Goal: Task Accomplishment & Management: Manage account settings

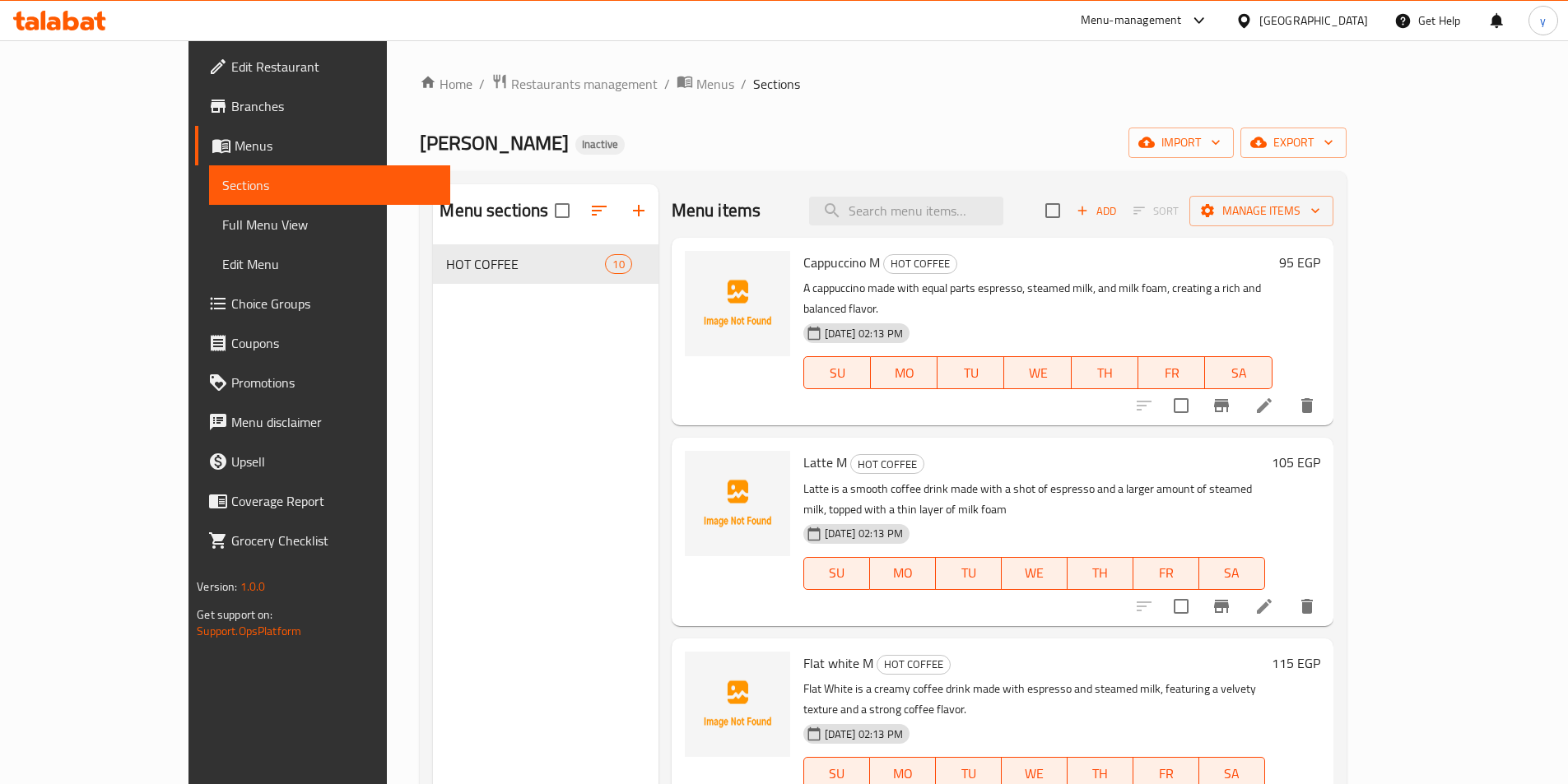
scroll to position [370, 0]
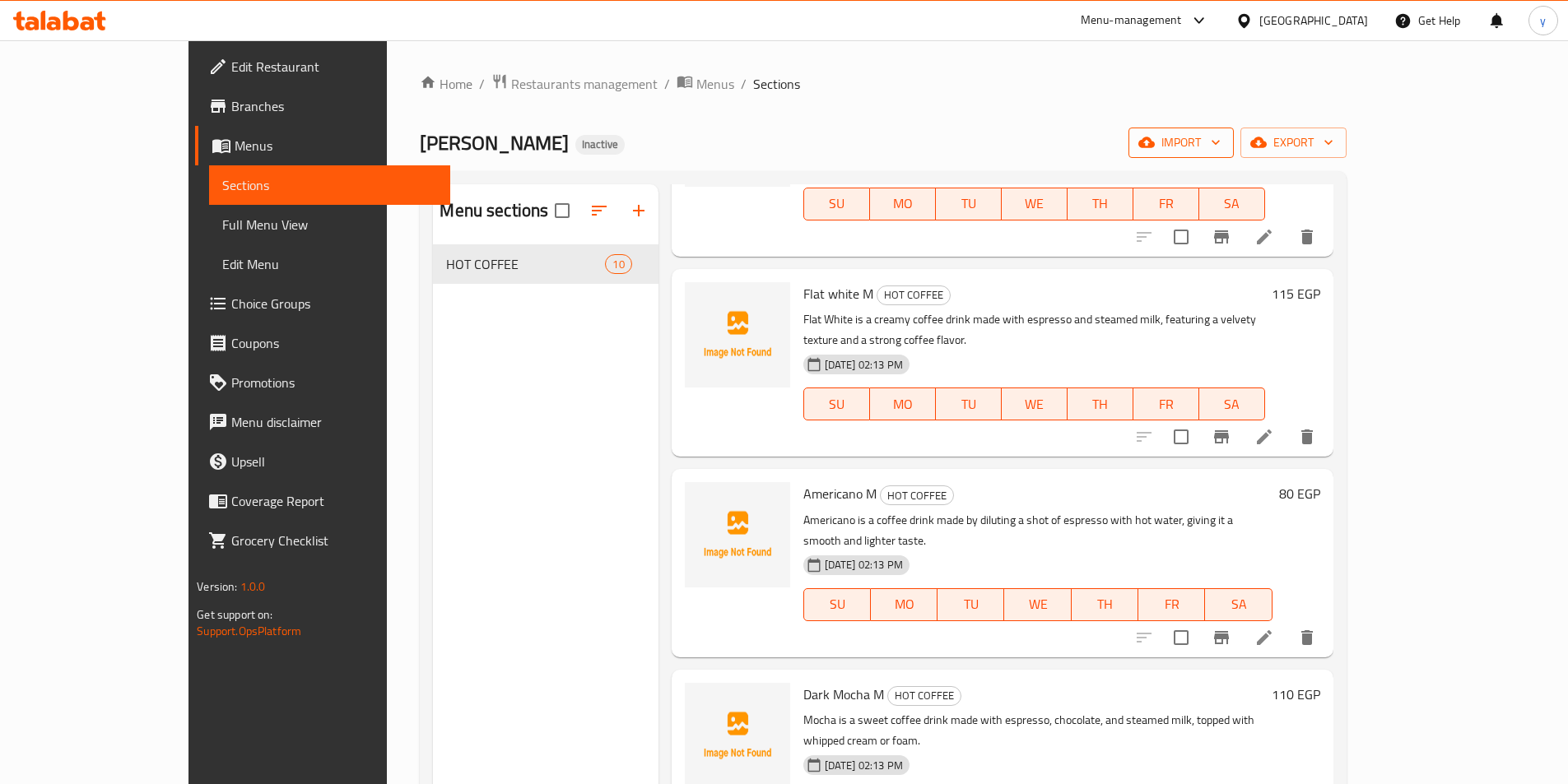
click at [1221, 144] on span "import" at bounding box center [1181, 143] width 79 height 21
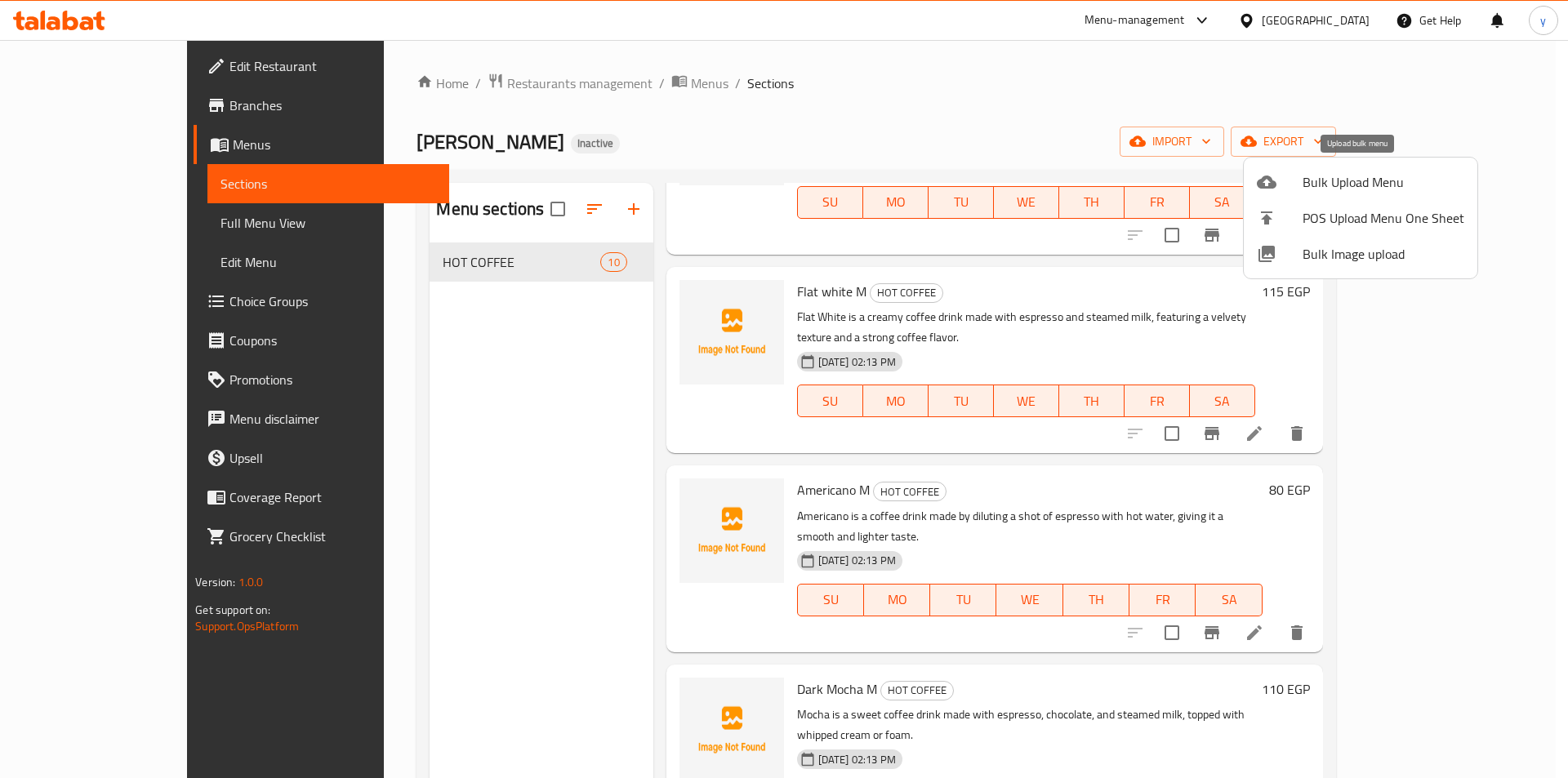
click at [1334, 174] on span "Bulk Upload Menu" at bounding box center [1383, 182] width 162 height 20
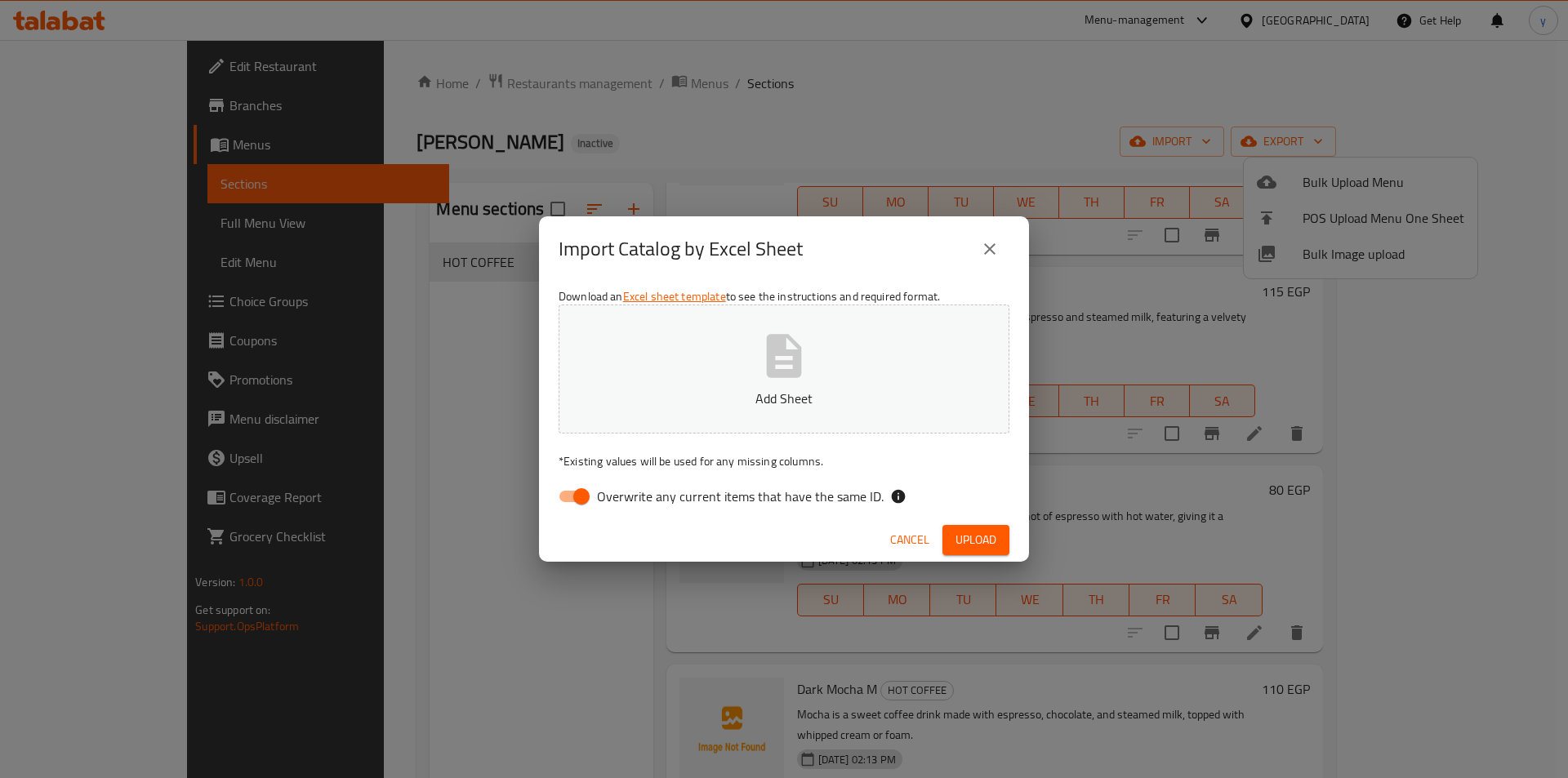
click at [595, 498] on input "Overwrite any current items that have the same ID." at bounding box center [581, 497] width 93 height 31
checkbox input "false"
click at [761, 320] on button "Add Sheet" at bounding box center [783, 368] width 451 height 129
click at [972, 541] on span "Upload" at bounding box center [976, 540] width 41 height 21
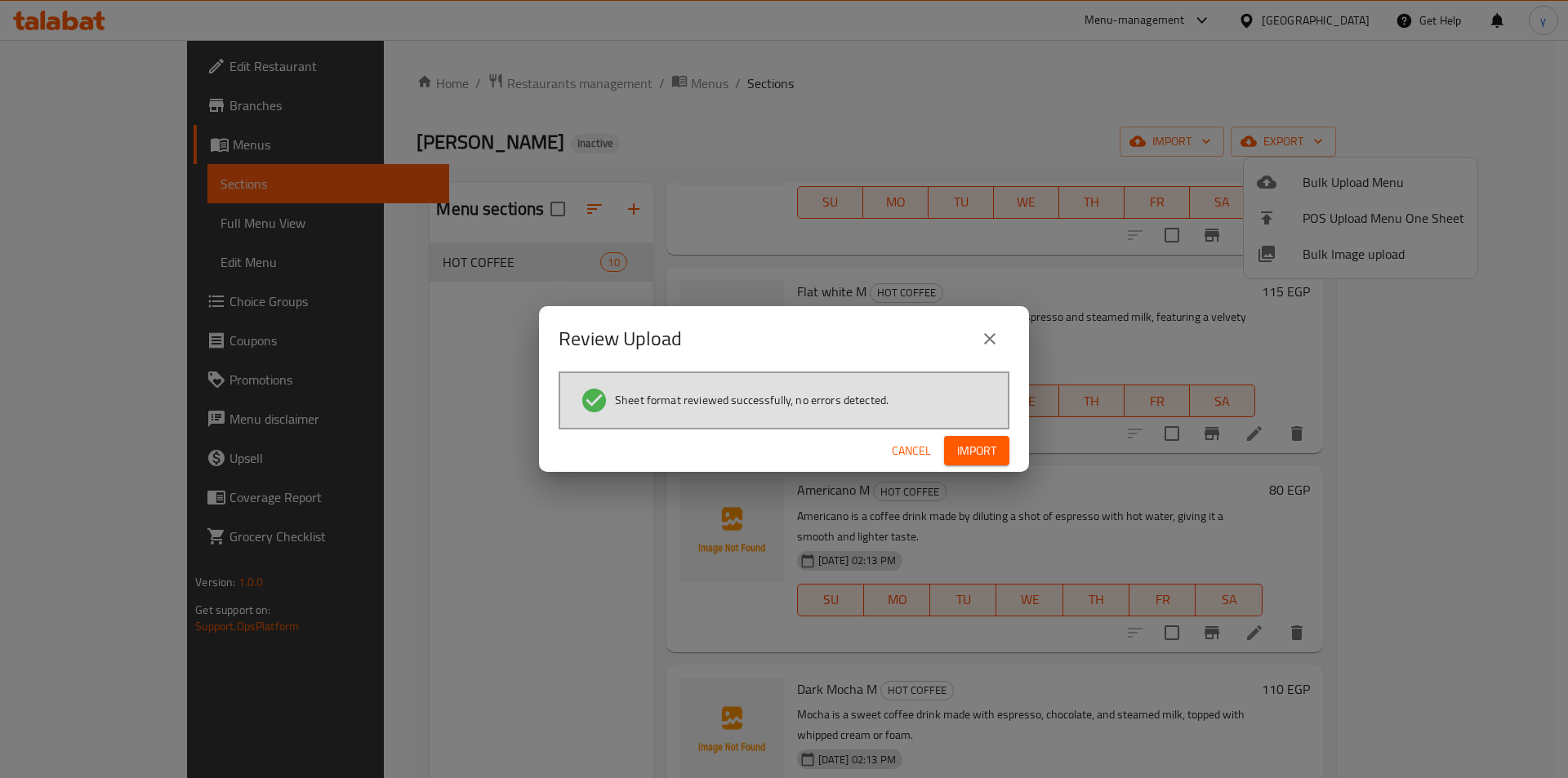
click at [992, 455] on span "Import" at bounding box center [977, 451] width 39 height 21
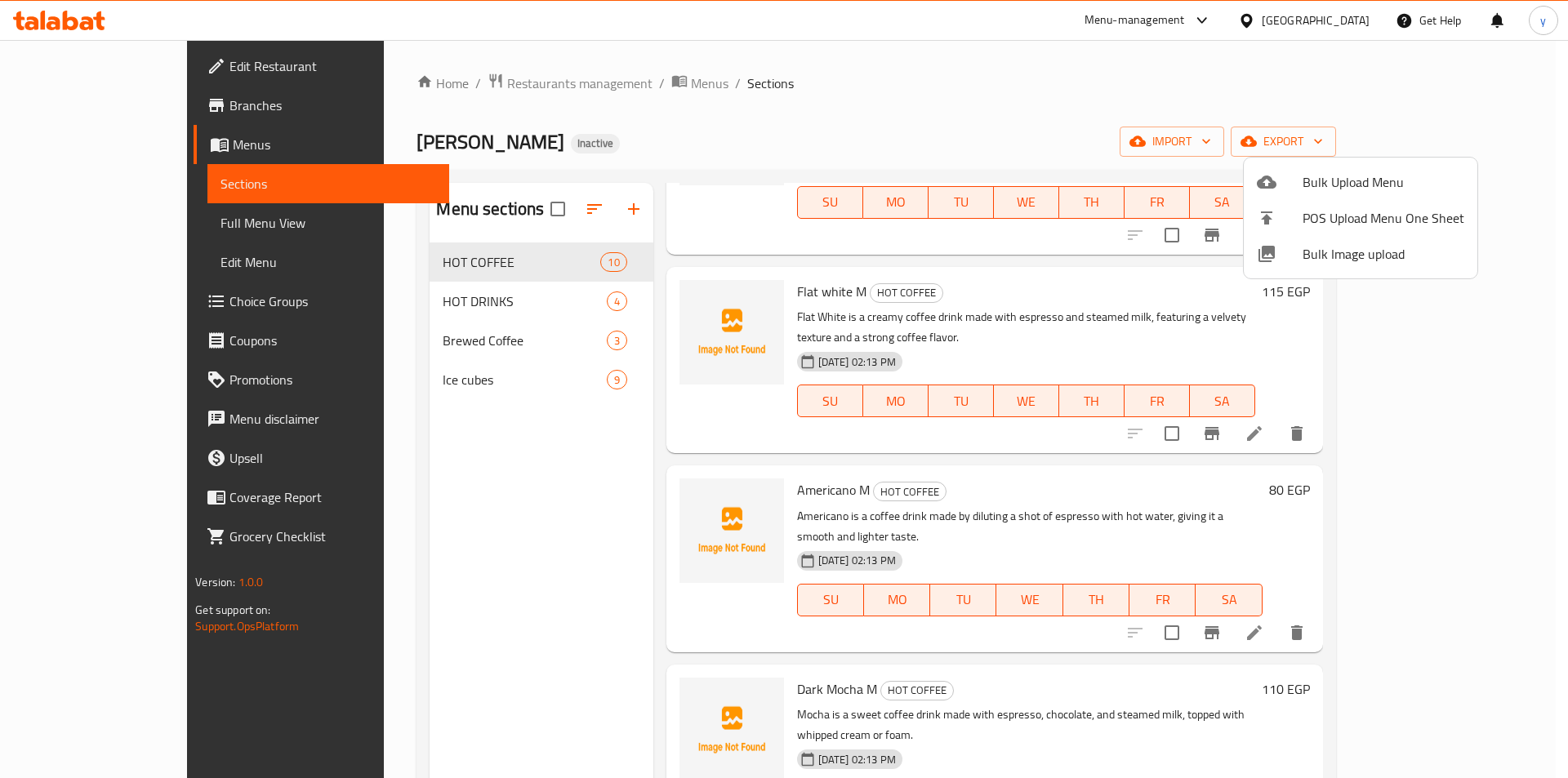
click at [1135, 94] on div at bounding box center [784, 389] width 1568 height 778
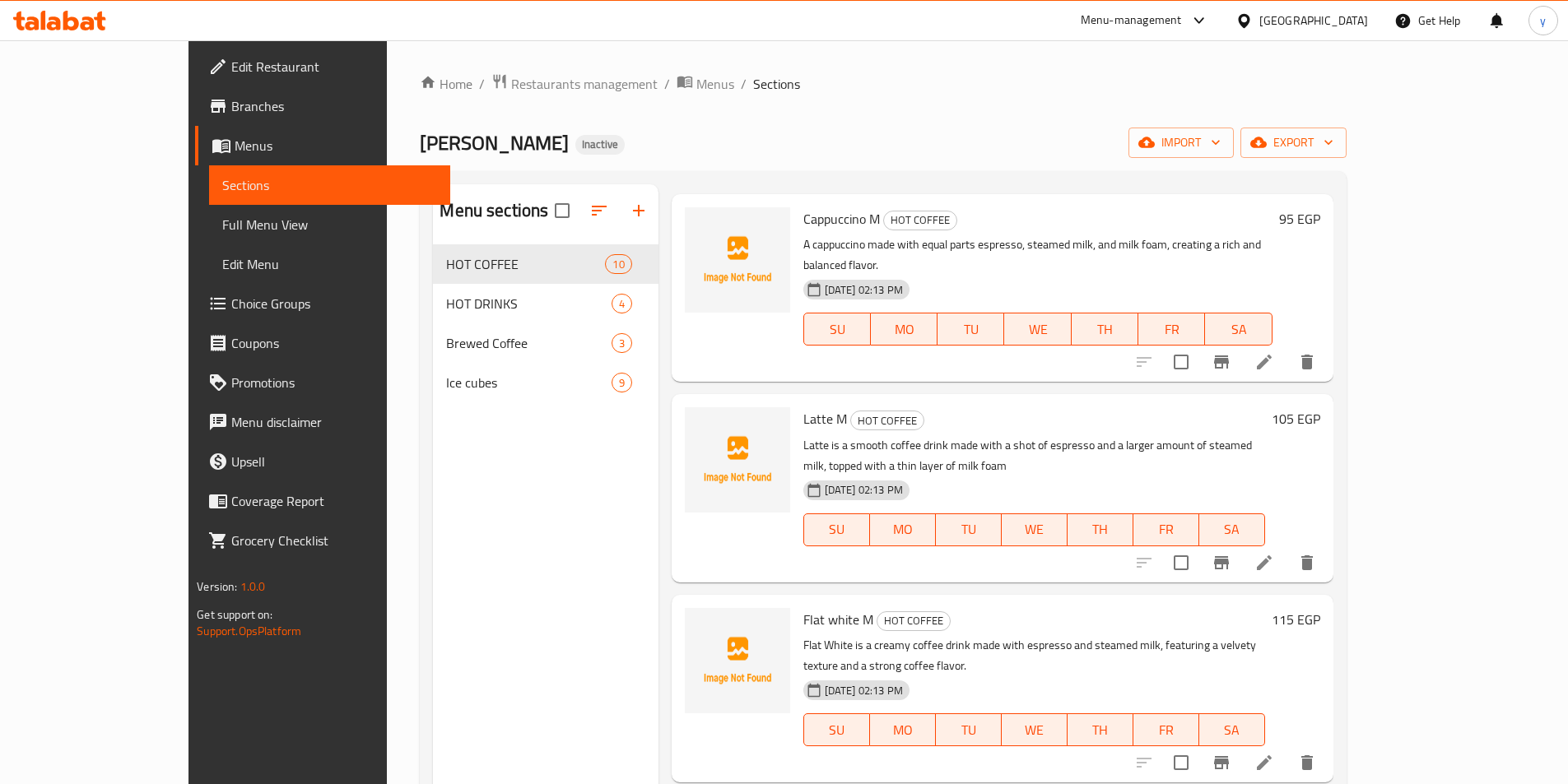
scroll to position [0, 0]
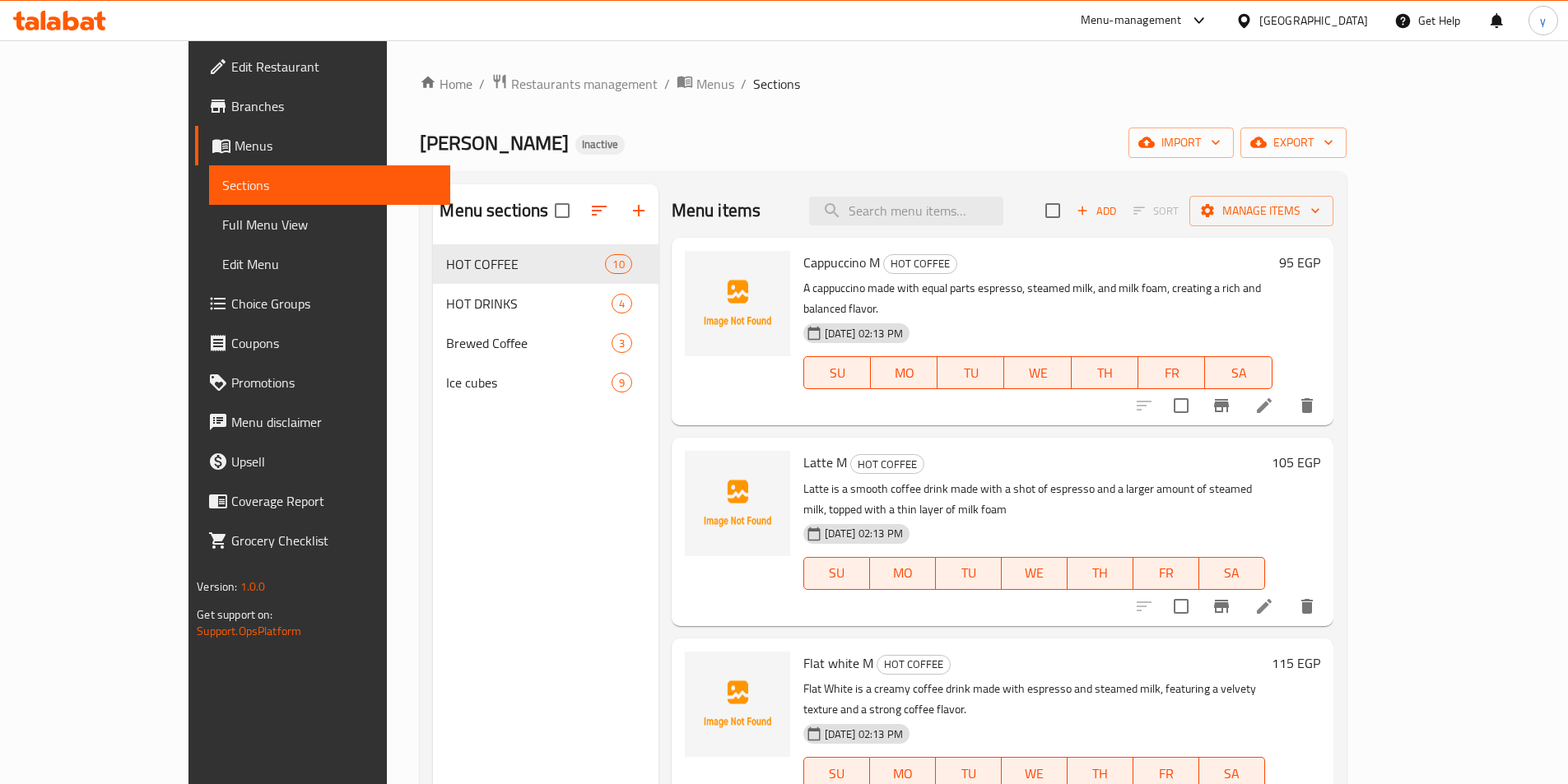
click at [222, 226] on span "Full Menu View" at bounding box center [329, 224] width 215 height 20
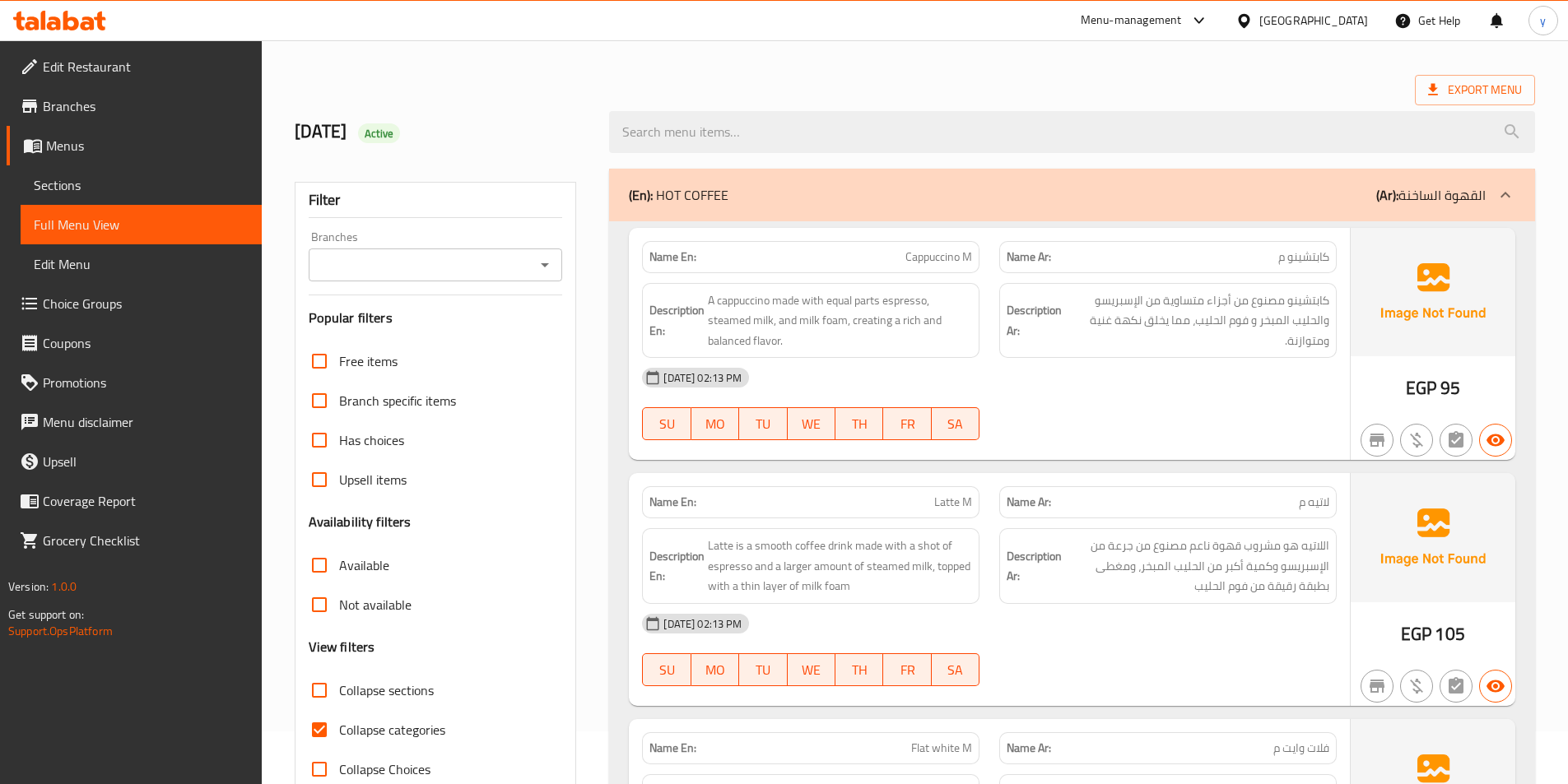
scroll to position [83, 0]
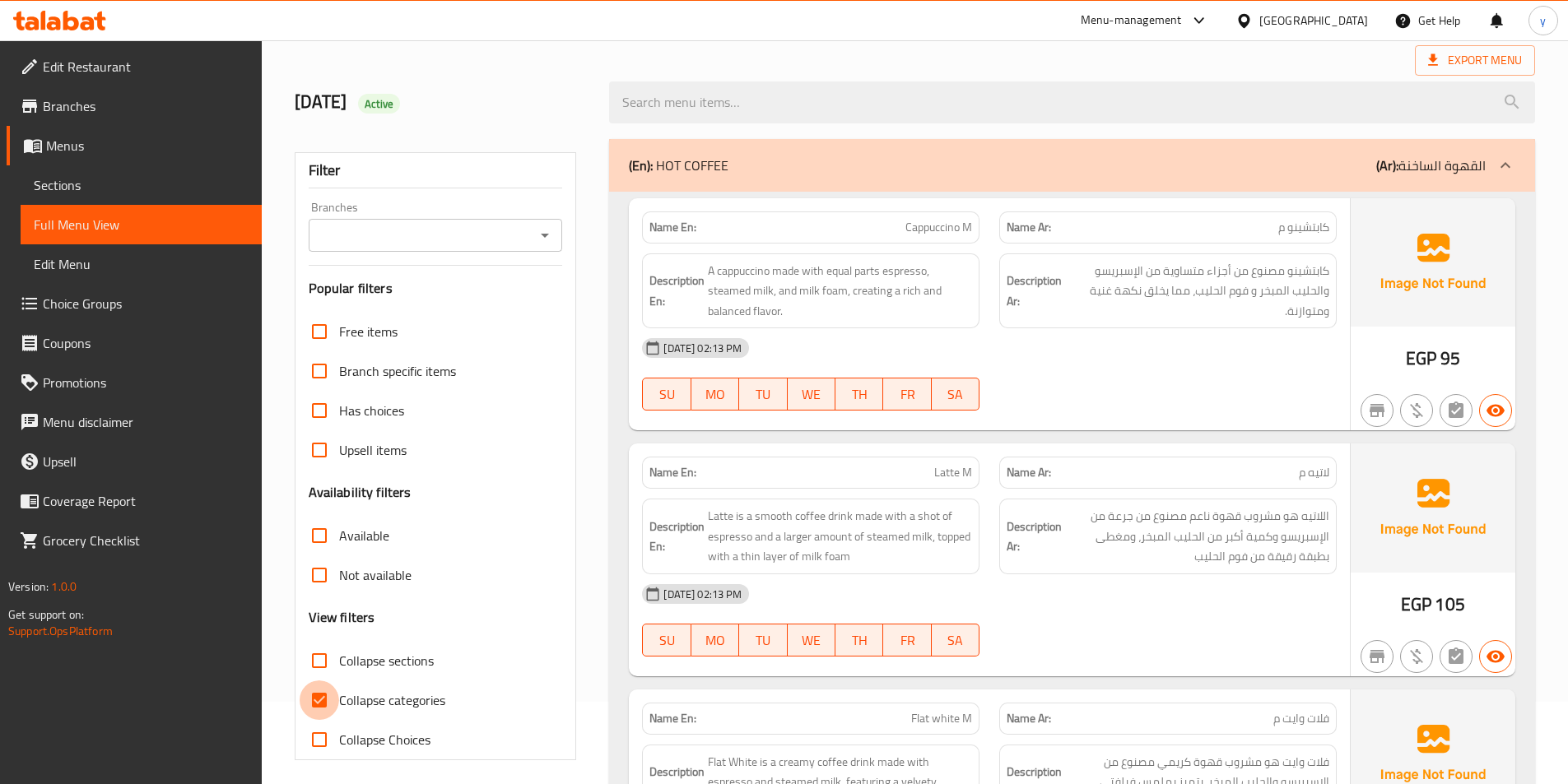
click at [322, 702] on input "Collapse categories" at bounding box center [320, 700] width 40 height 40
checkbox input "false"
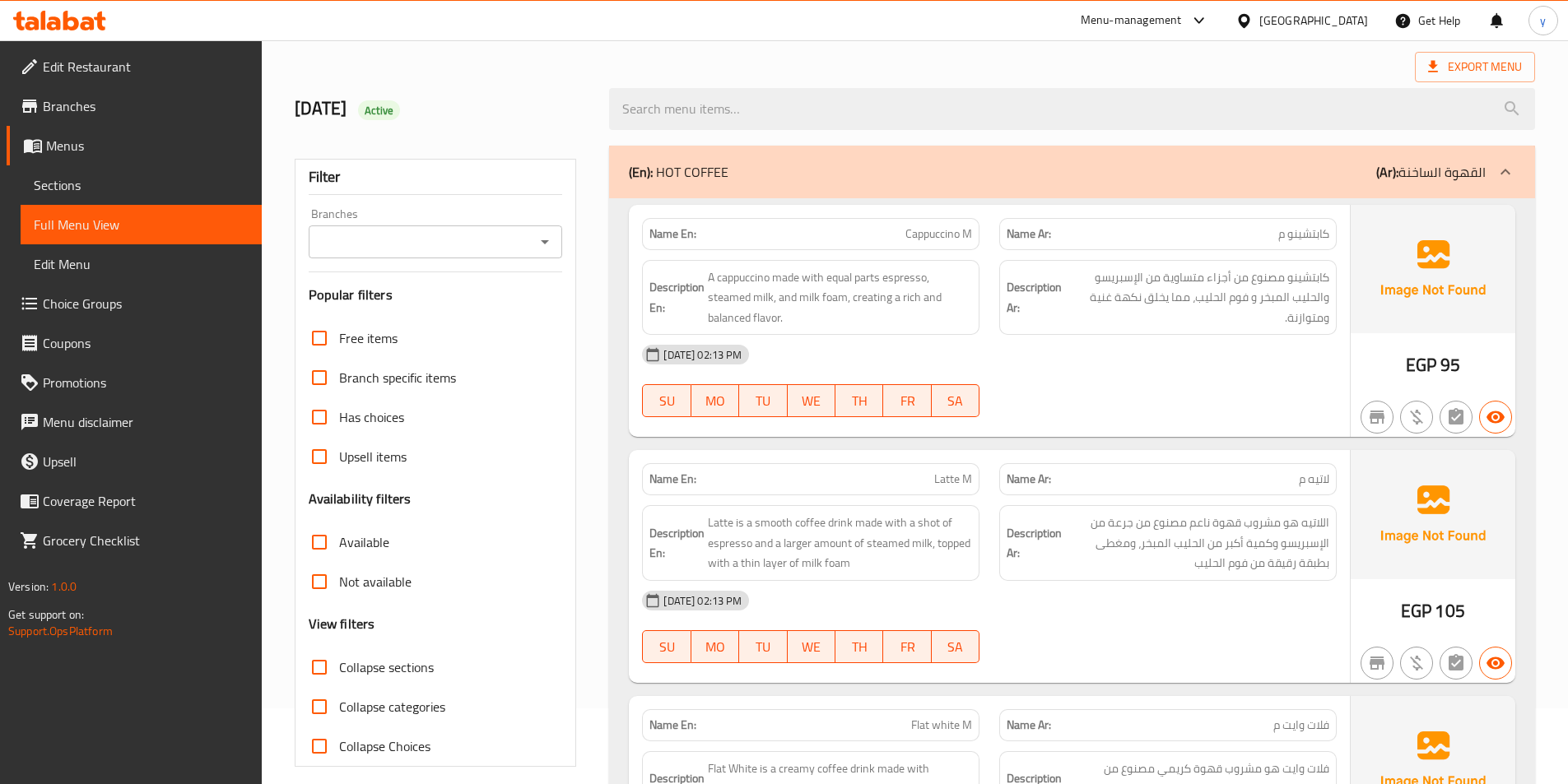
scroll to position [0, 0]
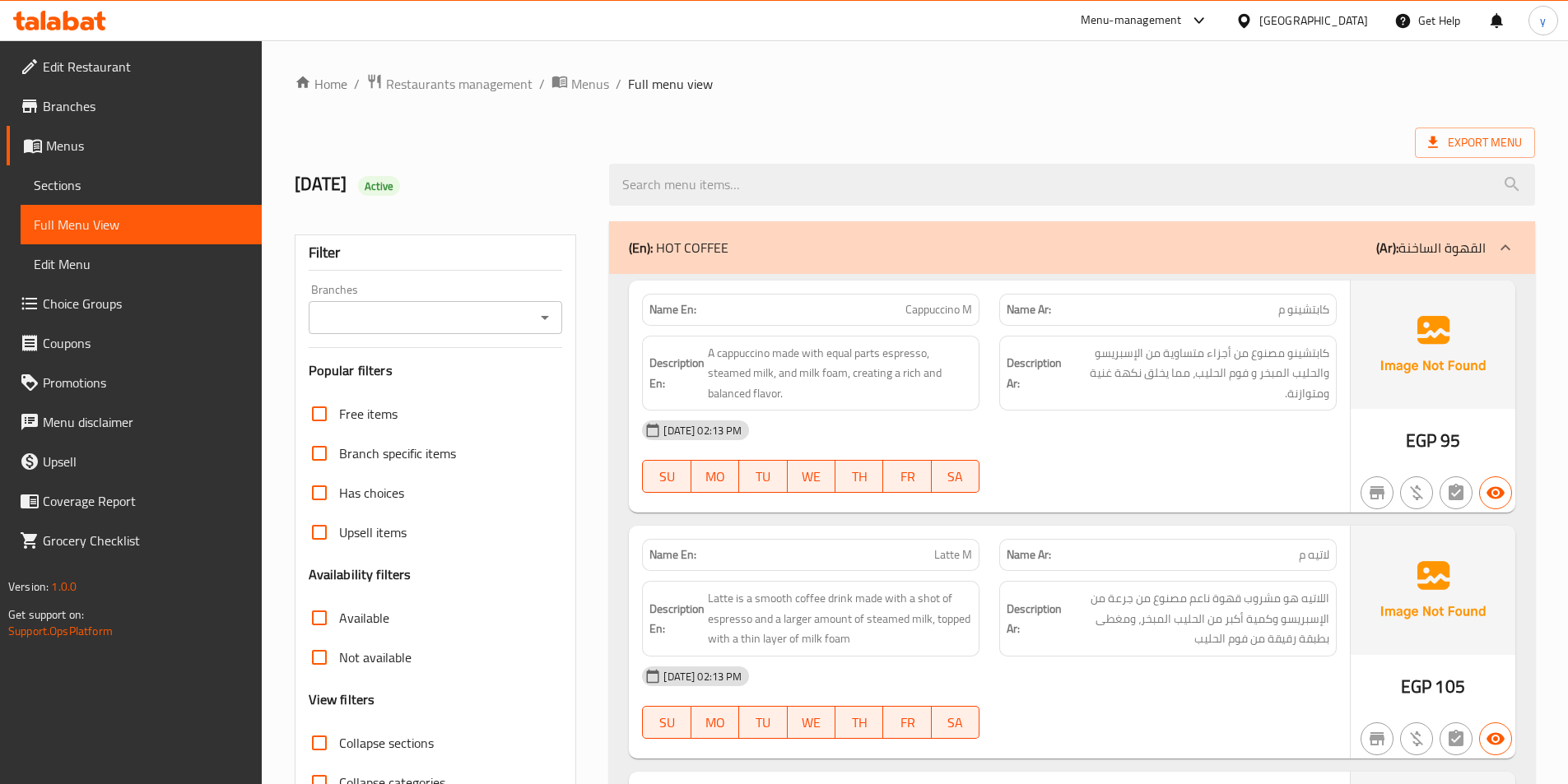
click at [104, 296] on span "Choice Groups" at bounding box center [146, 303] width 206 height 20
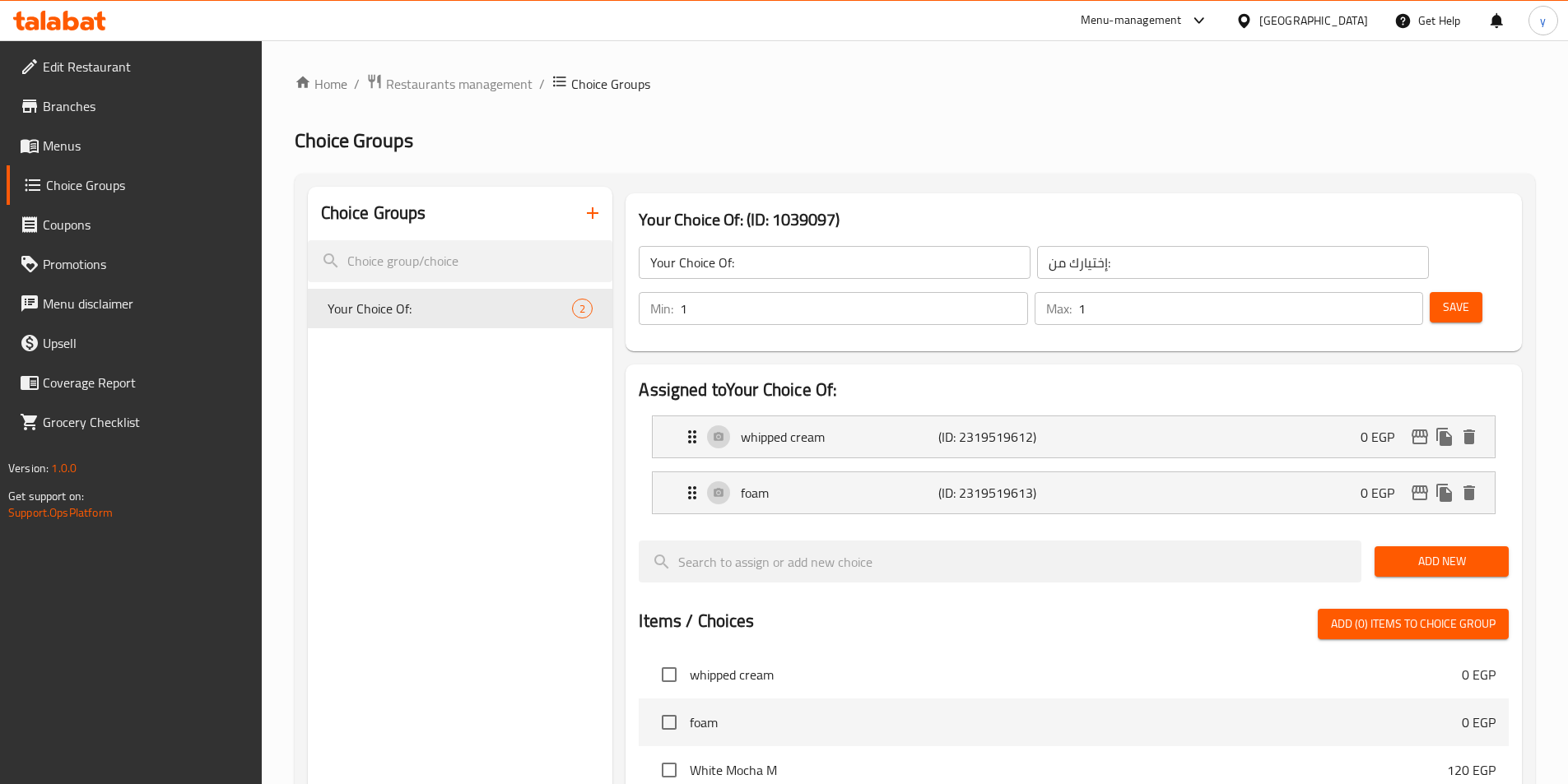
click at [1496, 546] on button "Add New" at bounding box center [1441, 561] width 134 height 30
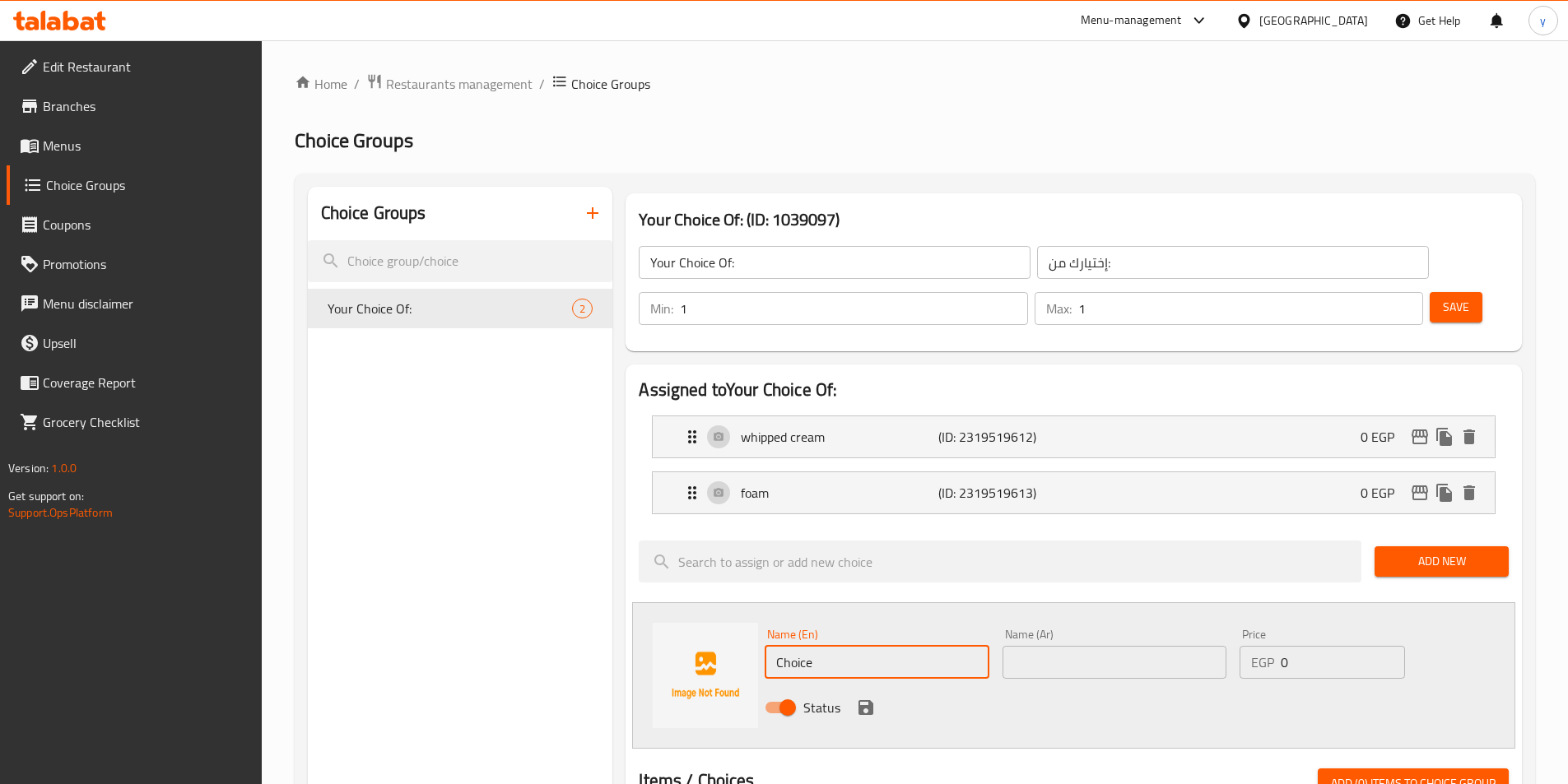
click at [821, 646] on input "Choice" at bounding box center [876, 663] width 224 height 33
click at [835, 646] on input "Choice" at bounding box center [876, 663] width 224 height 33
paste input "Extras"
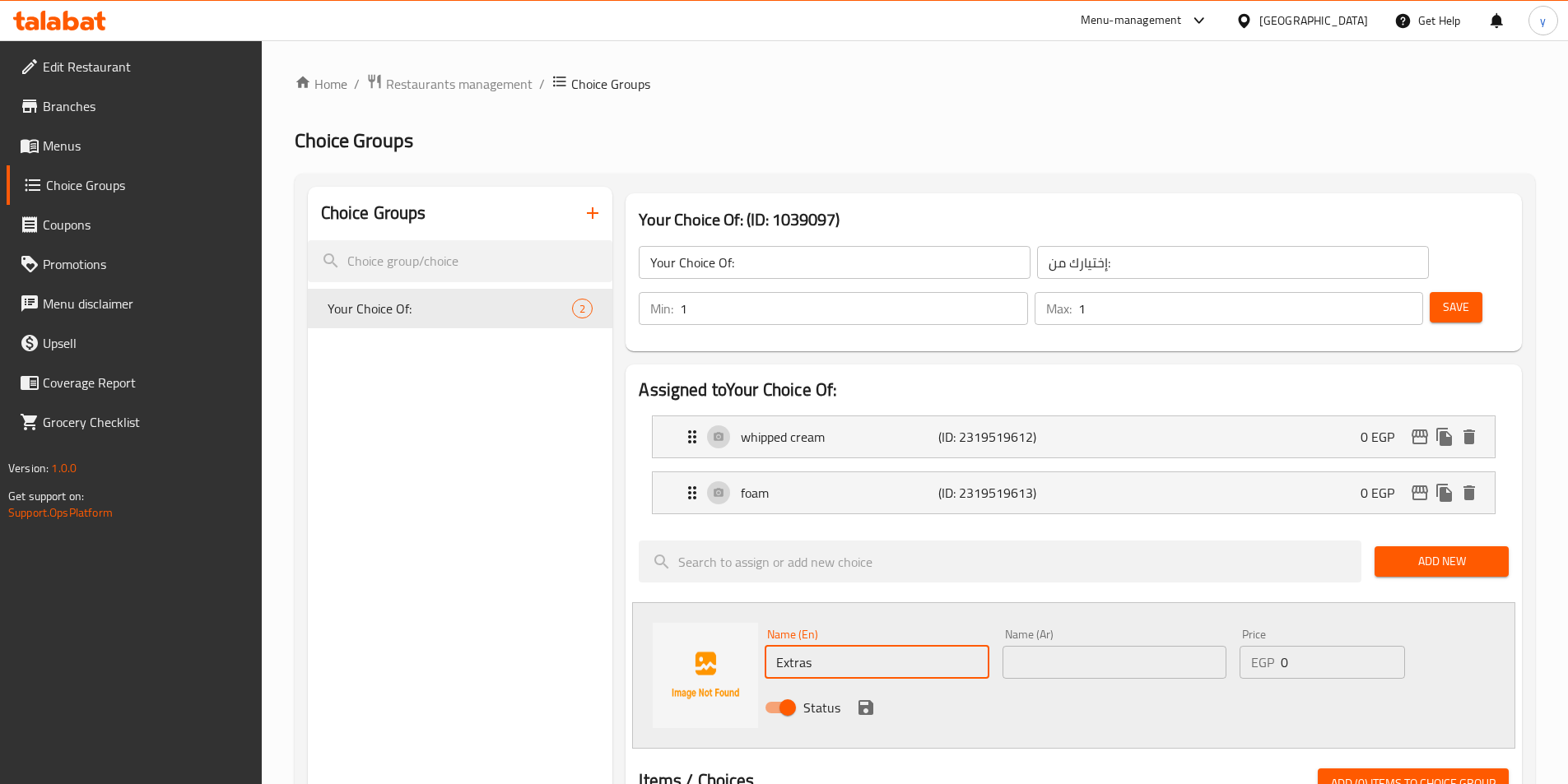
type input "Extras"
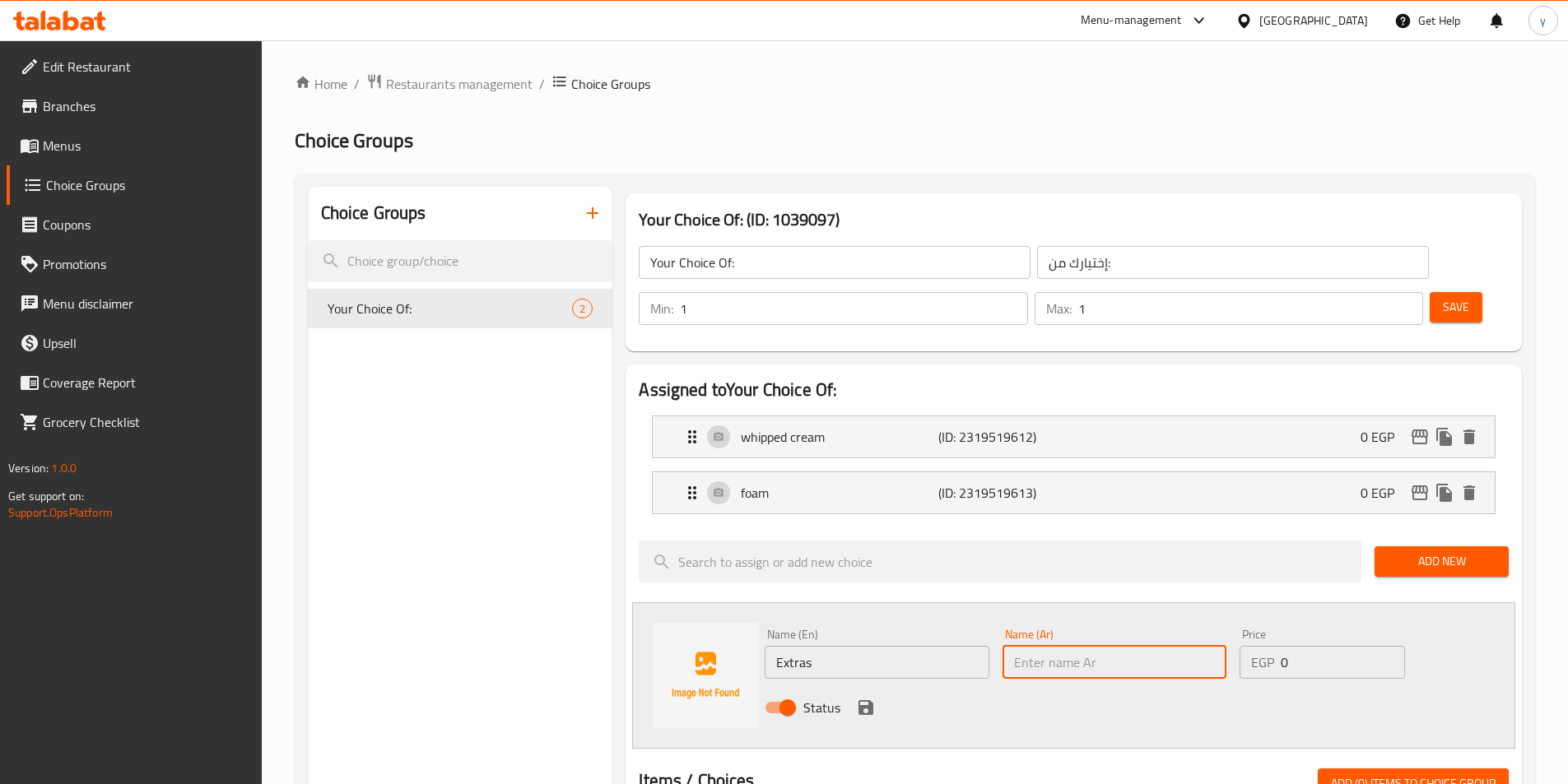
click at [1061, 646] on input "text" at bounding box center [1115, 663] width 224 height 33
type input "h"
type input "اضافات"
click at [882, 646] on input "Extras" at bounding box center [876, 663] width 224 height 33
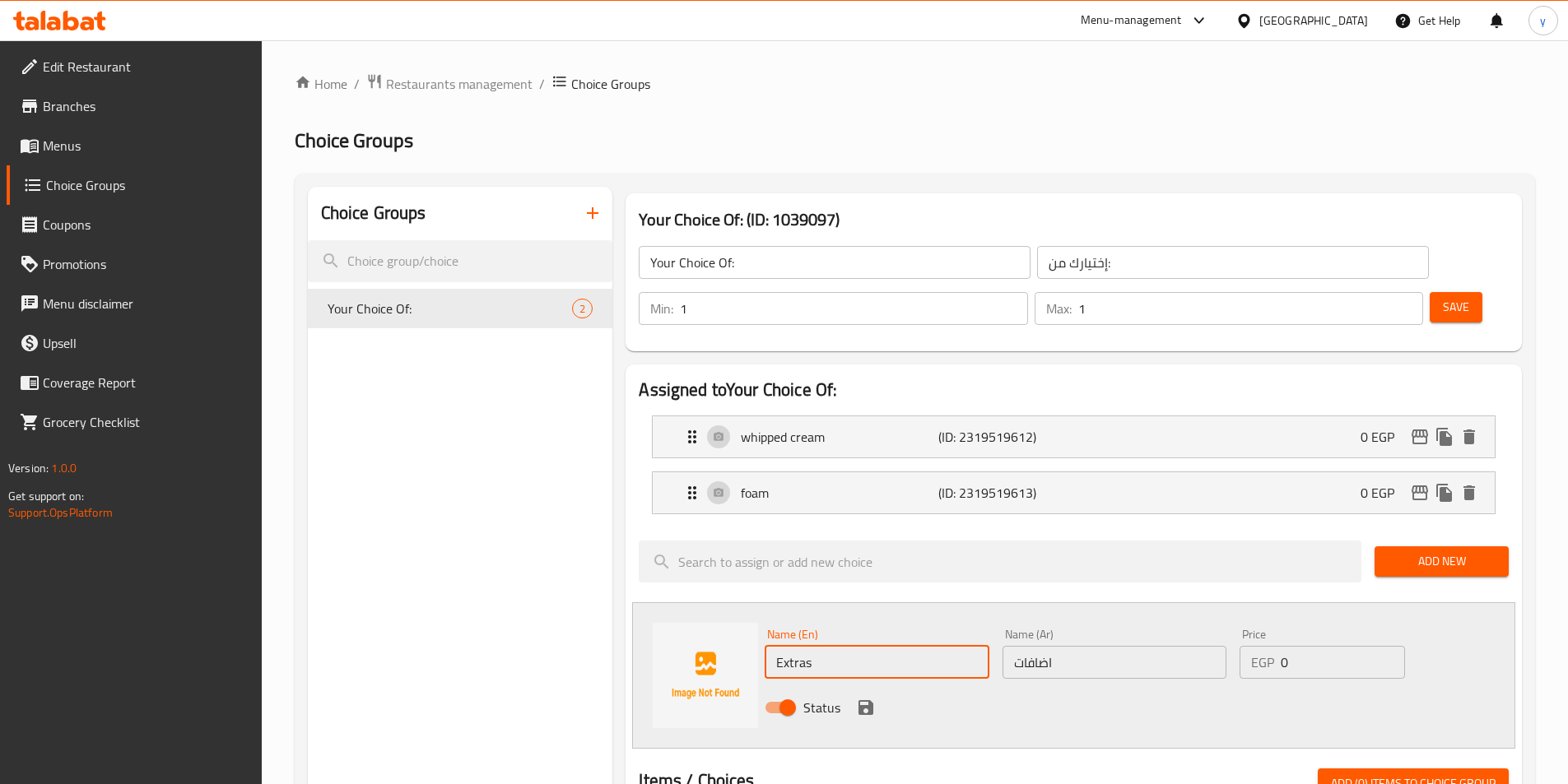
click at [881, 646] on input "Extras" at bounding box center [876, 663] width 224 height 33
click at [925, 646] on input "Extras" at bounding box center [876, 663] width 224 height 33
click at [1024, 743] on div at bounding box center [1073, 749] width 870 height 13
click at [593, 208] on icon "button" at bounding box center [592, 213] width 11 height 11
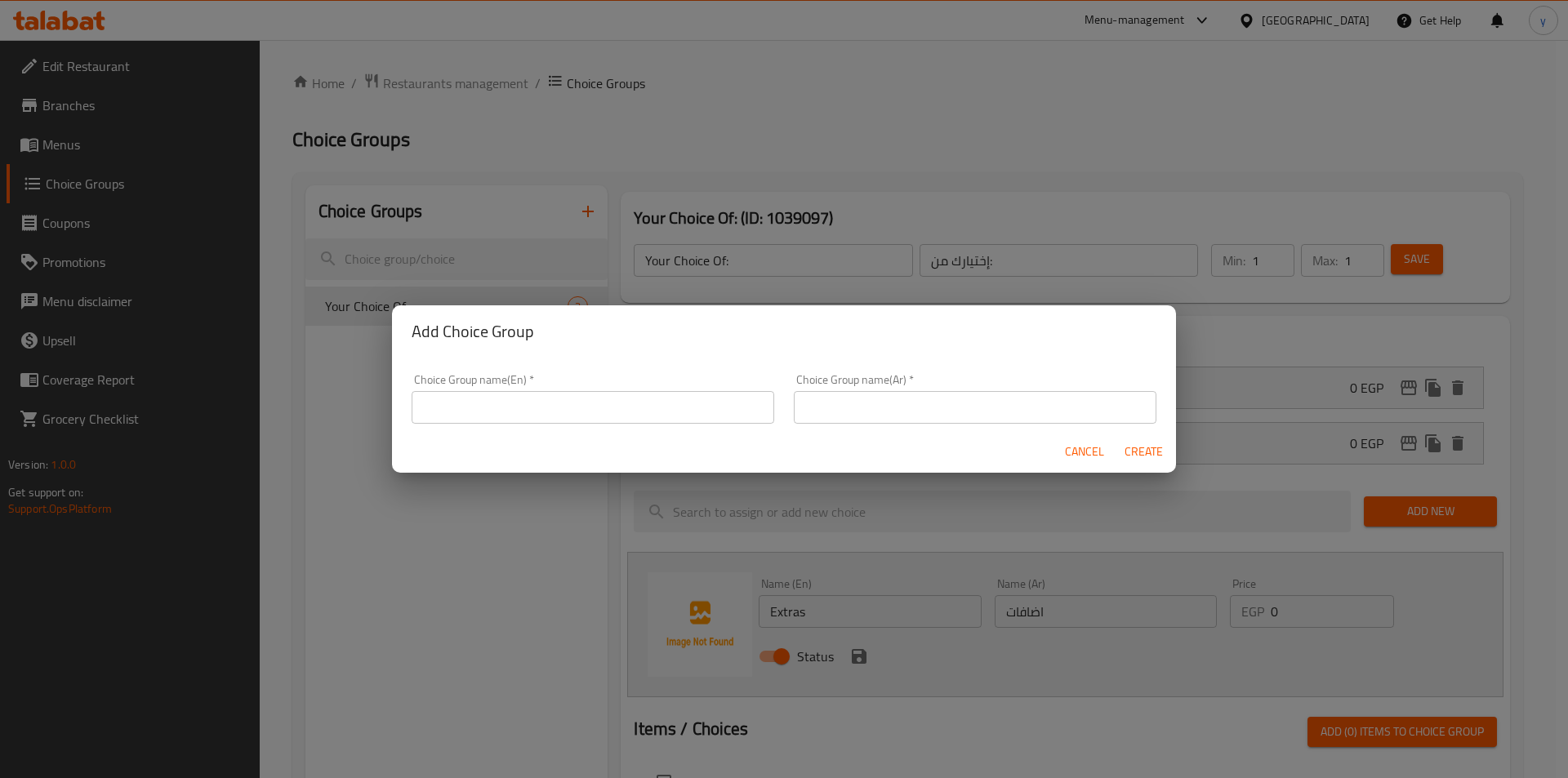
click at [594, 393] on input "text" at bounding box center [592, 408] width 363 height 32
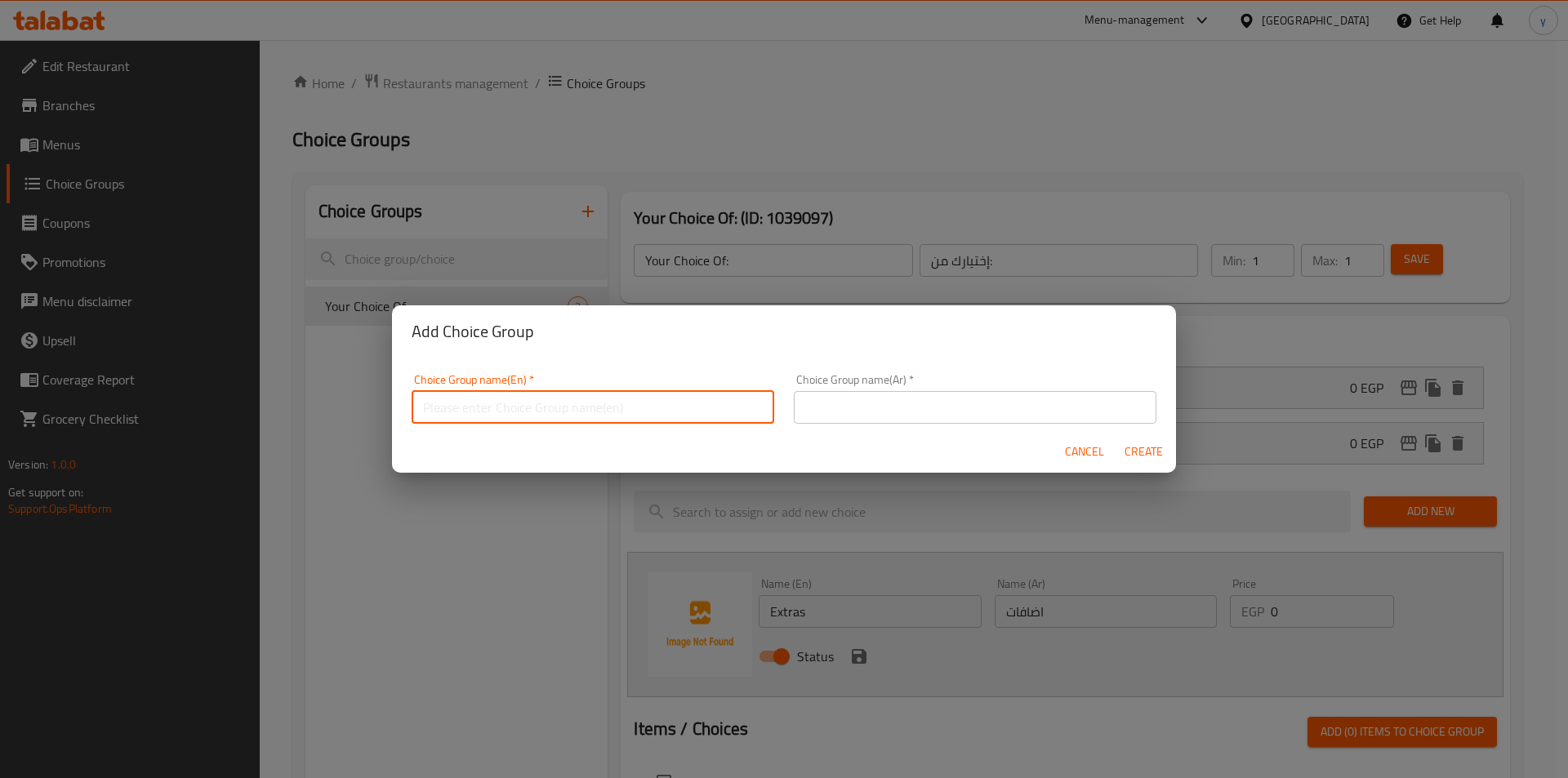
paste input "Extras"
type input "Extra"
click at [850, 410] on input "text" at bounding box center [976, 408] width 363 height 32
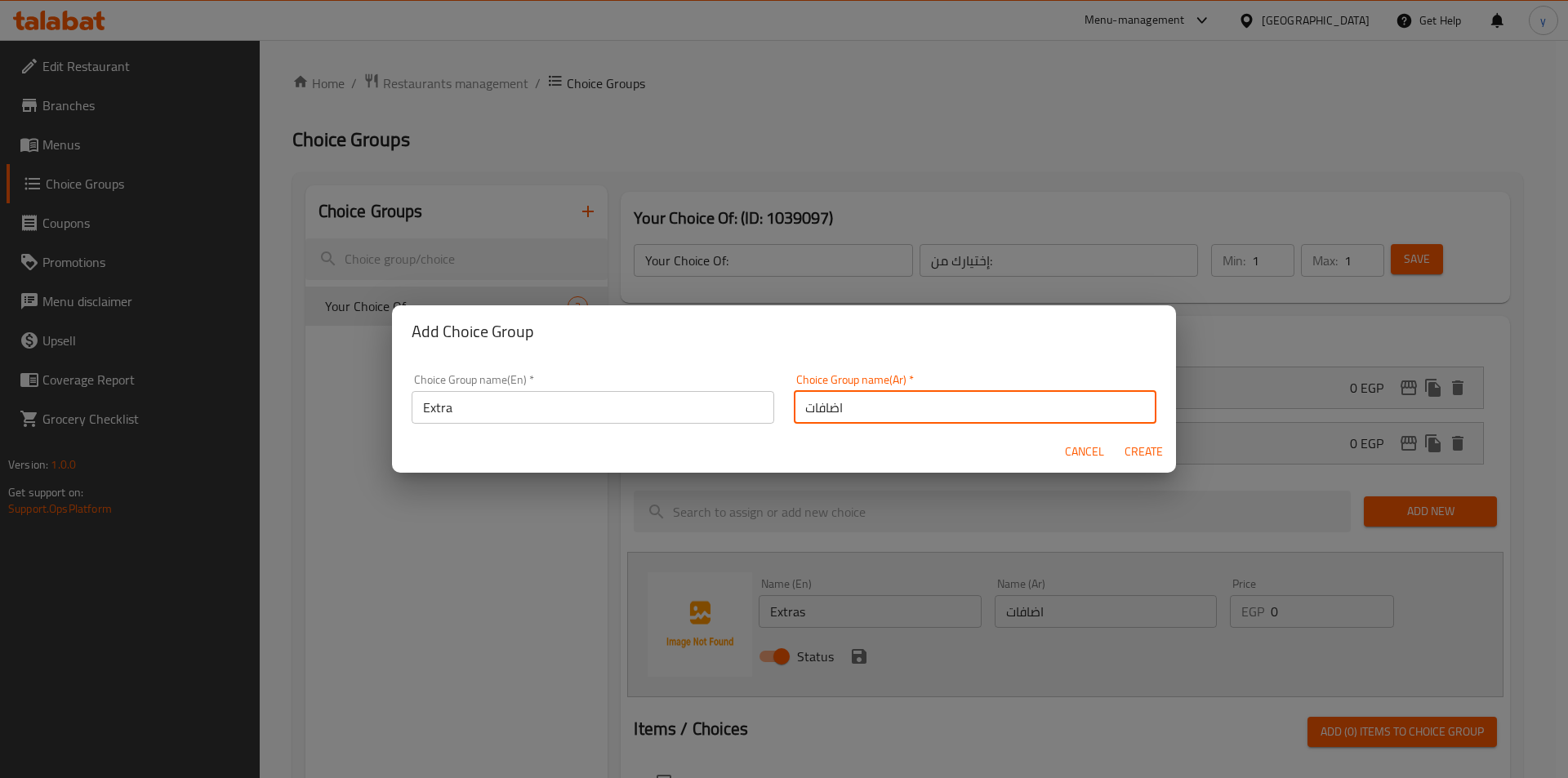
type input "اضافات"
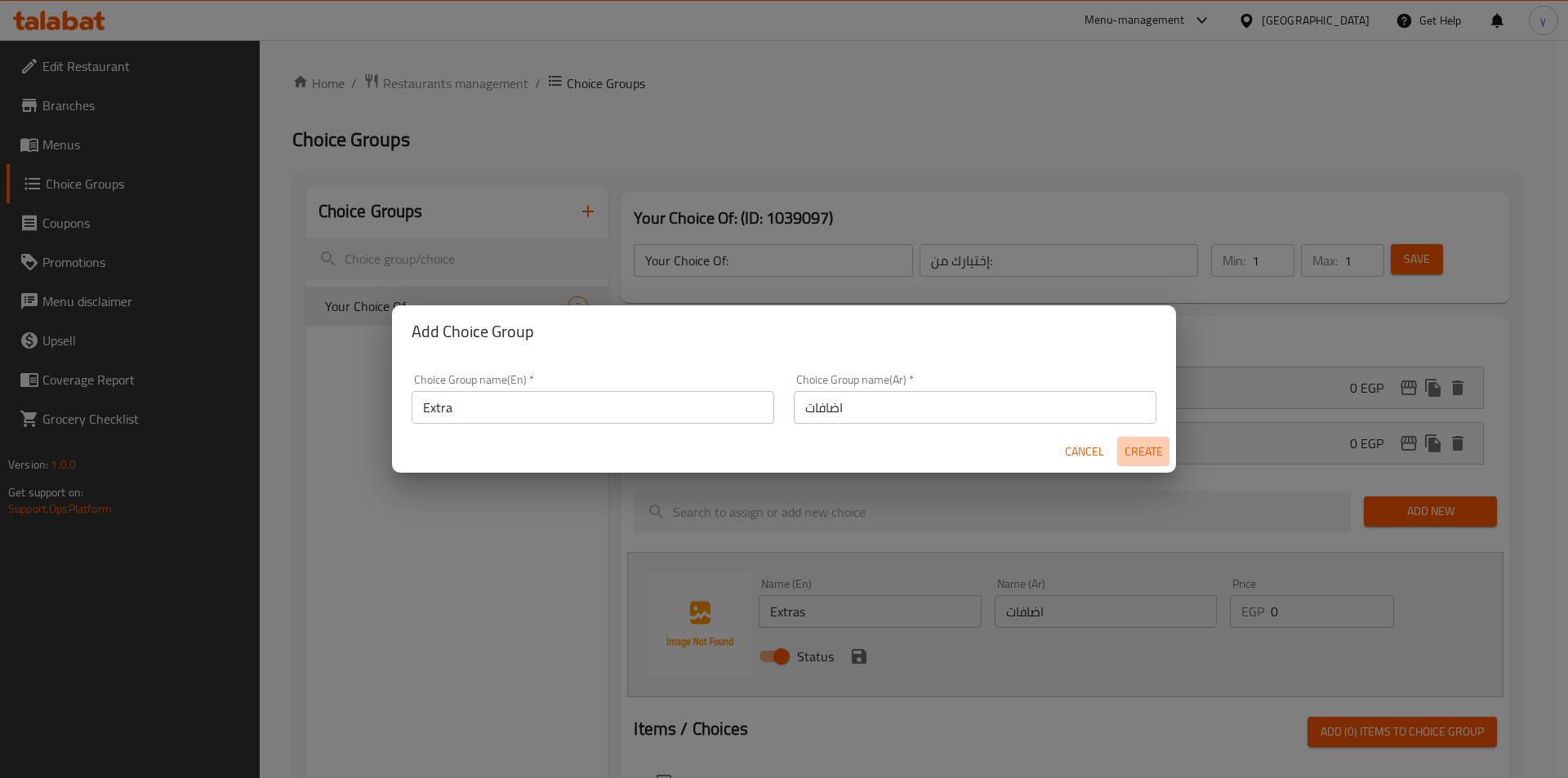
click at [1142, 459] on span "Create" at bounding box center [1143, 452] width 39 height 21
type input "Extra"
type input "اضافات"
type input "0"
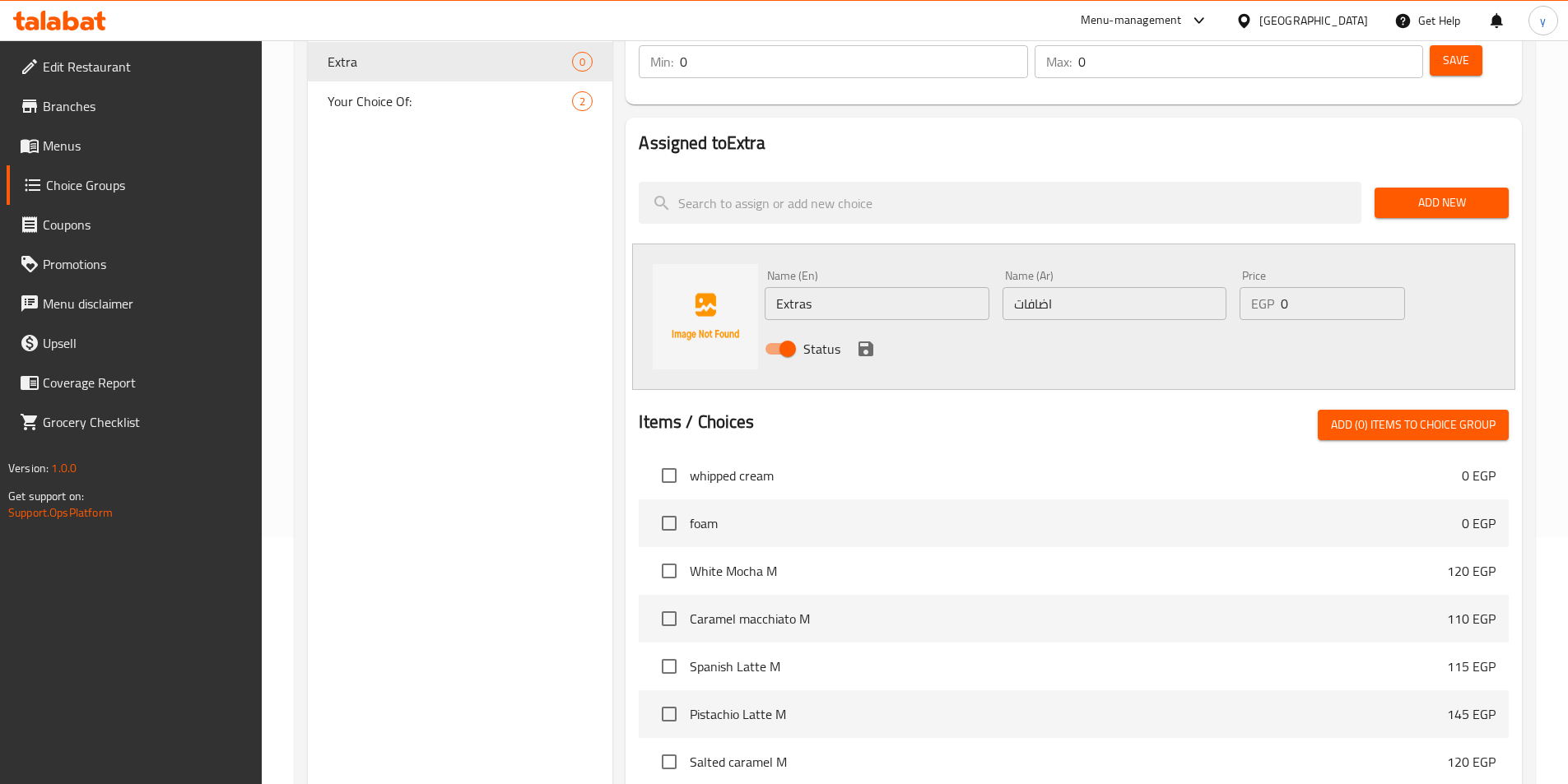
scroll to position [165, 0]
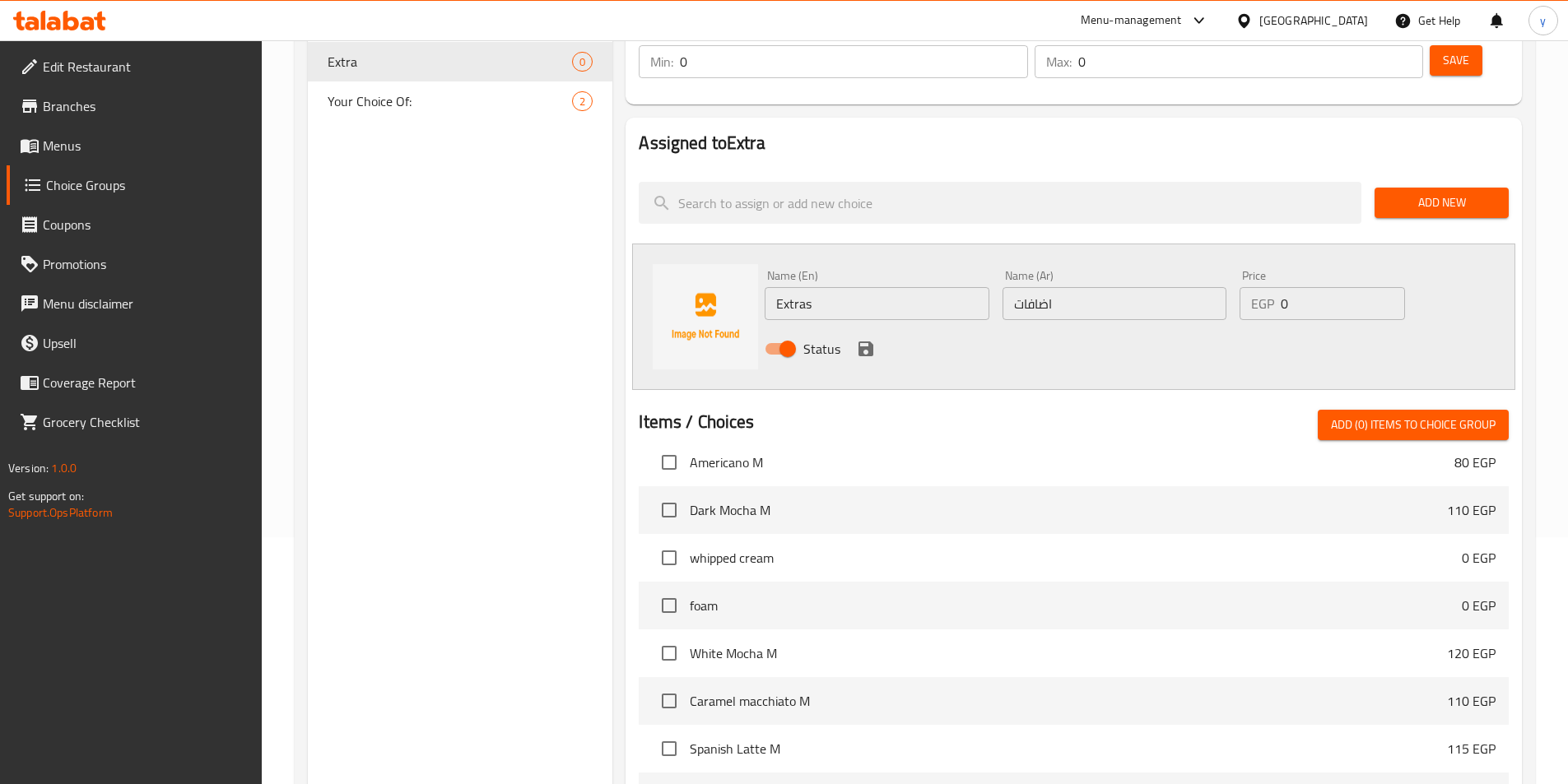
click at [1061, 327] on div "Status" at bounding box center [1114, 349] width 712 height 45
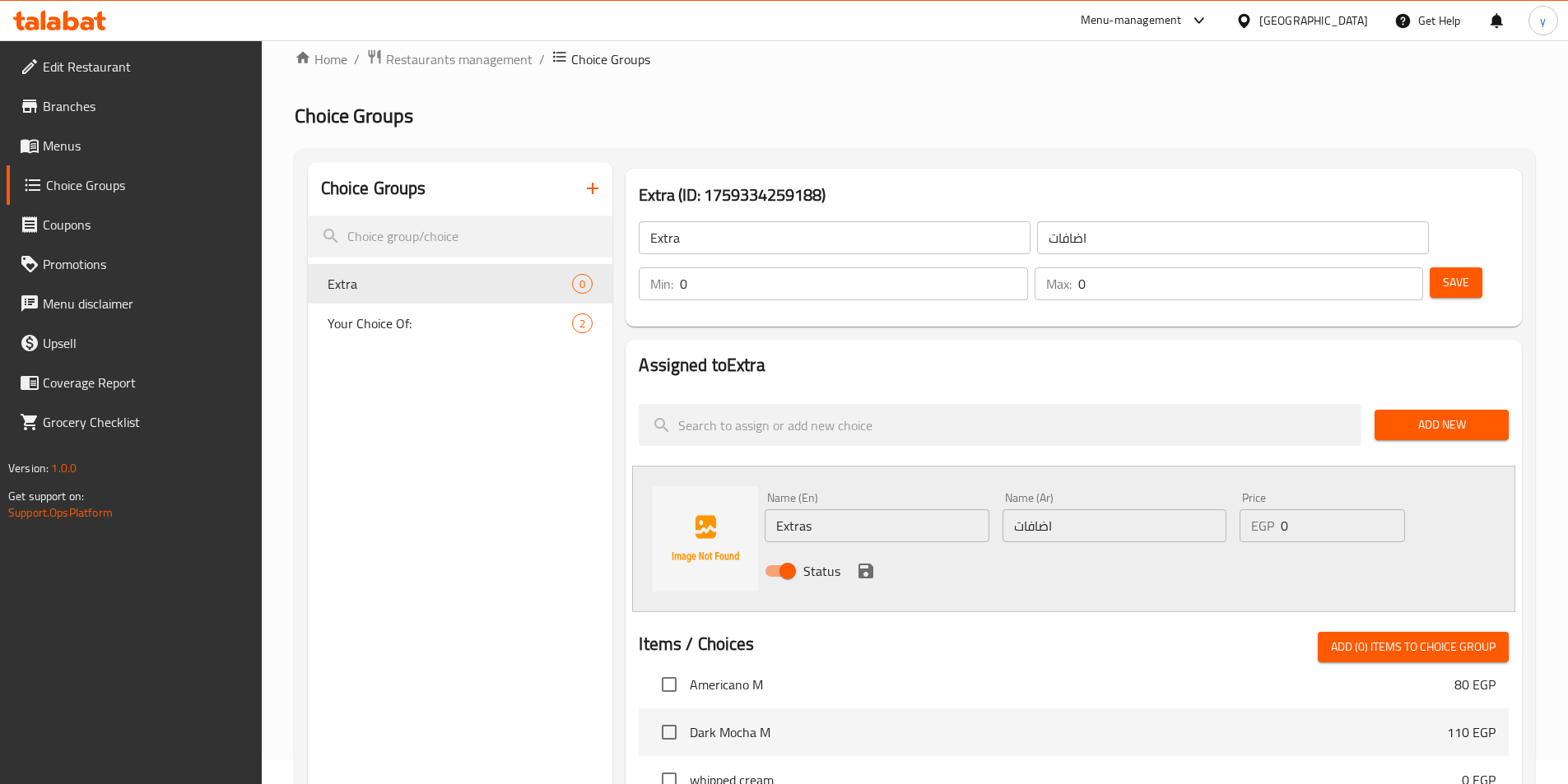
scroll to position [0, 0]
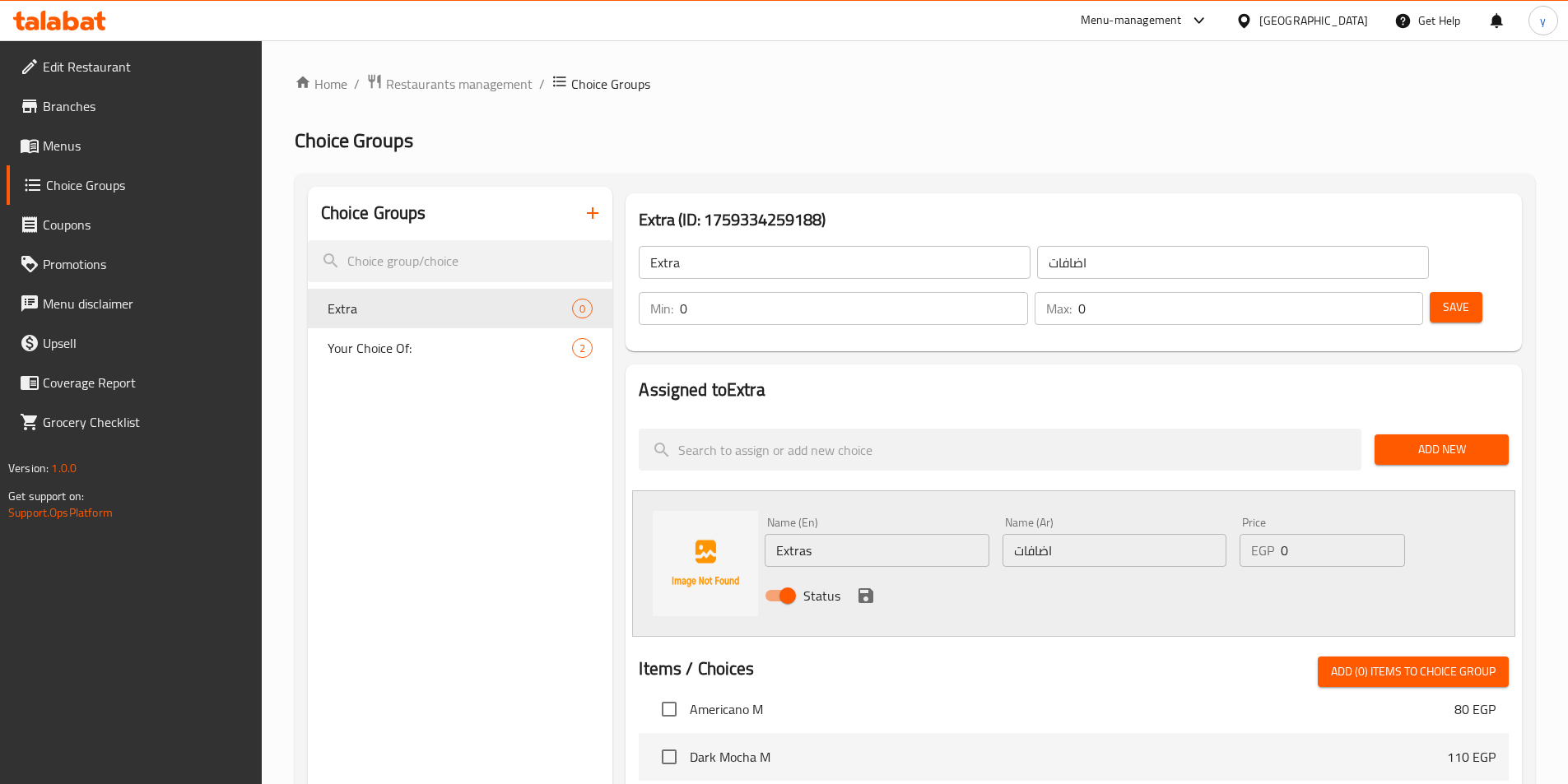
click at [1480, 439] on span "Add New" at bounding box center [1441, 450] width 108 height 21
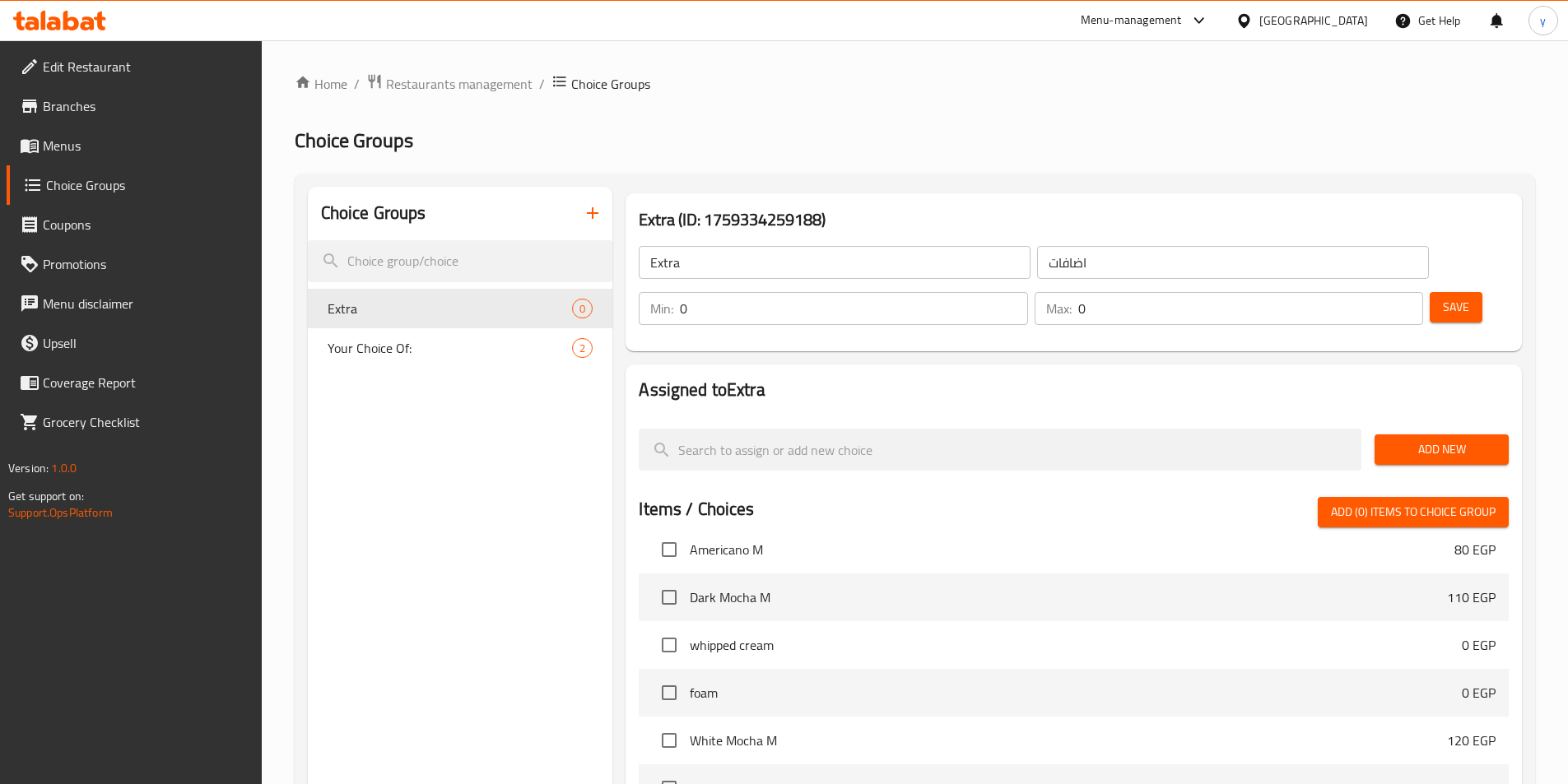
click at [1444, 439] on span "Add New" at bounding box center [1441, 450] width 108 height 21
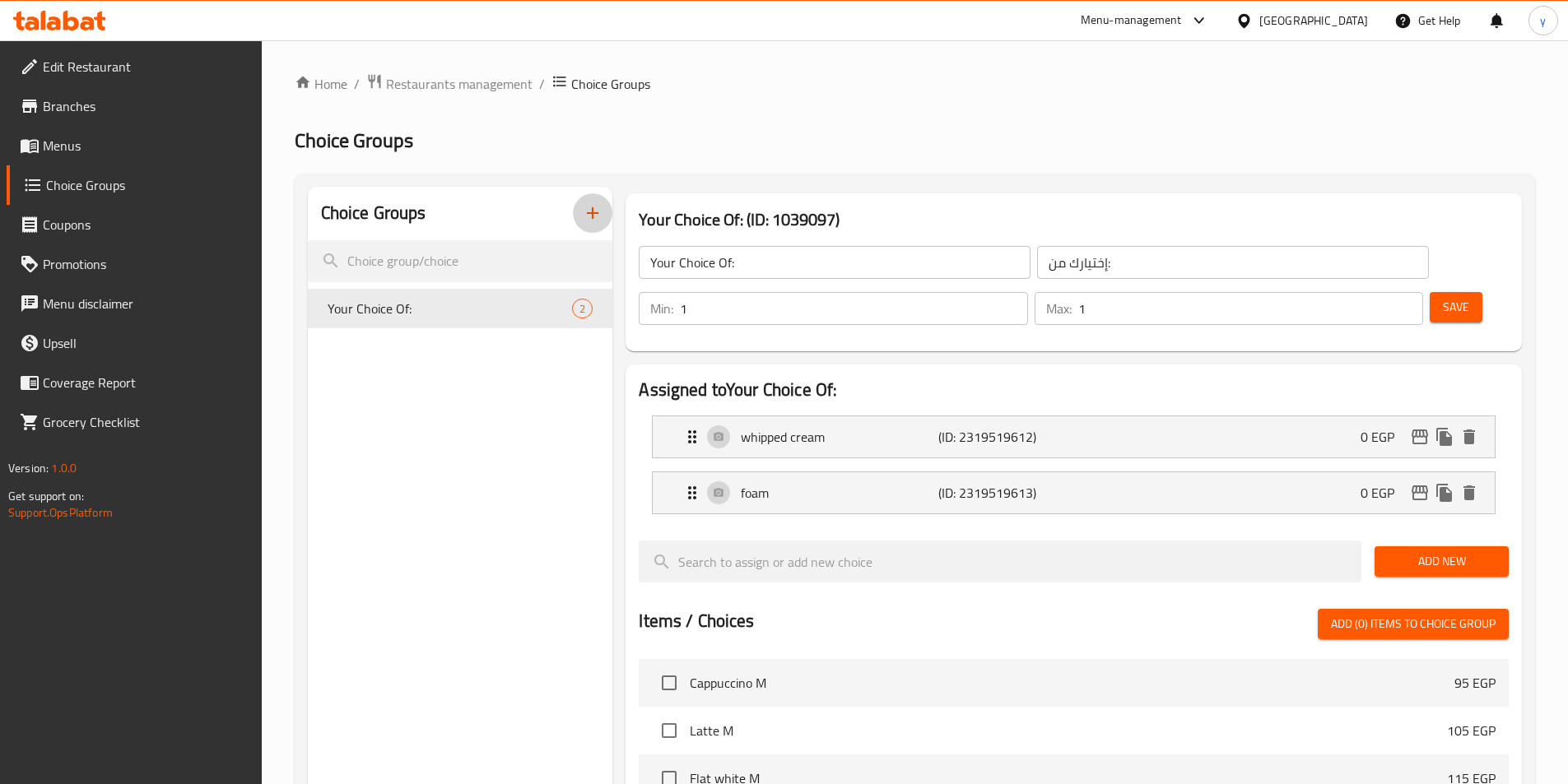
click at [601, 203] on icon "button" at bounding box center [592, 213] width 20 height 20
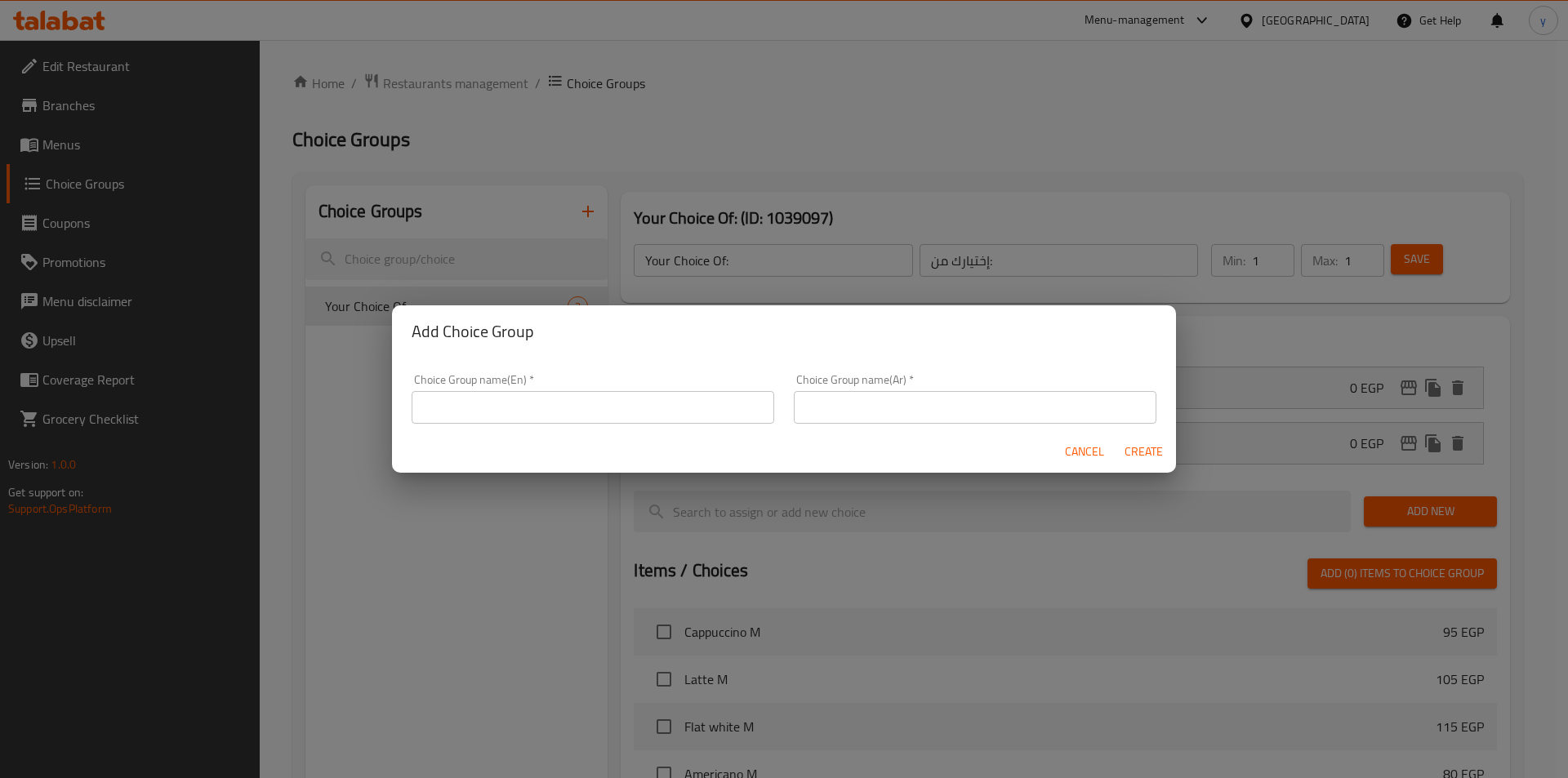
click at [604, 410] on input "text" at bounding box center [592, 408] width 363 height 32
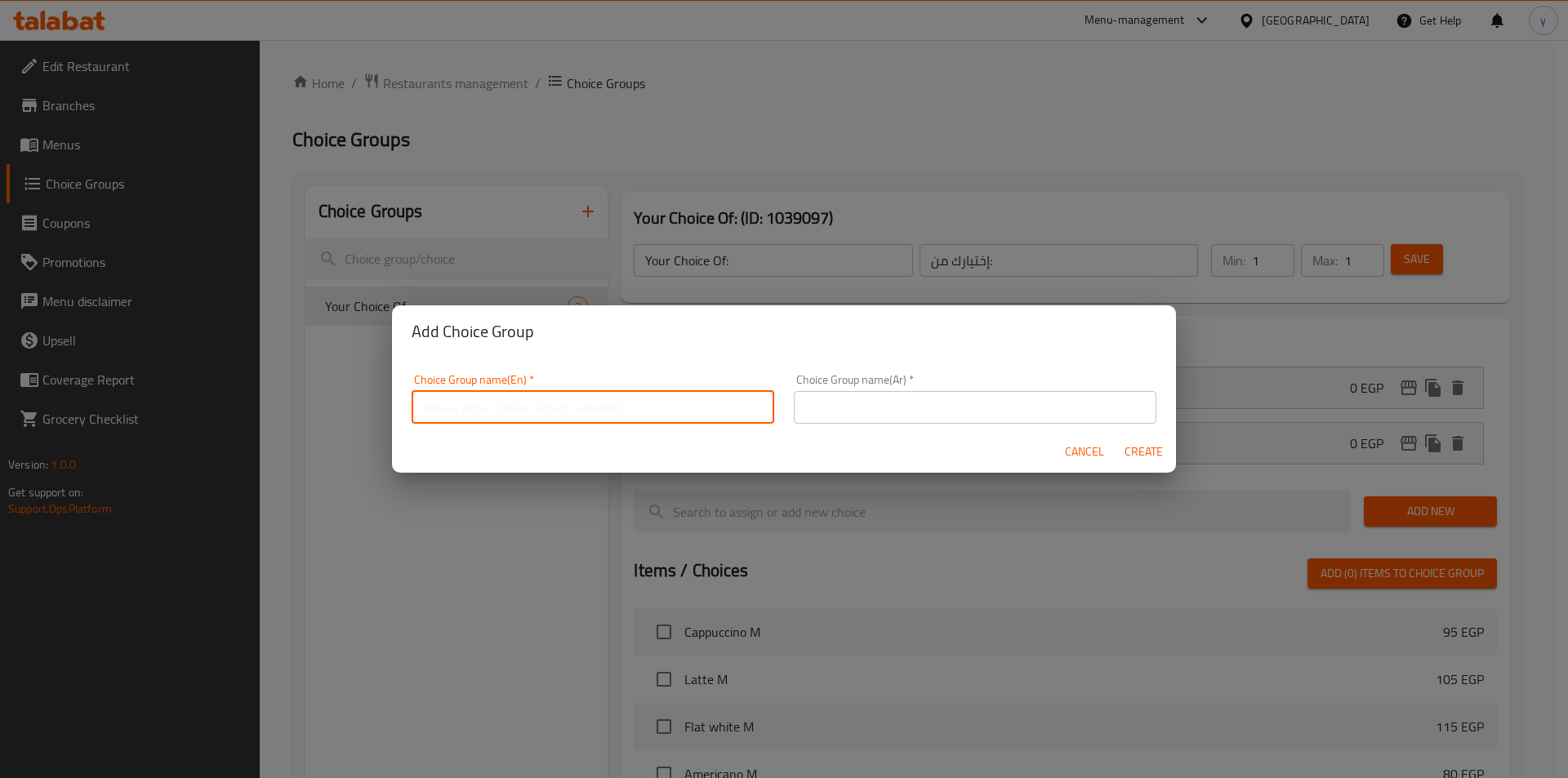
paste input "Extras"
type input "Extras"
click at [794, 409] on input "text" at bounding box center [976, 408] width 363 height 32
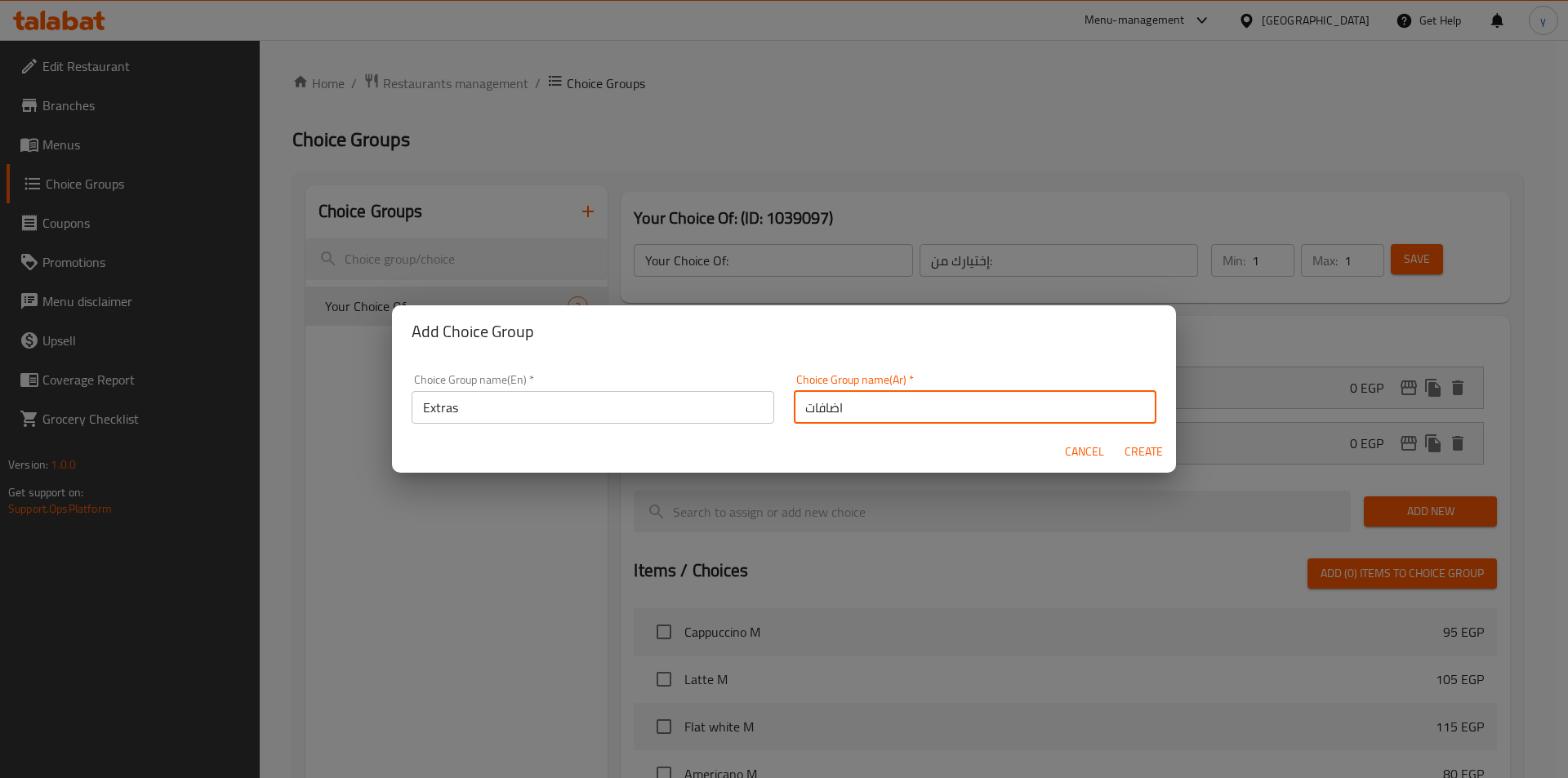
type input "اضافات"
click at [1117, 437] on button "Create" at bounding box center [1143, 451] width 52 height 30
type input "Extras"
type input "اضافات"
type input "0"
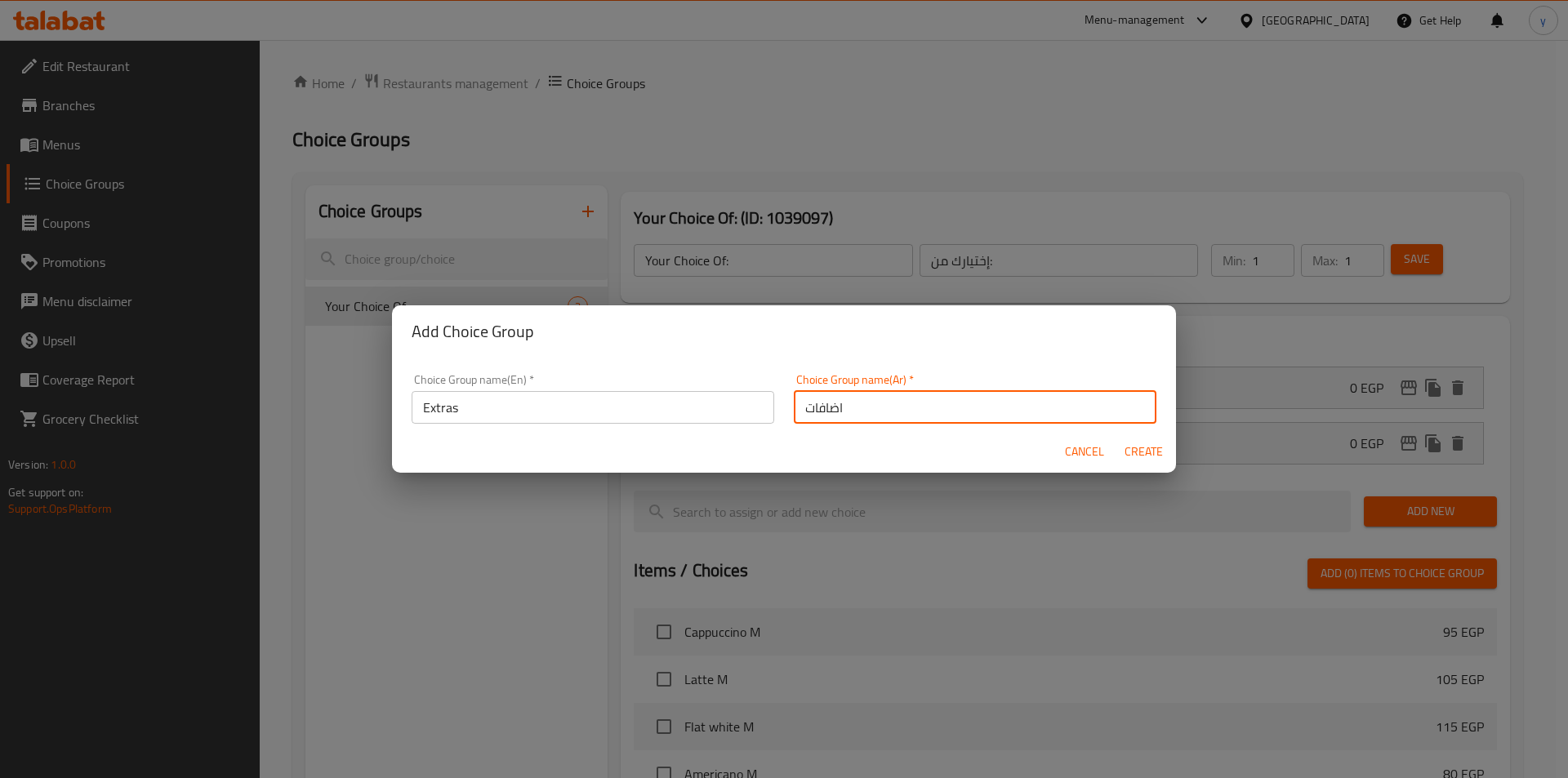
type input "0"
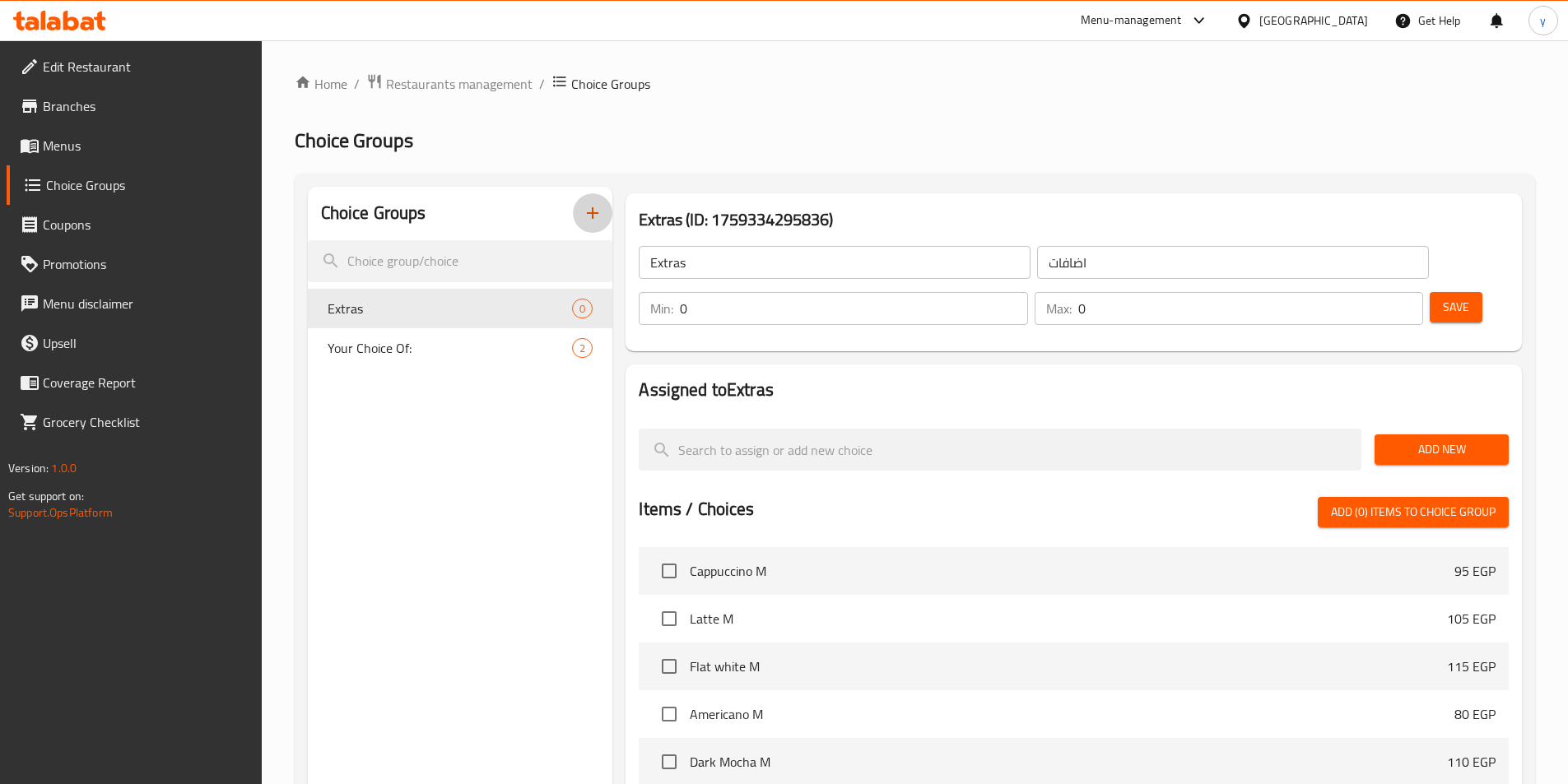
click at [1402, 434] on button "Add New" at bounding box center [1441, 449] width 134 height 30
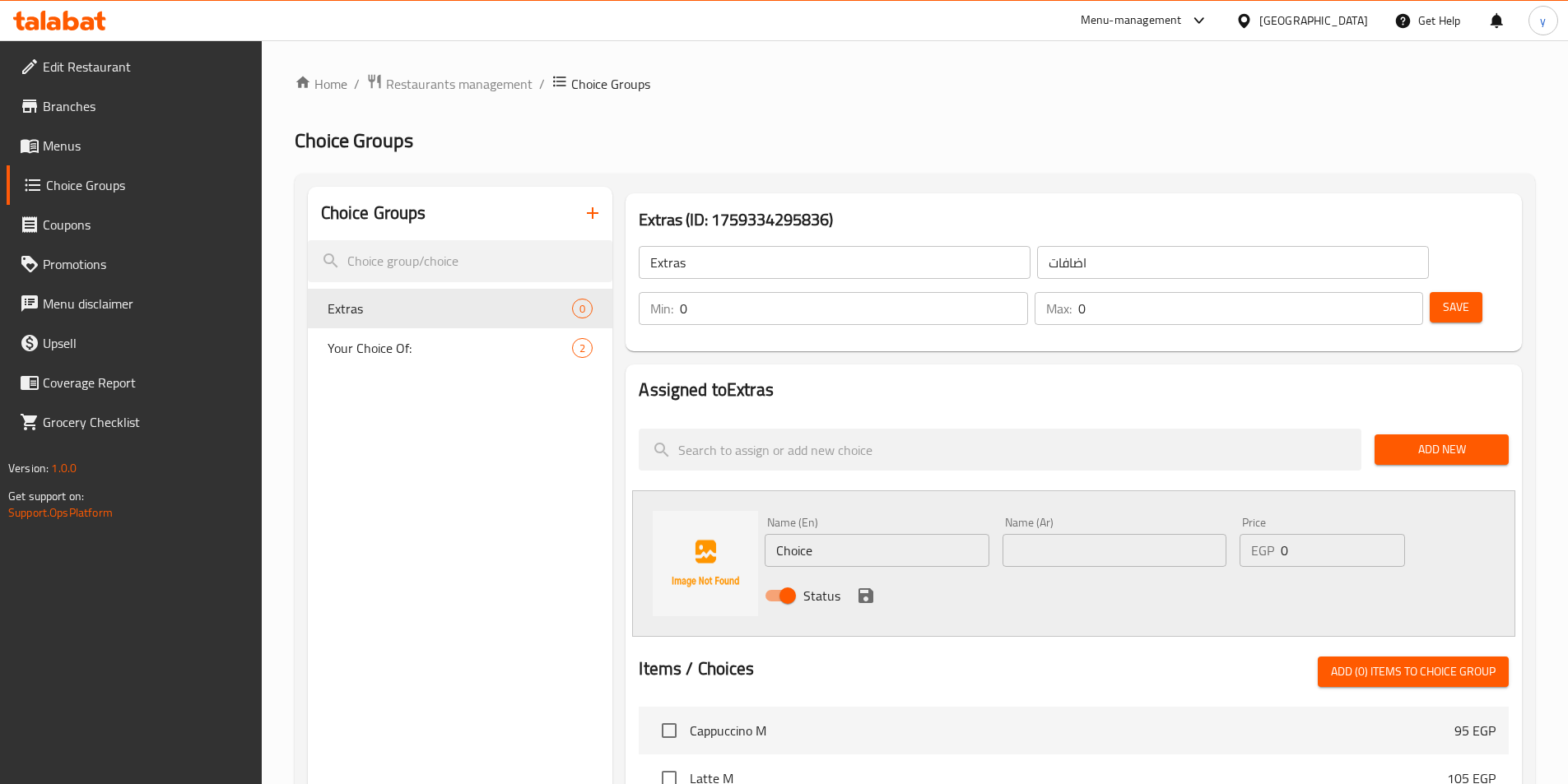
click at [853, 534] on input "Choice" at bounding box center [876, 551] width 224 height 33
click at [943, 534] on input "text" at bounding box center [876, 551] width 224 height 33
paste input "Espresso shot"
type input "Espresso shot"
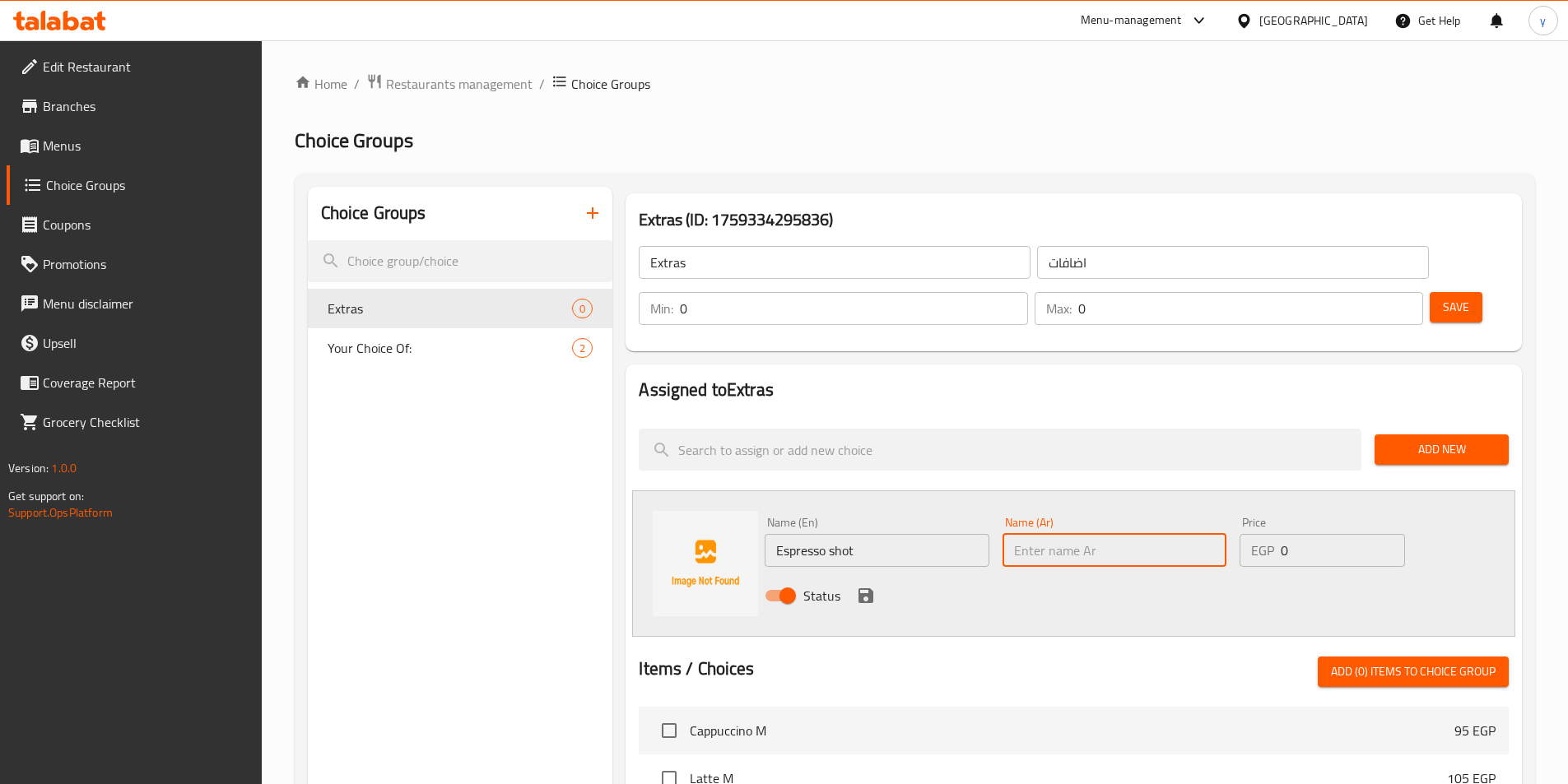
click at [1077, 534] on input "text" at bounding box center [1115, 551] width 224 height 33
click at [1090, 534] on input "text" at bounding box center [1115, 551] width 224 height 33
paste input "شوت إسبريسو"
type input "شوت إسبريسو"
click at [1313, 534] on input "0" at bounding box center [1341, 551] width 123 height 33
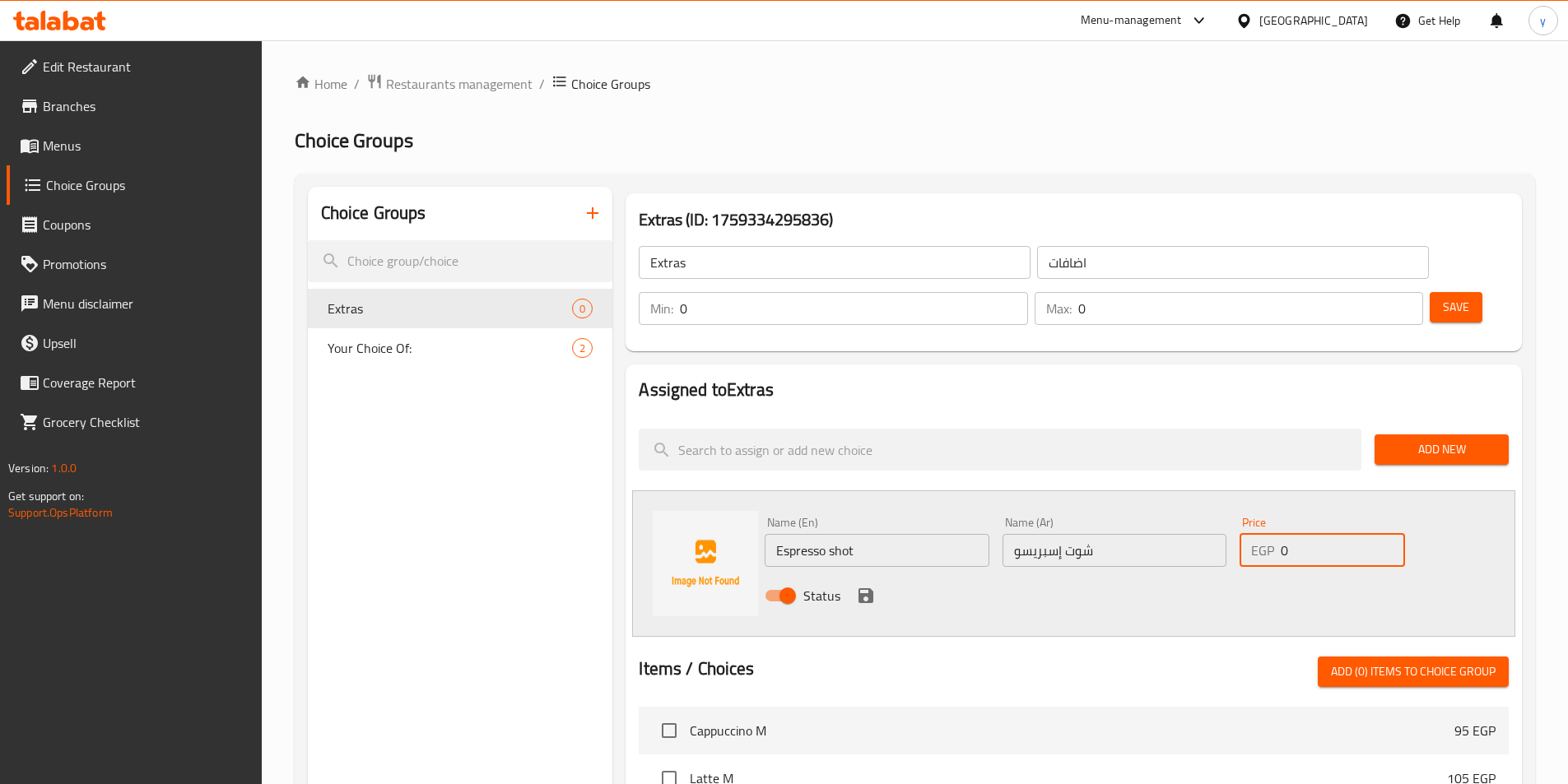
click at [1313, 534] on input "0" at bounding box center [1341, 551] width 123 height 33
type input "30"
click at [1486, 542] on div "Name (En) Espresso shot Name (En) Name (Ar) شوت إسبريسو Name (Ar) Price EGP 30 …" at bounding box center [1073, 563] width 883 height 146
click at [874, 586] on icon "save" at bounding box center [866, 595] width 20 height 20
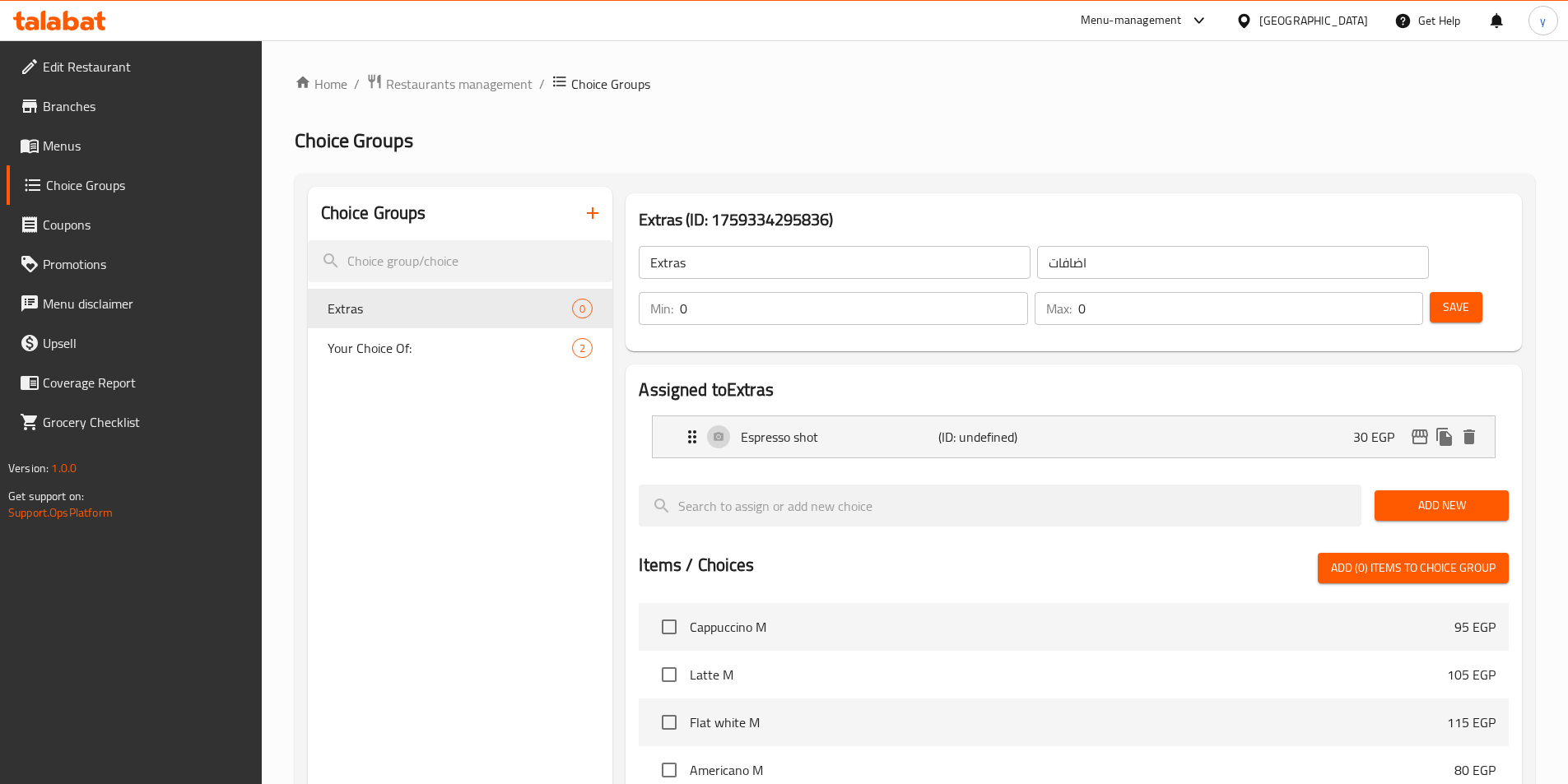
click at [1455, 495] on span "Add New" at bounding box center [1441, 506] width 108 height 21
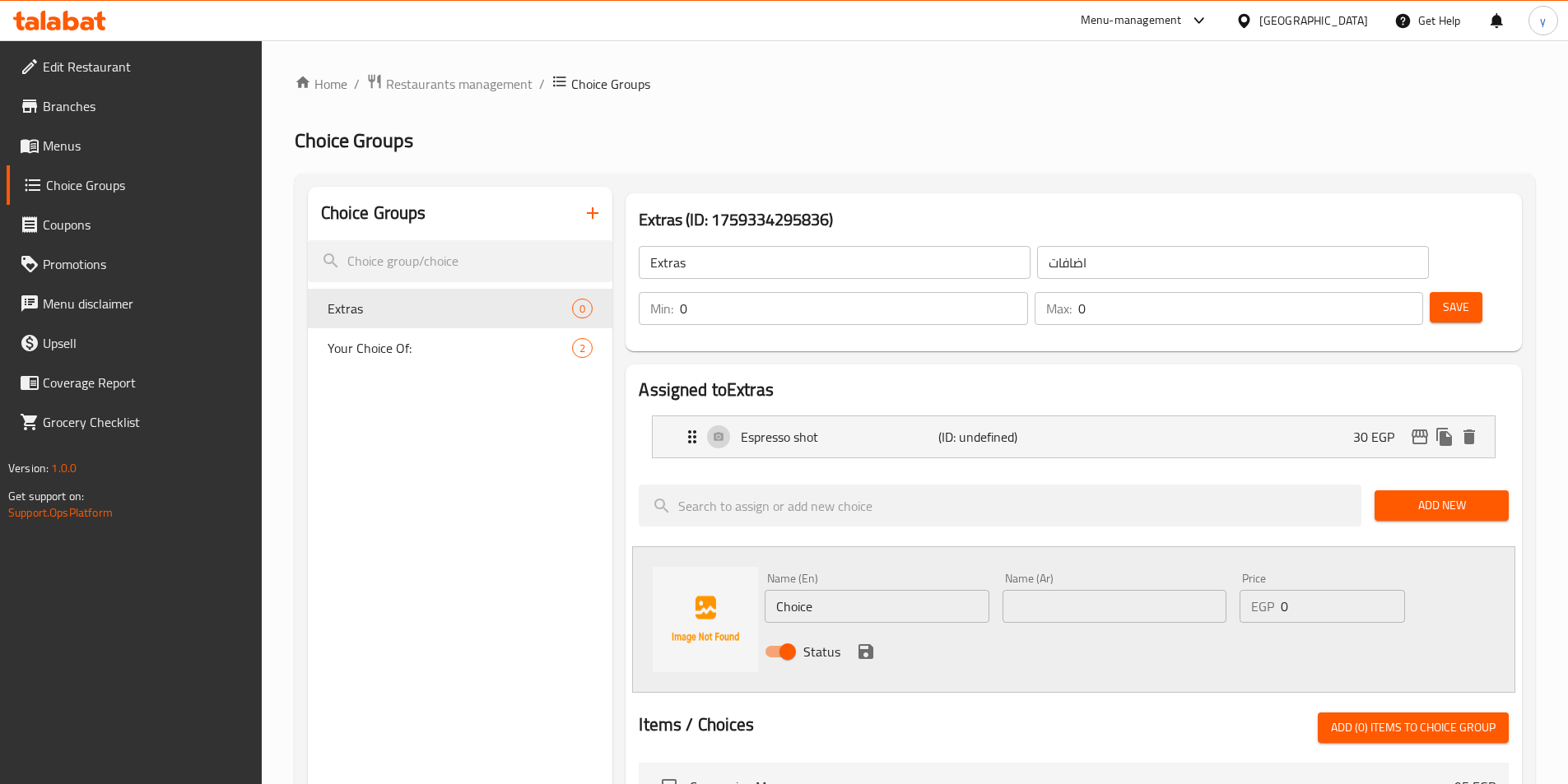
click at [855, 590] on input "Choice" at bounding box center [876, 607] width 224 height 33
paste input "Vanilla flavour"
type input "Vanilla flavour"
click at [1049, 590] on input "text" at bounding box center [1115, 607] width 224 height 33
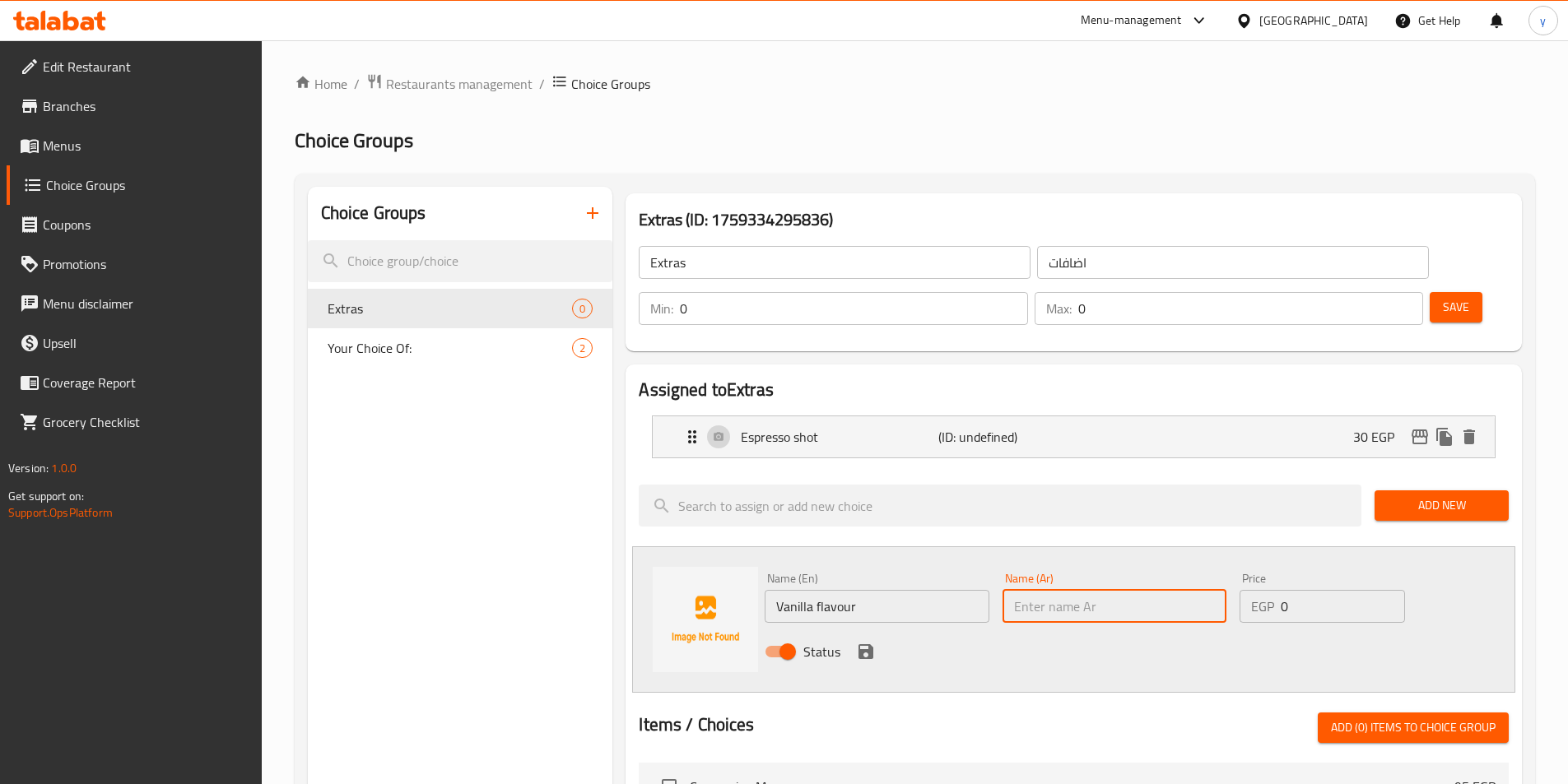
click at [1104, 590] on input "text" at bounding box center [1115, 607] width 224 height 33
paste input "نكهة الفانيليا"
type input "نكهة الفانيليا"
click at [1299, 590] on input "0" at bounding box center [1341, 607] width 123 height 33
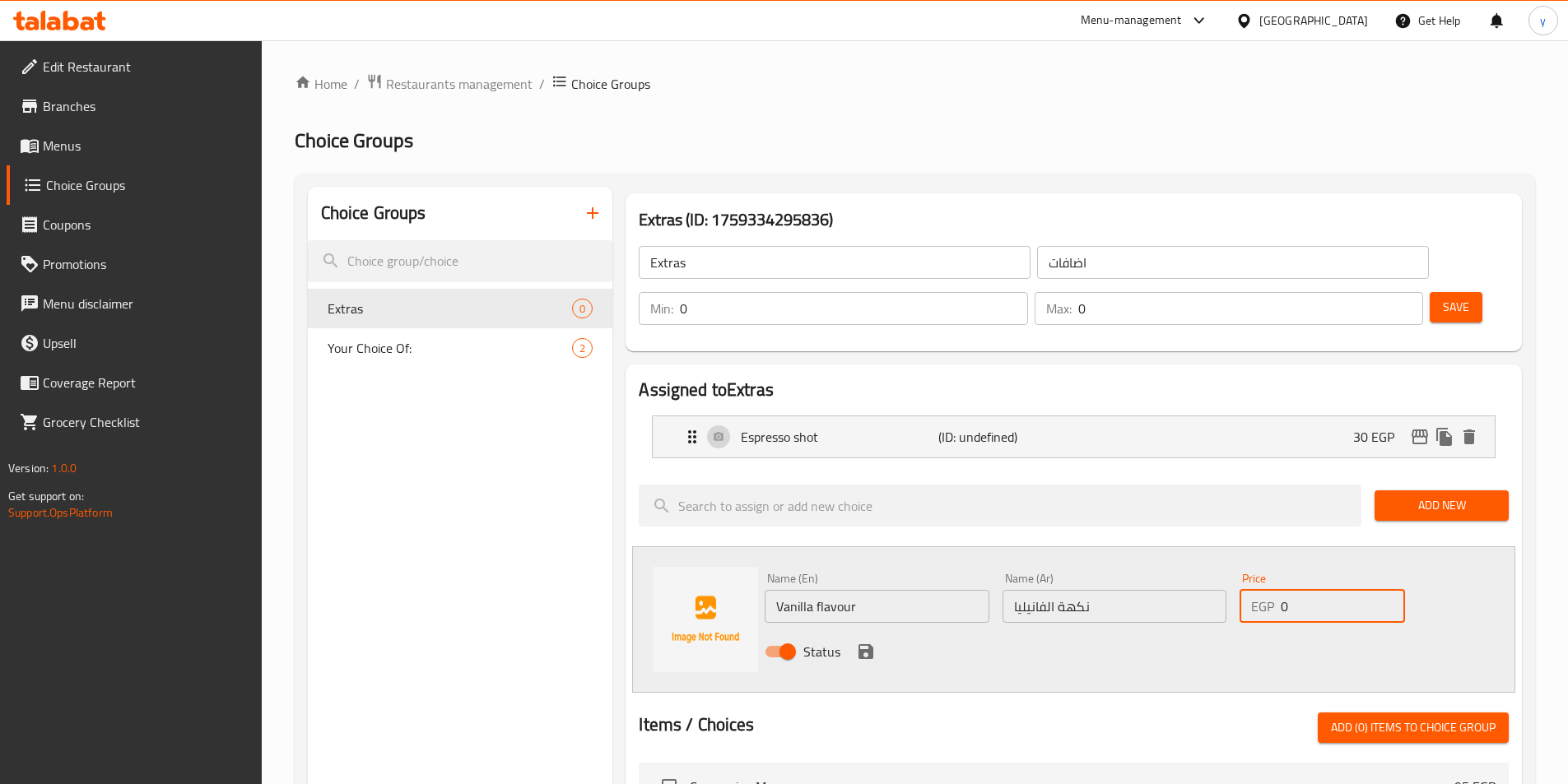
click at [1299, 590] on input "0" at bounding box center [1341, 607] width 123 height 33
type input "25"
click at [857, 642] on icon "save" at bounding box center [866, 651] width 20 height 20
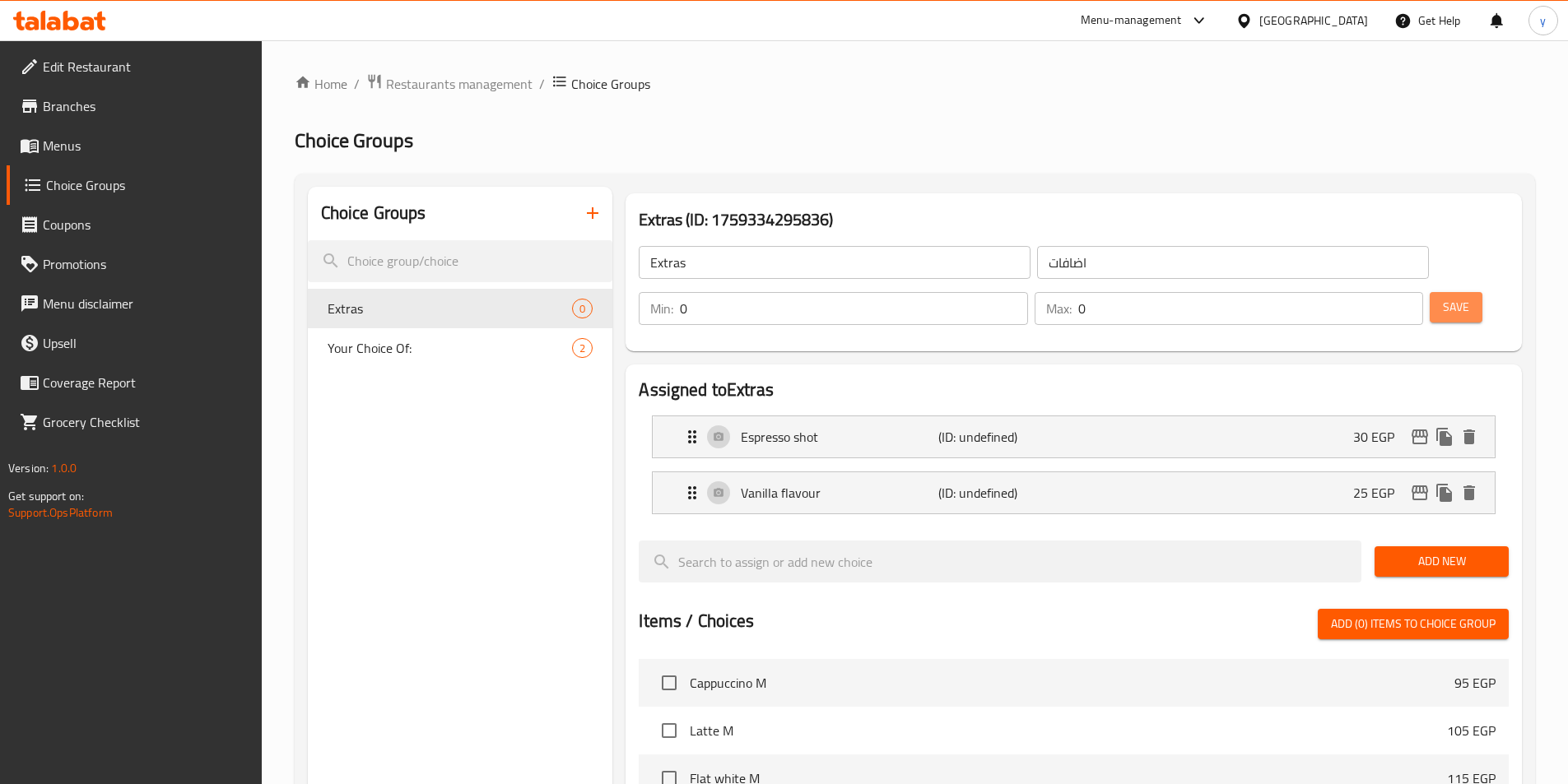
click at [1443, 297] on span "Save" at bounding box center [1456, 308] width 27 height 21
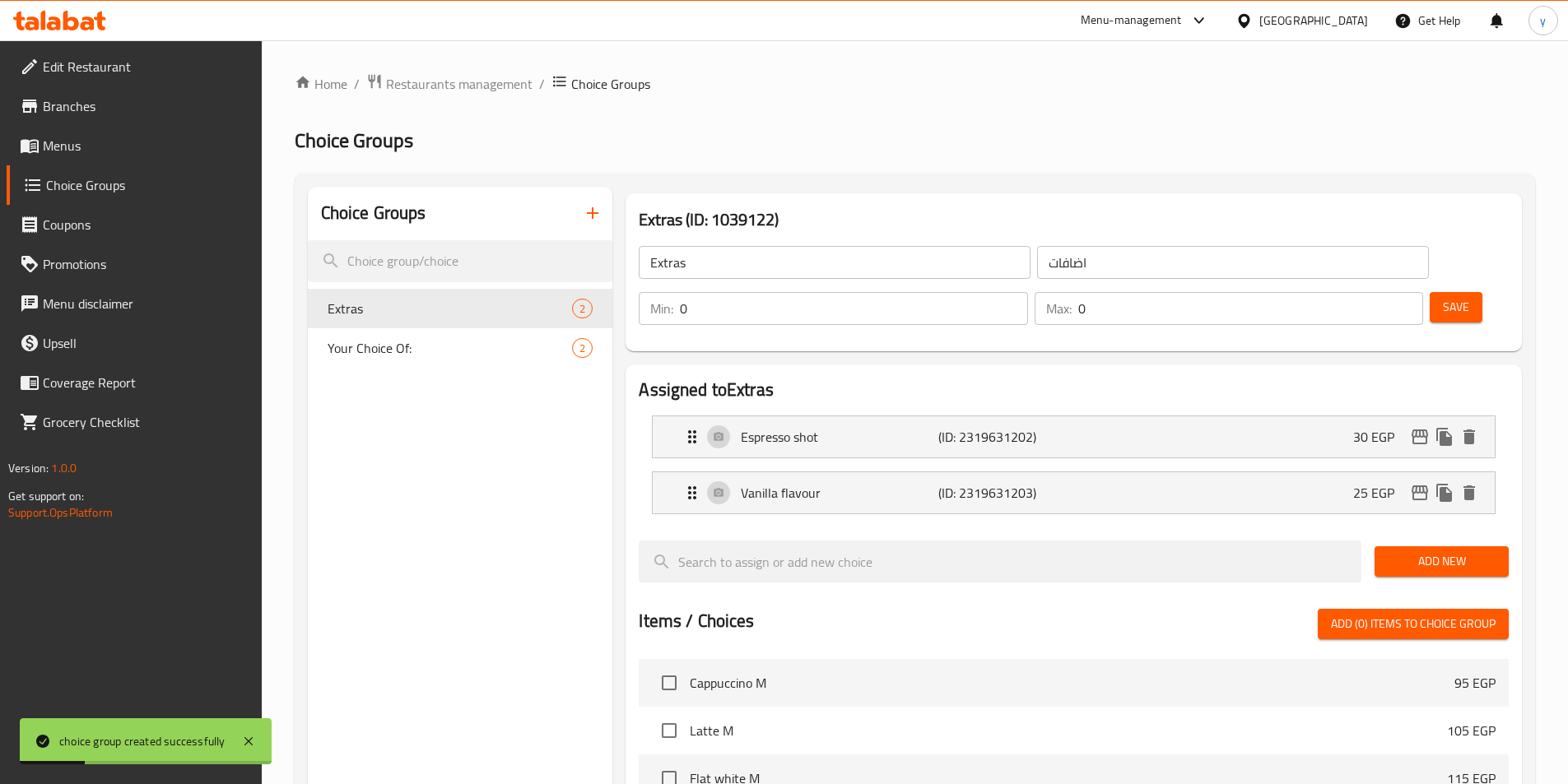
click at [1457, 546] on button "Add New" at bounding box center [1441, 561] width 134 height 30
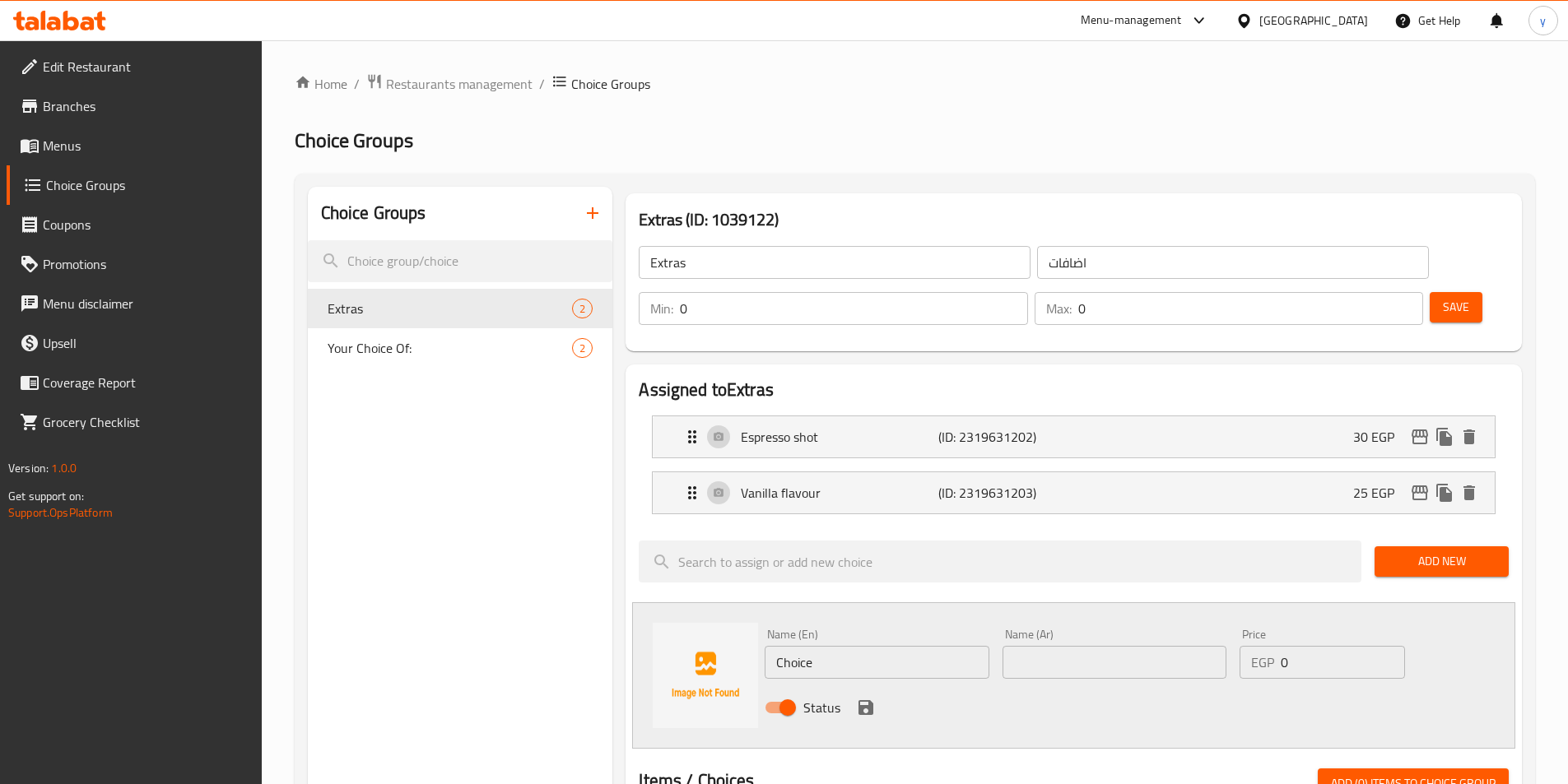
click at [910, 646] on input "Choice" at bounding box center [876, 663] width 224 height 33
paste input "aramels"
click at [830, 646] on input "Caramels" at bounding box center [876, 663] width 224 height 33
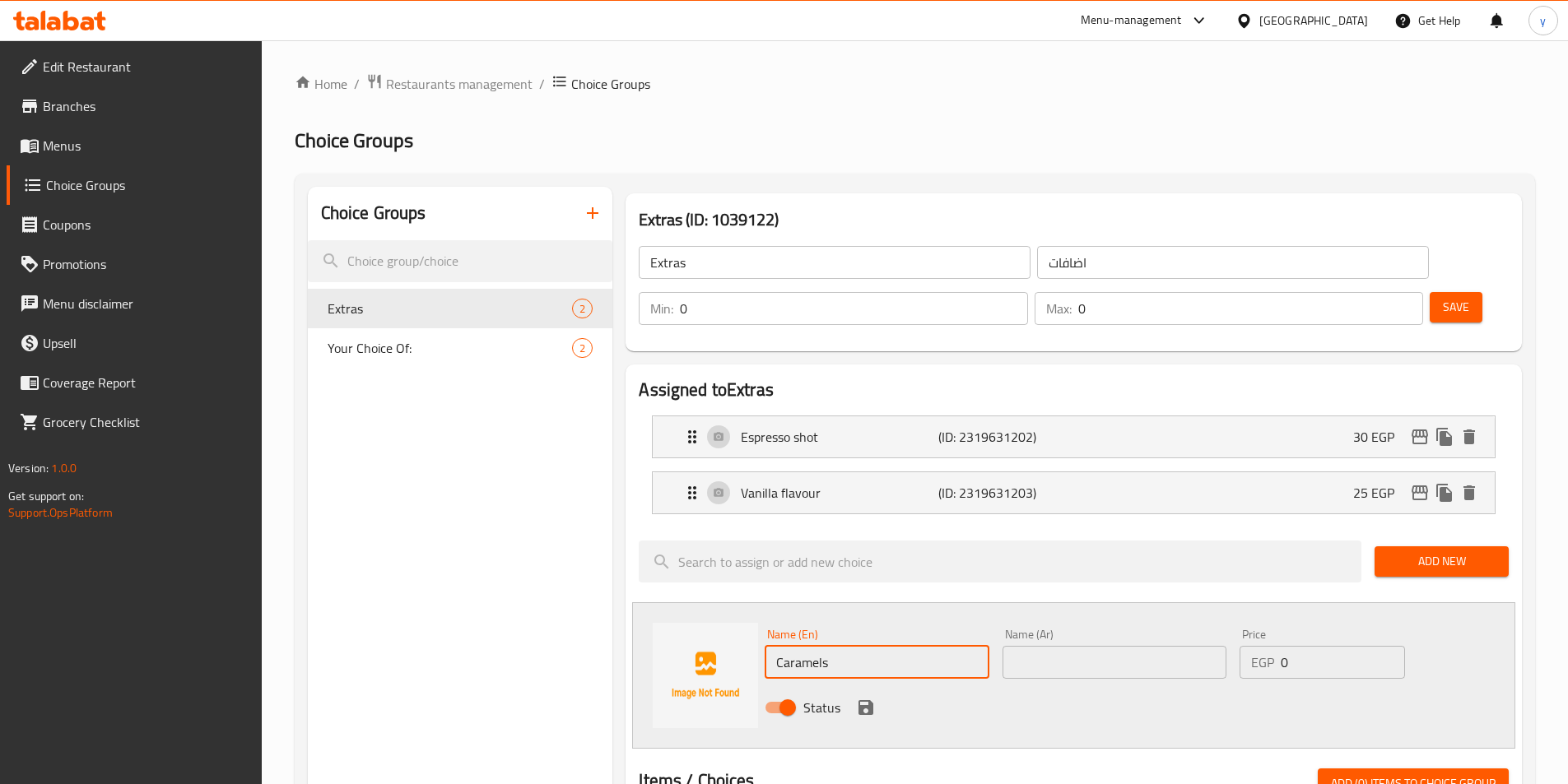
click at [830, 646] on input "Caramels" at bounding box center [876, 663] width 224 height 33
paste input "flavour"
type input "Caramels flavour"
click at [1120, 646] on input "text" at bounding box center [1115, 663] width 224 height 33
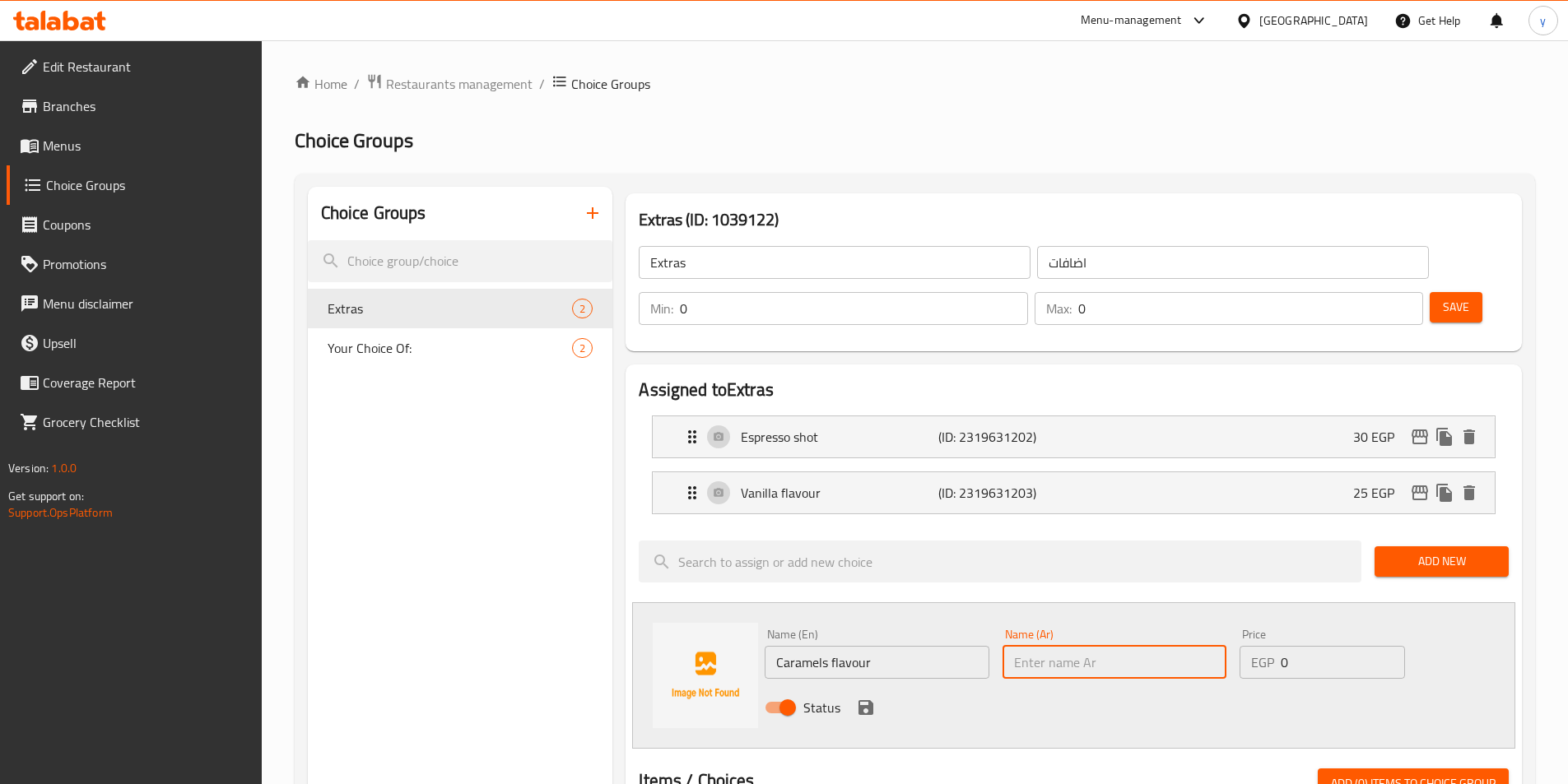
click at [1098, 646] on input "text" at bounding box center [1115, 663] width 224 height 33
paste input "نكهة الكراميل"
type input "نكهة الكراميل"
click at [1271, 653] on p "EGP" at bounding box center [1262, 663] width 23 height 20
click at [1304, 646] on input "0" at bounding box center [1341, 663] width 123 height 33
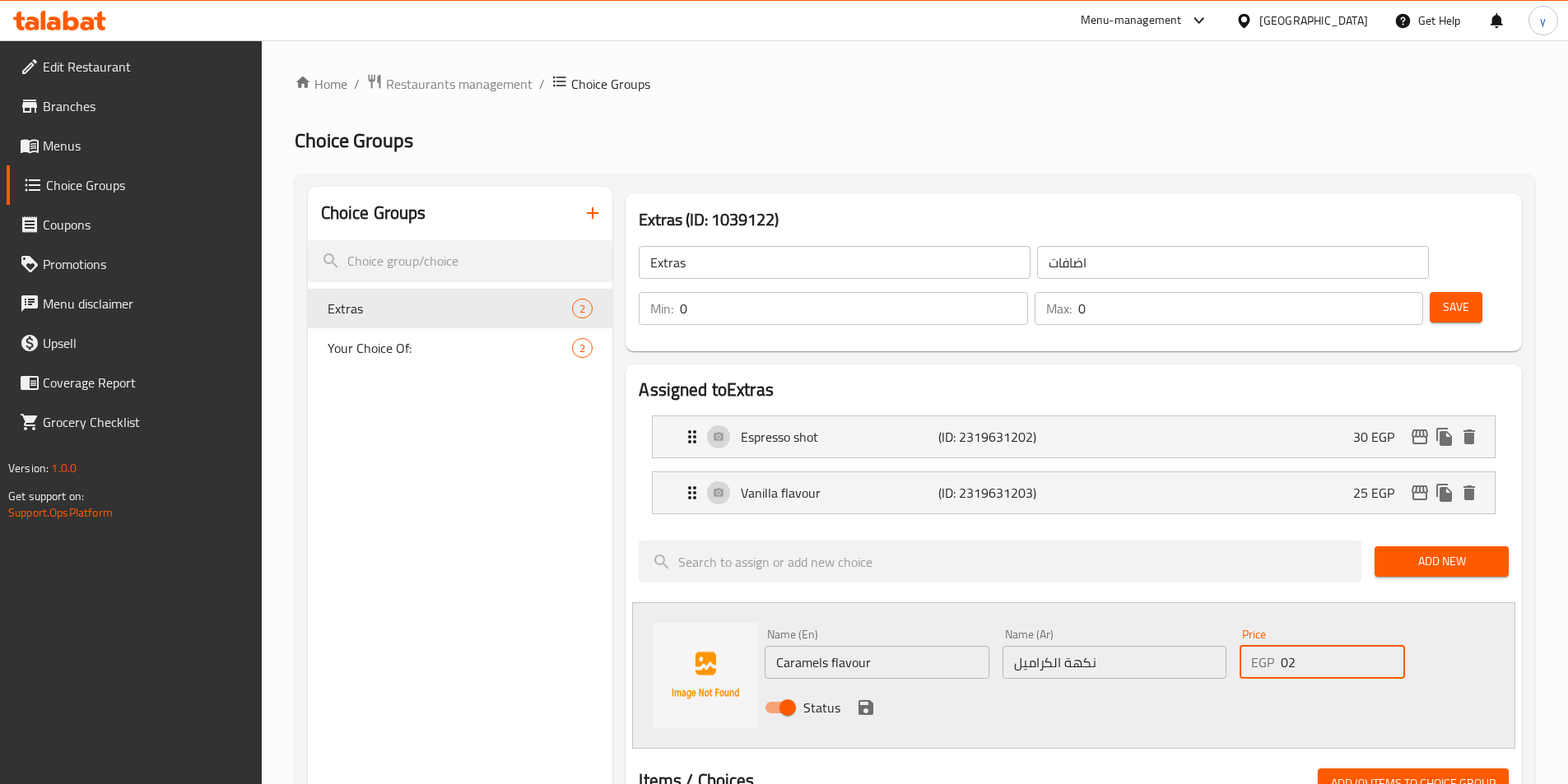
type input "0"
type input "25"
click at [866, 698] on icon "save" at bounding box center [866, 707] width 20 height 20
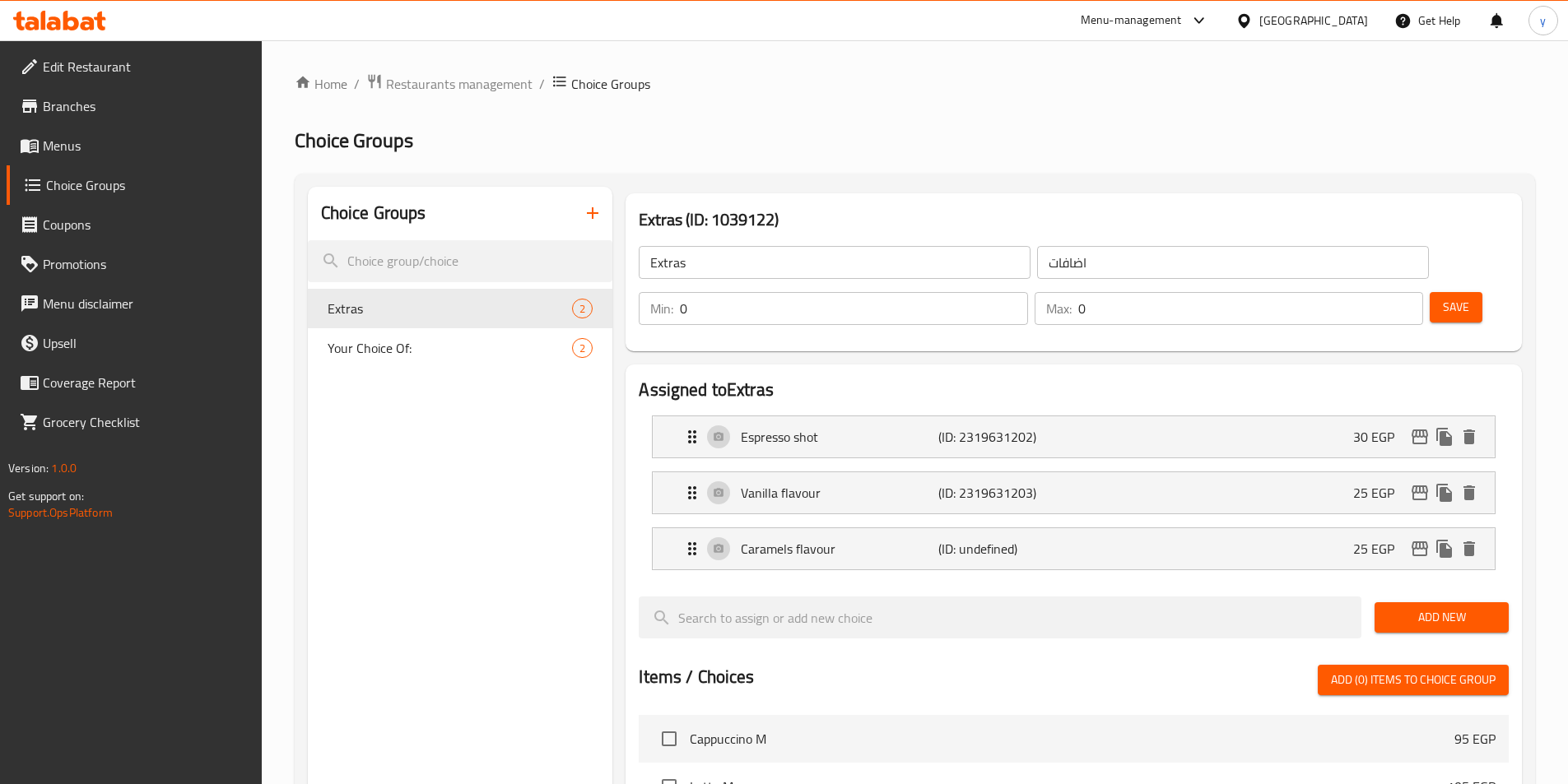
click at [1446, 292] on button "Save" at bounding box center [1455, 307] width 53 height 30
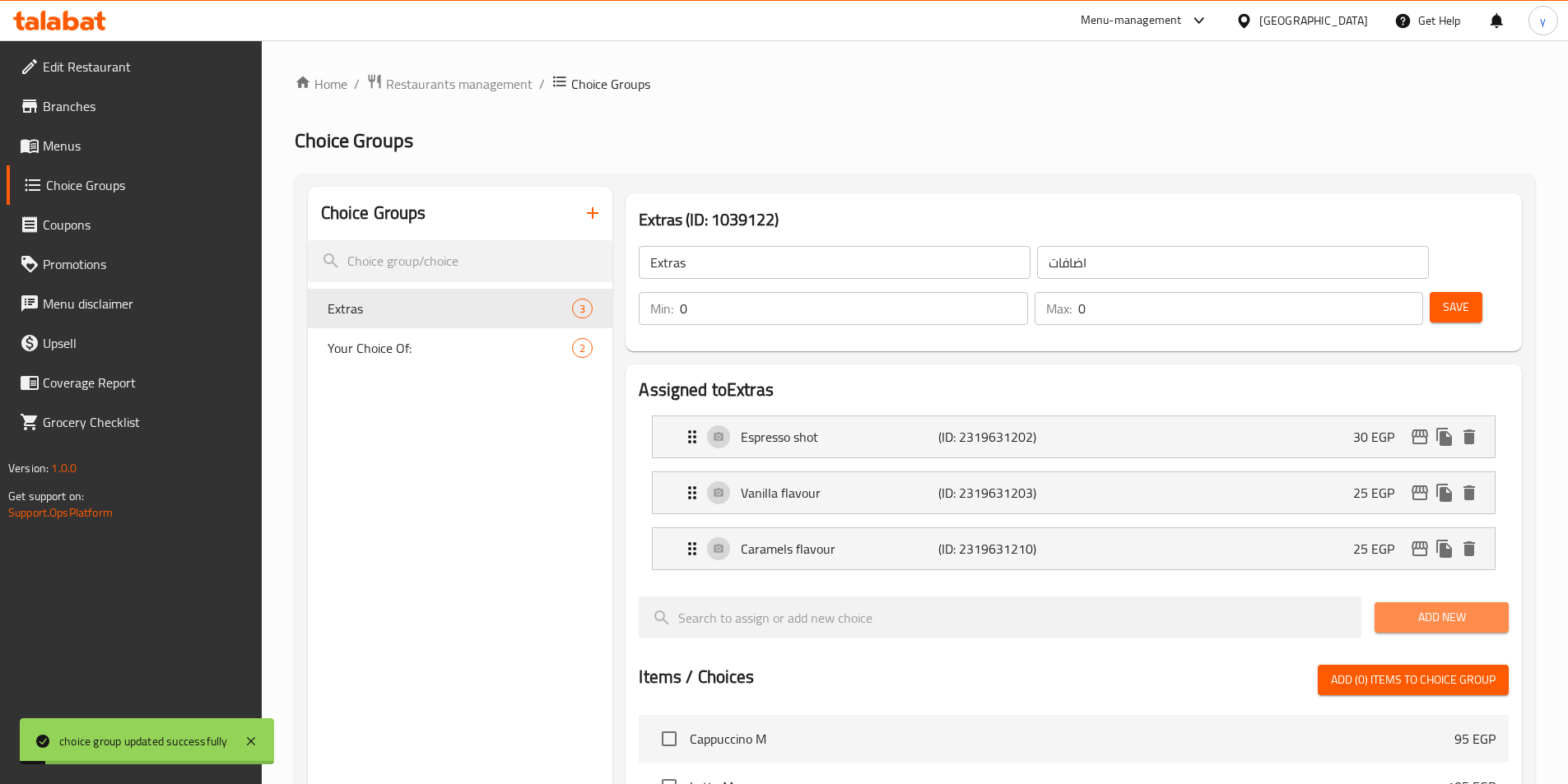
click at [1434, 607] on span "Add New" at bounding box center [1441, 618] width 108 height 21
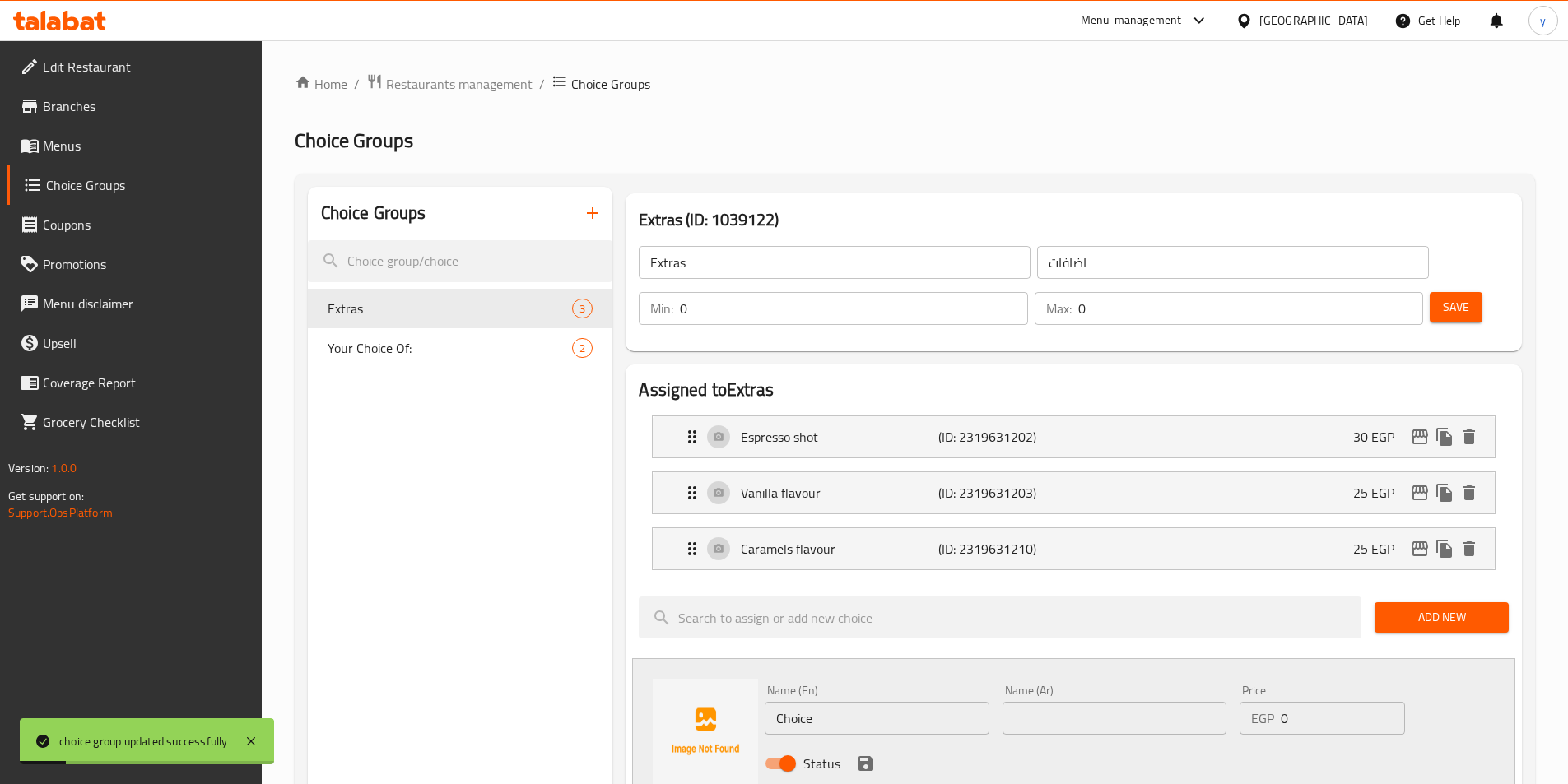
click at [847, 702] on input "Choice" at bounding box center [876, 719] width 224 height 33
click at [818, 702] on input "Choice" at bounding box center [876, 719] width 224 height 33
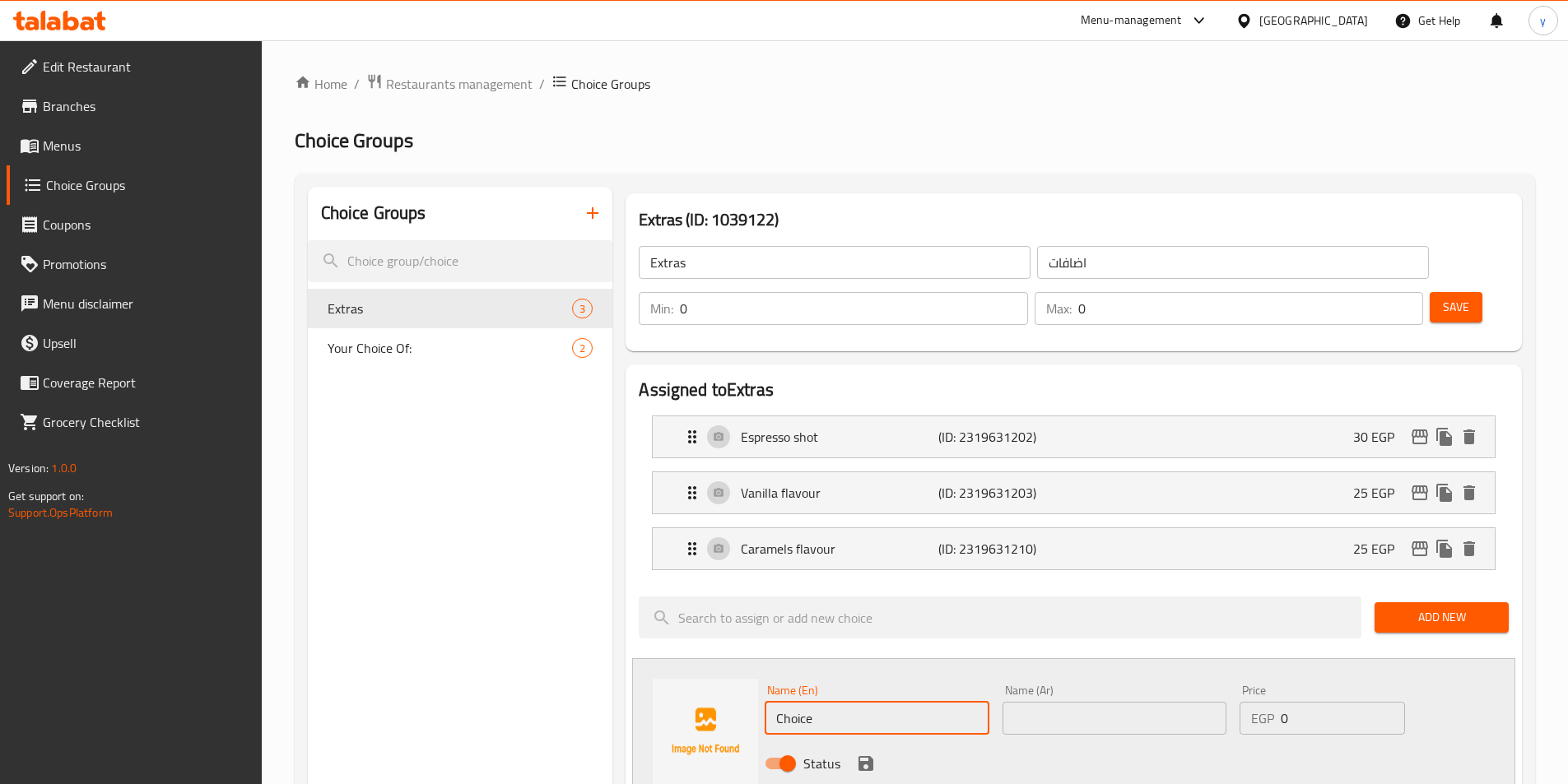
click at [818, 702] on input "Choice" at bounding box center [876, 719] width 224 height 33
paste input "Dolce delici"
click at [878, 702] on input "Dolce delici" at bounding box center [876, 719] width 224 height 33
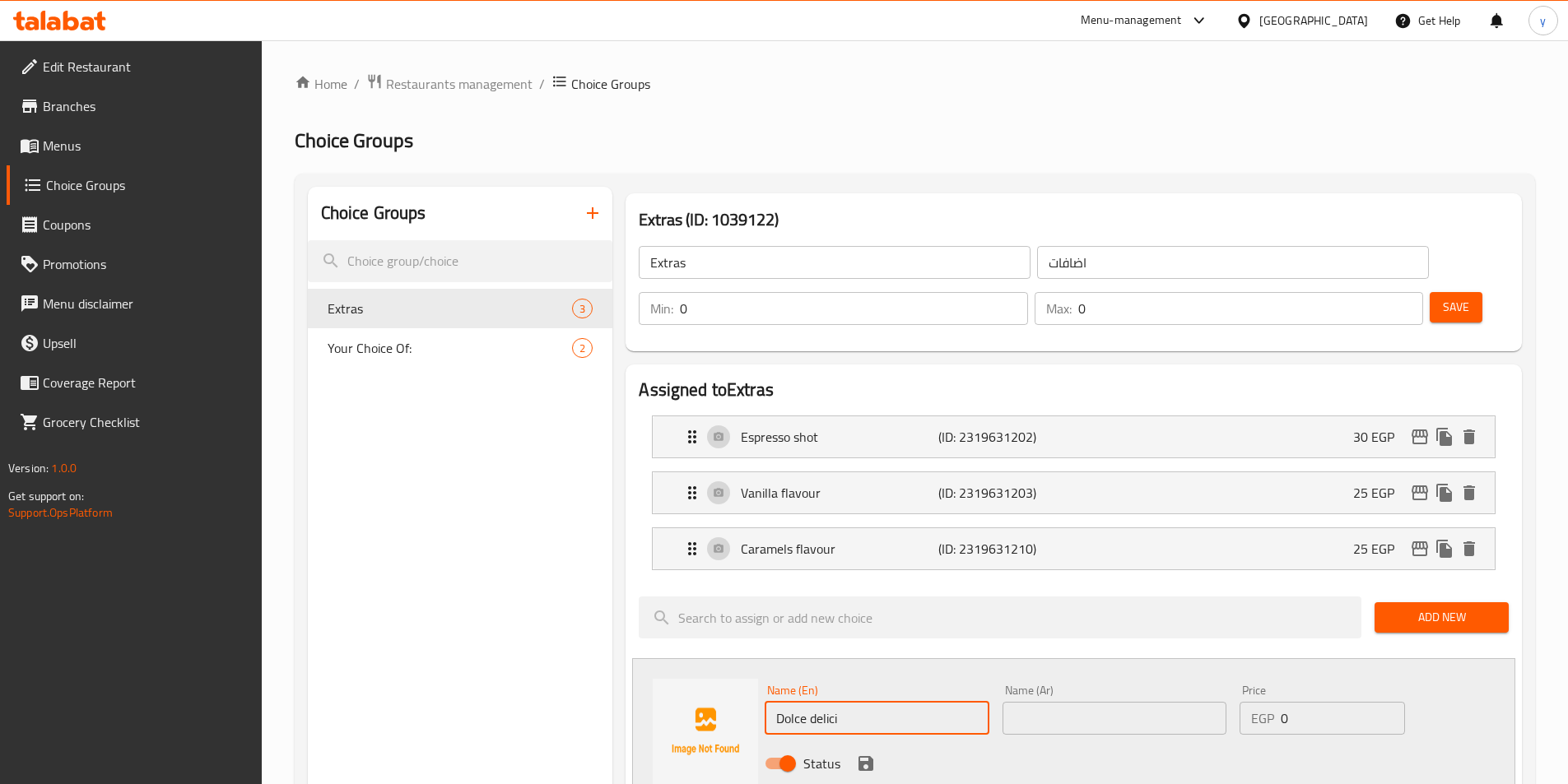
type input "Dolce delici"
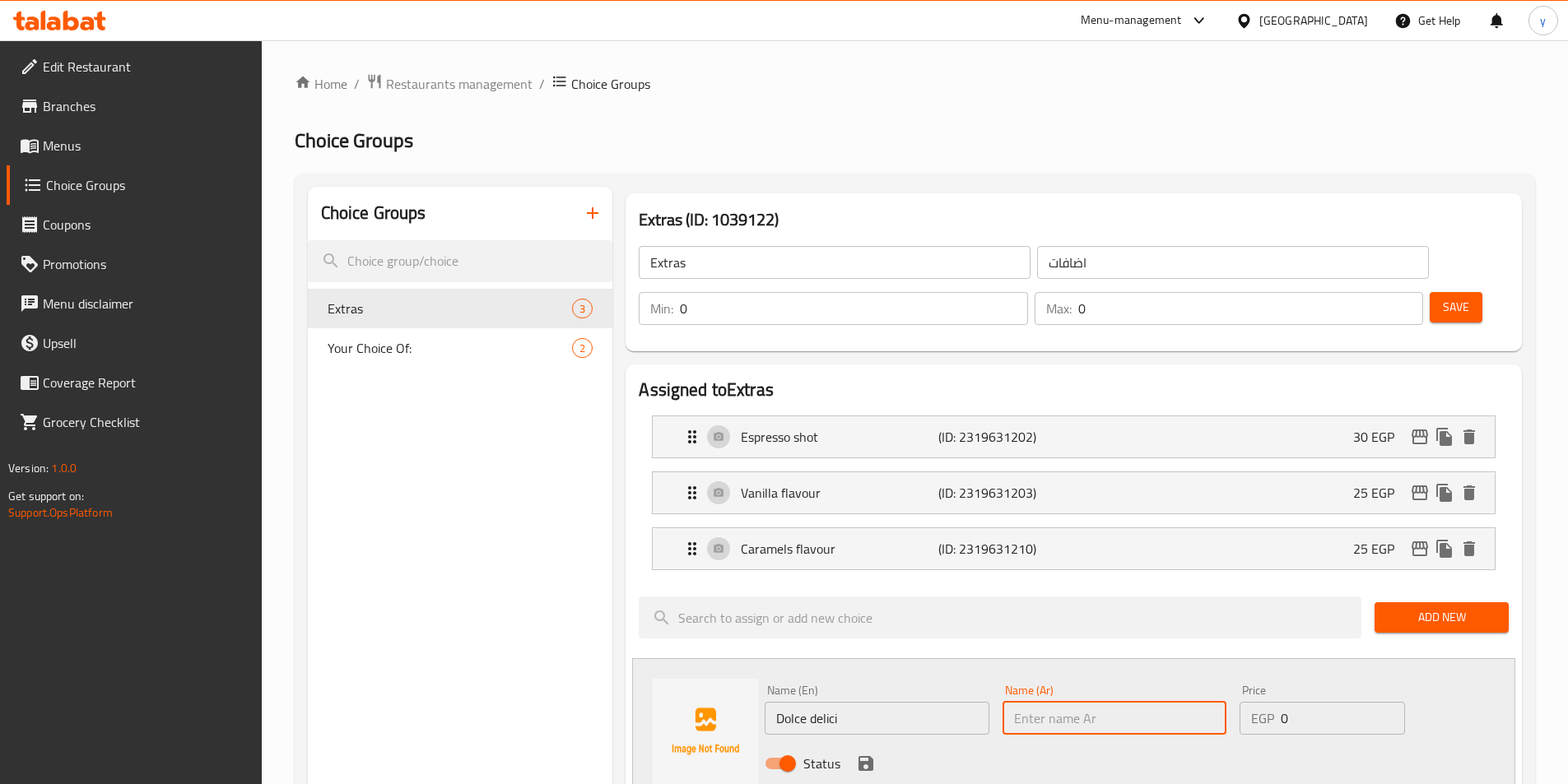
click at [1046, 702] on input "text" at bounding box center [1115, 719] width 224 height 33
paste input "[PERSON_NAME]"
type input "[PERSON_NAME]"
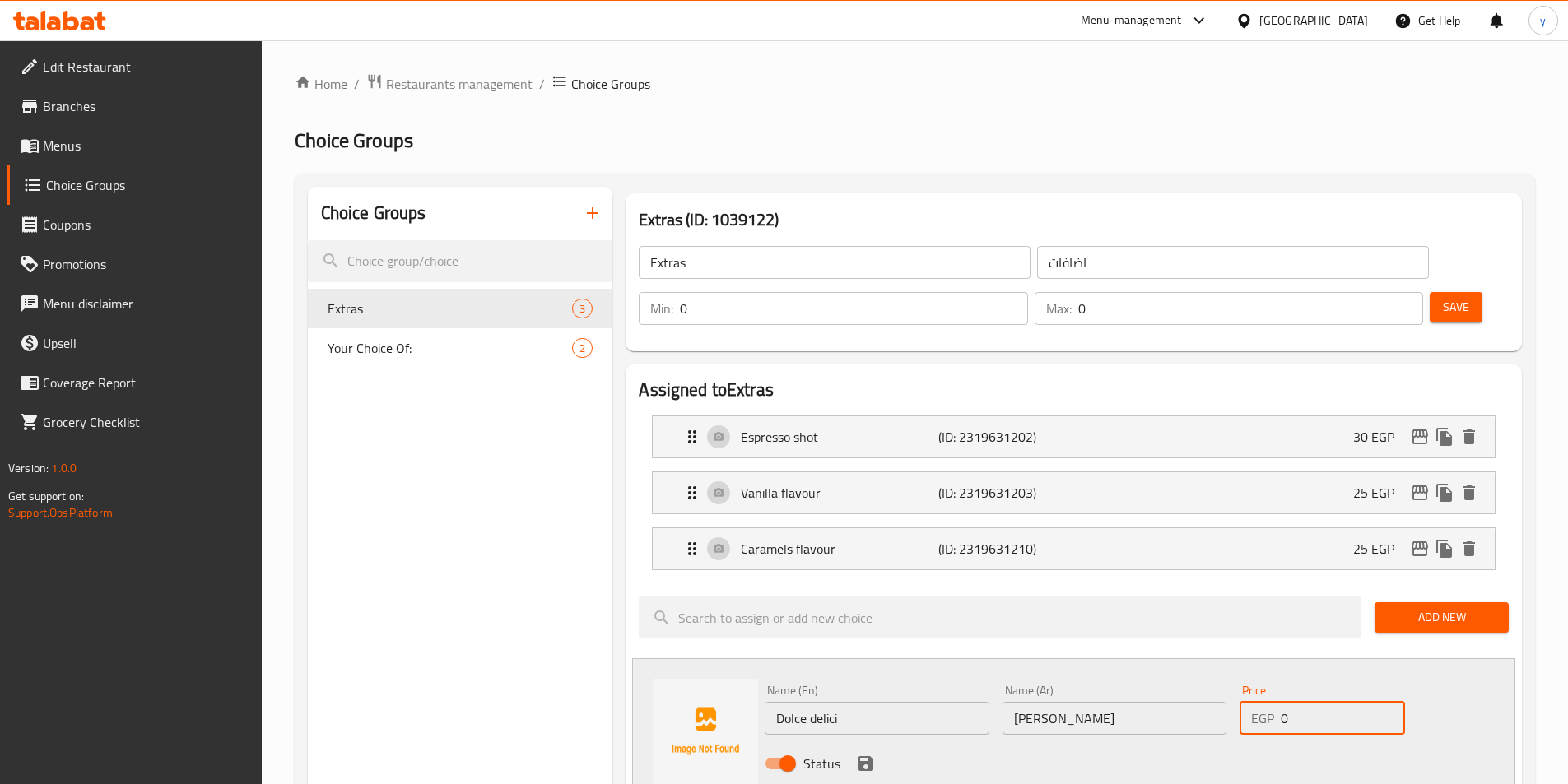
drag, startPoint x: 1320, startPoint y: 677, endPoint x: 1161, endPoint y: 678, distance: 159.0
click at [1161, 678] on div "Name (En) Dolce delici Name (En) Name (Ar) دولتشي ديليسي Name (Ar) Price EGP 0 …" at bounding box center [1114, 731] width 712 height 108
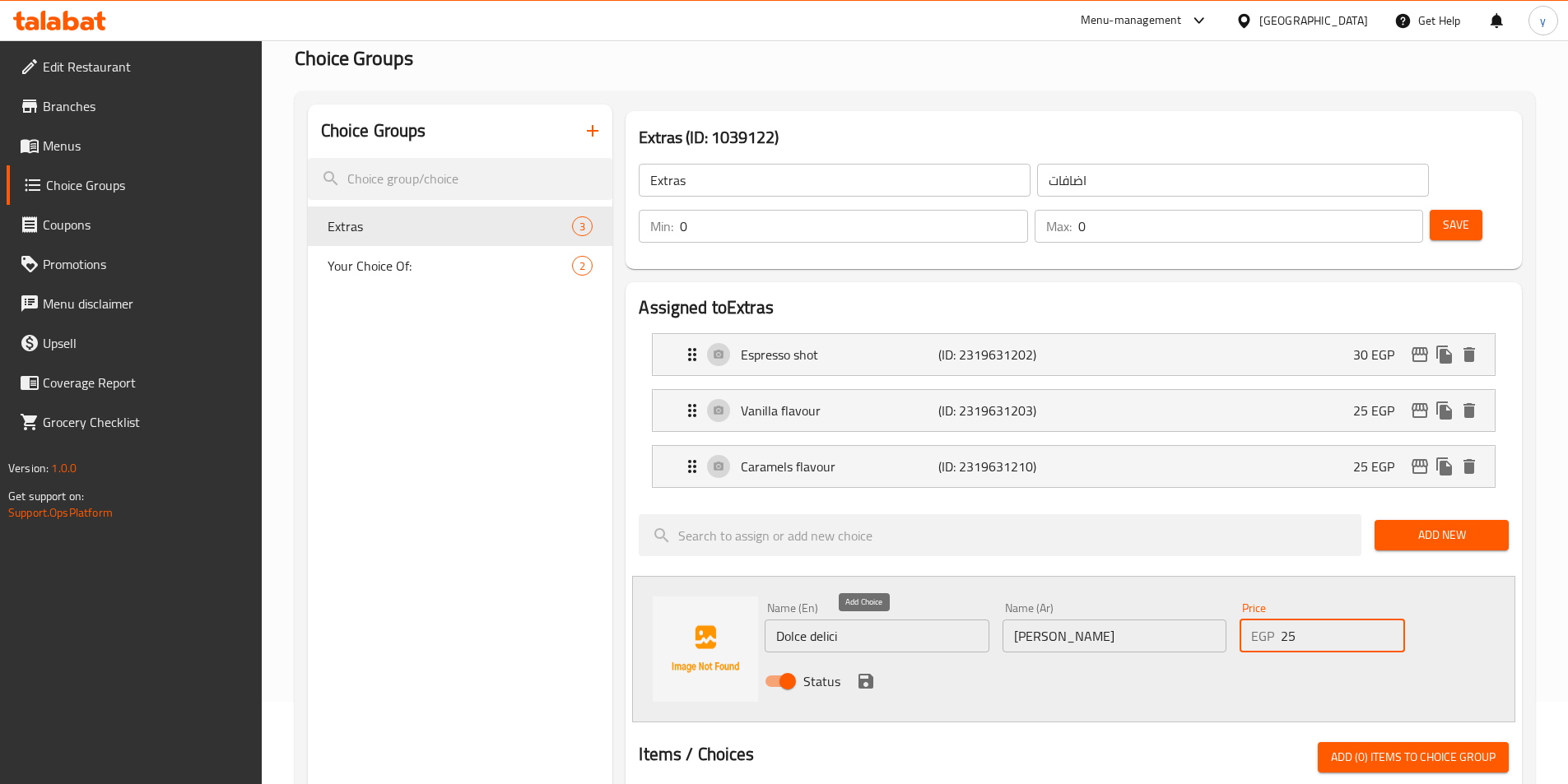
type input "25"
click at [858, 672] on icon "save" at bounding box center [866, 681] width 20 height 20
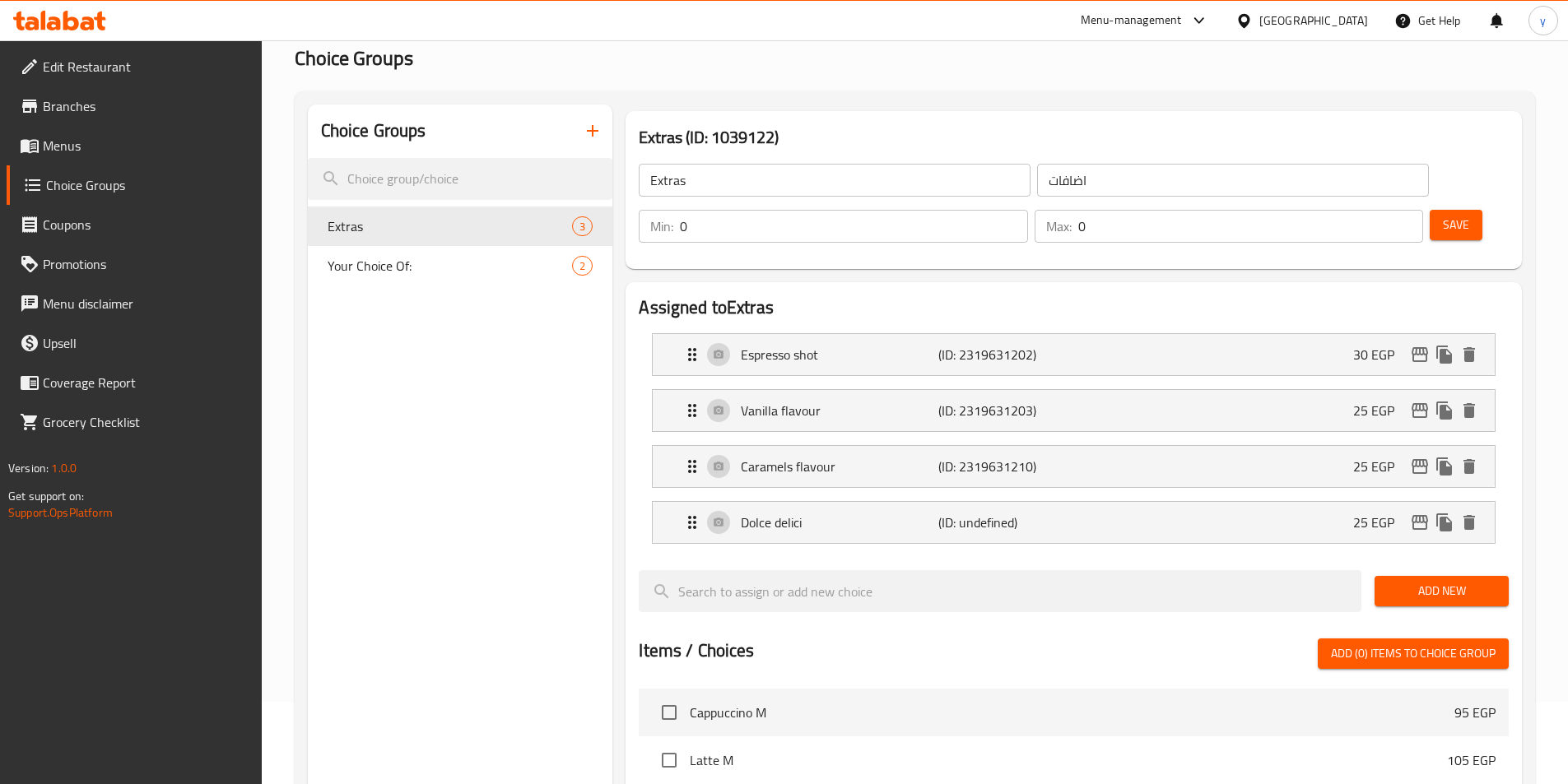
click at [1443, 215] on span "Save" at bounding box center [1456, 225] width 27 height 21
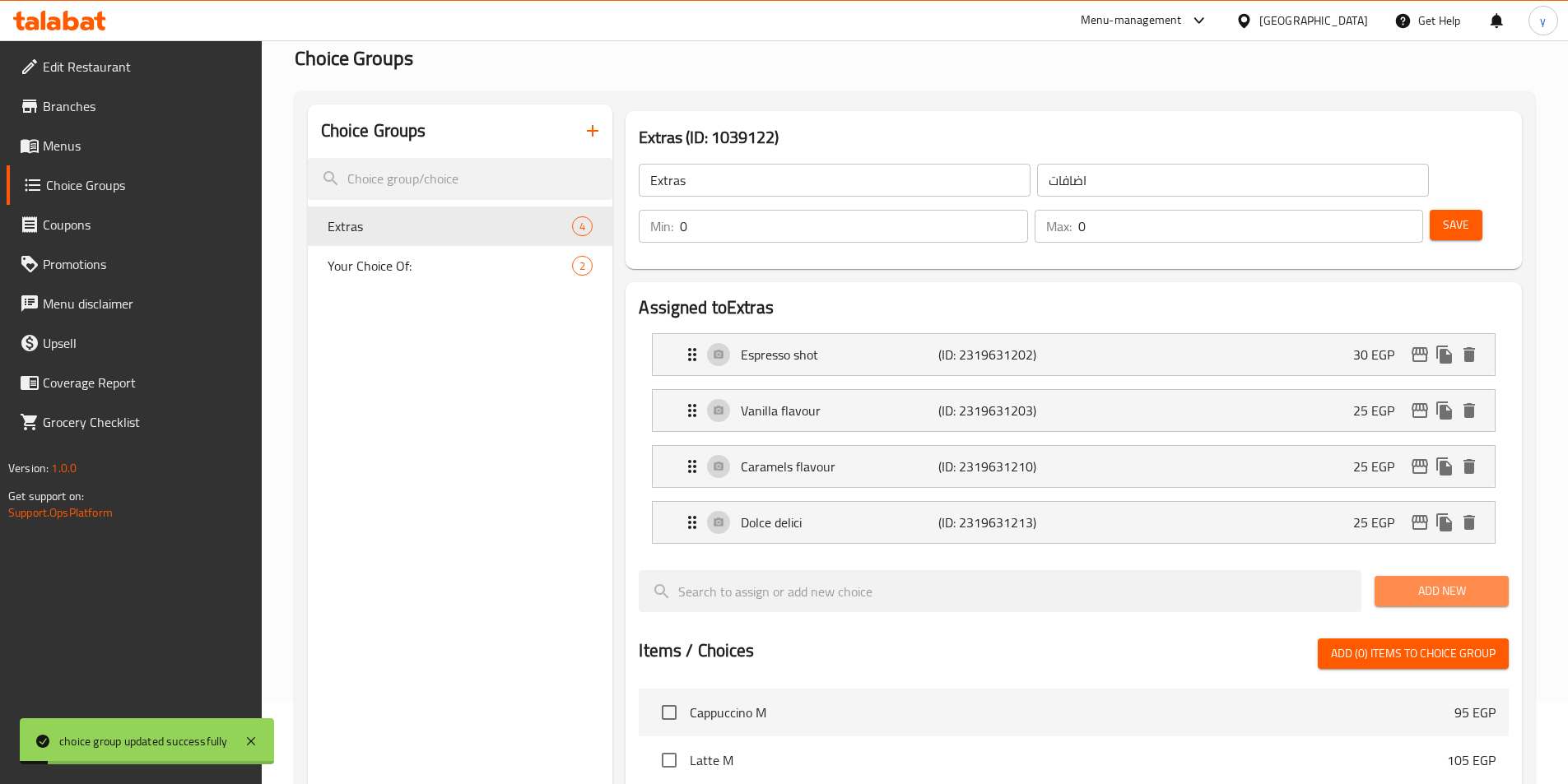
click at [1463, 576] on button "Add New" at bounding box center [1441, 591] width 134 height 30
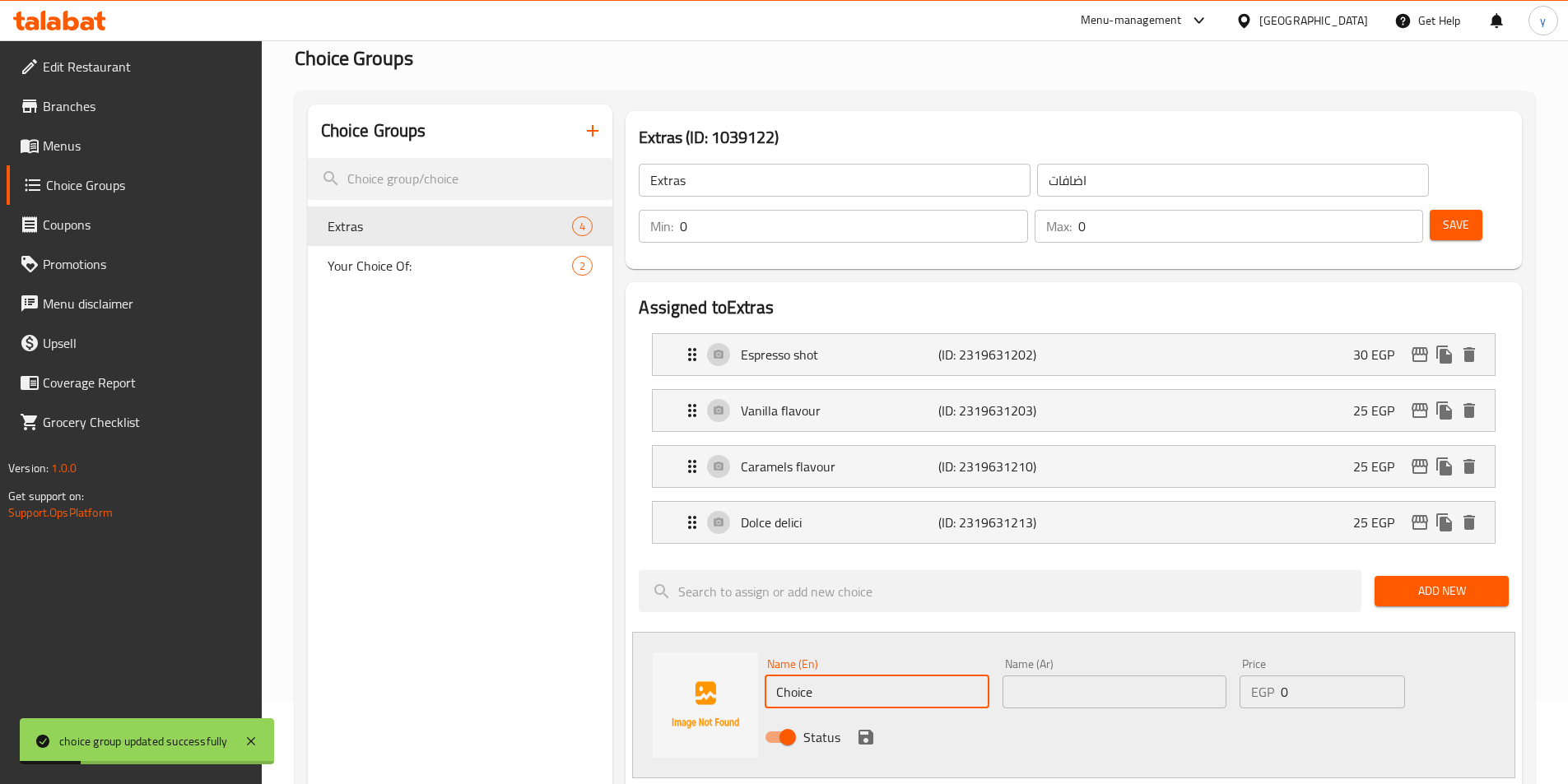
click at [925, 675] on input "Choice" at bounding box center [876, 692] width 224 height 33
click at [918, 675] on input "text" at bounding box center [876, 692] width 224 height 33
paste input "النكهة الأيرلندية"
type input "النكهة الأيرلندية"
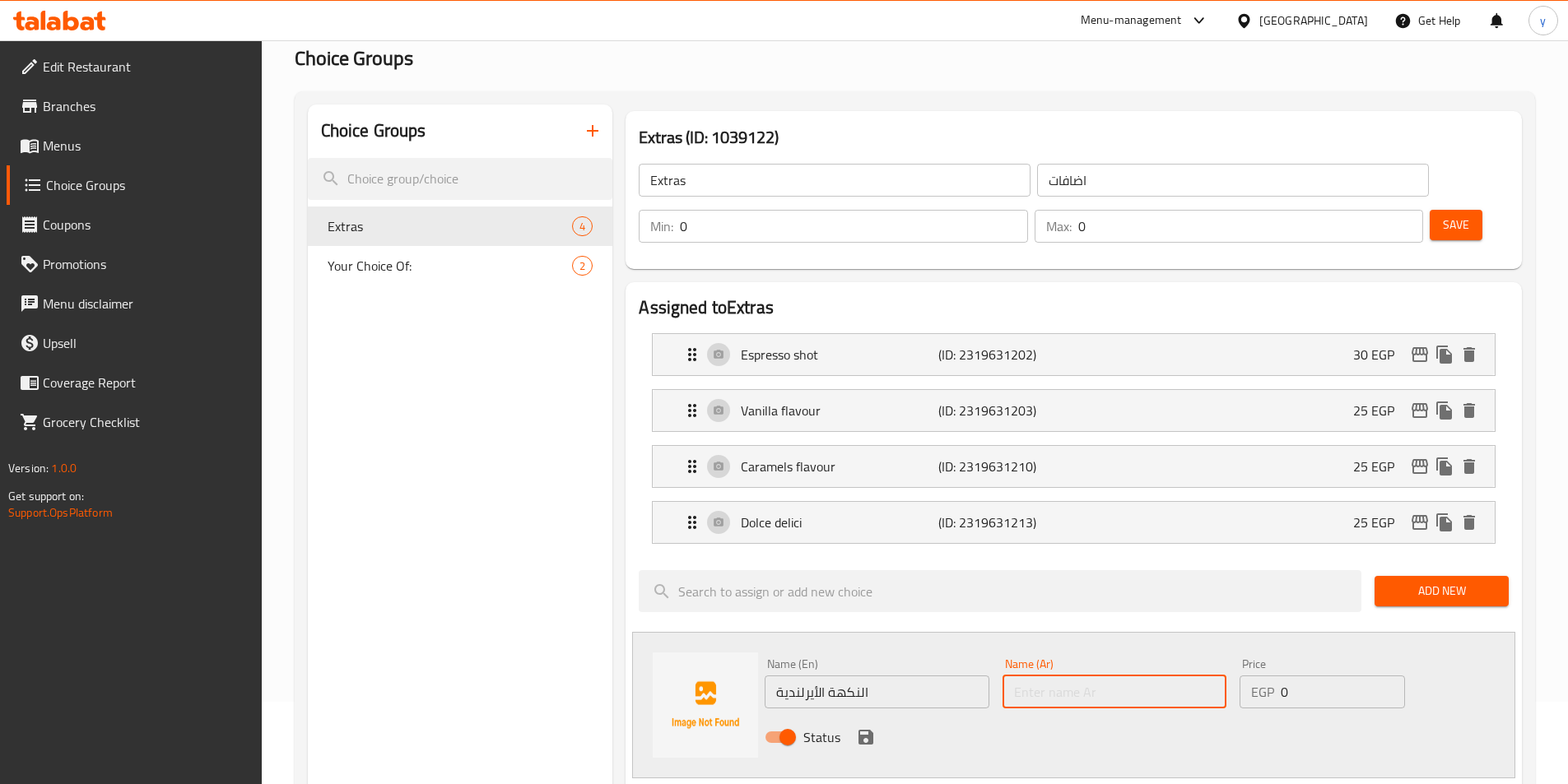
click at [1091, 675] on input "text" at bounding box center [1115, 692] width 224 height 33
click at [863, 675] on input "النكهة الأيرلندية" at bounding box center [876, 692] width 224 height 33
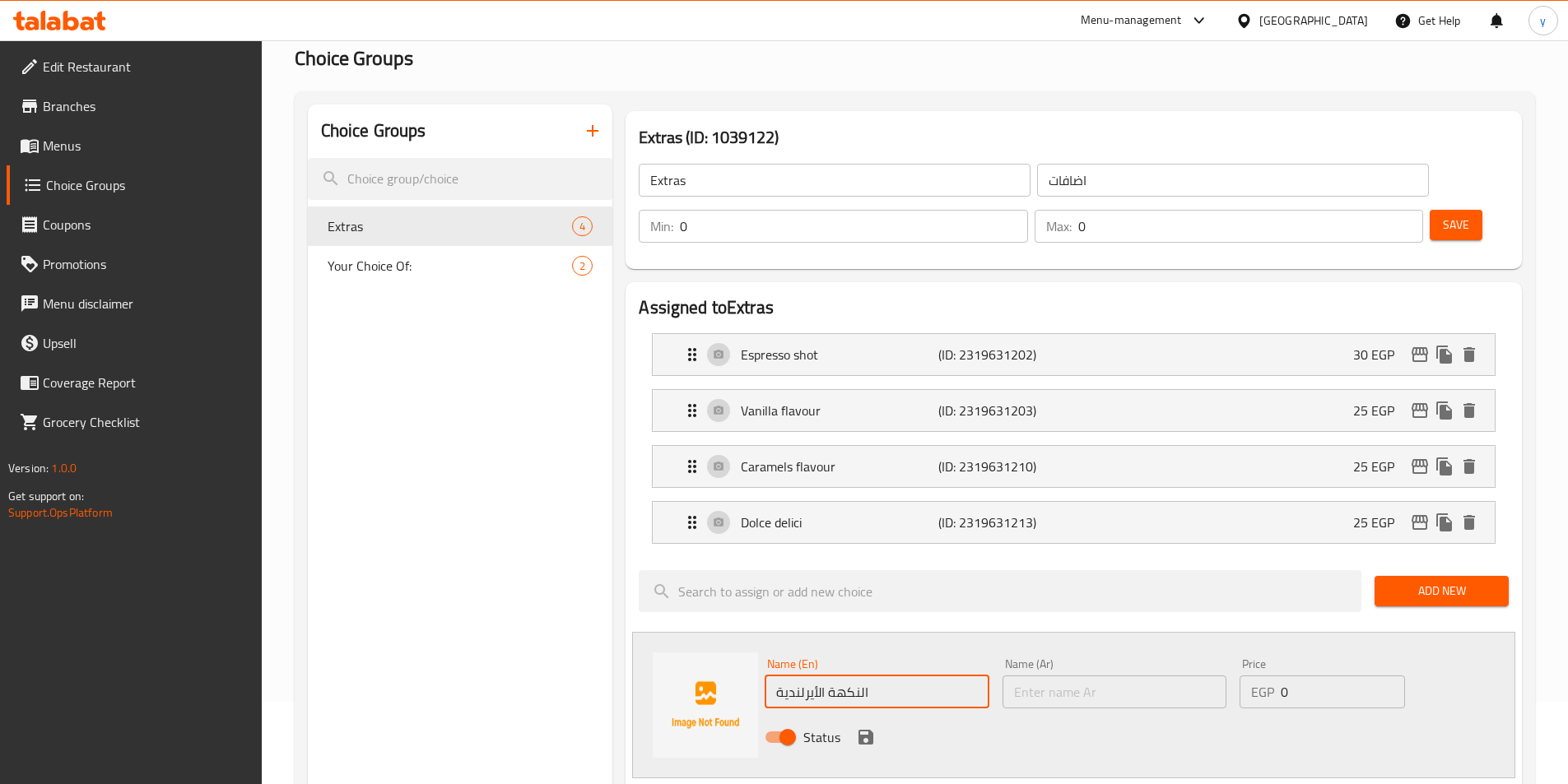
click at [863, 675] on input "النكهة الأيرلندية" at bounding box center [876, 692] width 224 height 33
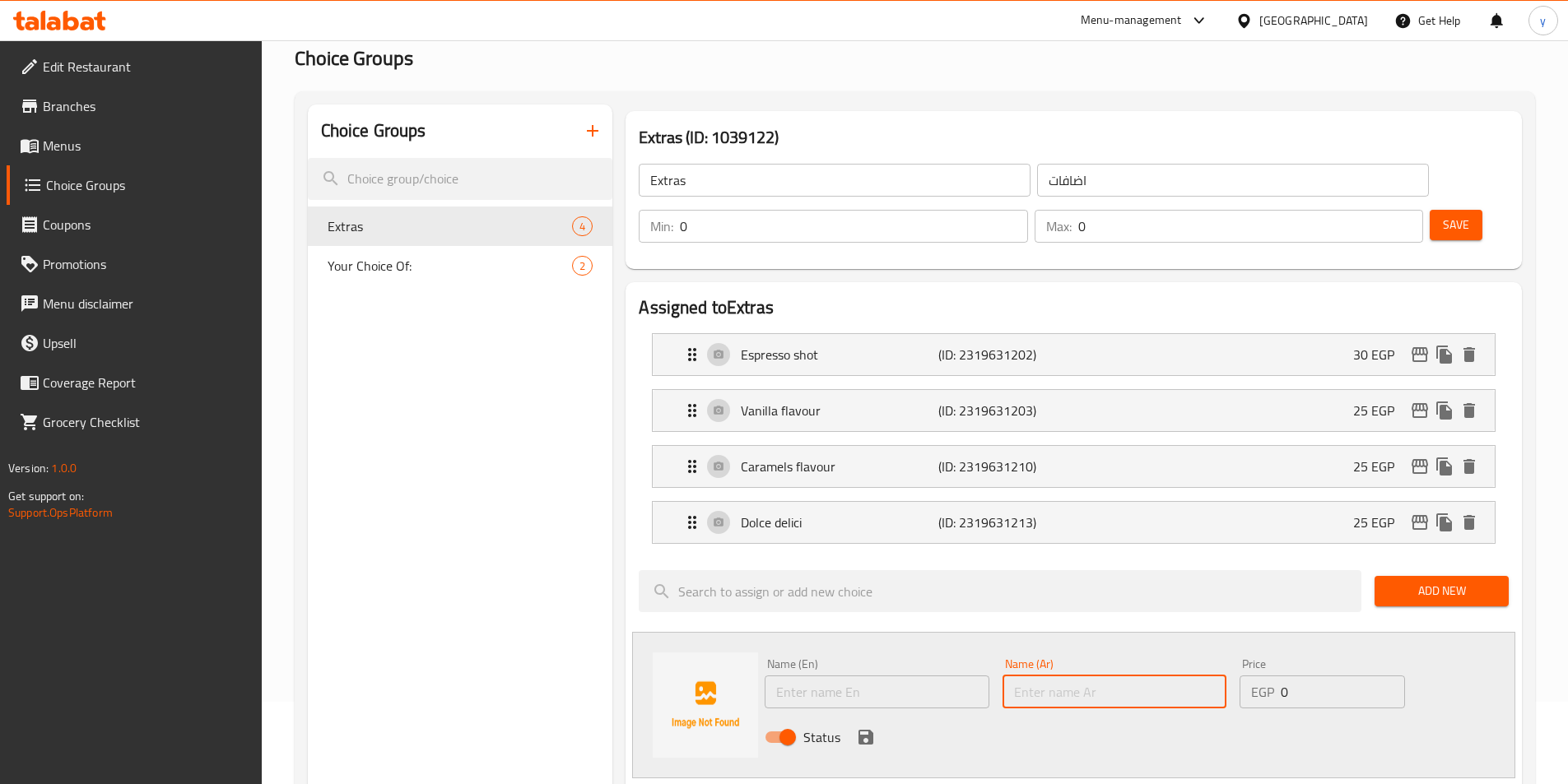
click at [1129, 675] on input "text" at bounding box center [1115, 692] width 224 height 33
paste input "النكهة الأيرلندية"
type input "النكهة الأيرلندية"
click at [828, 675] on input "text" at bounding box center [876, 692] width 224 height 33
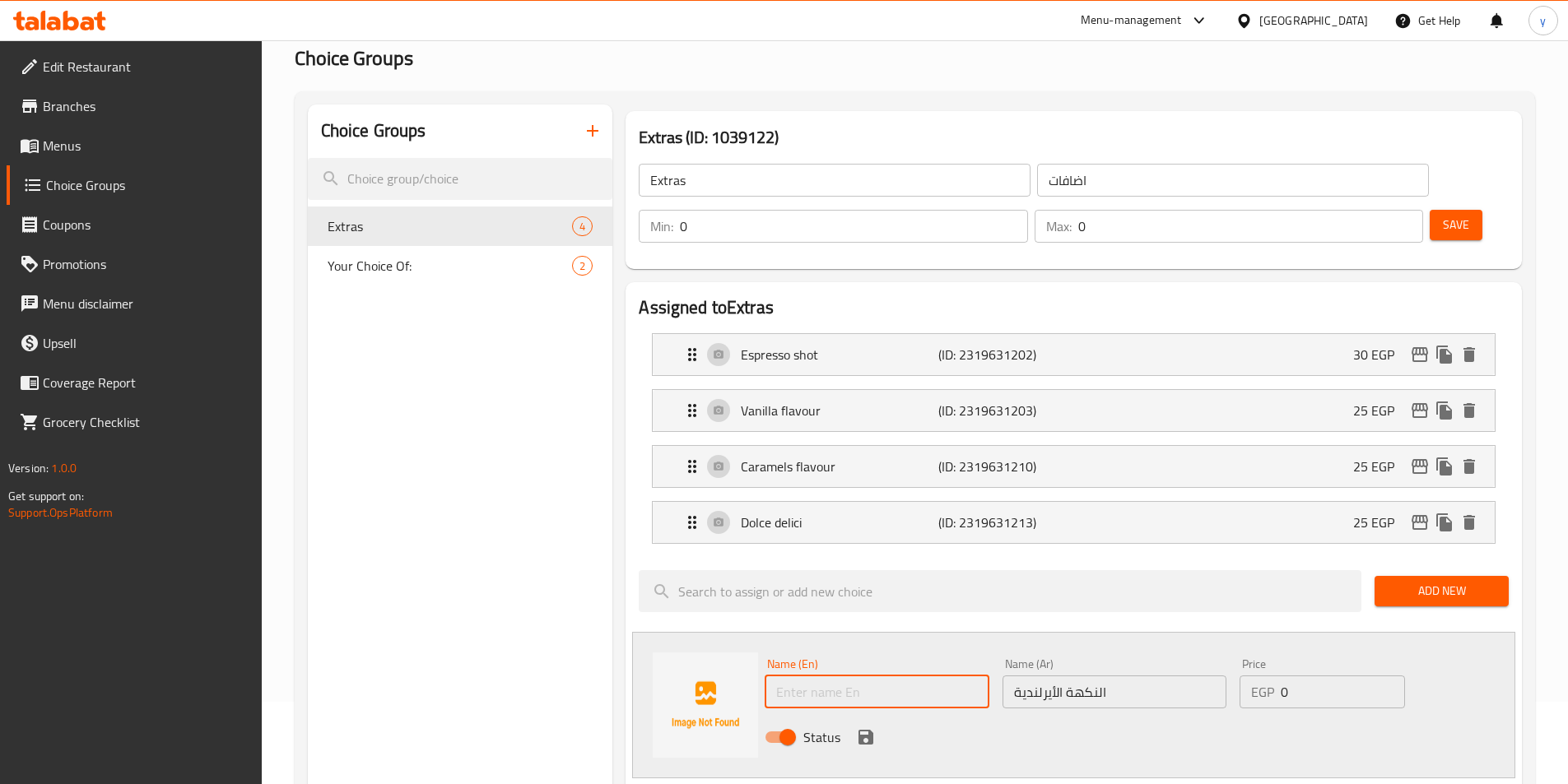
paste input "Irish flavour"
type input "Irish flavour"
click at [1290, 675] on input "0" at bounding box center [1341, 692] width 123 height 33
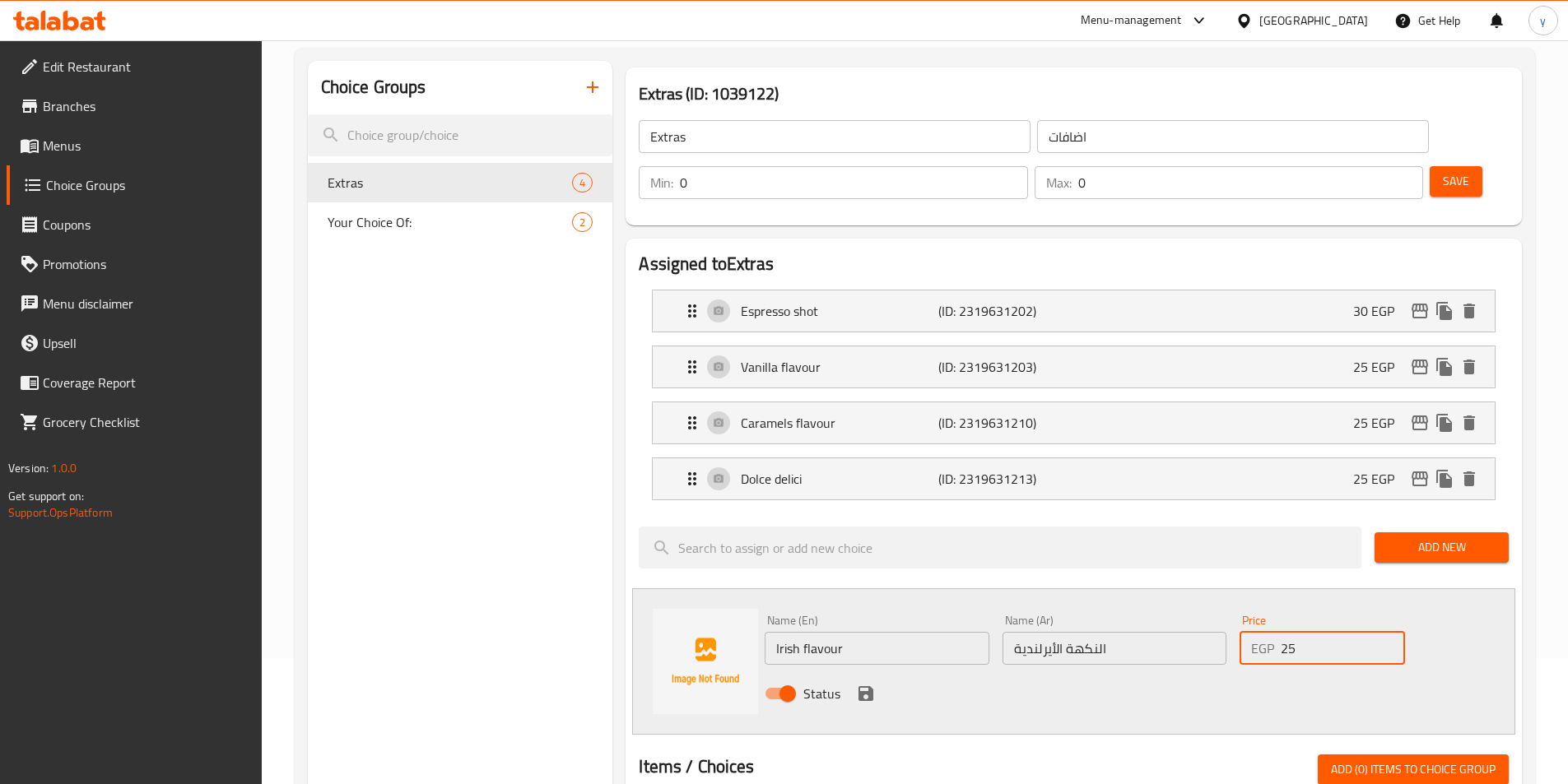
scroll to position [165, 0]
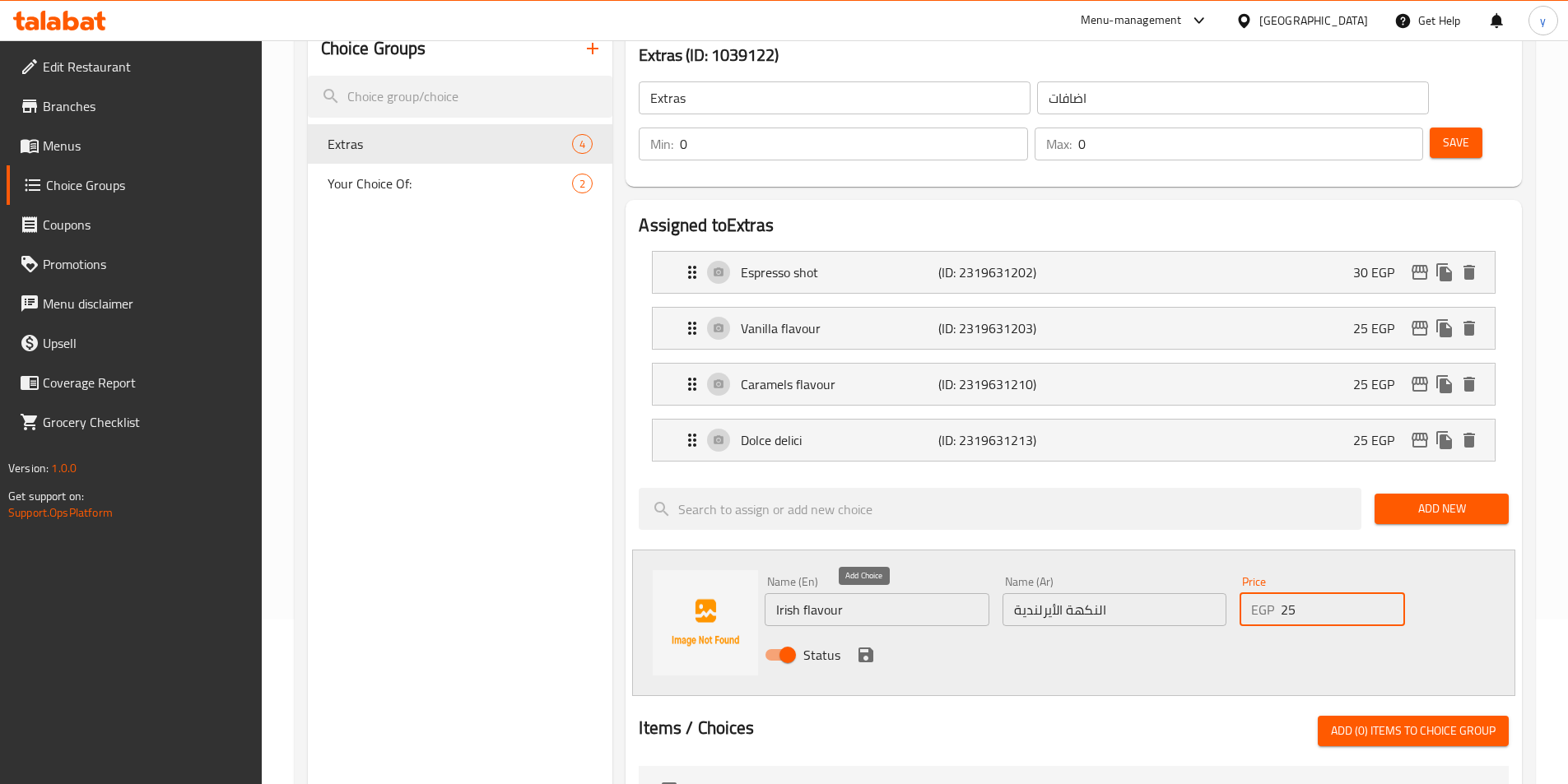
type input "25"
click at [874, 645] on icon "save" at bounding box center [866, 655] width 20 height 20
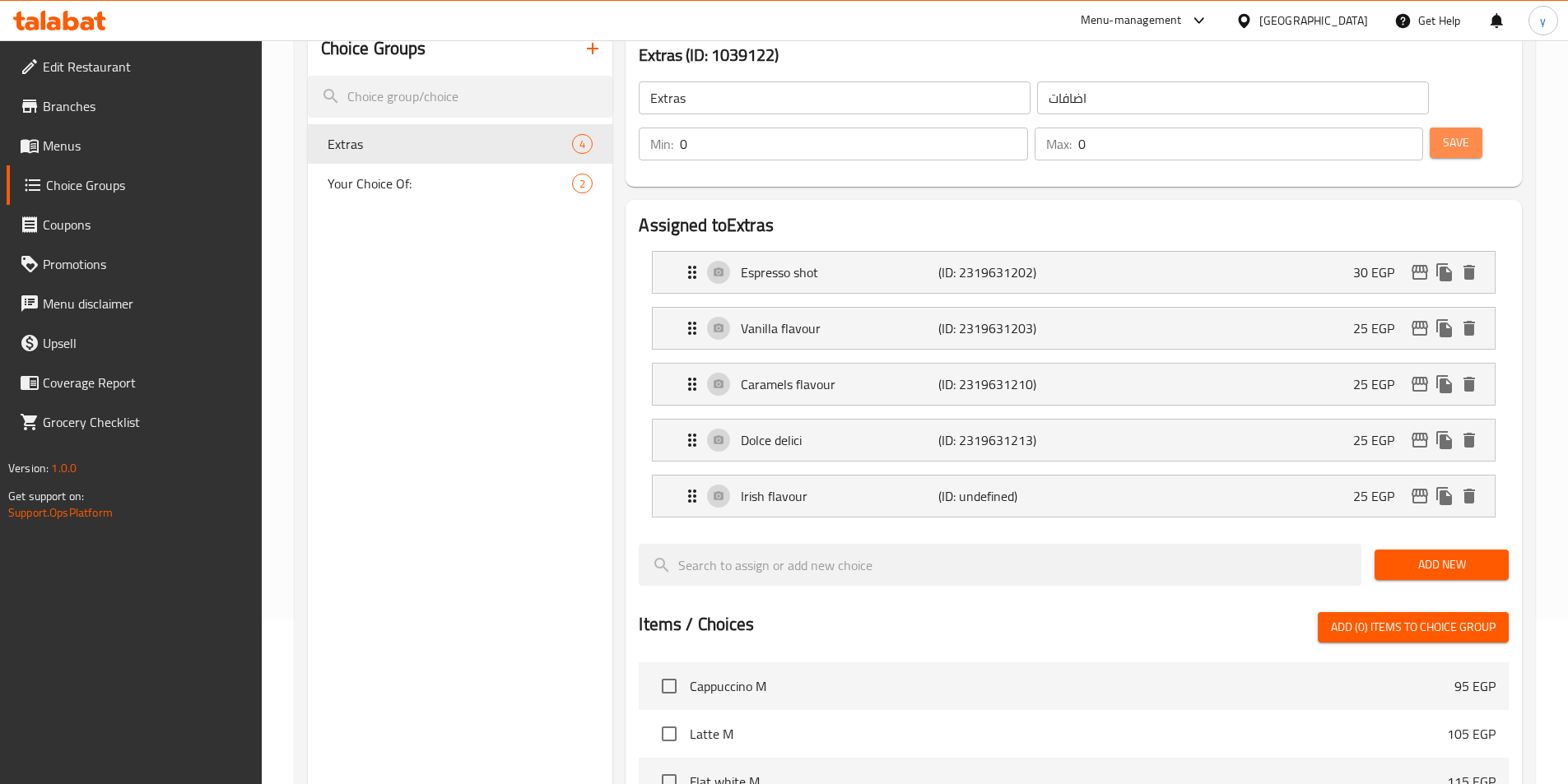
click at [1443, 133] on span "Save" at bounding box center [1456, 143] width 27 height 21
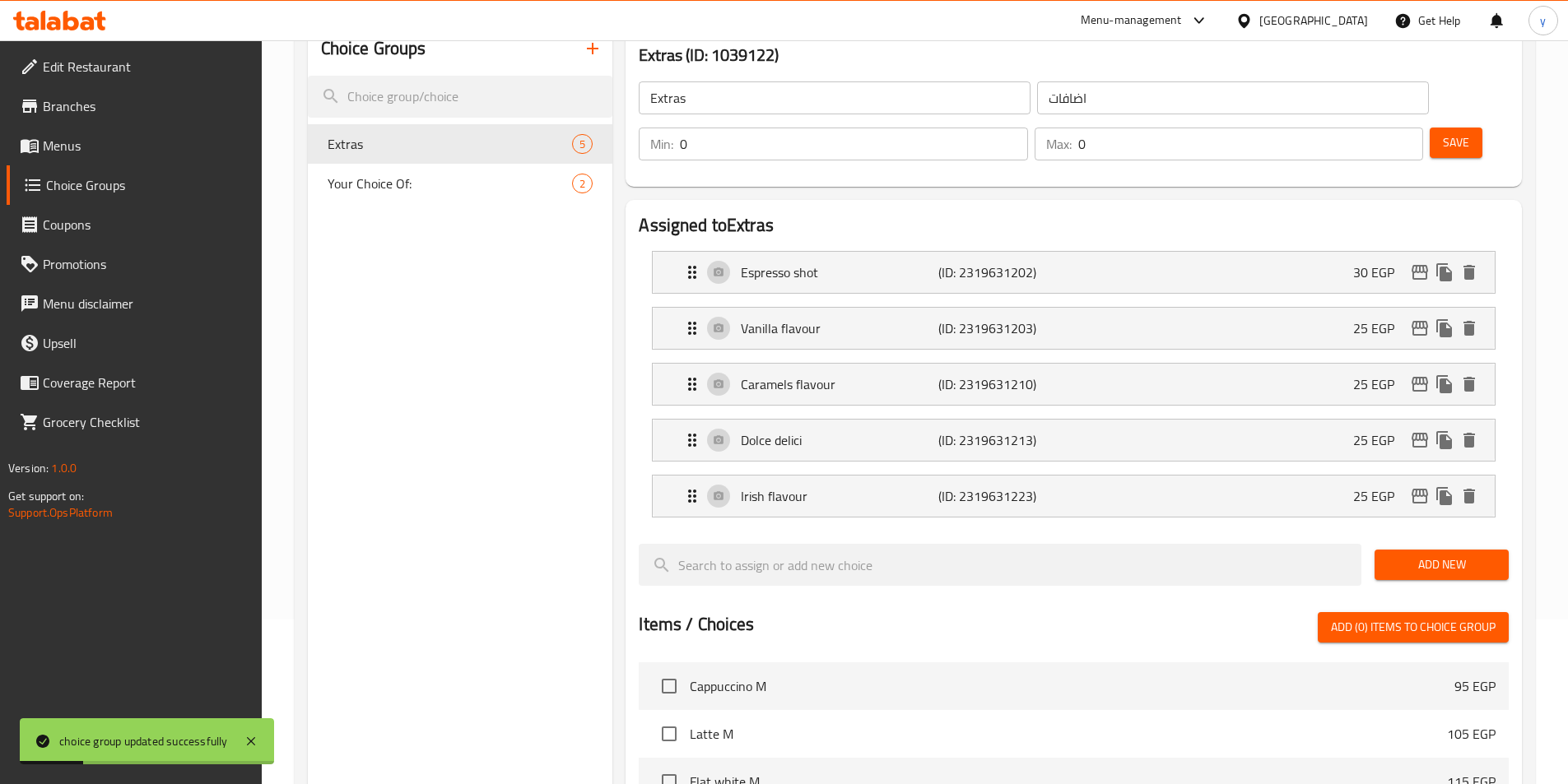
click at [1436, 555] on span "Add New" at bounding box center [1441, 565] width 108 height 21
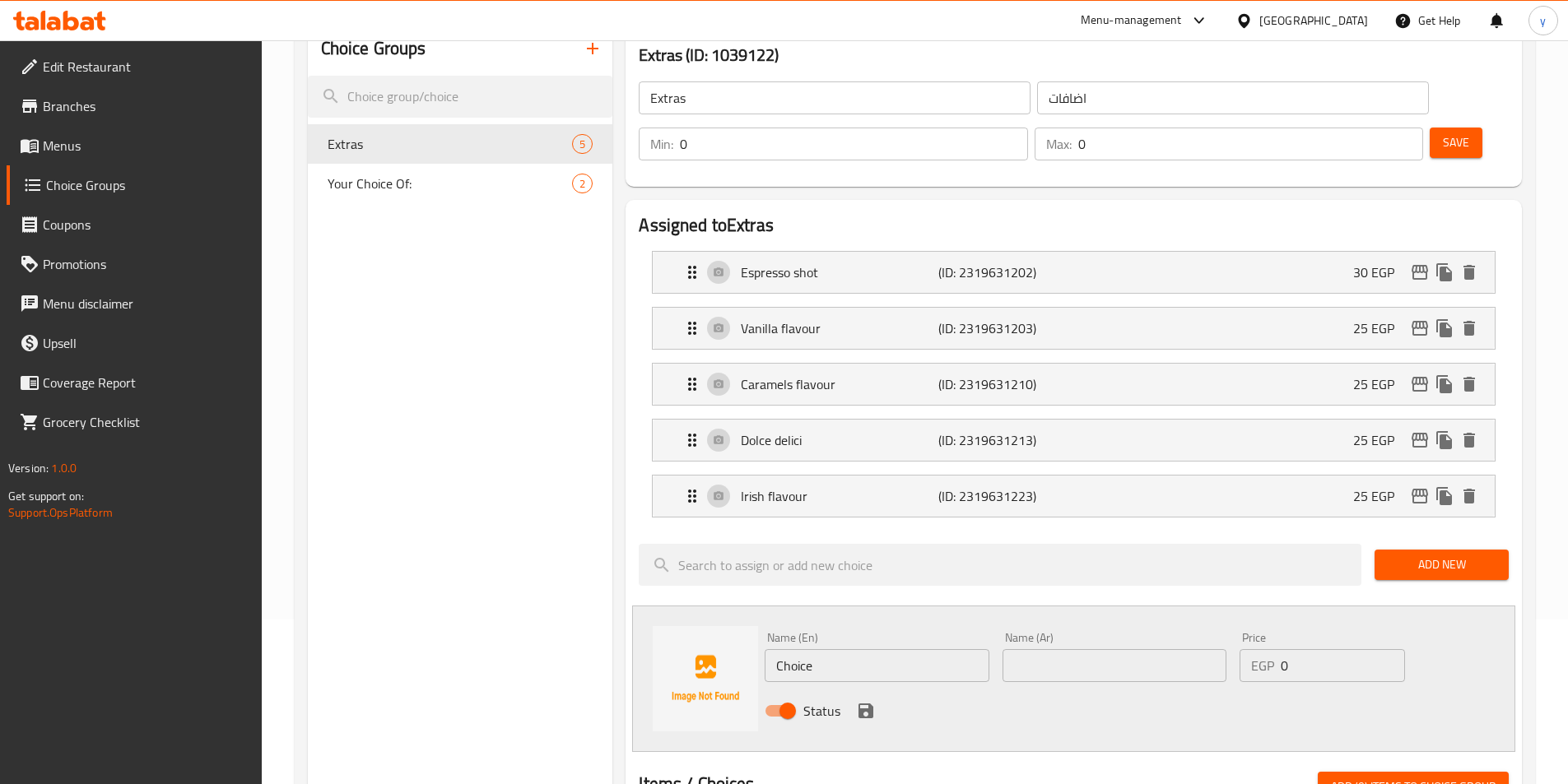
click at [840, 650] on input "Choice" at bounding box center [876, 666] width 224 height 33
paste input "Salted caramel"
type input "Salted caramel"
click at [1013, 650] on input "text" at bounding box center [1115, 666] width 224 height 33
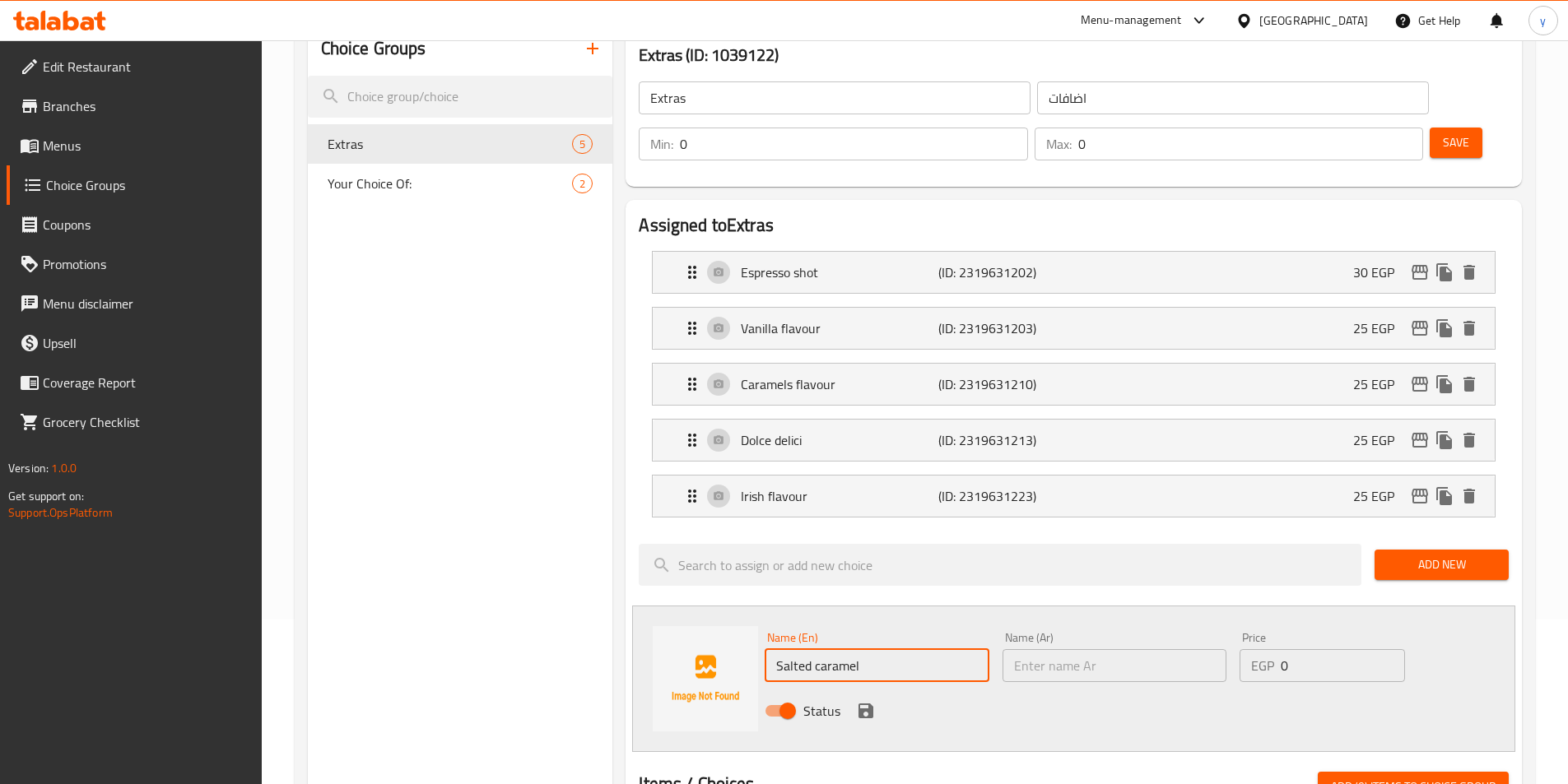
drag, startPoint x: 813, startPoint y: 627, endPoint x: 765, endPoint y: 627, distance: 48.0
click at [765, 650] on input "Salted caramel" at bounding box center [876, 666] width 224 height 33
click at [1069, 650] on input "text" at bounding box center [1115, 666] width 224 height 33
paste input "كراميل مملح"
type input "كراميل مملح"
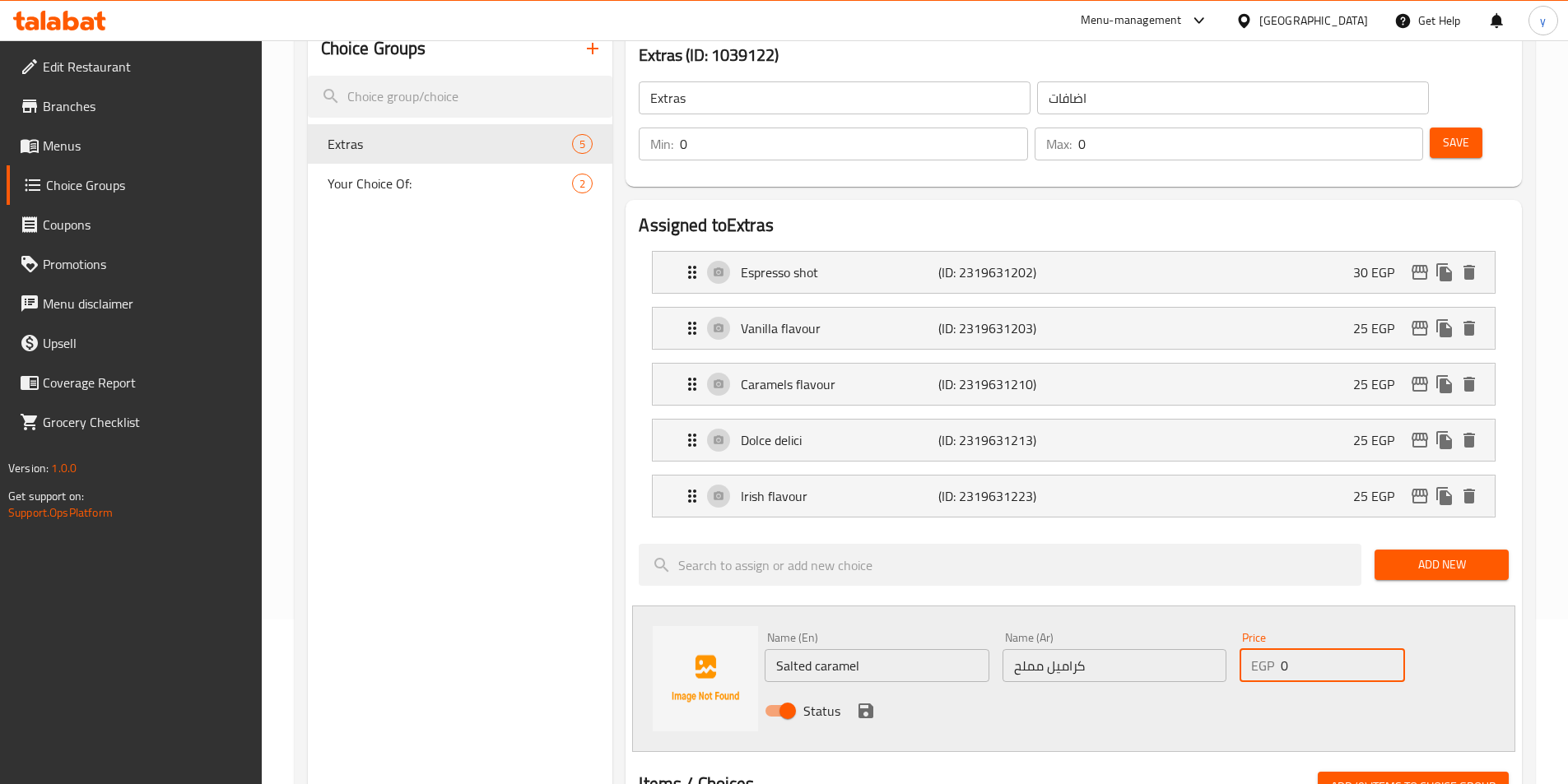
click at [1296, 650] on input "0" at bounding box center [1341, 666] width 123 height 33
type input "25"
click at [866, 704] on icon "save" at bounding box center [865, 711] width 15 height 15
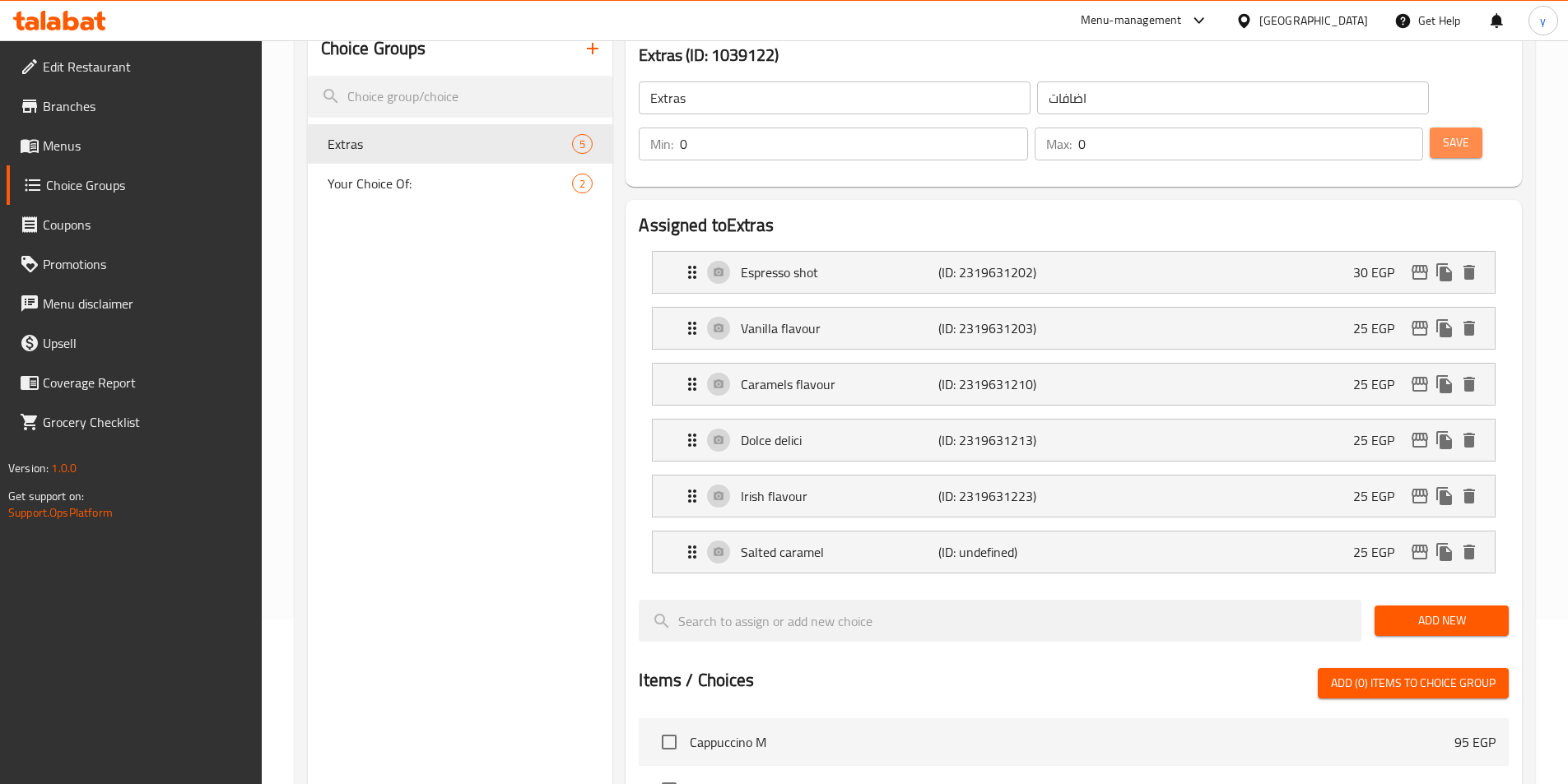
click at [1443, 133] on span "Save" at bounding box center [1456, 143] width 27 height 21
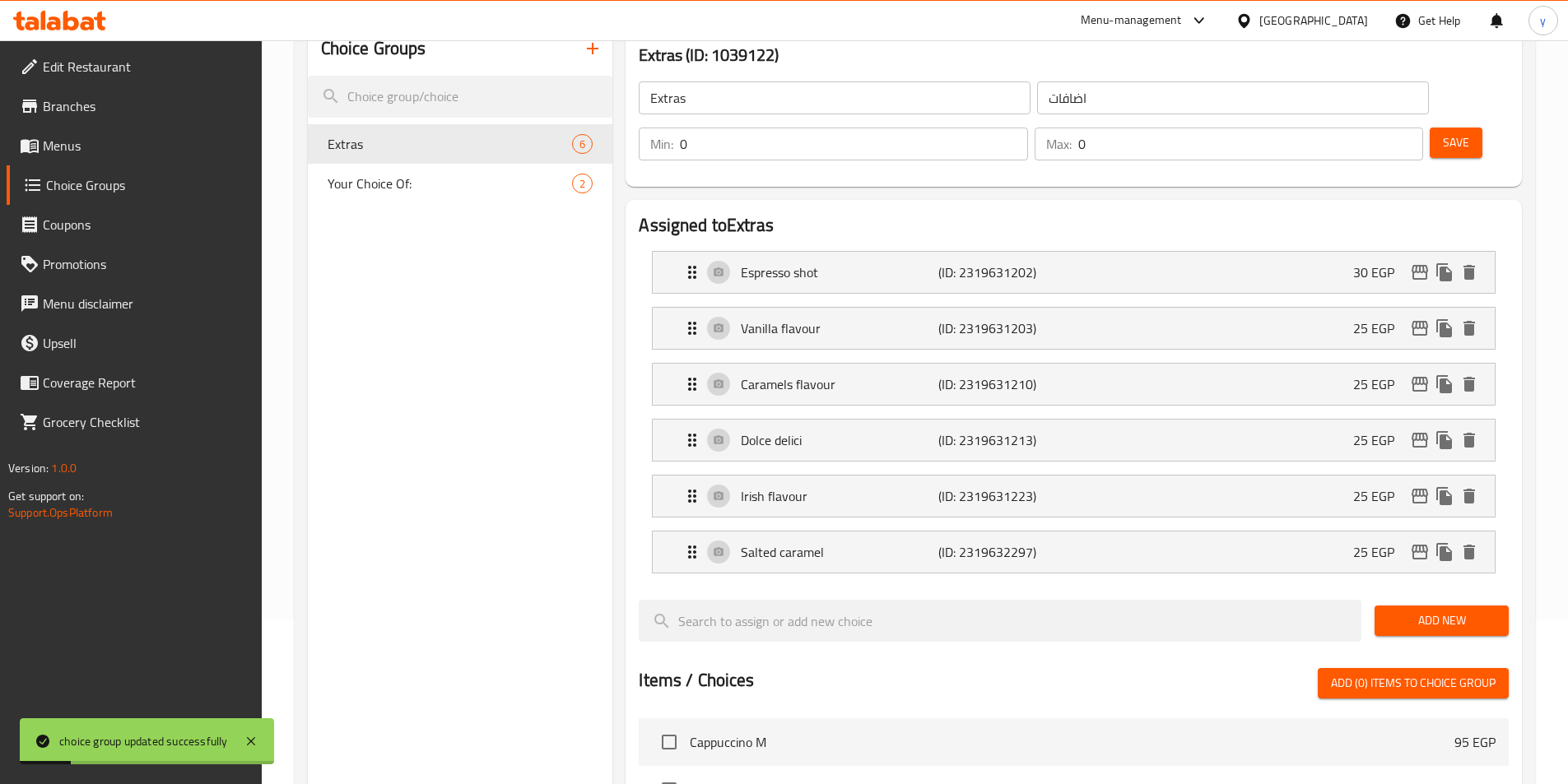
click at [1432, 611] on span "Add New" at bounding box center [1441, 621] width 108 height 21
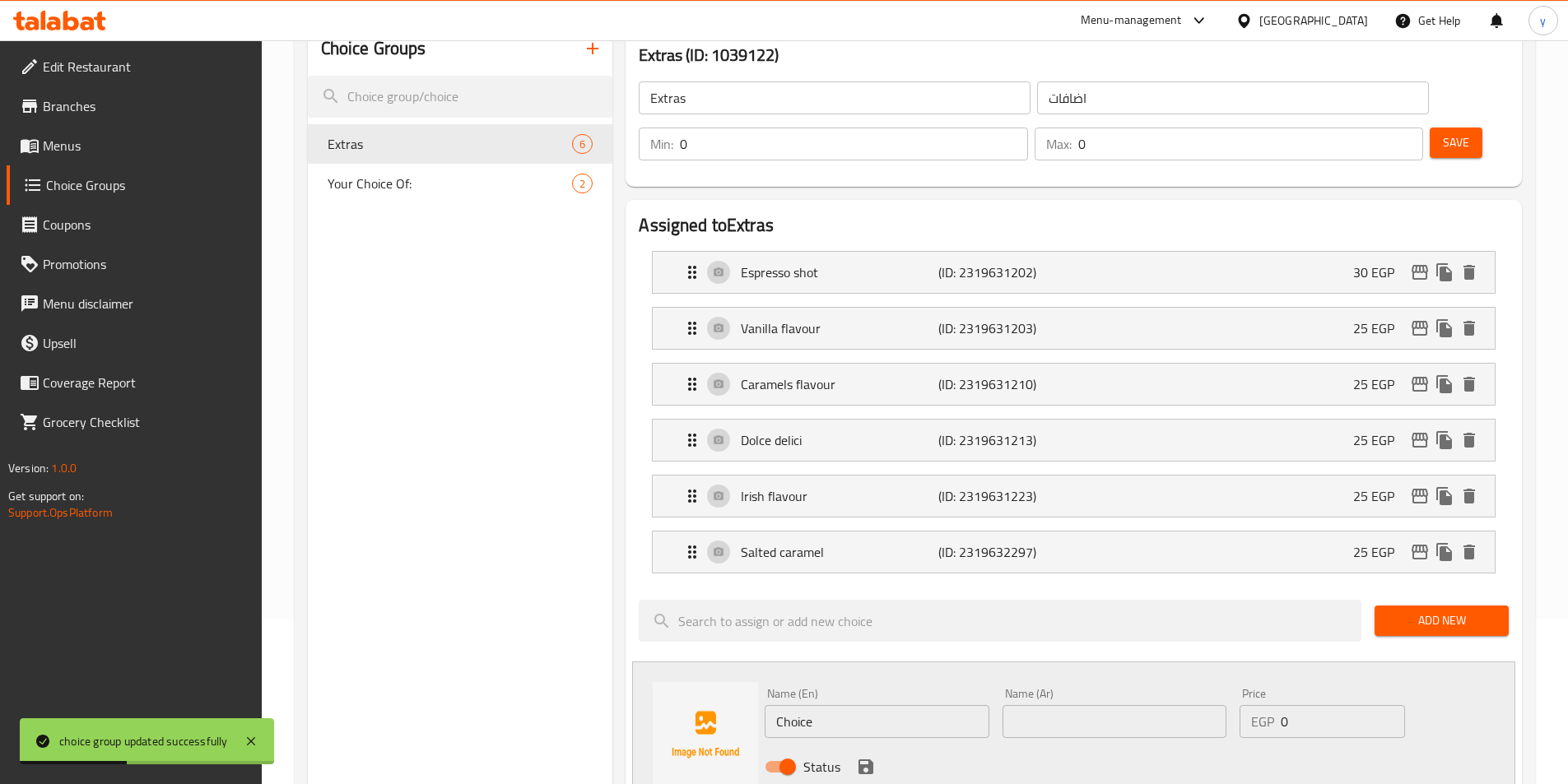
click at [820, 692] on div "Name (En) Choice Name (En)" at bounding box center [876, 713] width 237 height 64
click at [830, 706] on input "Choice" at bounding box center [876, 722] width 224 height 33
click at [938, 706] on input "Choice" at bounding box center [876, 722] width 224 height 33
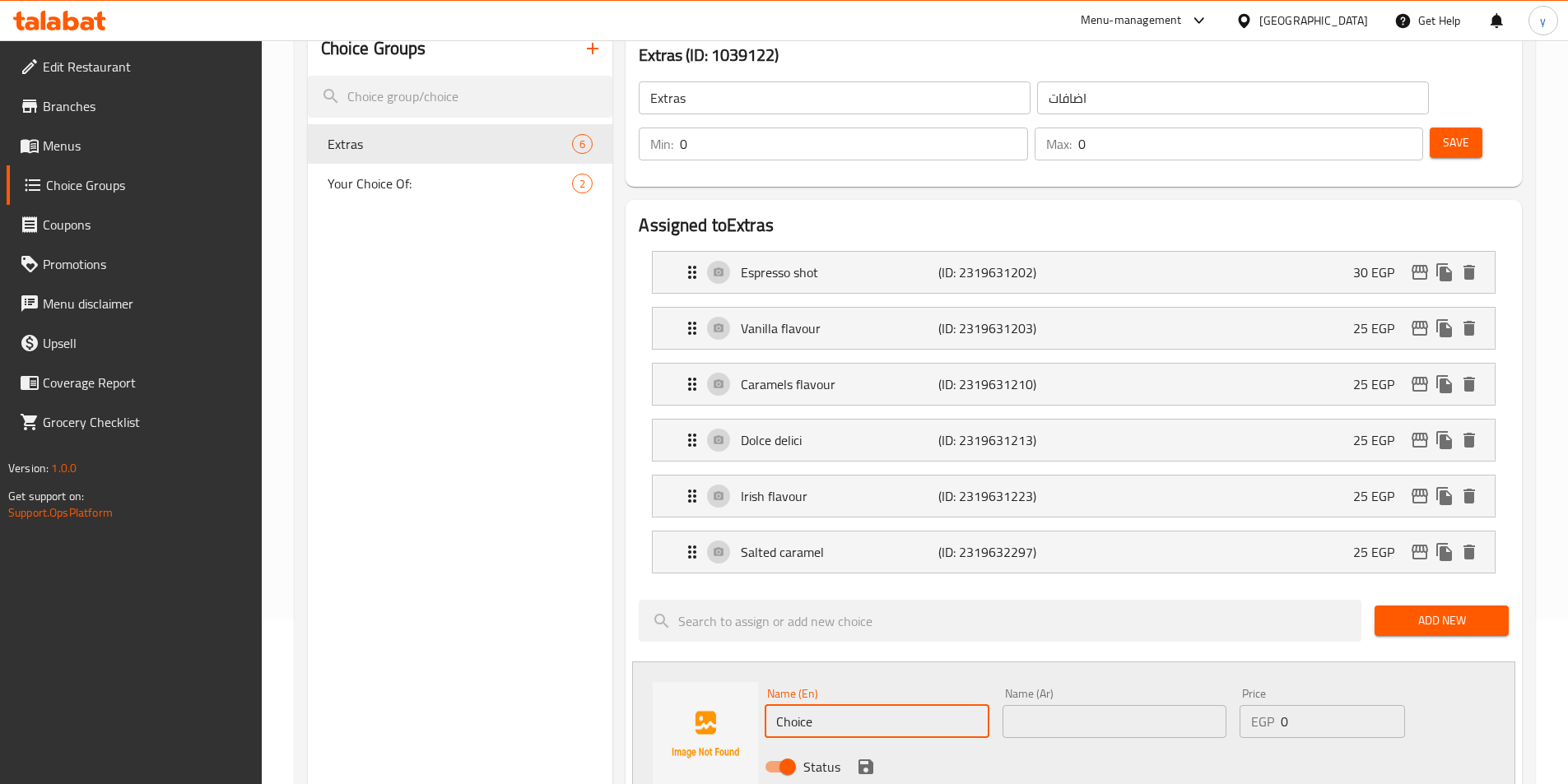
click at [937, 706] on input "Choice" at bounding box center [876, 722] width 224 height 33
paste input "Hazelnut flavour"
type input "Hazelnut flavour"
click at [1061, 706] on input "text" at bounding box center [1115, 722] width 224 height 33
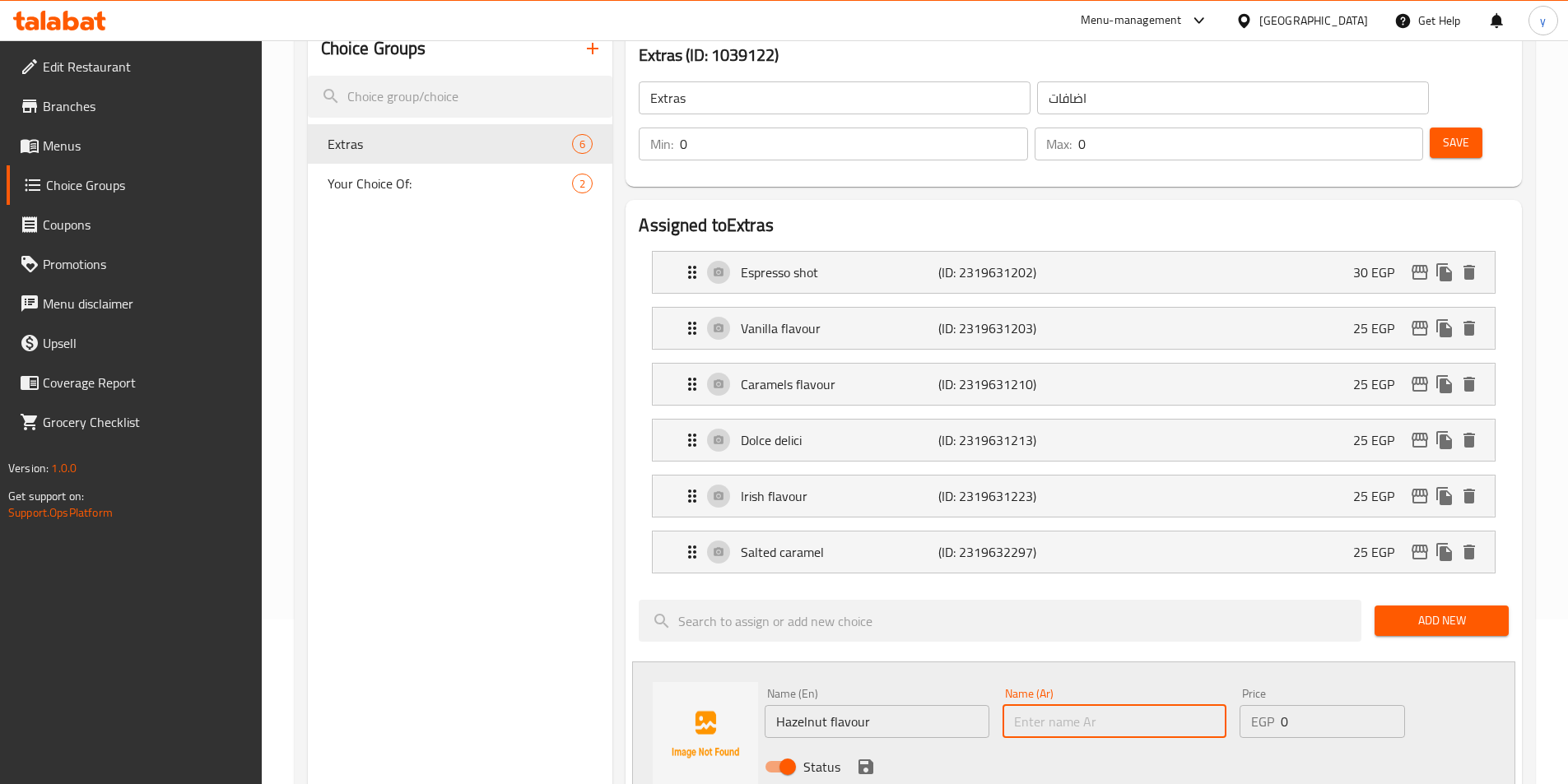
click at [1136, 706] on input "text" at bounding box center [1115, 722] width 224 height 33
paste input "نكهة البندق"
type input "نكهة البندق"
click at [870, 760] on icon "save" at bounding box center [865, 767] width 15 height 15
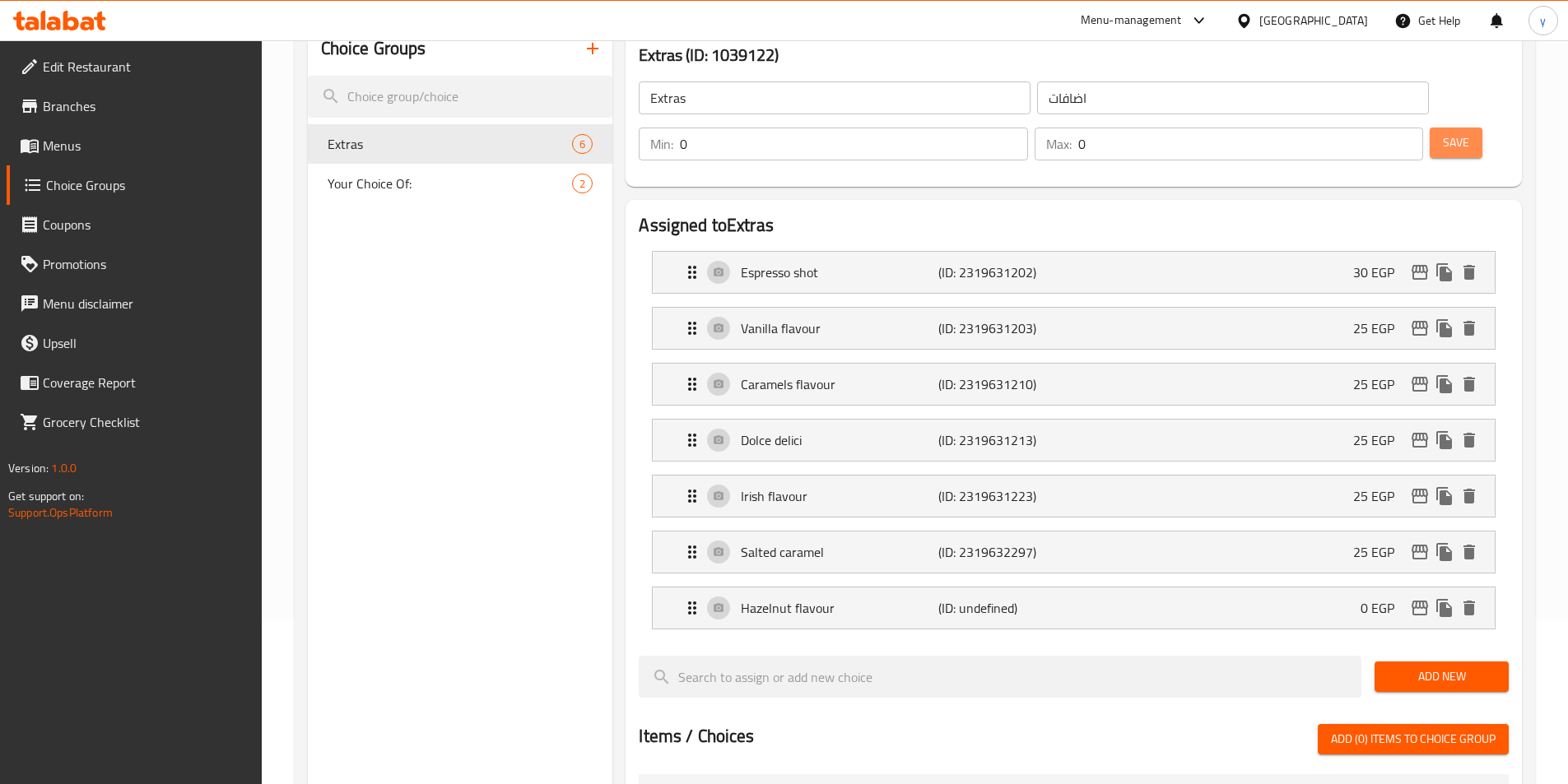
click at [1443, 133] on span "Save" at bounding box center [1456, 143] width 27 height 21
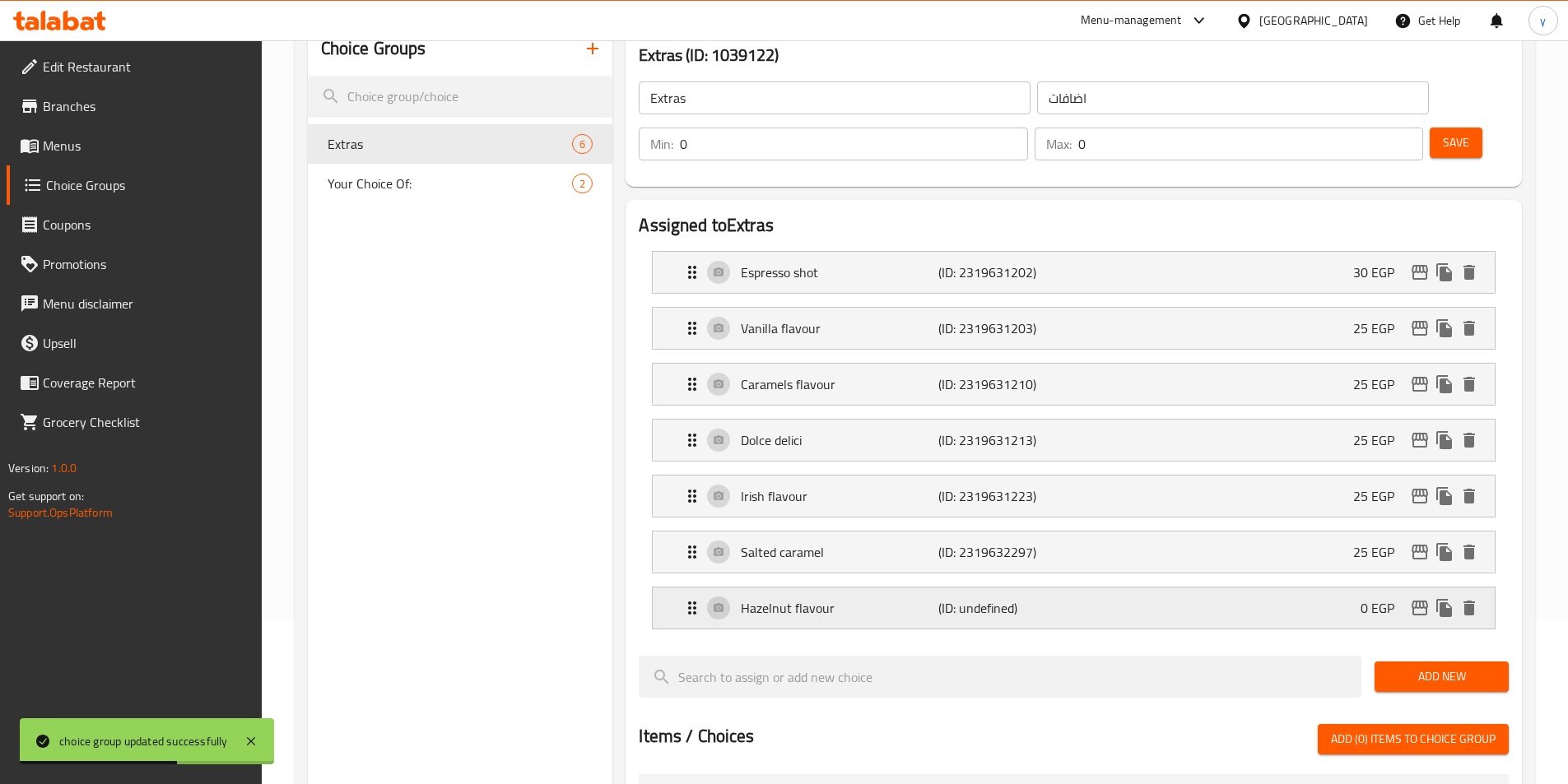
click at [1262, 588] on div "Hazelnut flavour (ID: undefined) 0 EGP" at bounding box center [1079, 608] width 793 height 41
click at [1313, 656] on input "search" at bounding box center [999, 676] width 723 height 42
click at [1339, 588] on div "Hazelnut flavour (ID: 2319632343) 0 EGP" at bounding box center [1079, 608] width 793 height 41
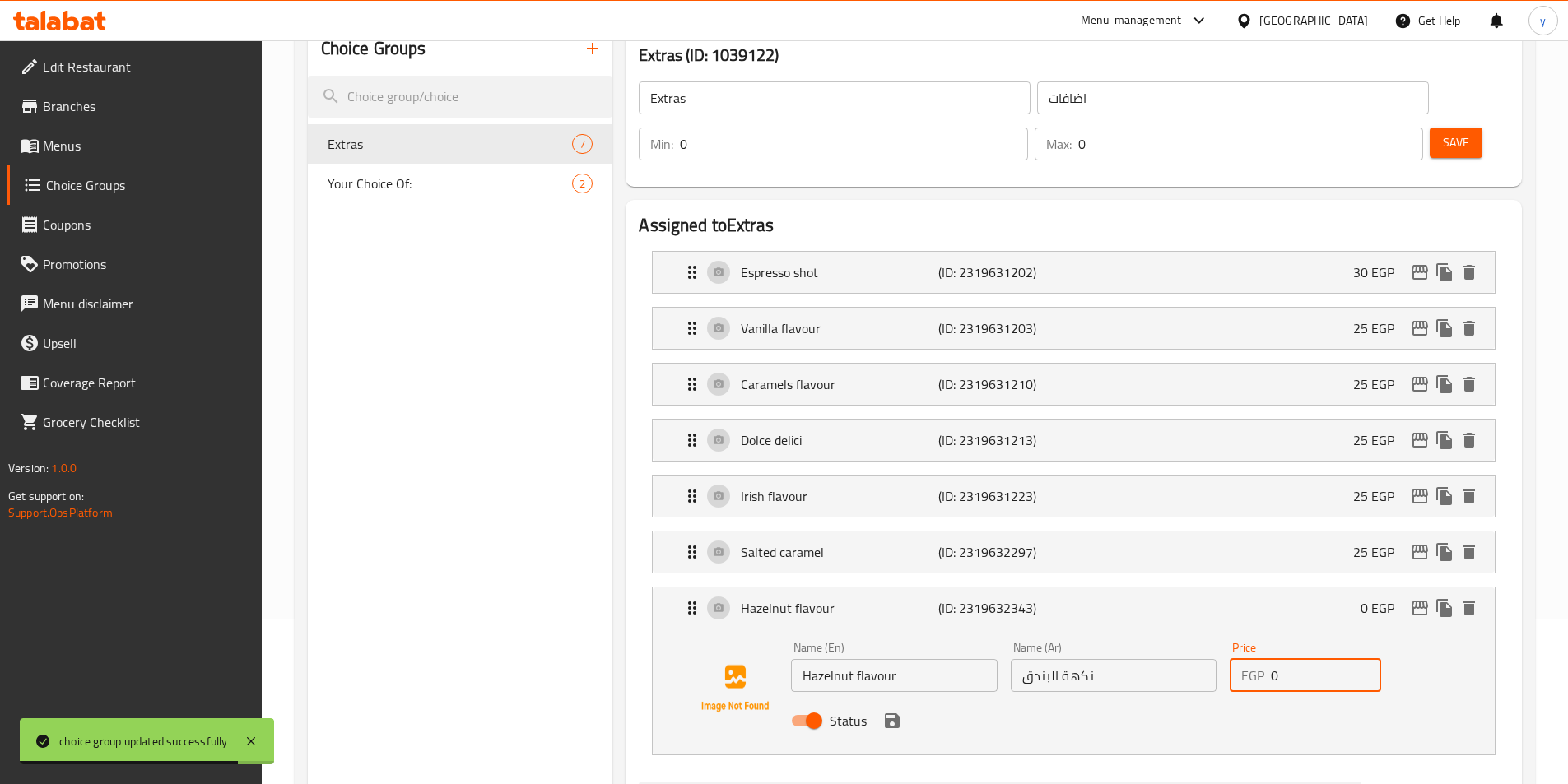
click at [1319, 659] on input "0" at bounding box center [1326, 675] width 110 height 33
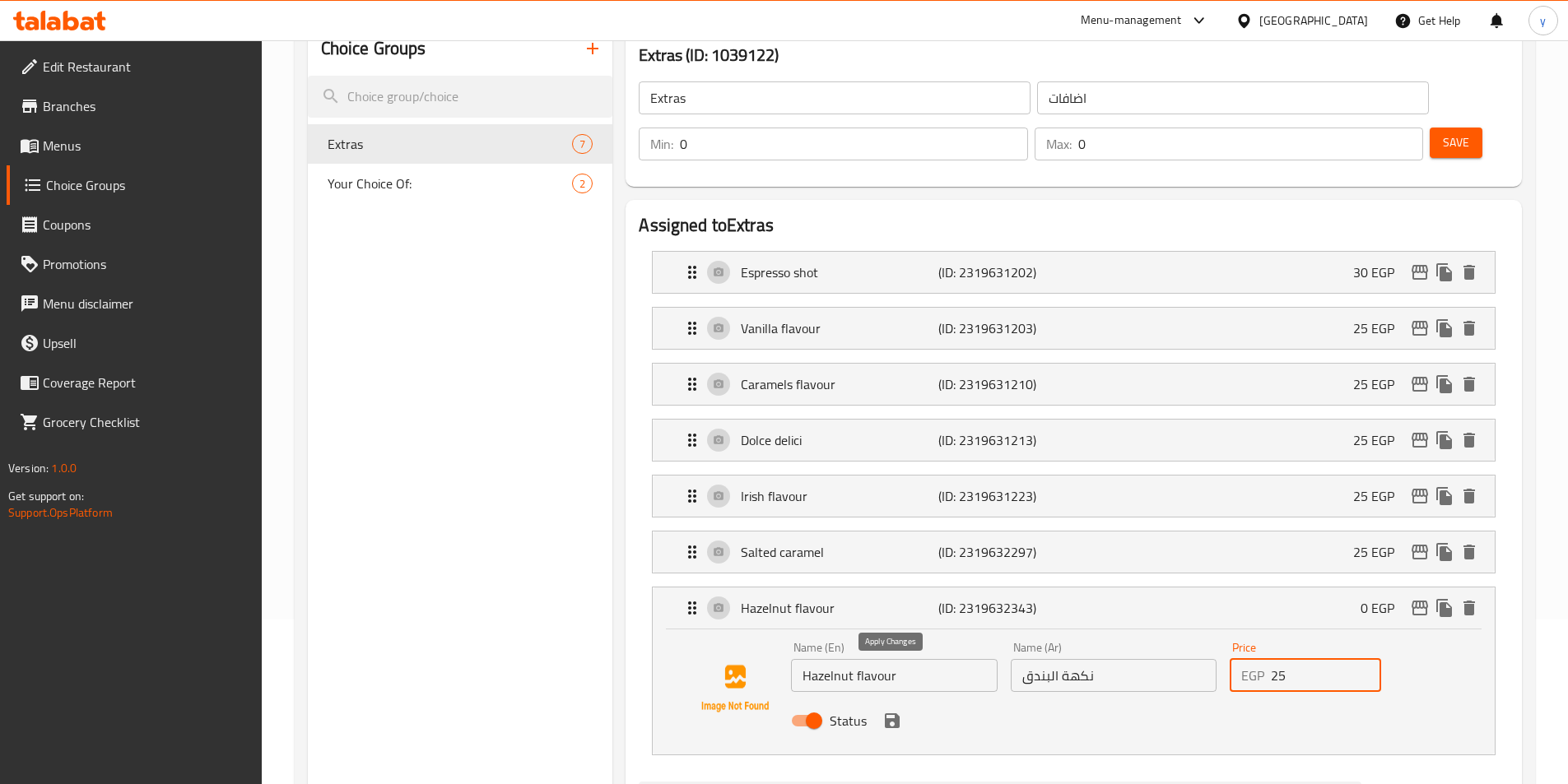
click at [893, 713] on icon "save" at bounding box center [892, 720] width 15 height 15
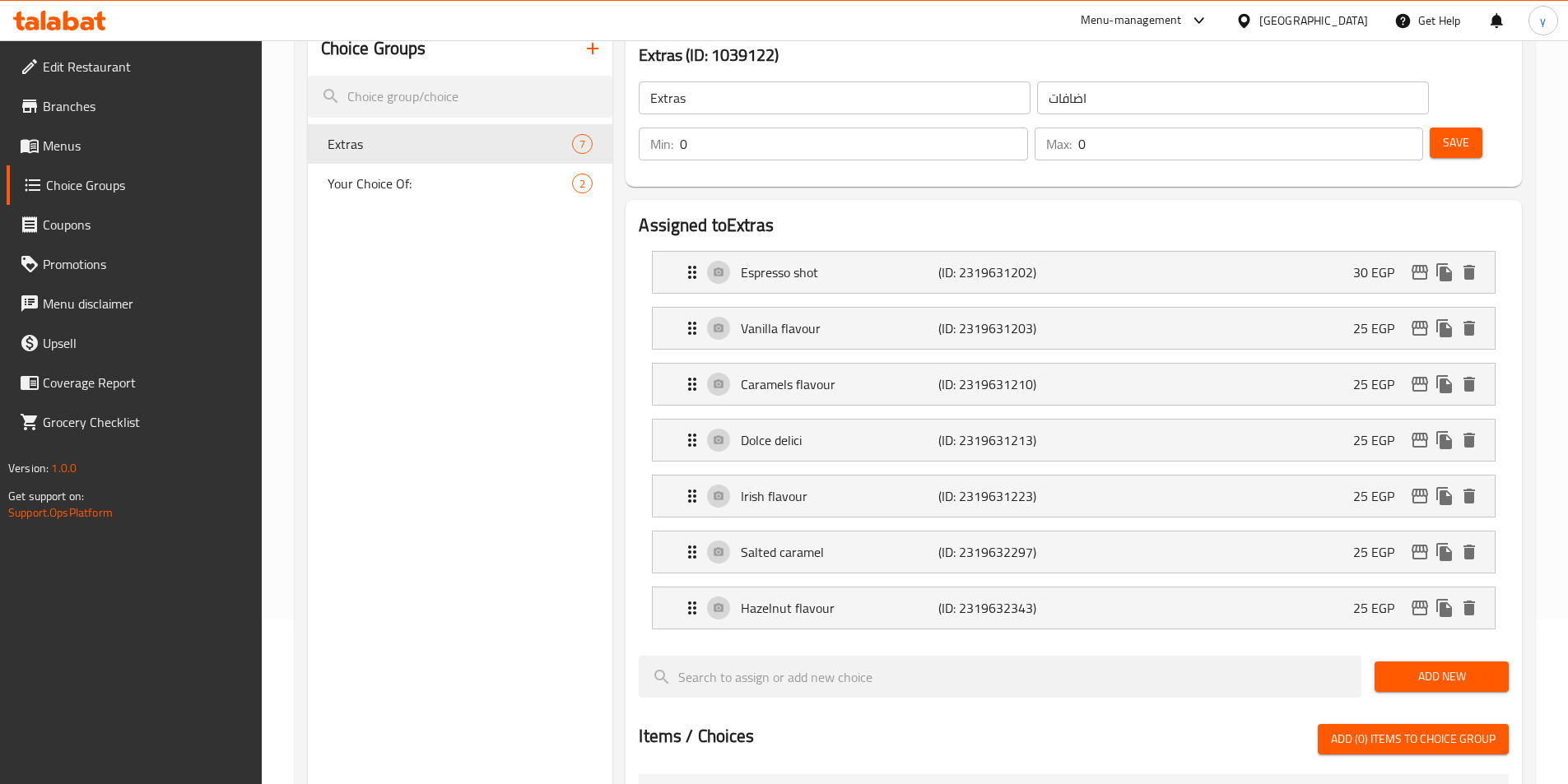
type input "25"
click at [1429, 128] on button "Save" at bounding box center [1455, 142] width 53 height 30
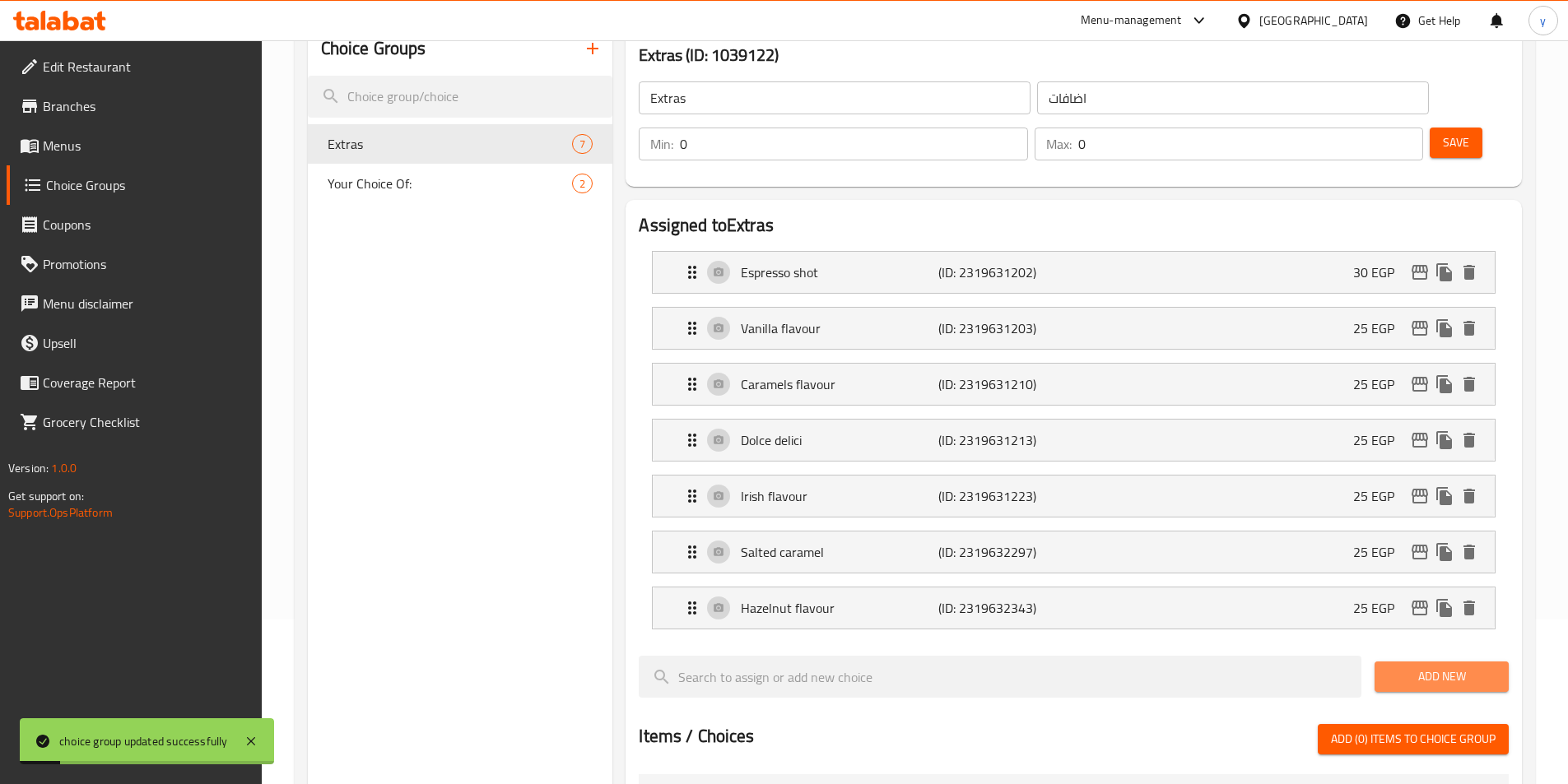
click at [1448, 667] on span "Add New" at bounding box center [1441, 677] width 108 height 21
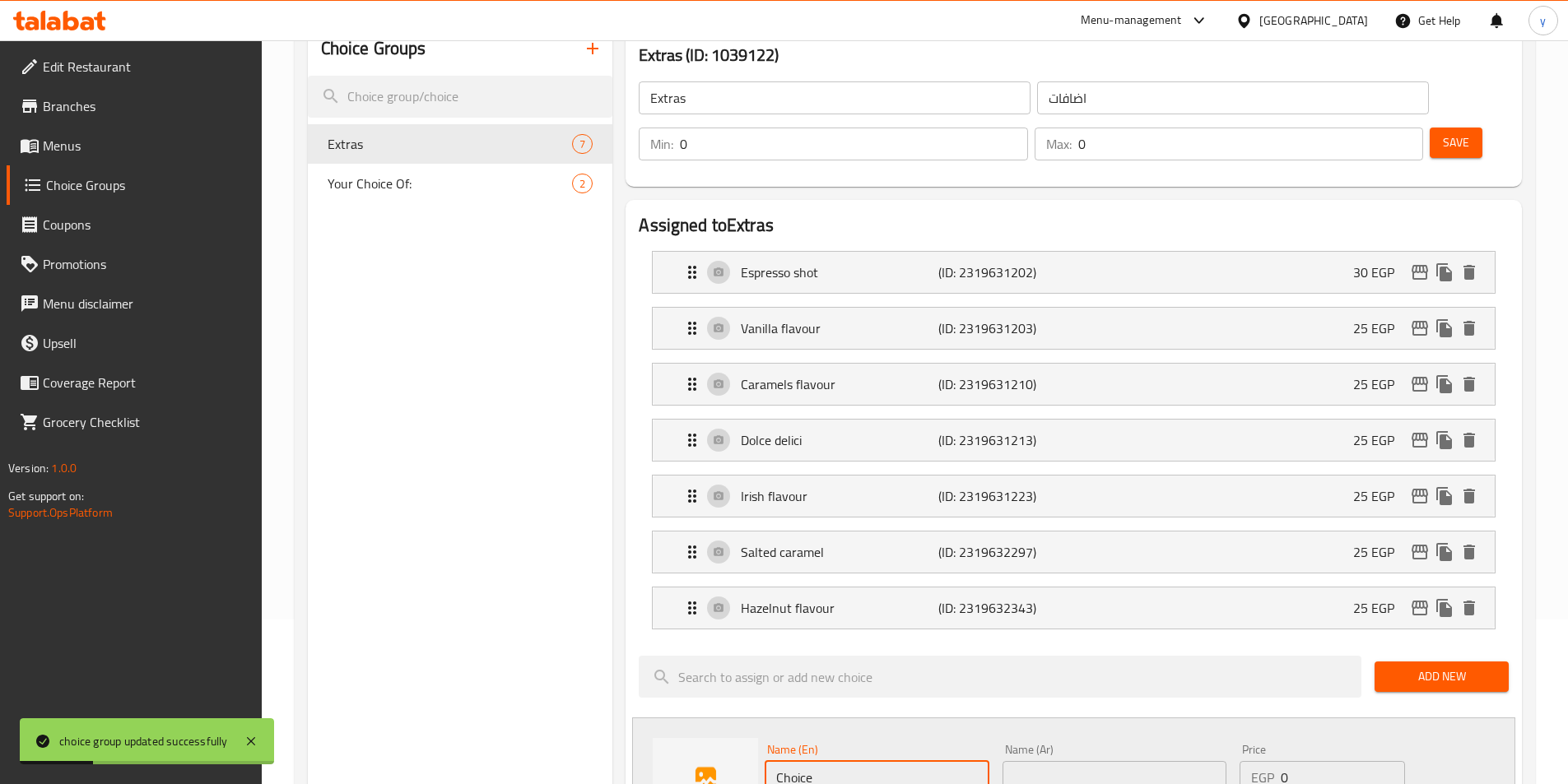
click at [898, 762] on input "Choice" at bounding box center [876, 778] width 224 height 33
click at [943, 762] on input "Choice" at bounding box center [876, 778] width 224 height 33
paste input "colate sau"
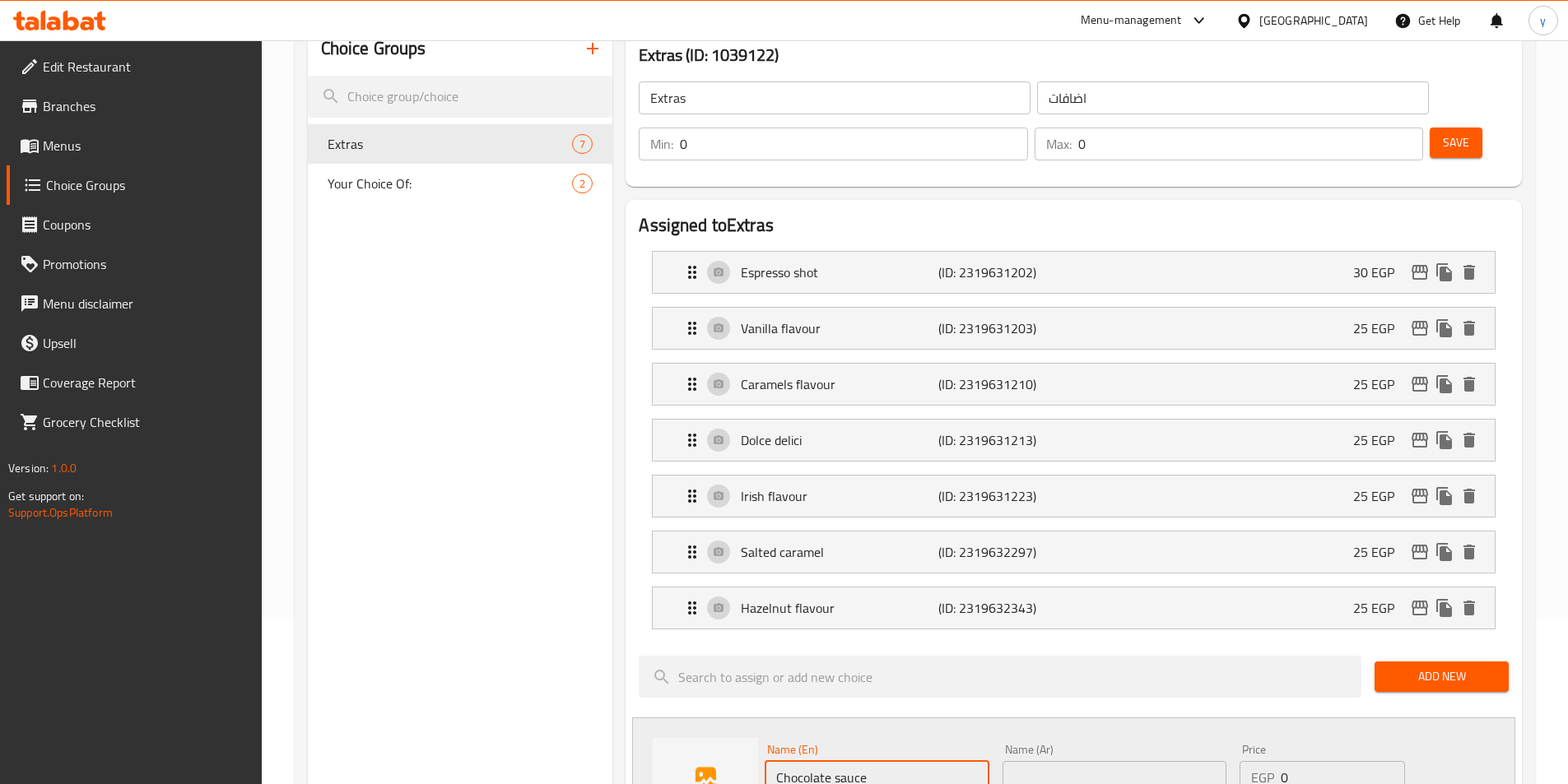
type input "Chocolate sauce"
click at [1103, 762] on input "text" at bounding box center [1115, 778] width 224 height 33
paste input "شوكولاتة"
type input "صوص شوكولاتة"
drag, startPoint x: 831, startPoint y: 736, endPoint x: 771, endPoint y: 736, distance: 60.0
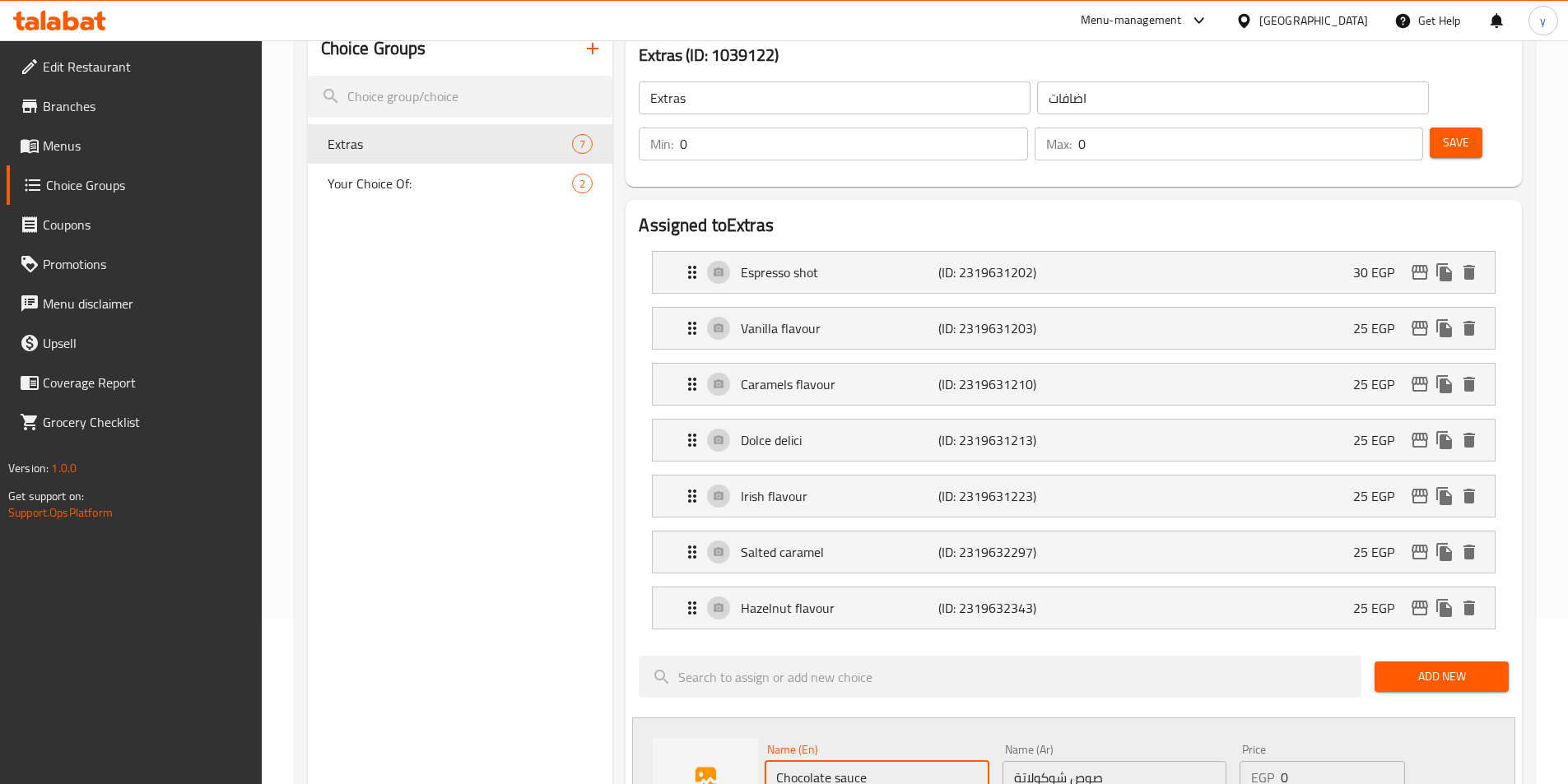
click at [771, 762] on input "Chocolate sauce" at bounding box center [876, 778] width 224 height 33
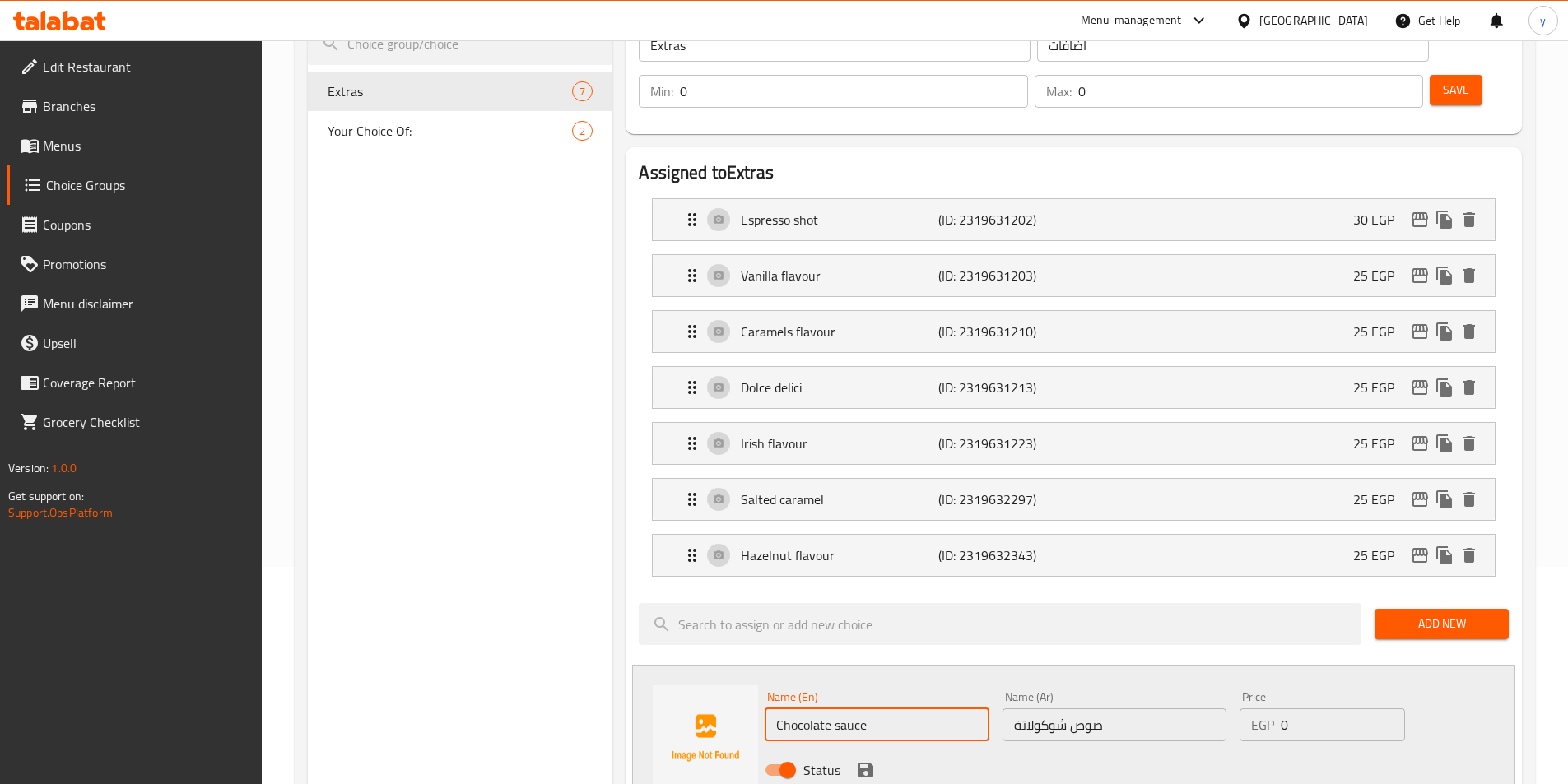
scroll to position [247, 0]
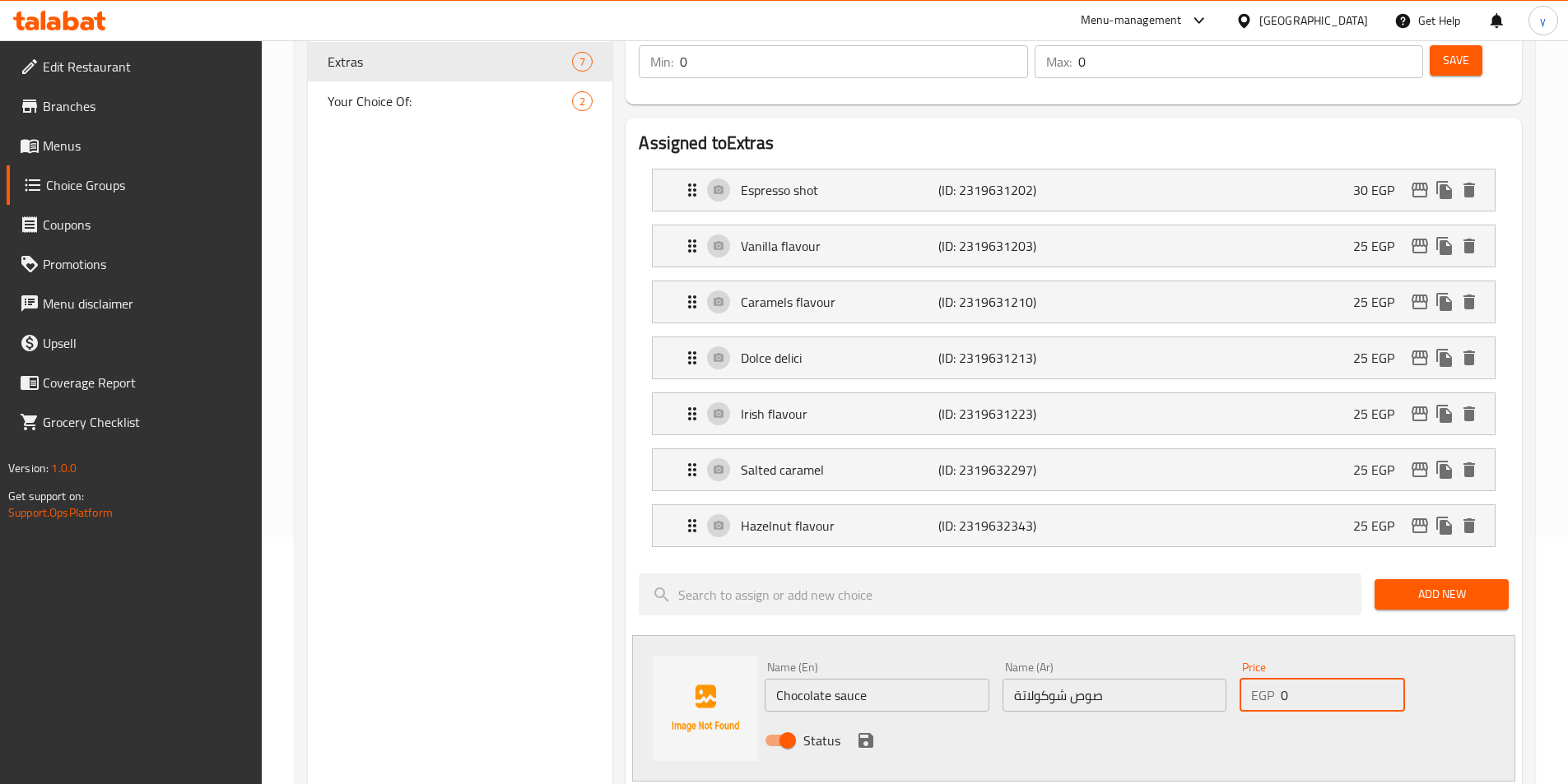
click at [1322, 679] on input "0" at bounding box center [1341, 695] width 123 height 33
type input "25"
click at [865, 731] on icon "save" at bounding box center [866, 740] width 20 height 20
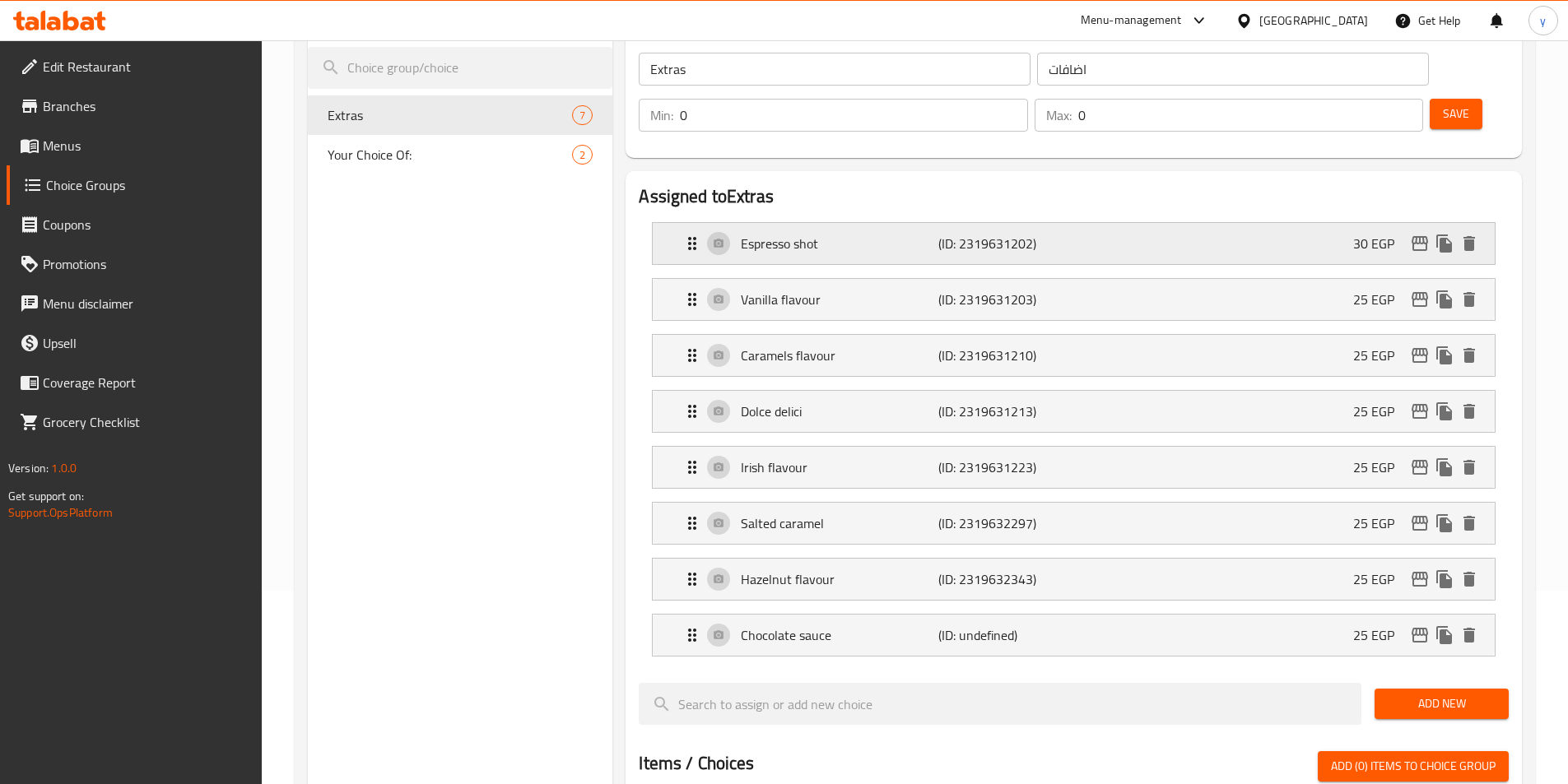
scroll to position [165, 0]
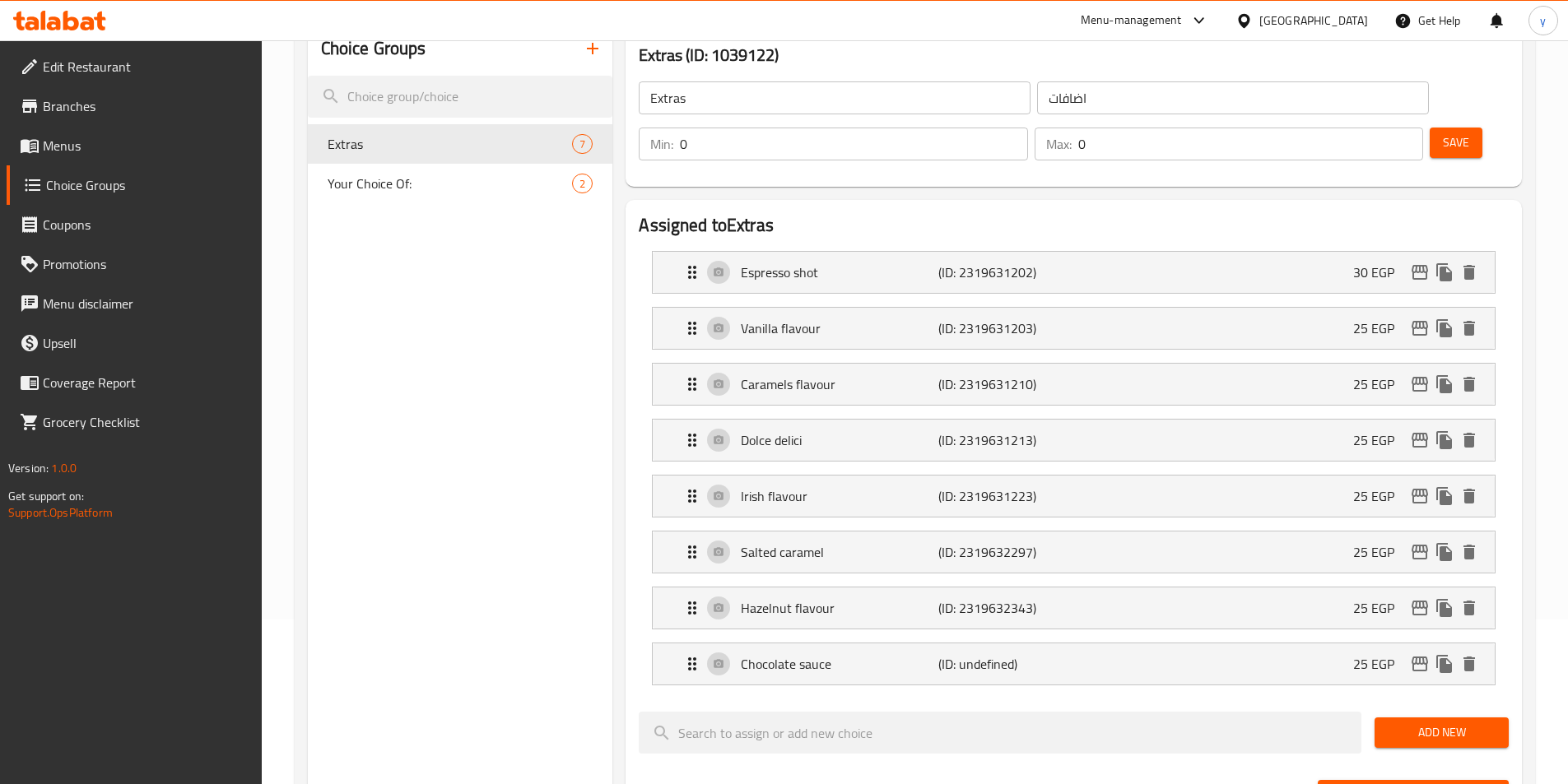
click at [1429, 128] on button "Save" at bounding box center [1455, 142] width 53 height 30
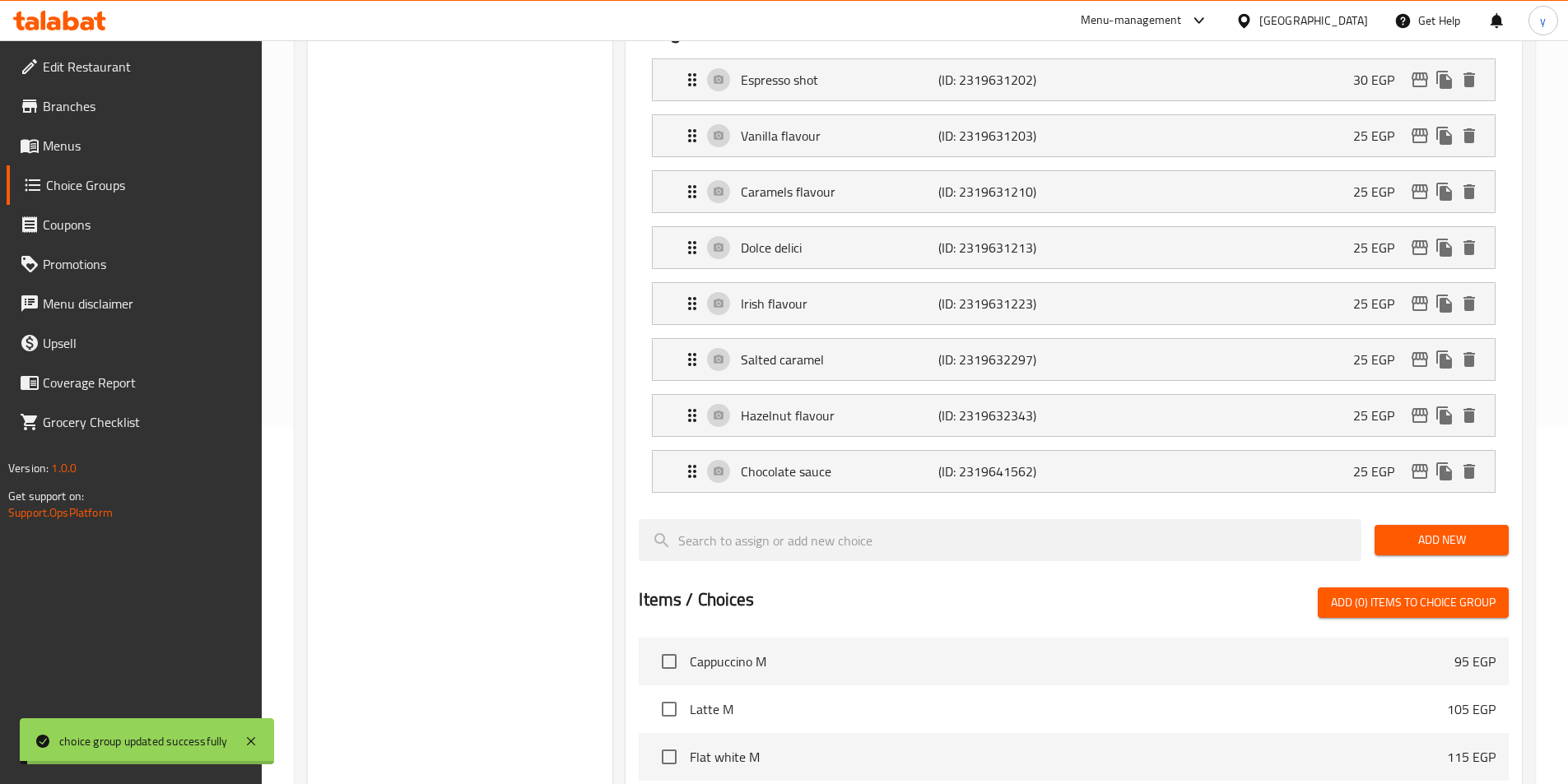
scroll to position [412, 0]
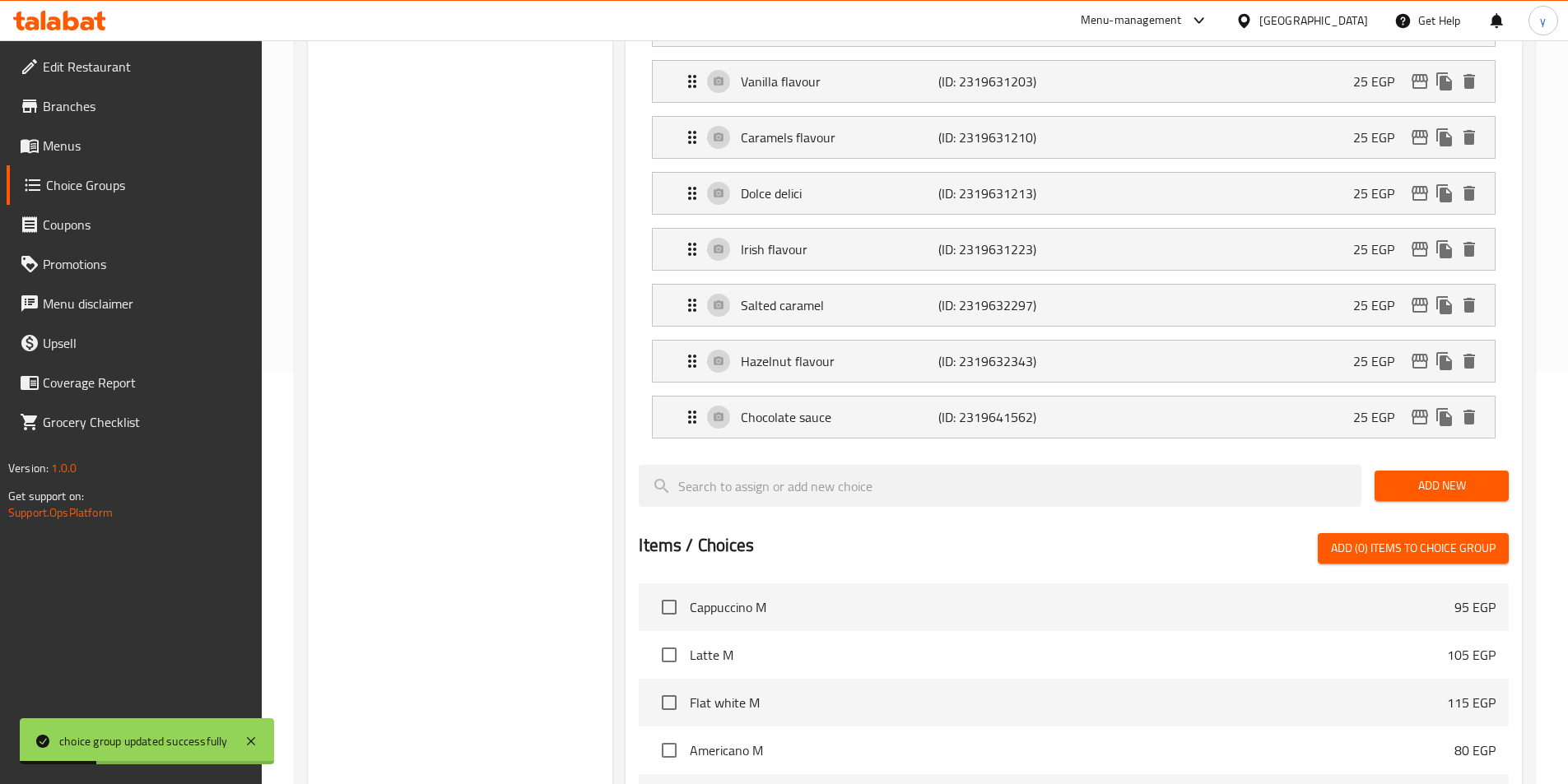
click at [1447, 476] on span "Add New" at bounding box center [1441, 486] width 108 height 21
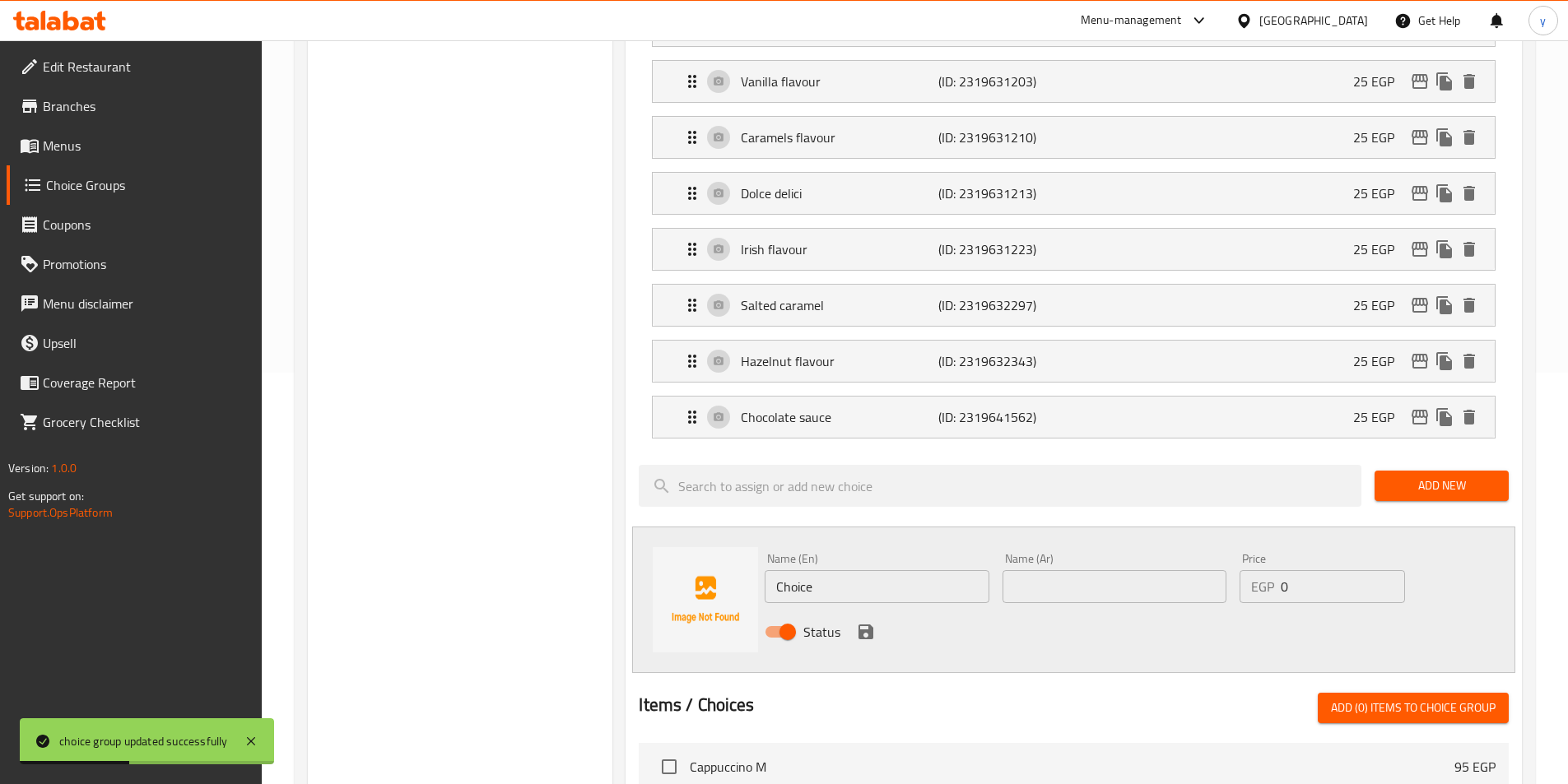
click at [907, 570] on input "Choice" at bounding box center [876, 587] width 224 height 33
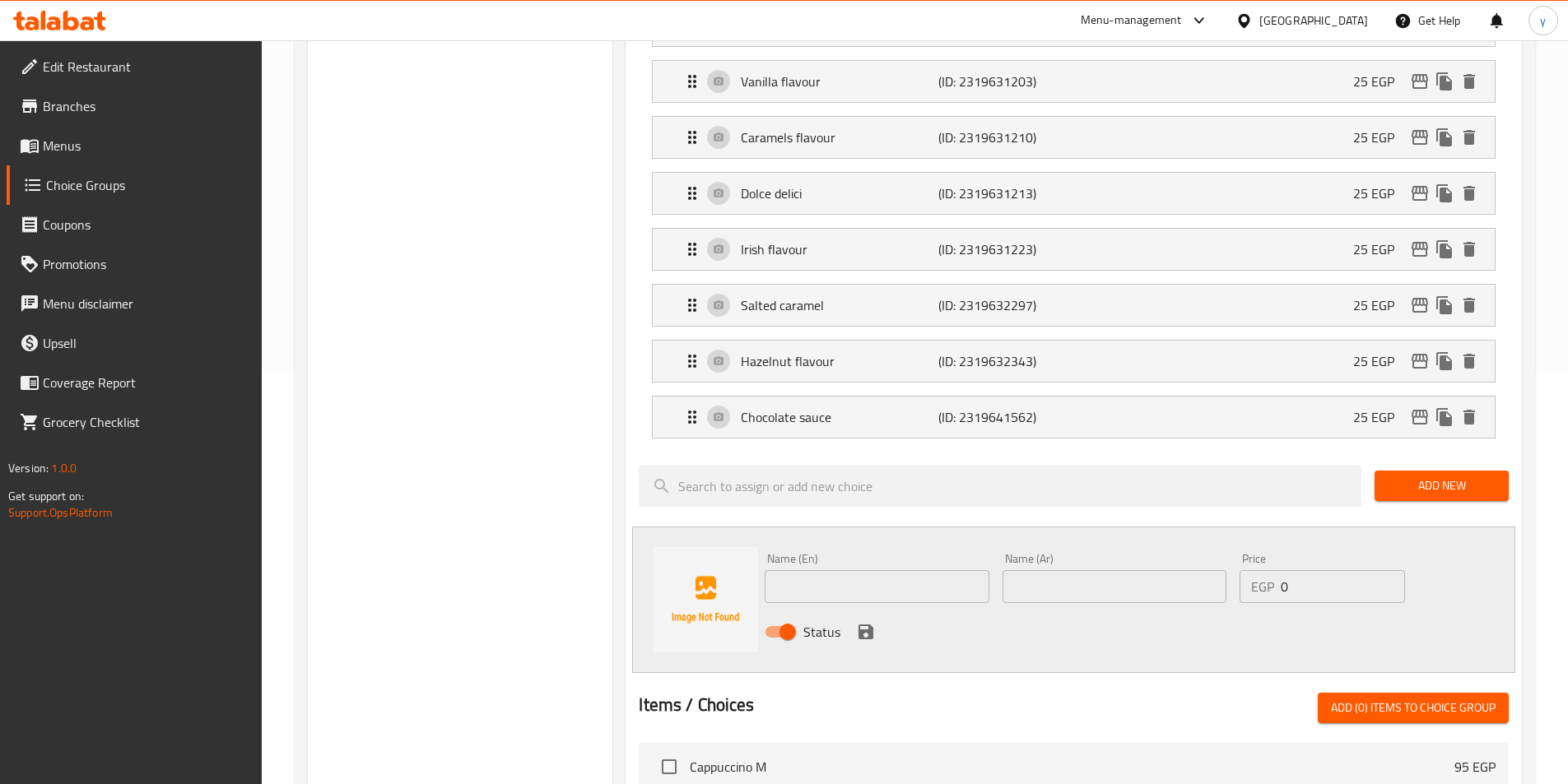
click at [827, 570] on input "text" at bounding box center [876, 587] width 224 height 33
paste input "Condensed milk"
type input "Condensed milk"
click at [1109, 570] on input "text" at bounding box center [1115, 587] width 224 height 33
click at [876, 570] on input "Condensed milk" at bounding box center [876, 587] width 224 height 33
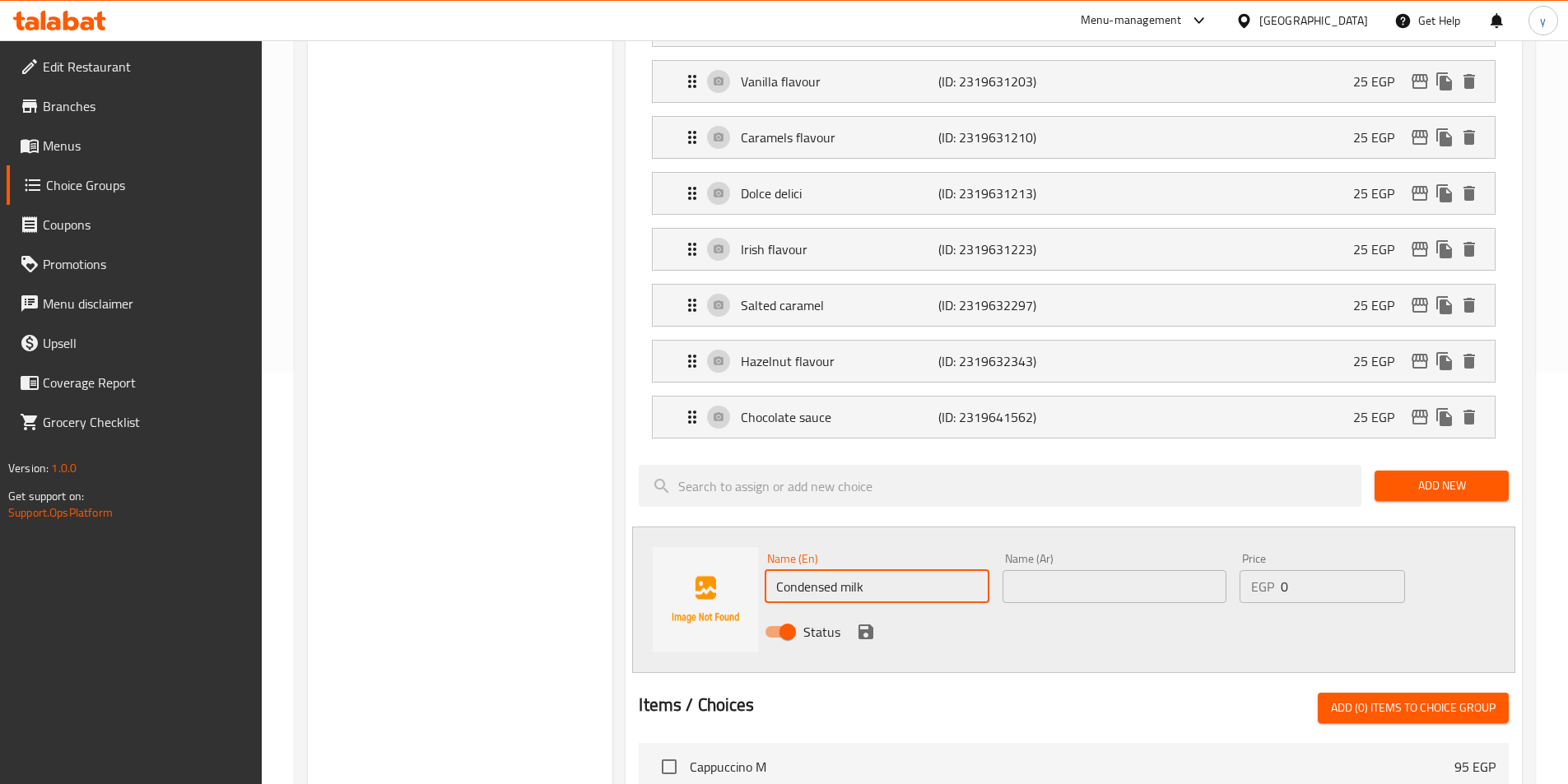
click at [875, 570] on input "Condensed milk" at bounding box center [876, 587] width 224 height 33
click at [1096, 570] on input "text" at bounding box center [1115, 587] width 224 height 33
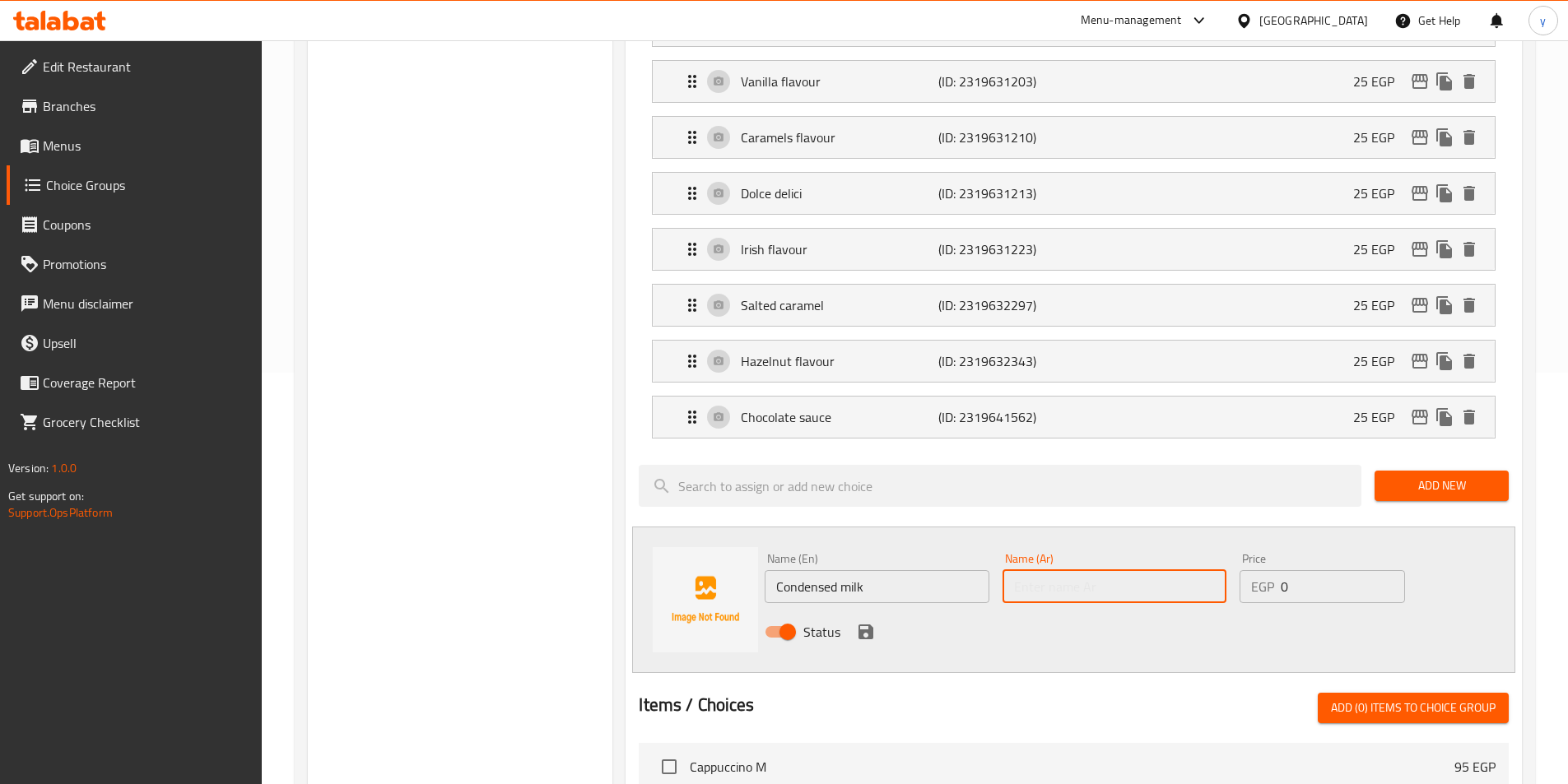
paste input "لبن مكثف"
type input "لبن مكثف"
click at [1305, 570] on input "0" at bounding box center [1341, 587] width 123 height 33
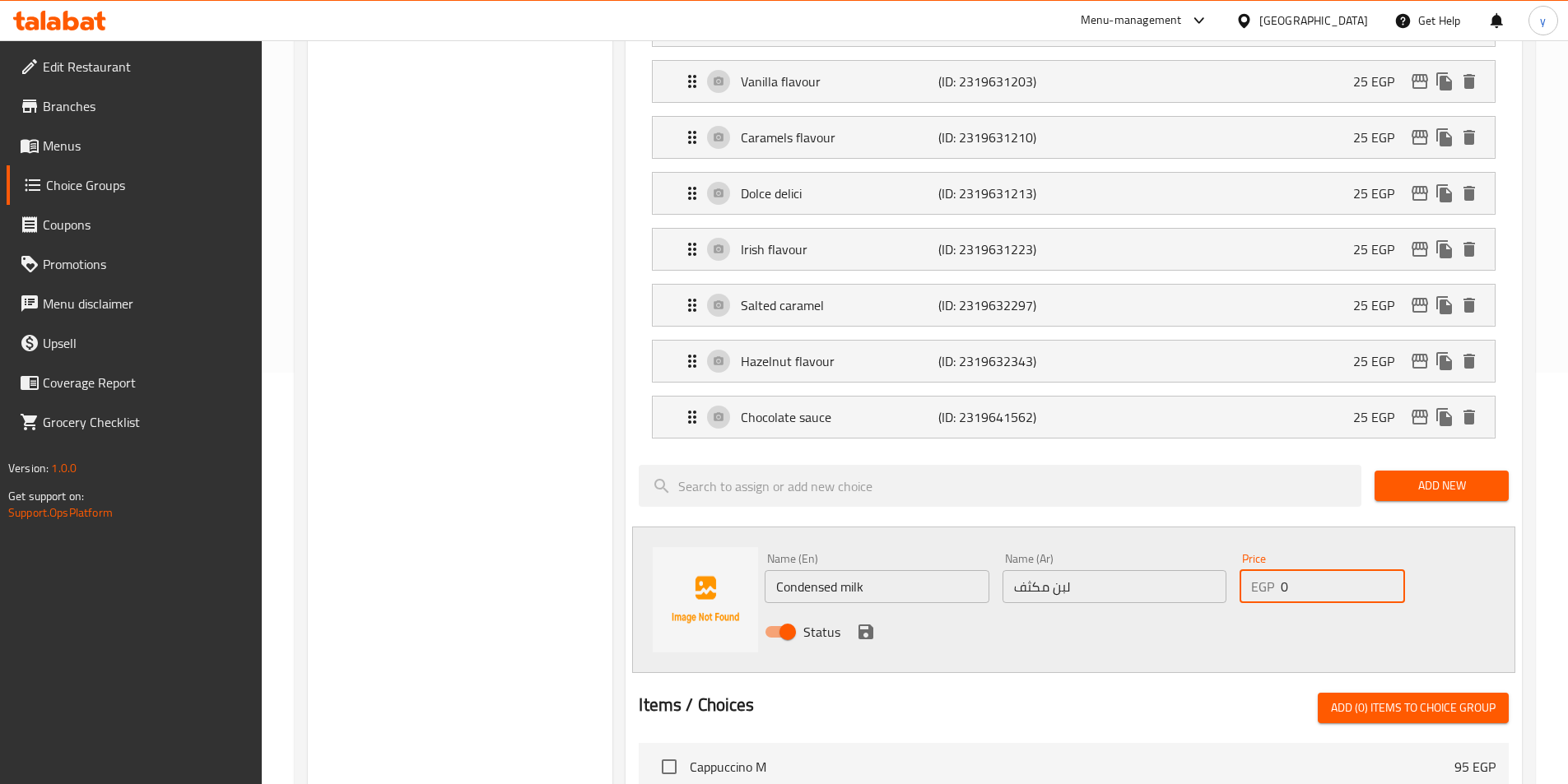
click at [1305, 570] on input "0" at bounding box center [1341, 587] width 123 height 33
type input "35"
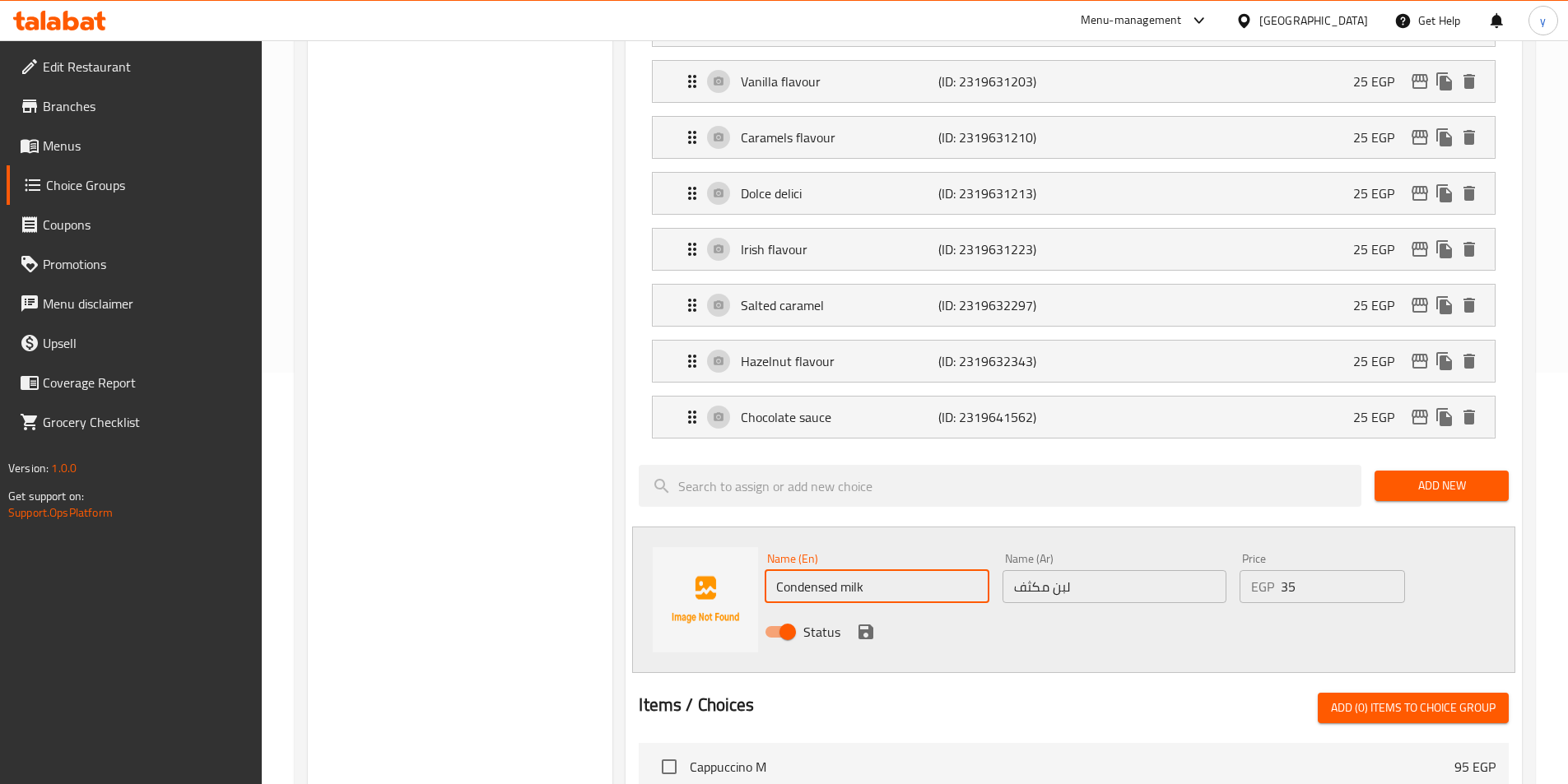
click at [902, 570] on input "Condensed milk" at bounding box center [876, 587] width 224 height 33
click at [874, 622] on icon "save" at bounding box center [866, 632] width 20 height 20
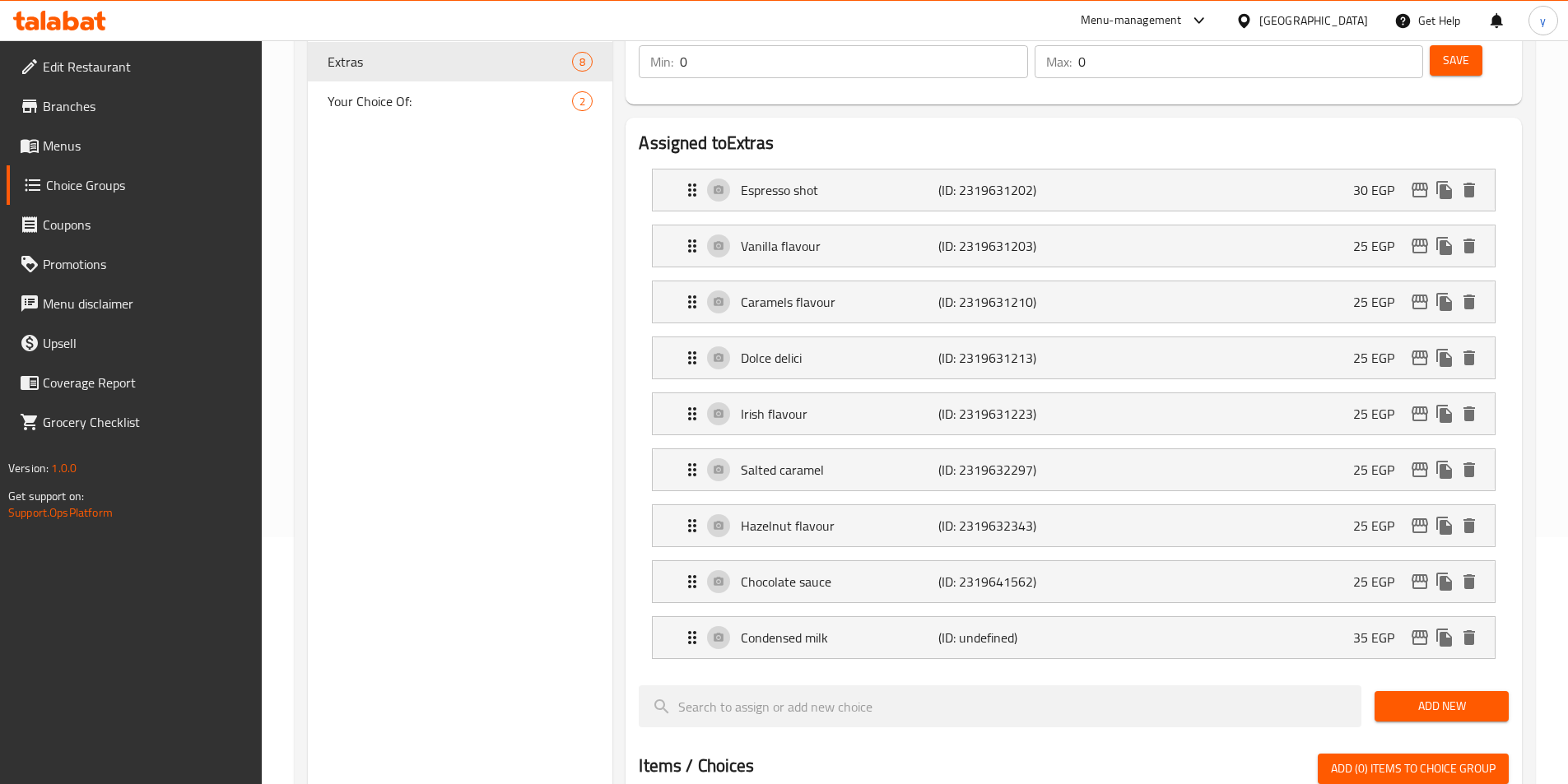
scroll to position [0, 0]
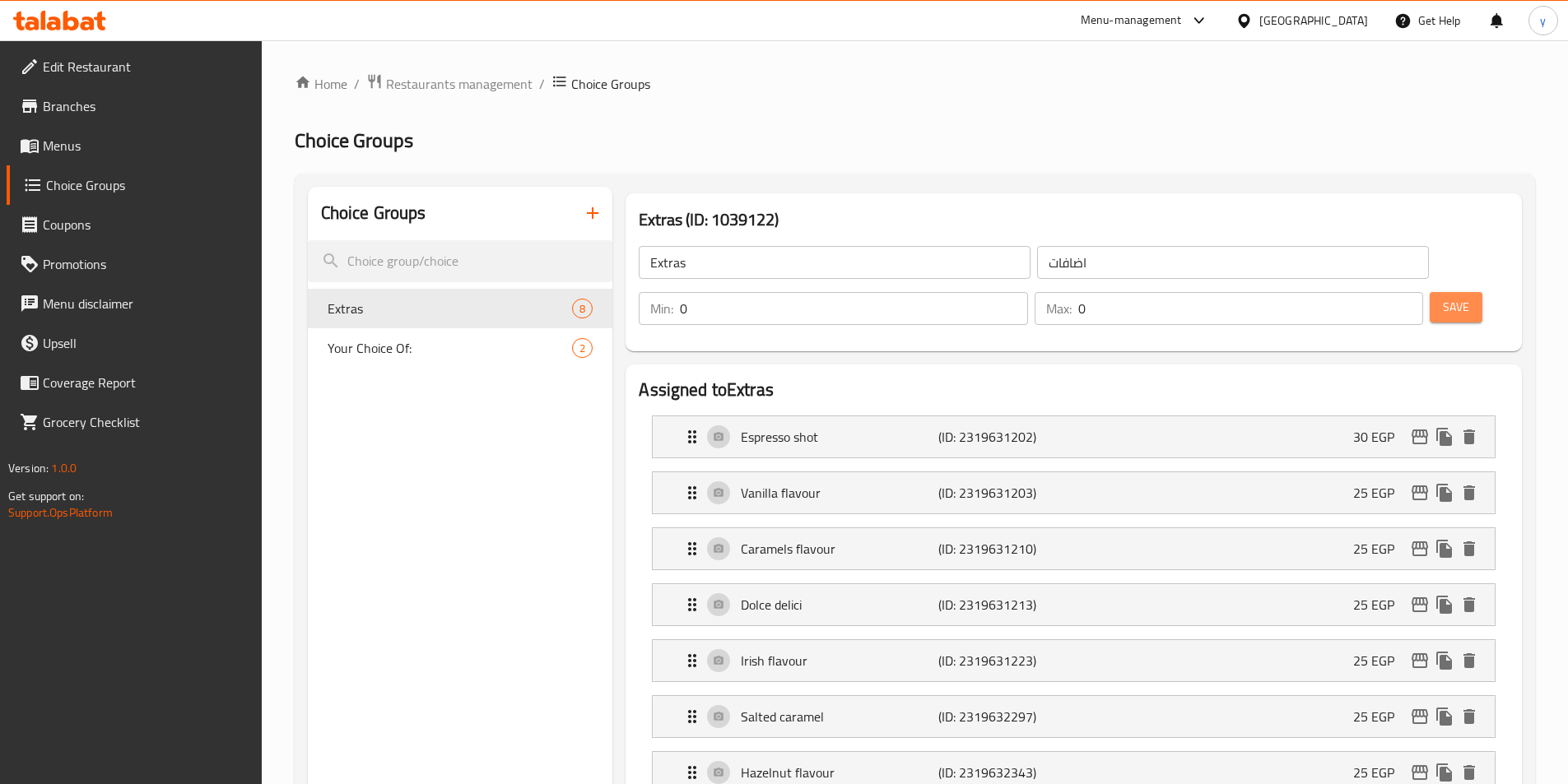
click at [1443, 297] on span "Save" at bounding box center [1456, 308] width 27 height 21
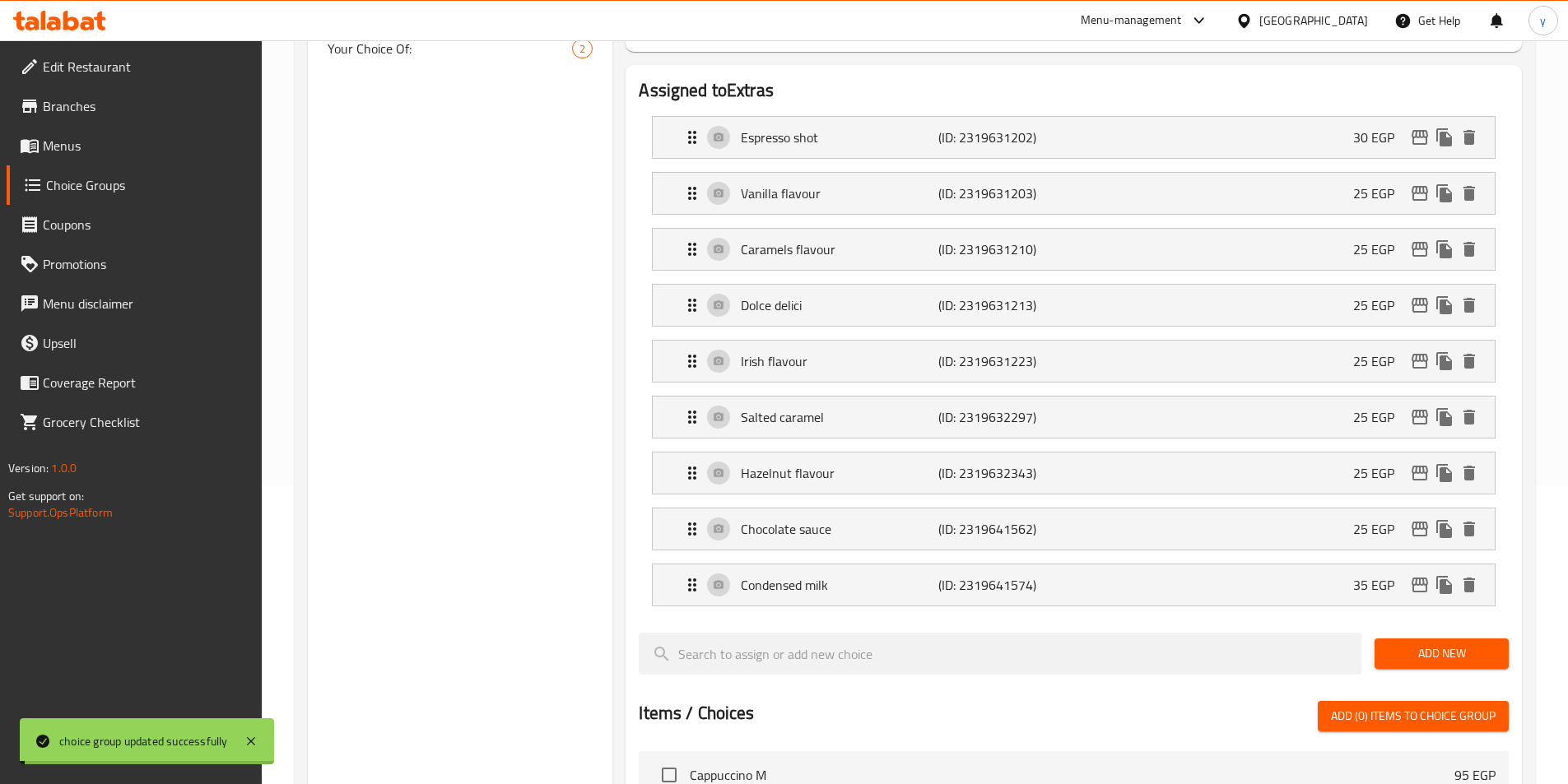
scroll to position [329, 0]
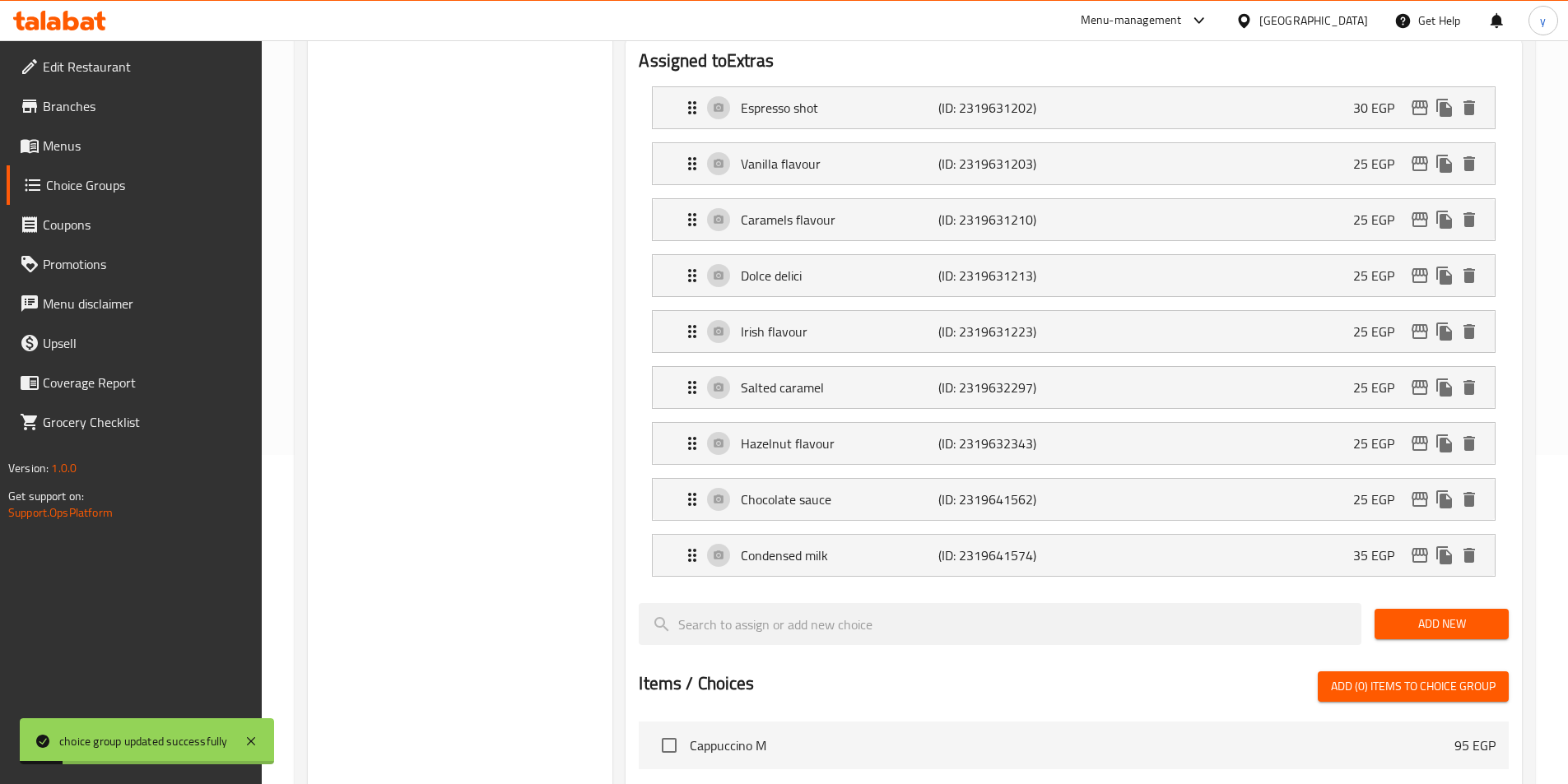
click at [1430, 614] on span "Add New" at bounding box center [1441, 625] width 108 height 21
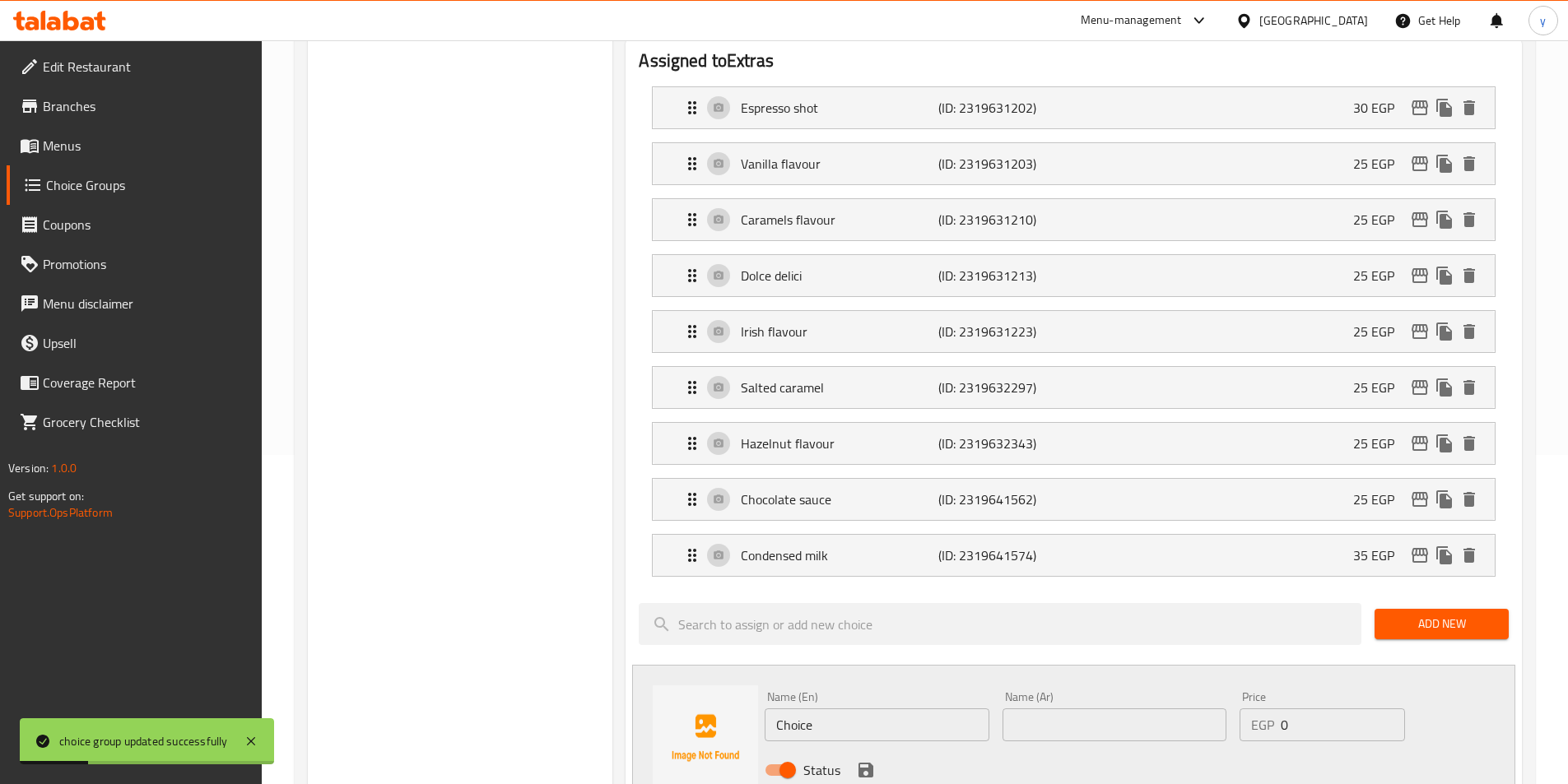
click at [825, 691] on div "Name (En) Choice Name (En)" at bounding box center [876, 716] width 224 height 50
click at [830, 709] on input "Choice" at bounding box center [876, 725] width 224 height 33
paste input "aramle sau"
type input "Caramle sauce"
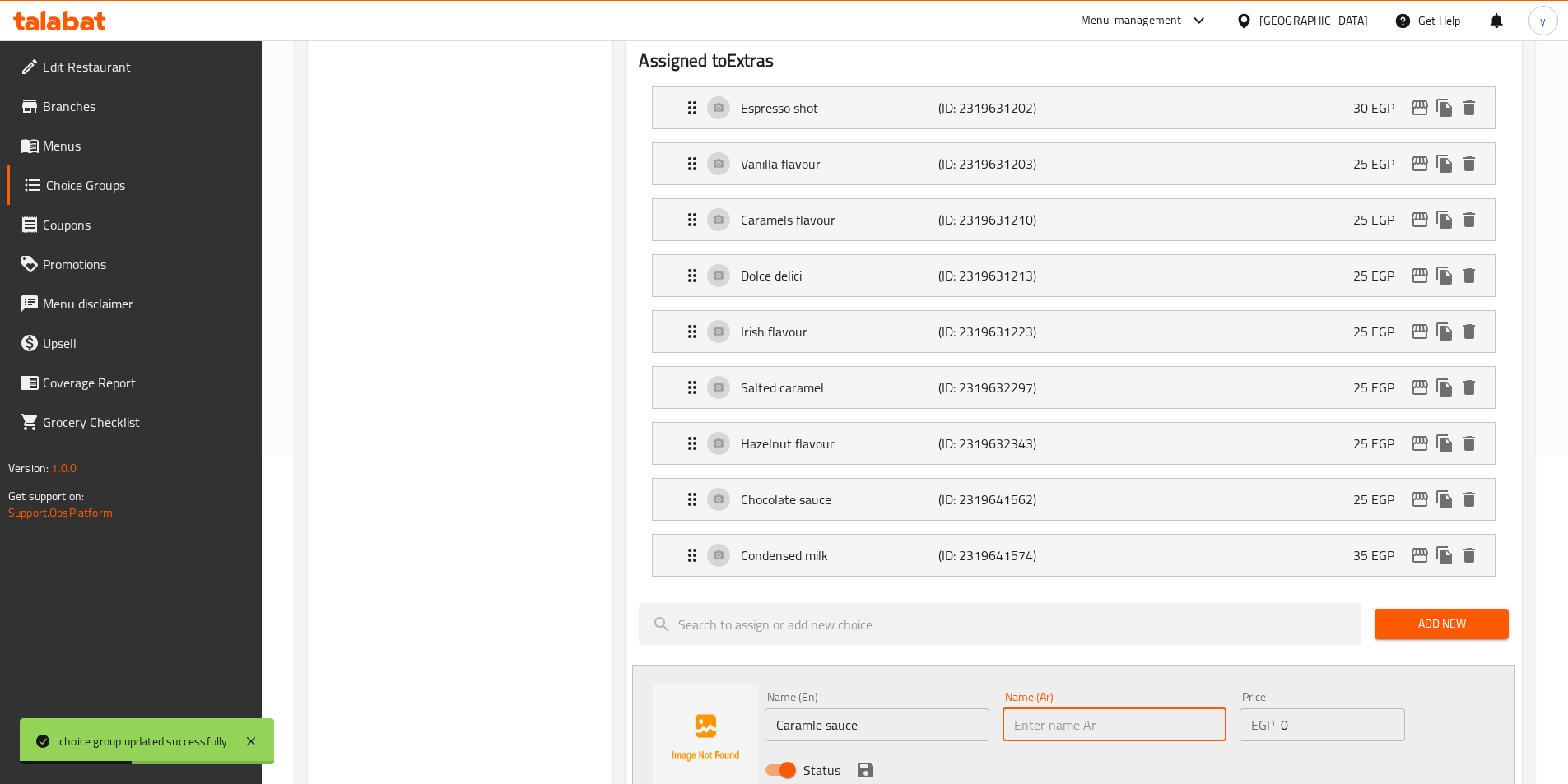
click at [1141, 709] on input "text" at bounding box center [1115, 725] width 224 height 33
click at [1143, 709] on input "text" at bounding box center [1115, 725] width 224 height 33
paste input "صلصة الكراميل"
drag, startPoint x: 1124, startPoint y: 674, endPoint x: 1067, endPoint y: 674, distance: 57.0
click at [1067, 709] on input "صلصة الكراميل" at bounding box center [1115, 725] width 224 height 33
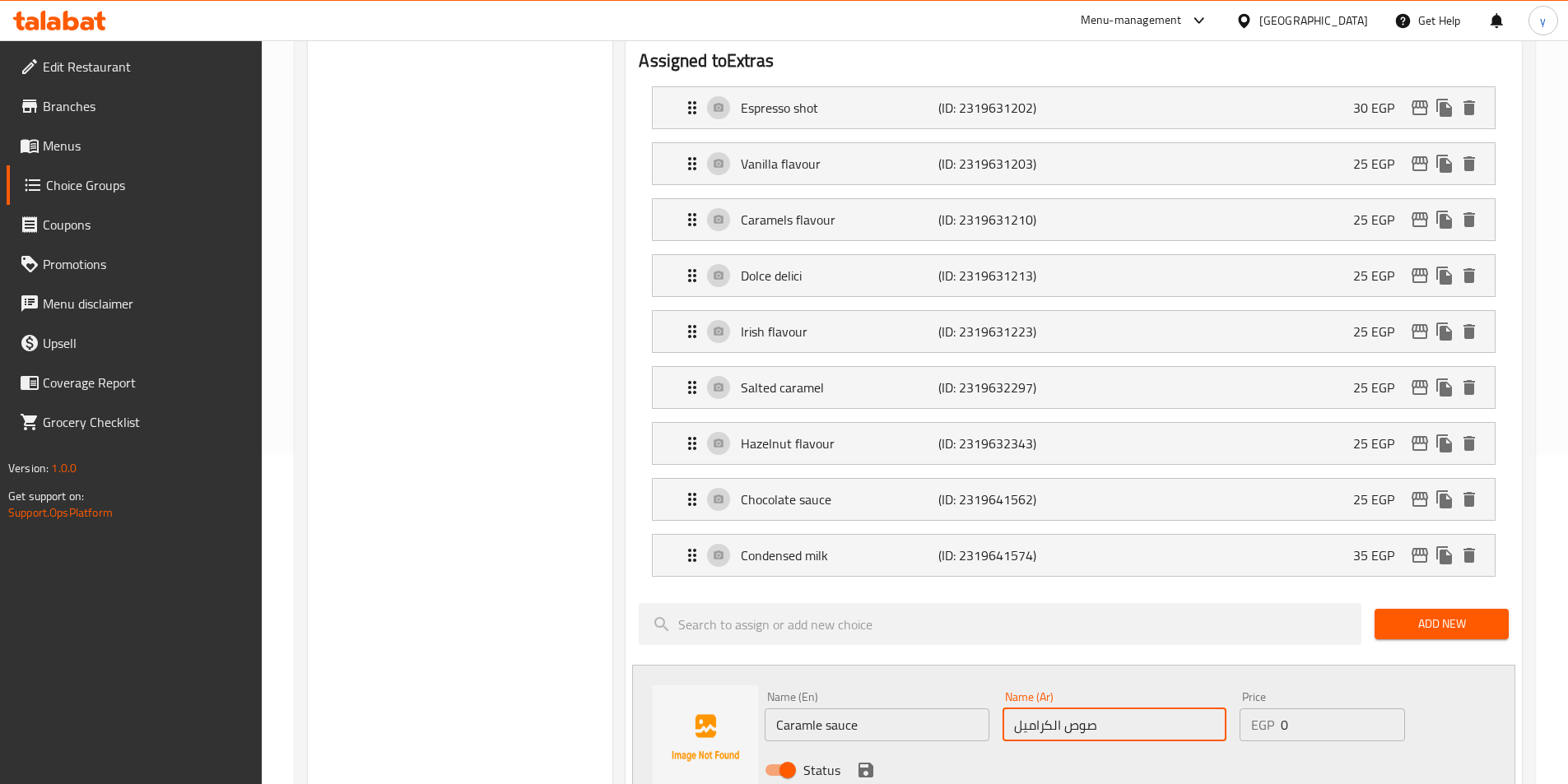
type input "صوص الكراميل"
click at [1341, 709] on input "0" at bounding box center [1341, 725] width 123 height 33
click at [1339, 709] on input "0" at bounding box center [1341, 725] width 123 height 33
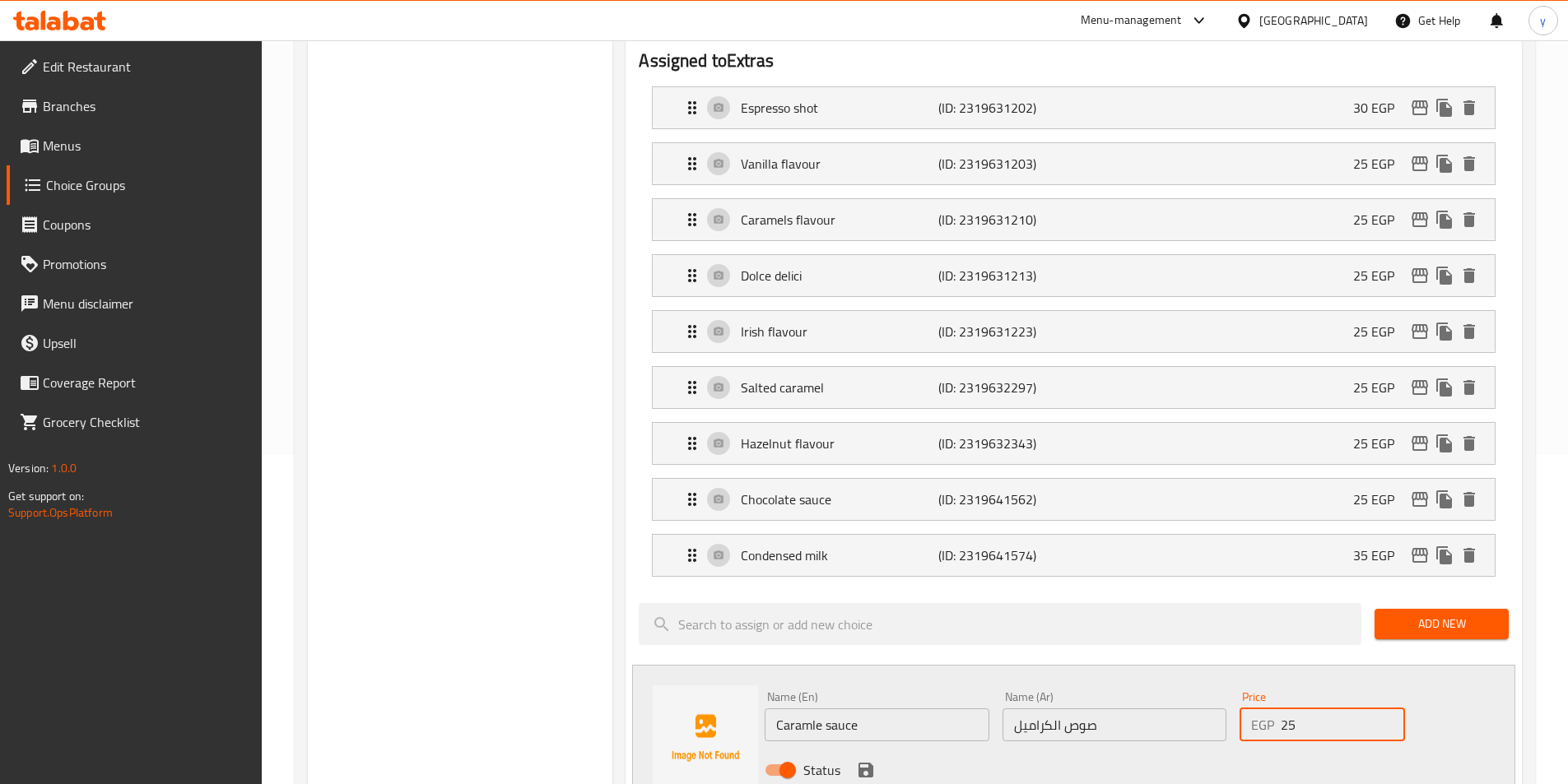
type input "25"
click at [864, 763] on icon "save" at bounding box center [865, 770] width 15 height 15
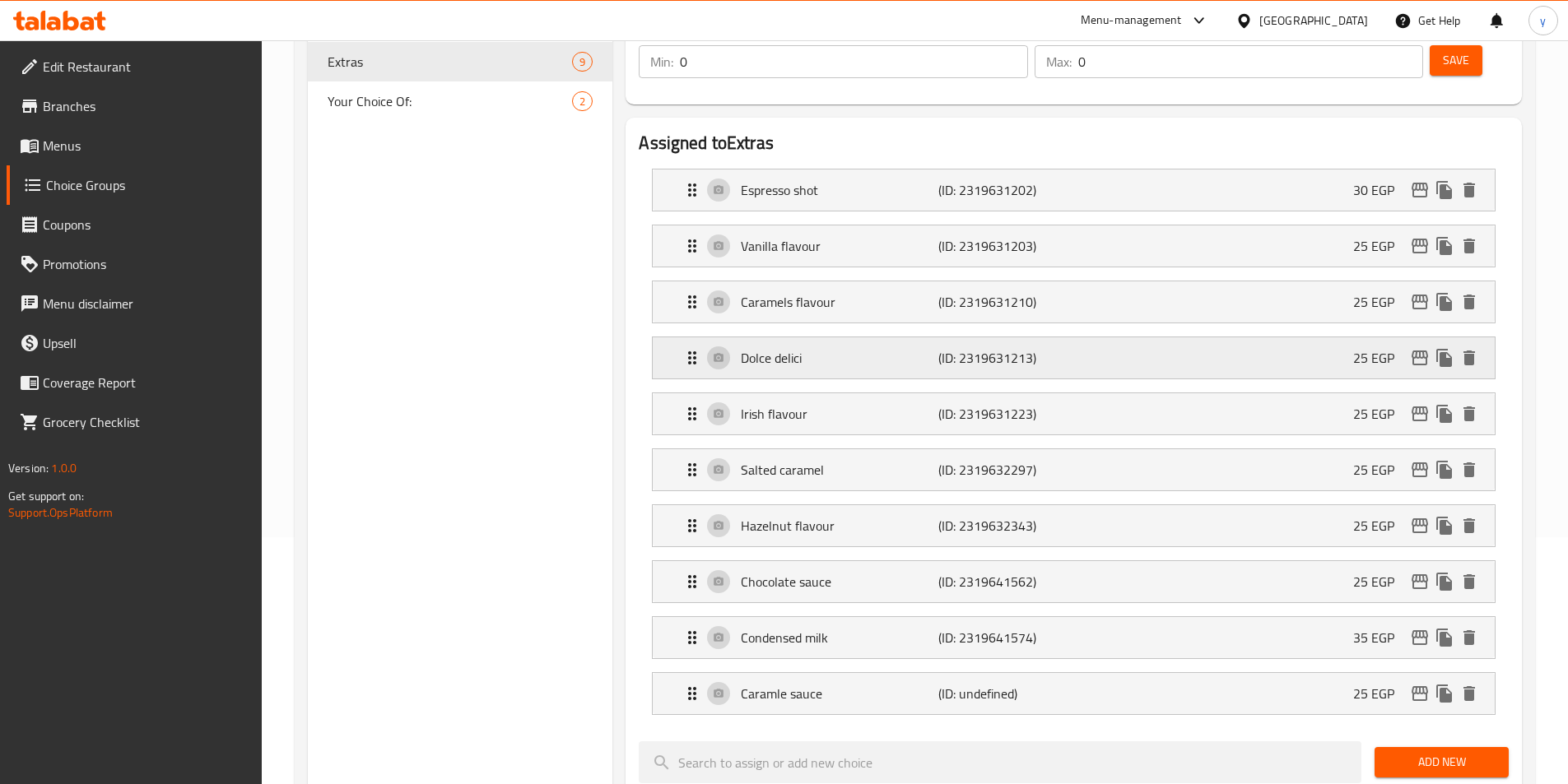
scroll to position [83, 0]
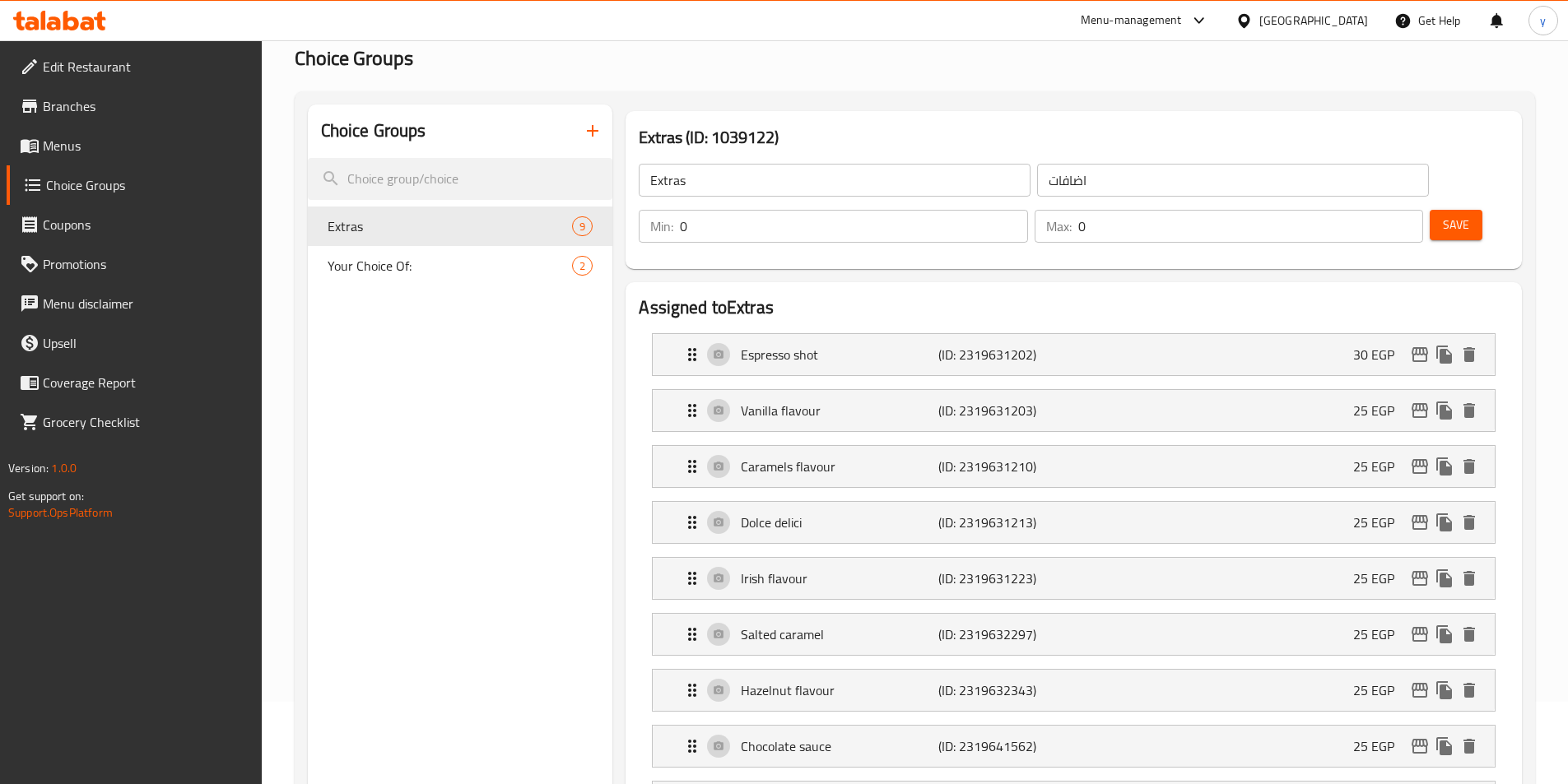
click at [1427, 207] on div "Save" at bounding box center [1463, 227] width 72 height 40
click at [1429, 210] on button "Save" at bounding box center [1455, 225] width 53 height 30
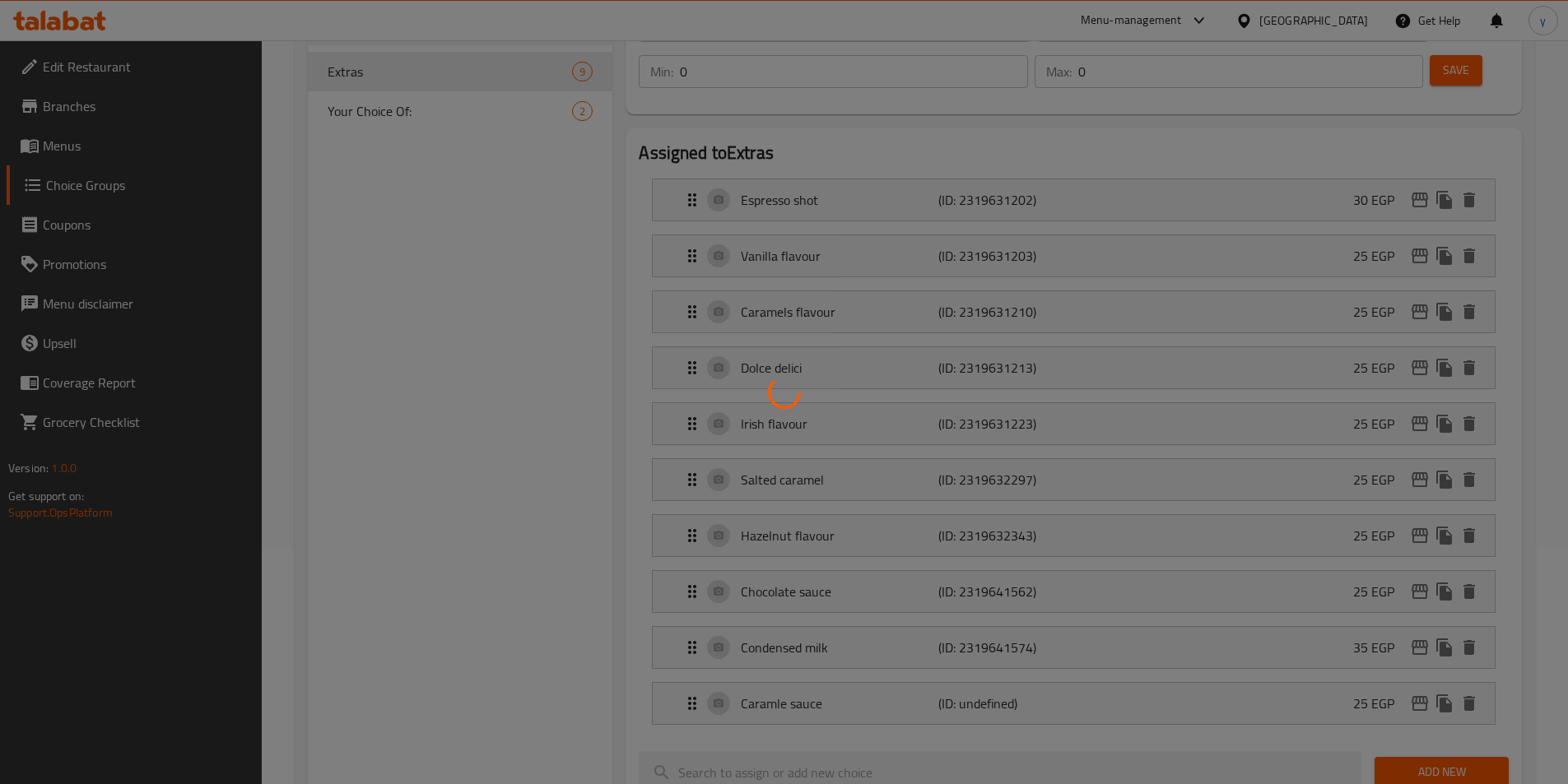
scroll to position [412, 0]
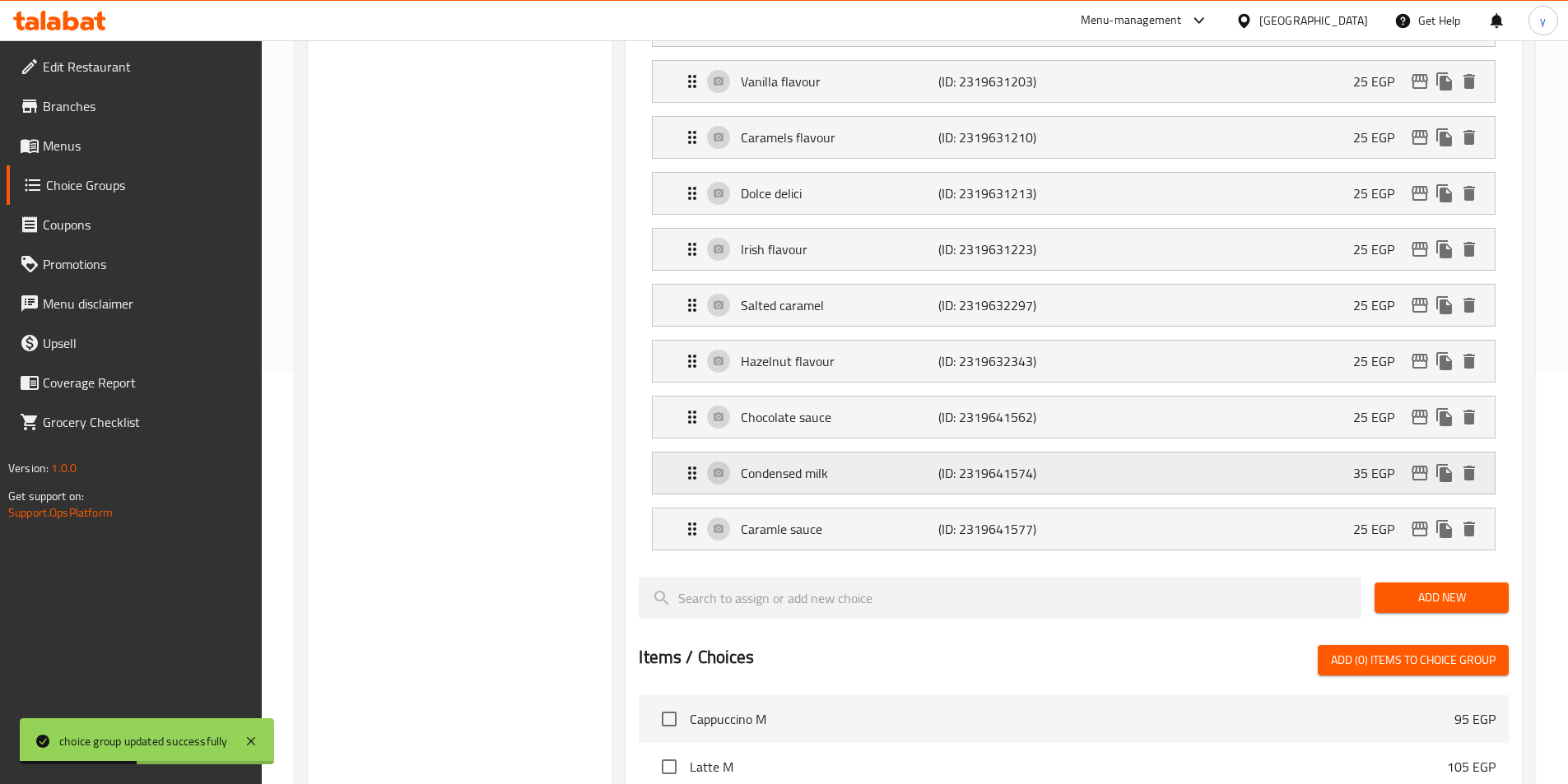
click at [1254, 452] on div "Condensed milk (ID: 2319641574) 35 EGP" at bounding box center [1079, 473] width 793 height 41
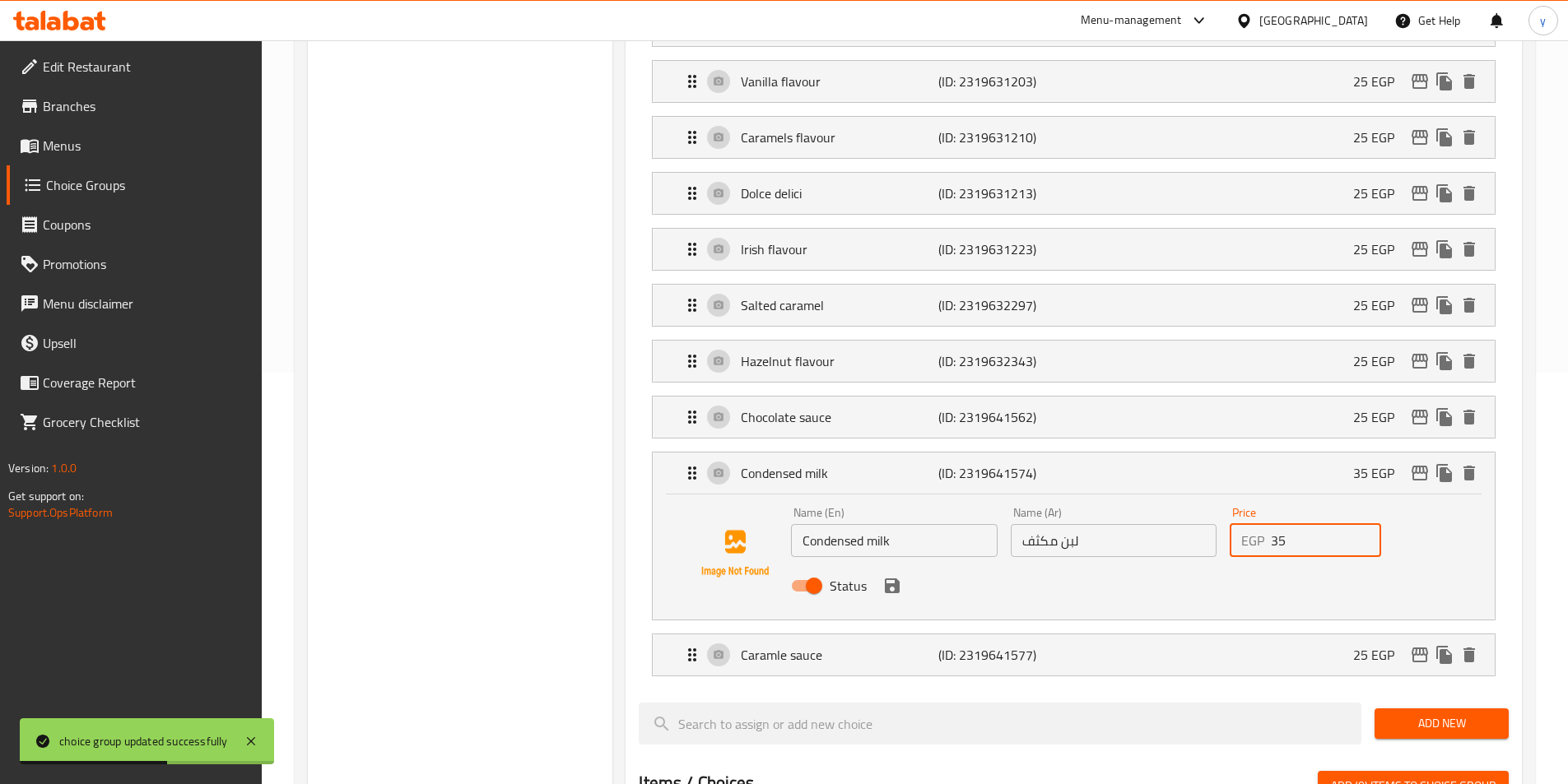
click at [1296, 525] on input "35" at bounding box center [1326, 541] width 110 height 33
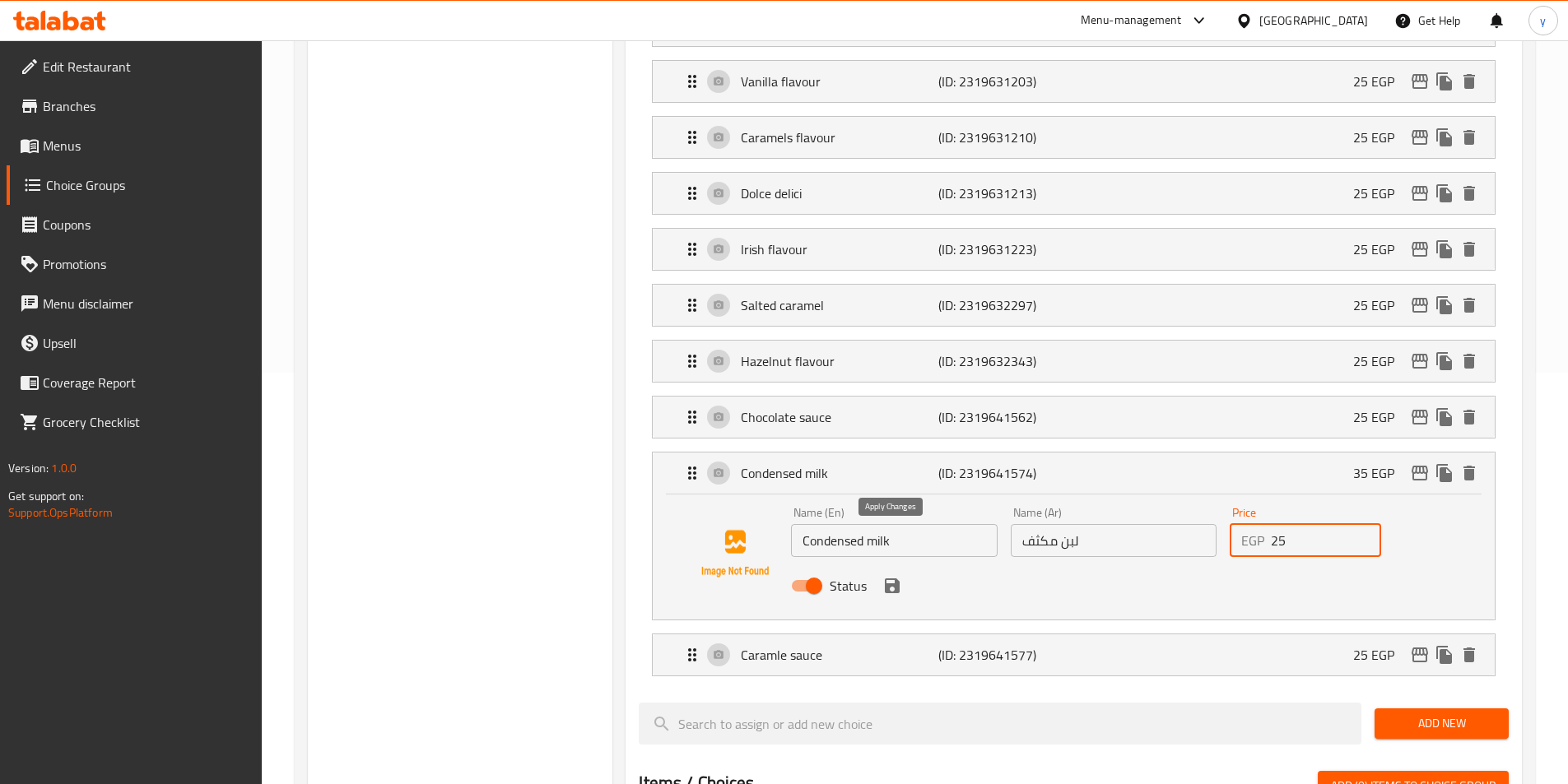
click at [897, 579] on icon "save" at bounding box center [892, 586] width 15 height 15
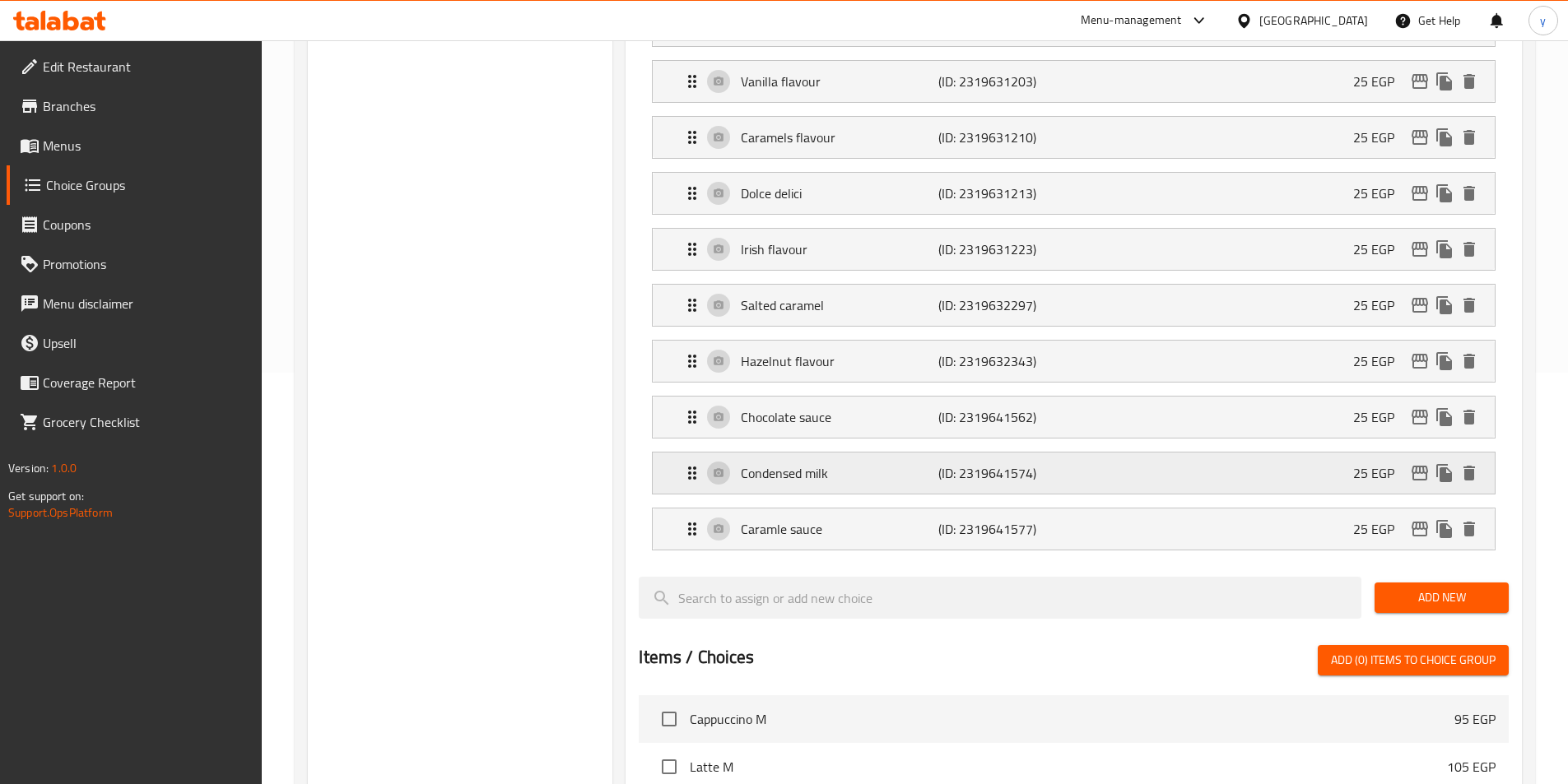
click at [1136, 452] on div "Condensed milk (ID: 2319641574) 25 EGP" at bounding box center [1079, 473] width 793 height 41
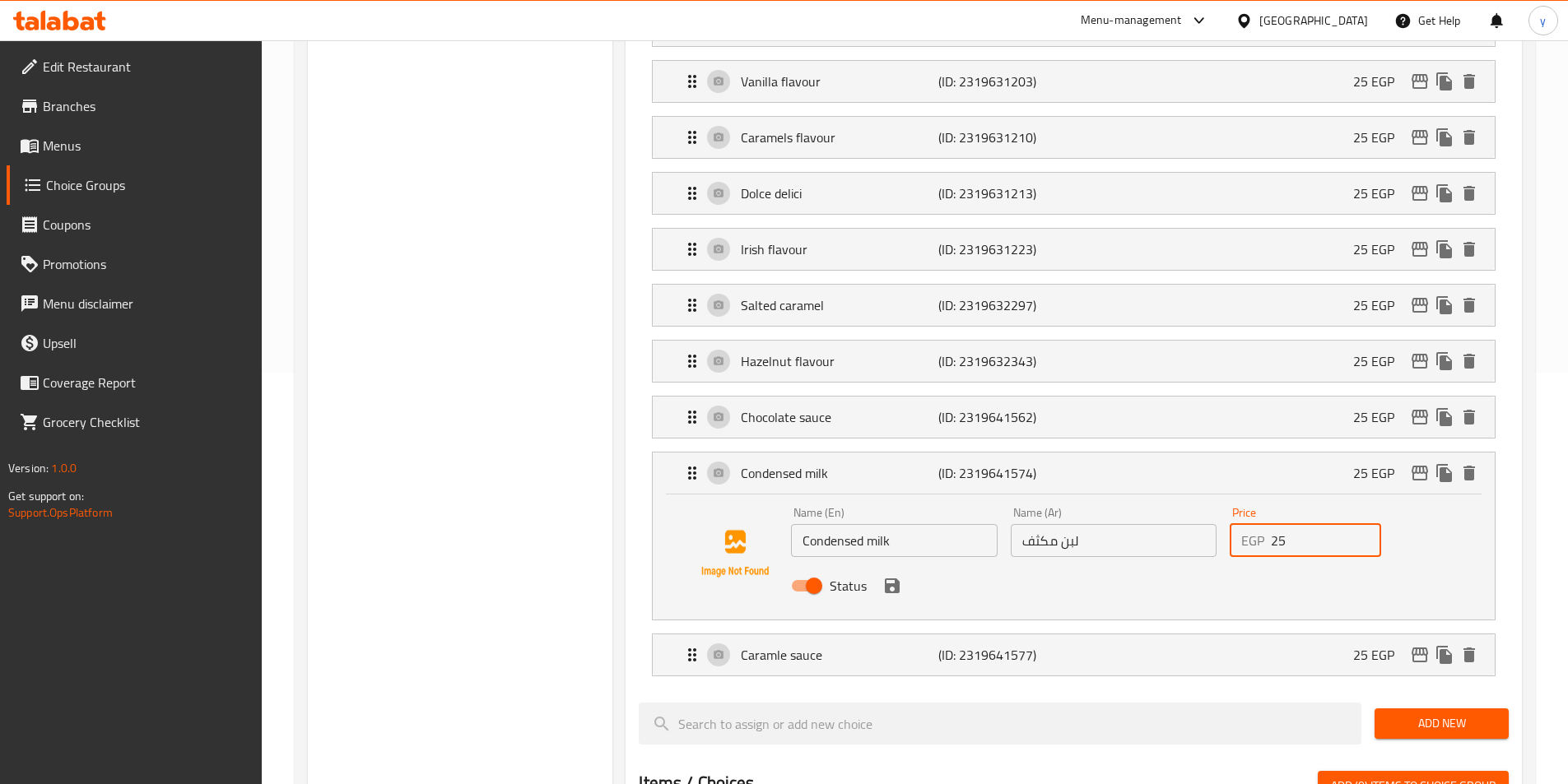
click at [1299, 525] on input "25" at bounding box center [1326, 541] width 110 height 33
click at [899, 563] on div "Status" at bounding box center [1112, 586] width 657 height 45
click at [893, 576] on icon "save" at bounding box center [892, 586] width 20 height 20
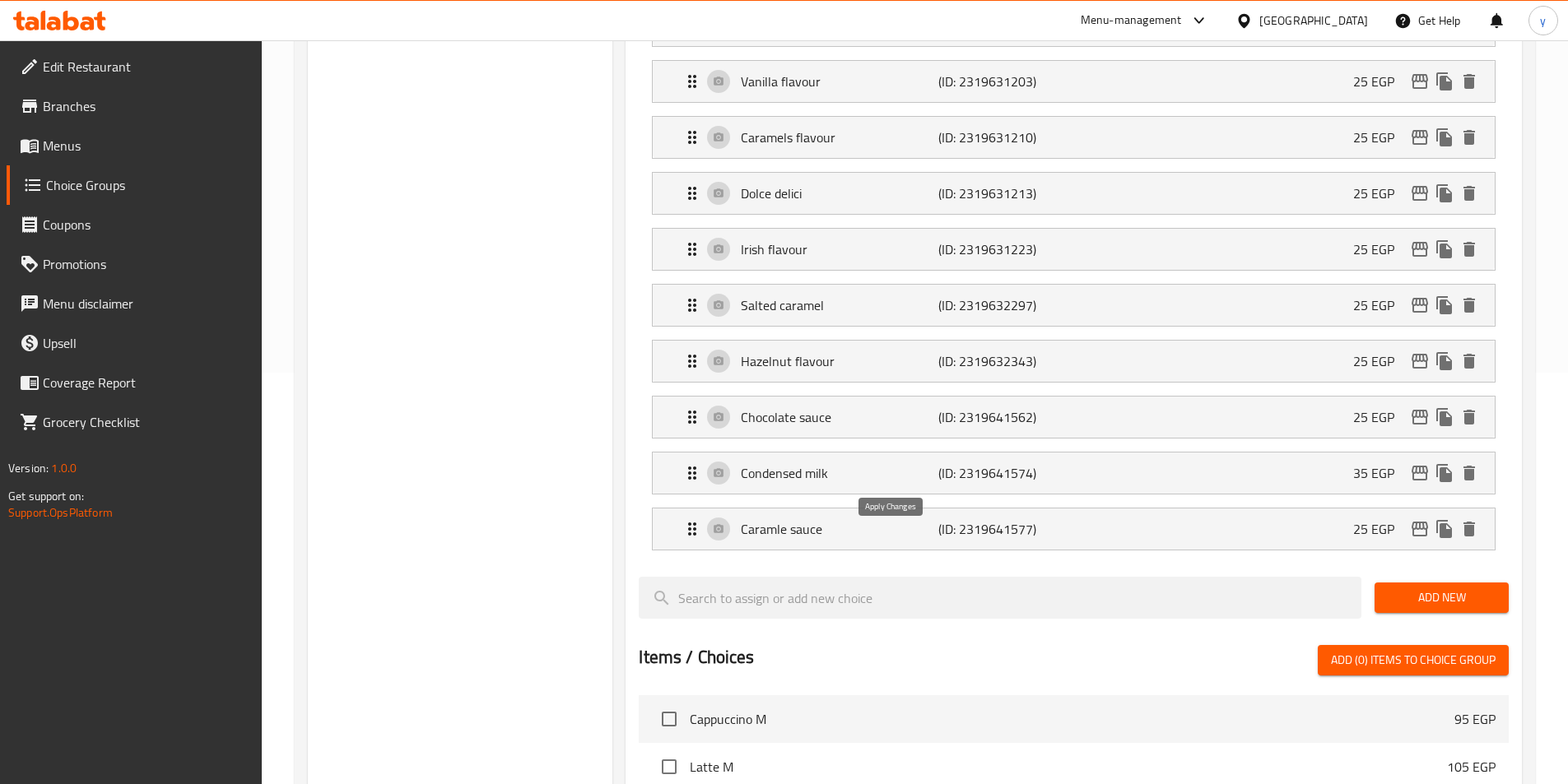
type input "35"
click at [1430, 588] on span "Add New" at bounding box center [1441, 598] width 108 height 21
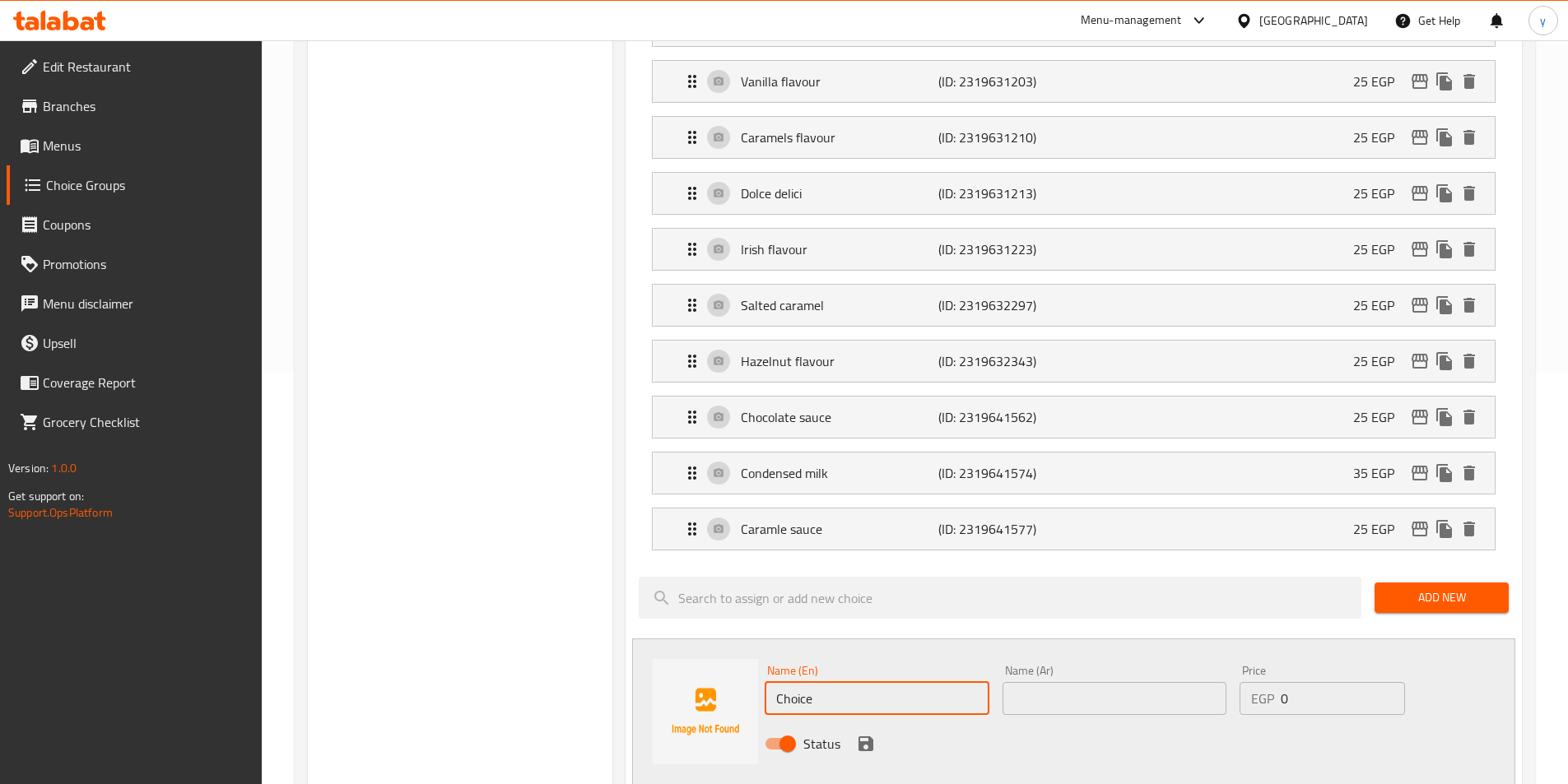
click at [856, 682] on input "Choice" at bounding box center [876, 699] width 224 height 33
paste input "Whipped cream"
type input "Whipped cream"
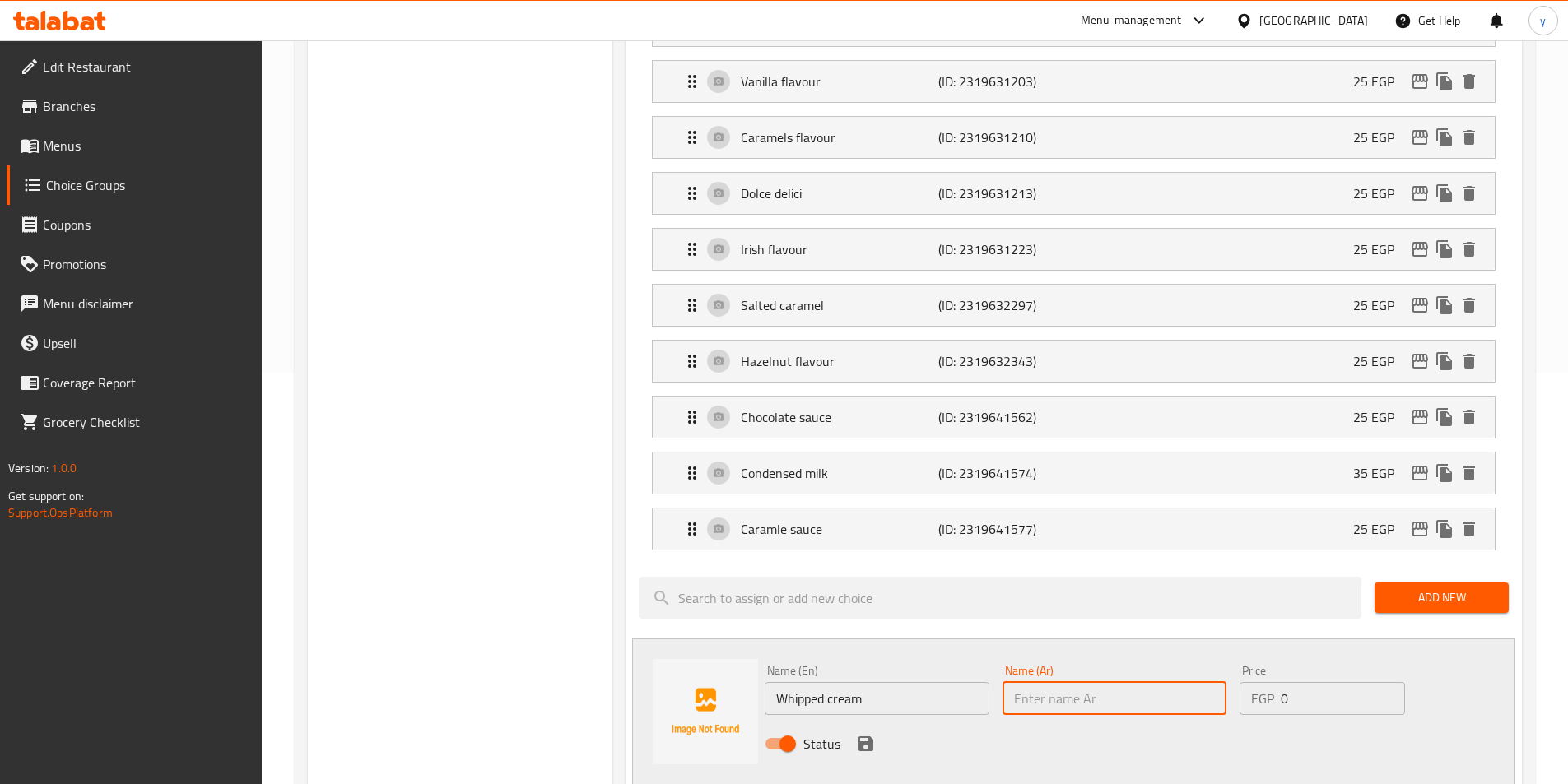
click at [1055, 682] on input "text" at bounding box center [1115, 699] width 224 height 33
click at [1073, 682] on input "text" at bounding box center [1115, 699] width 224 height 33
paste input "كريمة مخفوقة"
type input "كريمة مخفوقة"
click at [1341, 682] on input "0" at bounding box center [1341, 699] width 123 height 33
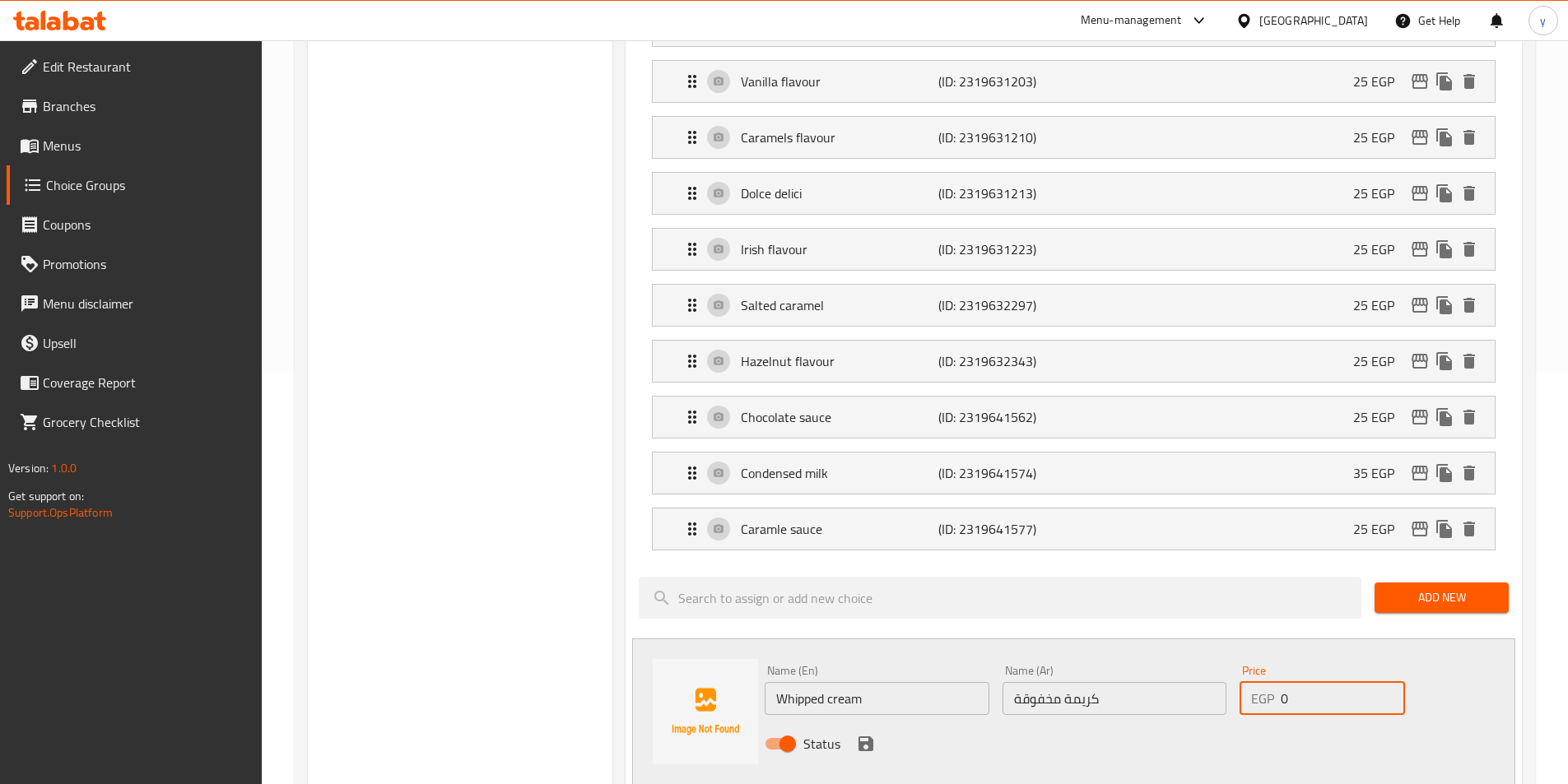
click at [1341, 682] on input "0" at bounding box center [1341, 699] width 123 height 33
type input "25"
click at [860, 734] on icon "save" at bounding box center [866, 744] width 20 height 20
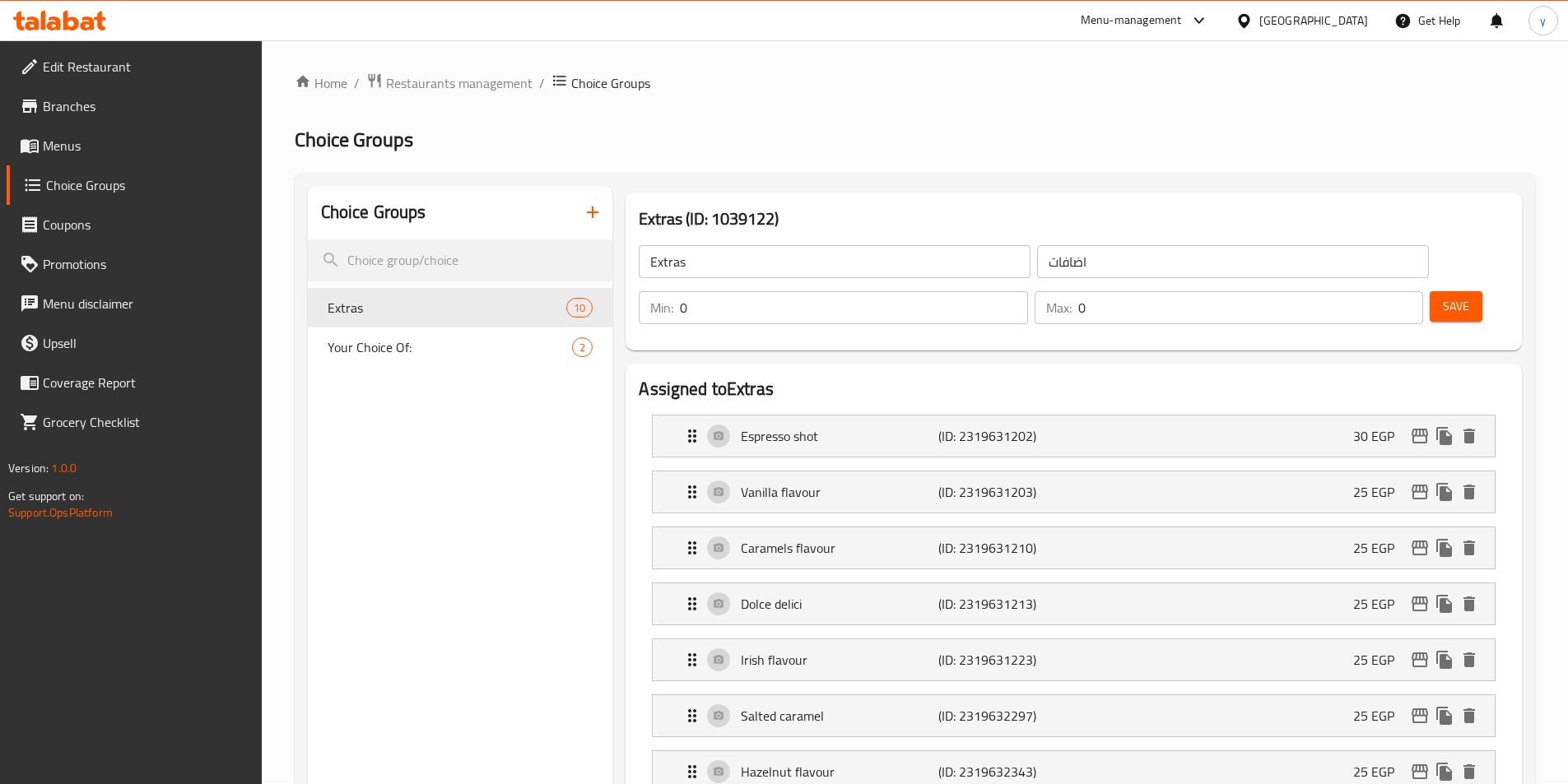
scroll to position [0, 0]
click at [585, 208] on icon "button" at bounding box center [592, 213] width 20 height 20
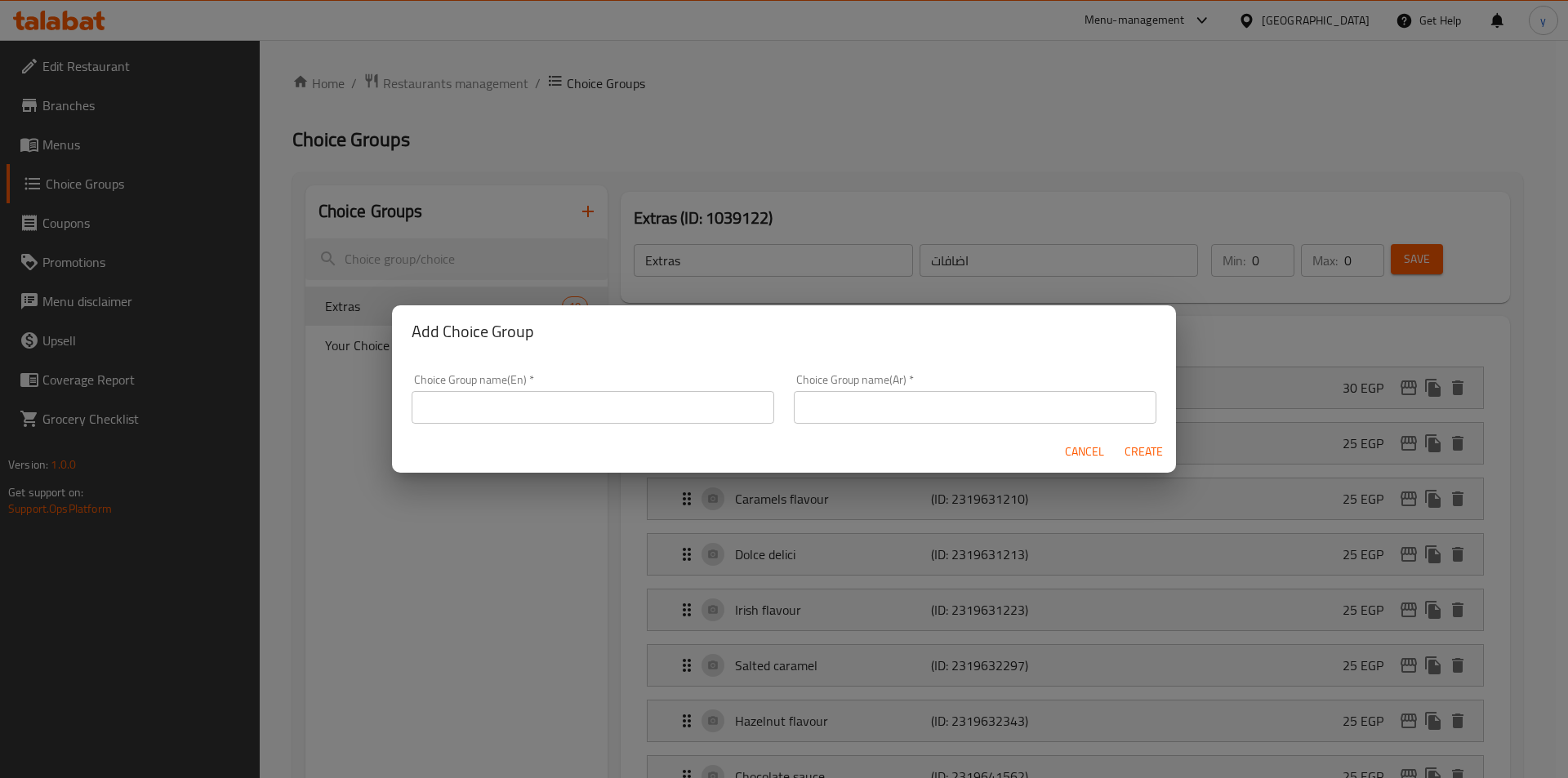
click at [598, 406] on input "text" at bounding box center [592, 408] width 363 height 32
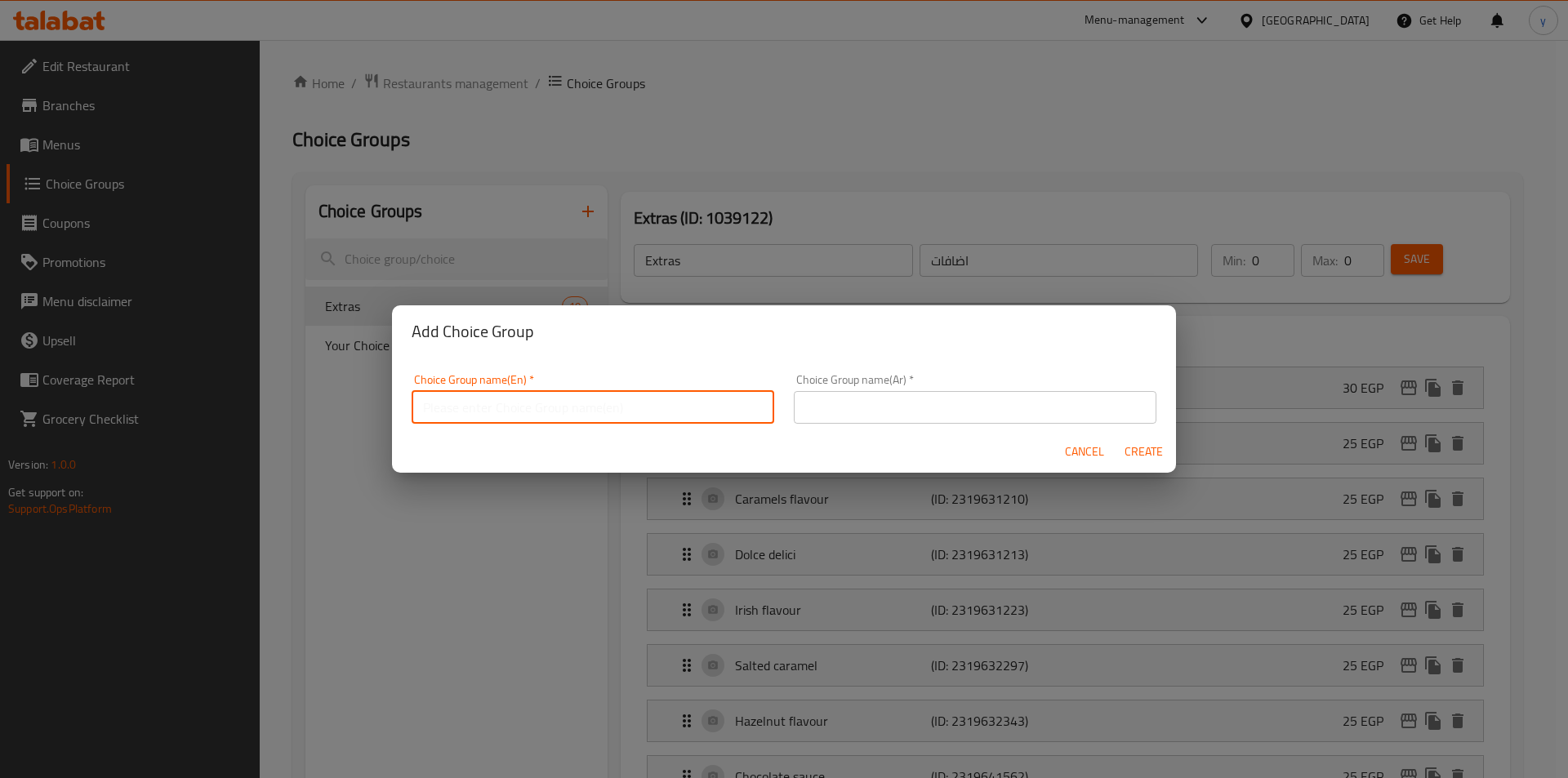
paste input "Your choice of milk"
type input "Your choice of milk"
click at [887, 422] on input "text" at bounding box center [976, 408] width 363 height 32
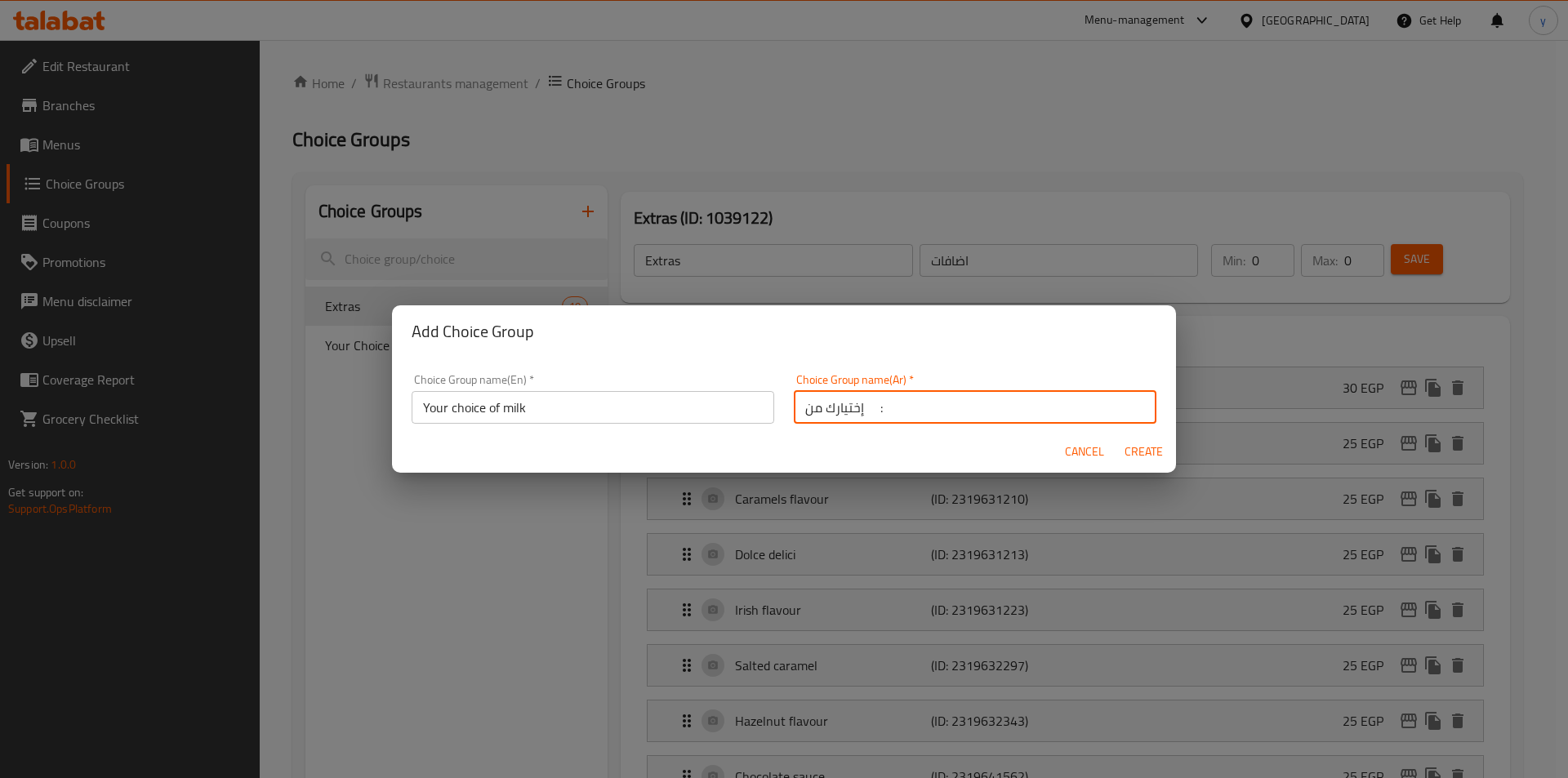
click at [794, 410] on input "إختيارك من :" at bounding box center [976, 408] width 363 height 32
click at [1070, 412] on input "إختيارك من :" at bounding box center [976, 408] width 363 height 32
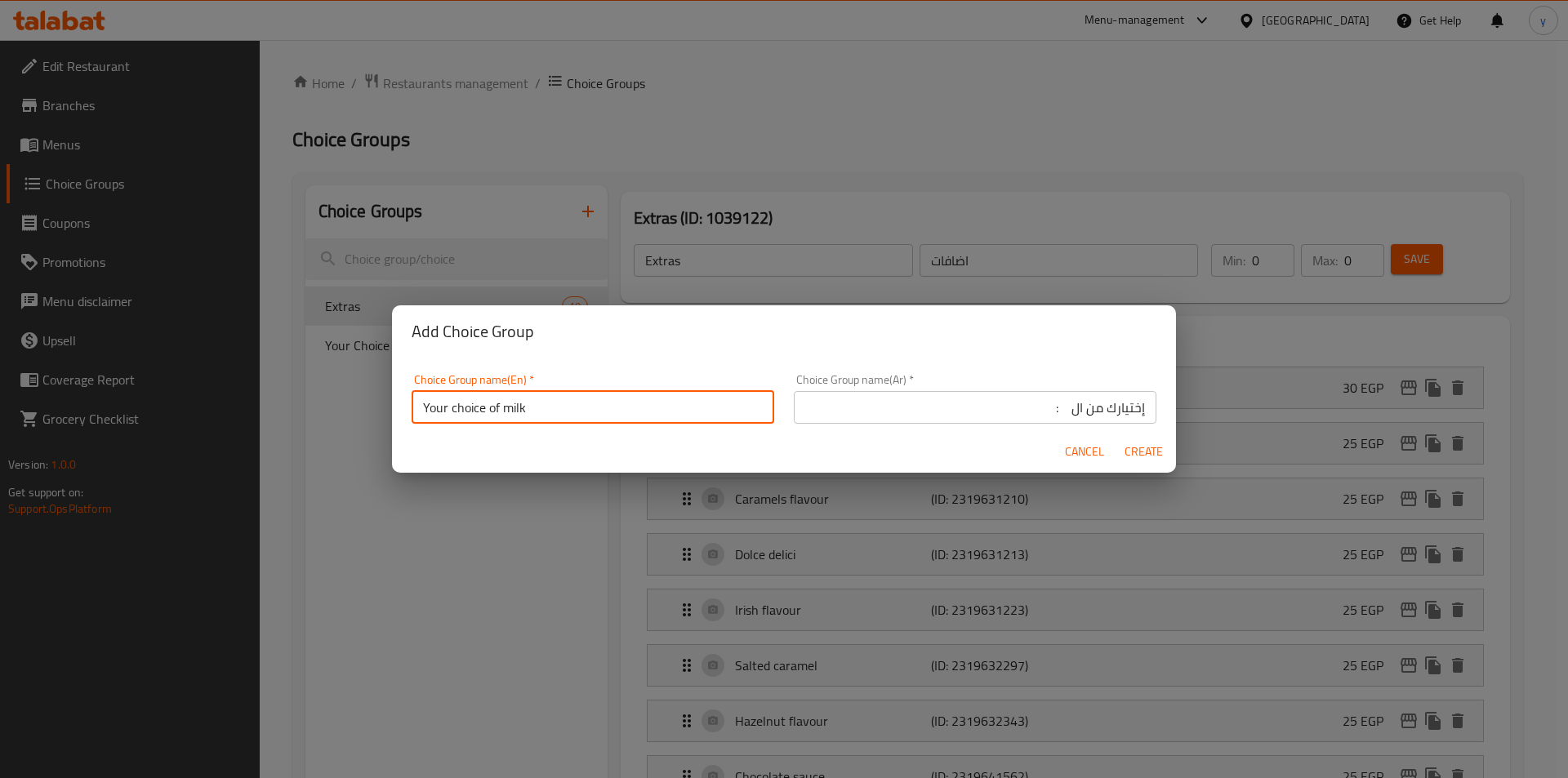
drag, startPoint x: 525, startPoint y: 410, endPoint x: 504, endPoint y: 412, distance: 21.1
click at [504, 412] on input "Your choice of milk" at bounding box center [592, 408] width 363 height 32
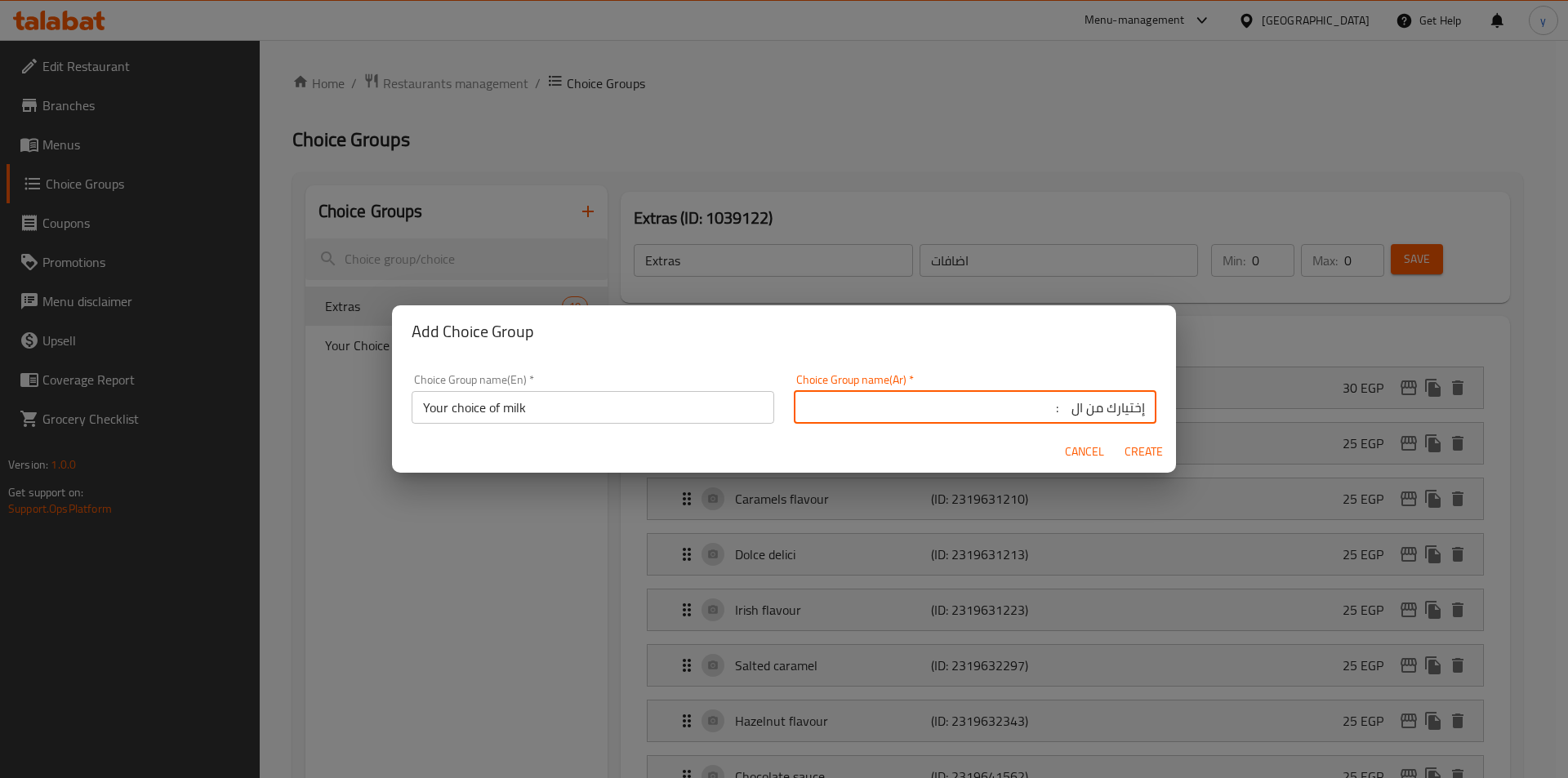
click at [1063, 410] on input "إختيارك من ال :" at bounding box center [976, 408] width 363 height 32
type input "إختيارك من الحليب :"
click at [1141, 440] on button "Create" at bounding box center [1143, 451] width 52 height 30
type input "Your choice of milk"
type input "إختيارك من الحليب :"
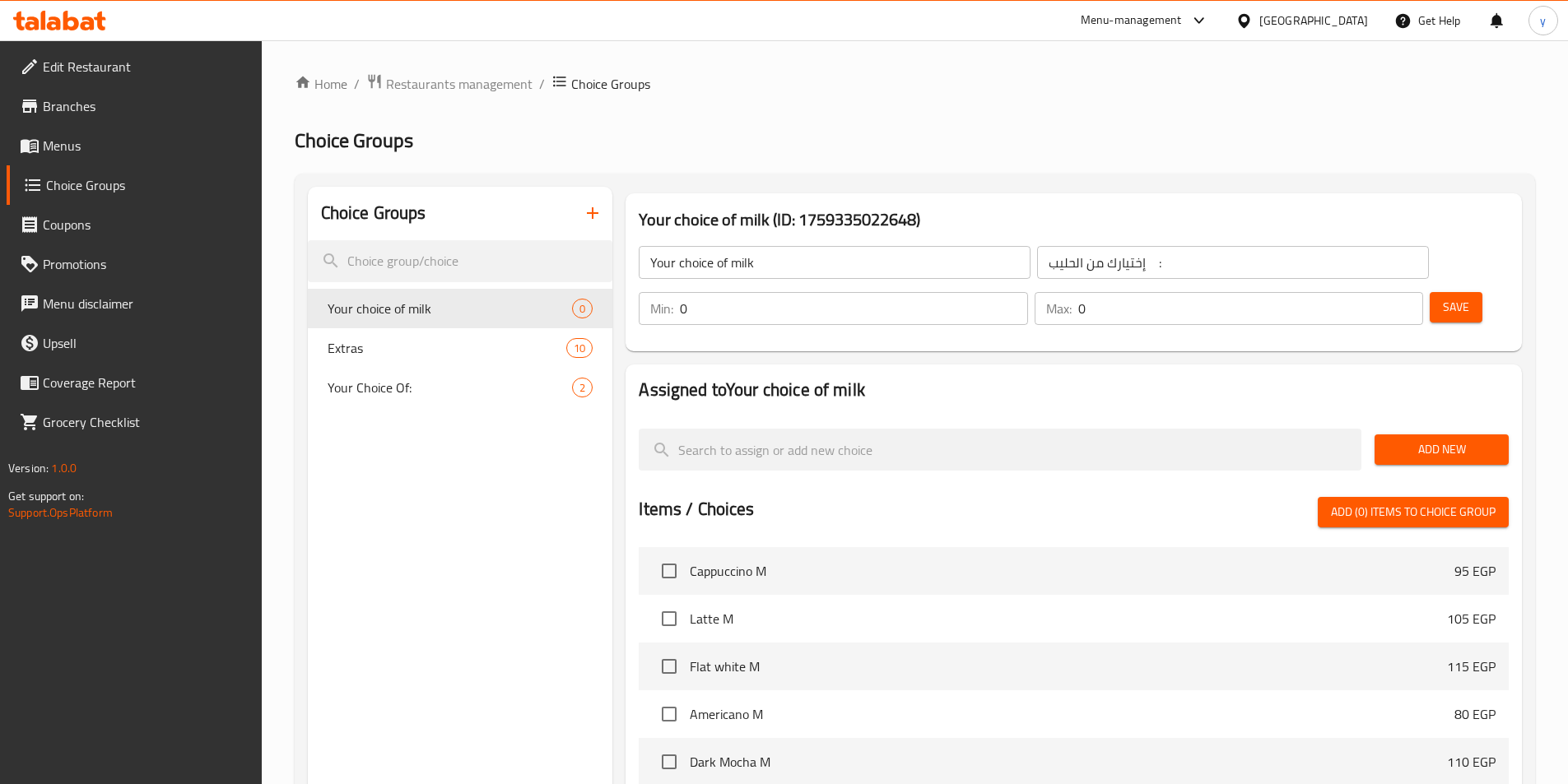
click at [1027, 292] on input "0" at bounding box center [853, 308] width 347 height 33
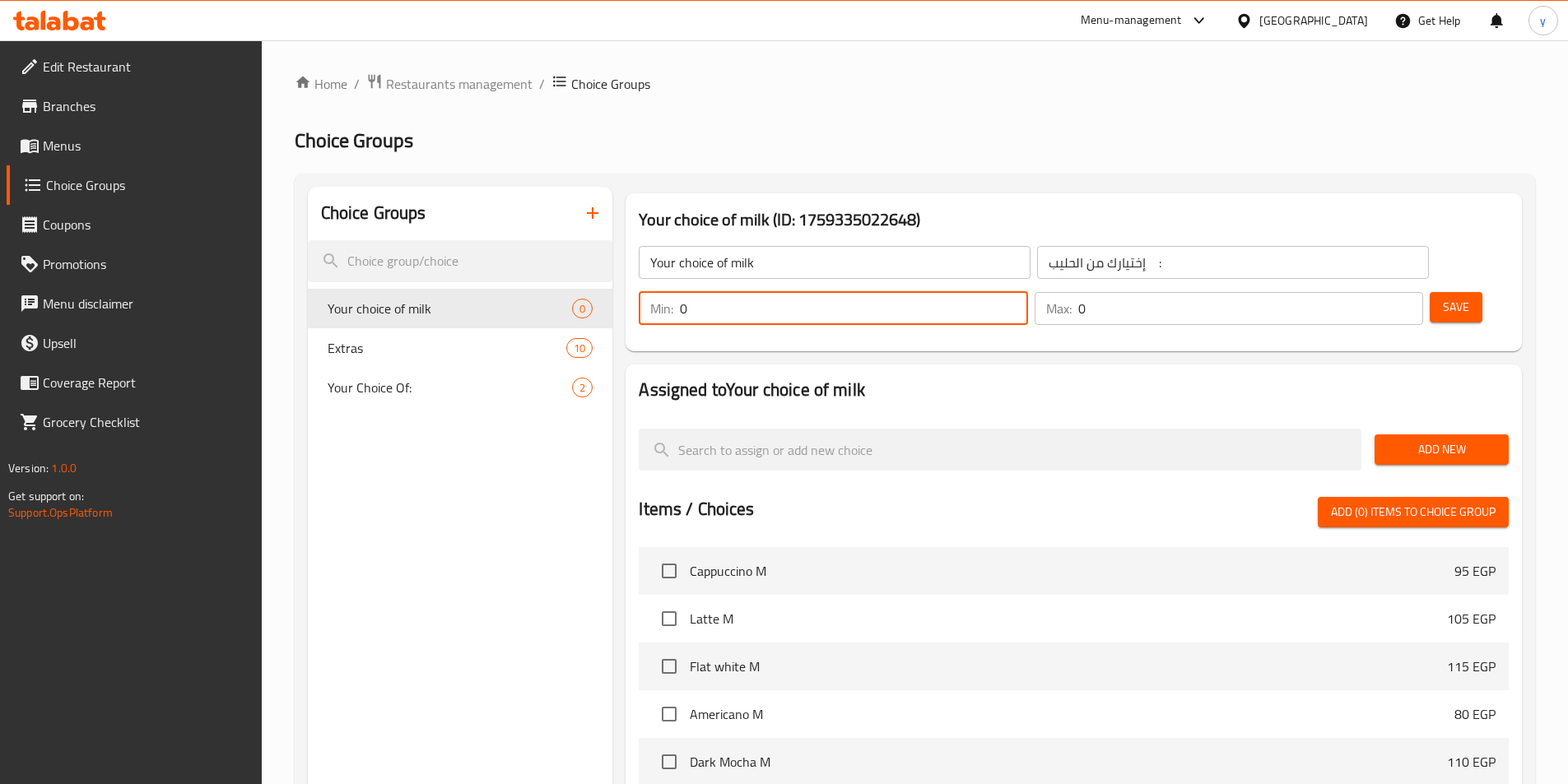
click at [1027, 292] on input "0" at bounding box center [853, 308] width 347 height 33
type input "1"
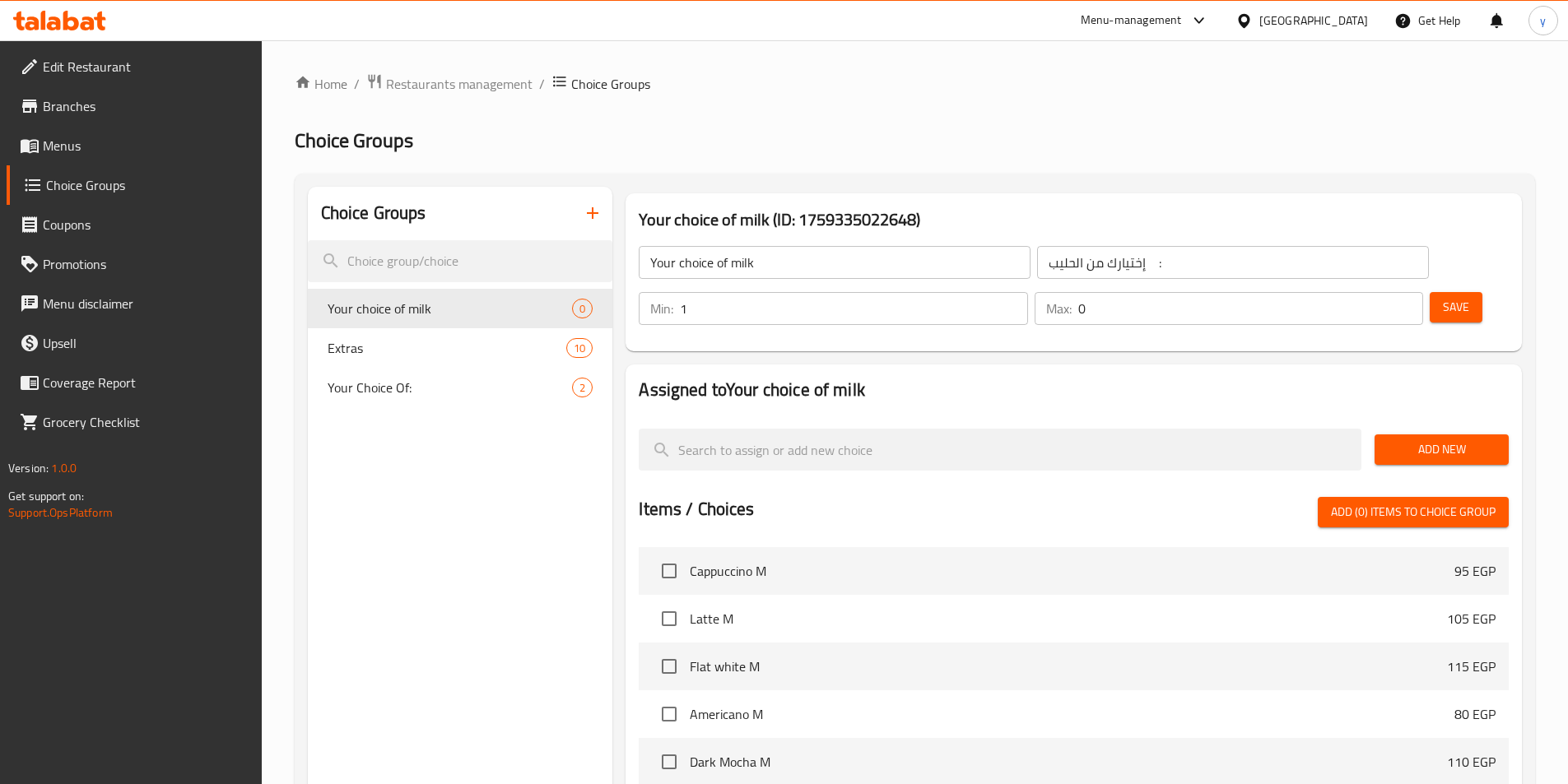
click at [1354, 292] on div "Max: 0 ​" at bounding box center [1229, 308] width 389 height 33
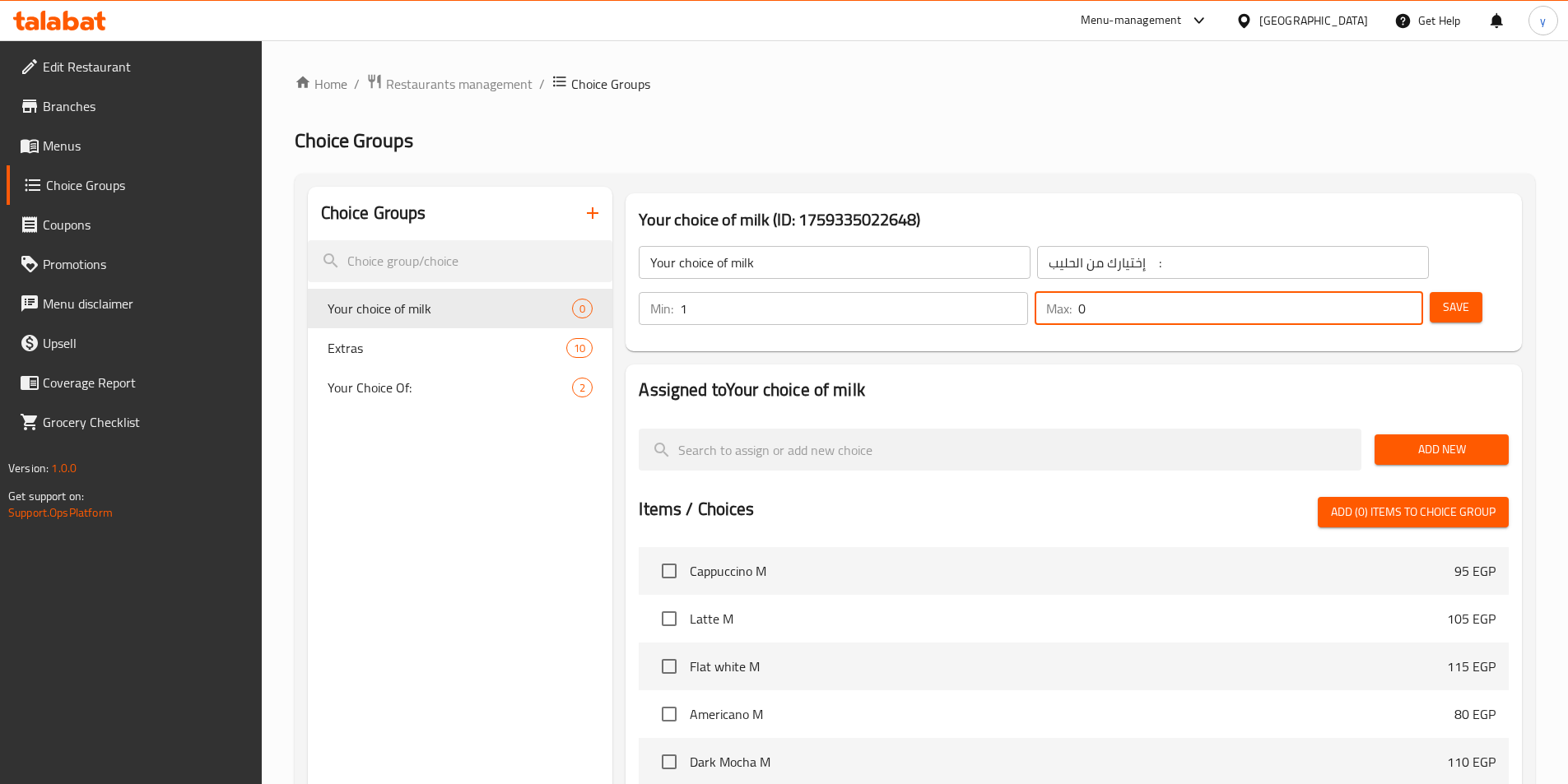
click at [1362, 292] on input "0" at bounding box center [1250, 308] width 345 height 33
click at [1362, 292] on input "01" at bounding box center [1250, 308] width 345 height 33
type input "1"
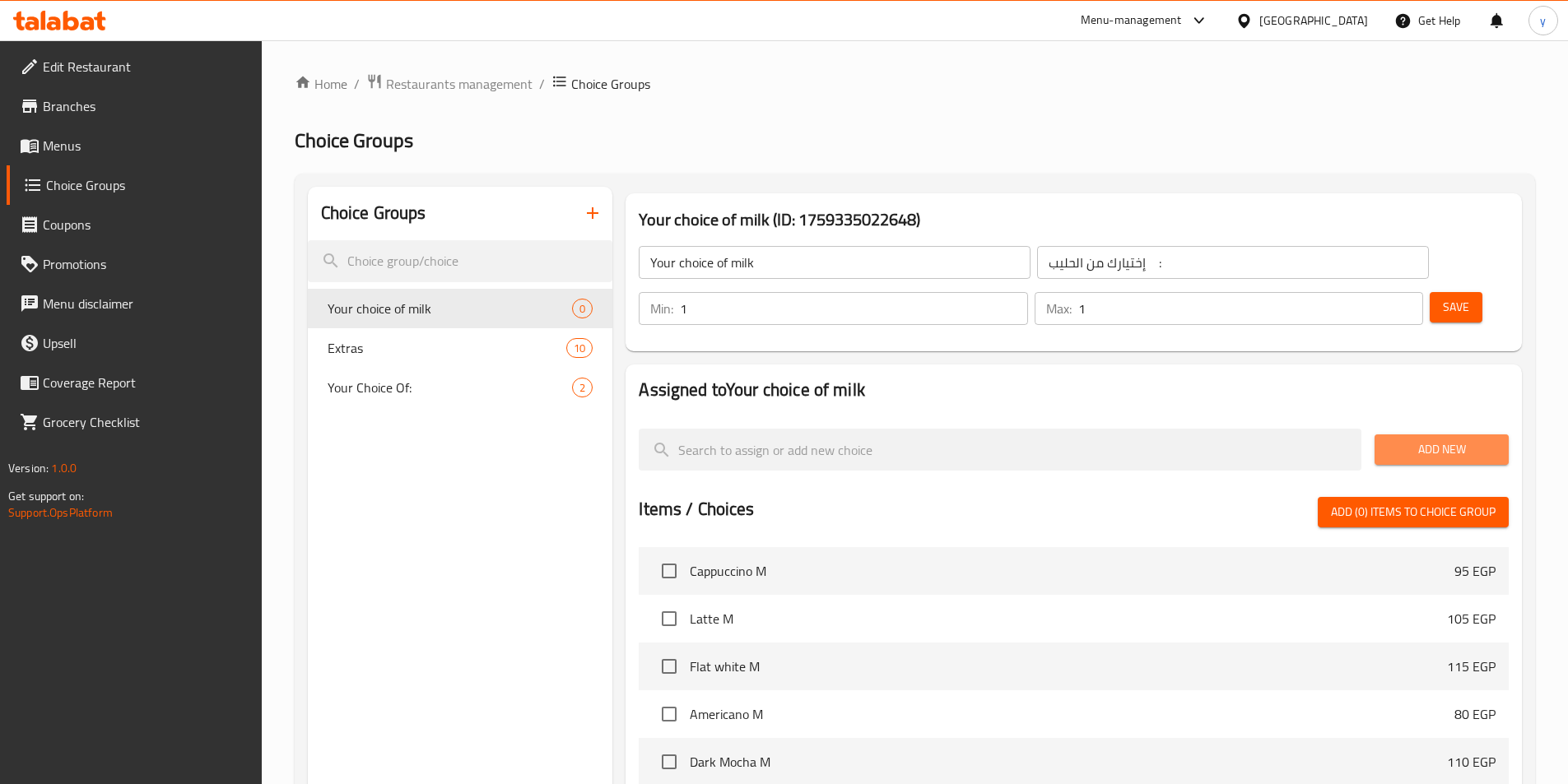
click at [1440, 439] on span "Add New" at bounding box center [1441, 450] width 108 height 21
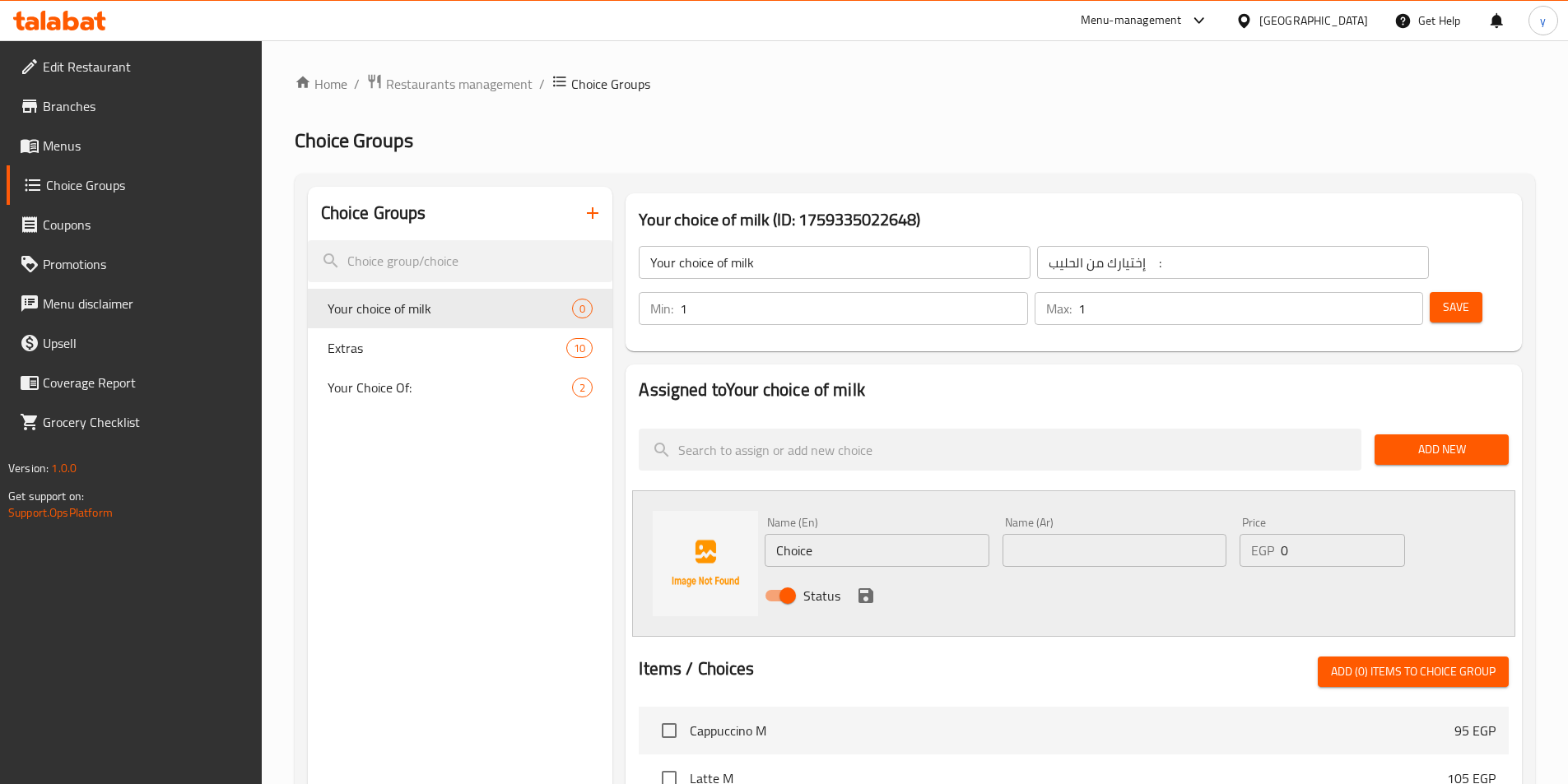
click at [881, 534] on input "Choice" at bounding box center [876, 551] width 224 height 33
paste input "oconut milk"
type input "Coconut milk"
click at [1029, 534] on input "text" at bounding box center [1115, 551] width 224 height 33
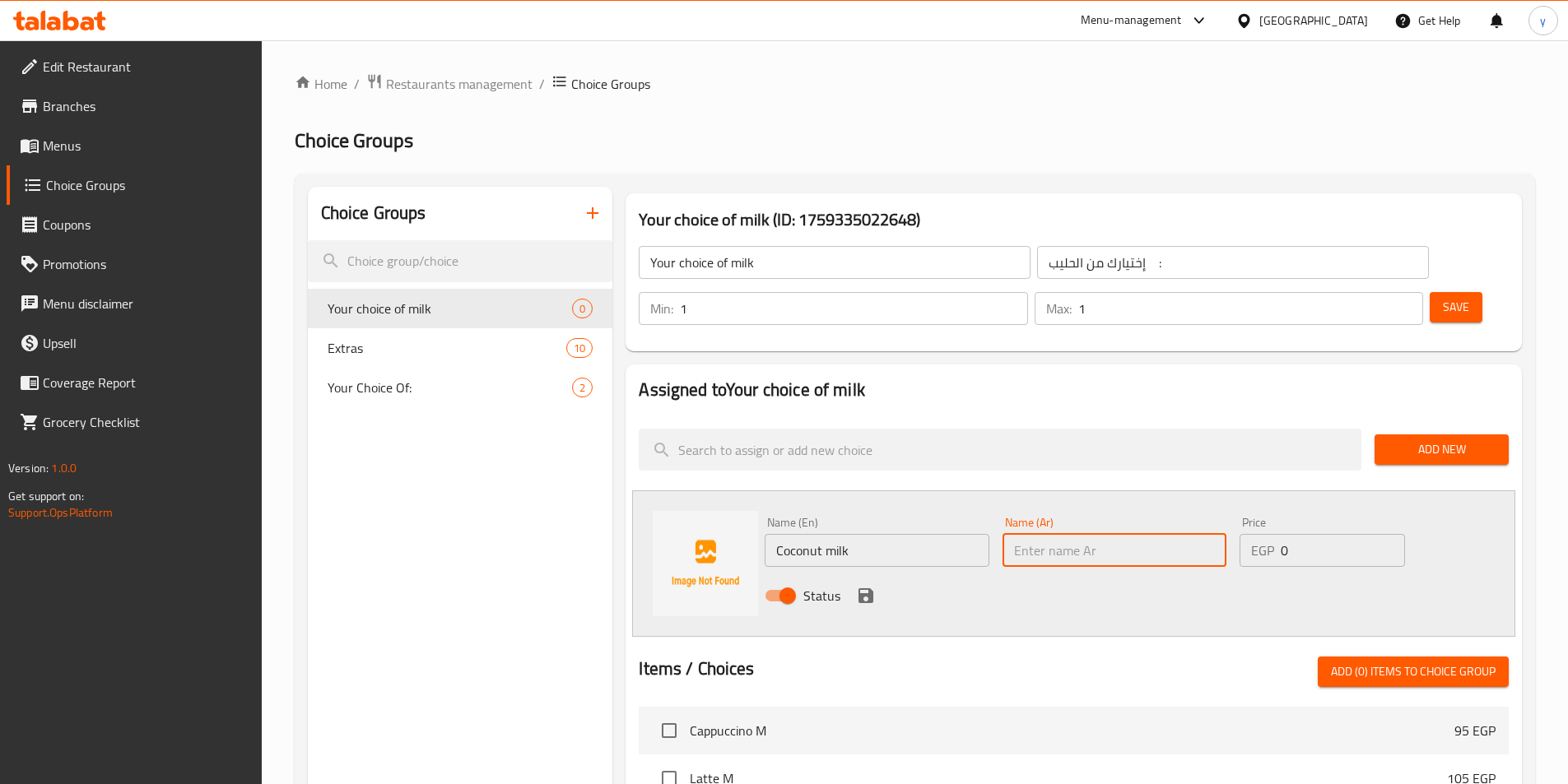
click at [1056, 534] on input "text" at bounding box center [1115, 551] width 224 height 33
paste input "حليب جوز الهند"
type input "حليب جوز الهند"
click at [1308, 534] on input "0" at bounding box center [1341, 551] width 123 height 33
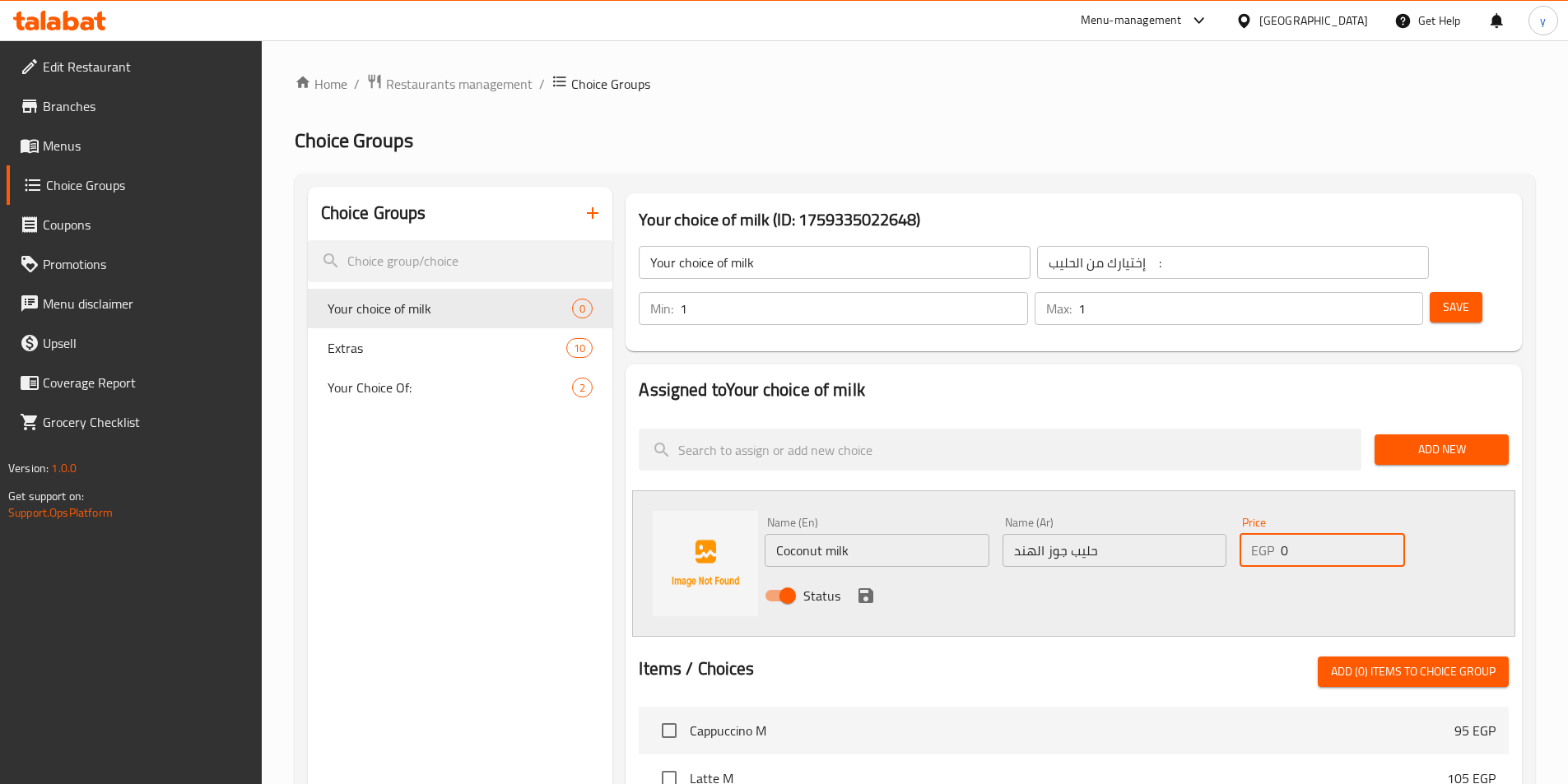
click at [1308, 534] on input "0" at bounding box center [1341, 551] width 123 height 33
type input "45"
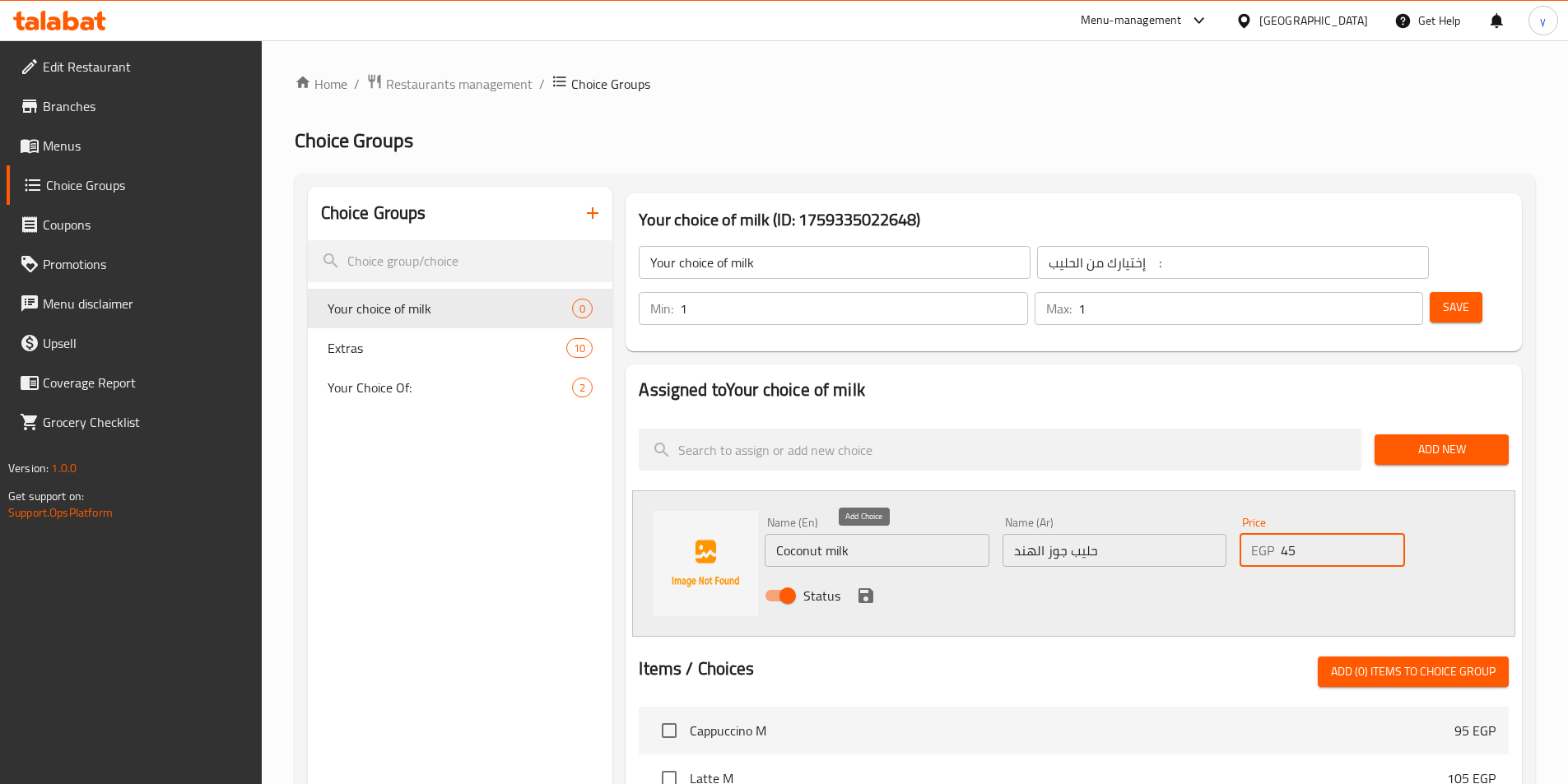
click at [869, 588] on icon "save" at bounding box center [865, 595] width 15 height 15
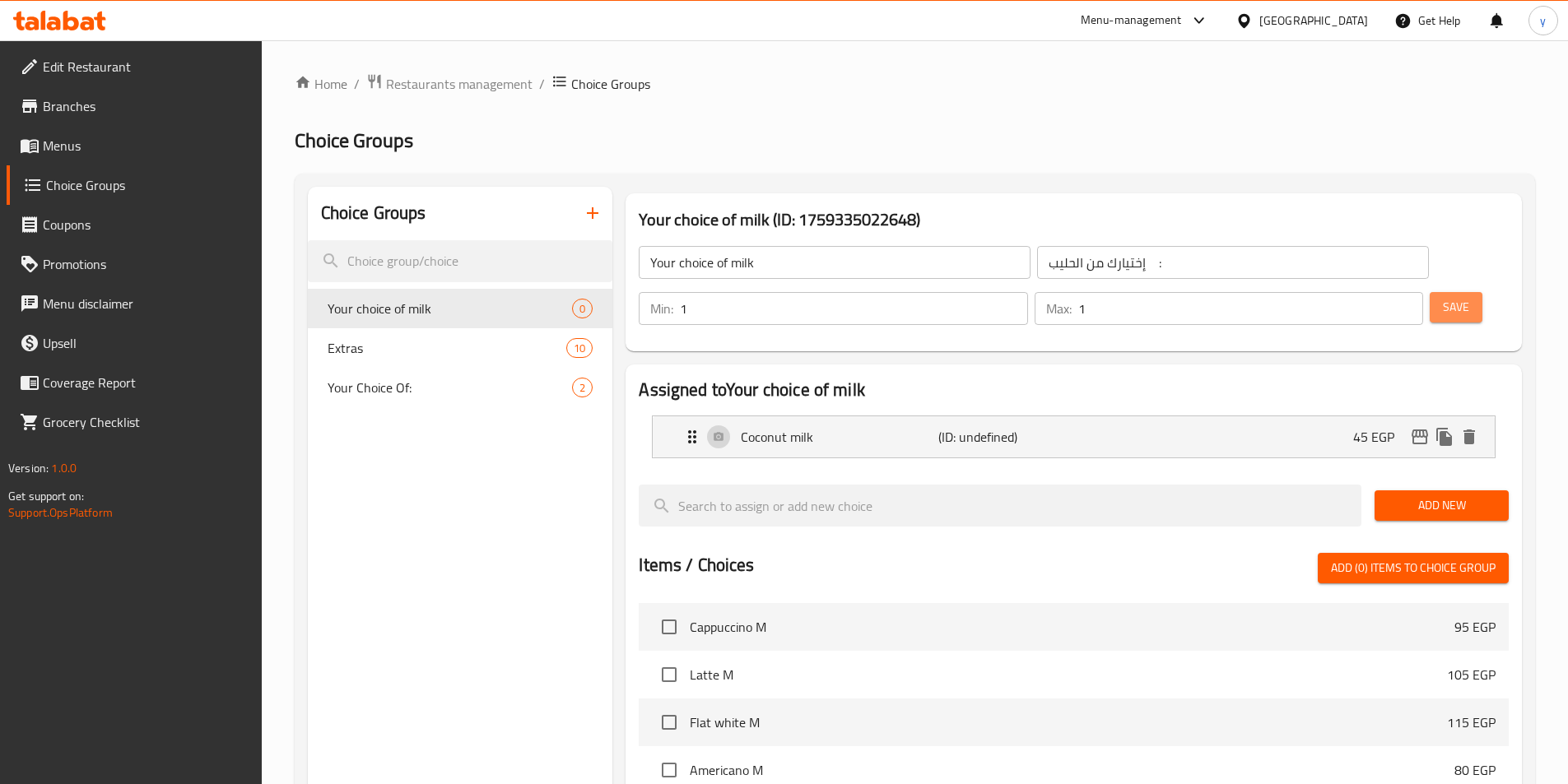
click at [1443, 297] on span "Save" at bounding box center [1456, 308] width 27 height 21
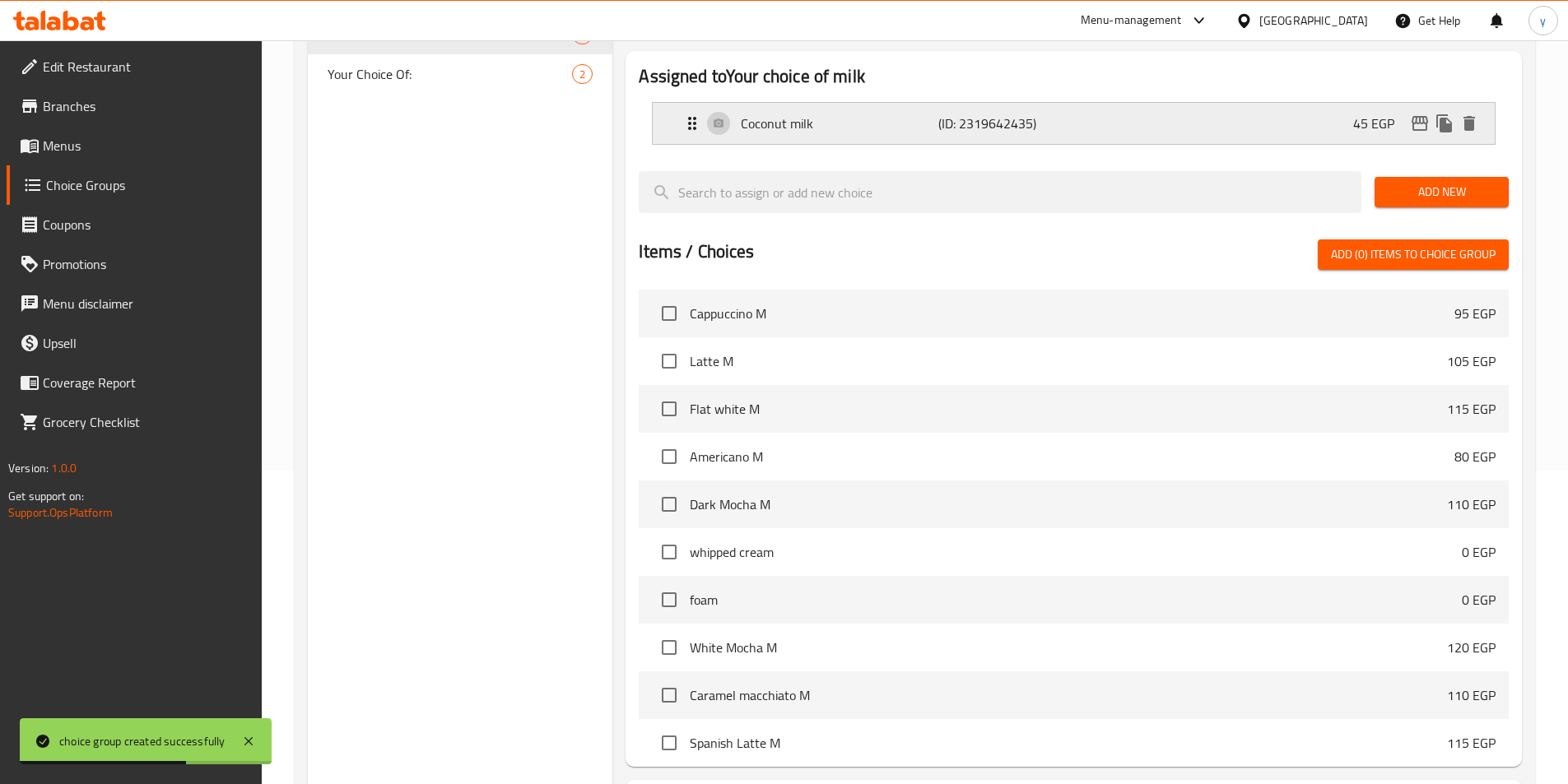
scroll to position [83, 0]
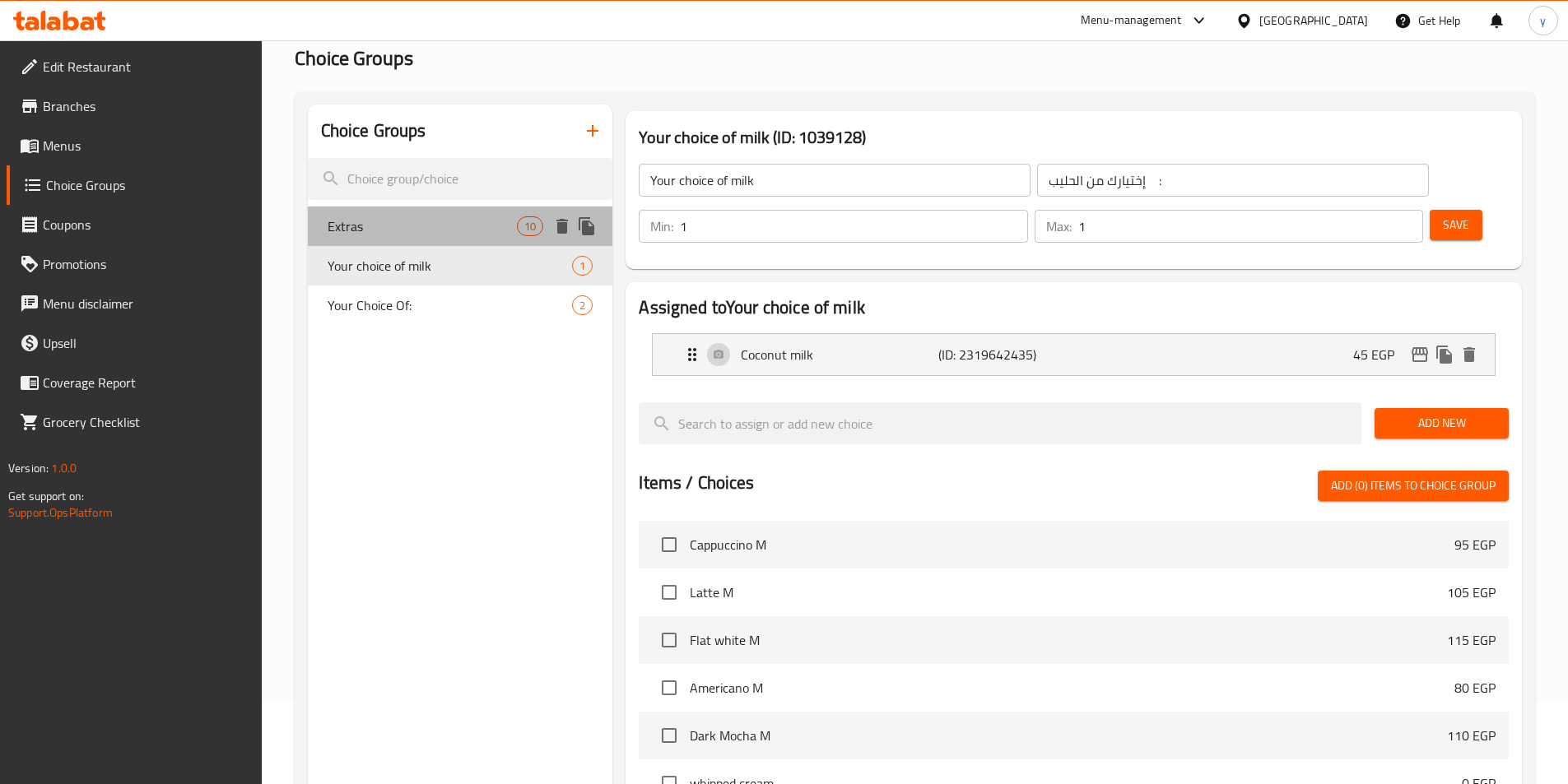
click at [375, 221] on span "Extras" at bounding box center [422, 226] width 190 height 20
type input "Extras"
type input "اضافات"
type input "0"
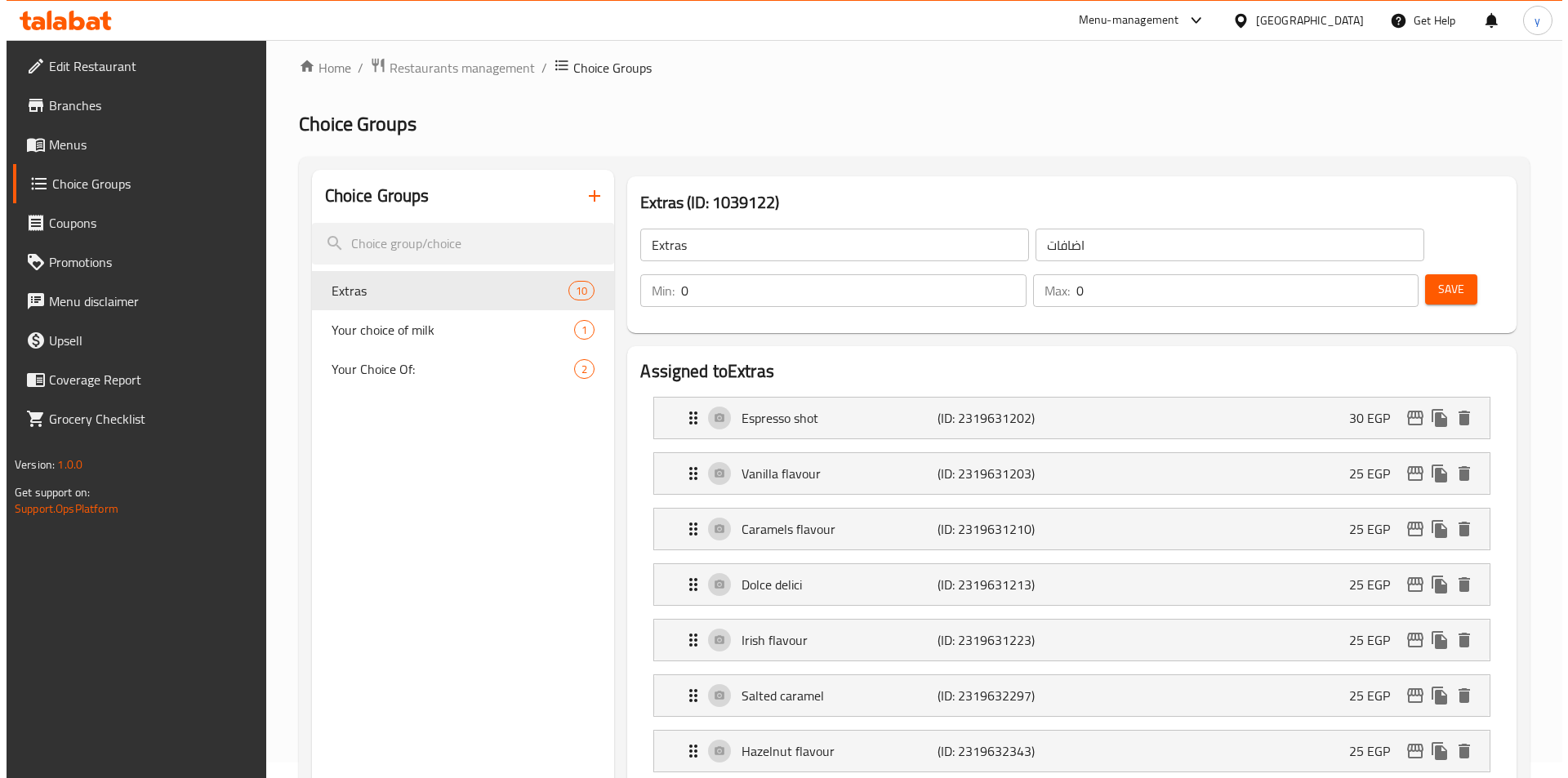
scroll to position [0, 0]
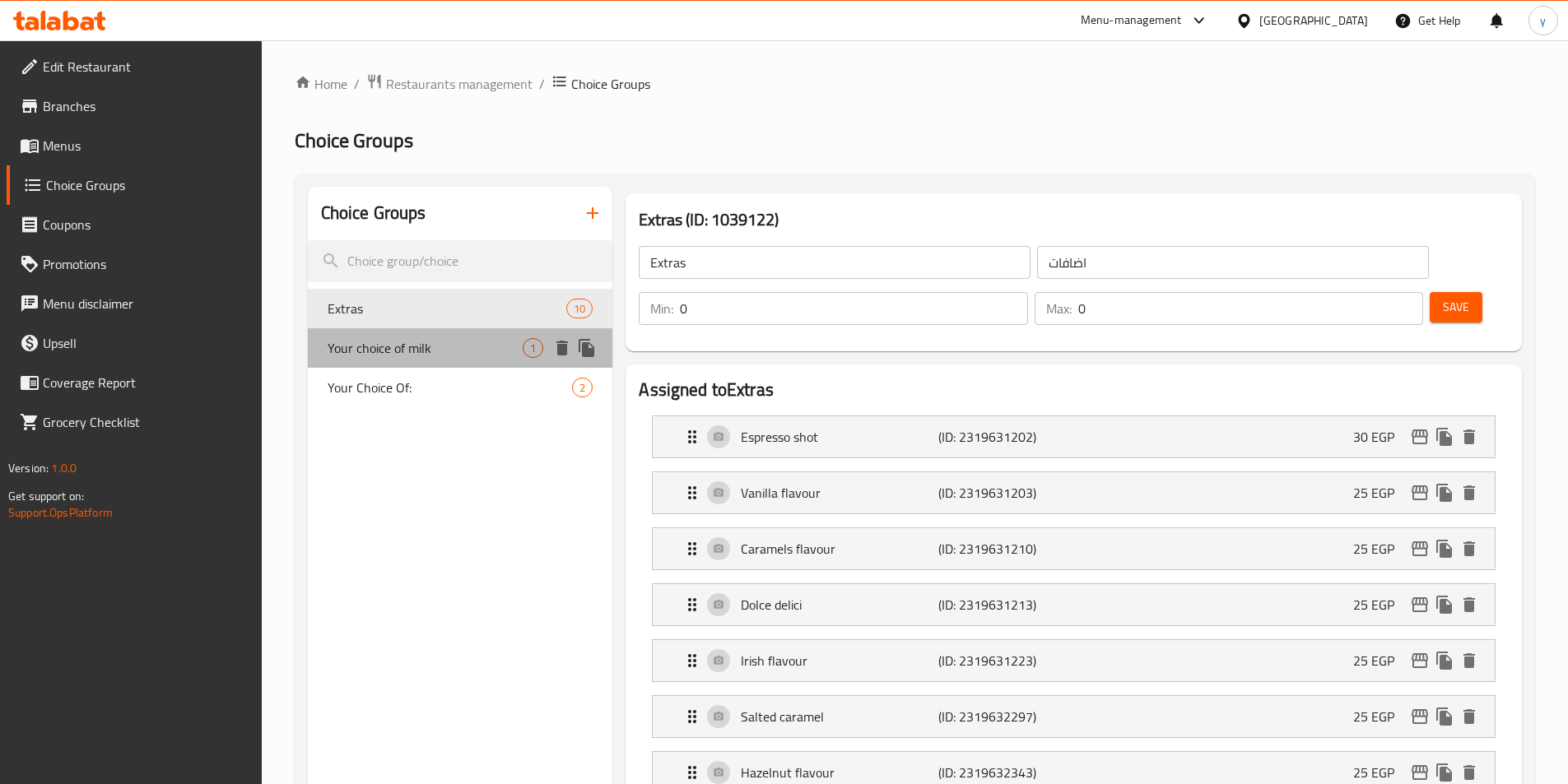
click at [404, 358] on span "Your choice of milk" at bounding box center [425, 348] width 196 height 20
type input "Your choice of milk"
type input "إختيارك من الحليب :"
type input "1"
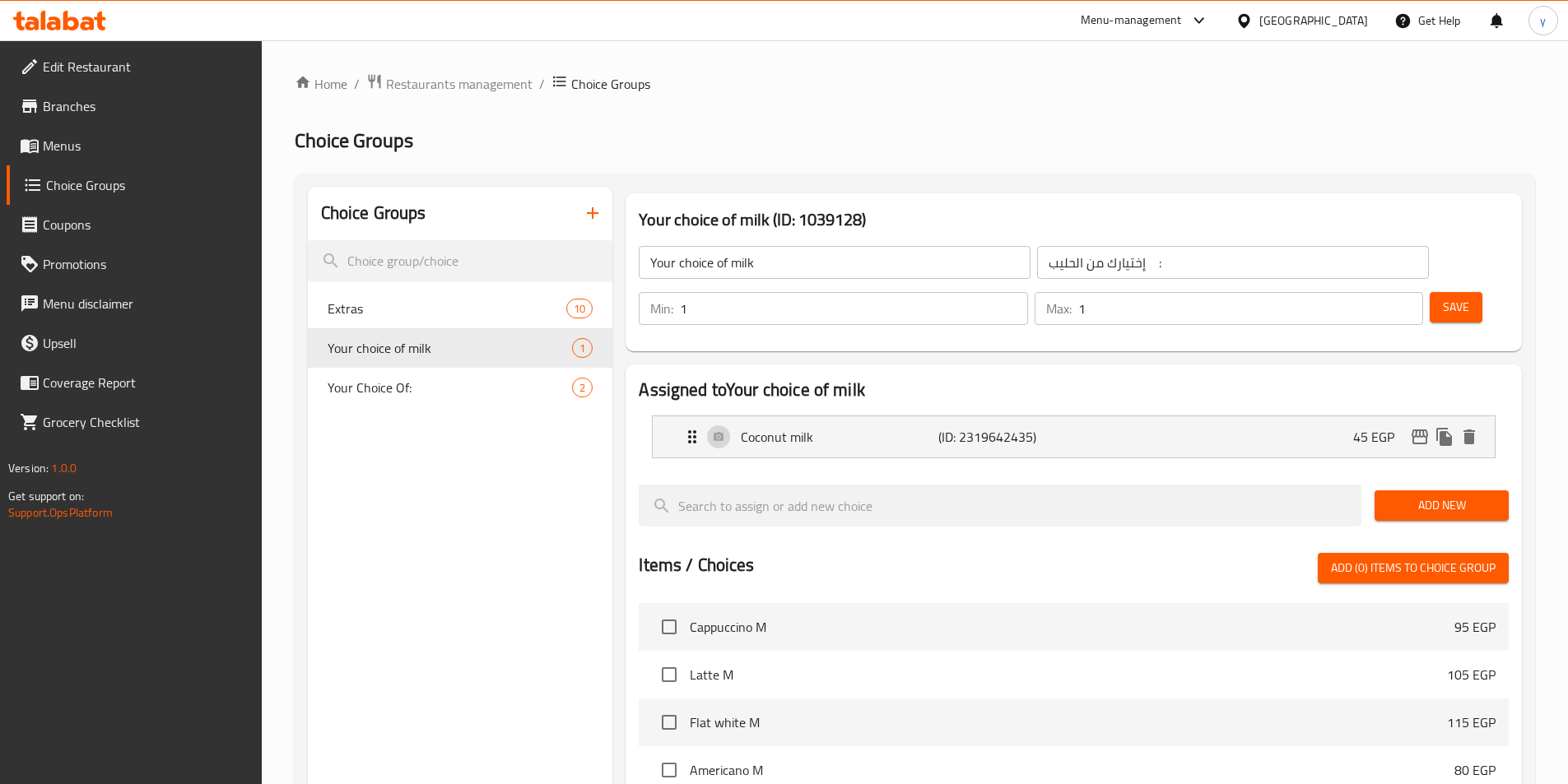
click at [1458, 495] on span "Add New" at bounding box center [1441, 506] width 108 height 21
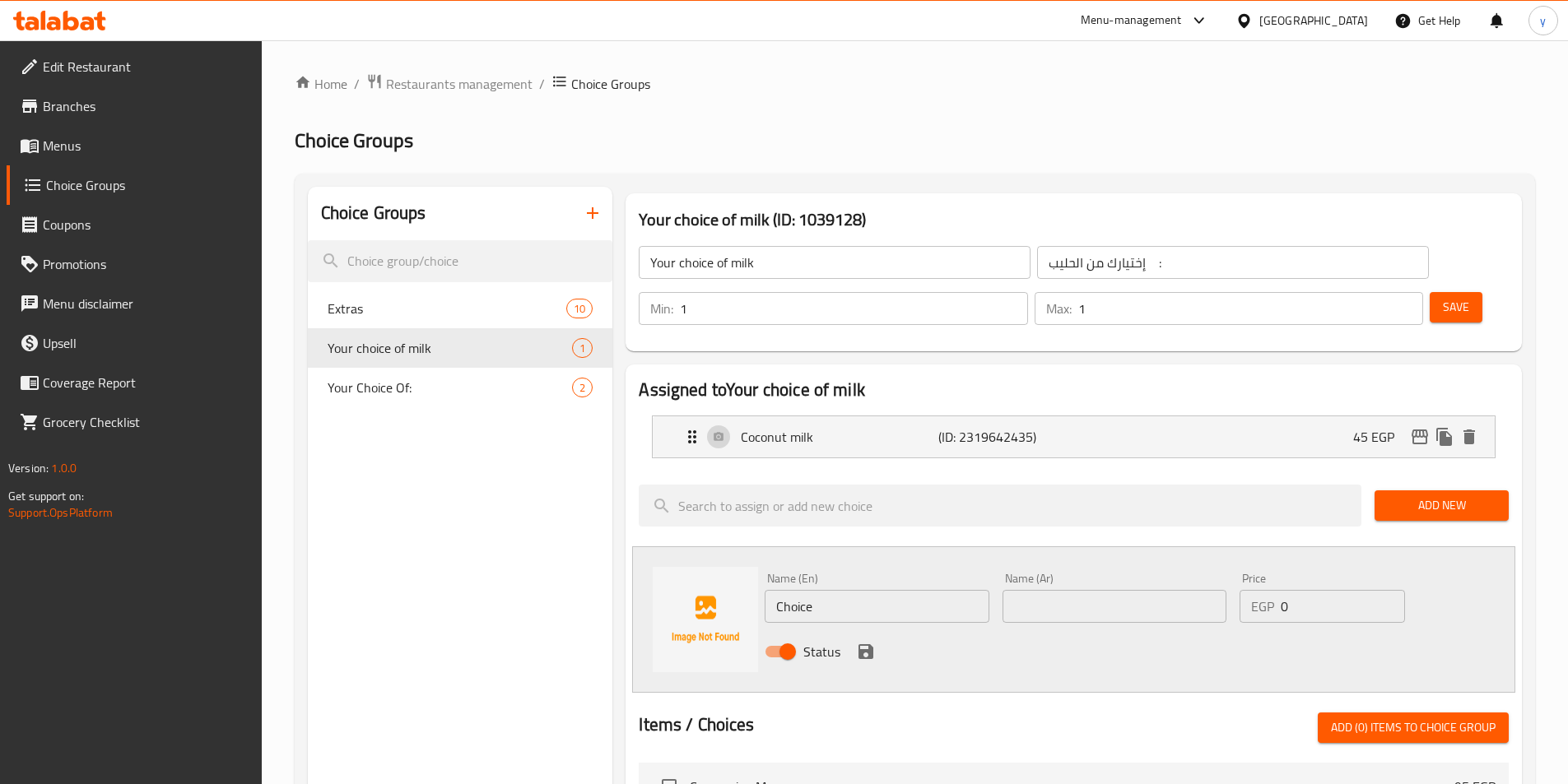
click at [839, 590] on input "Choice" at bounding box center [876, 607] width 224 height 33
paste input "Skimmed milk"
type input "Skimmed milk"
click at [1132, 590] on input "text" at bounding box center [1115, 607] width 224 height 33
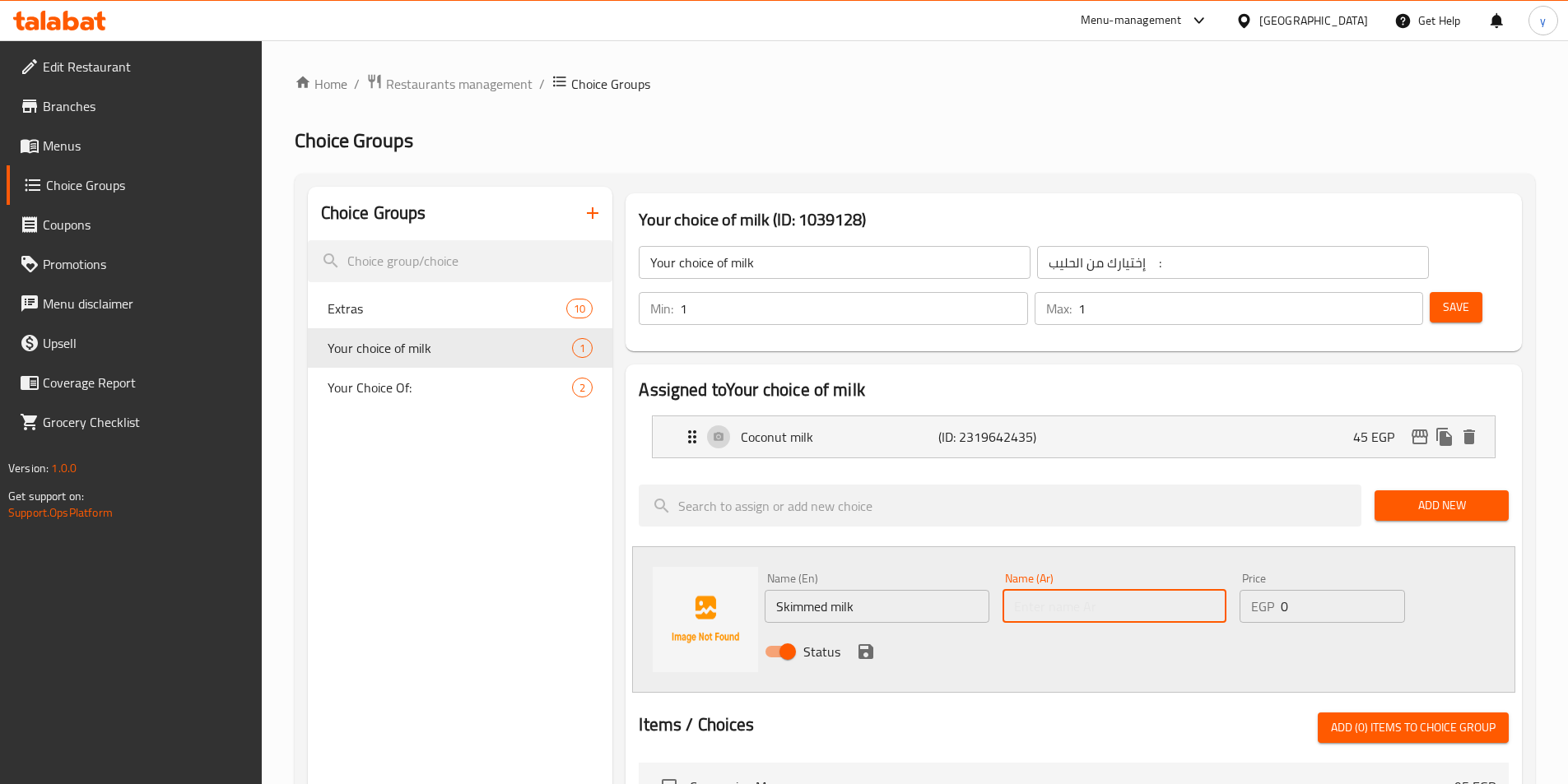
paste input "لبن منزوع الدسم"
type input "لبن منزوع الدسم"
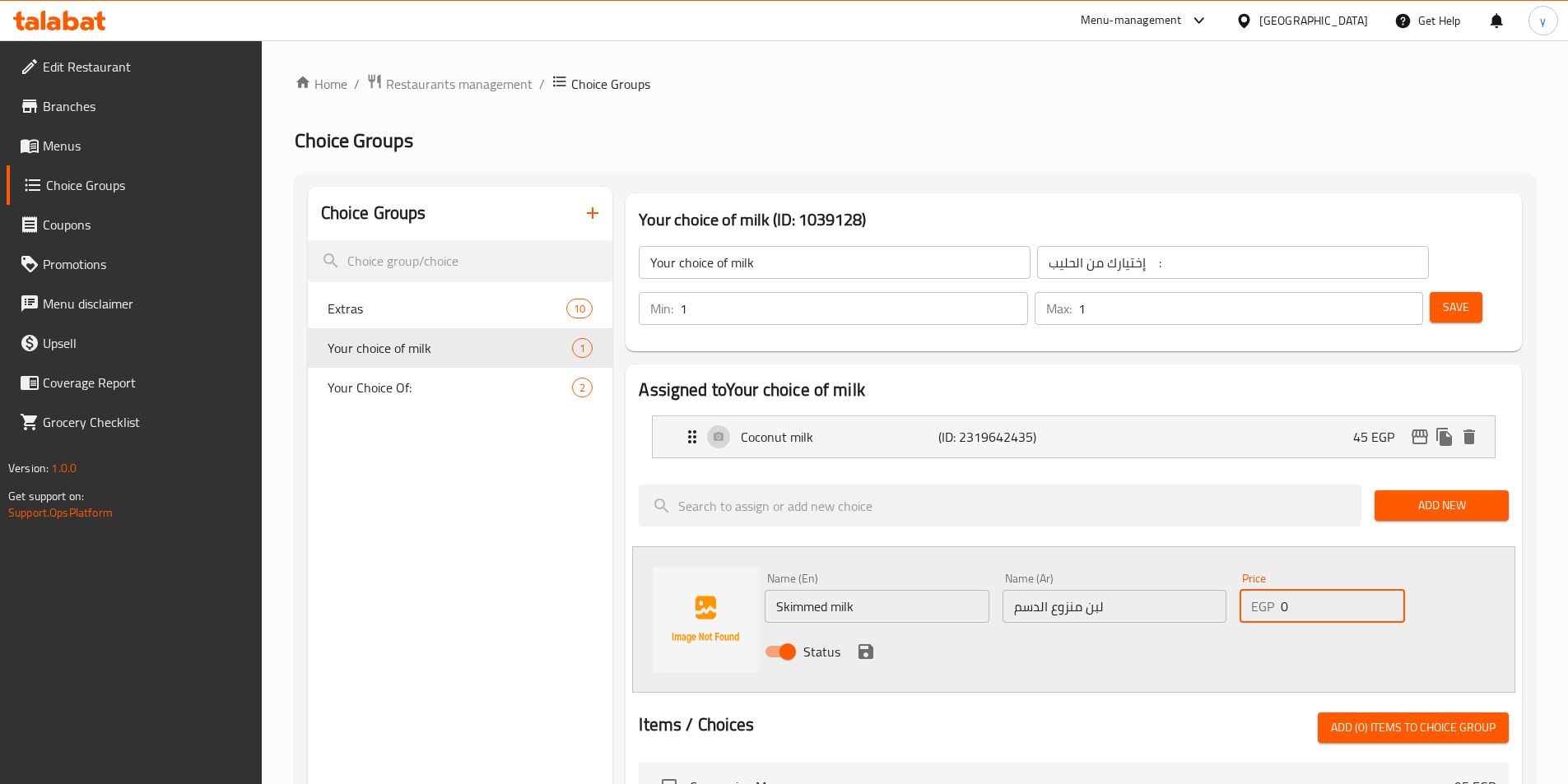
click at [1320, 590] on input "0" at bounding box center [1341, 607] width 123 height 33
click at [959, 427] on p "(ID: 2319642435)" at bounding box center [1004, 437] width 132 height 20
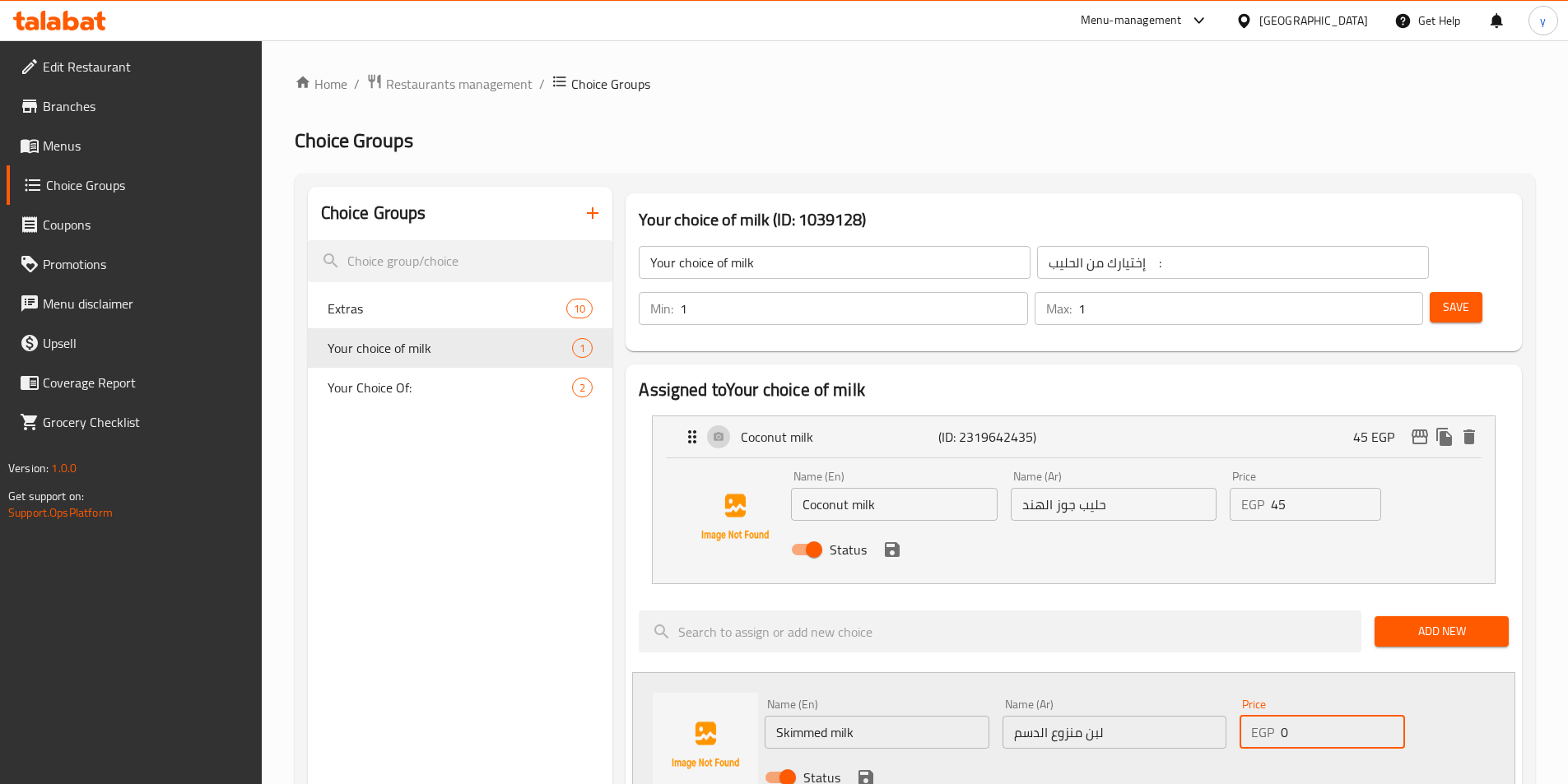
click at [593, 227] on button "button" at bounding box center [593, 213] width 40 height 40
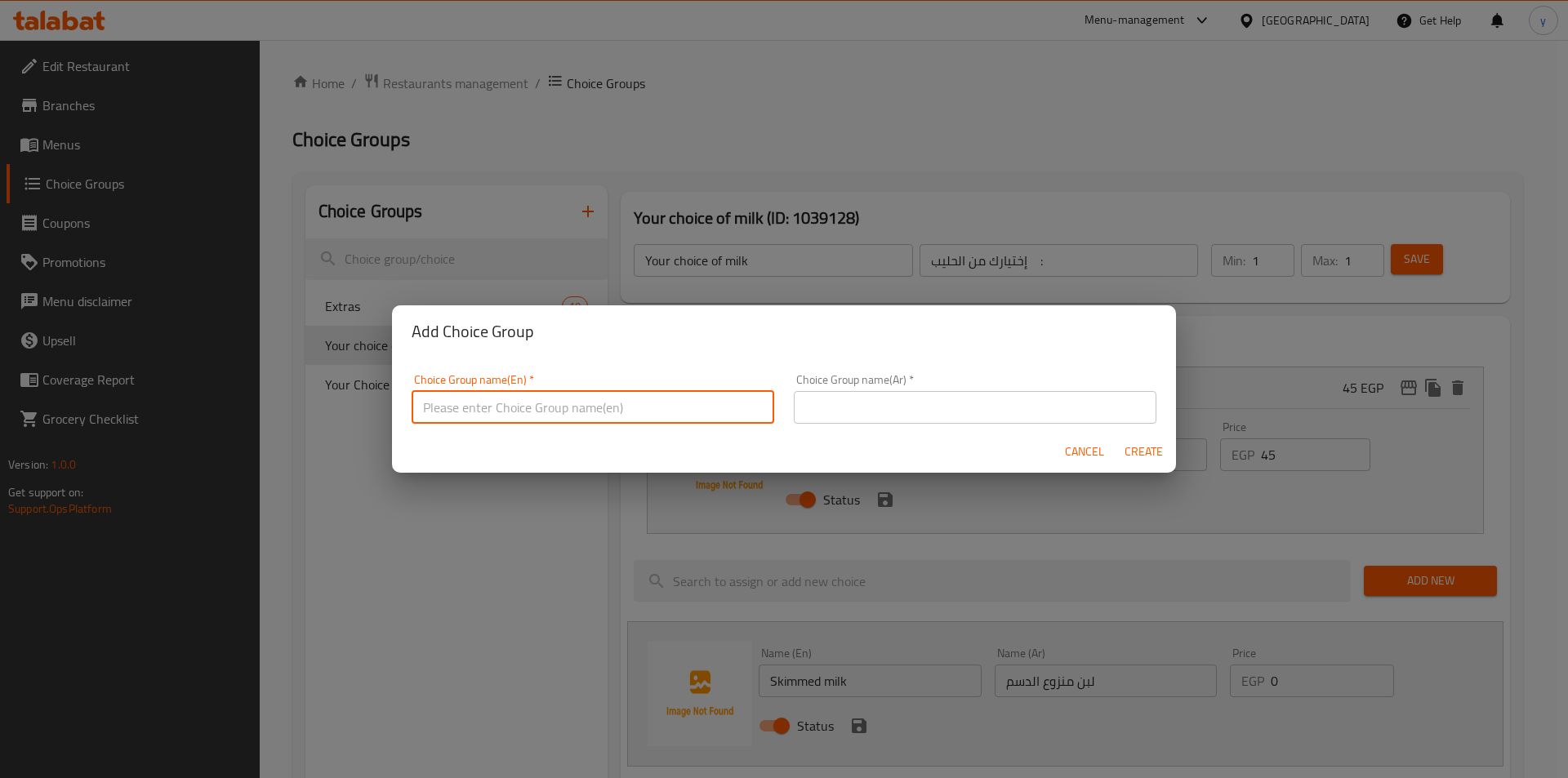
click at [555, 406] on input "text" at bounding box center [592, 408] width 363 height 32
paste input "Coffee type"
type input "Coffee type"
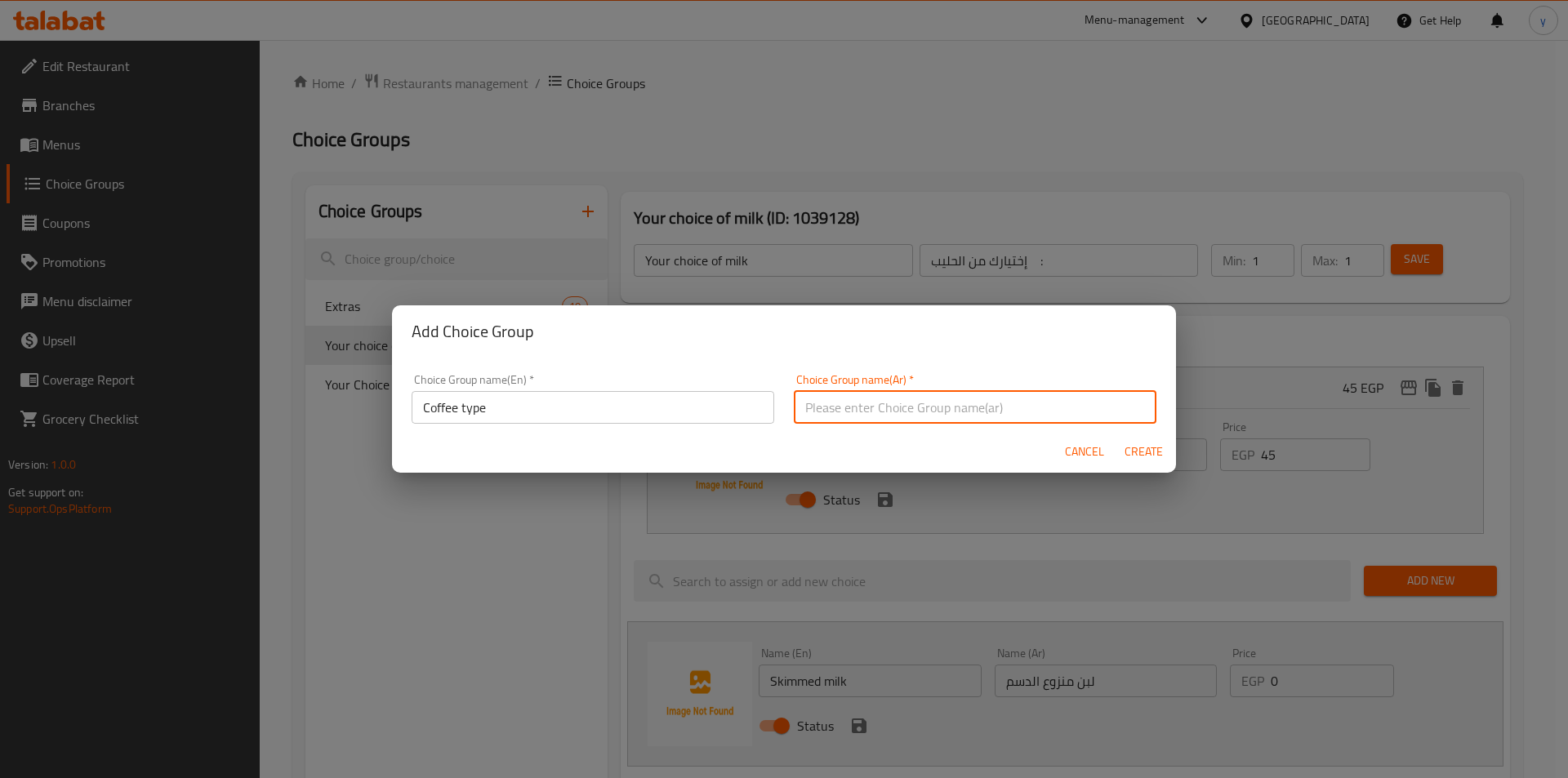
click at [909, 420] on input "text" at bounding box center [976, 408] width 363 height 32
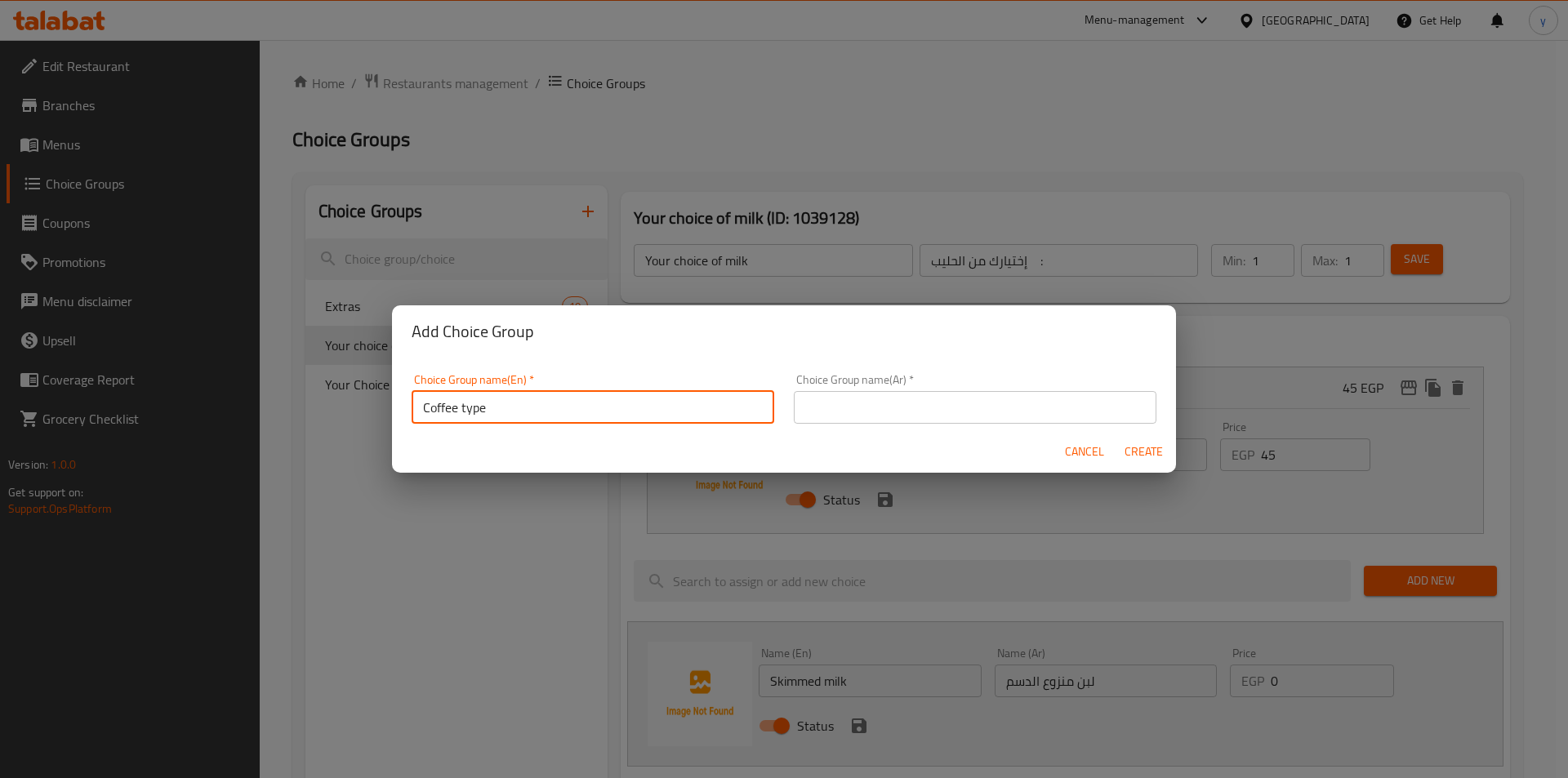
click at [595, 407] on input "Coffee type" at bounding box center [592, 408] width 363 height 32
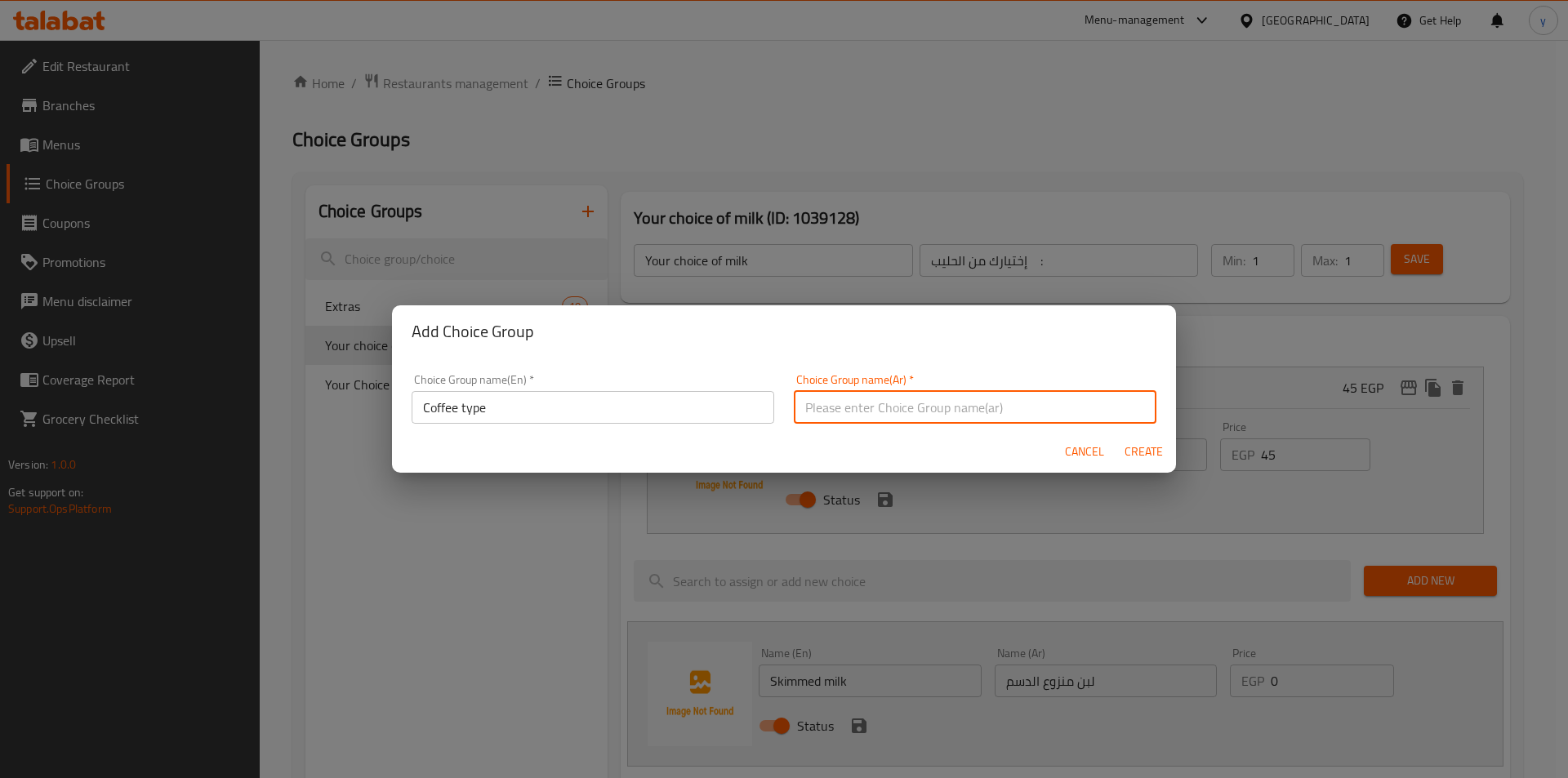
click at [1017, 404] on input "text" at bounding box center [976, 408] width 363 height 32
paste input "نوع القهوة"
type input "نوع القهوة"
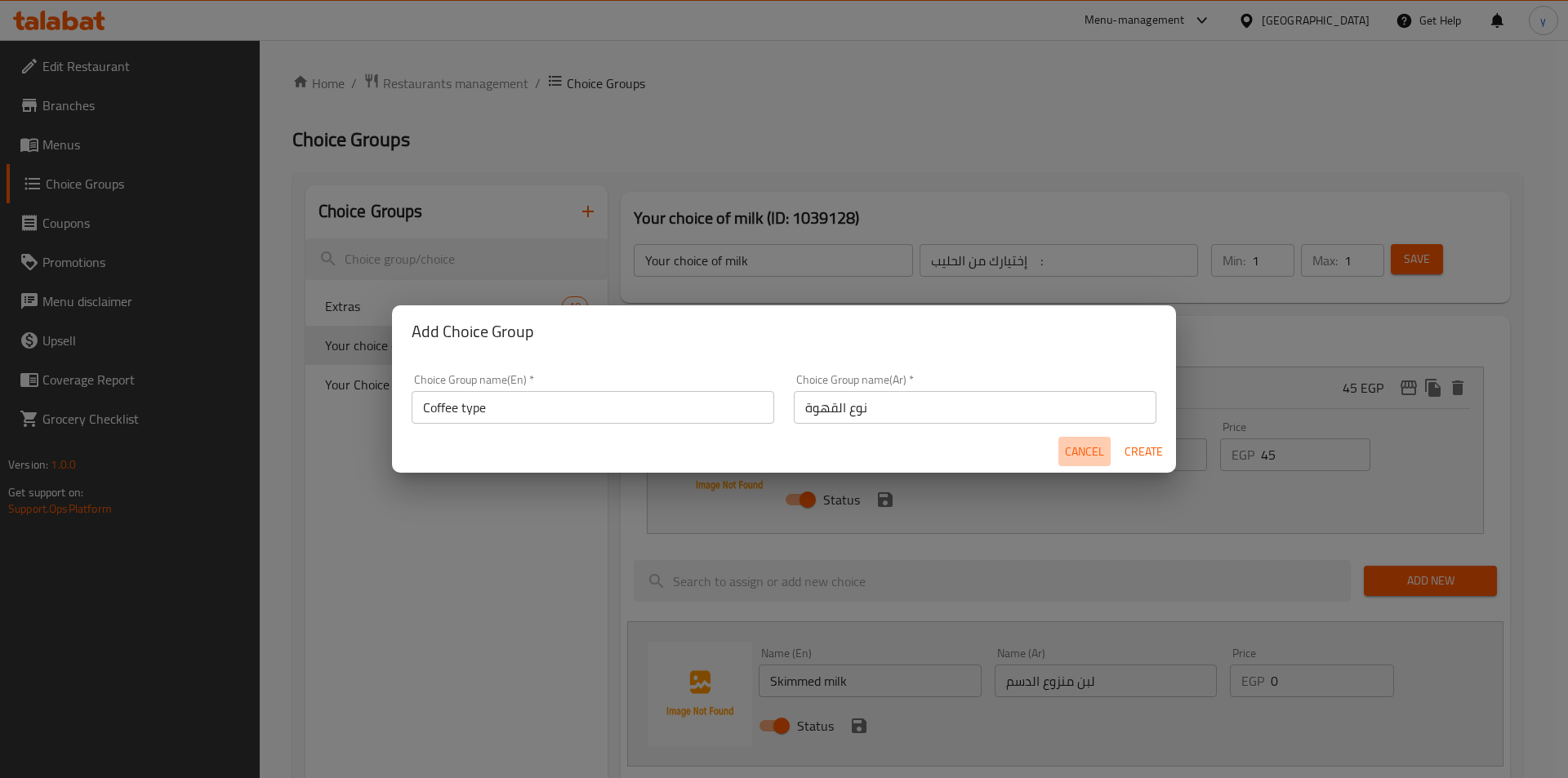
click at [1076, 455] on span "Cancel" at bounding box center [1085, 452] width 39 height 21
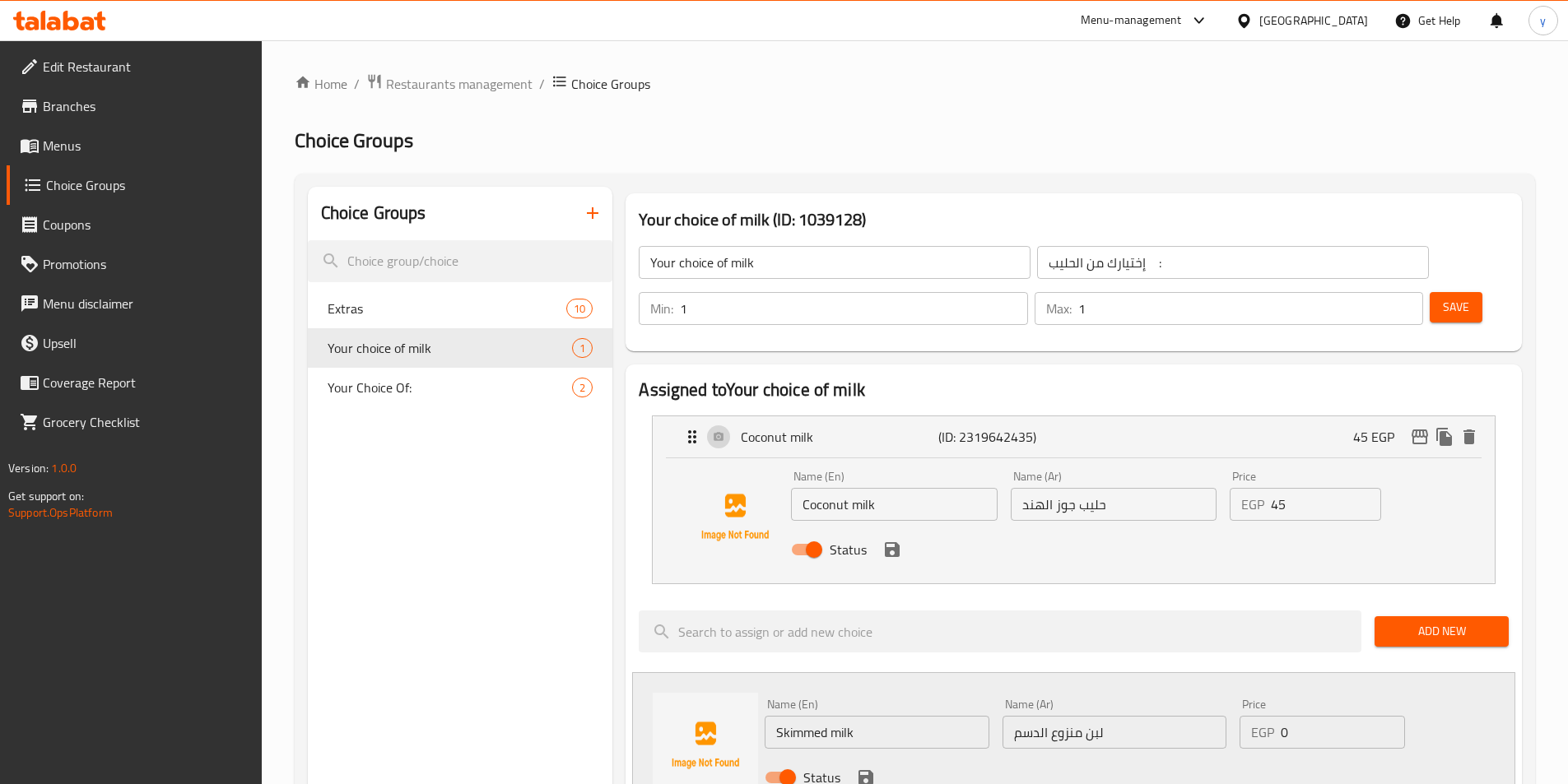
click at [607, 218] on button "button" at bounding box center [593, 213] width 40 height 40
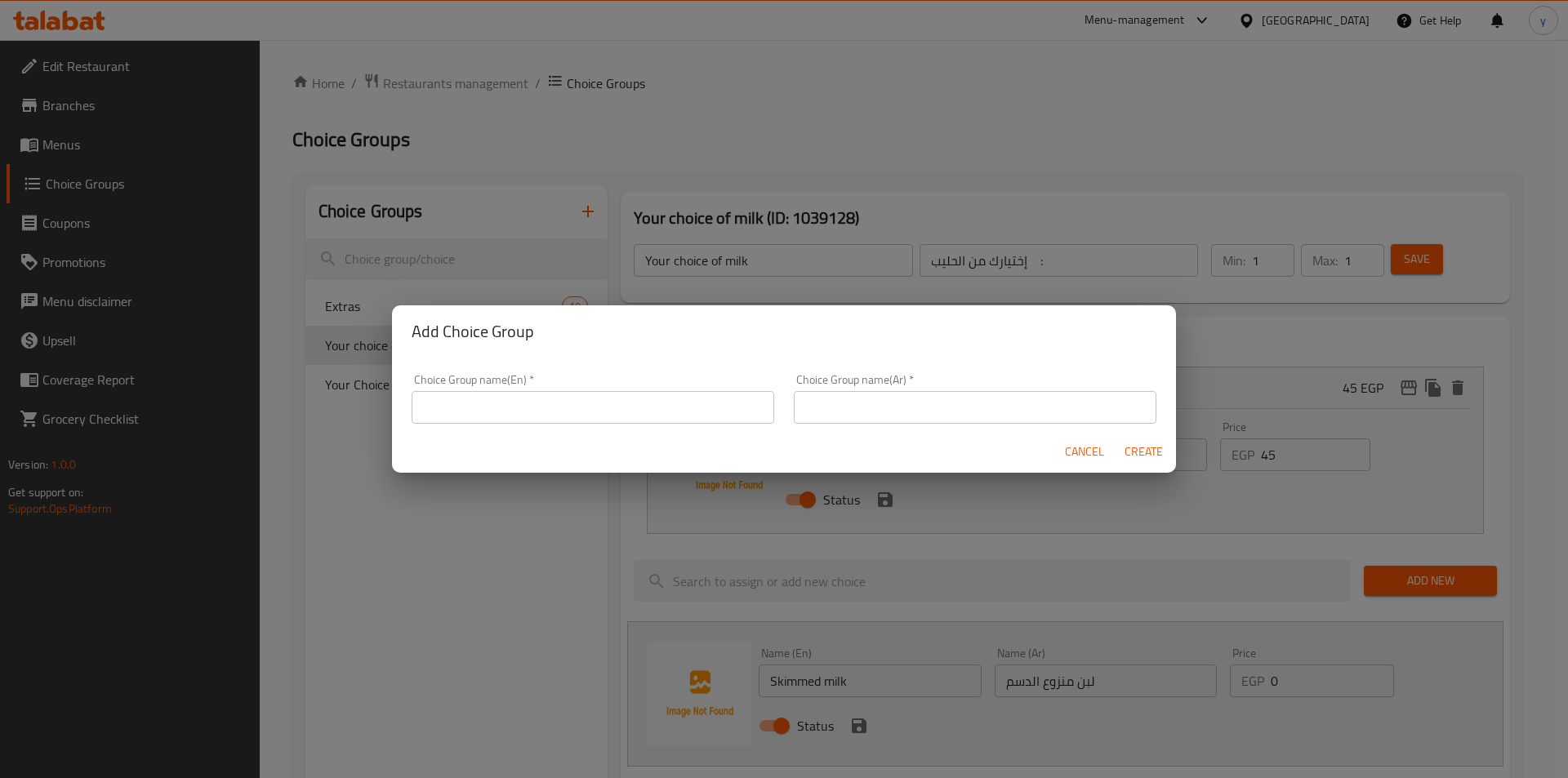
click at [572, 398] on input "text" at bounding box center [592, 408] width 363 height 32
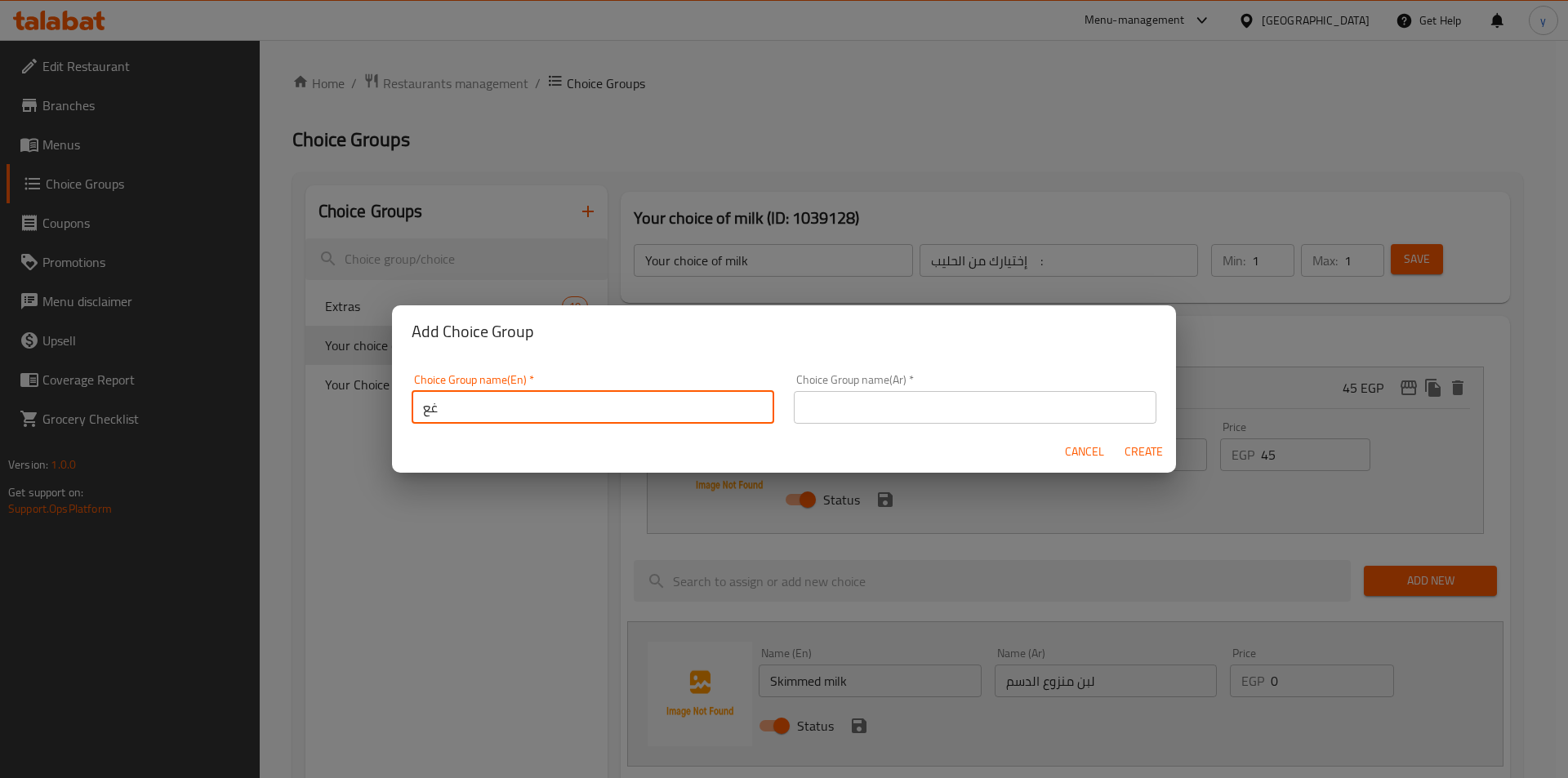
type input "غ"
type input "y"
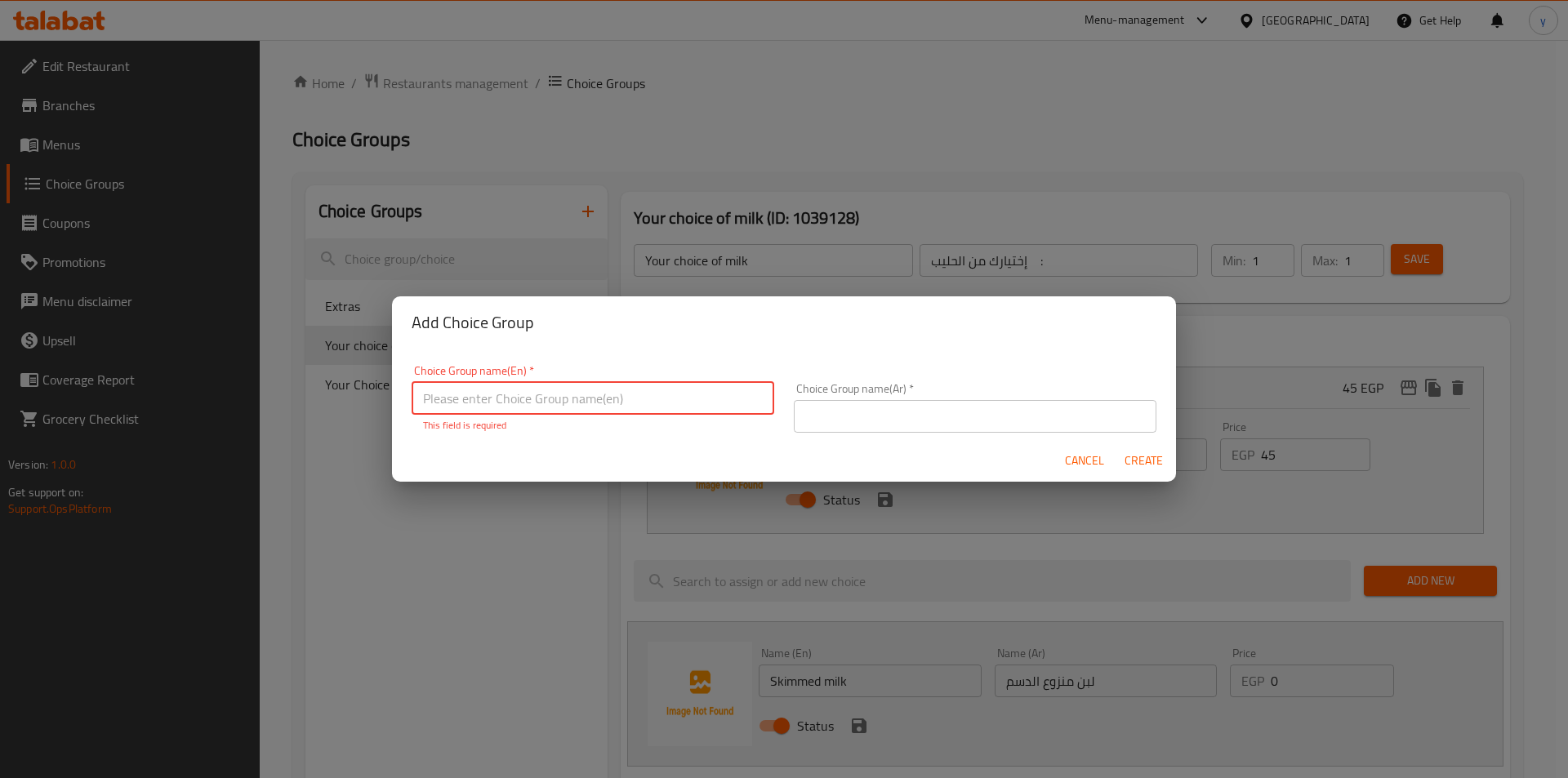
paste input "نوع القهوة"
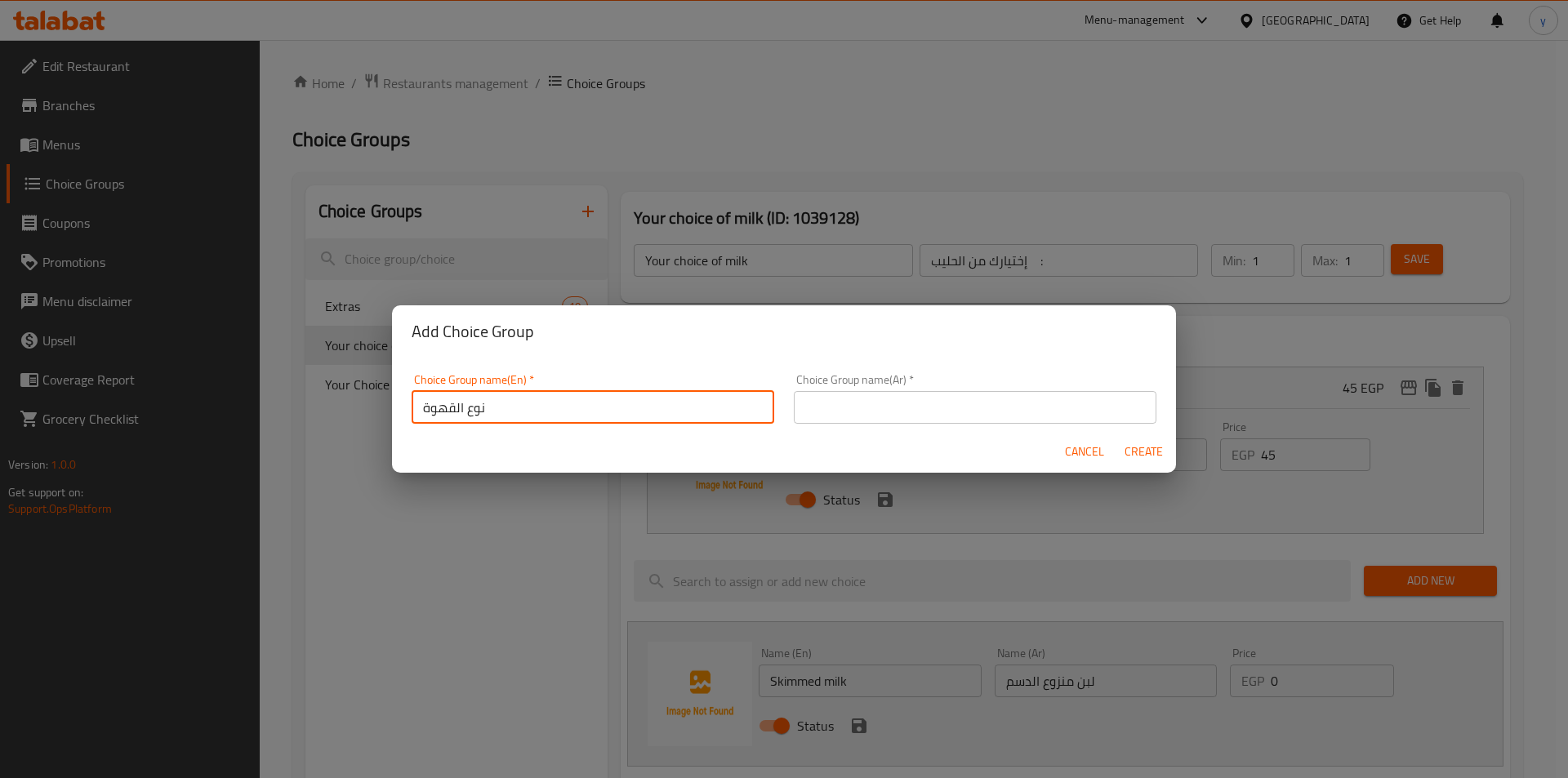
type input "نوع القهوة"
click at [556, 434] on div "Cancel Create" at bounding box center [784, 451] width 784 height 44
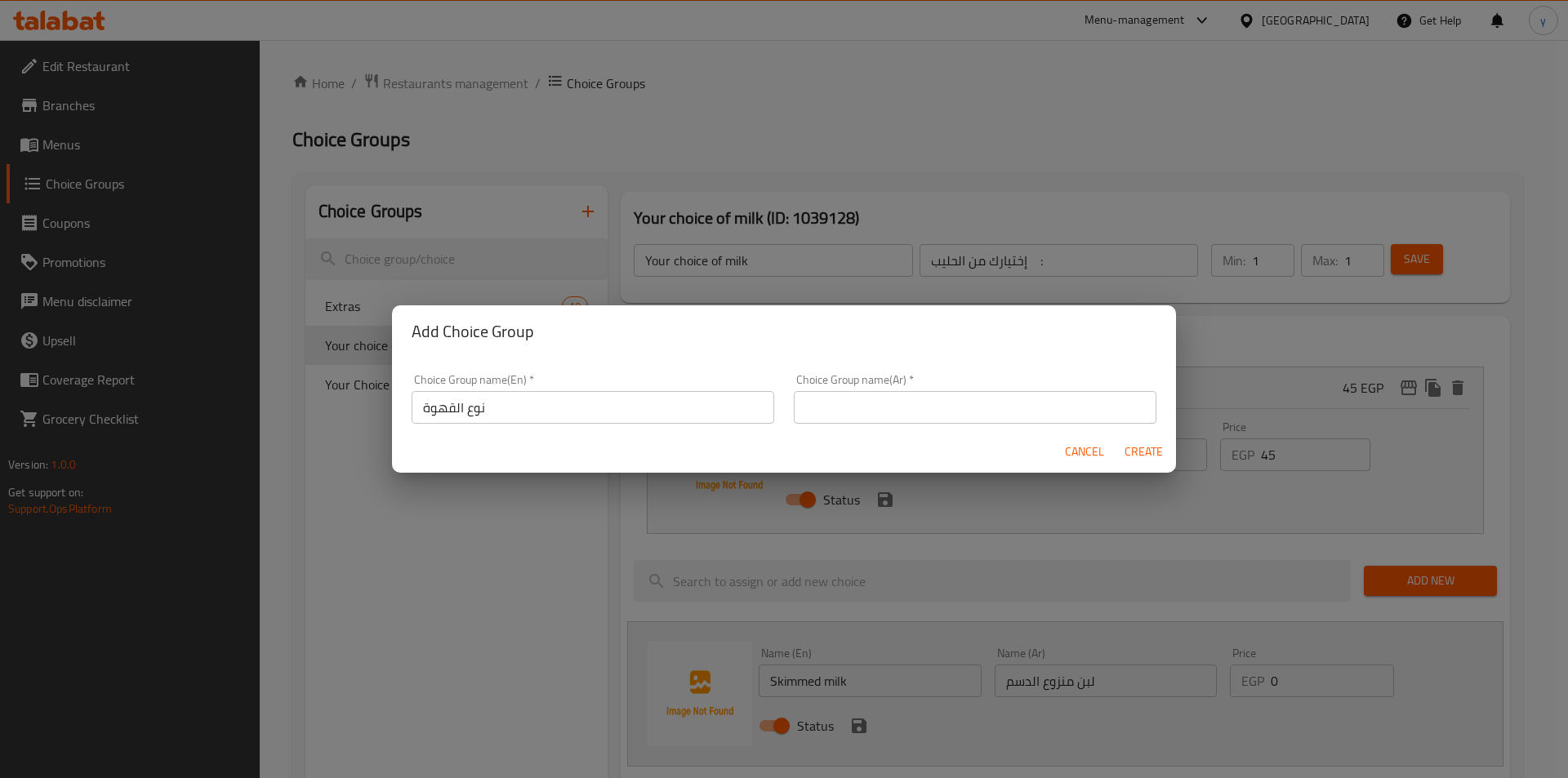
click at [558, 380] on div "Choice Group name(En)   * نوع القهوة Choice Group name(En) *" at bounding box center [592, 399] width 363 height 50
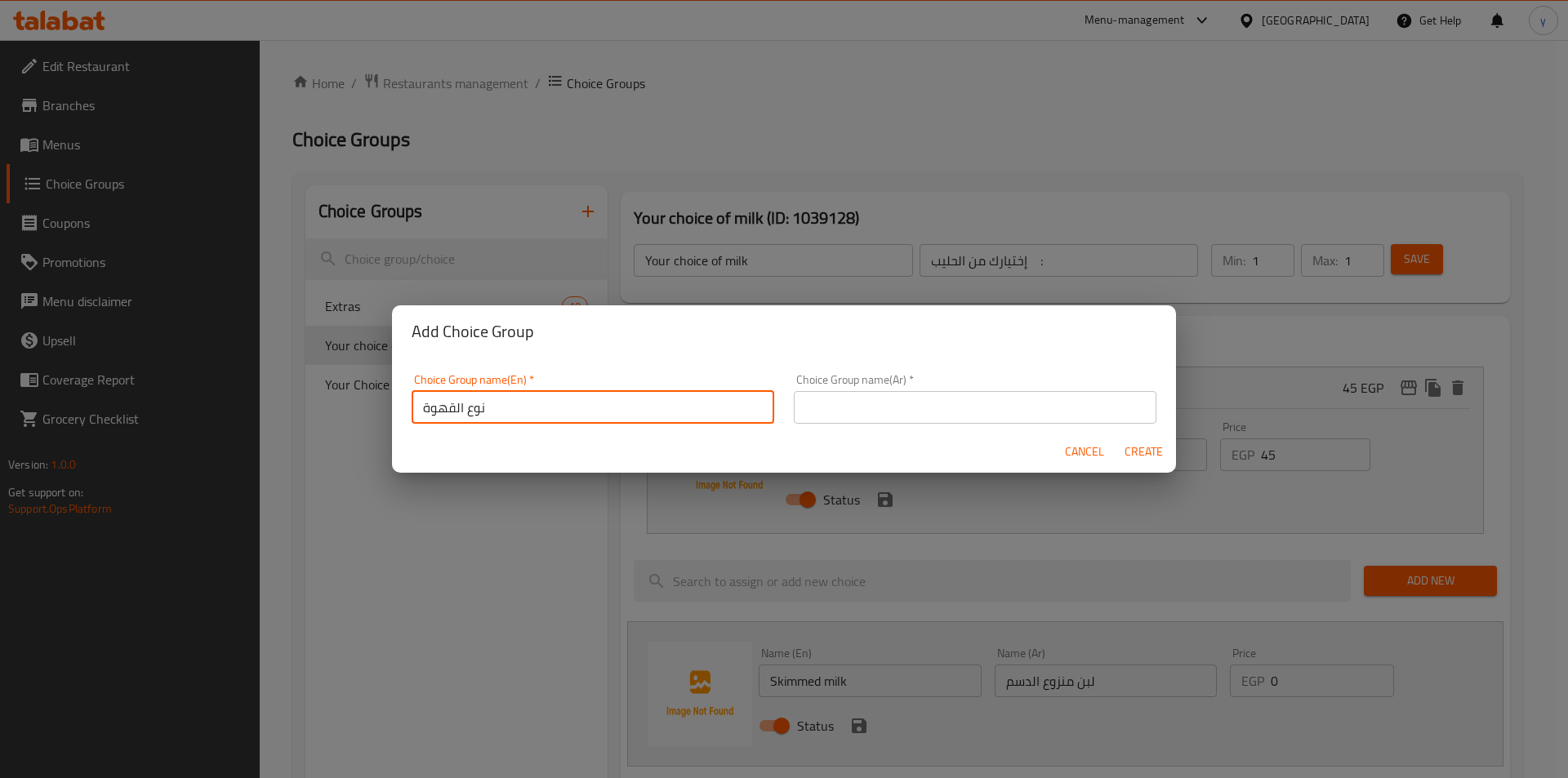
click at [542, 417] on input "نوع القهوة" at bounding box center [592, 408] width 363 height 32
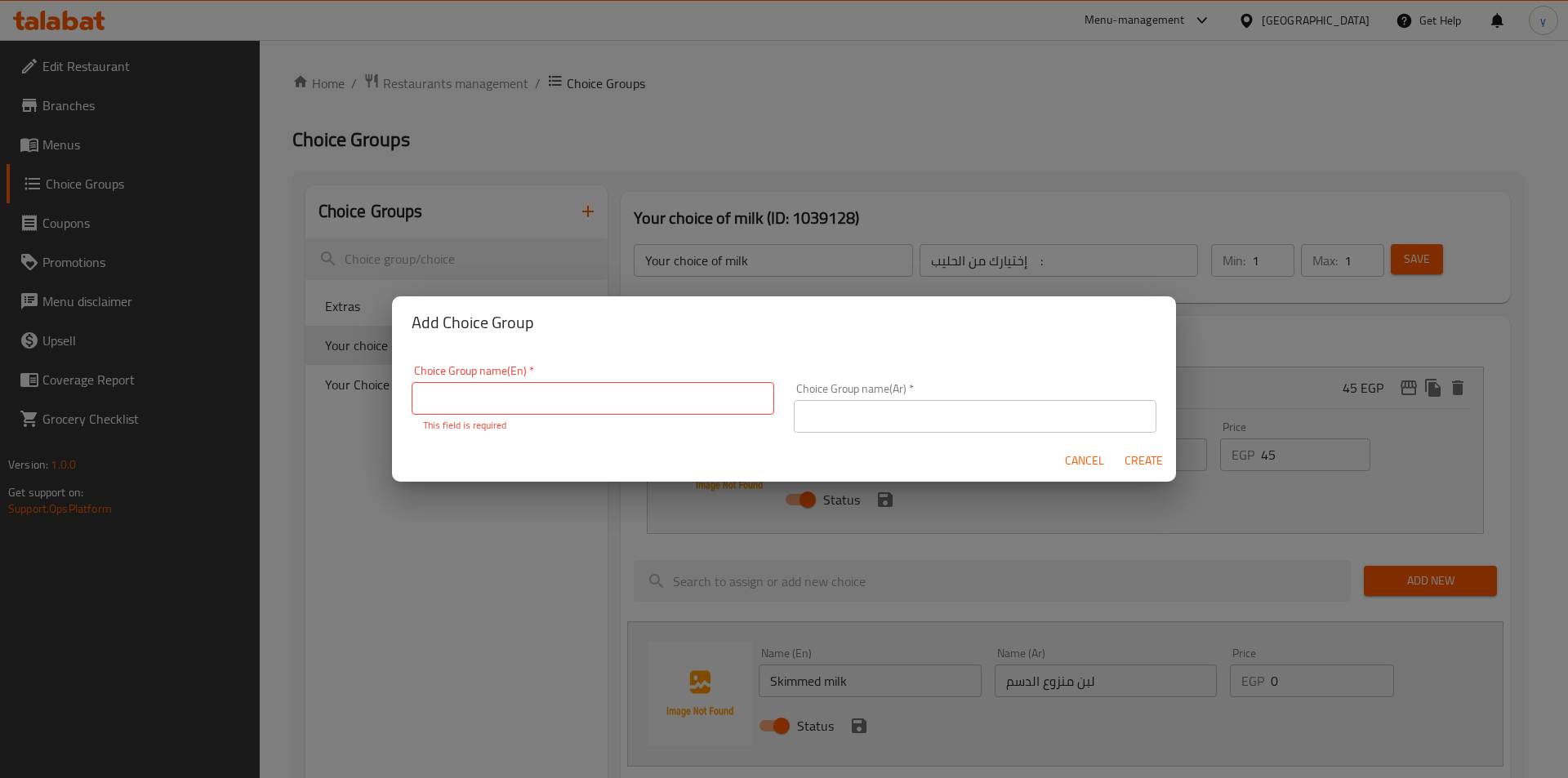
click at [619, 391] on input "text" at bounding box center [592, 398] width 363 height 32
paste input "Coffee type"
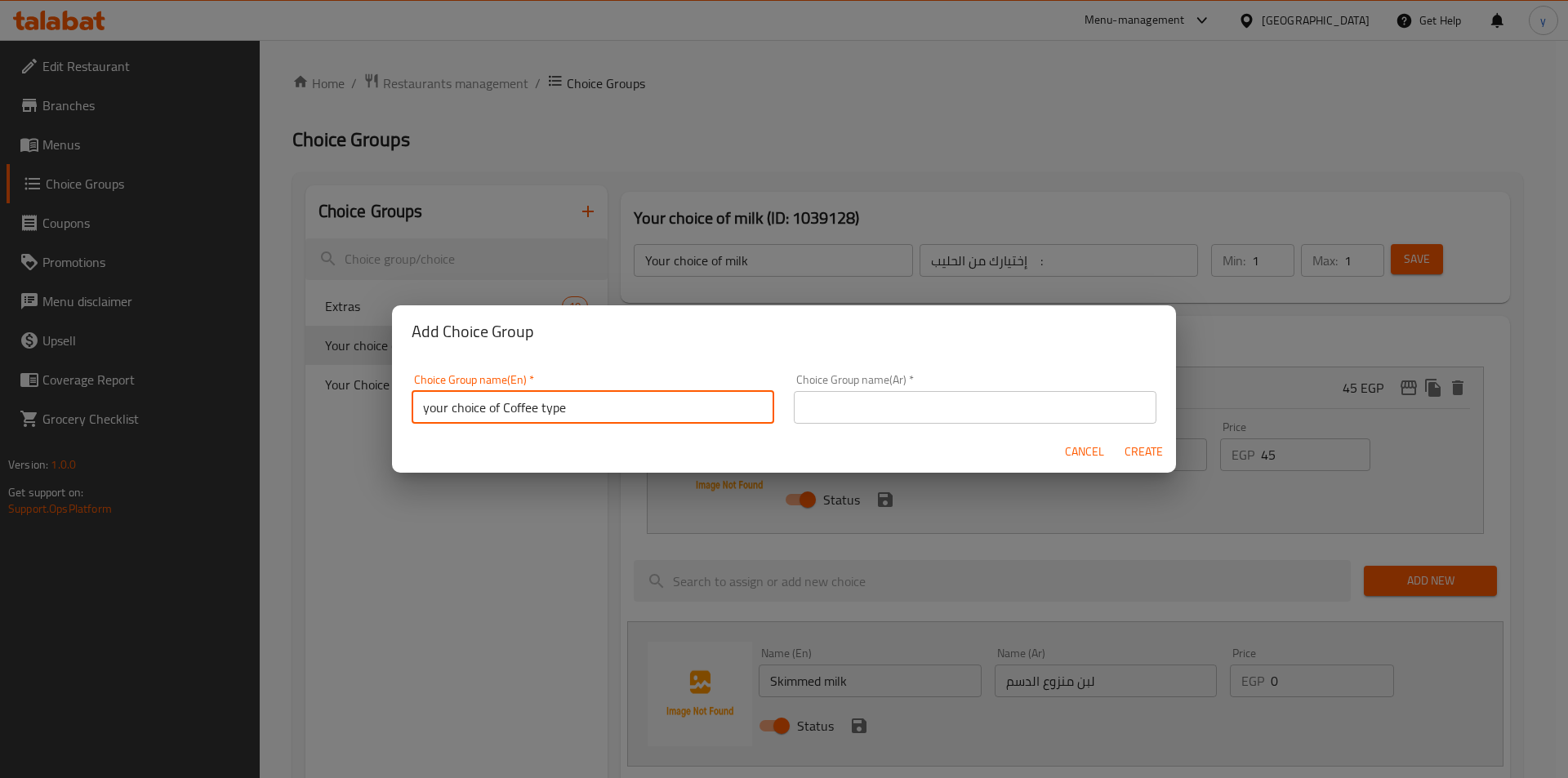
type input "your choice of Coffee type"
click at [1009, 422] on input "text" at bounding box center [976, 408] width 363 height 32
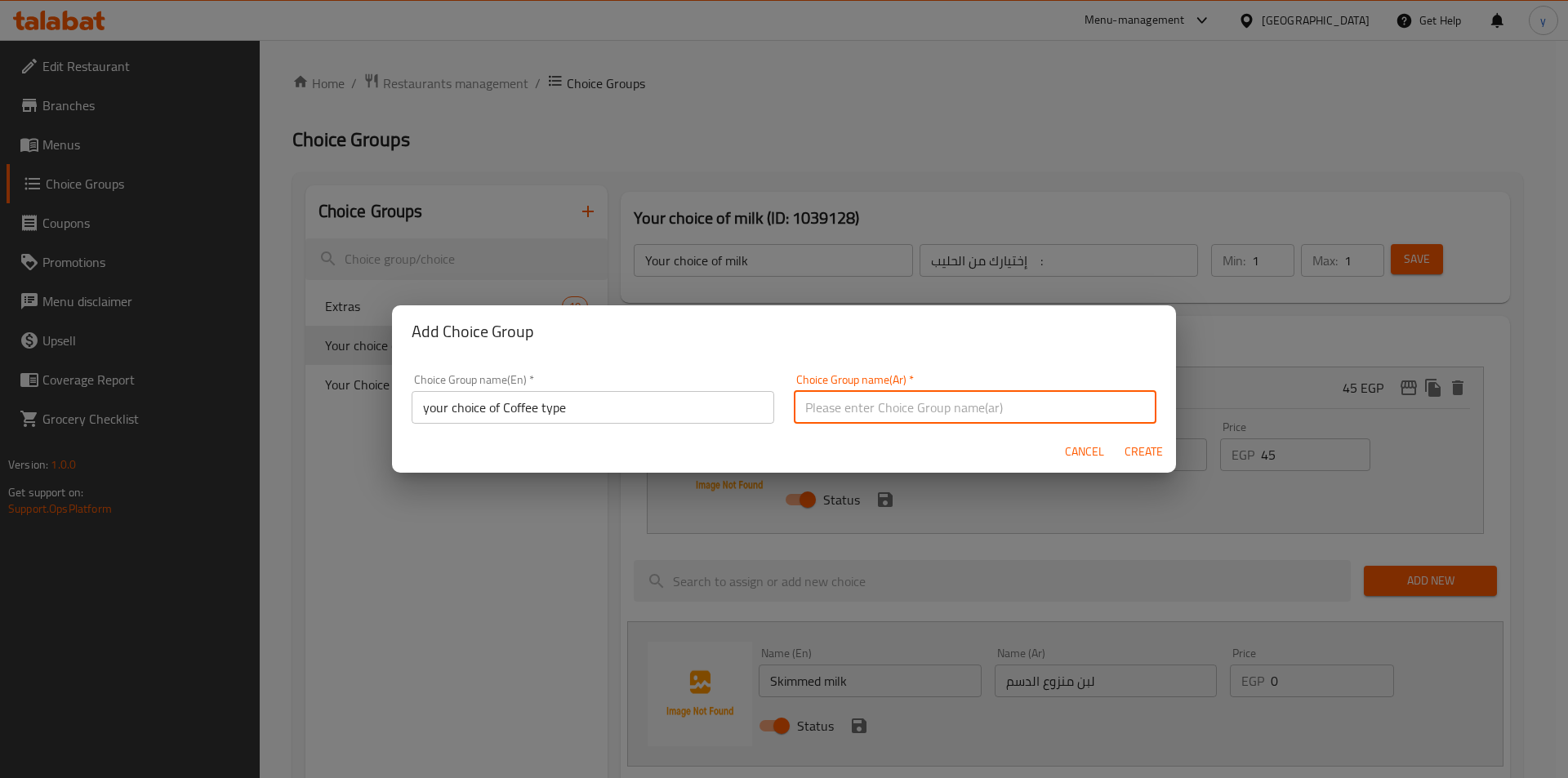
click at [1273, 336] on div "Add Choice Group Choice Group name(En)   * your choice of Coffee type Choice Gr…" at bounding box center [784, 389] width 1568 height 778
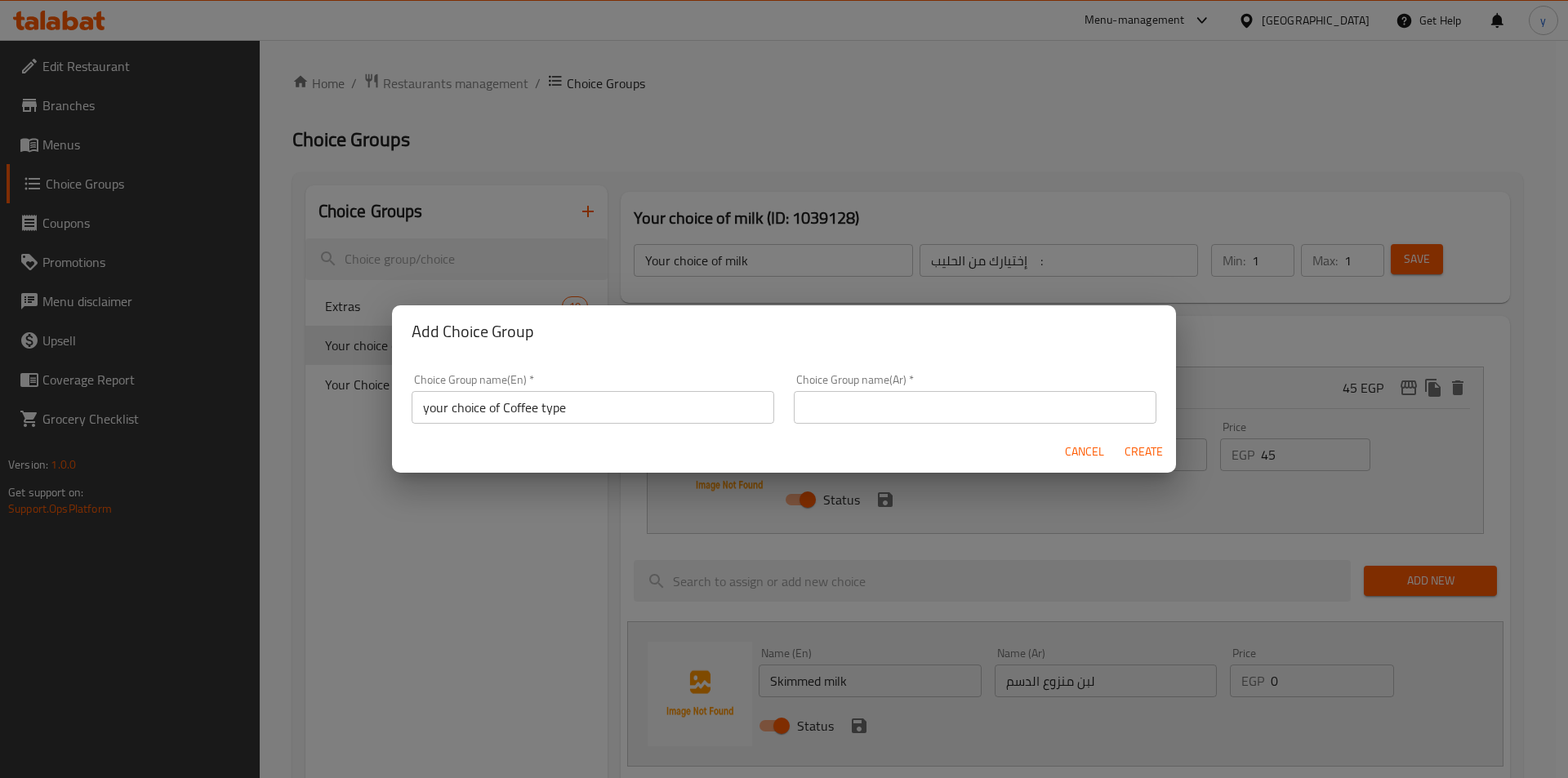
click at [955, 427] on div "Choice Group name(Ar)   * Choice Group name(Ar) *" at bounding box center [975, 398] width 382 height 69
click at [970, 393] on input "text" at bounding box center [976, 408] width 363 height 32
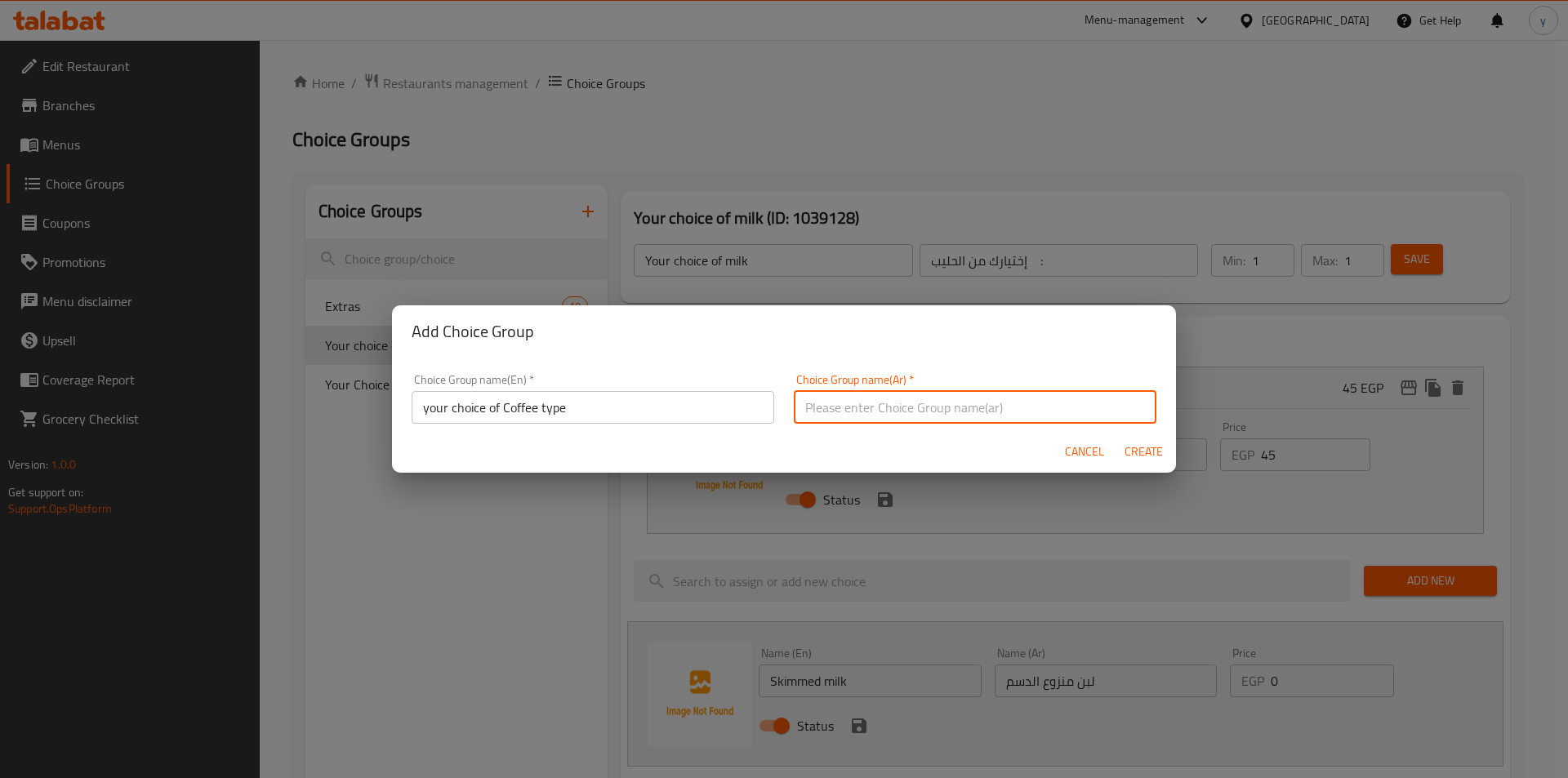
click at [1023, 409] on input "text" at bounding box center [976, 408] width 363 height 32
click at [947, 404] on input "text" at bounding box center [976, 408] width 363 height 32
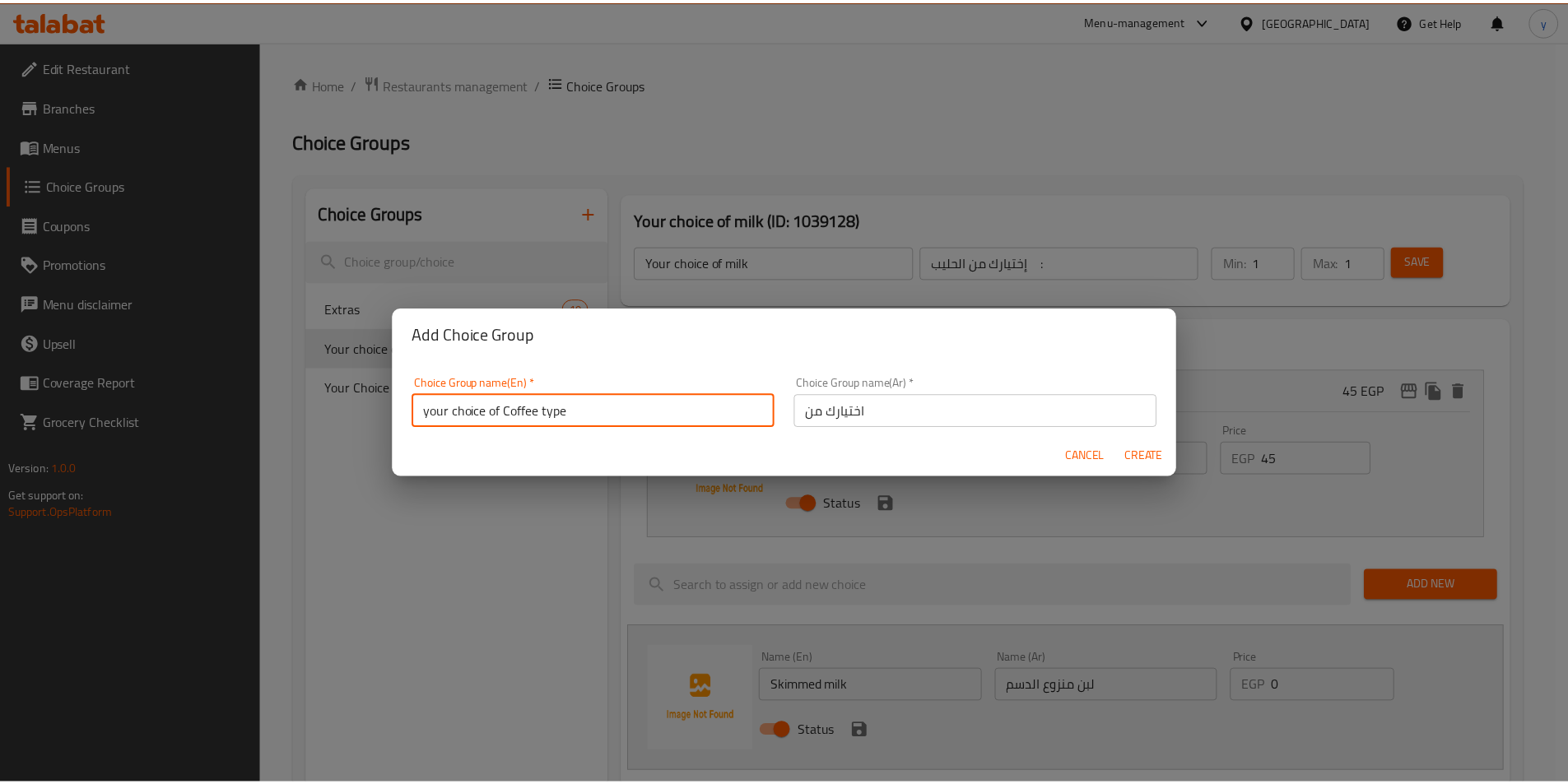
scroll to position [5, 0]
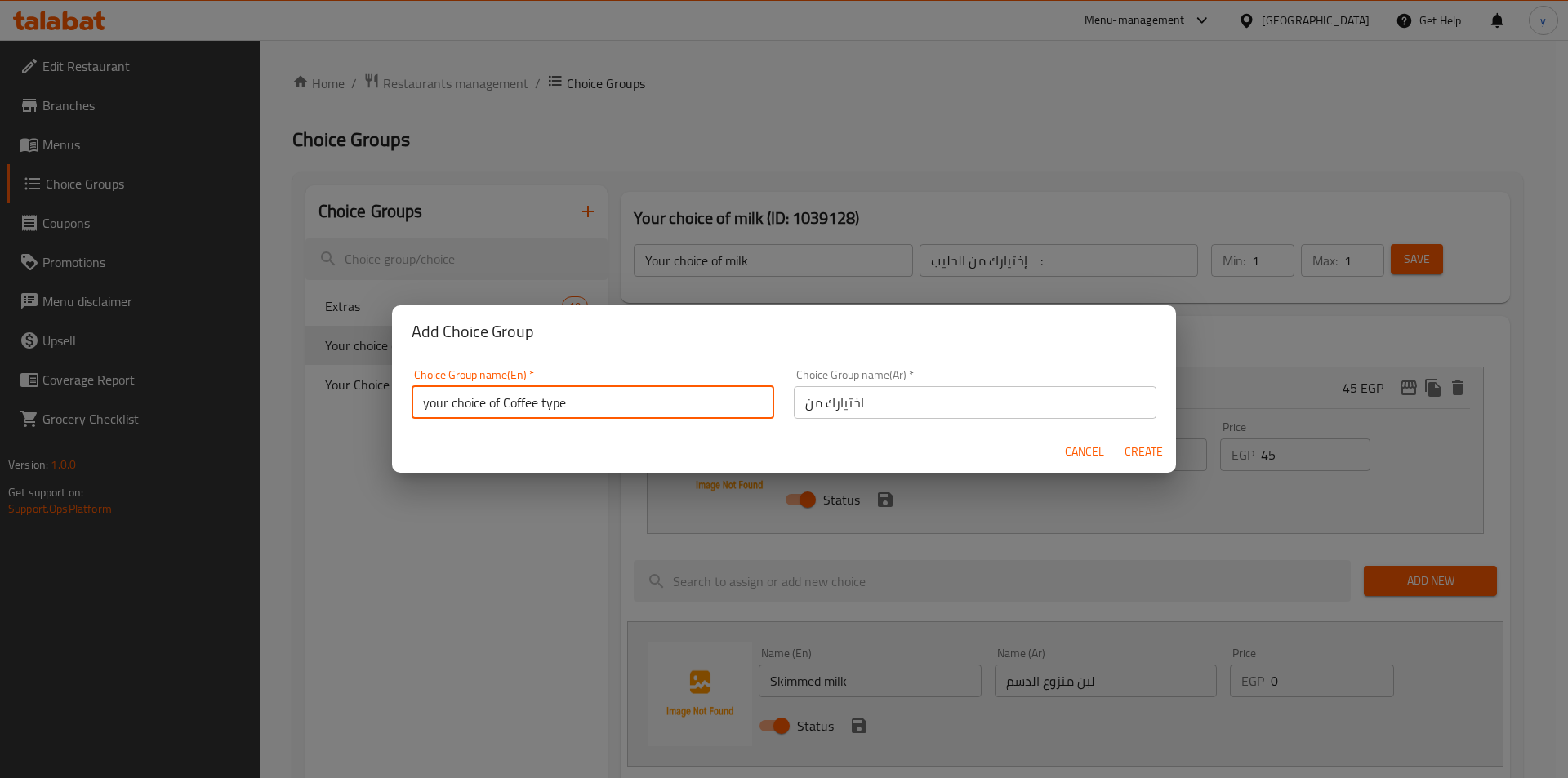
drag, startPoint x: 501, startPoint y: 404, endPoint x: 564, endPoint y: 418, distance: 64.5
click at [564, 418] on input "your choice of Coffee type" at bounding box center [592, 403] width 363 height 32
click at [794, 408] on input "اختيارك من" at bounding box center [976, 403] width 363 height 32
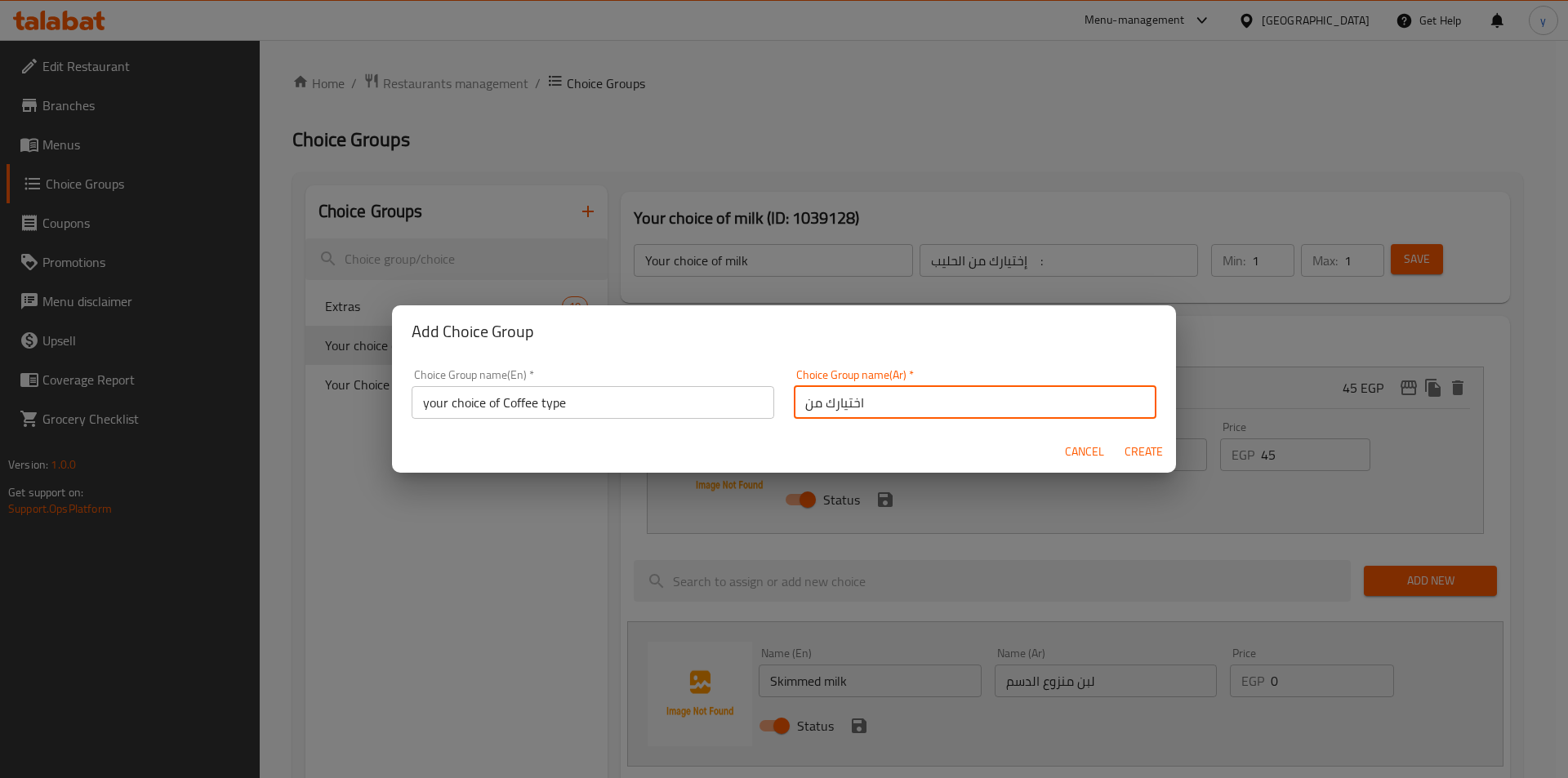
paste input "نوع القهوة"
click at [964, 407] on input "نوع القهوة اختيارك من" at bounding box center [976, 403] width 363 height 32
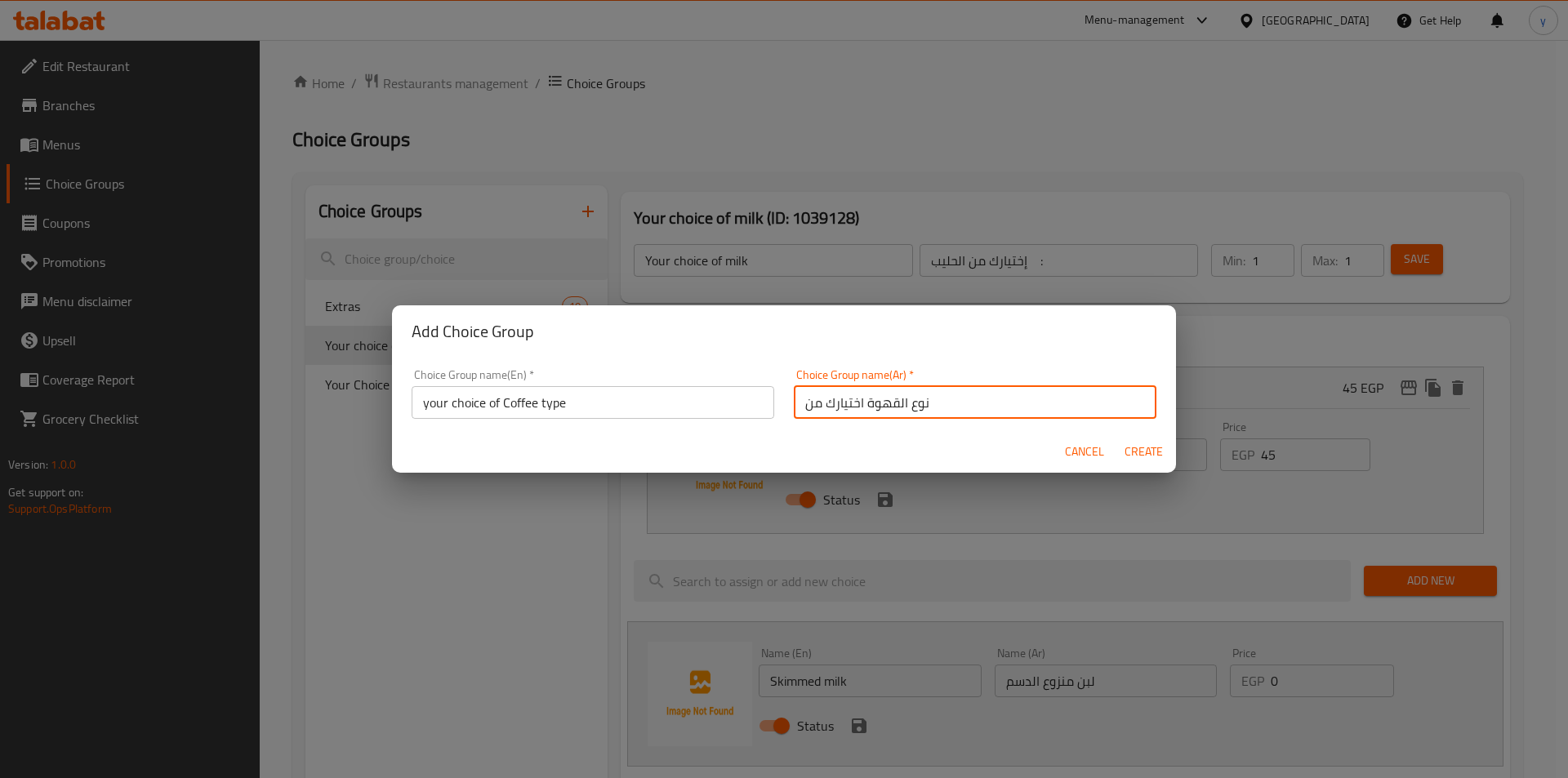
click at [955, 407] on input "نوع القهوة اختيارك من" at bounding box center [976, 403] width 363 height 32
drag, startPoint x: 855, startPoint y: 400, endPoint x: 940, endPoint y: 429, distance: 89.8
click at [940, 429] on form "Choice Group name(En)   * your choice of Coffee type Choice Group name(En) * Ch…" at bounding box center [784, 416] width 784 height 116
click at [940, 415] on input "نوع القهوة اختيارك من" at bounding box center [976, 403] width 363 height 32
drag, startPoint x: 940, startPoint y: 415, endPoint x: 897, endPoint y: 417, distance: 43.0
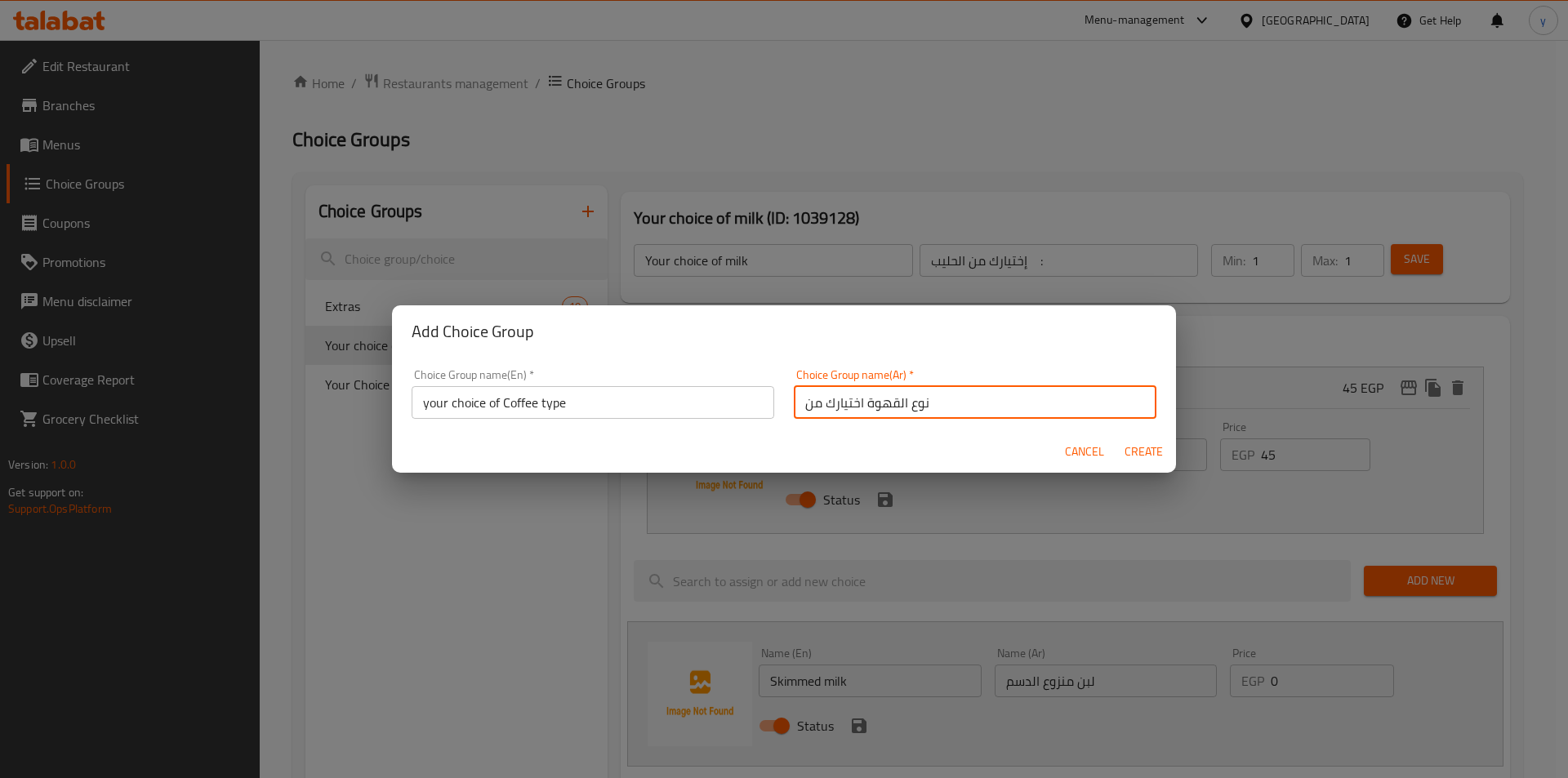
click at [897, 417] on input "نوع القهوة اختيارك من" at bounding box center [976, 403] width 363 height 32
click at [882, 419] on div "Choice Group name(Ar)   * نوع القهوة اختيارك من Choice Group name(Ar) *" at bounding box center [975, 393] width 382 height 69
drag, startPoint x: 858, startPoint y: 401, endPoint x: 919, endPoint y: 407, distance: 61.3
click at [919, 407] on input "نوع القهوة اختيارك من" at bounding box center [976, 403] width 363 height 32
click at [956, 404] on input "اختيارك من" at bounding box center [976, 403] width 363 height 32
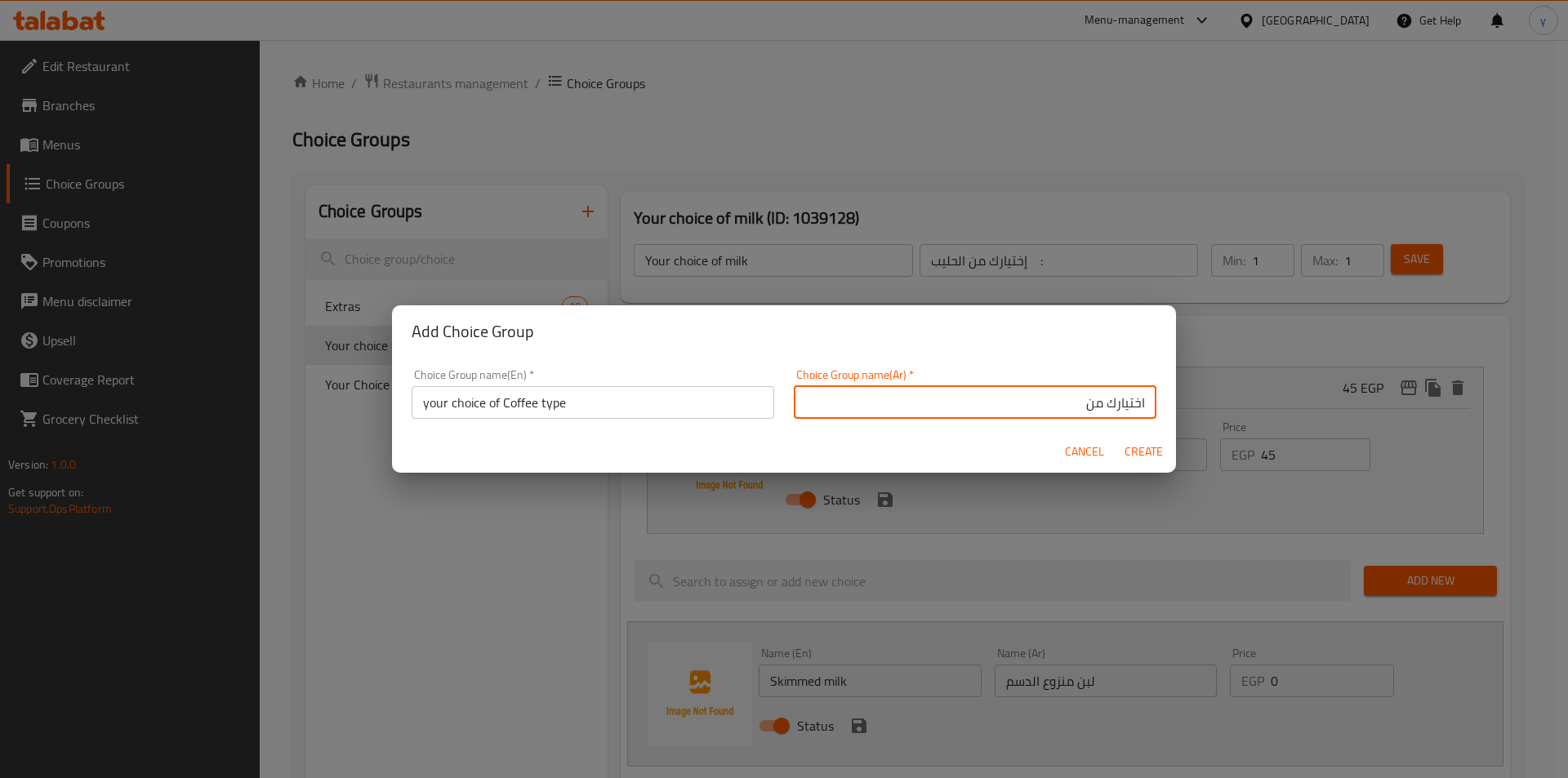
paste input "نوع القهوة"
type input "اختيارك من نوع القهوة"
click at [1142, 458] on span "Create" at bounding box center [1143, 452] width 39 height 21
type input "your choice of Coffee type"
type input "اختيارك من نوع القهوة"
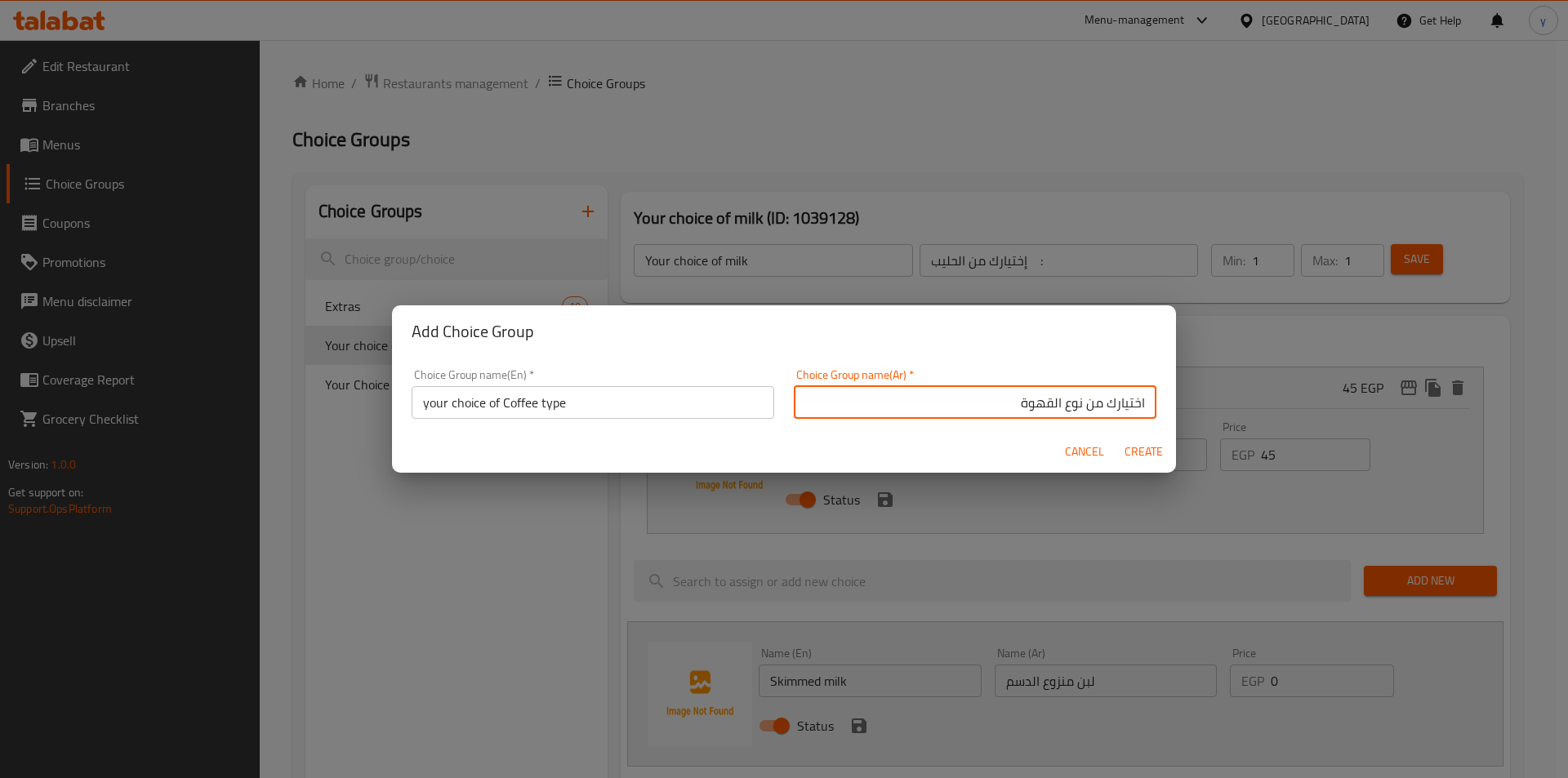
type input "0"
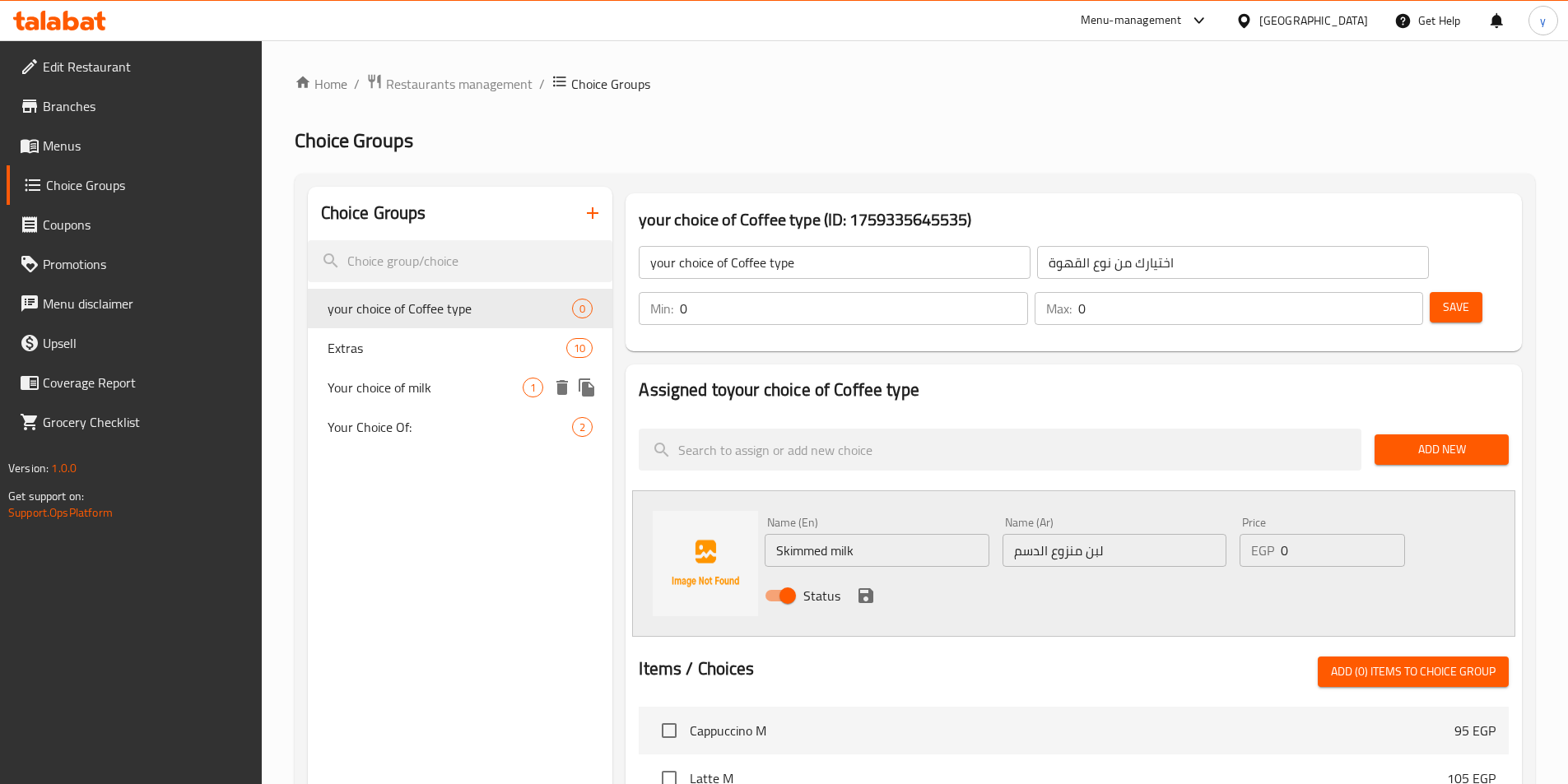
click at [439, 386] on span "Your choice of milk" at bounding box center [425, 387] width 196 height 20
type input "Your choice of milk"
type input "إختيارك من الحليب :"
type input "1"
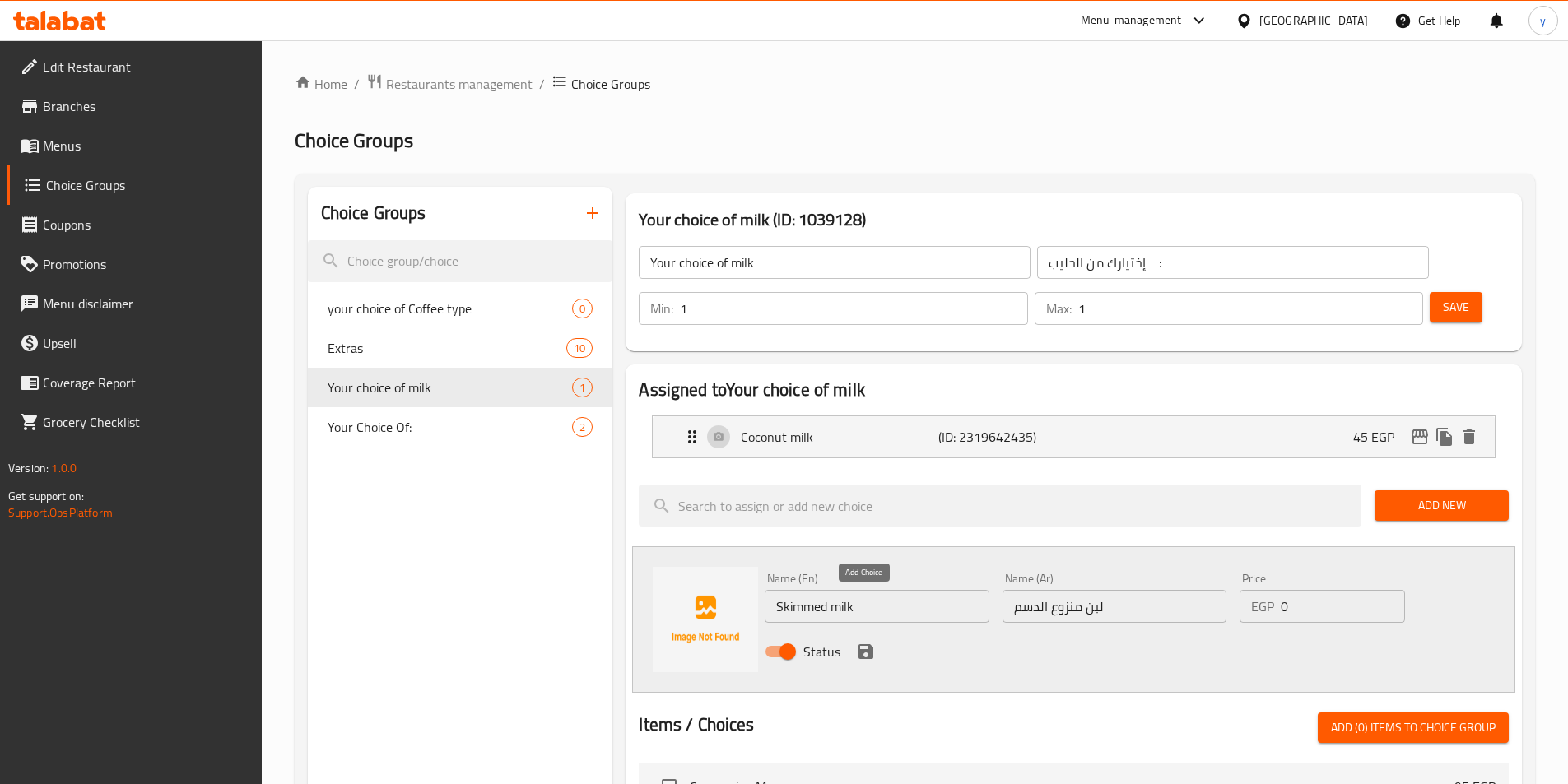
click at [873, 644] on icon "save" at bounding box center [865, 651] width 15 height 15
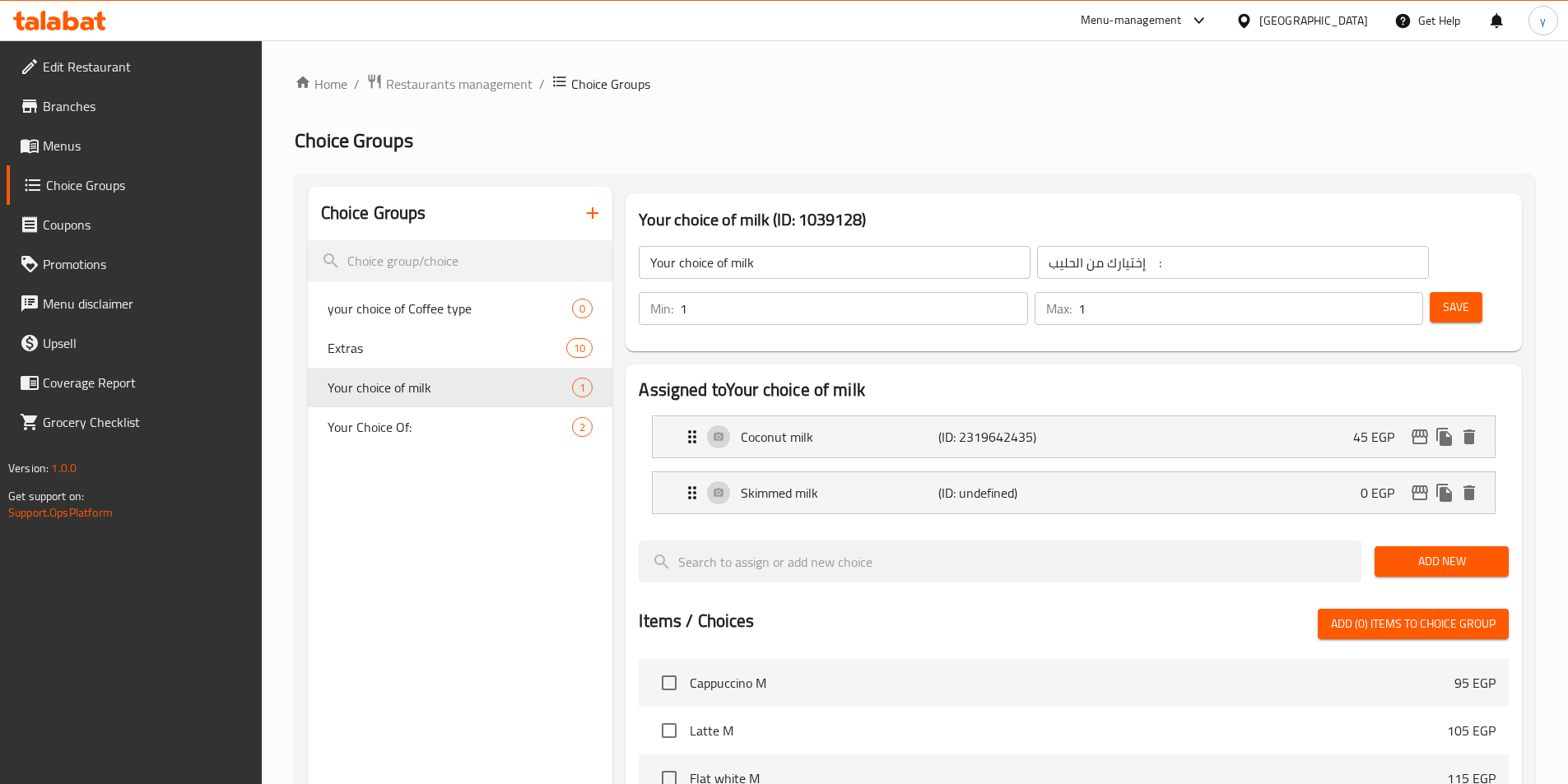
click at [1429, 292] on button "Save" at bounding box center [1455, 307] width 53 height 30
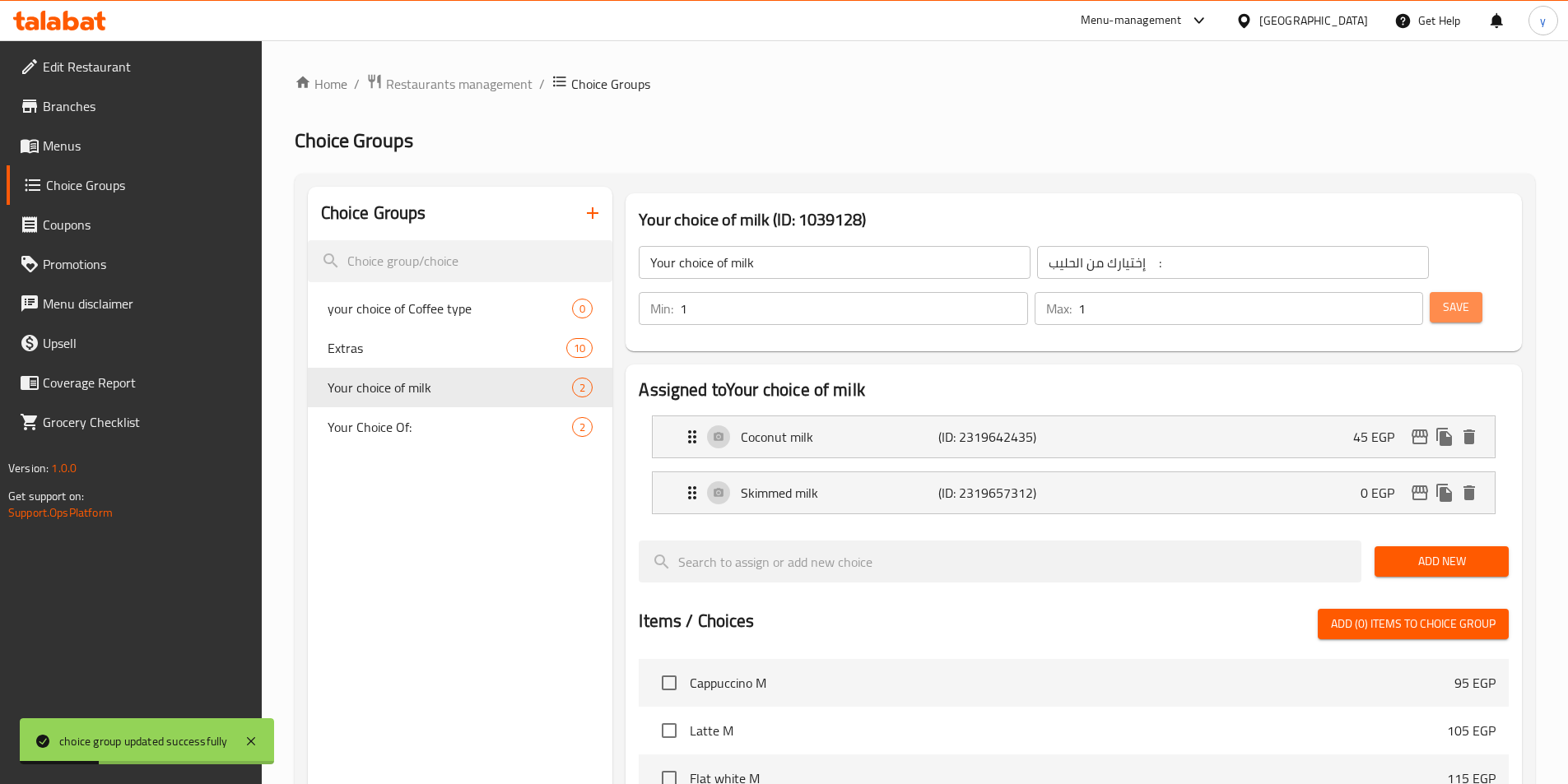
click at [1443, 297] on span "Save" at bounding box center [1456, 308] width 27 height 21
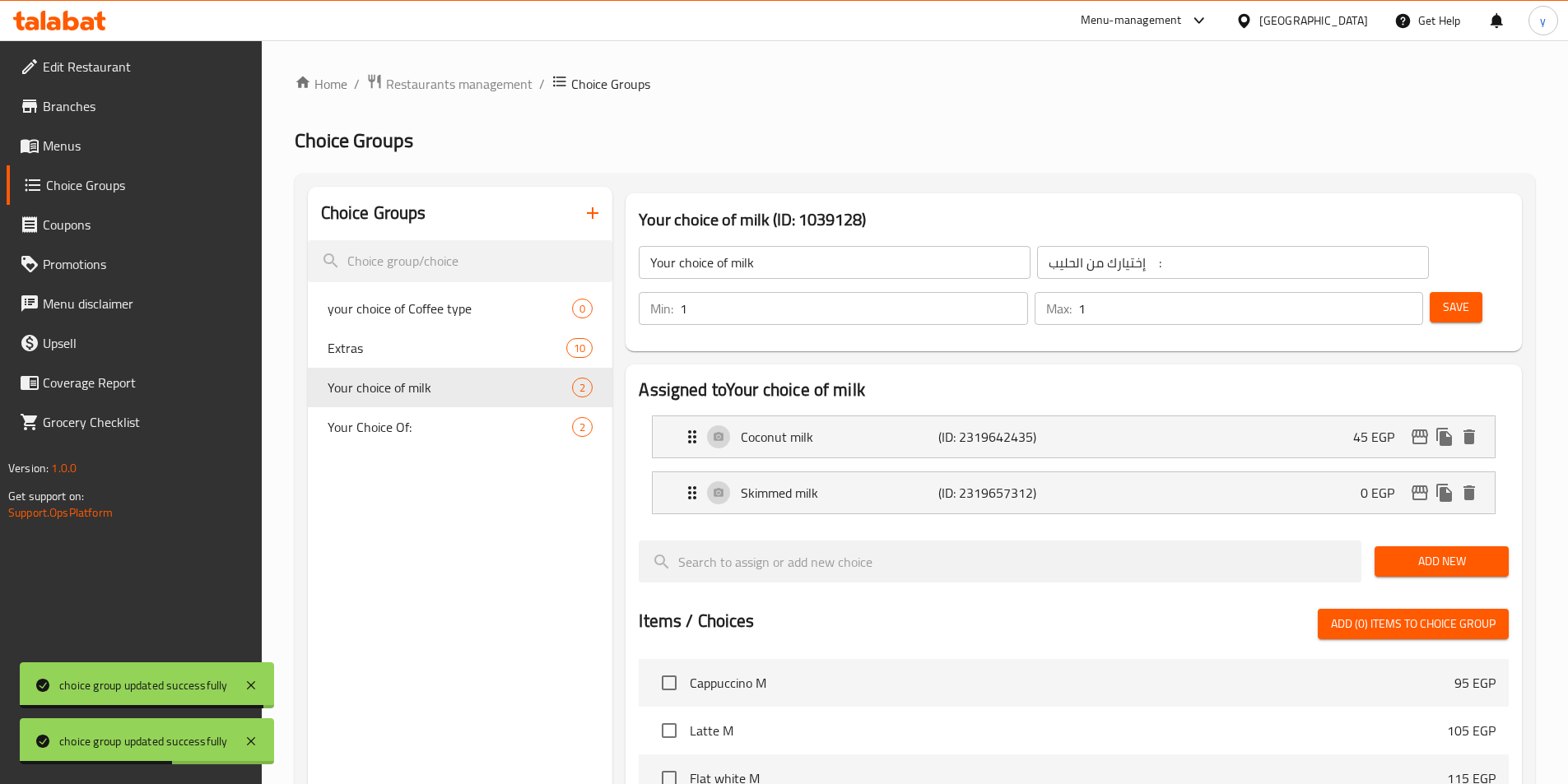
click at [1471, 551] on span "Add New" at bounding box center [1441, 562] width 108 height 21
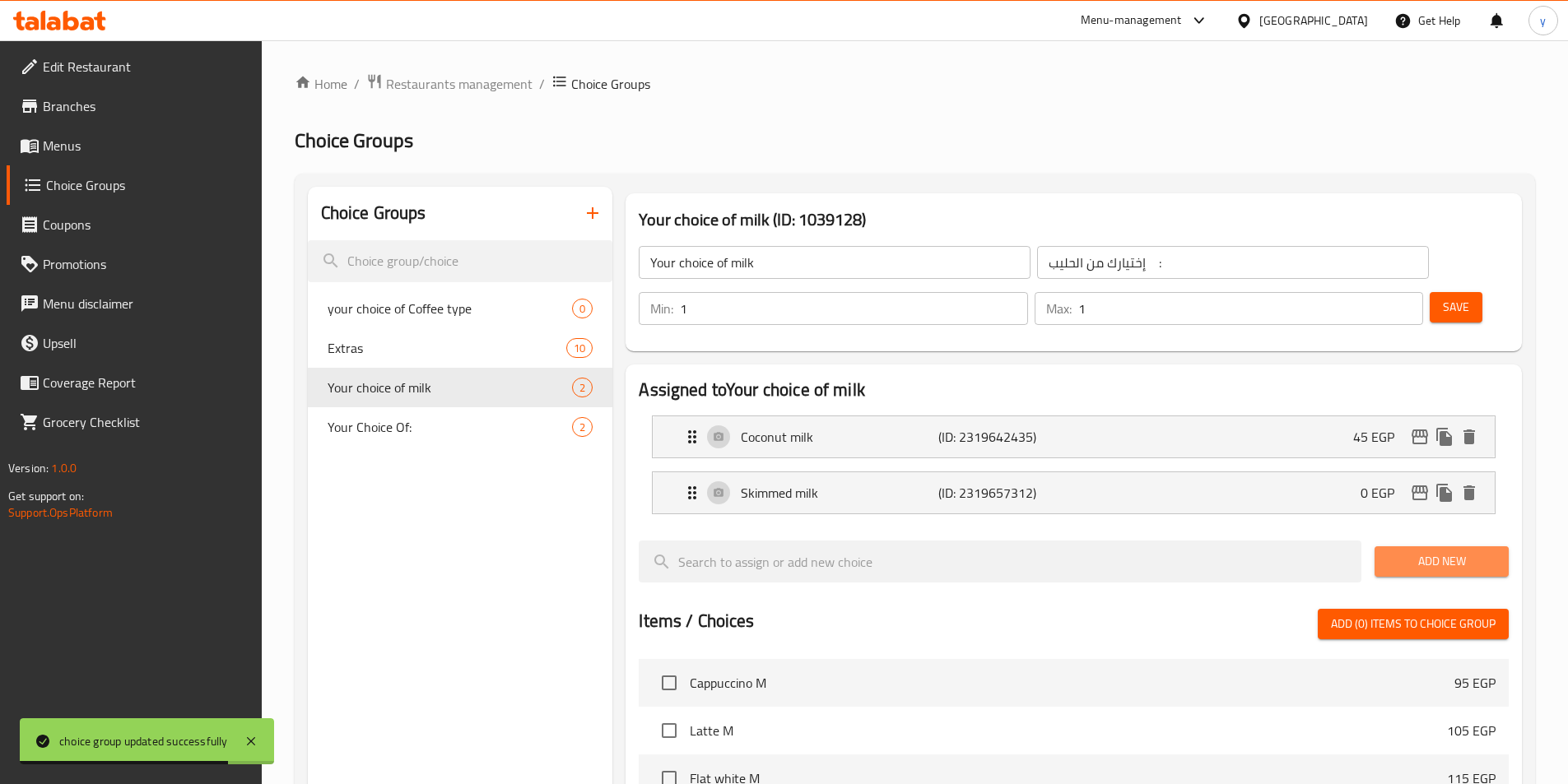
click at [1416, 551] on span "Add New" at bounding box center [1441, 562] width 108 height 21
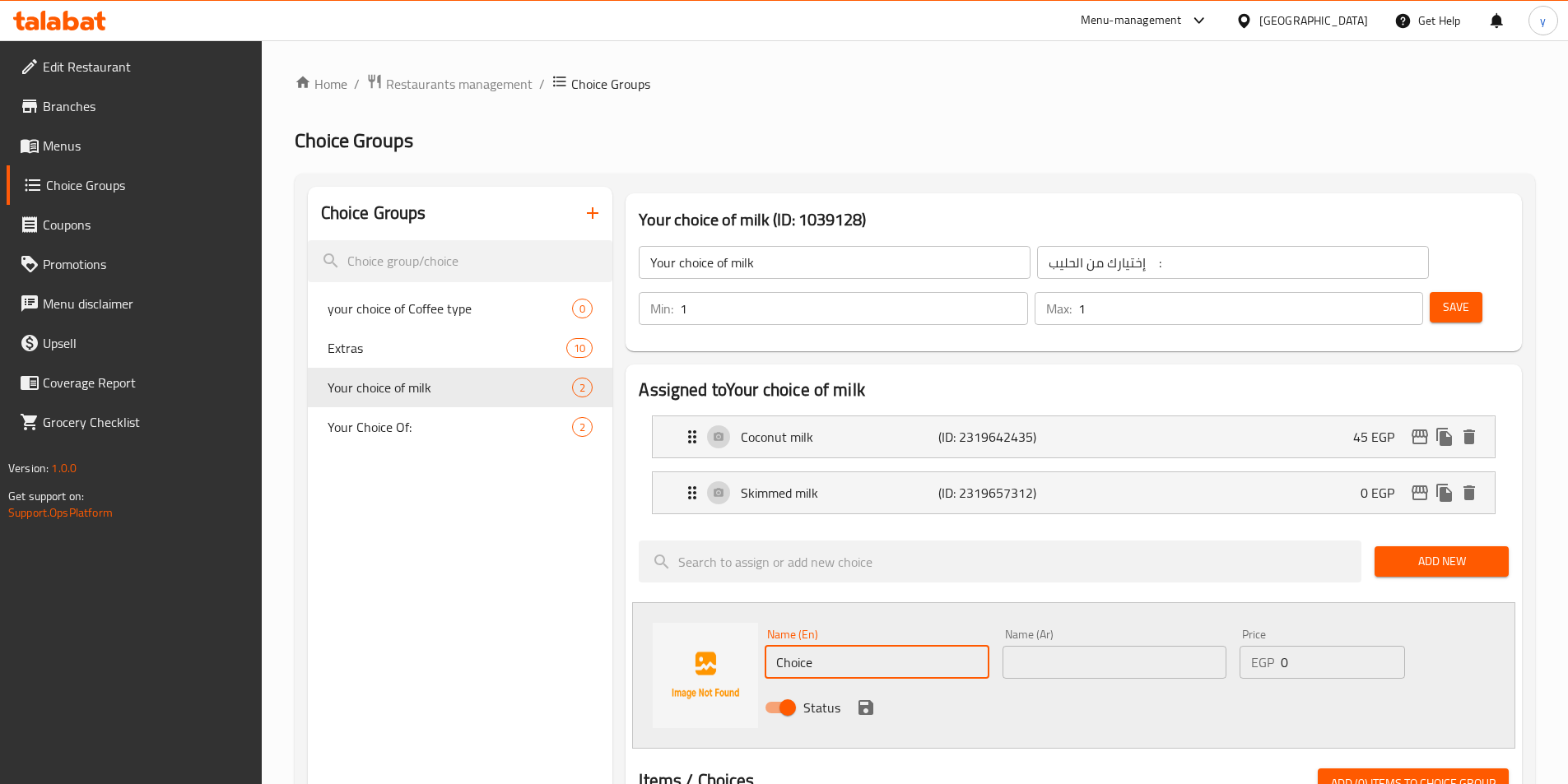
click at [855, 646] on input "Choice" at bounding box center [876, 663] width 224 height 33
paste input "Almond milk"
type input "Almond milk"
click at [1085, 646] on input "text" at bounding box center [1115, 663] width 224 height 33
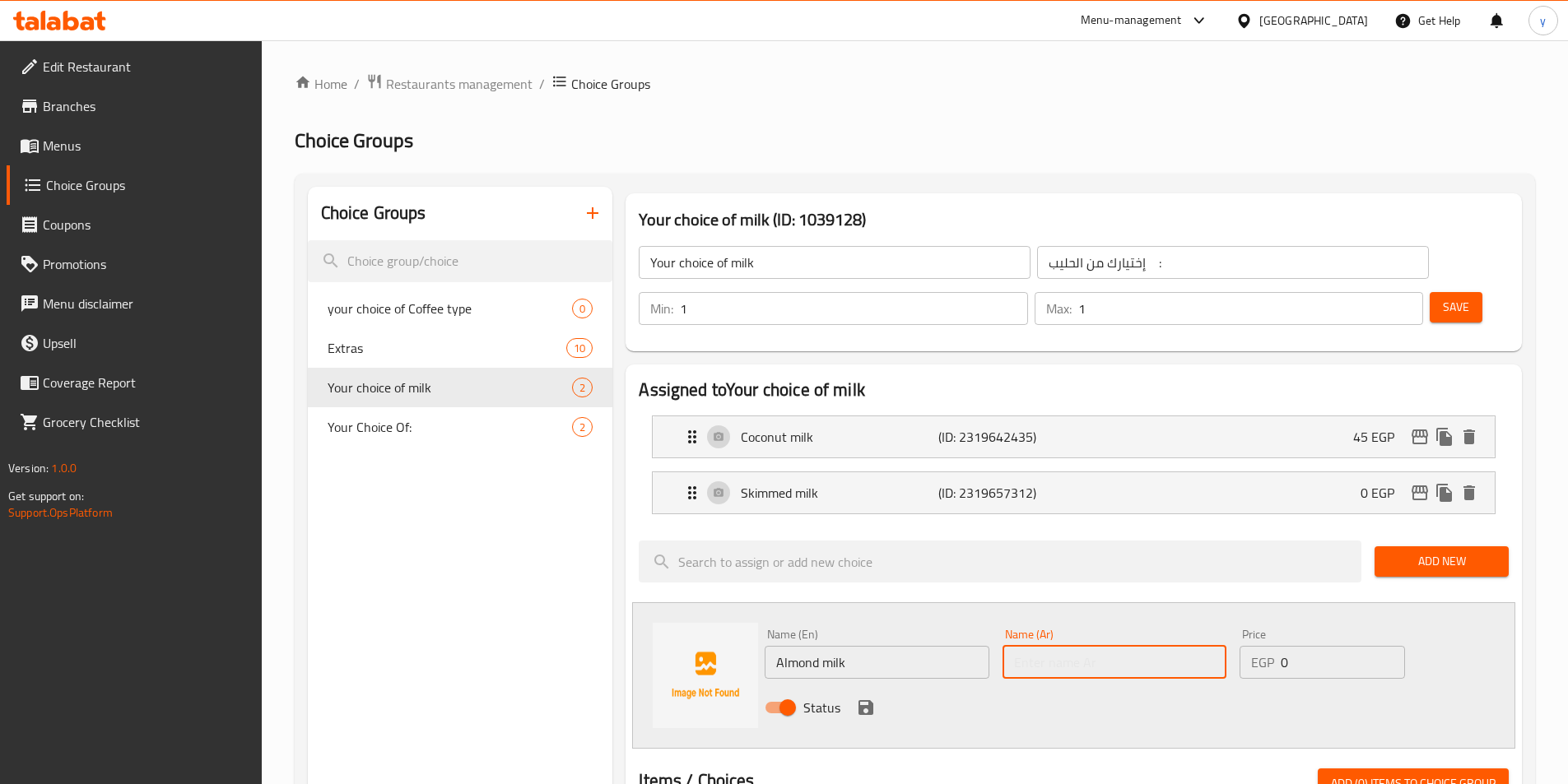
drag, startPoint x: 927, startPoint y: 633, endPoint x: 913, endPoint y: 629, distance: 14.6
click at [927, 633] on div "Name (En) Almond milk Name (En)" at bounding box center [876, 654] width 237 height 64
click at [885, 646] on input "Almond milk" at bounding box center [876, 663] width 224 height 33
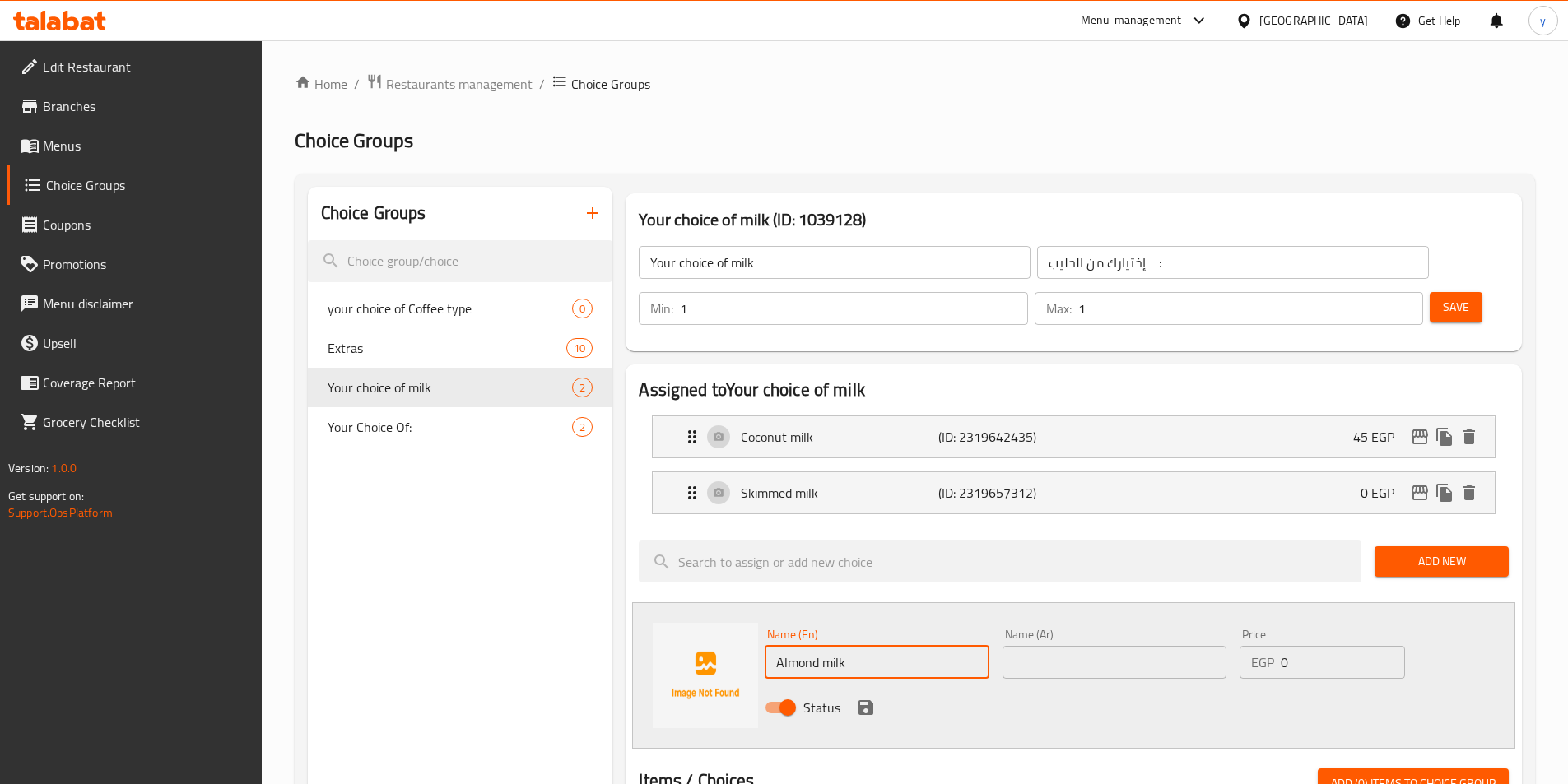
click at [885, 646] on input "Almond milk" at bounding box center [876, 663] width 224 height 33
click at [1082, 646] on input "text" at bounding box center [1115, 663] width 224 height 33
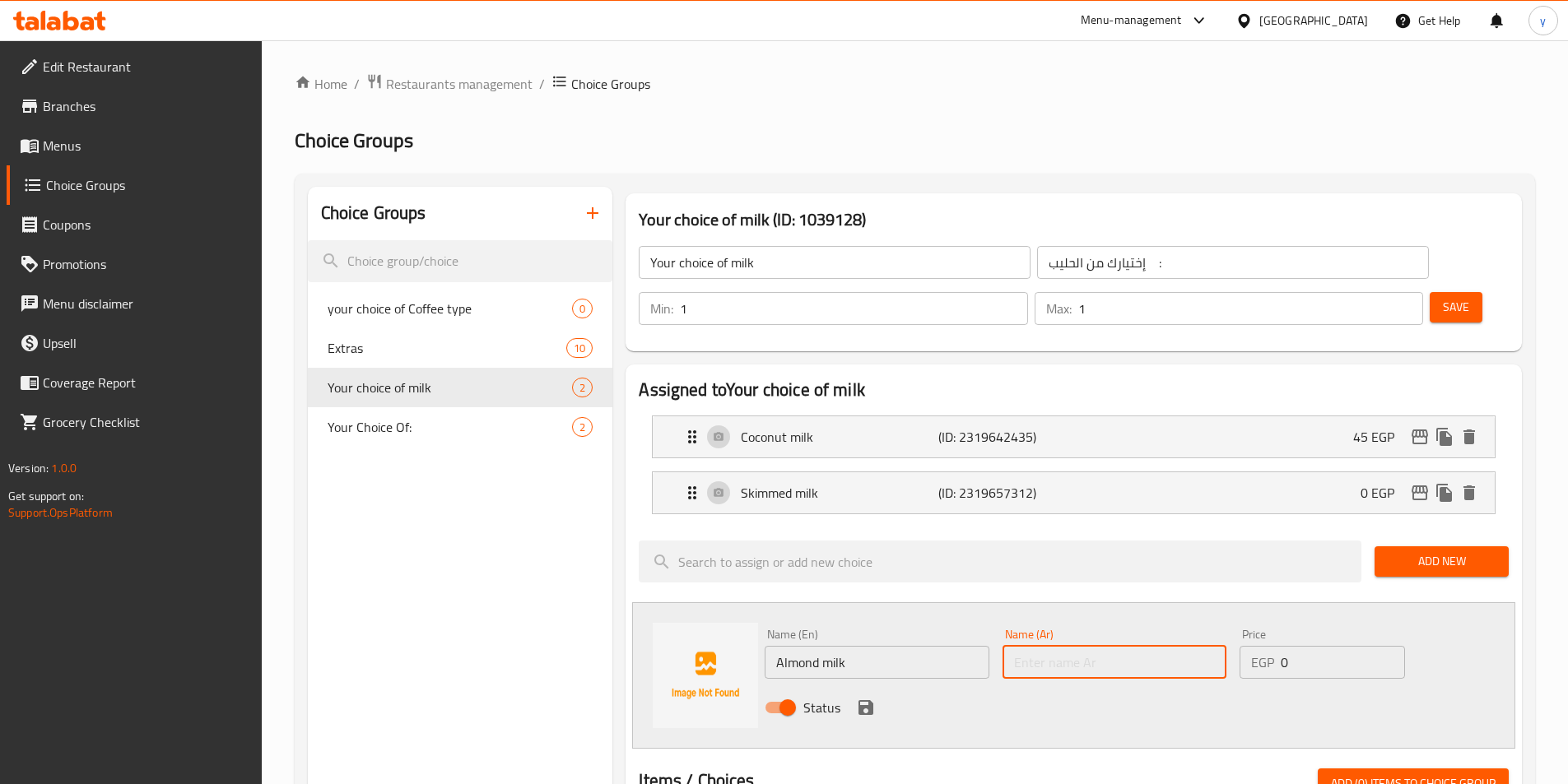
paste input "حليب اللوز"
type input "حليب اللوز"
click at [1327, 646] on input "0" at bounding box center [1341, 663] width 123 height 33
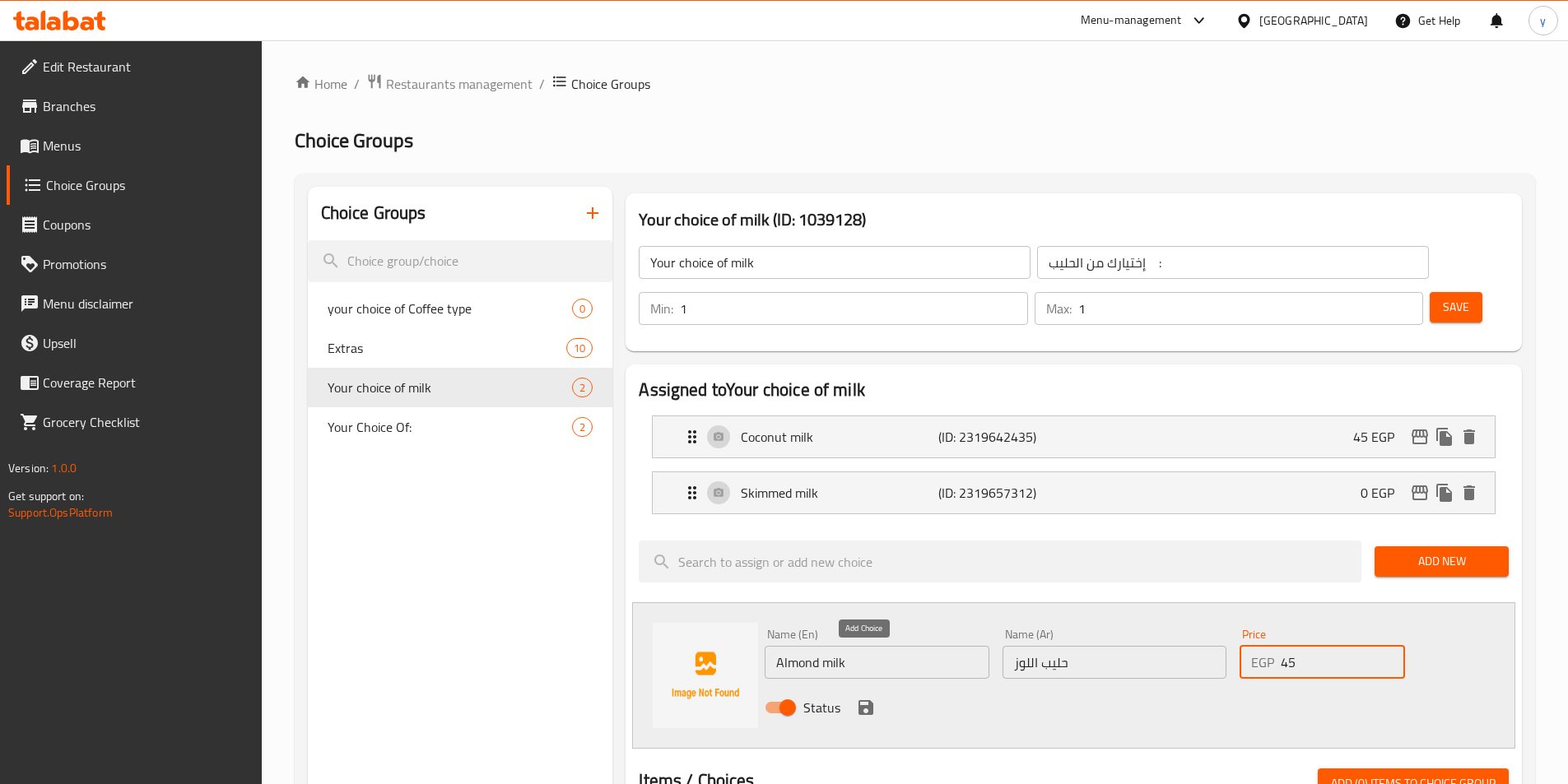
type input "45"
click at [874, 698] on icon "save" at bounding box center [866, 707] width 20 height 20
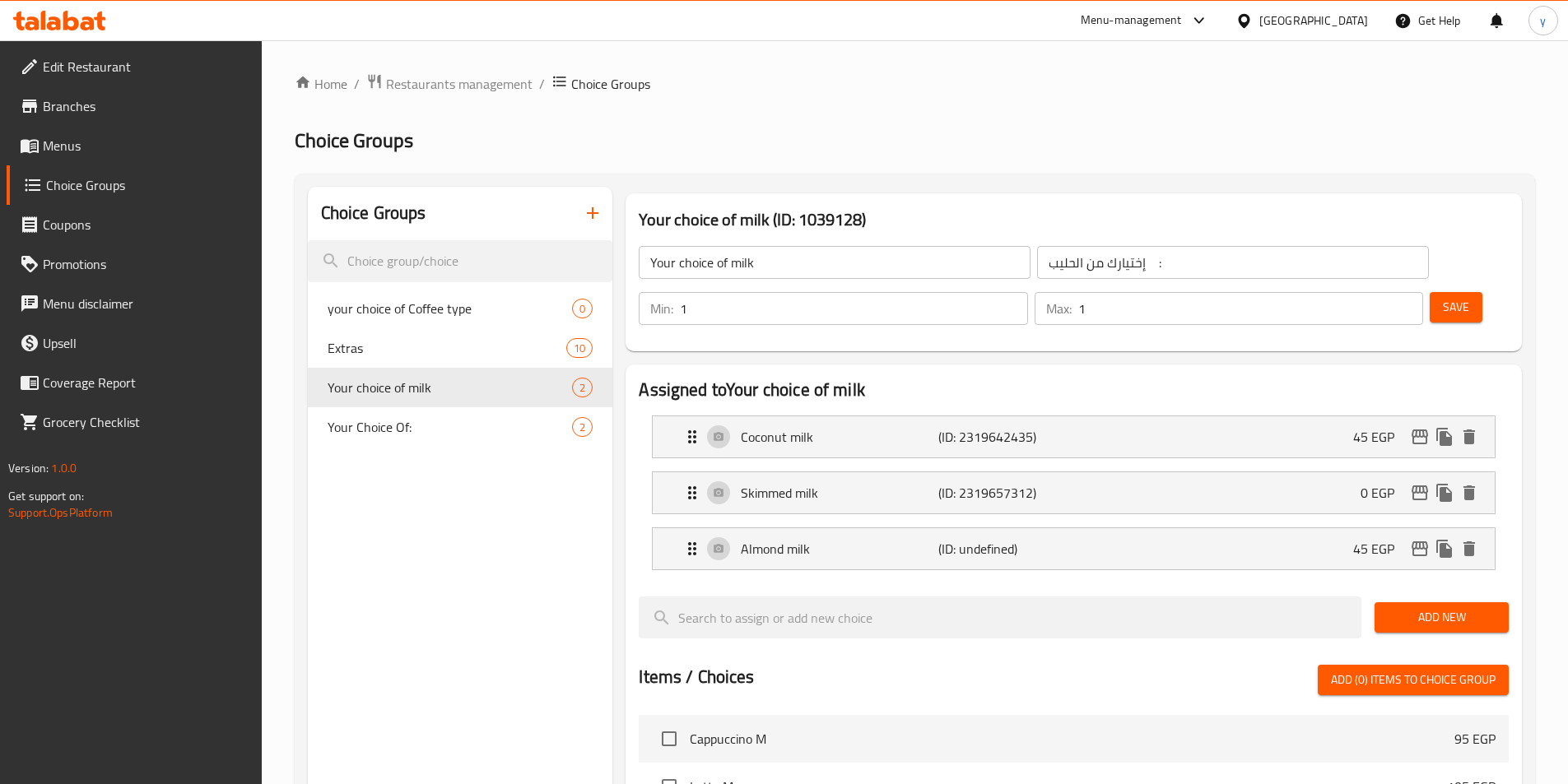
click at [1446, 292] on button "Save" at bounding box center [1455, 307] width 53 height 30
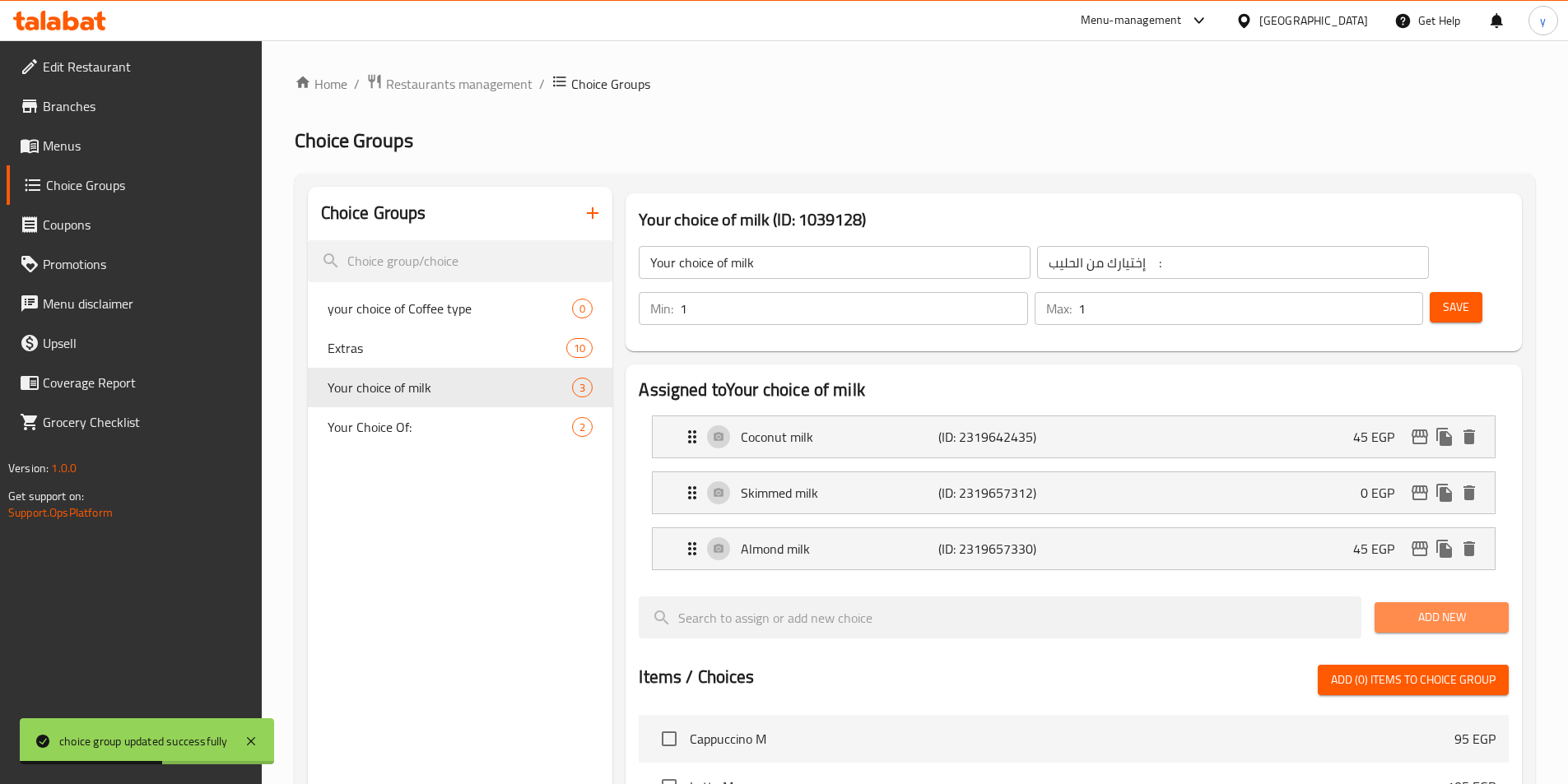
click at [1404, 607] on span "Add New" at bounding box center [1441, 618] width 108 height 21
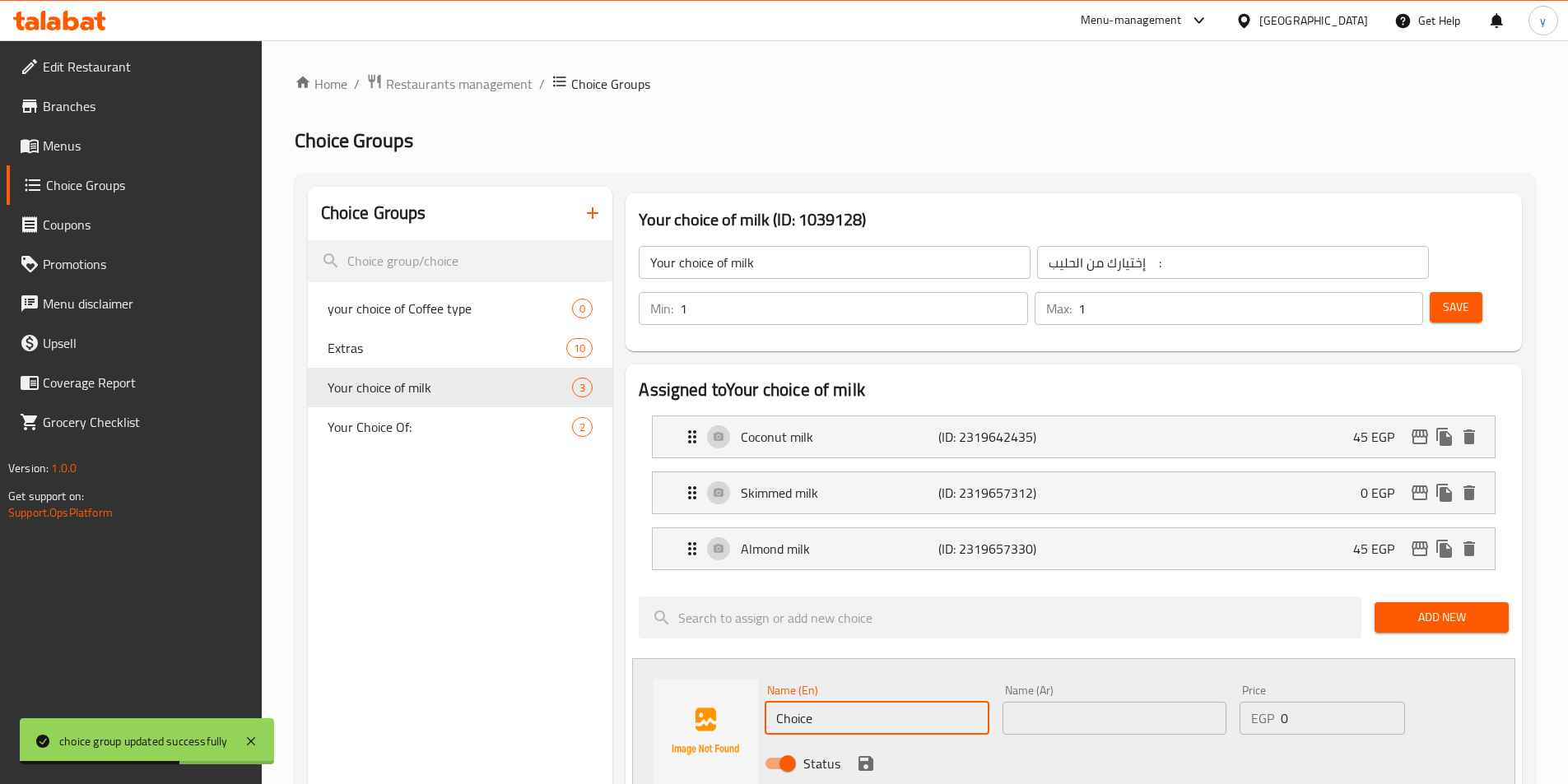
click at [922, 702] on input "Choice" at bounding box center [876, 719] width 224 height 33
paste input "Full cream milk"
click at [939, 702] on input "Full cream milk" at bounding box center [876, 719] width 224 height 33
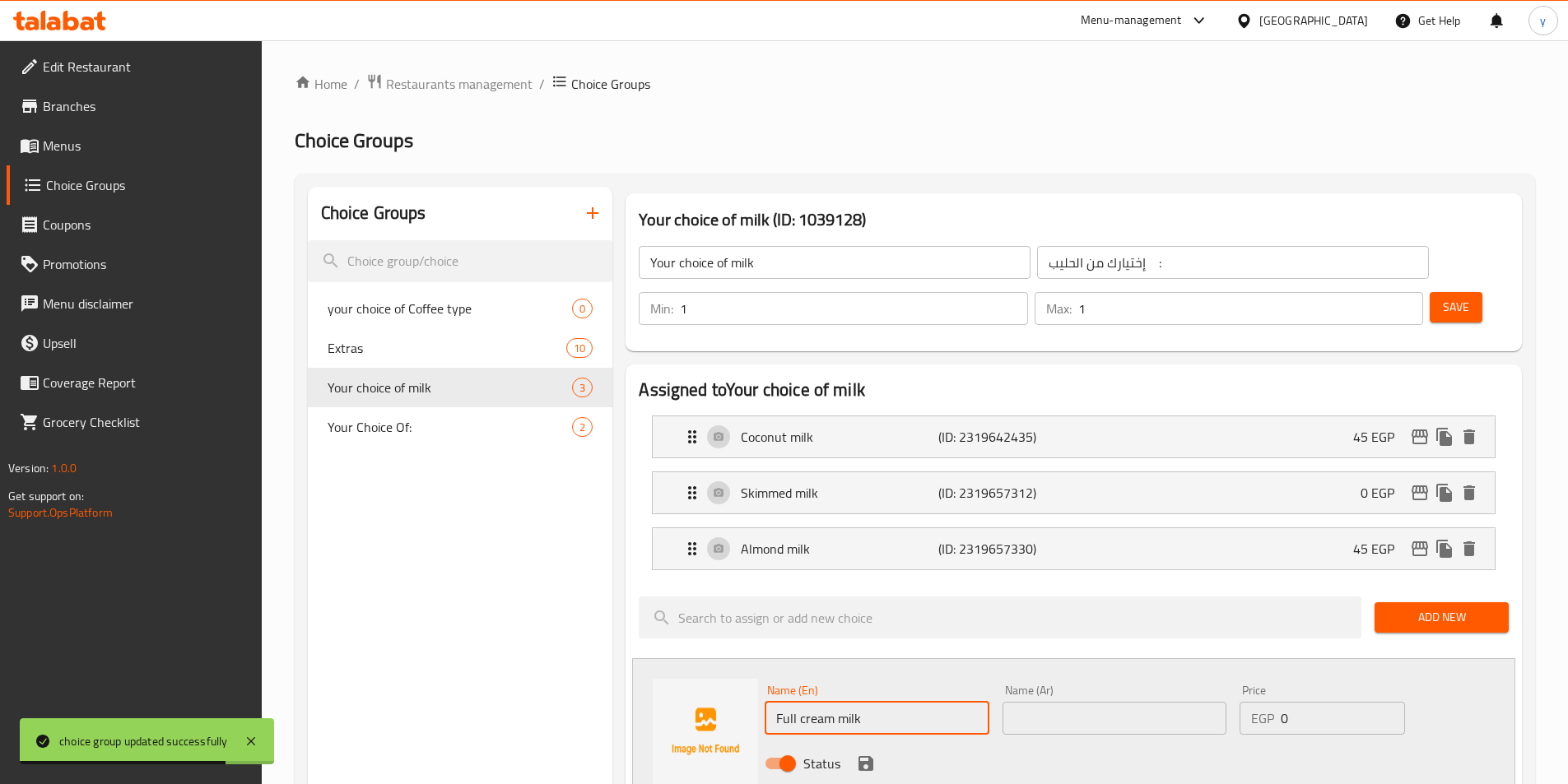
click at [936, 702] on input "Full cream milk" at bounding box center [876, 719] width 224 height 33
type input "Full cream milk"
click at [1056, 702] on input "text" at bounding box center [1115, 719] width 224 height 33
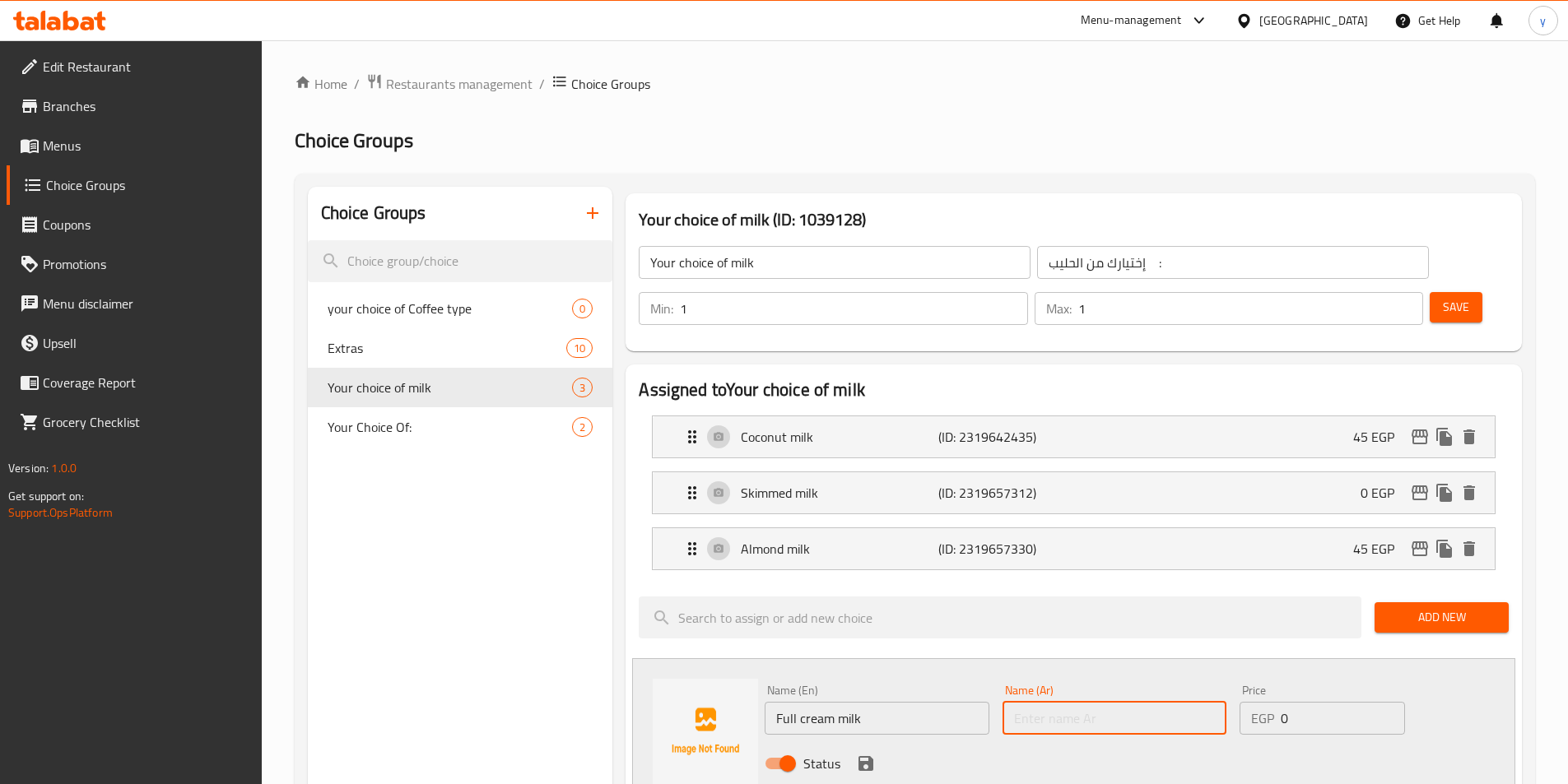
paste input "الحليب كامل الدسم al-ḥalību kāmili alddismi"
drag, startPoint x: 1081, startPoint y: 678, endPoint x: 1254, endPoint y: 681, distance: 173.0
click at [1253, 680] on div "Name (En) Full cream milk Name (En) Name (Ar) الحليب كامل الدسم al-ḥalību kāmil…" at bounding box center [1114, 731] width 712 height 108
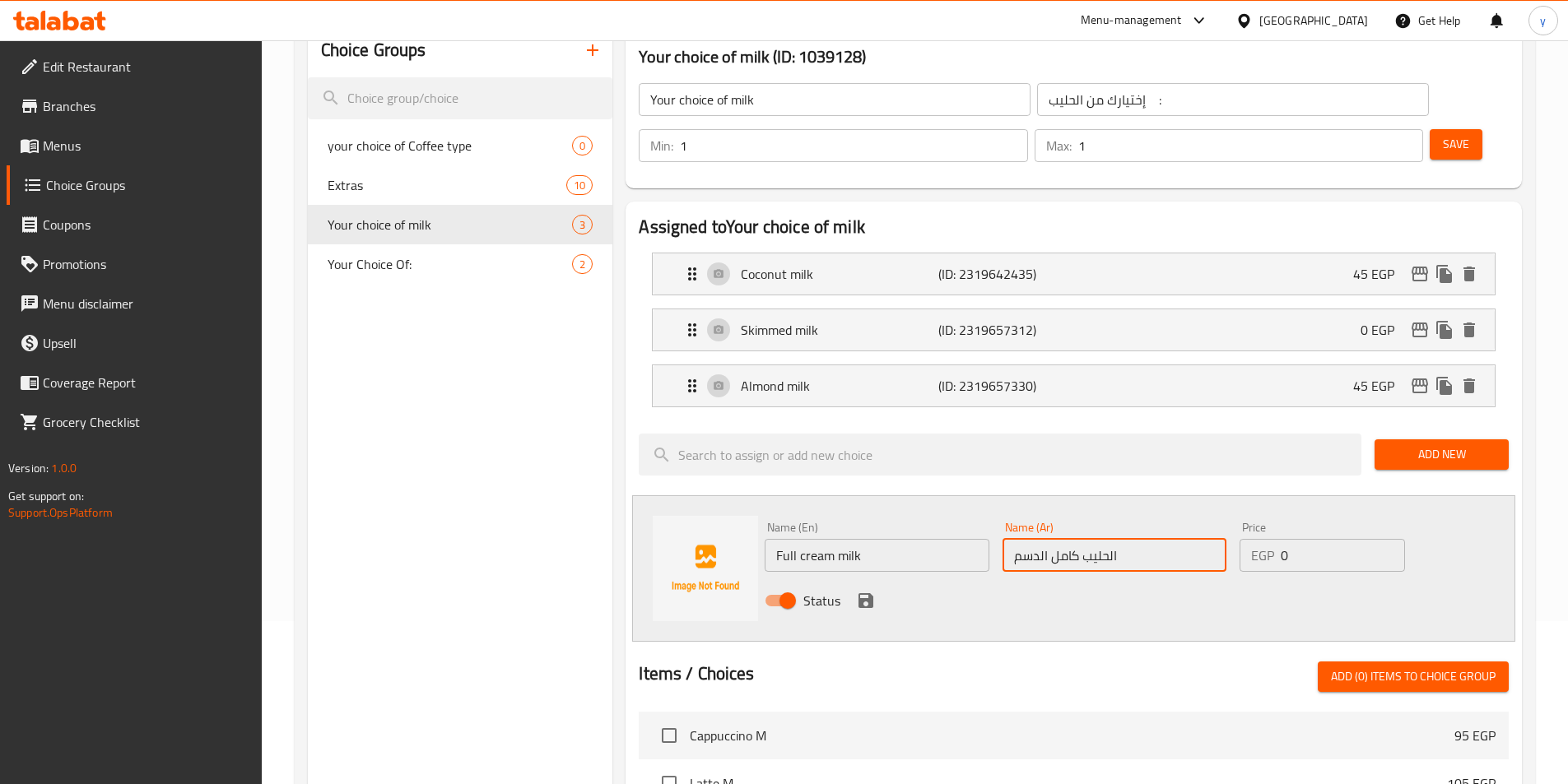
scroll to position [165, 0]
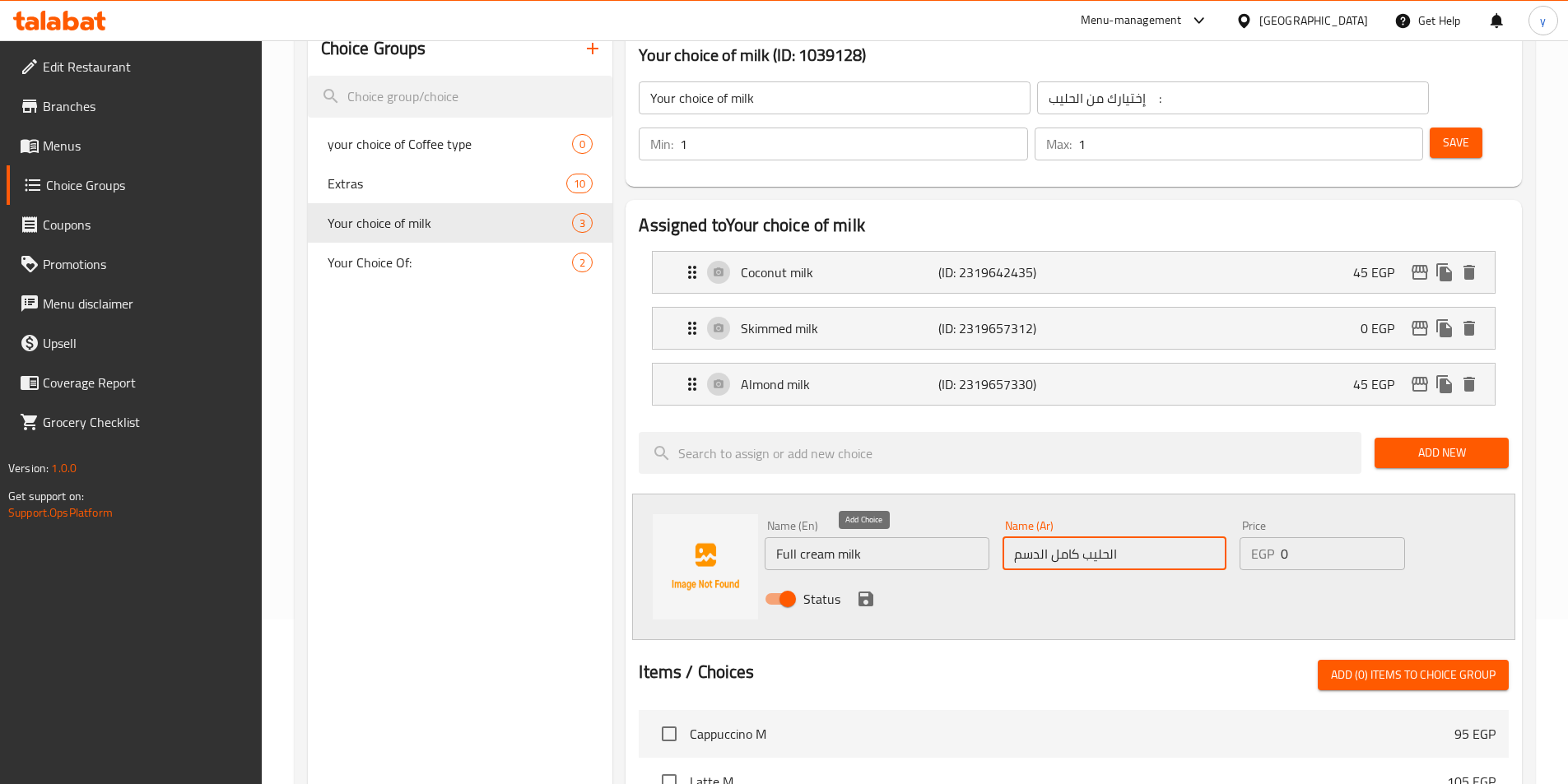
type input "الحليب كامل الدسم"
click at [869, 592] on icon "save" at bounding box center [865, 599] width 15 height 15
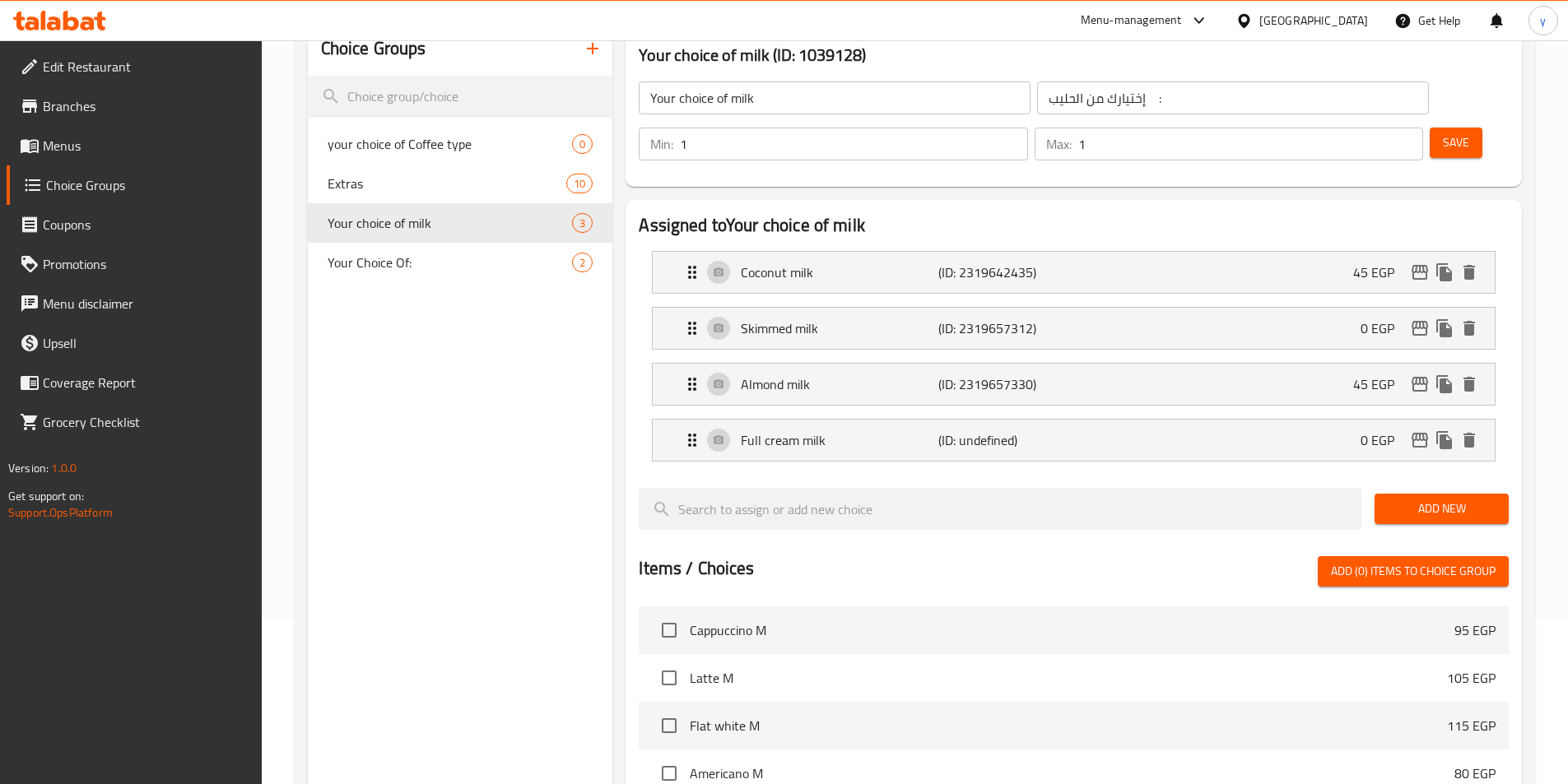
click at [1443, 133] on span "Save" at bounding box center [1456, 143] width 27 height 21
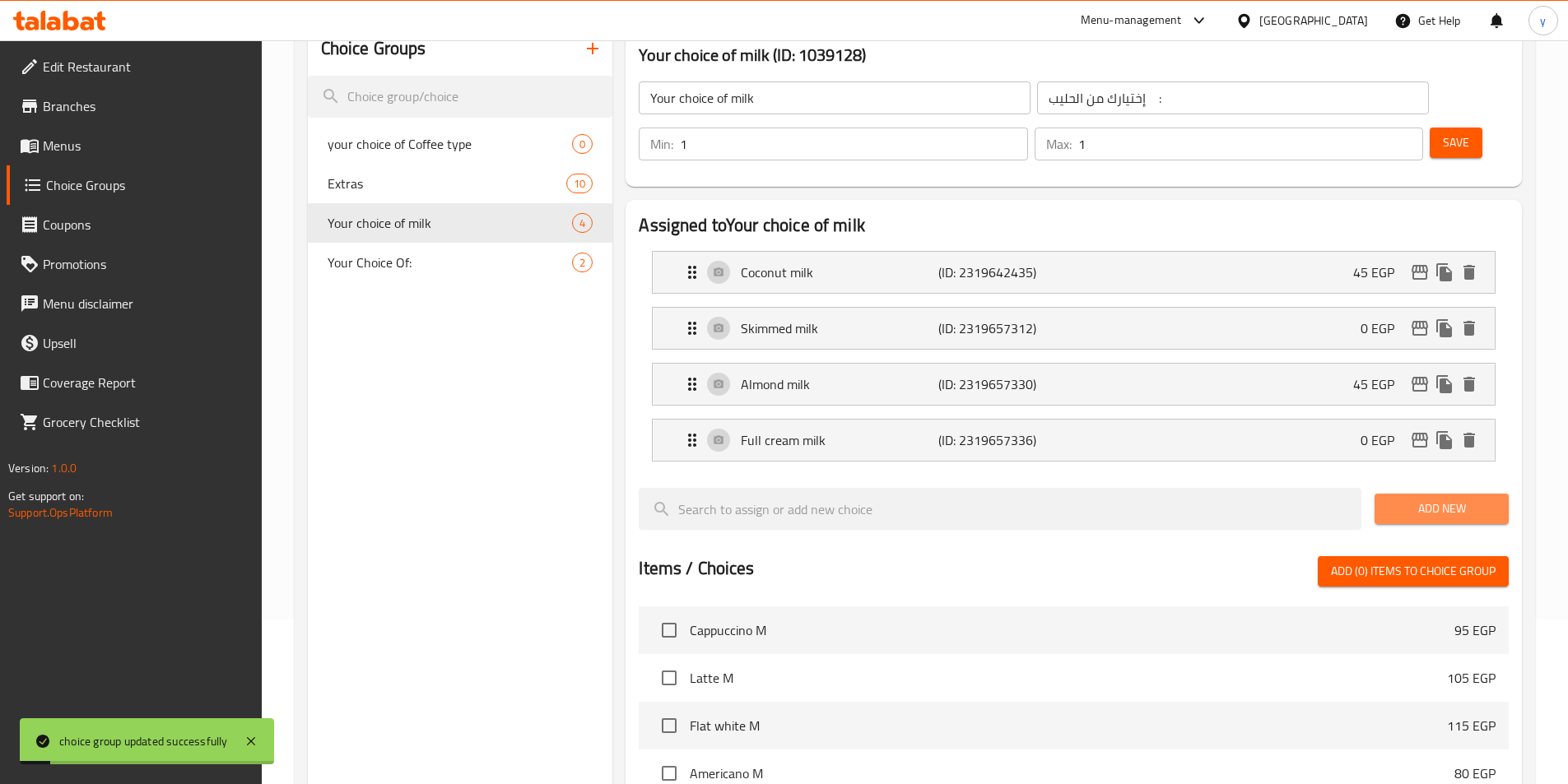
click at [1464, 499] on span "Add New" at bounding box center [1441, 509] width 108 height 21
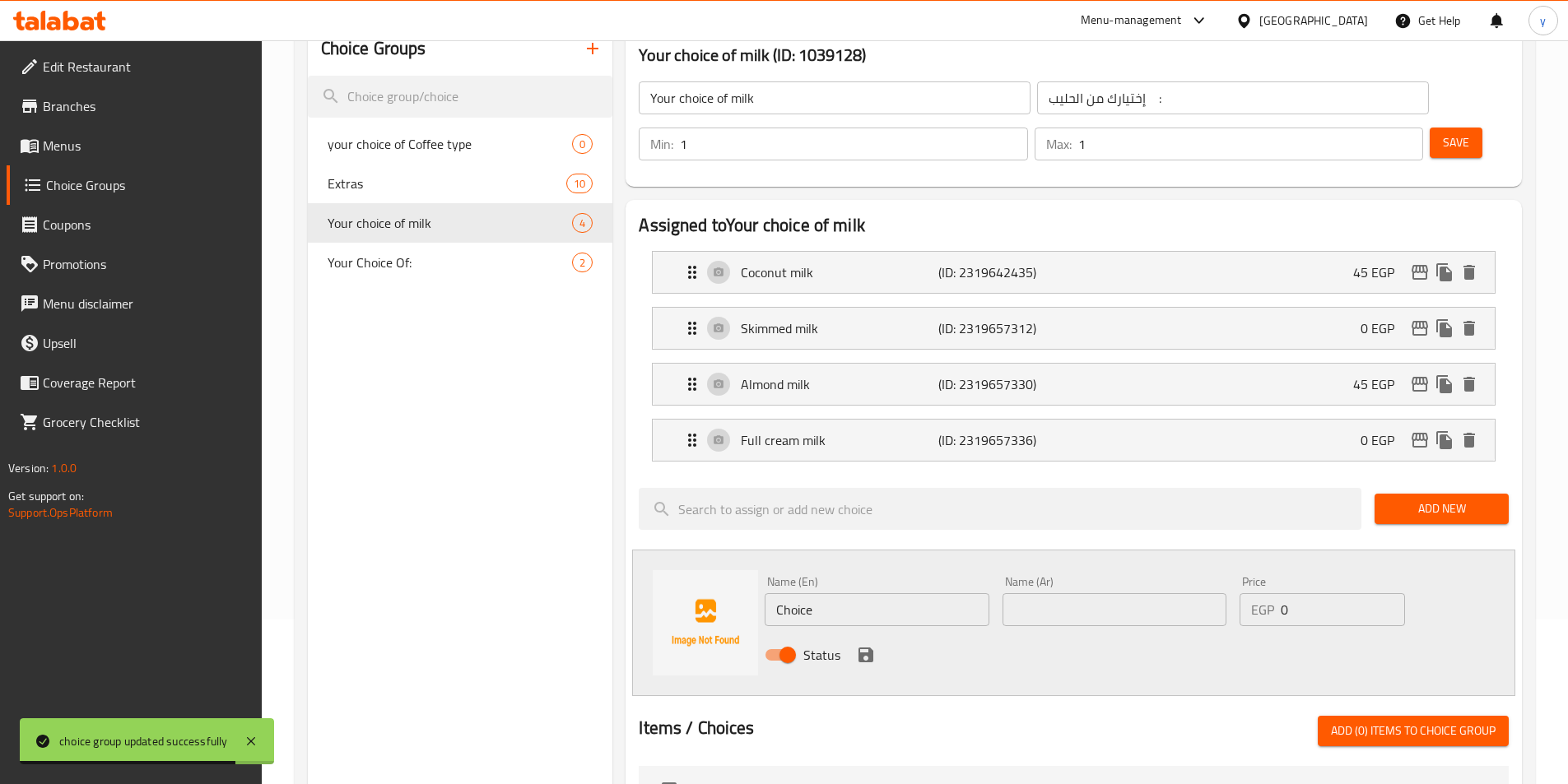
click at [823, 594] on input "Choice" at bounding box center [876, 610] width 224 height 33
paste input "Oat milk"
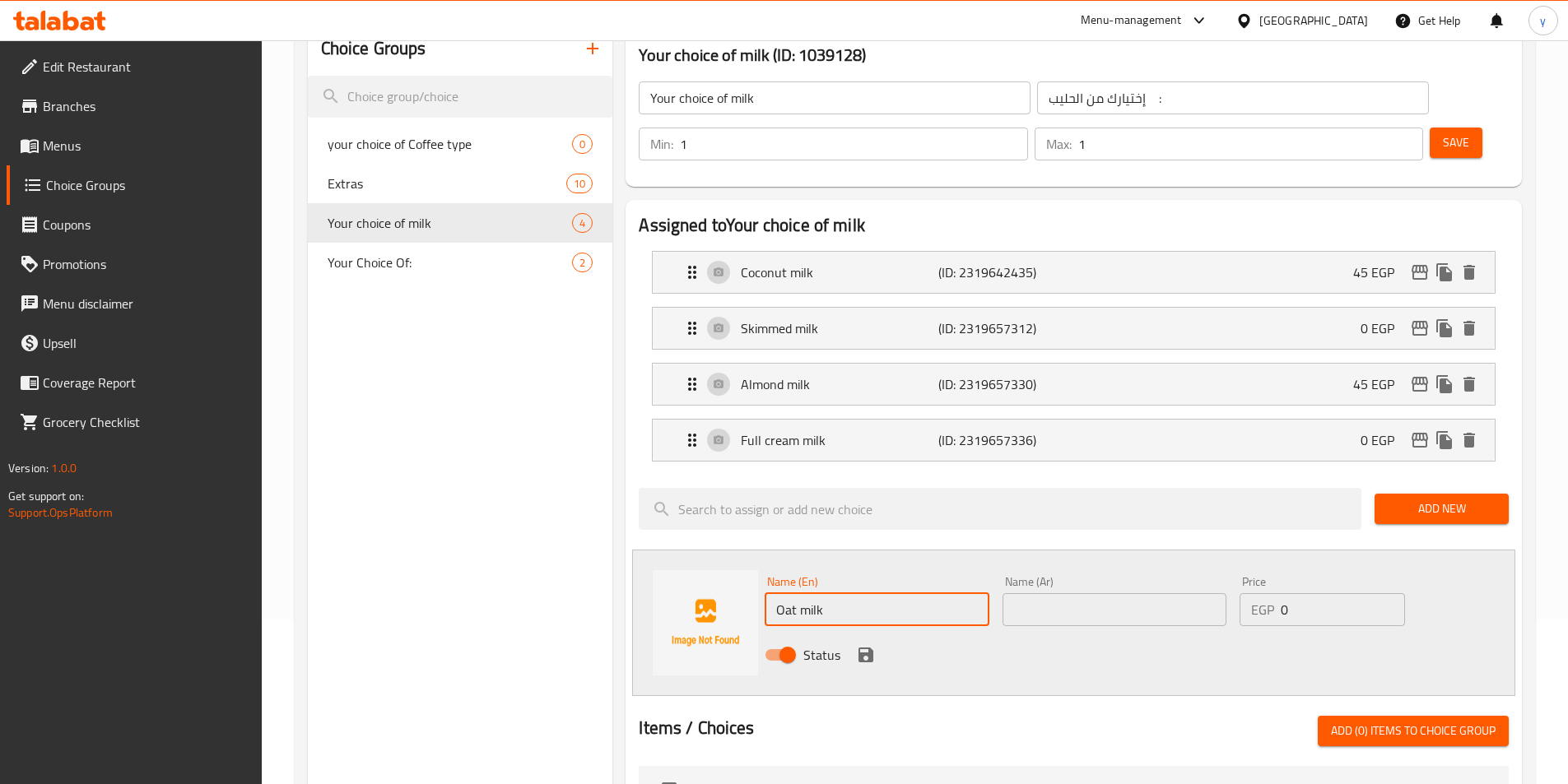
click at [899, 594] on input "Oat milk" at bounding box center [876, 610] width 224 height 33
type input "Oat milk"
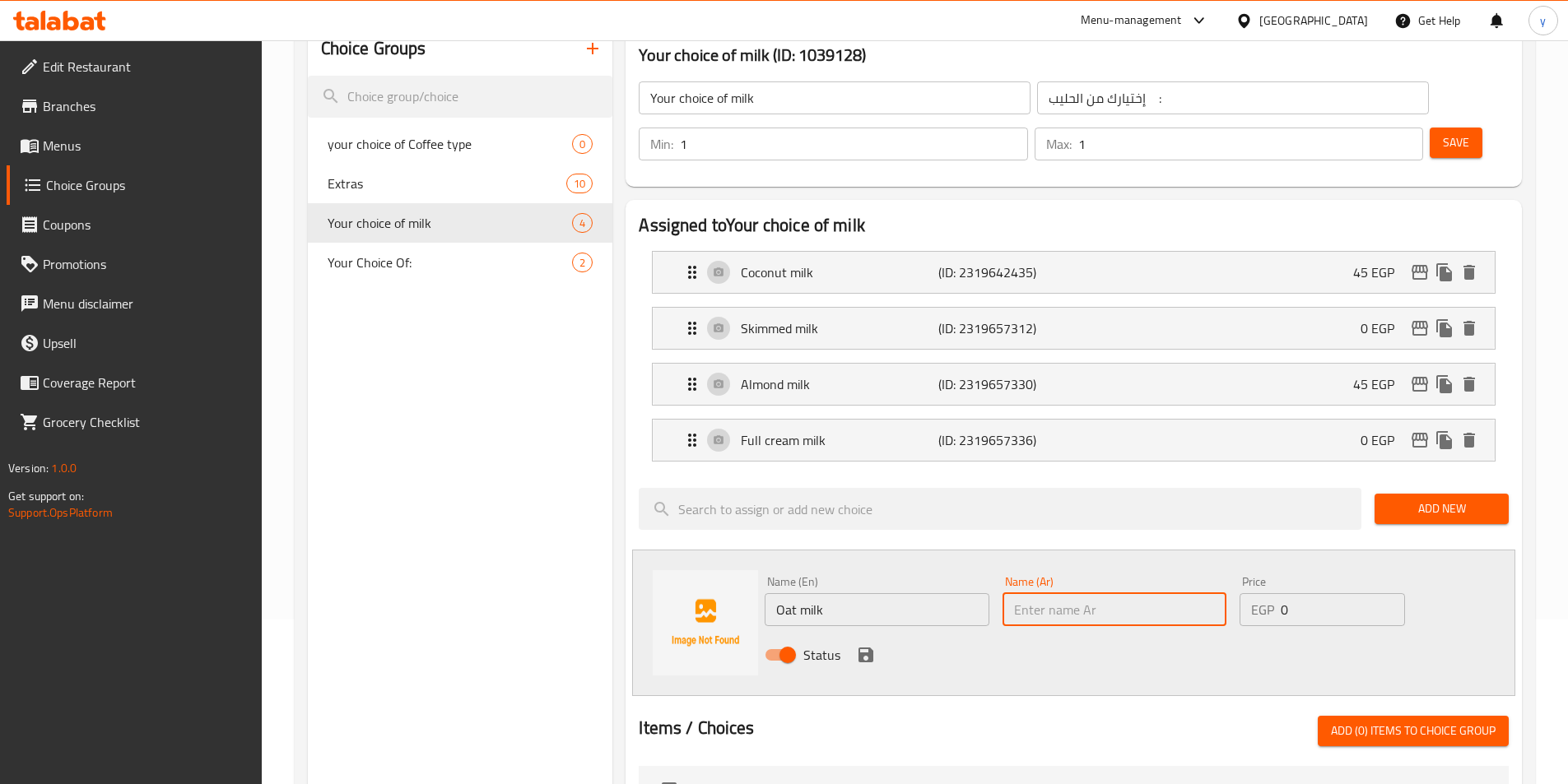
click at [1045, 594] on input "text" at bounding box center [1115, 610] width 224 height 33
paste input "حليب الشوفان"
type input "حليب الشوفان"
click at [1300, 594] on input "0" at bounding box center [1341, 610] width 123 height 33
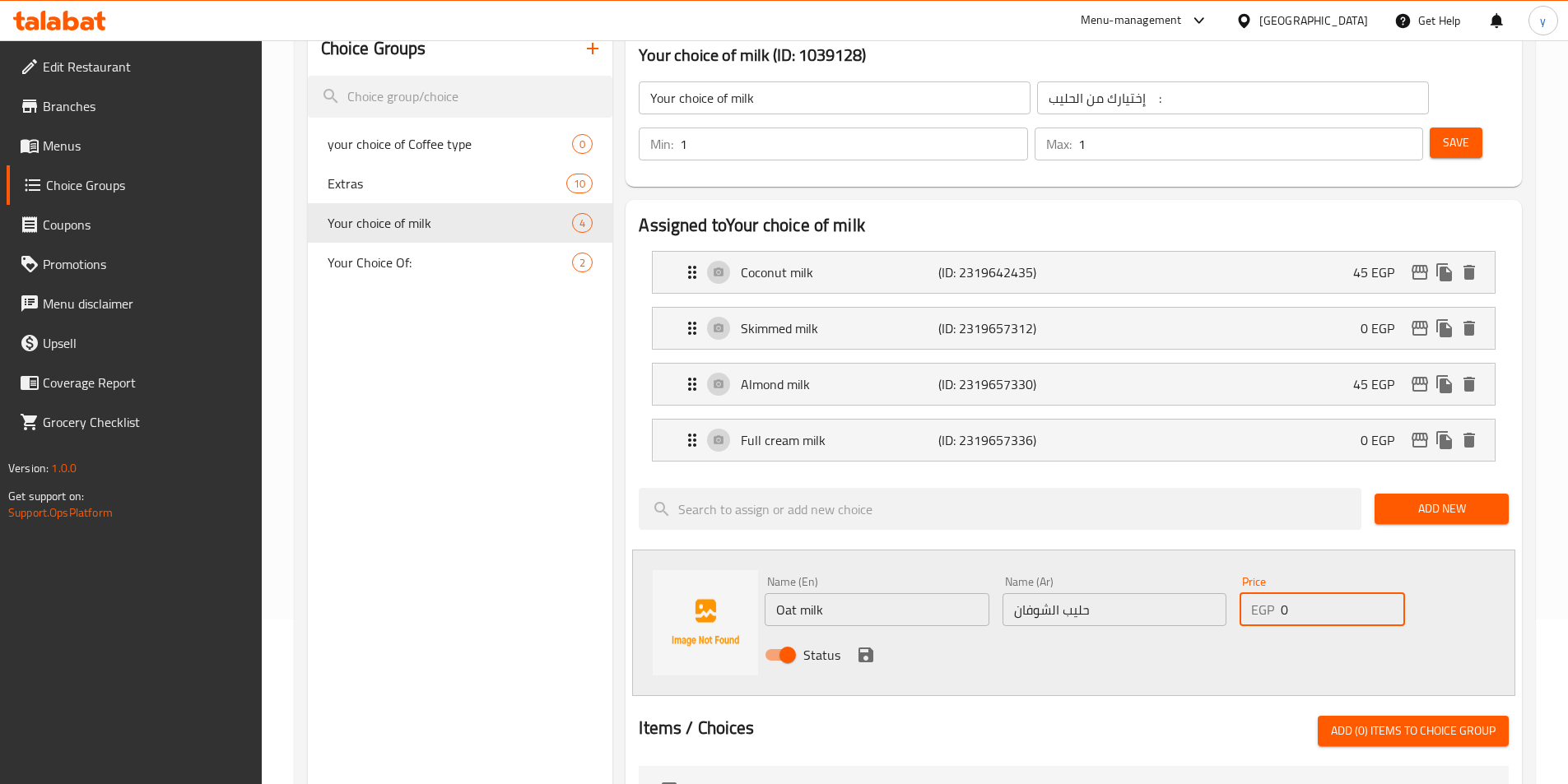
click at [1300, 594] on input "0" at bounding box center [1341, 610] width 123 height 33
type input "45"
click at [870, 648] on icon "save" at bounding box center [865, 655] width 15 height 15
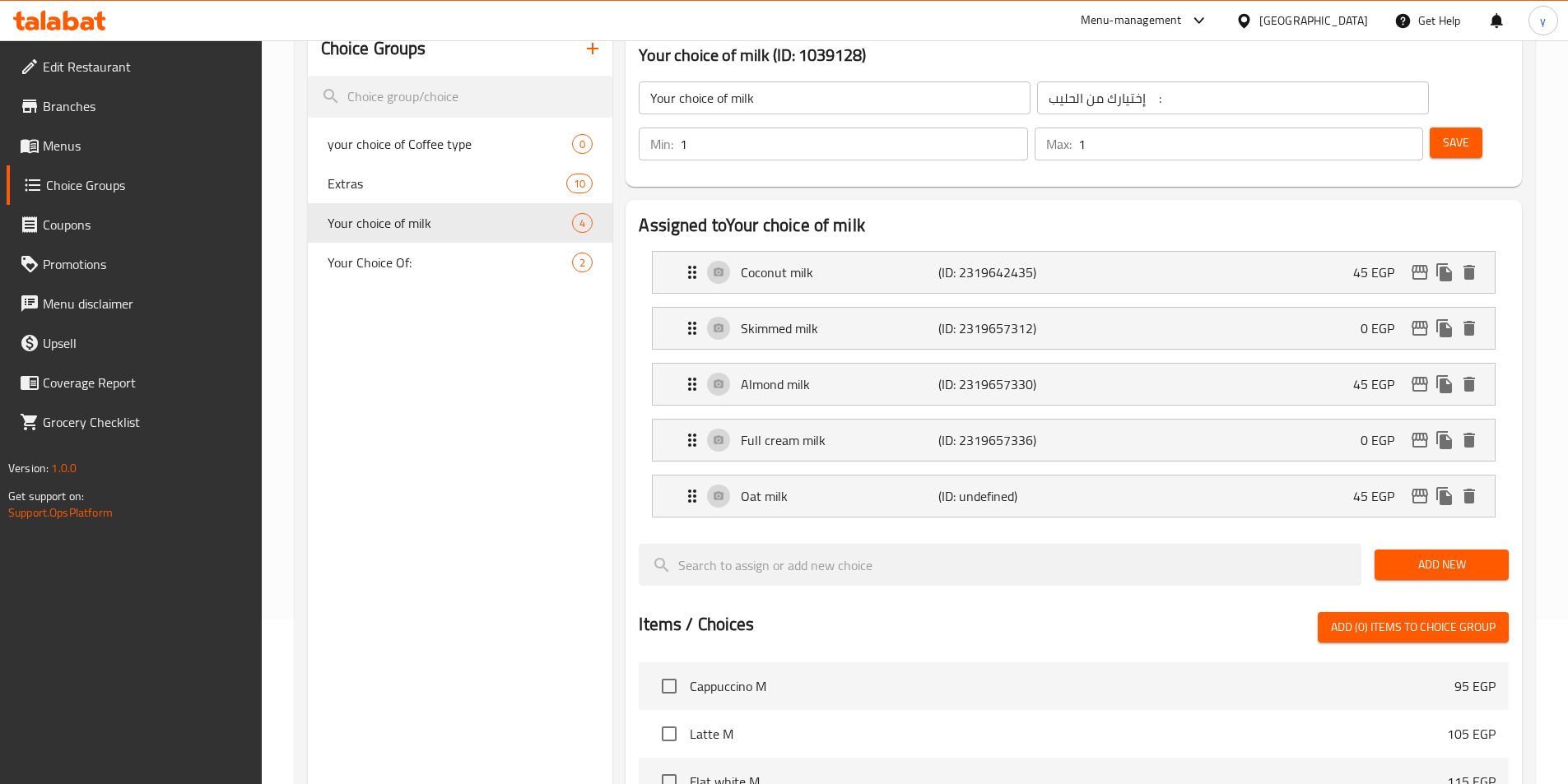
click at [1443, 133] on span "Save" at bounding box center [1456, 143] width 27 height 21
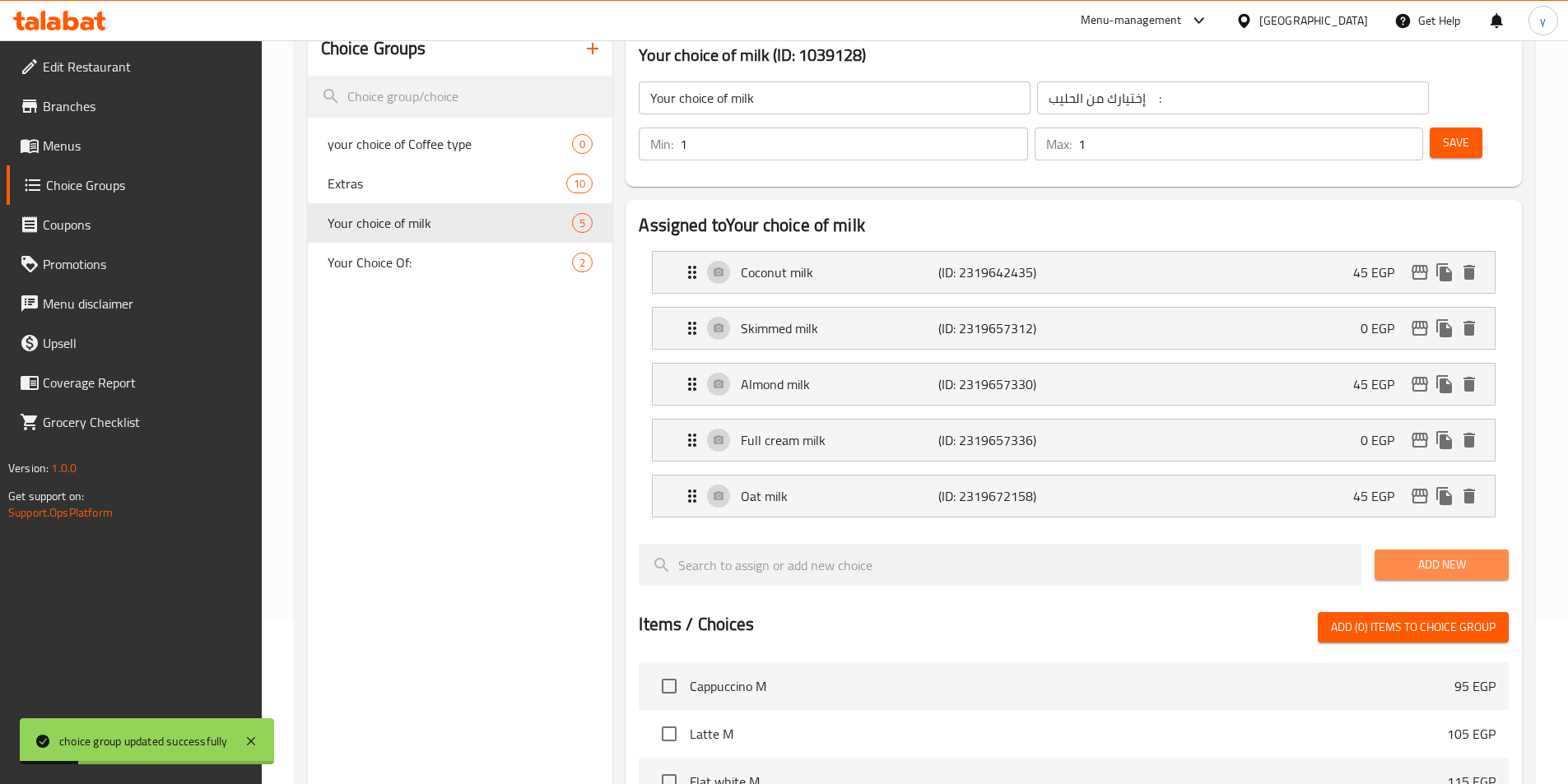
click at [1421, 555] on span "Add New" at bounding box center [1441, 565] width 108 height 21
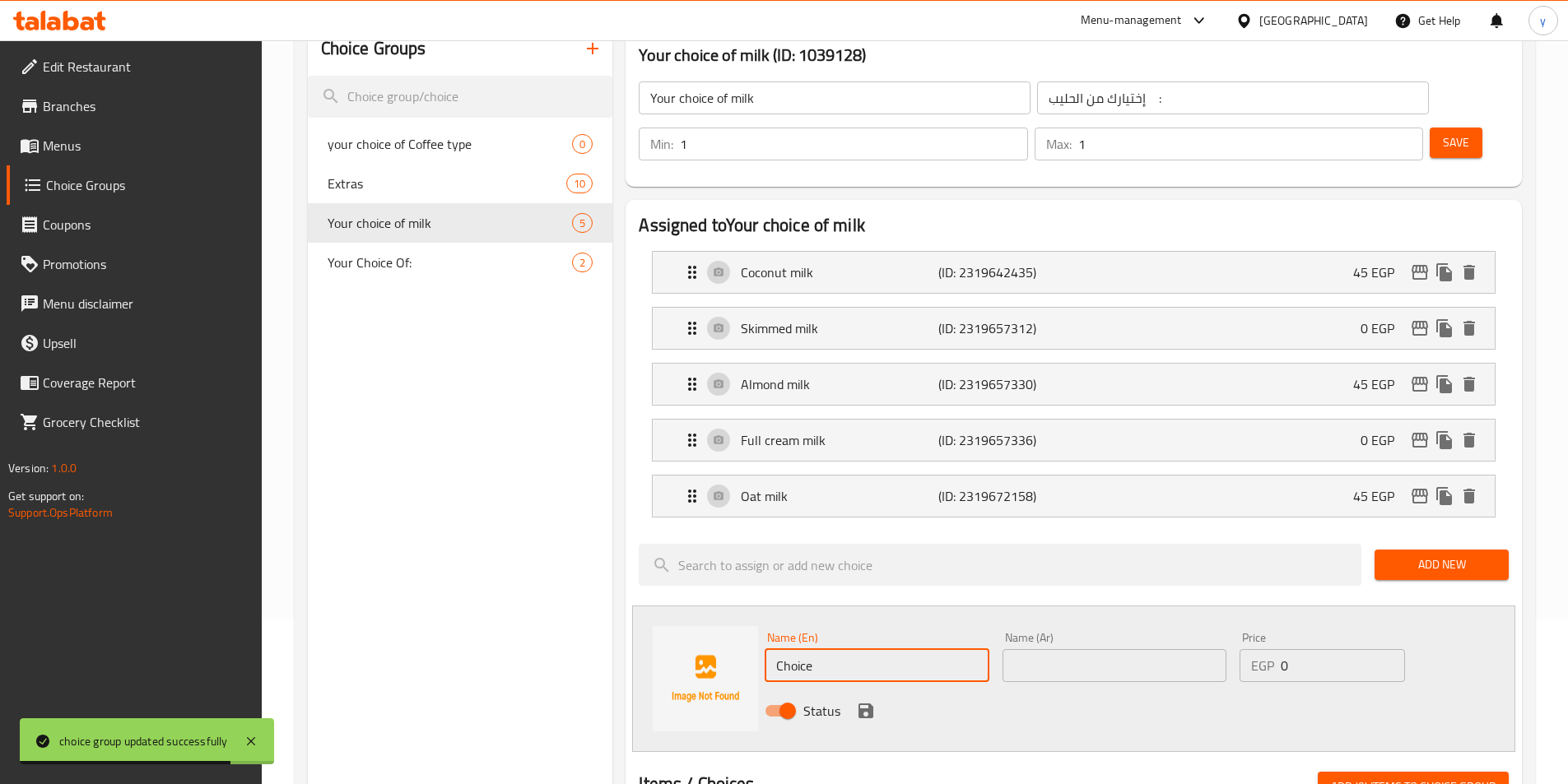
click at [905, 650] on input "Choice" at bounding box center [876, 666] width 224 height 33
paste input "Black coffee without milk"
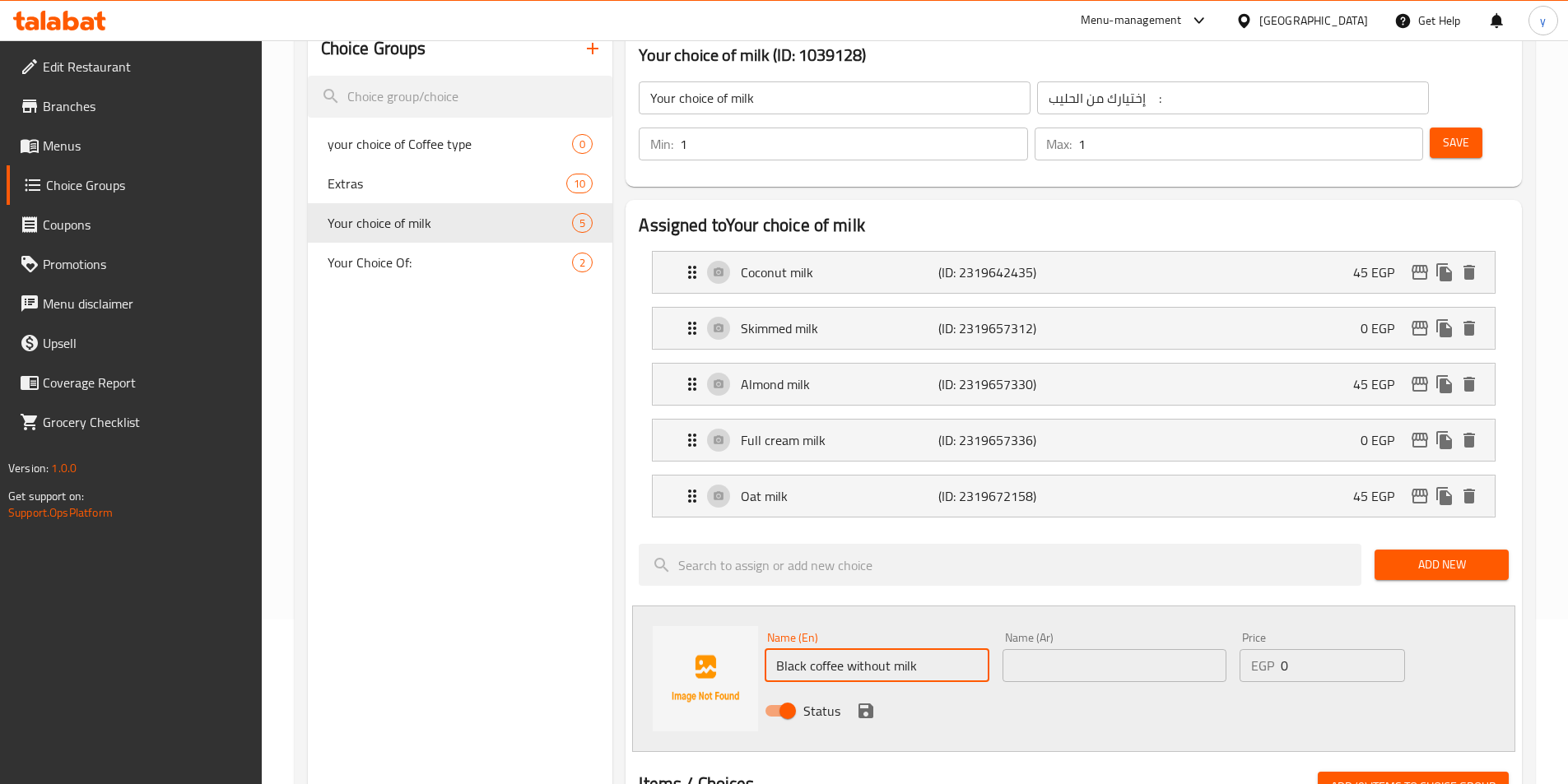
click at [956, 650] on input "Black coffee without milk" at bounding box center [876, 666] width 224 height 33
type input "Black coffee without milk"
click at [1167, 650] on input "text" at bounding box center [1115, 666] width 224 height 33
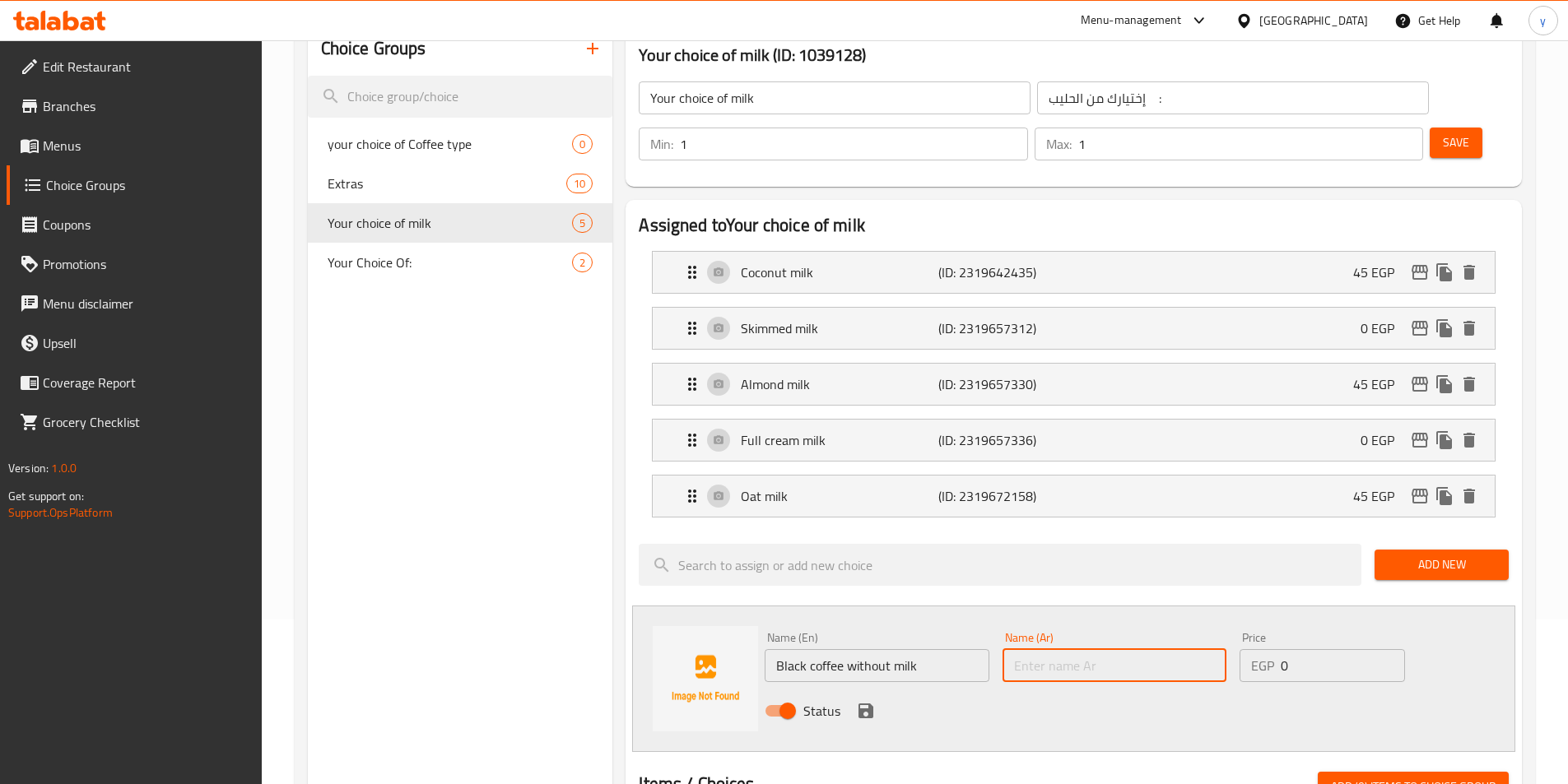
paste input "قهوة سوداء بدون حليب"
type input "قهوة سوداء بدون حليب"
click at [1308, 650] on input "0" at bounding box center [1341, 666] width 123 height 33
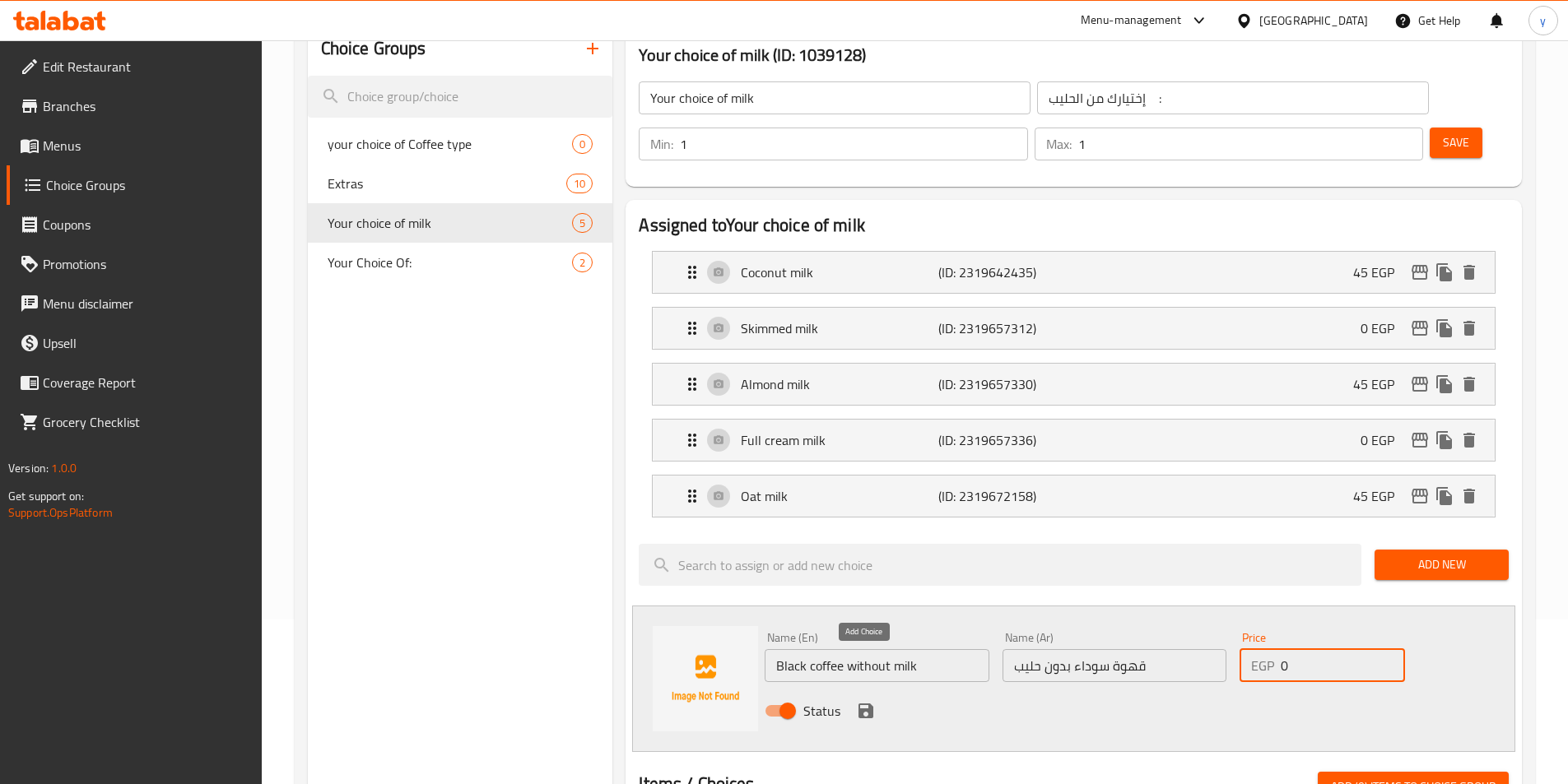
click at [870, 701] on icon "save" at bounding box center [866, 711] width 20 height 20
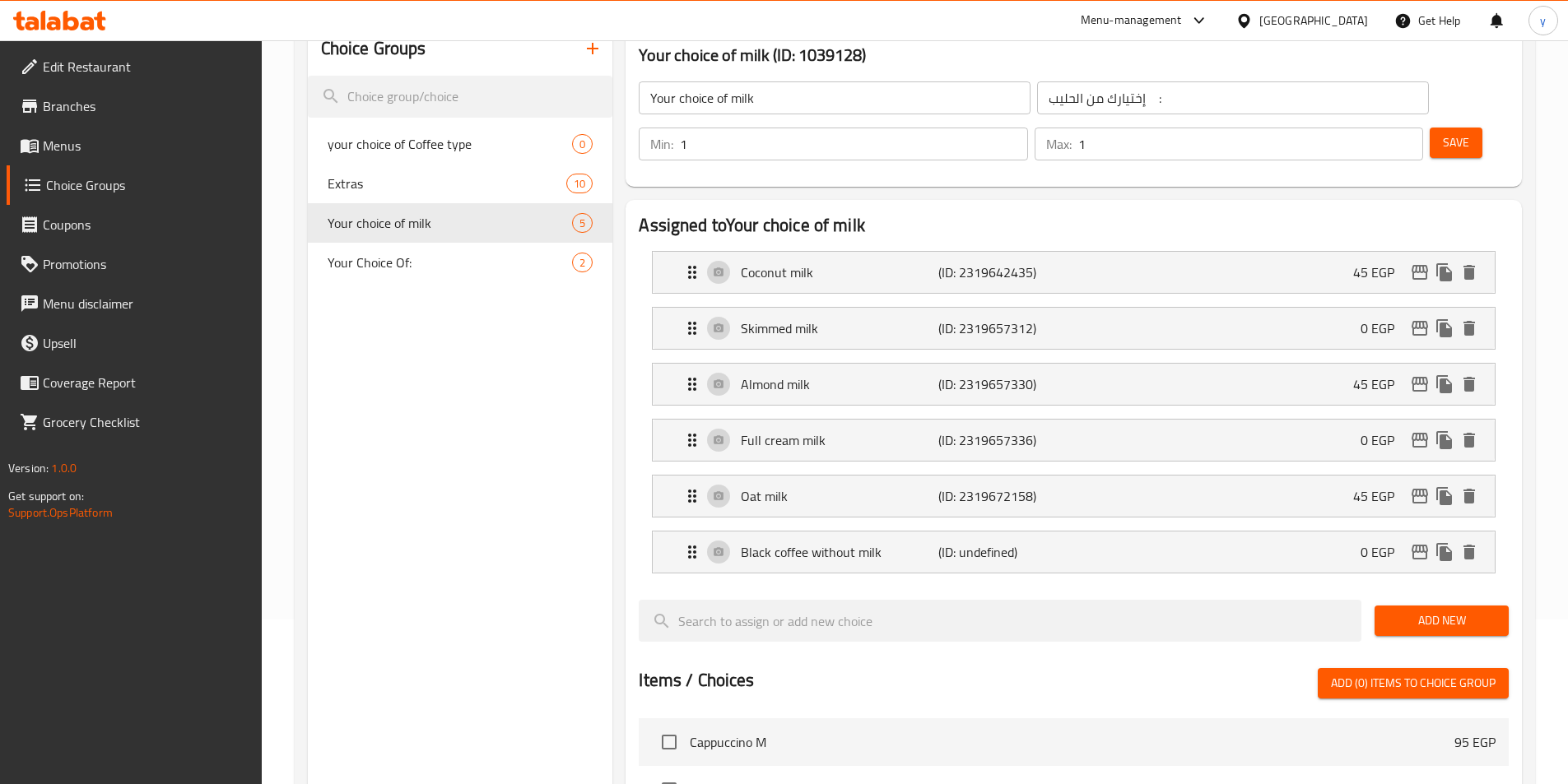
click at [1443, 133] on span "Save" at bounding box center [1456, 143] width 27 height 21
click at [1449, 611] on span "Add New" at bounding box center [1441, 621] width 108 height 21
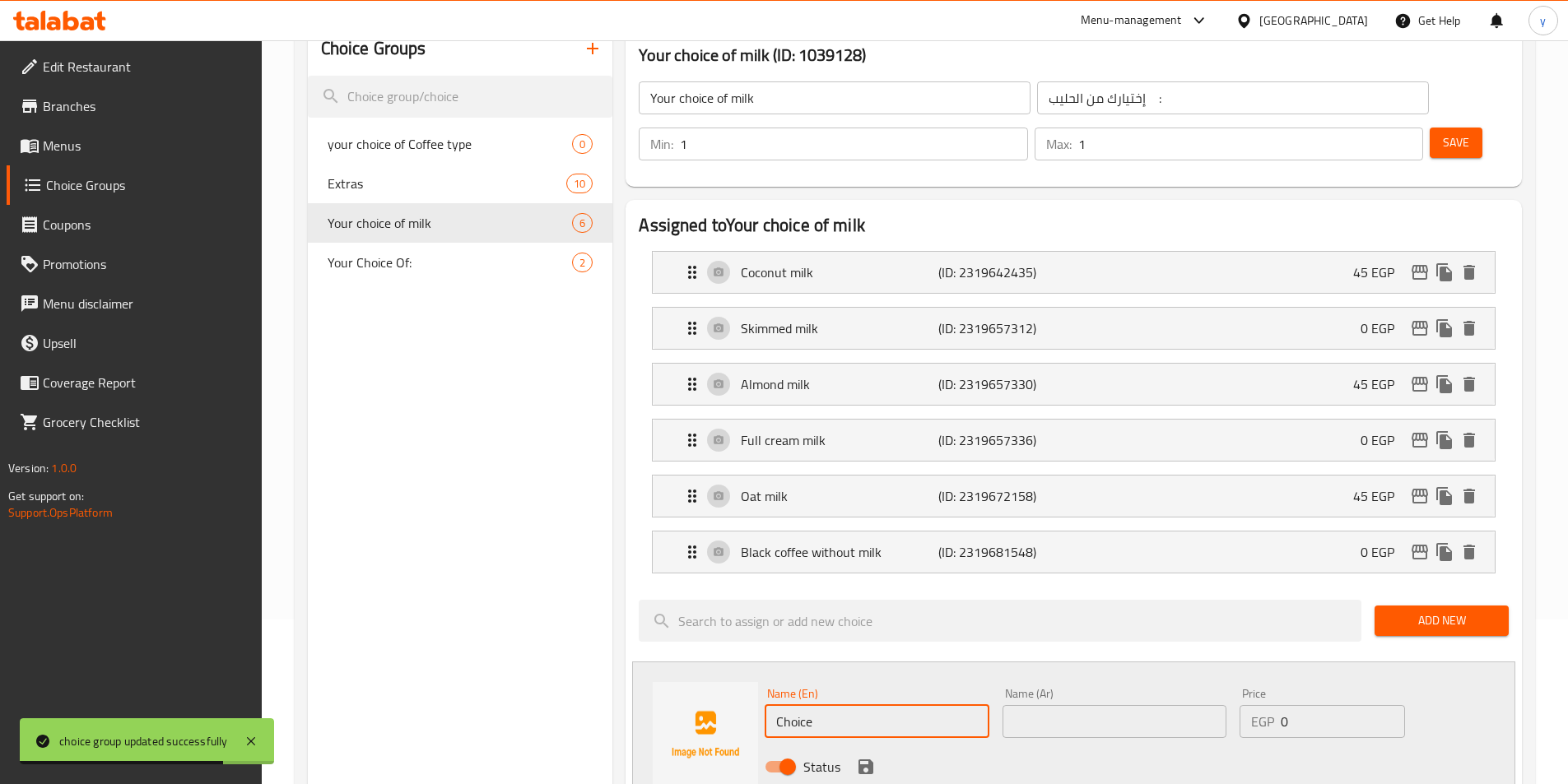
click at [826, 706] on input "Choice" at bounding box center [876, 722] width 224 height 33
paste input "Free lactose milk"
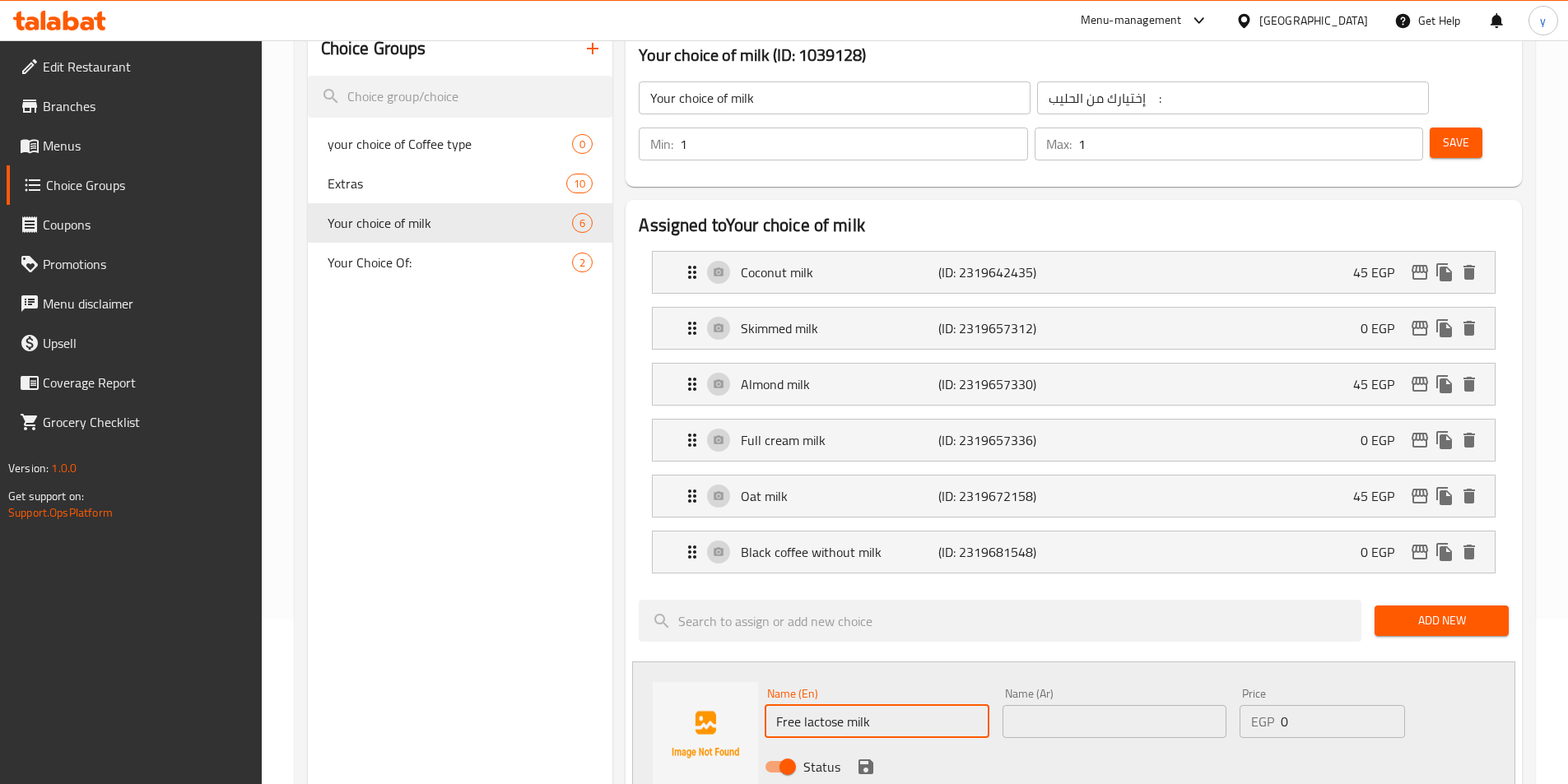
click at [916, 706] on input "Free lactose milk" at bounding box center [876, 722] width 224 height 33
type input "Free lactose milk"
click at [1170, 706] on input "text" at bounding box center [1115, 722] width 224 height 33
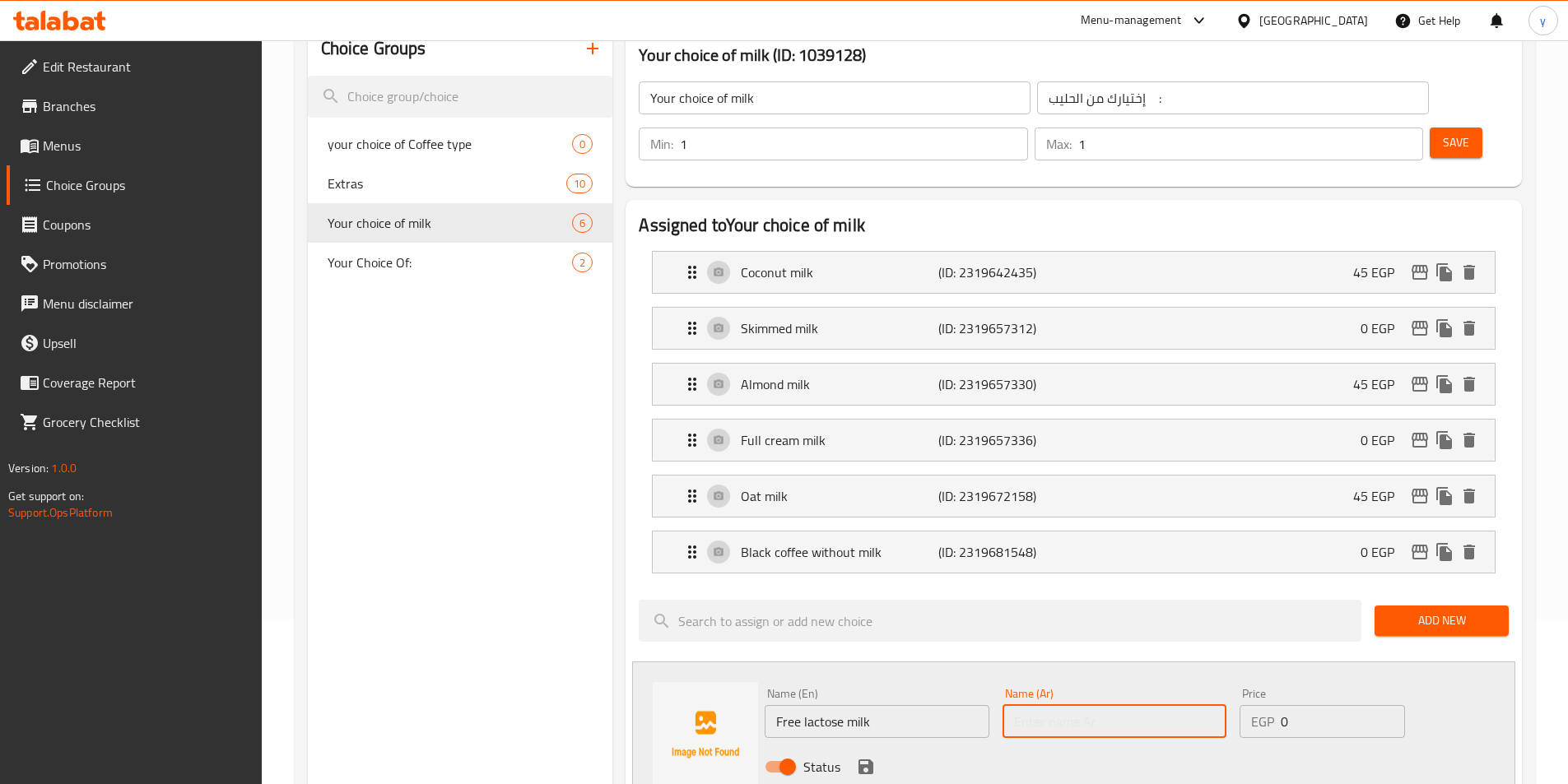
paste input "حليب اللاكتوز الحر"
type input "حليب اللاكتوز الحر"
click at [1337, 706] on input "0" at bounding box center [1341, 722] width 123 height 33
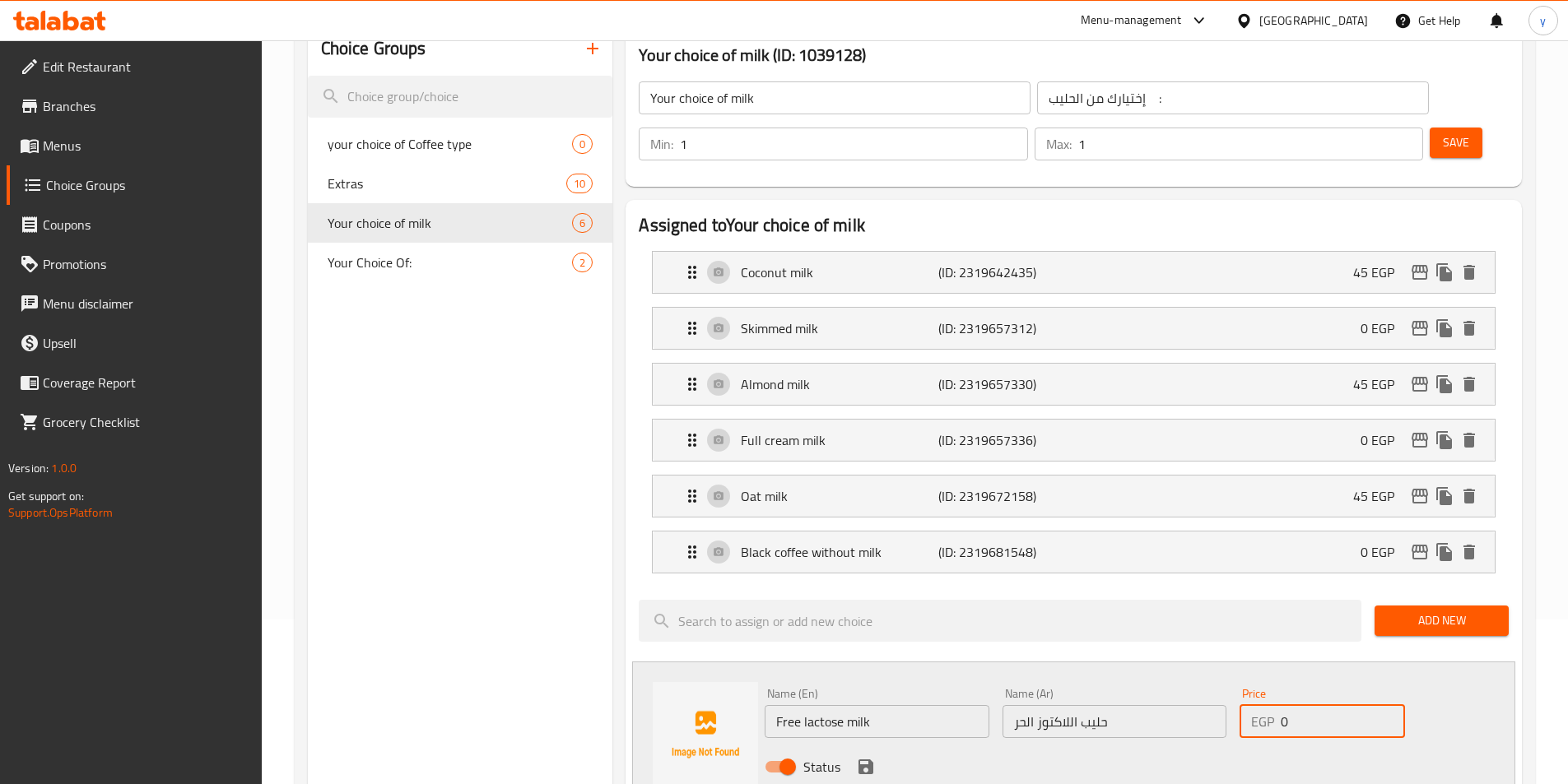
click at [1337, 706] on input "0" at bounding box center [1341, 722] width 123 height 33
type input "45"
click at [860, 760] on icon "save" at bounding box center [865, 767] width 15 height 15
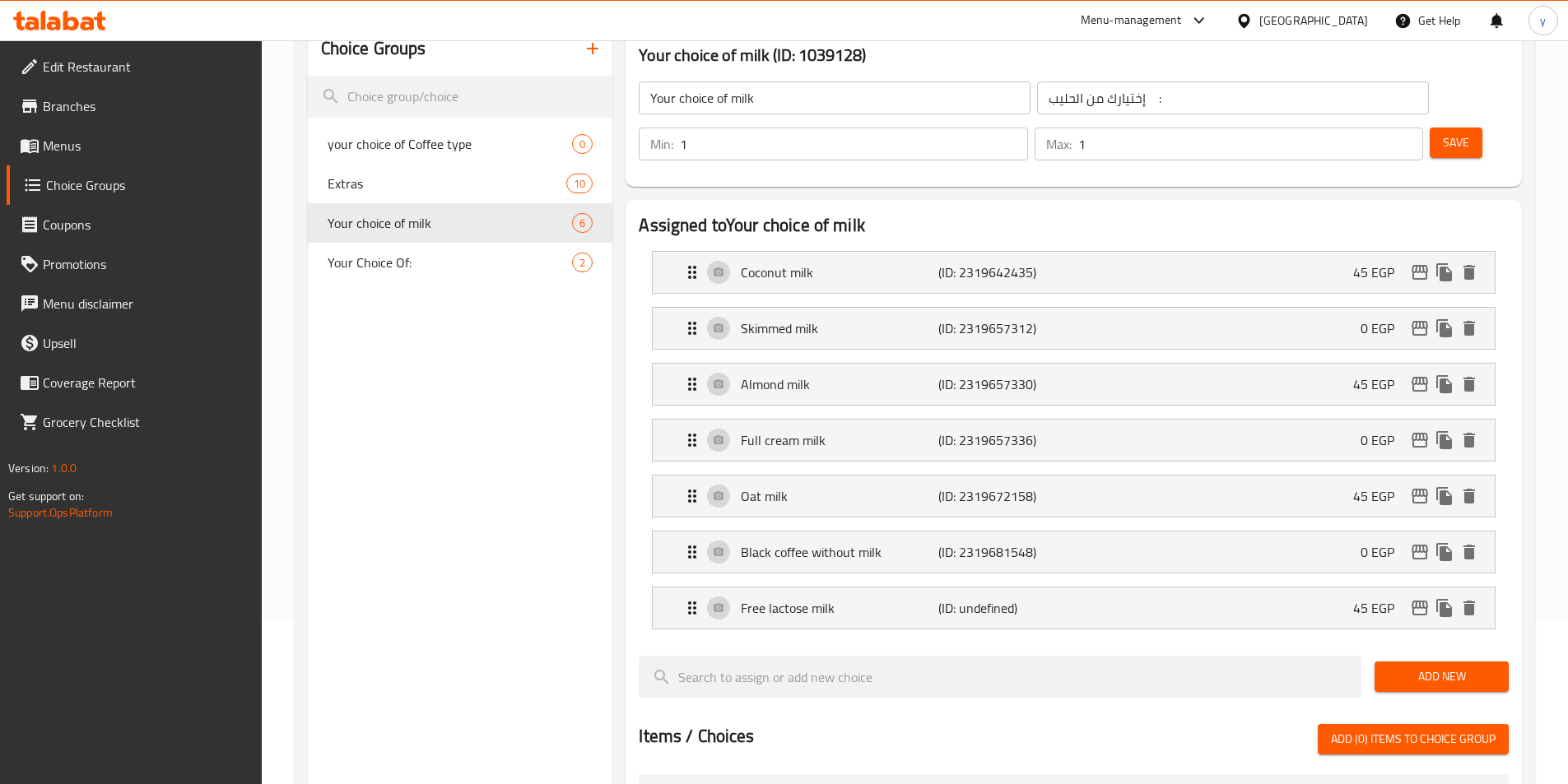
click at [1443, 133] on span "Save" at bounding box center [1456, 143] width 27 height 21
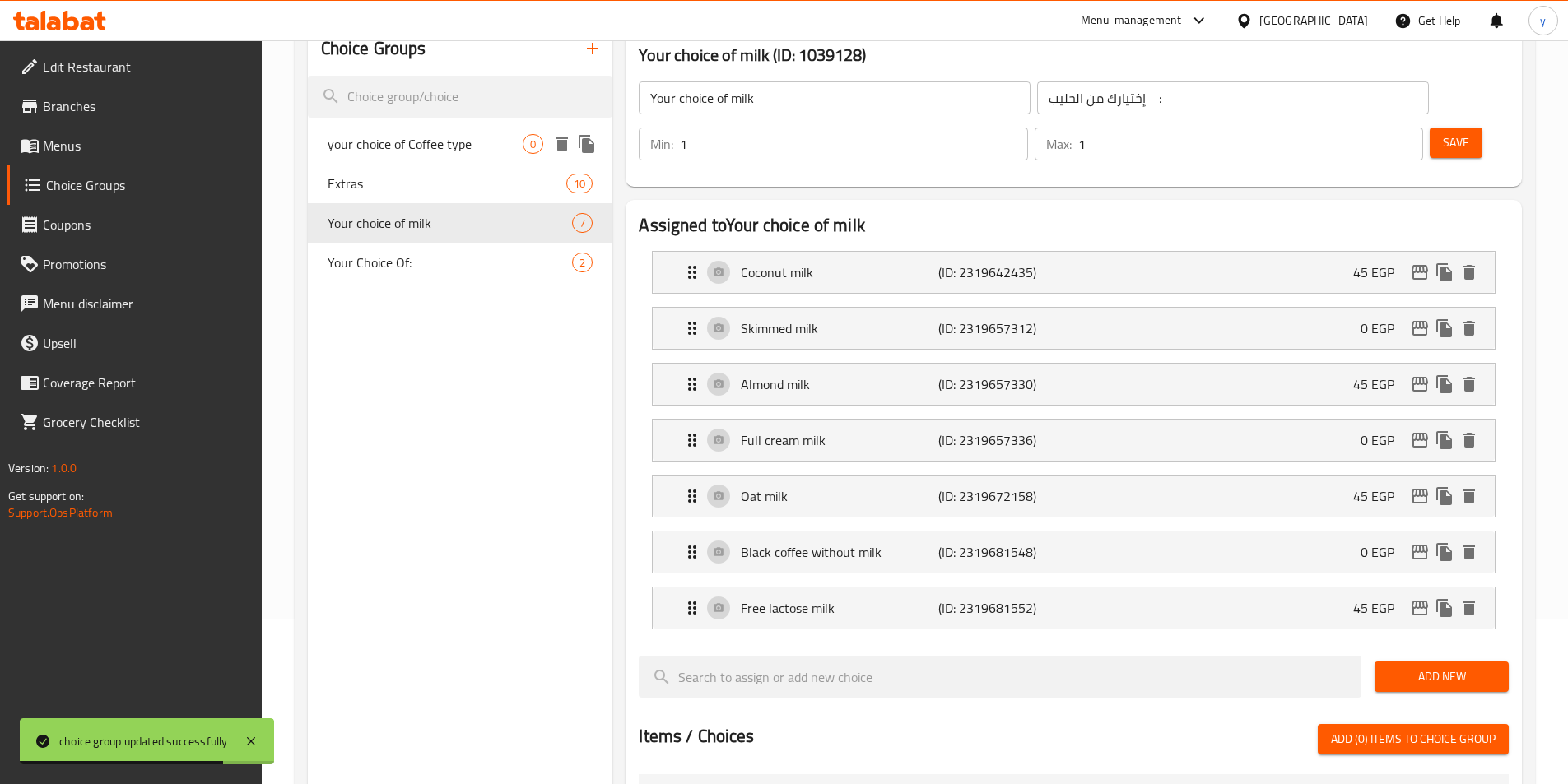
click at [411, 148] on span "your choice of Coffee type" at bounding box center [425, 144] width 196 height 20
type input "your choice of Coffee type"
type input "اختيارك من نوع القهوة"
type input "0"
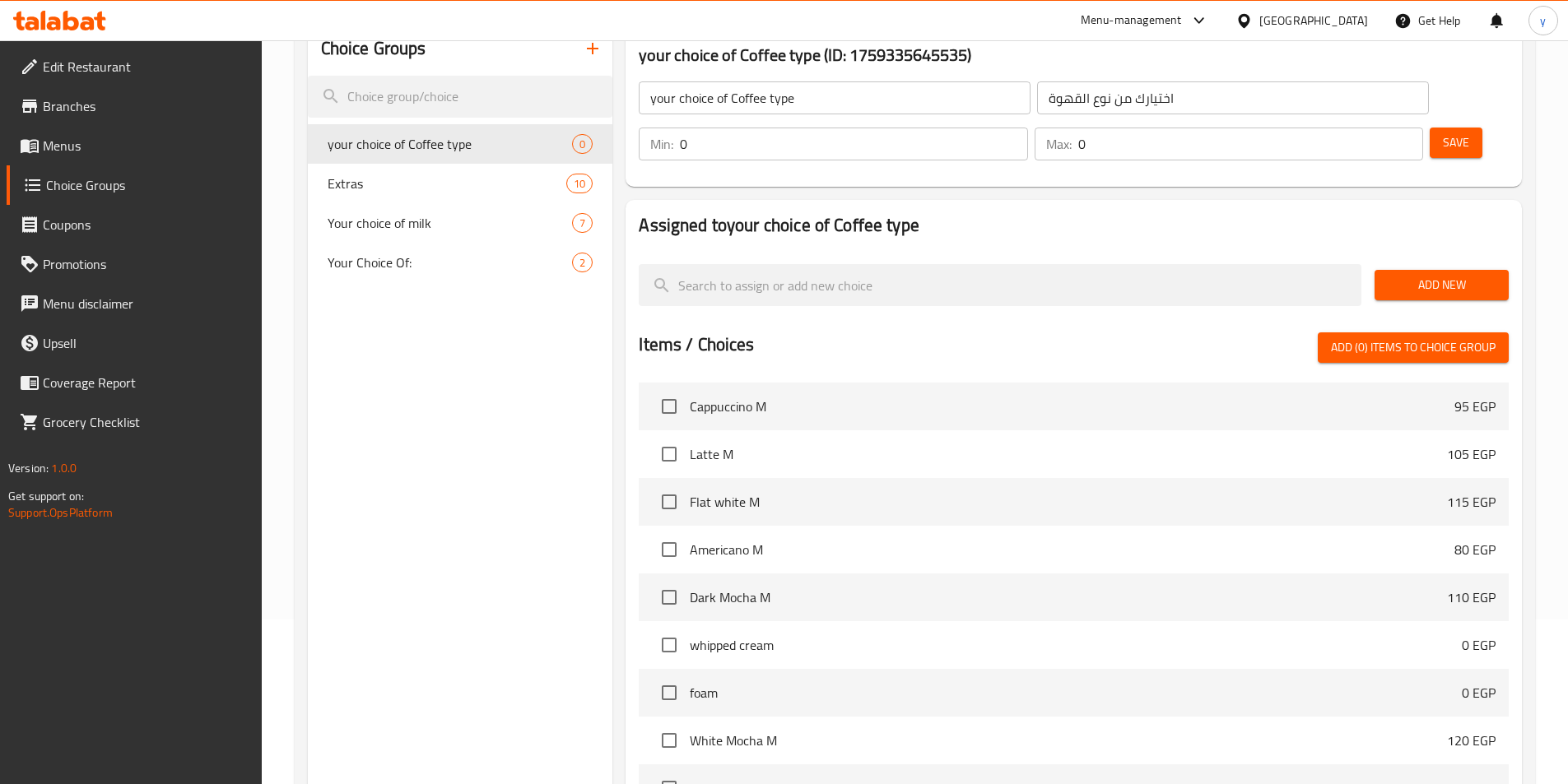
click at [1027, 128] on input "0" at bounding box center [853, 144] width 347 height 33
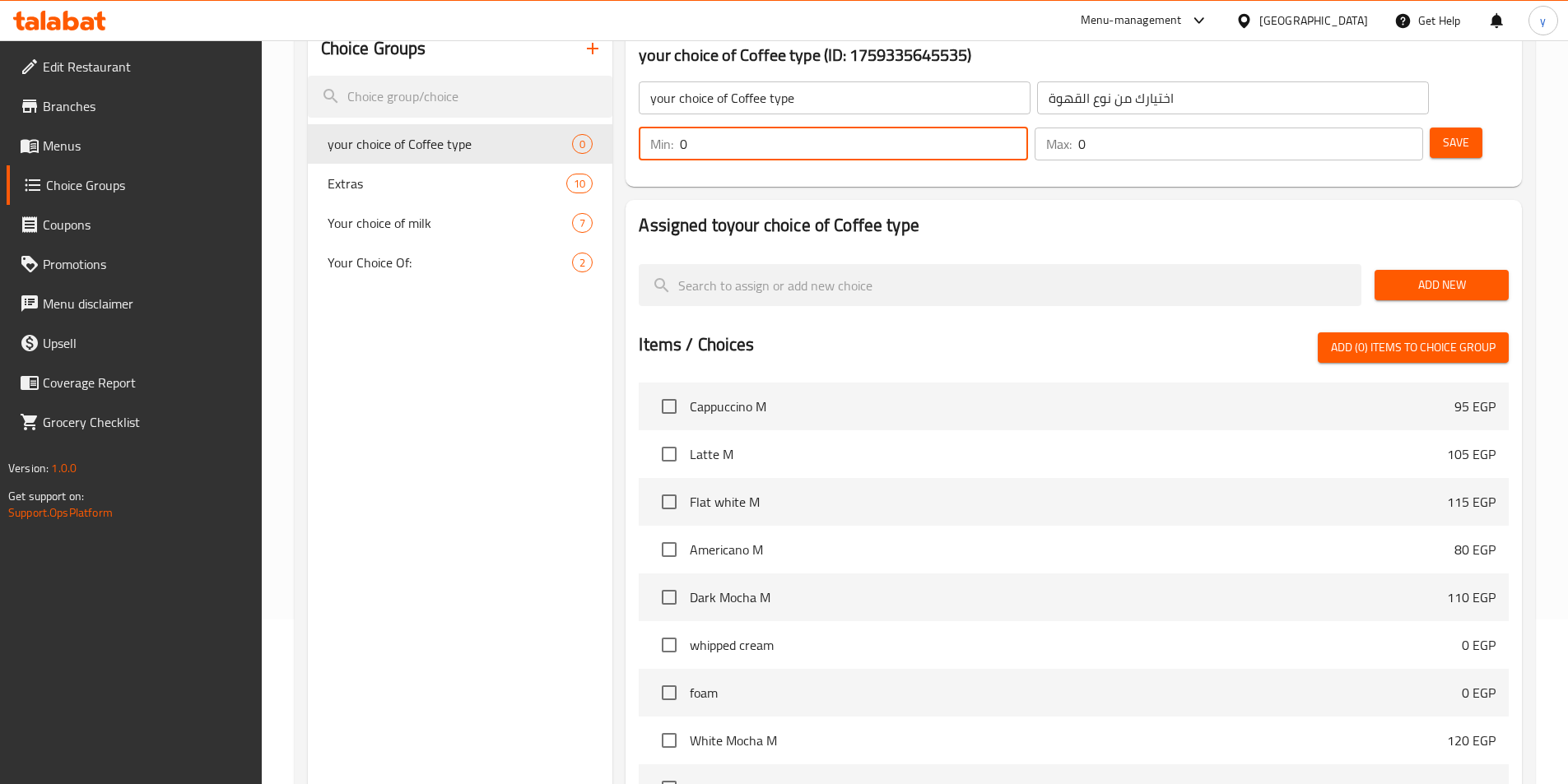
click at [1027, 128] on input "0" at bounding box center [853, 144] width 347 height 33
type input "1"
click at [1371, 128] on input "0" at bounding box center [1250, 144] width 345 height 33
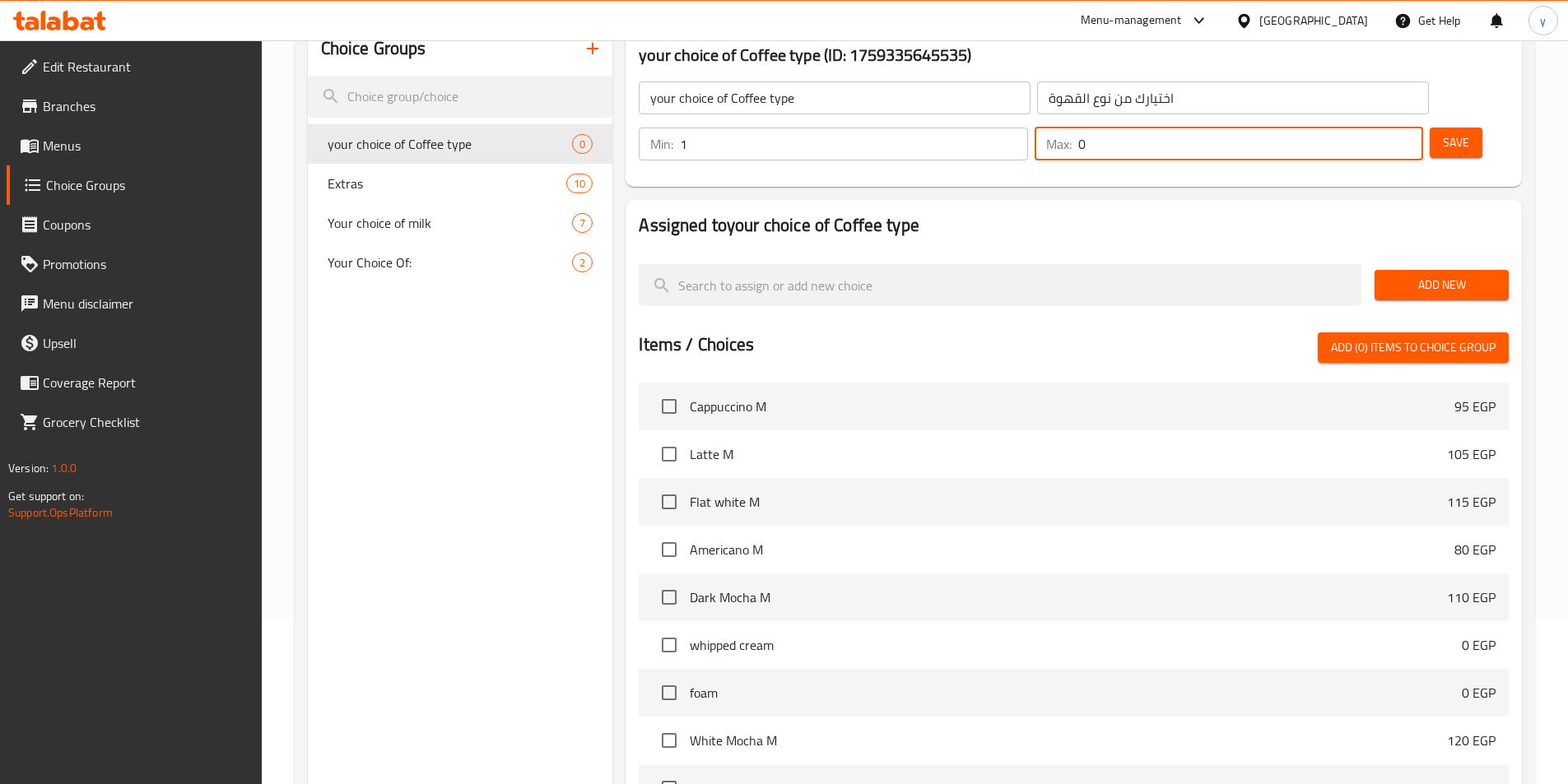
click at [1371, 128] on input "0" at bounding box center [1250, 144] width 345 height 33
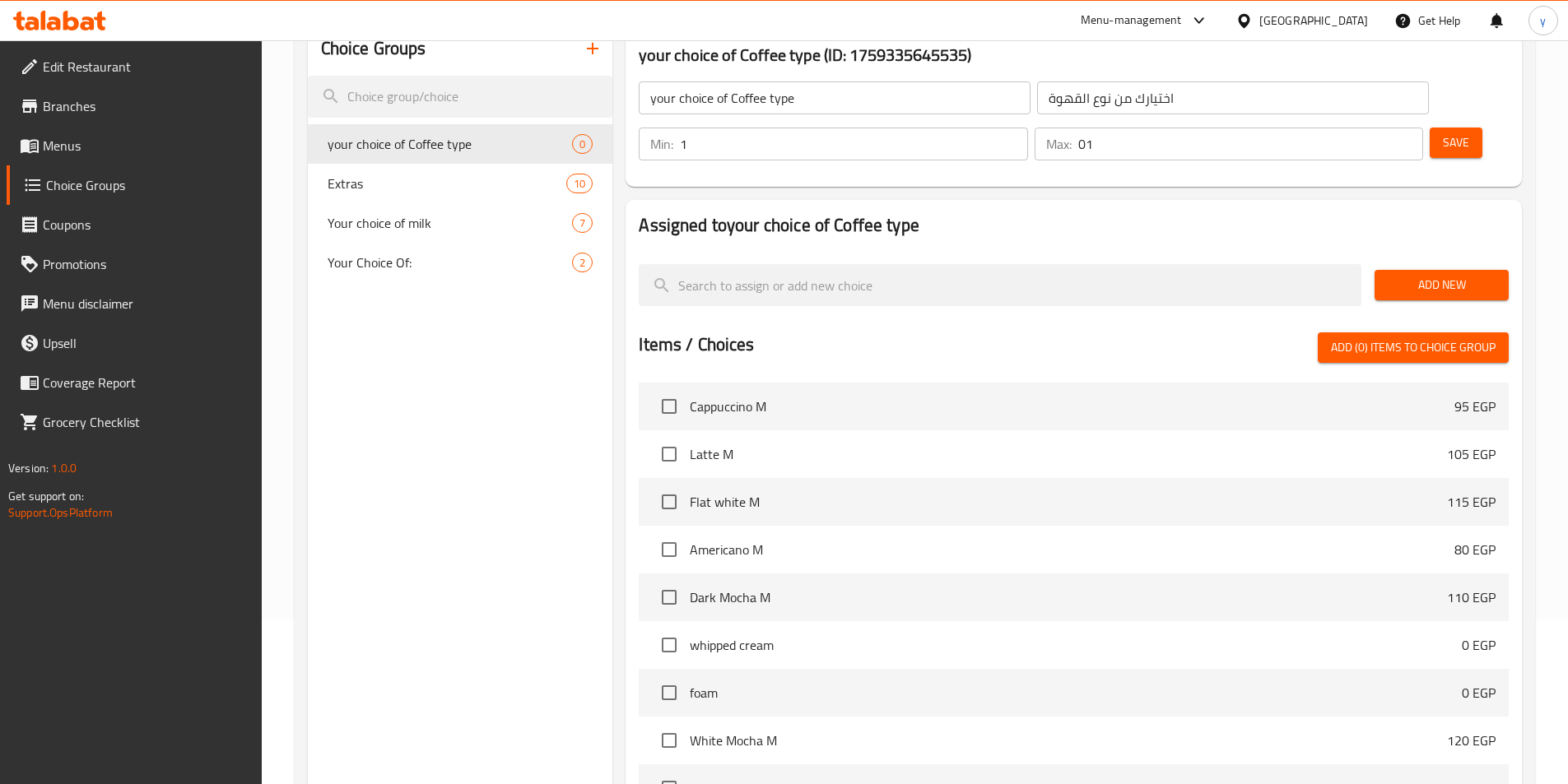
click at [1353, 128] on div "Max: 01 ​" at bounding box center [1229, 144] width 389 height 33
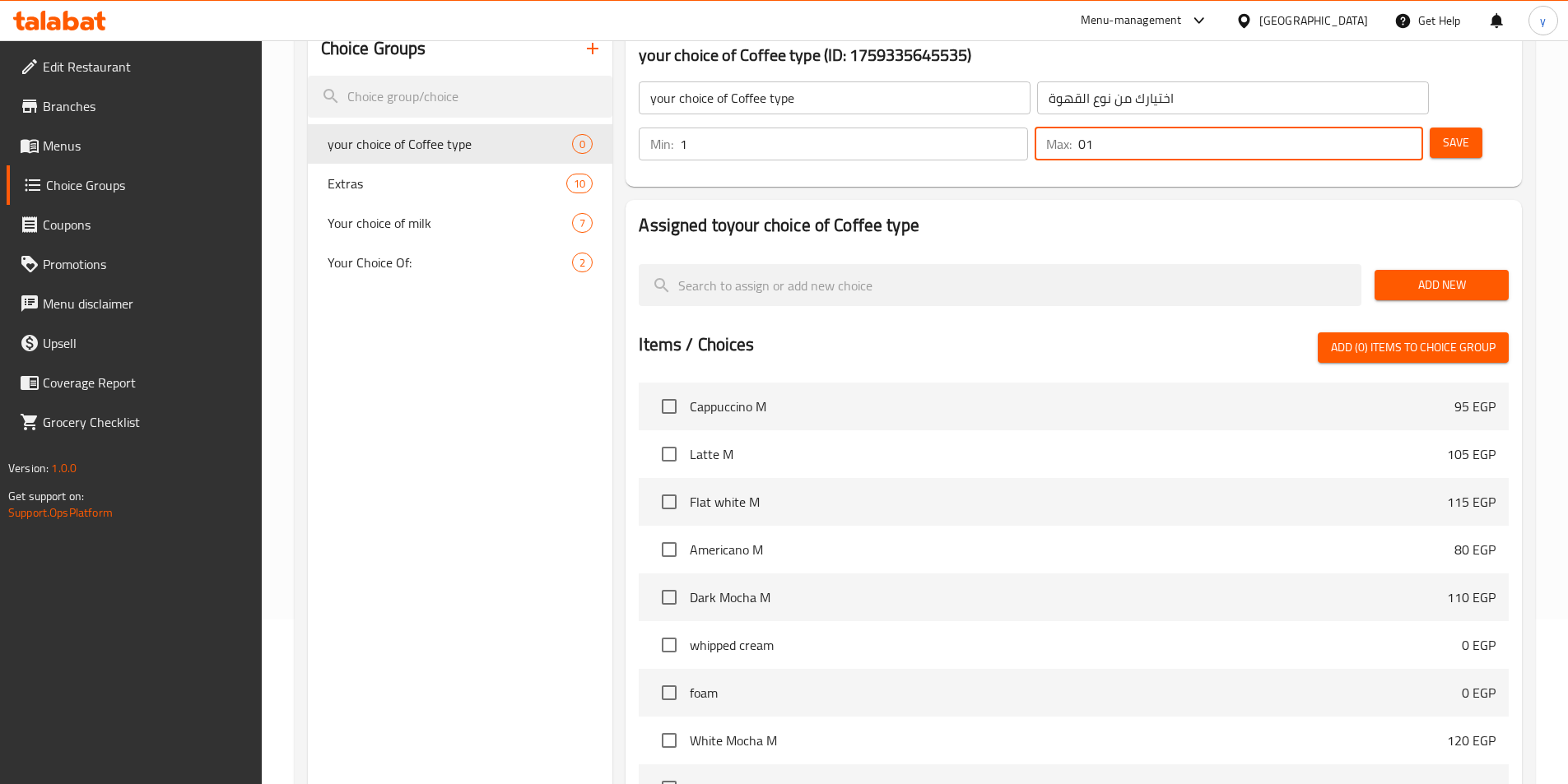
click at [1362, 128] on input "01" at bounding box center [1250, 144] width 345 height 33
type input "1"
click at [1424, 270] on button "Add New" at bounding box center [1441, 284] width 134 height 30
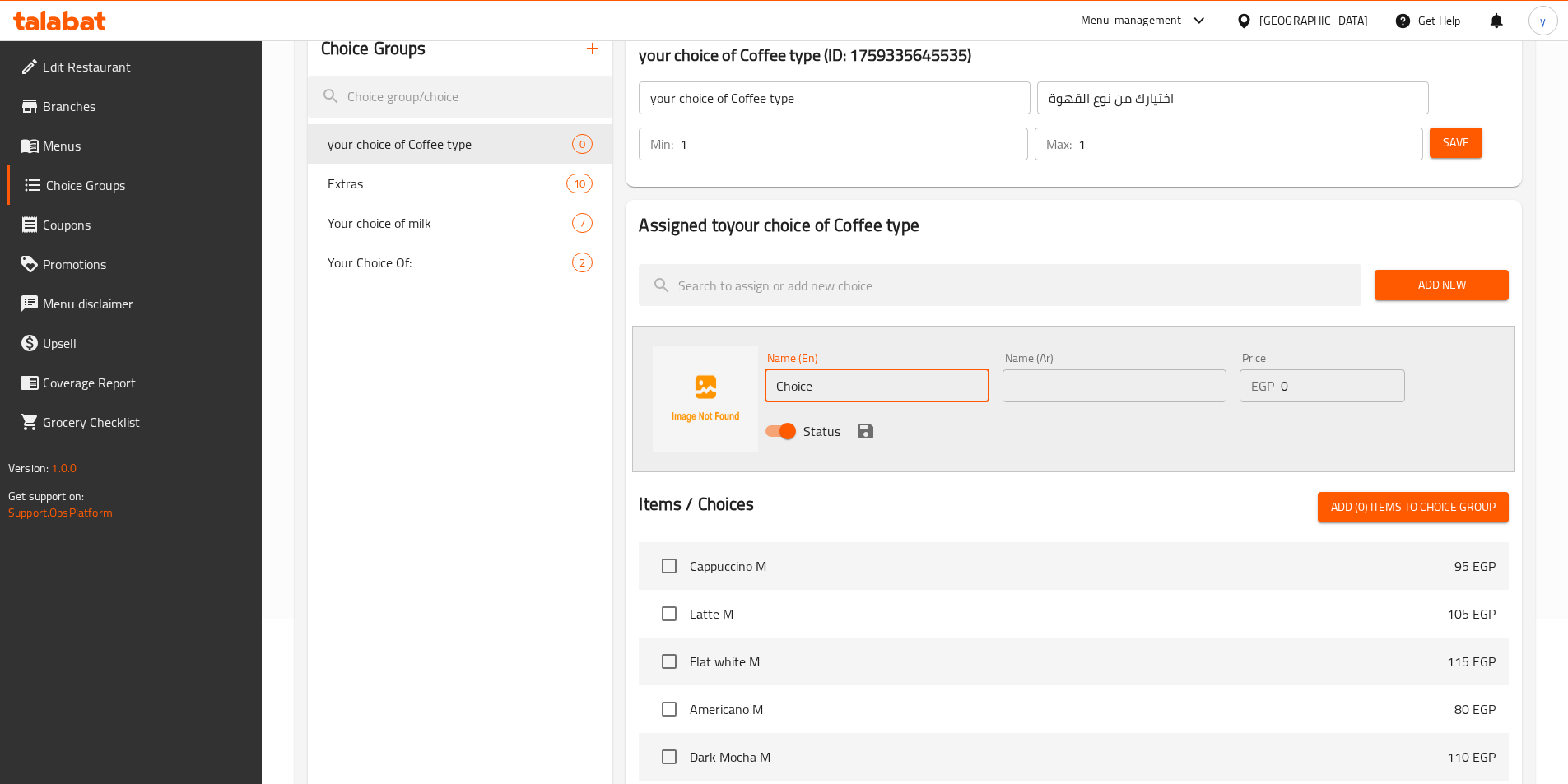
click at [885, 370] on input "Choice" at bounding box center [876, 386] width 224 height 33
paste input "Brazil cerrado"
type input "Brazil cerrado"
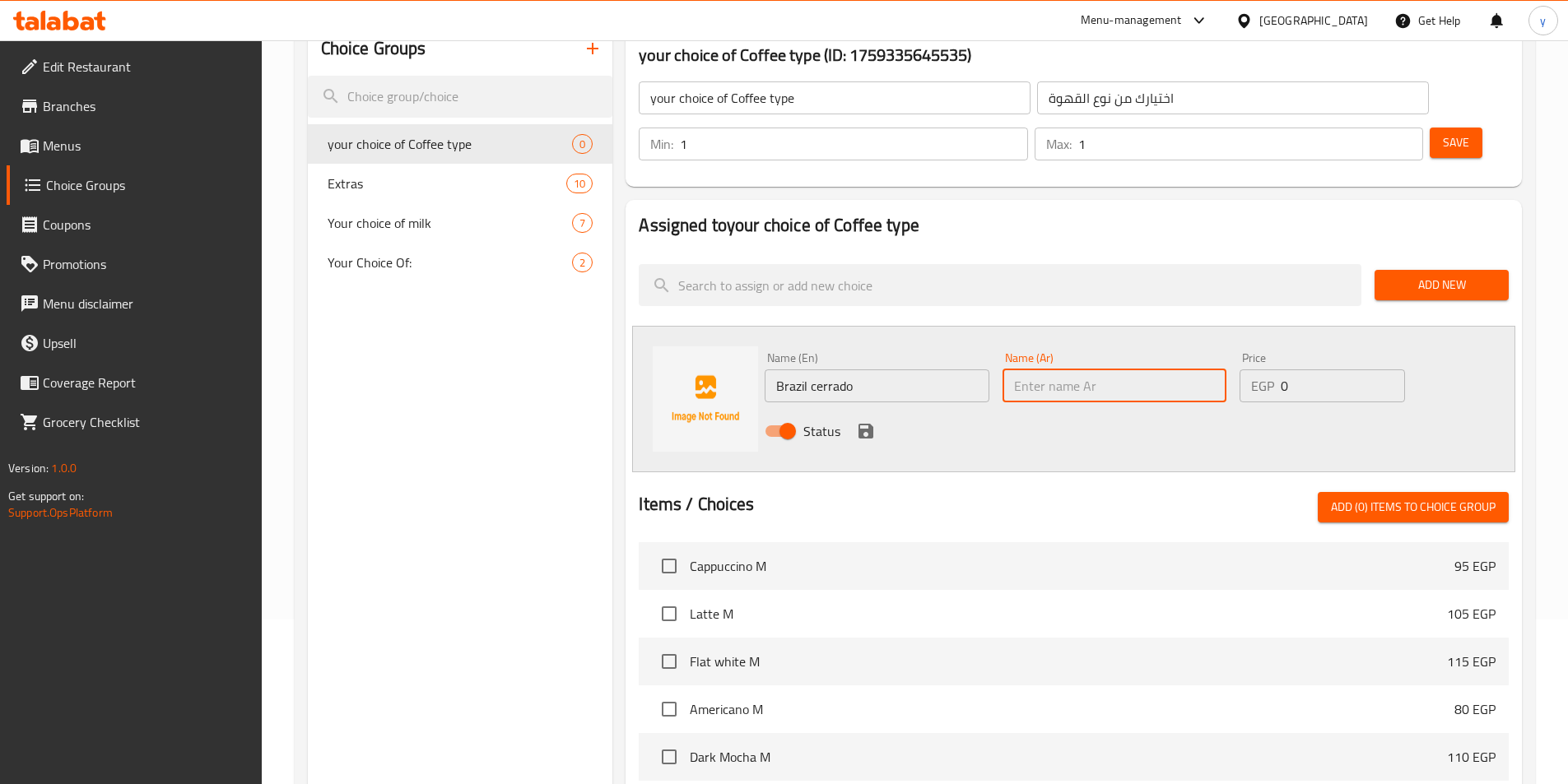
click at [1073, 370] on input "text" at bounding box center [1115, 386] width 224 height 33
paste input "البرازيل سيرادو"
type input "برازيل سيرادو"
click at [872, 424] on icon "save" at bounding box center [865, 431] width 15 height 15
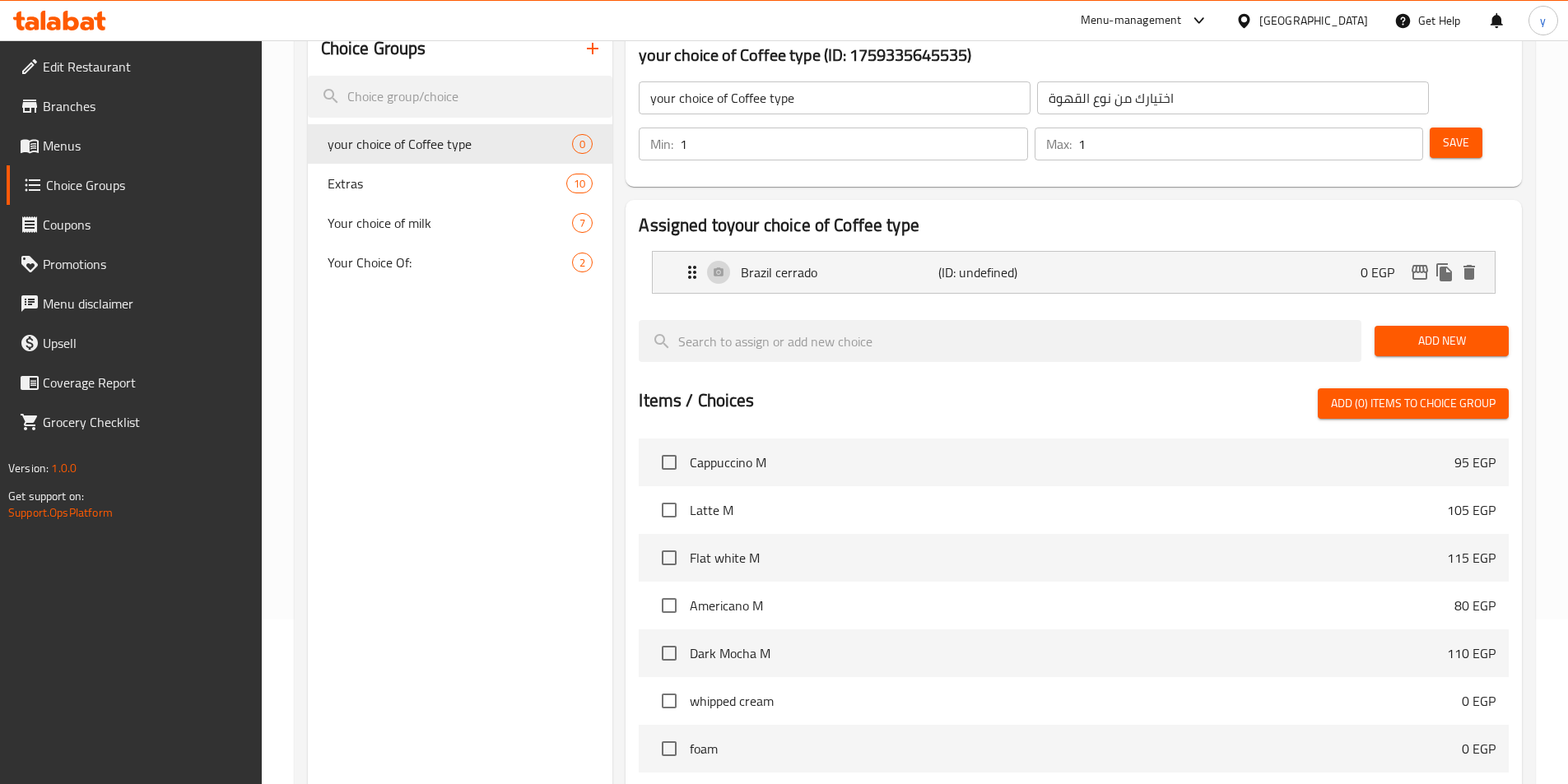
click at [1461, 331] on span "Add New" at bounding box center [1441, 341] width 108 height 21
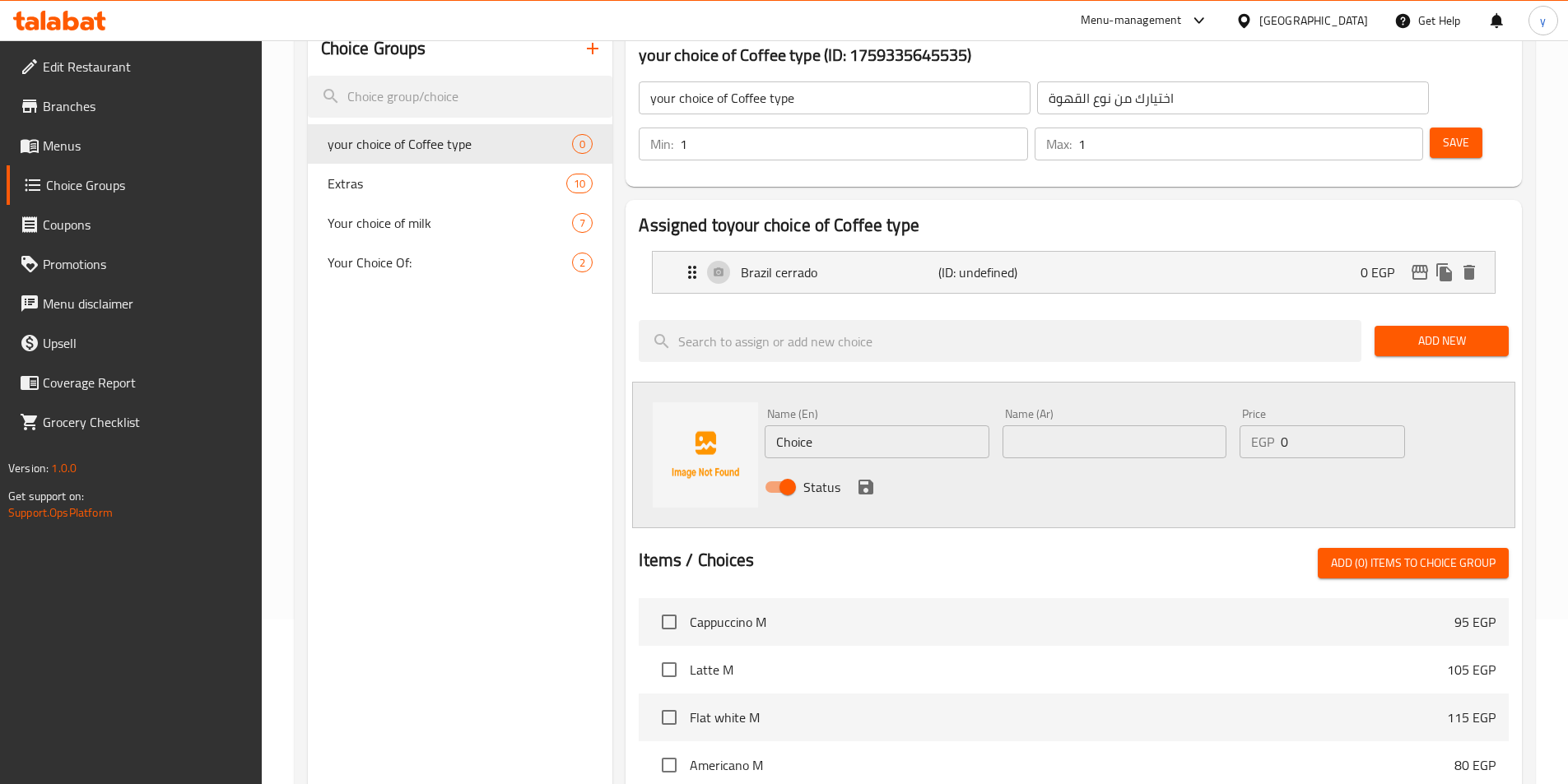
click at [874, 465] on div "Status" at bounding box center [1114, 488] width 712 height 45
click at [888, 426] on input "Choice" at bounding box center [876, 442] width 224 height 33
click at [831, 426] on input "text" at bounding box center [876, 442] width 224 height 33
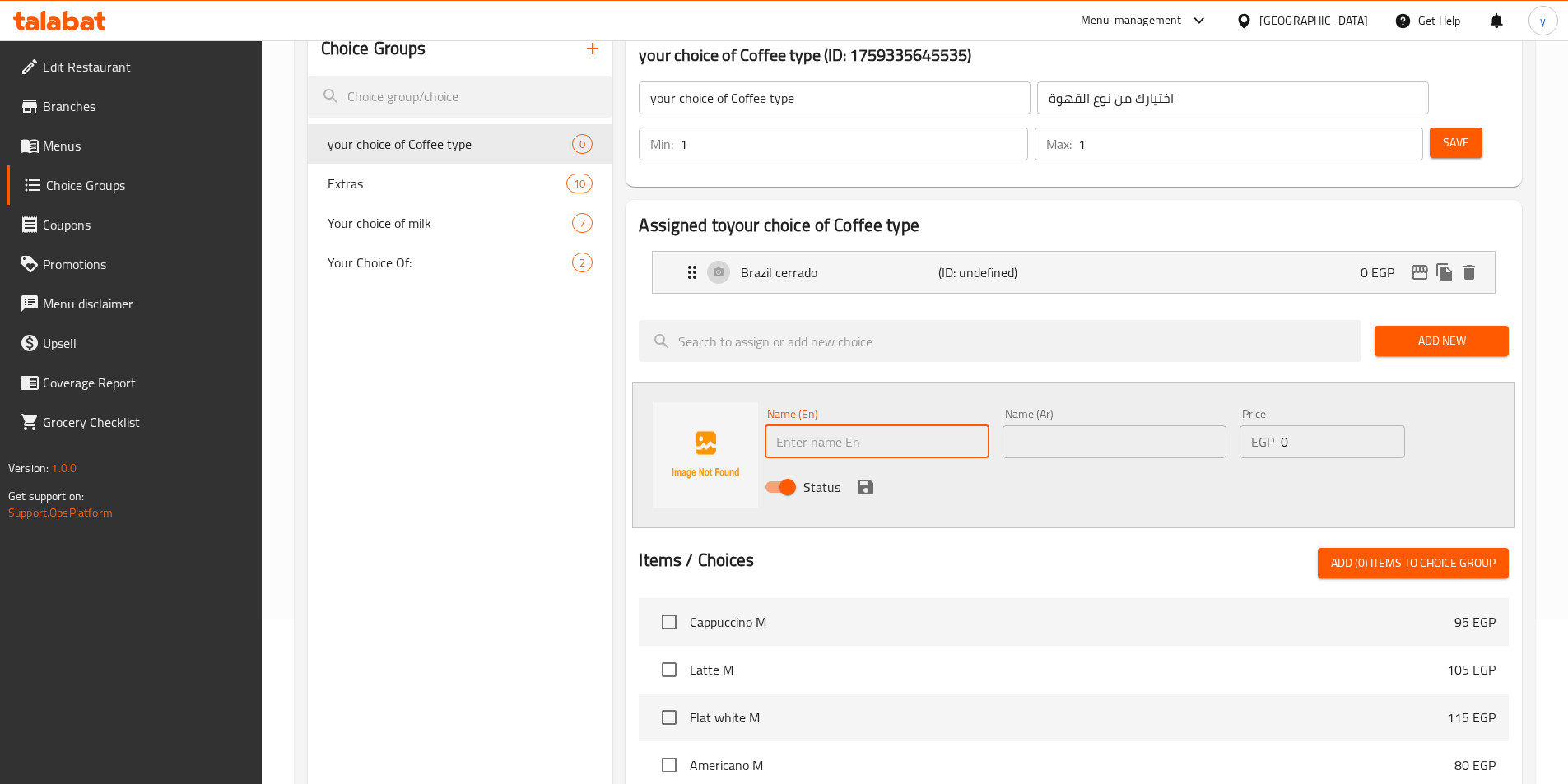
paste input "Colombia castello"
type input "Colombia castello"
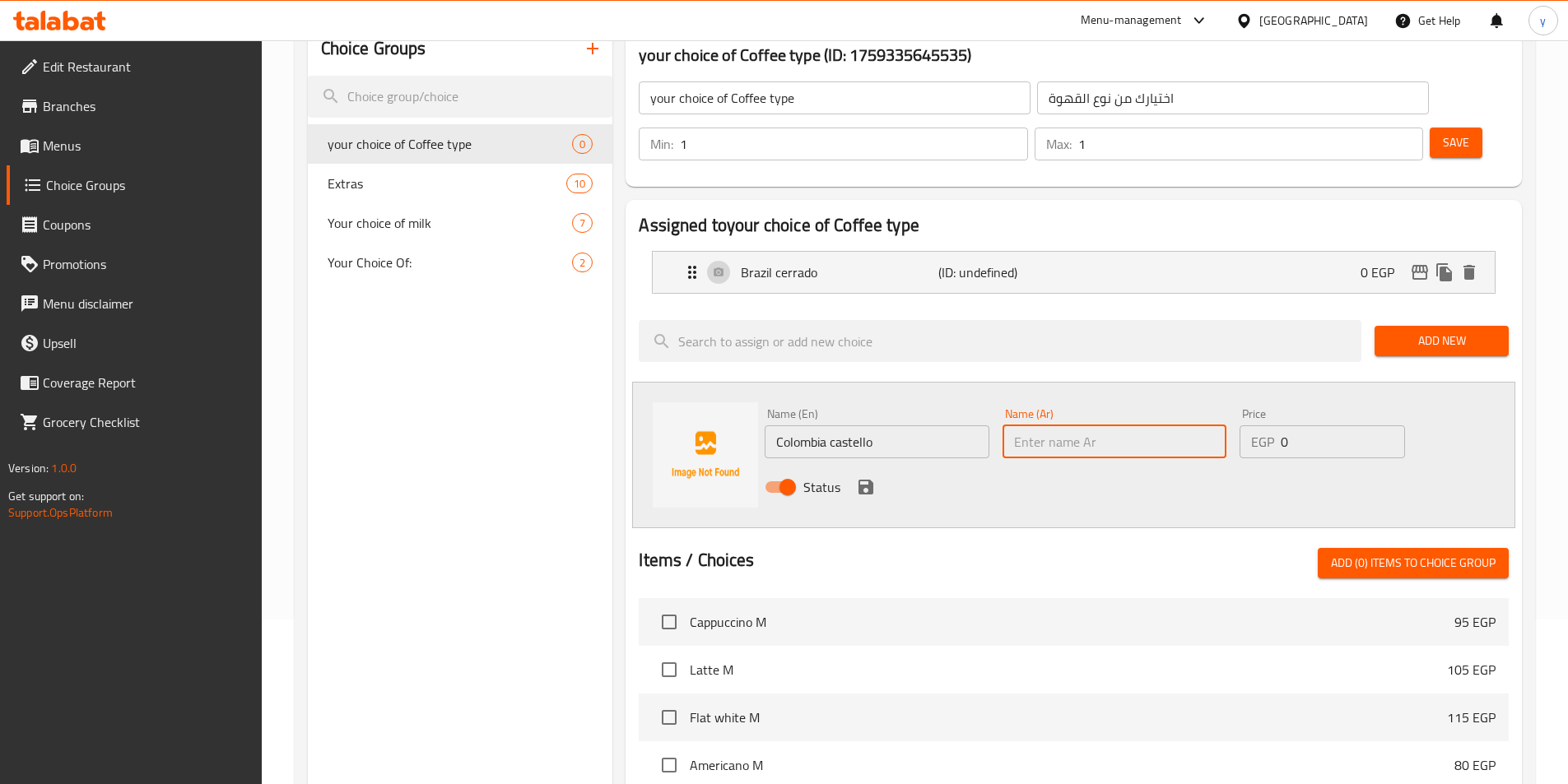
click at [1133, 426] on input "text" at bounding box center [1115, 442] width 224 height 33
paste input "كولومبيا كاستيلو"
type input "كولومبيا كاستيلو"
click at [867, 480] on icon "save" at bounding box center [865, 487] width 15 height 15
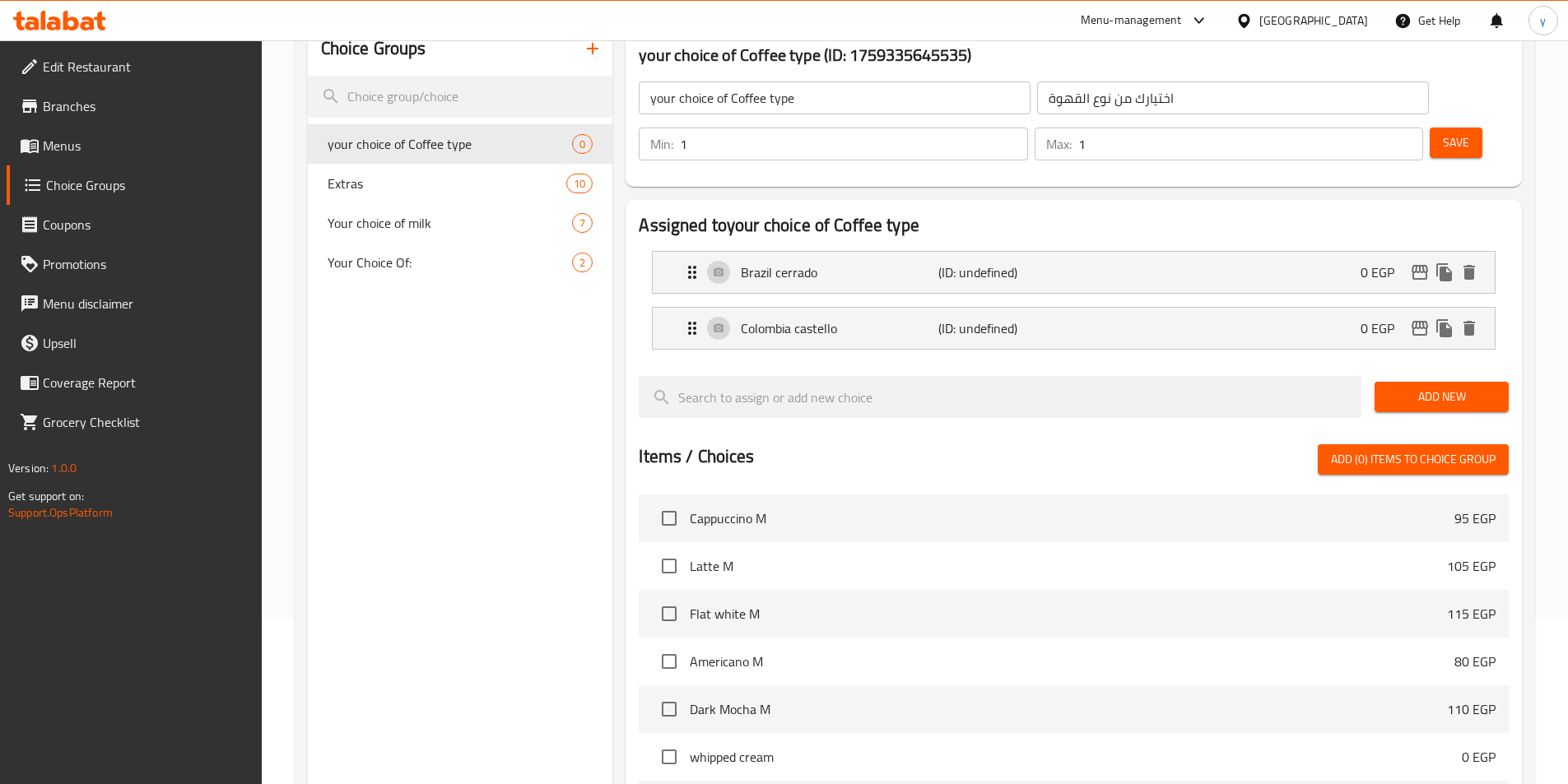
click at [1443, 133] on span "Save" at bounding box center [1456, 143] width 27 height 21
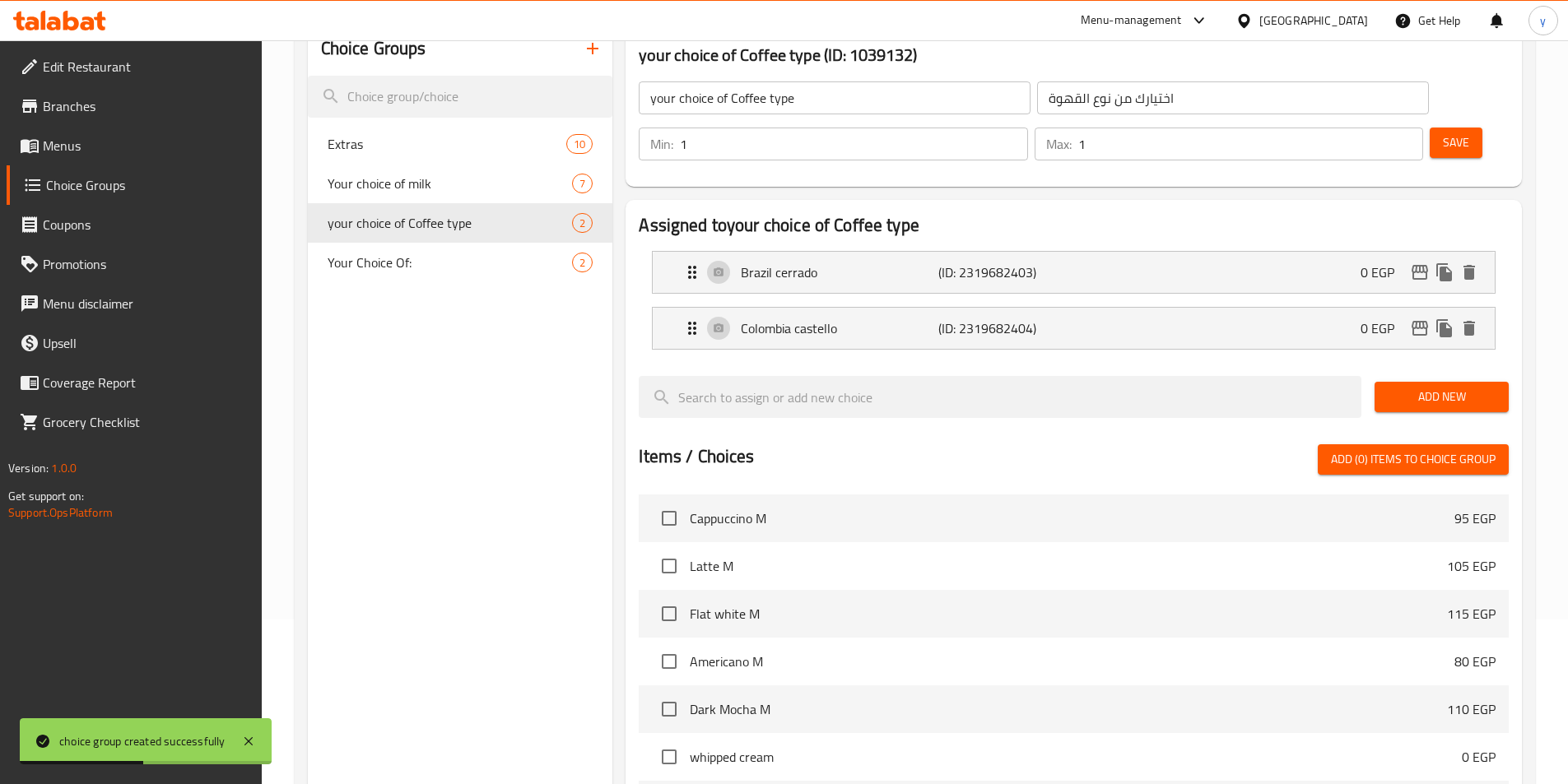
click at [1479, 387] on span "Add New" at bounding box center [1441, 397] width 108 height 21
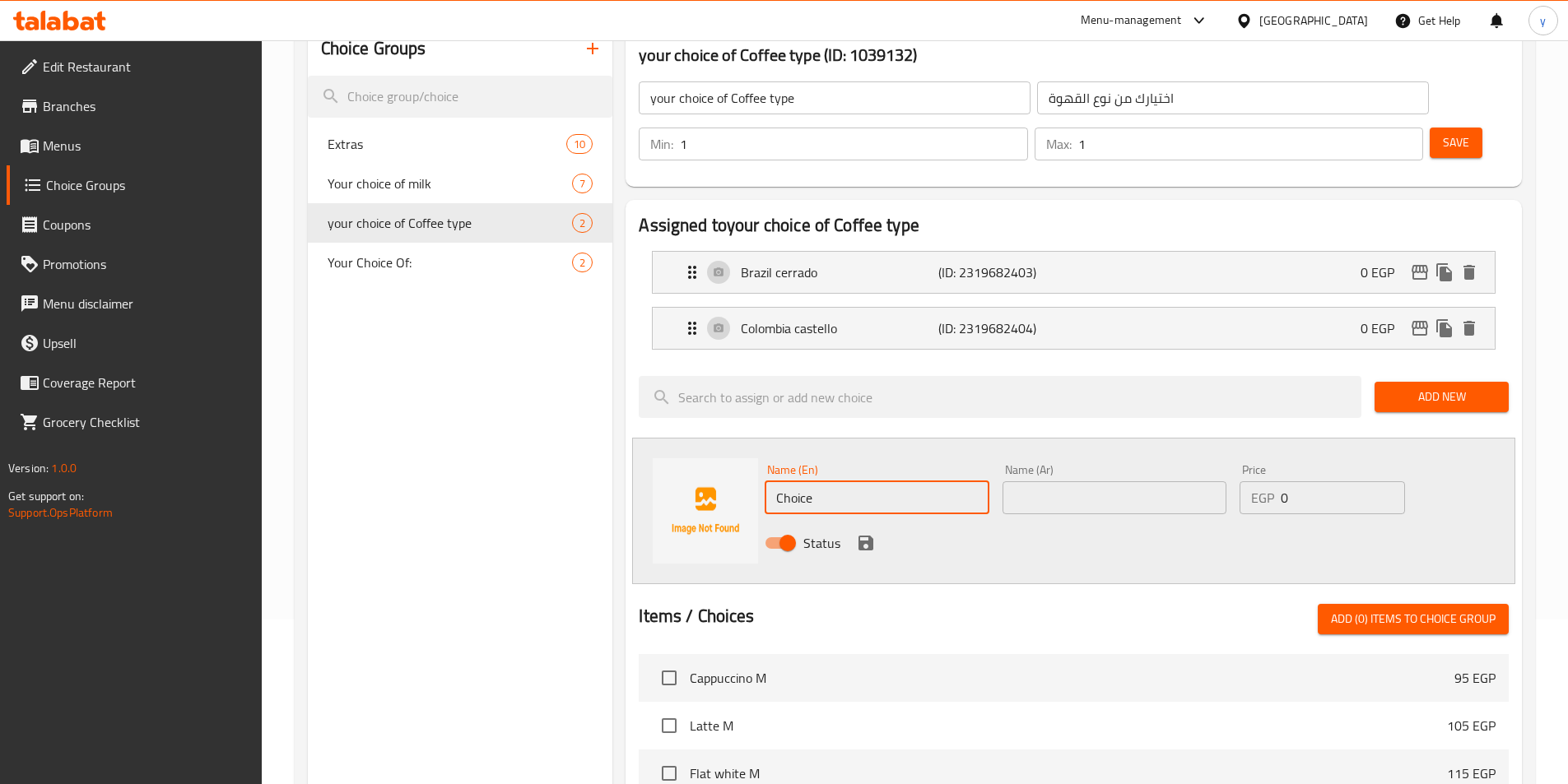
click at [854, 482] on input "Choice" at bounding box center [876, 498] width 224 height 33
paste input "Ethiopia [PERSON_NAME]"
type input "Ethiopia [PERSON_NAME]"
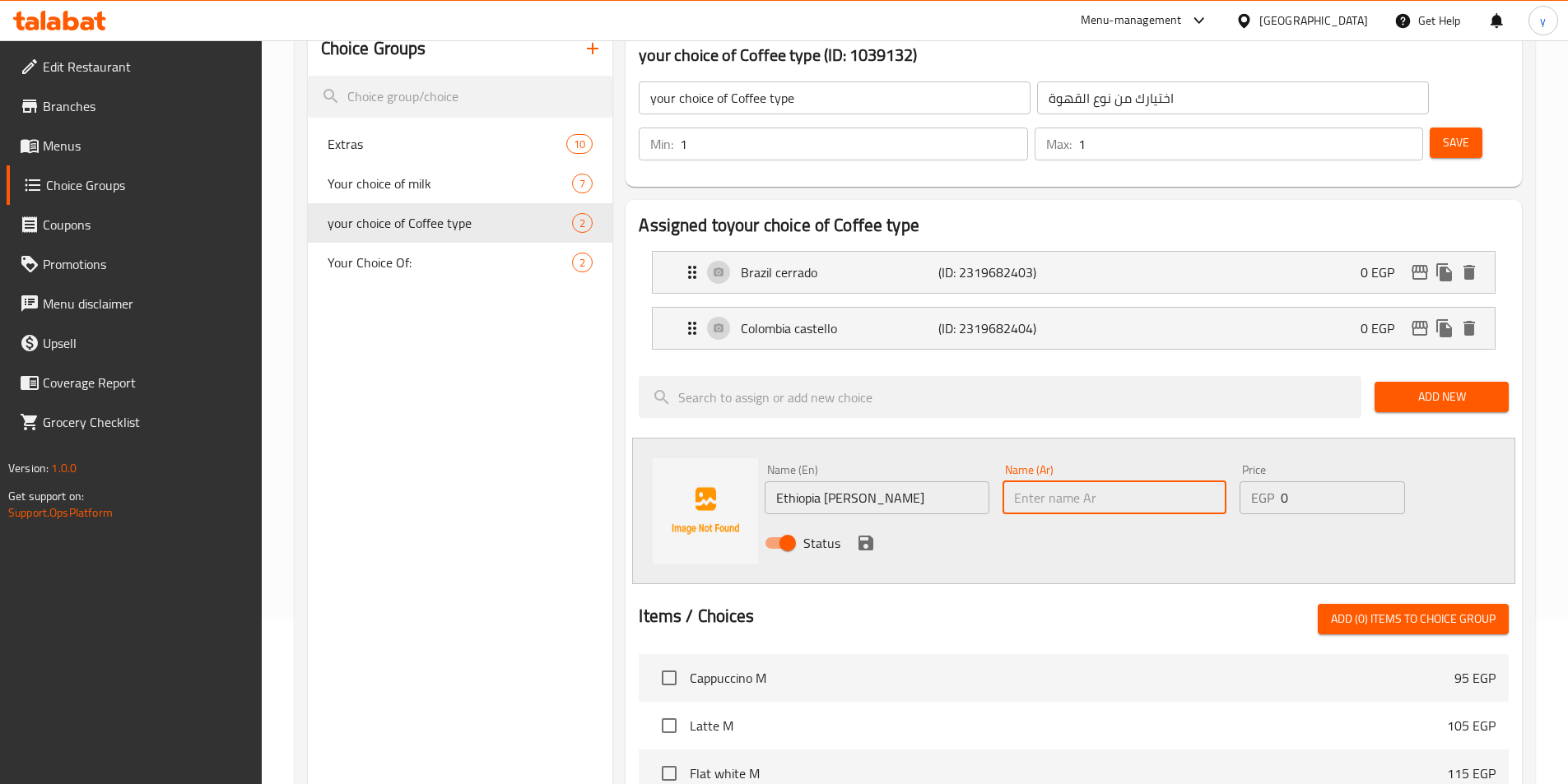
click at [1121, 482] on input "text" at bounding box center [1115, 498] width 224 height 33
paste input "إثيوبيا [PERSON_NAME]"
type input "إثيوبيا [PERSON_NAME]"
click at [872, 531] on button "save" at bounding box center [866, 543] width 25 height 25
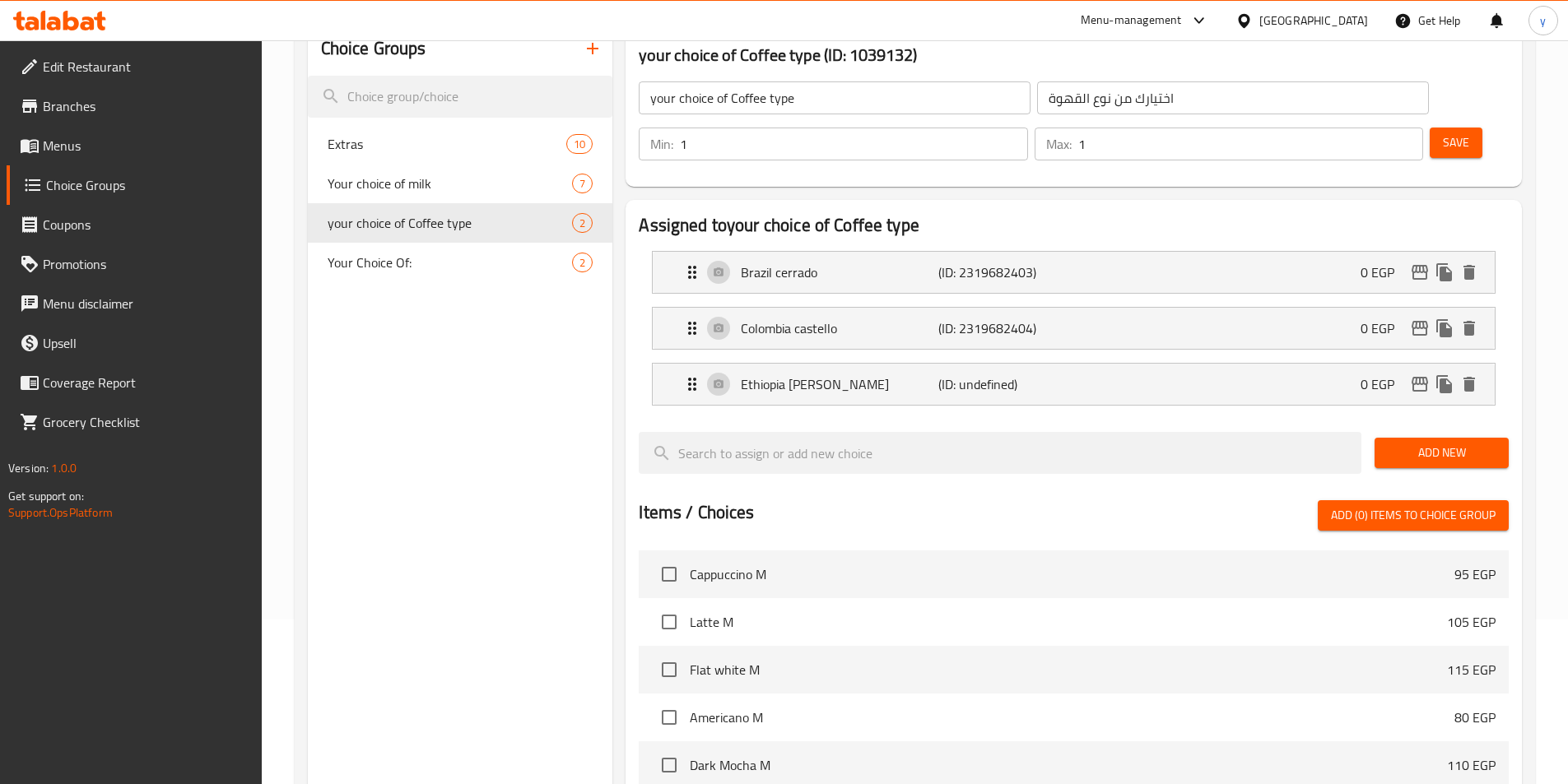
click at [1459, 443] on span "Add New" at bounding box center [1441, 453] width 108 height 21
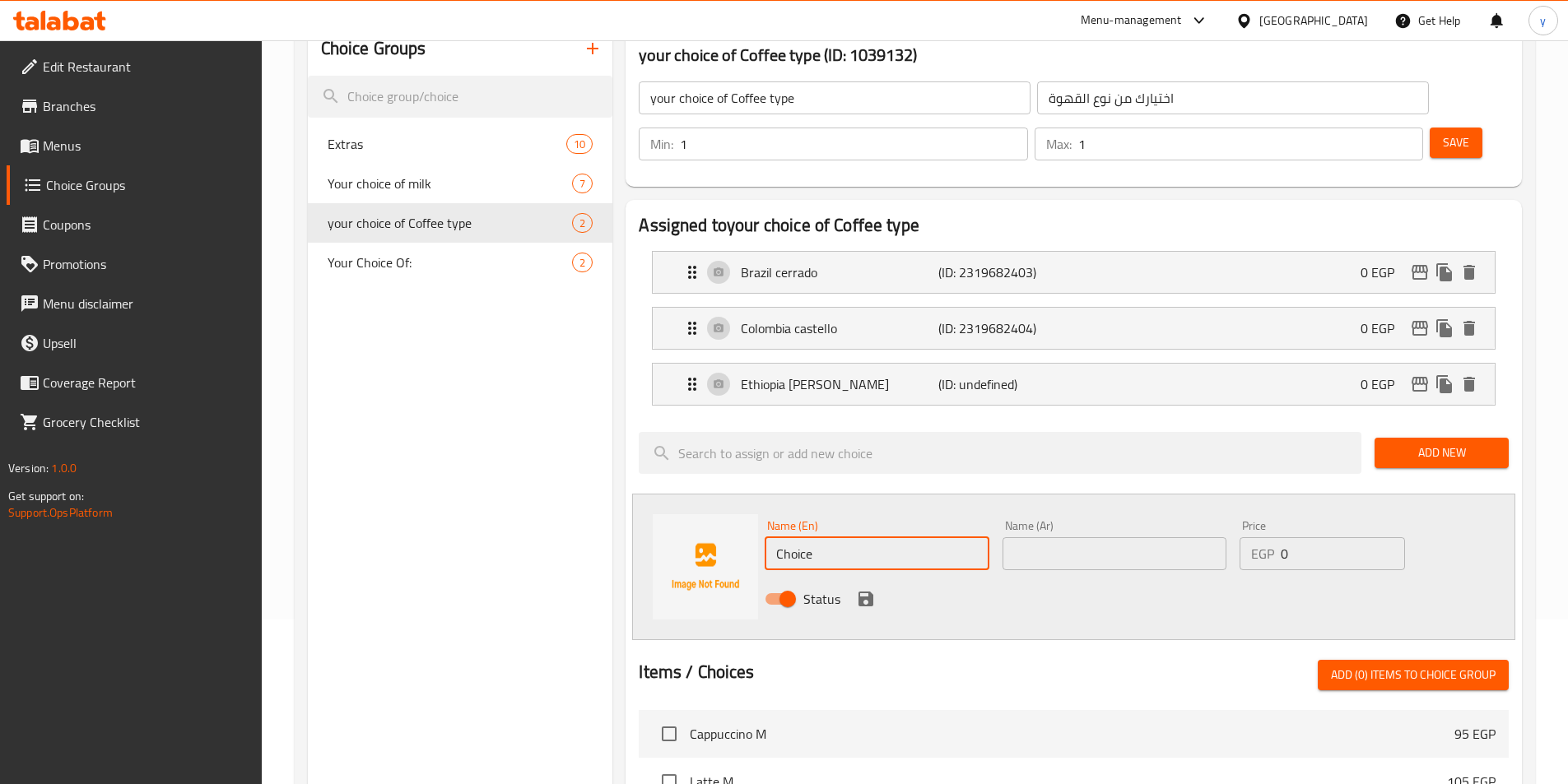
click at [846, 538] on input "Choice" at bounding box center [876, 554] width 224 height 33
click at [856, 538] on input "Choice" at bounding box center [876, 554] width 224 height 33
paste input "Ethiopia Kaffa 0"
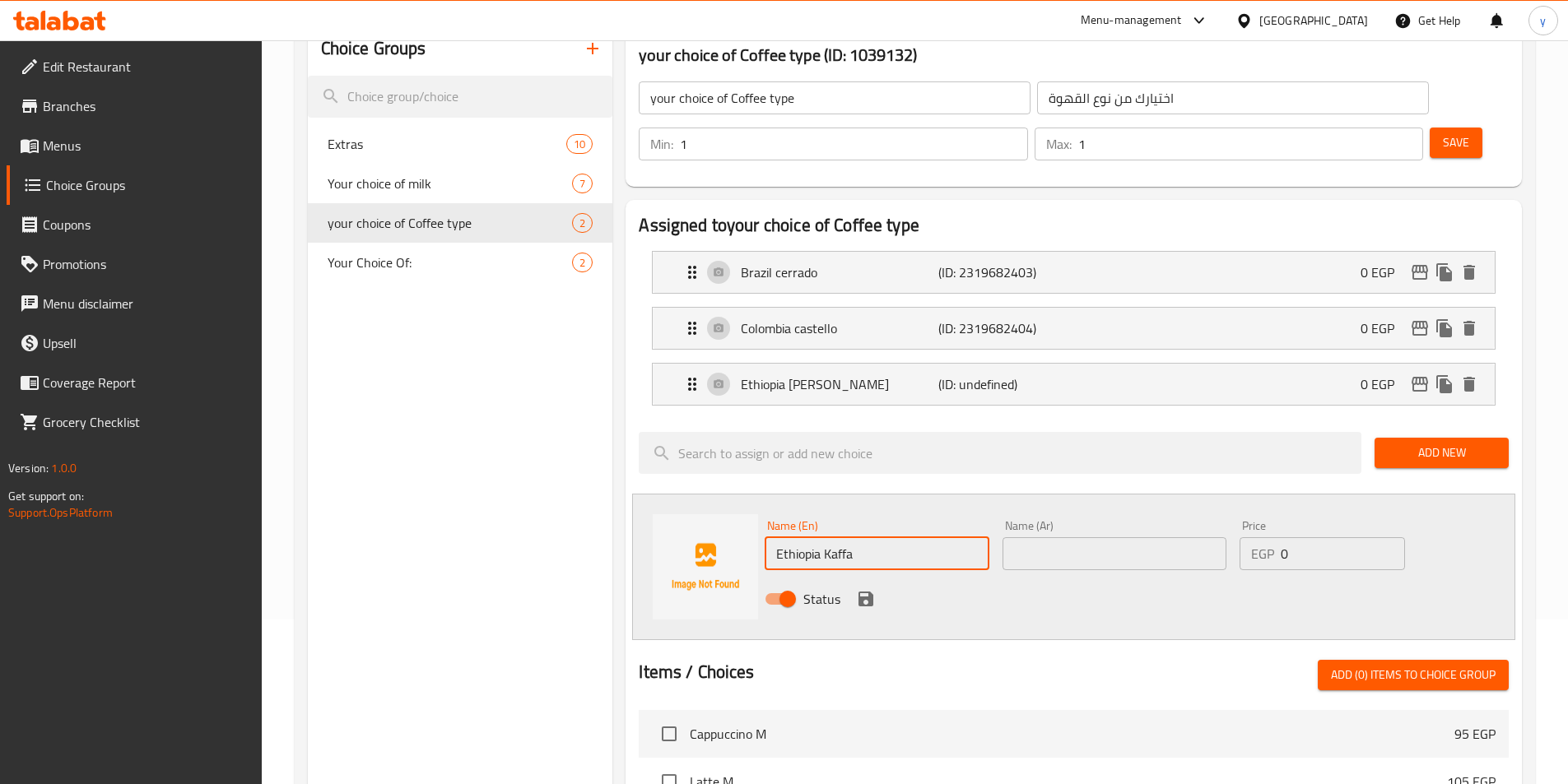
type input "Ethiopia Kaffa"
click at [1057, 538] on input "text" at bounding box center [1115, 554] width 224 height 33
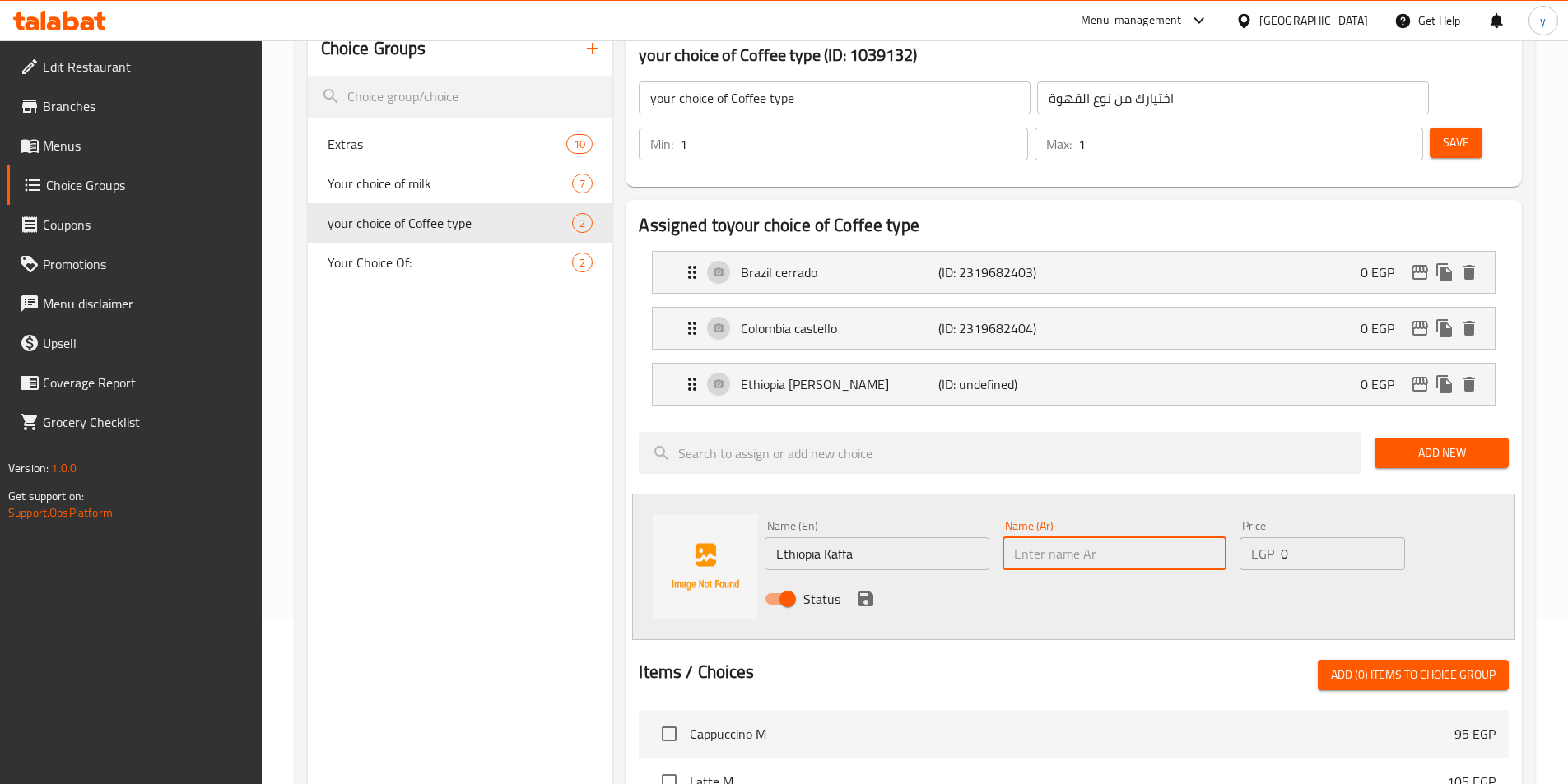
click at [864, 538] on input "Ethiopia Kaffa" at bounding box center [876, 554] width 224 height 33
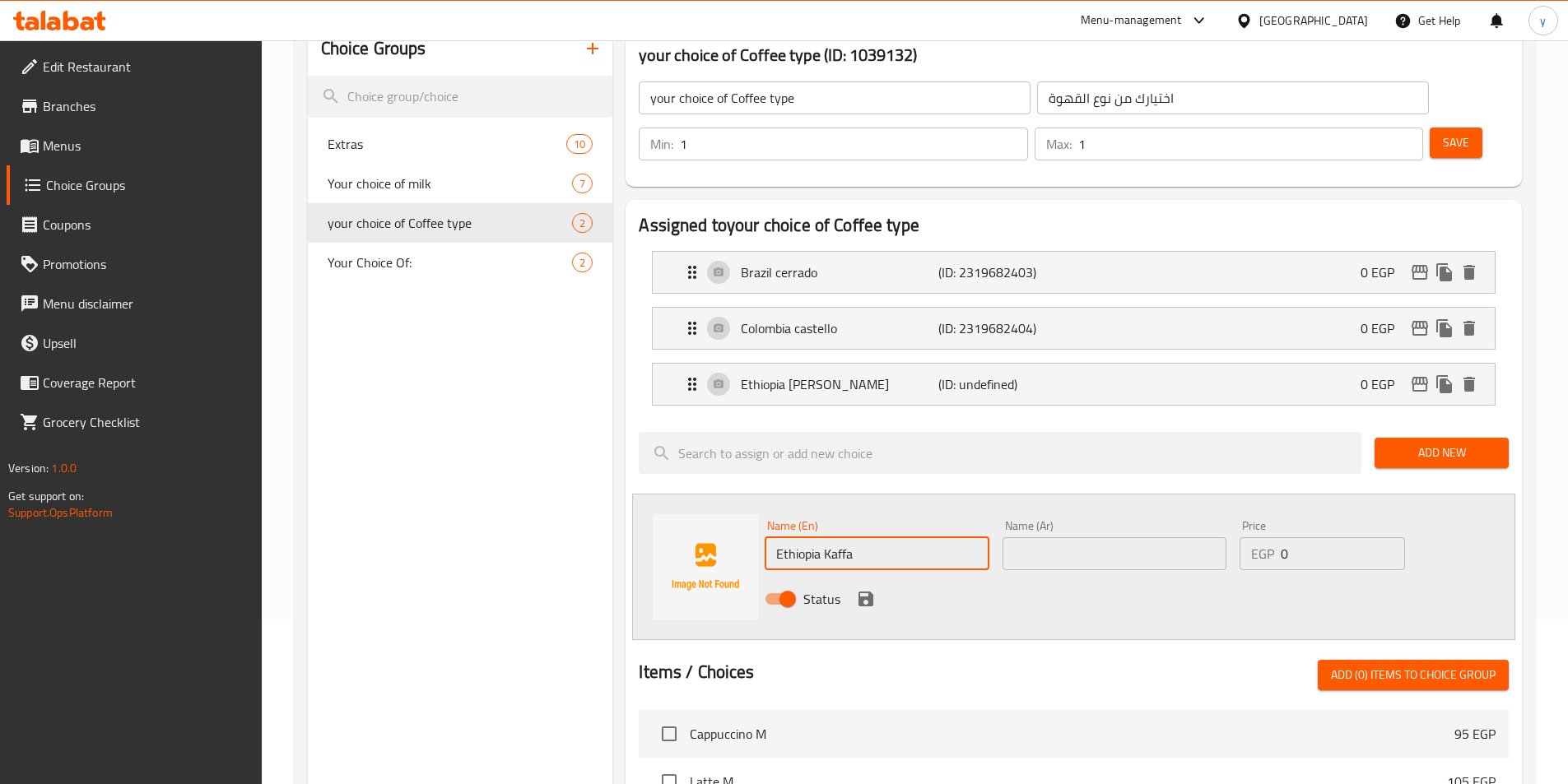
click at [864, 538] on input "Ethiopia Kaffa" at bounding box center [876, 554] width 224 height 33
click at [1168, 538] on input "text" at bounding box center [1115, 554] width 224 height 33
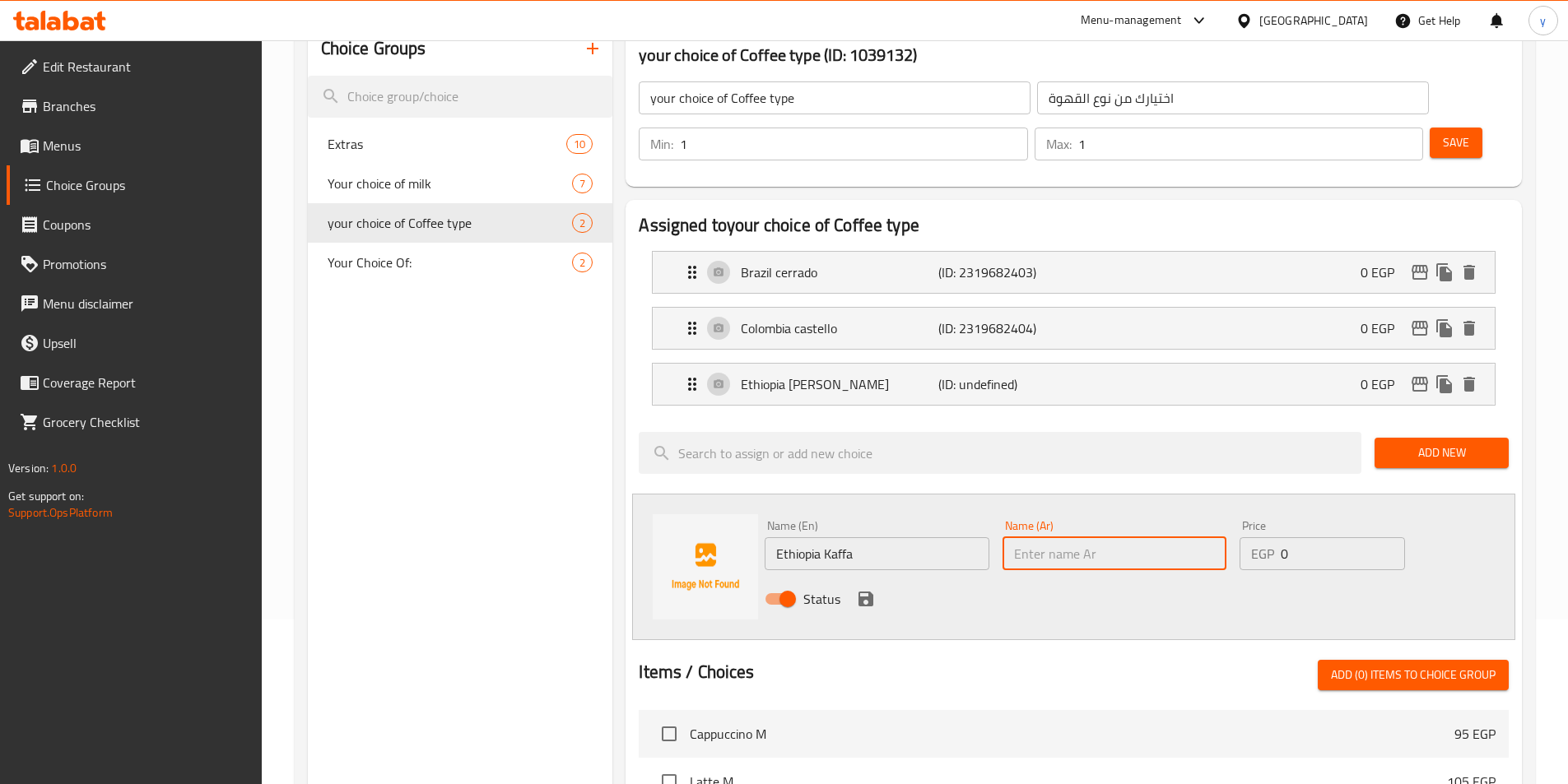
paste input "أثيوبيا كافا"
type input "أثيوبيا كافا"
click at [866, 592] on icon "save" at bounding box center [865, 599] width 15 height 15
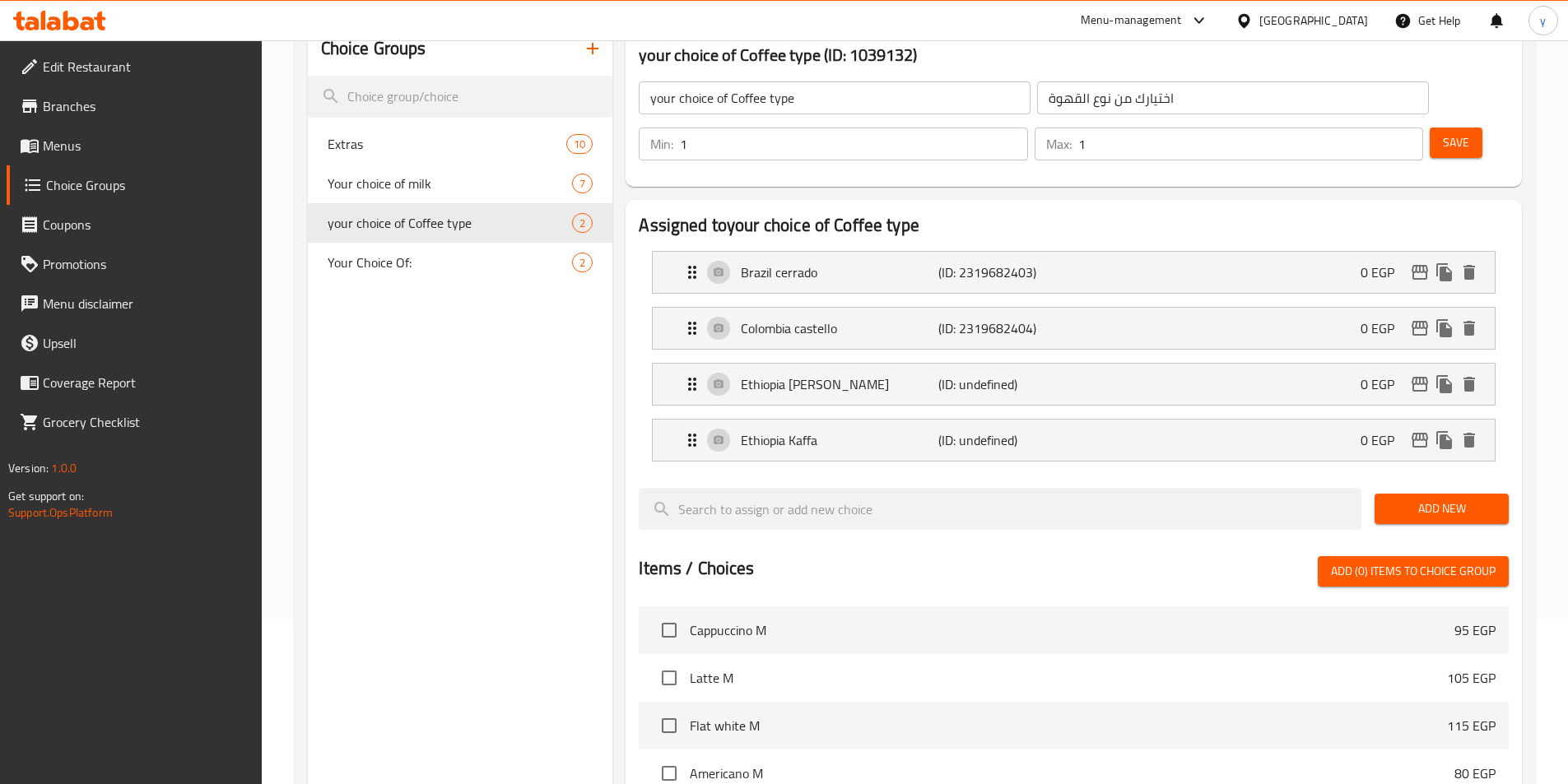
click at [1429, 128] on button "Save" at bounding box center [1455, 142] width 53 height 30
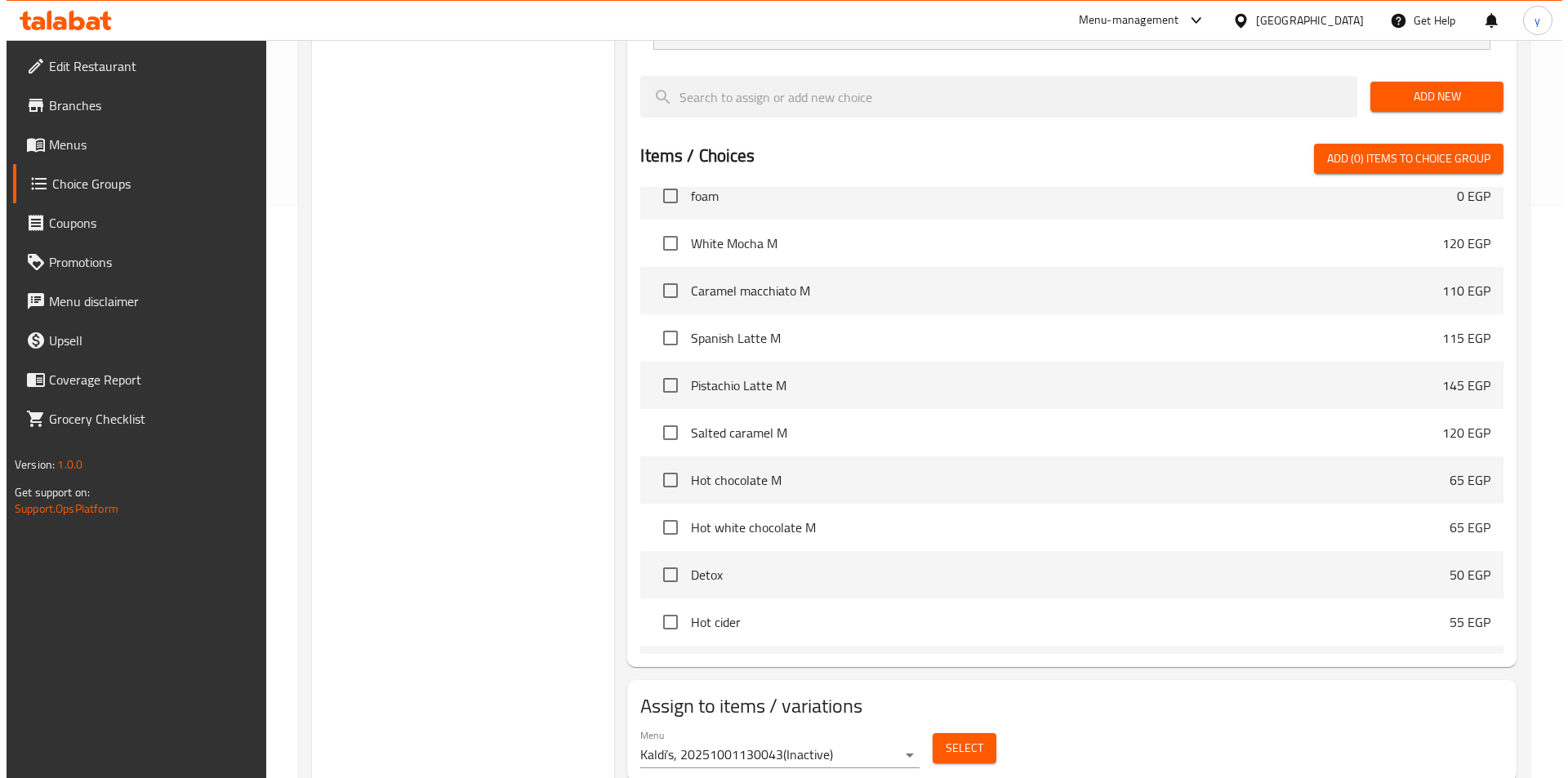
scroll to position [572, 0]
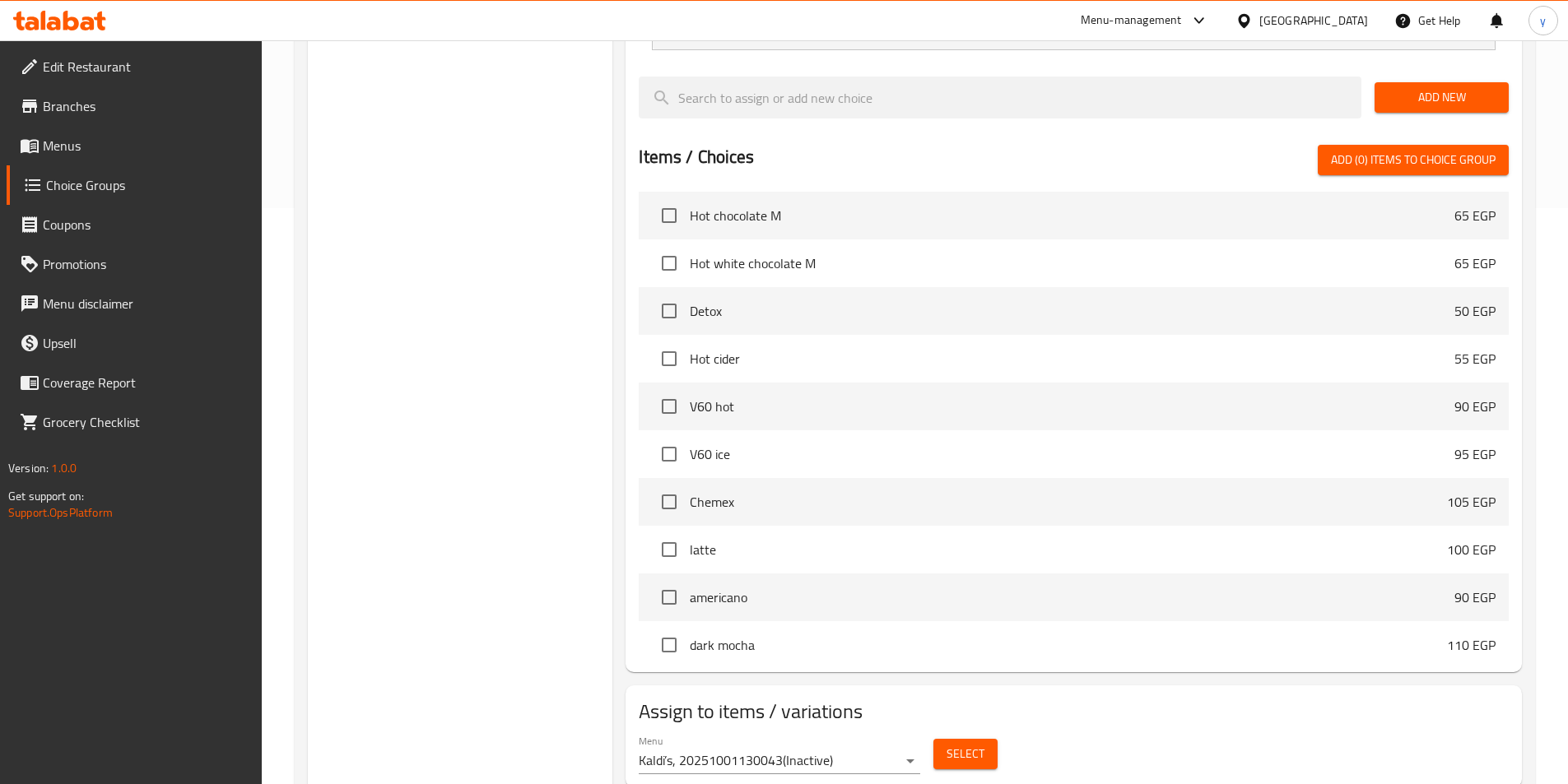
click at [970, 744] on span "Select" at bounding box center [966, 755] width 38 height 21
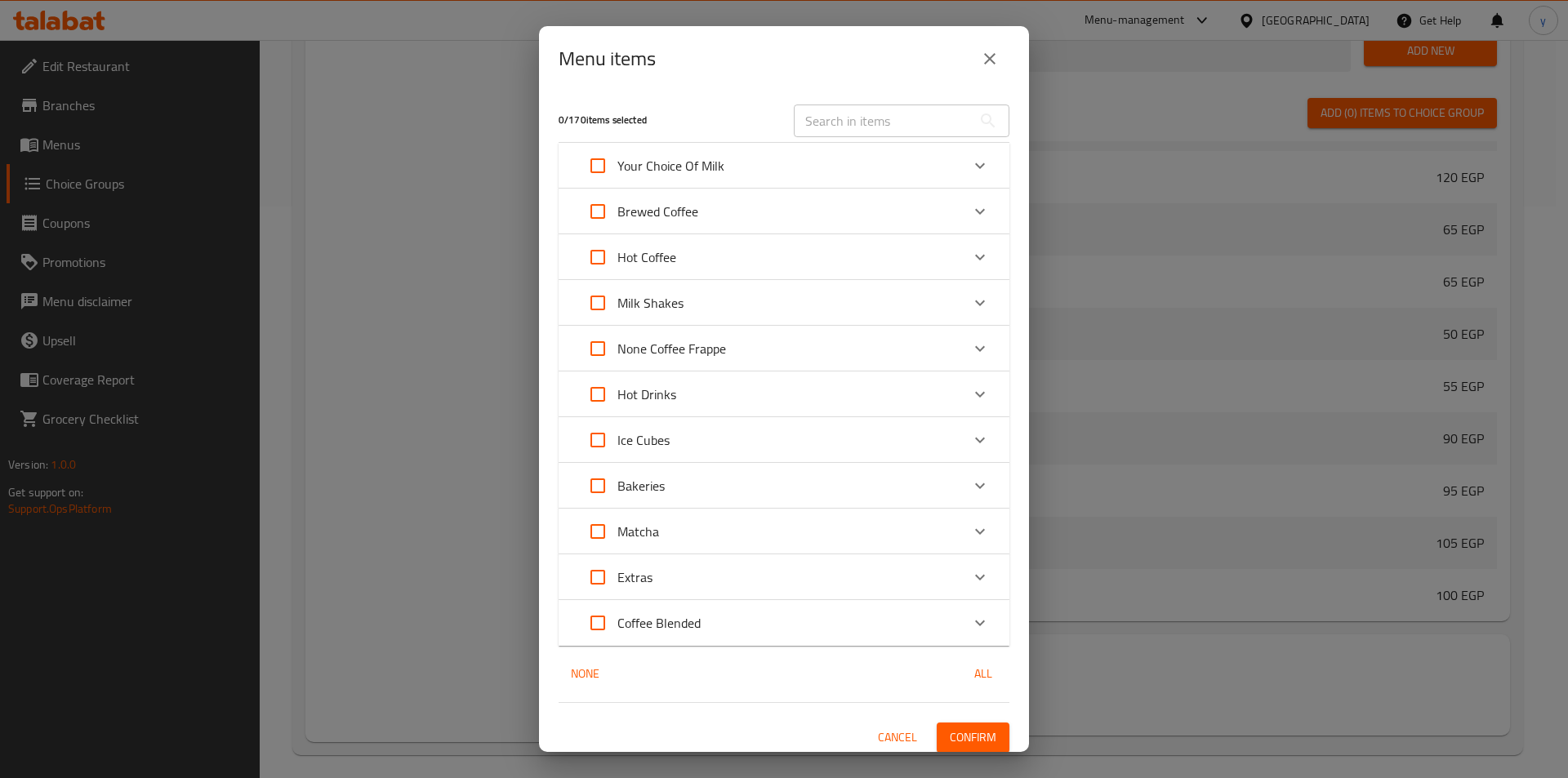
scroll to position [626, 0]
click at [602, 441] on input "Expand" at bounding box center [598, 440] width 39 height 39
checkbox input "true"
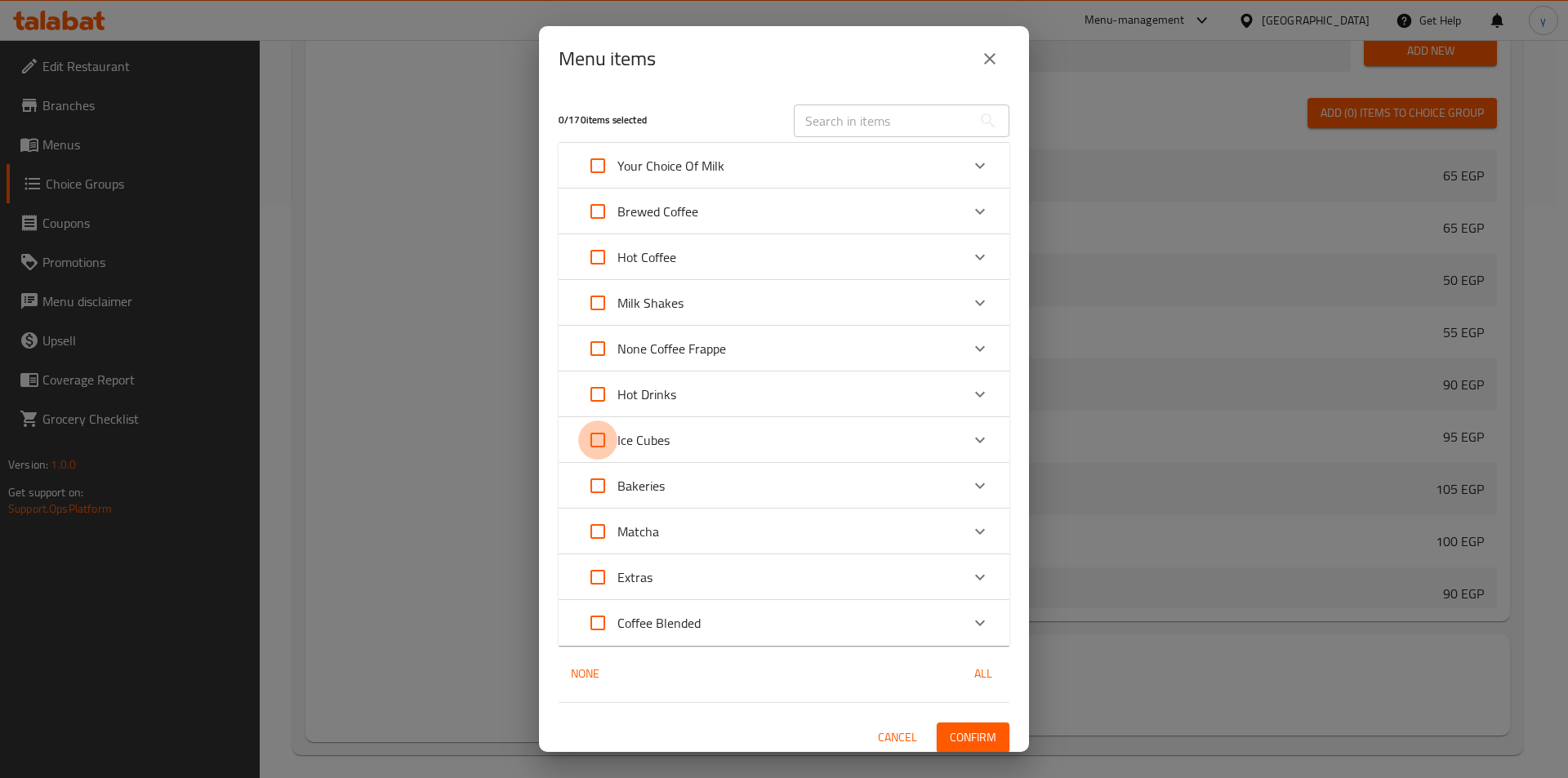
checkbox input "true"
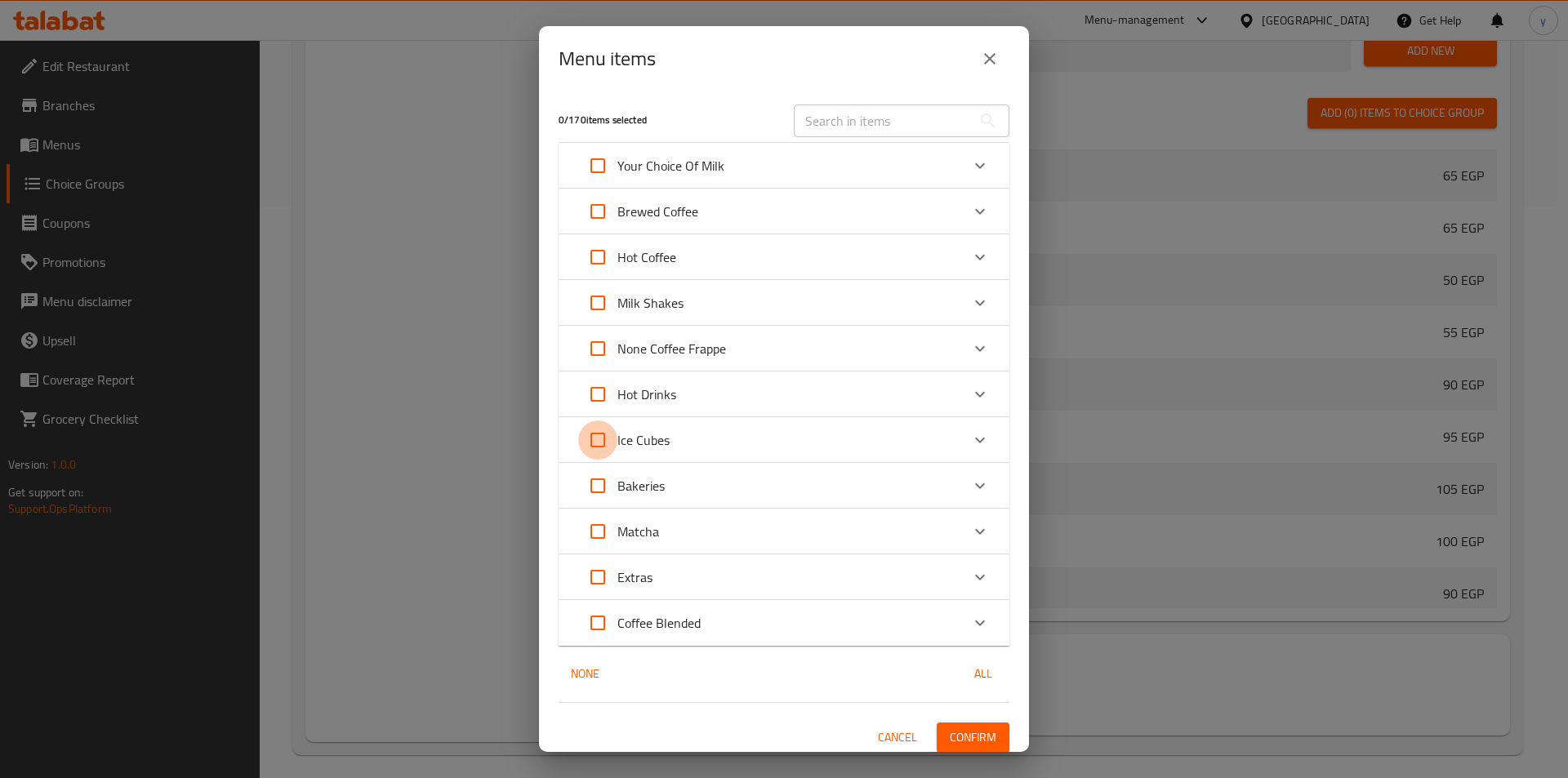
checkbox input "true"
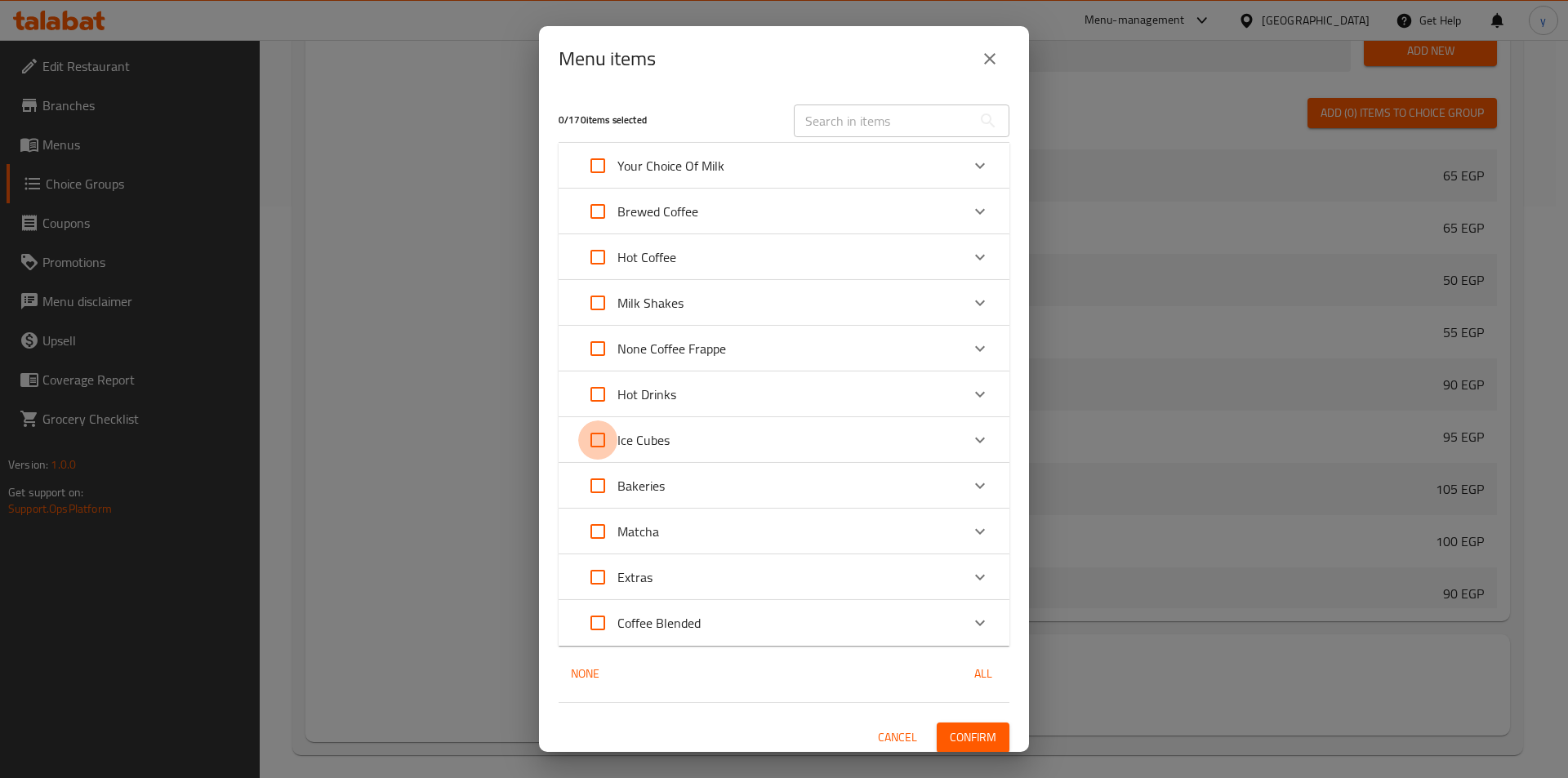
checkbox input "true"
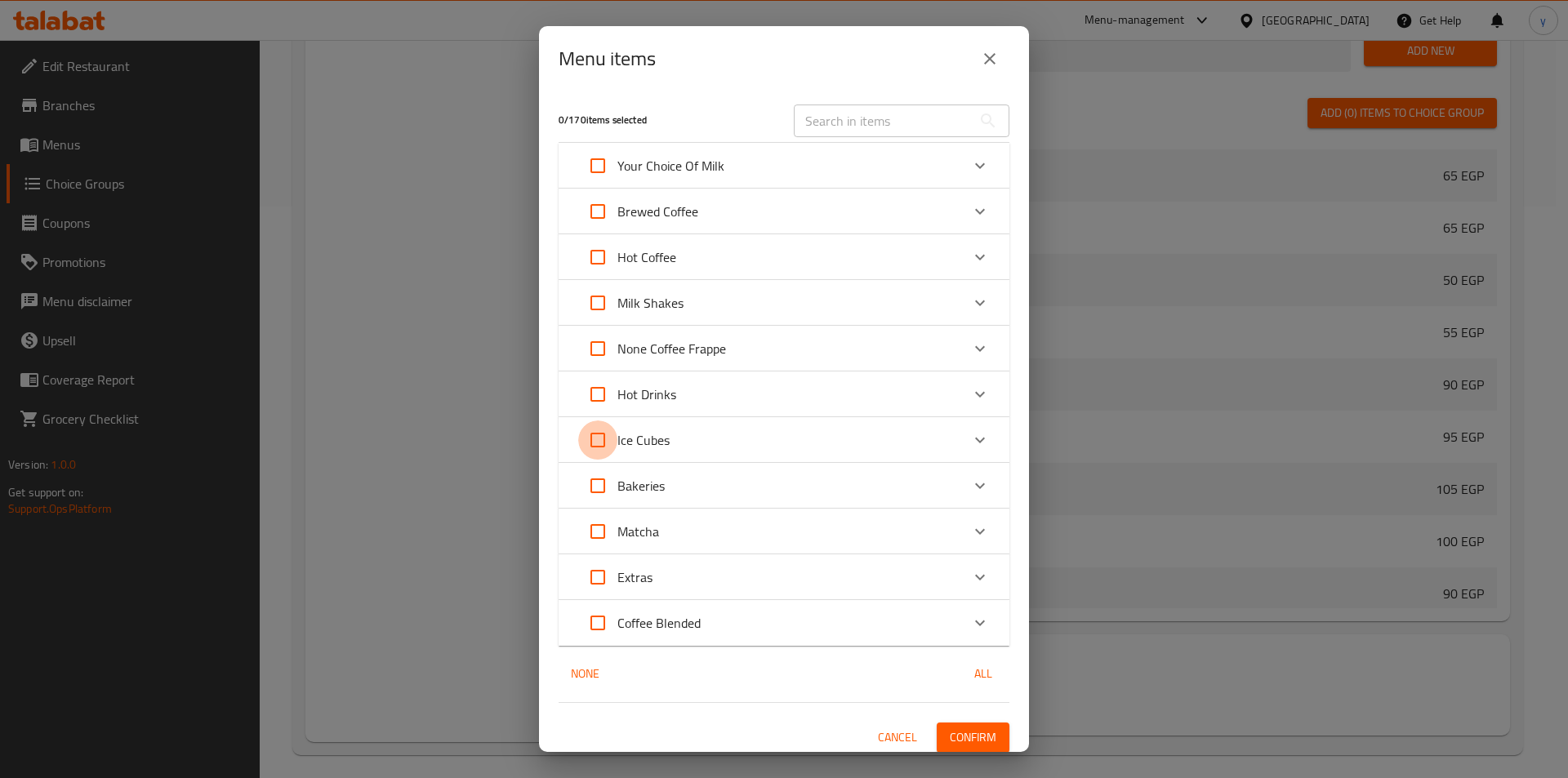
checkbox input "true"
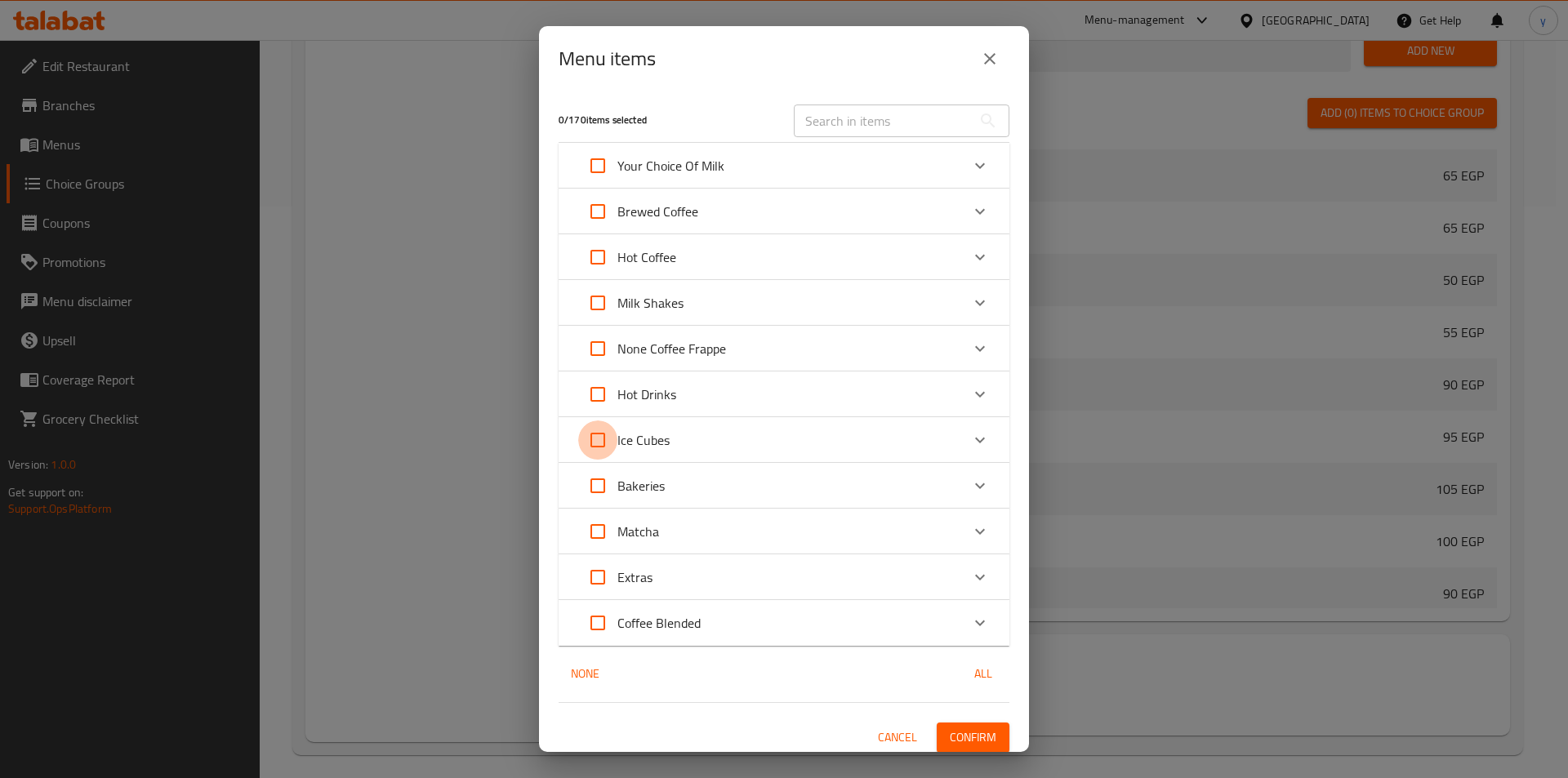
checkbox input "true"
click at [970, 435] on icon "Expand" at bounding box center [980, 439] width 20 height 20
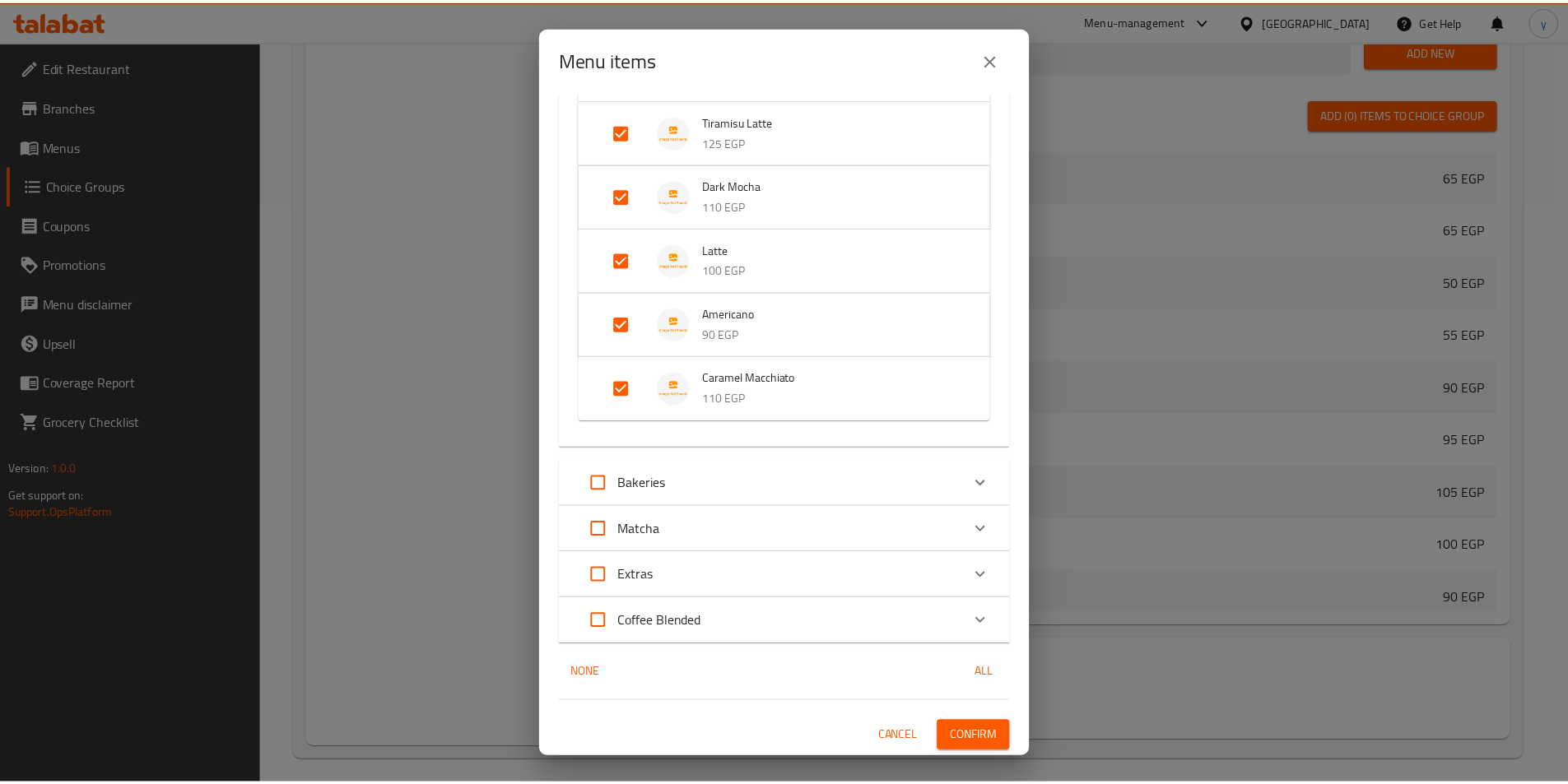
scroll to position [1684, 0]
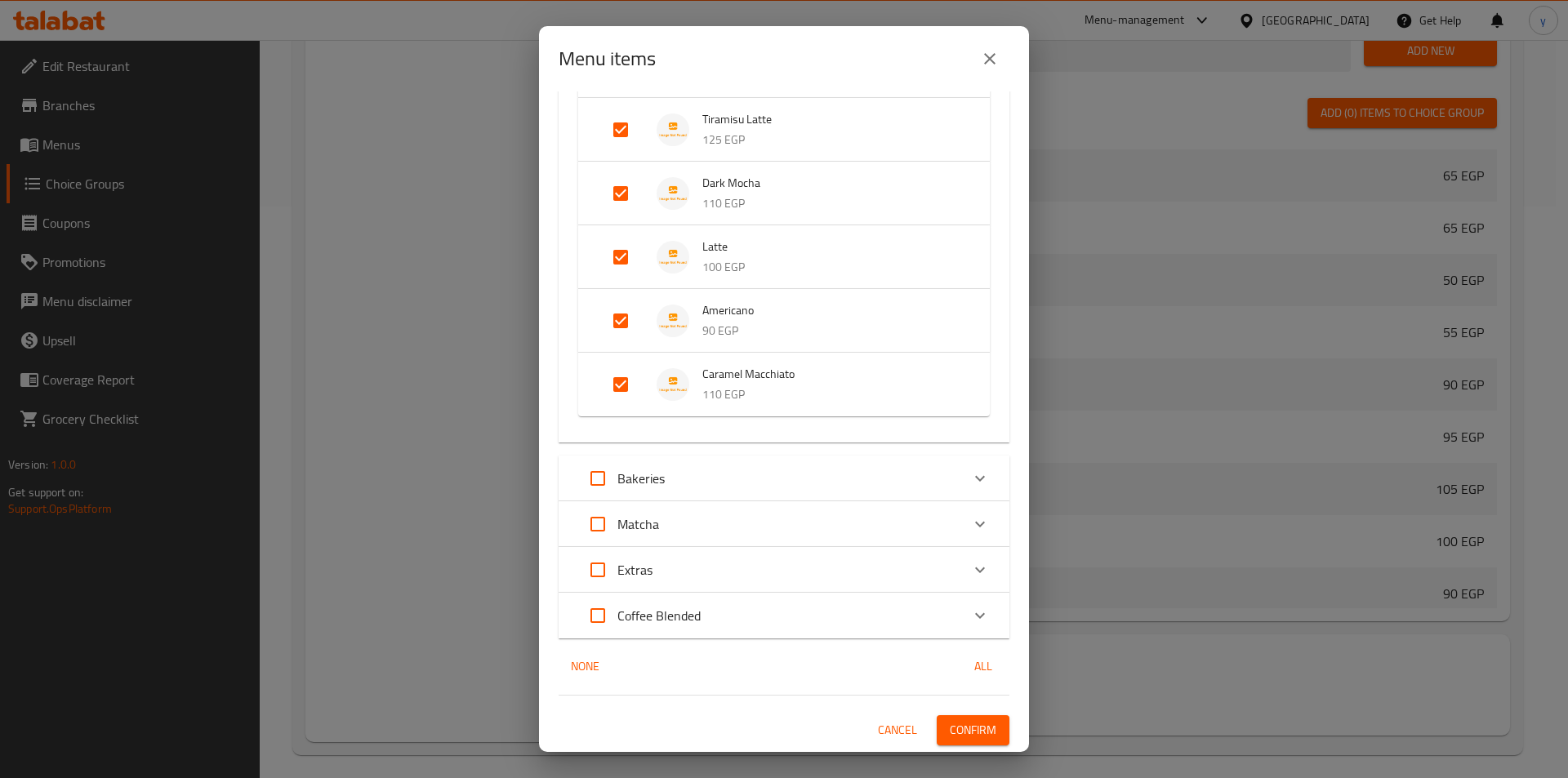
click at [994, 57] on icon "close" at bounding box center [989, 58] width 20 height 20
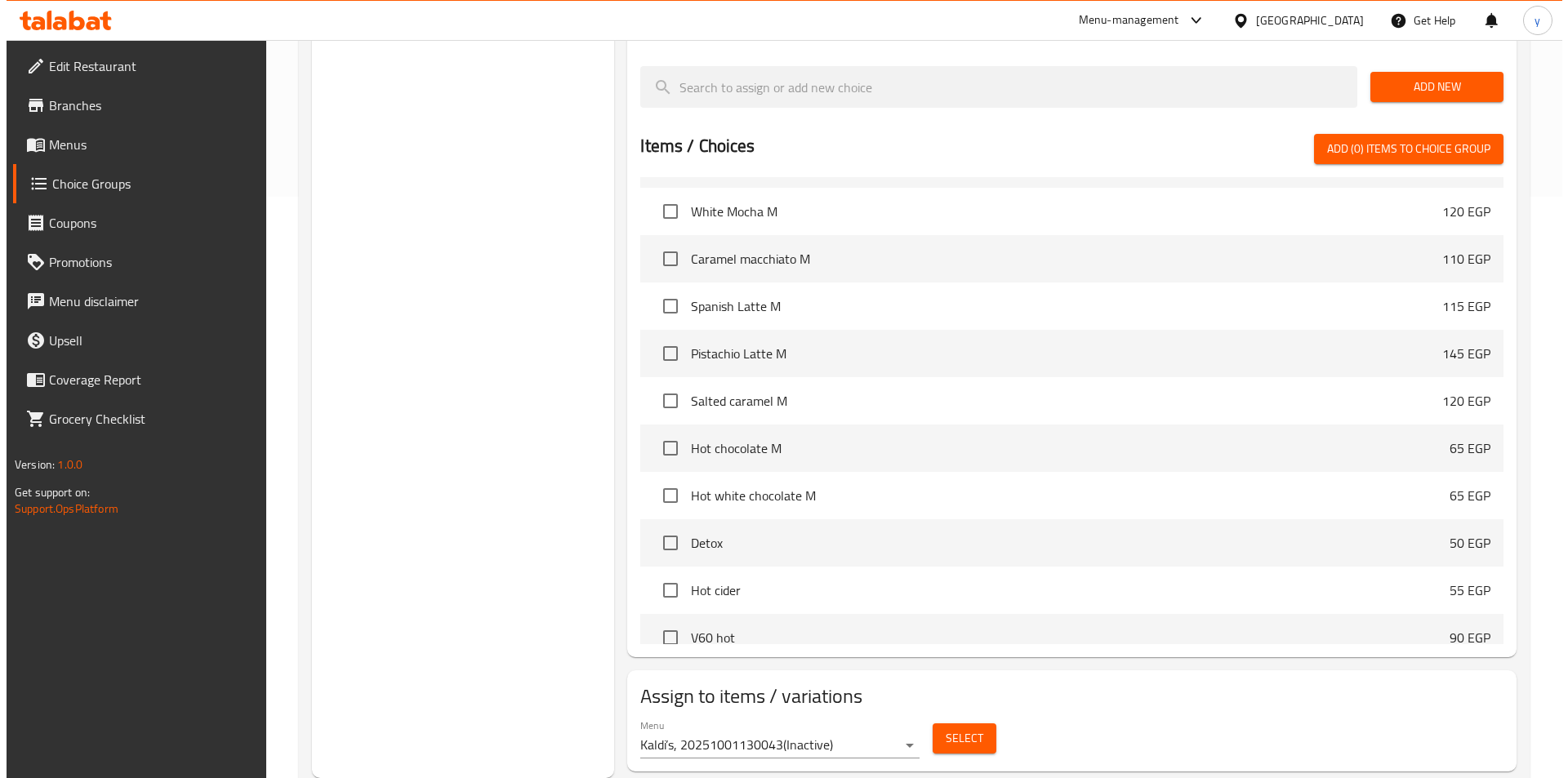
scroll to position [490, 0]
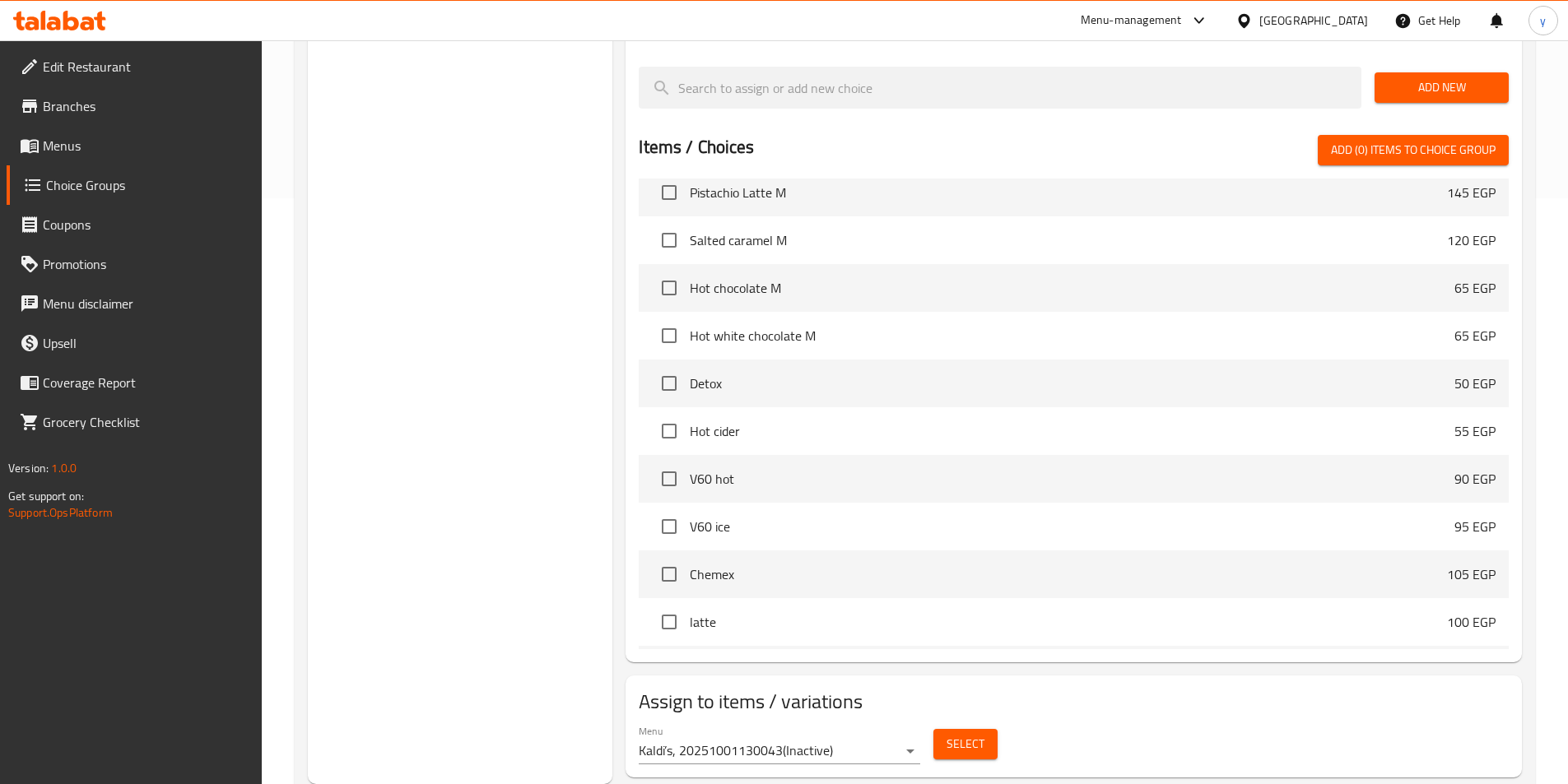
click at [974, 734] on span "Select" at bounding box center [966, 744] width 38 height 21
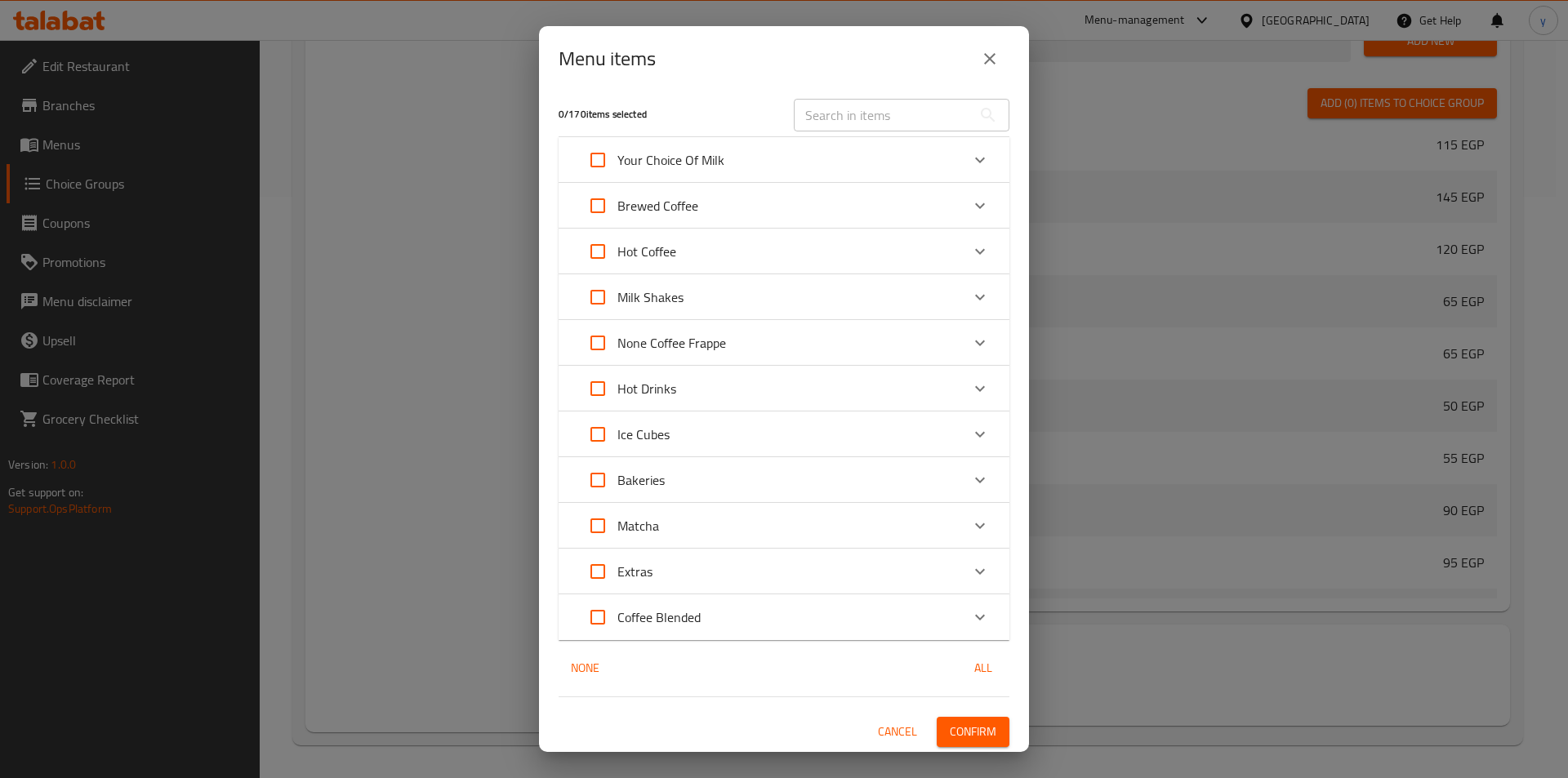
scroll to position [8, 0]
click at [617, 432] on p "Ice Cubes" at bounding box center [643, 433] width 52 height 20
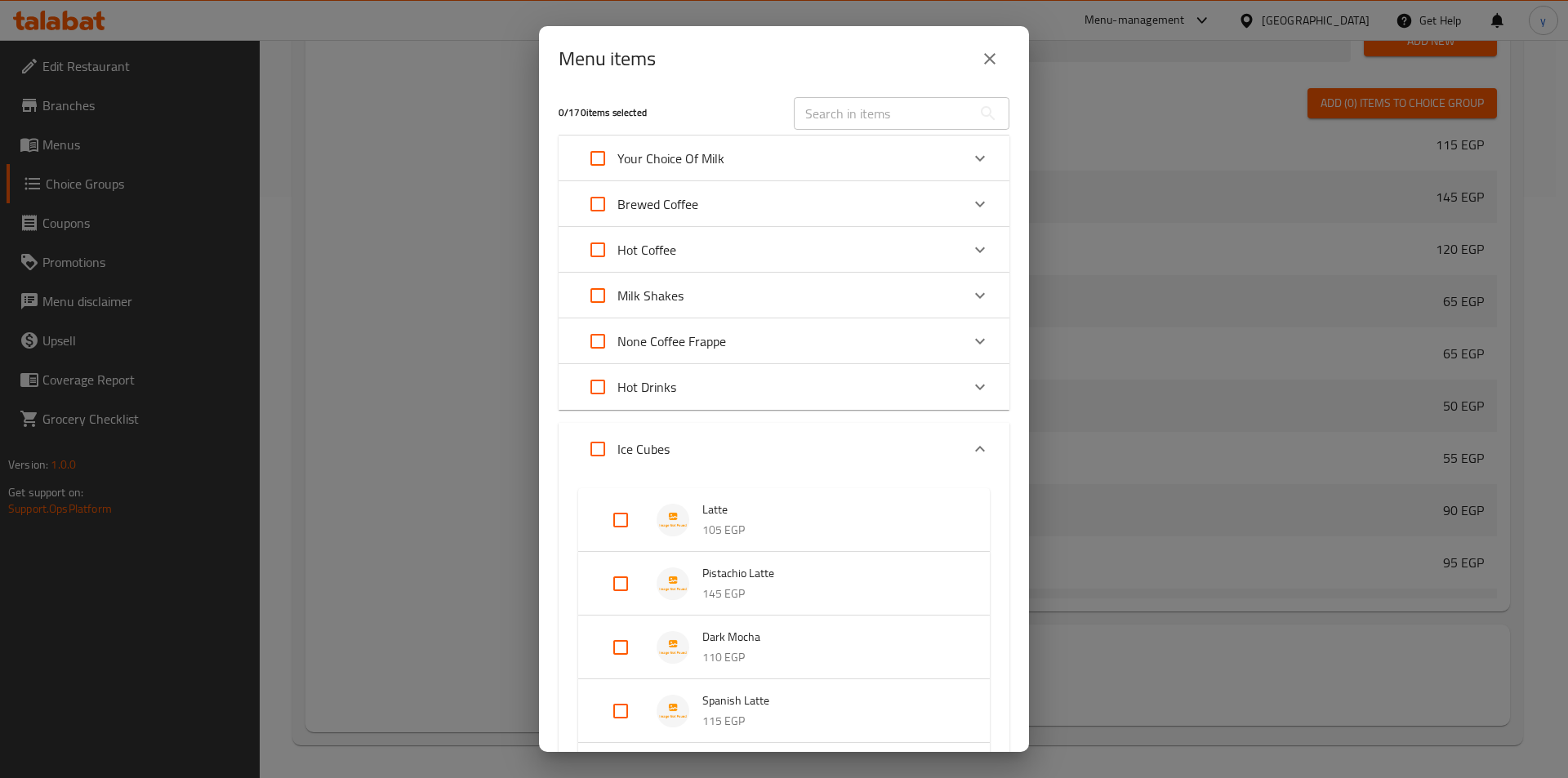
click at [604, 448] on input "Expand" at bounding box center [598, 449] width 39 height 39
checkbox input "true"
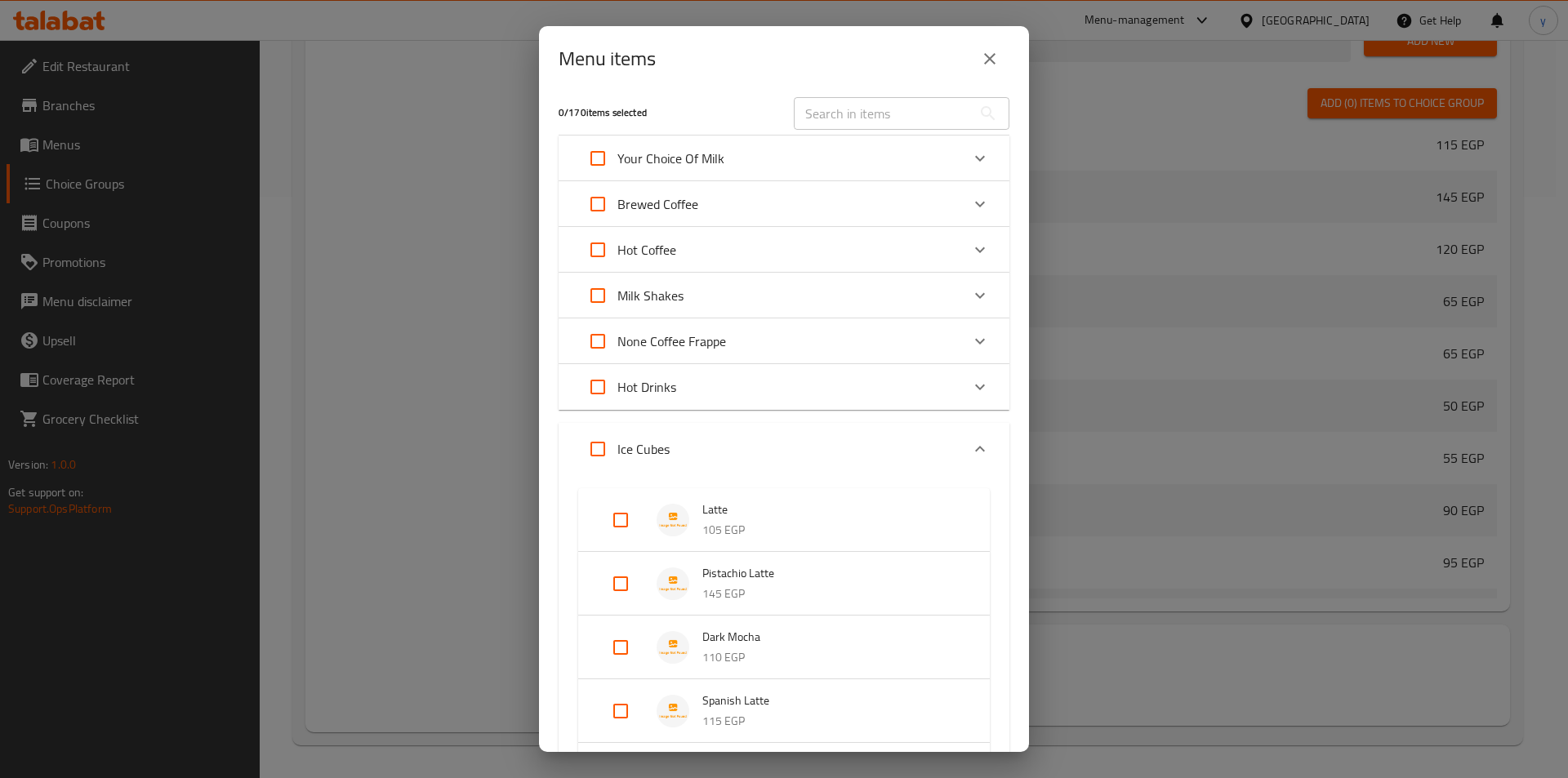
checkbox input "true"
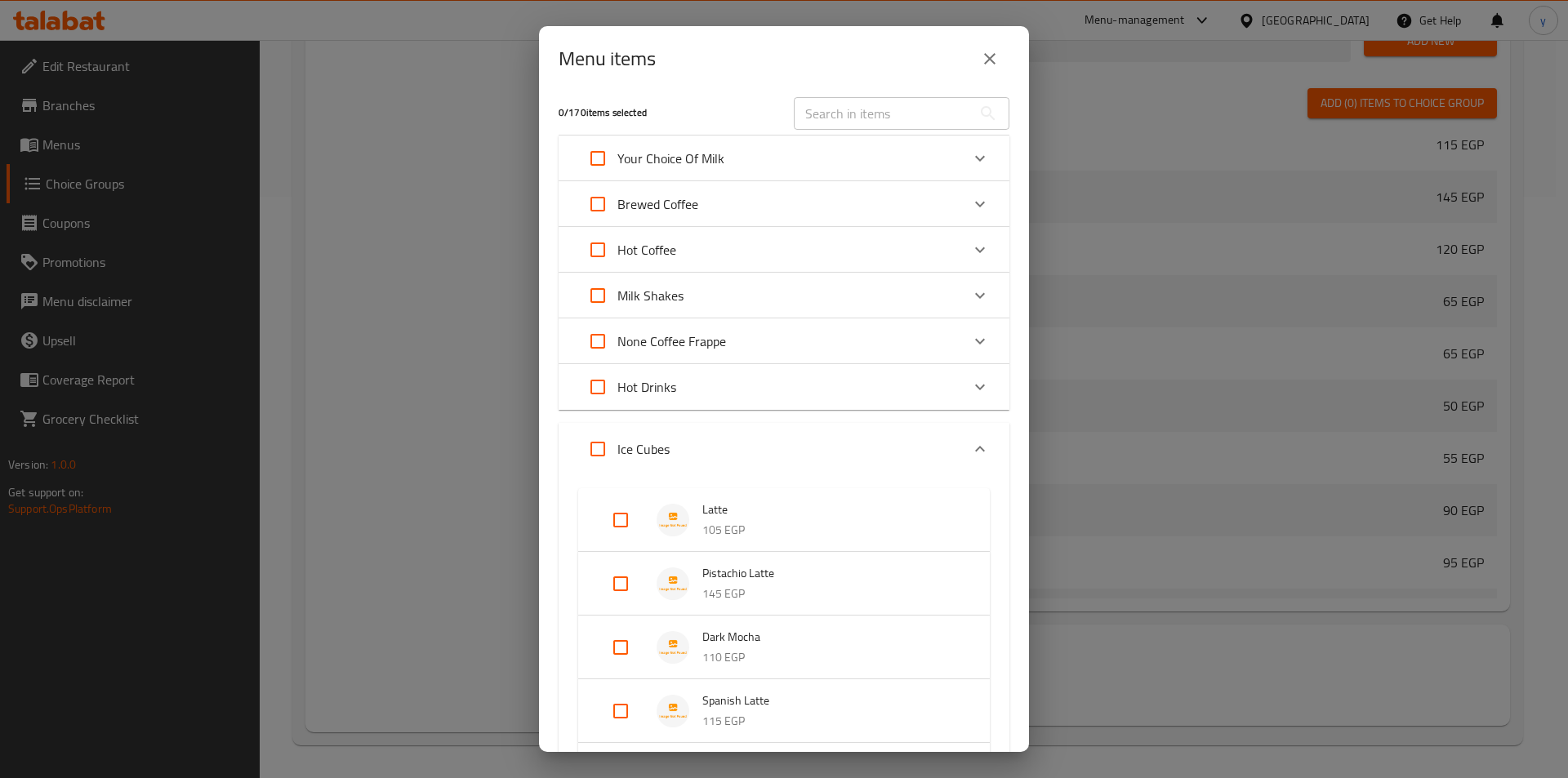
checkbox input "true"
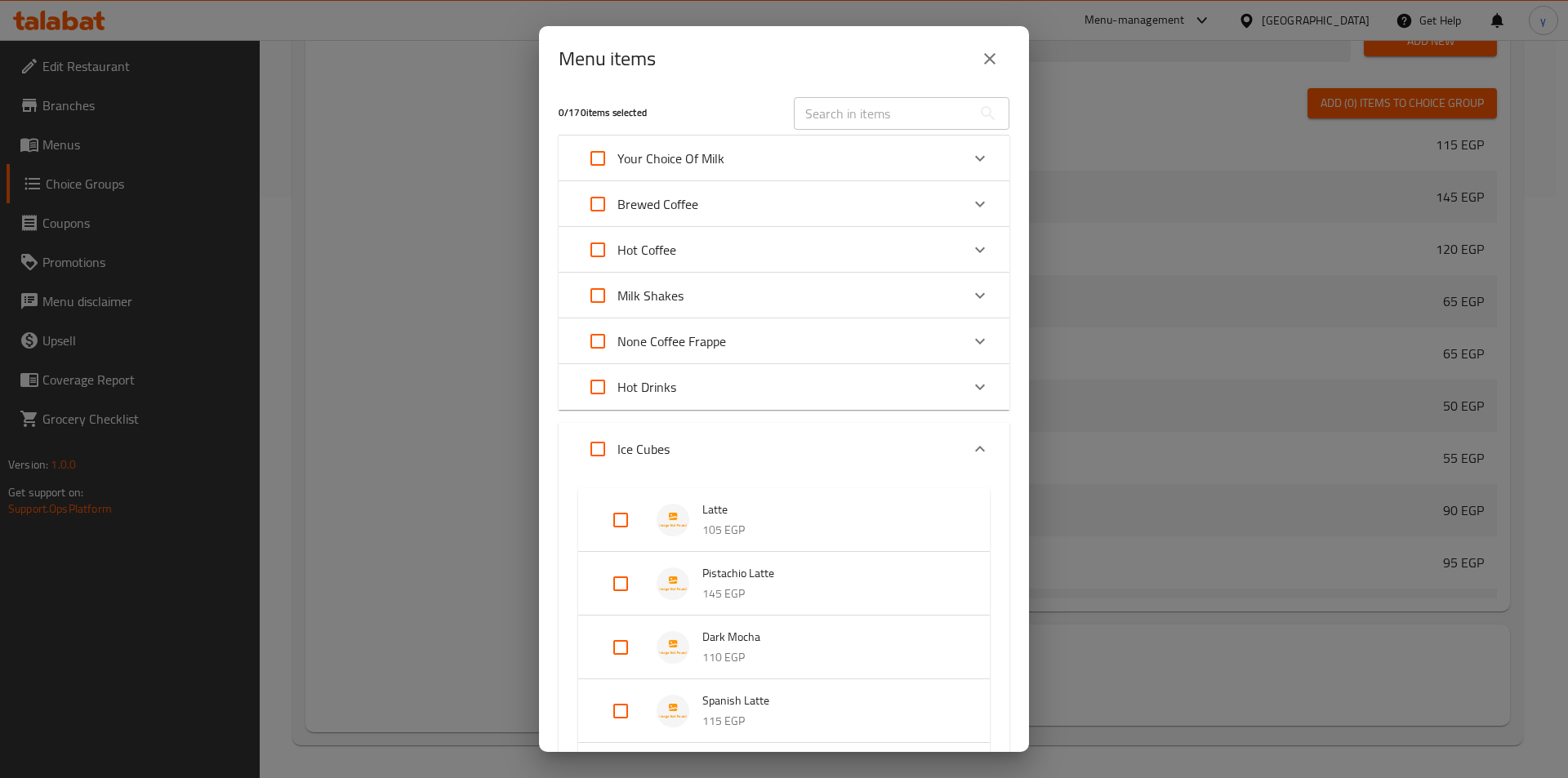
checkbox input "true"
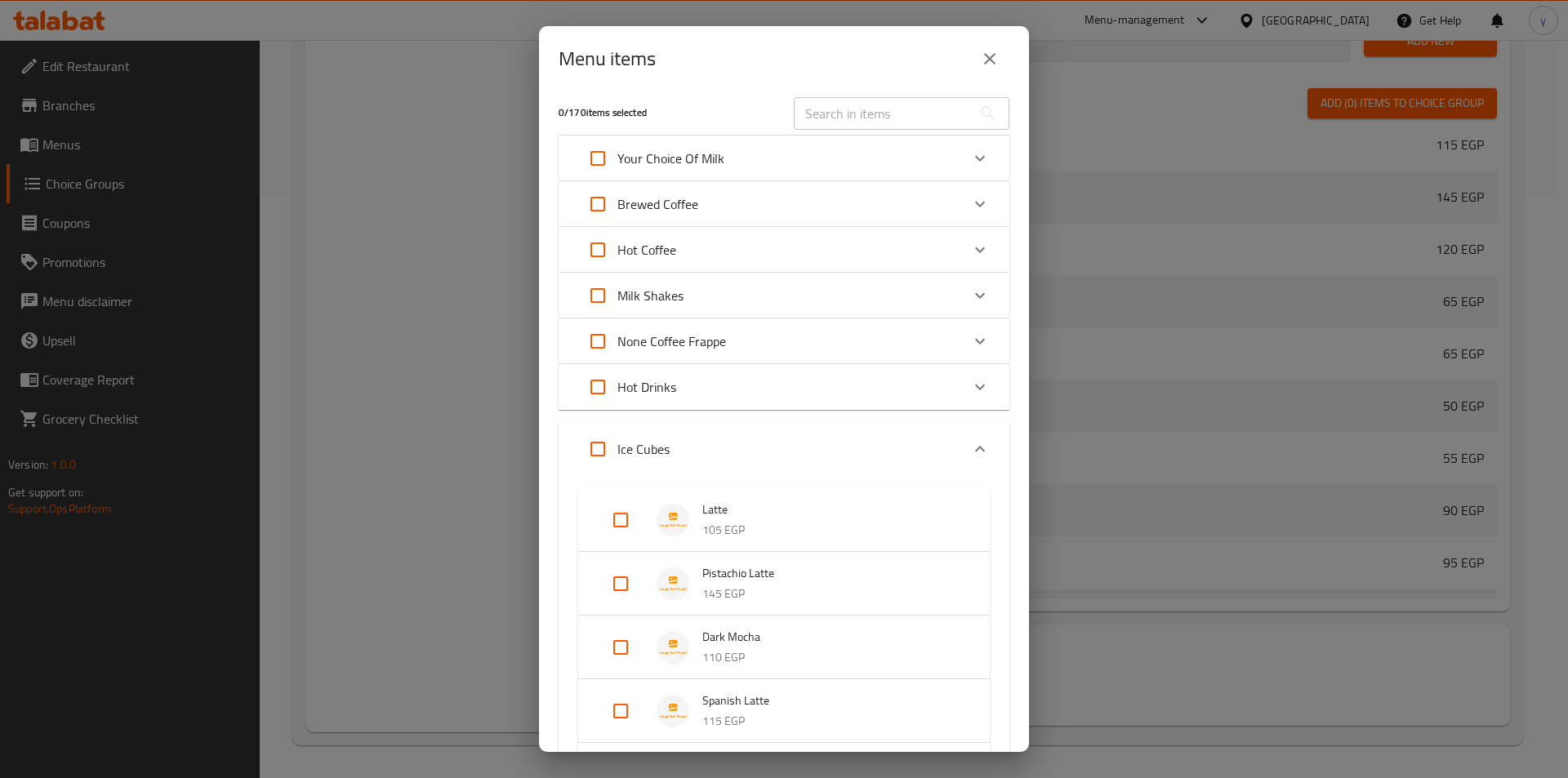
checkbox input "true"
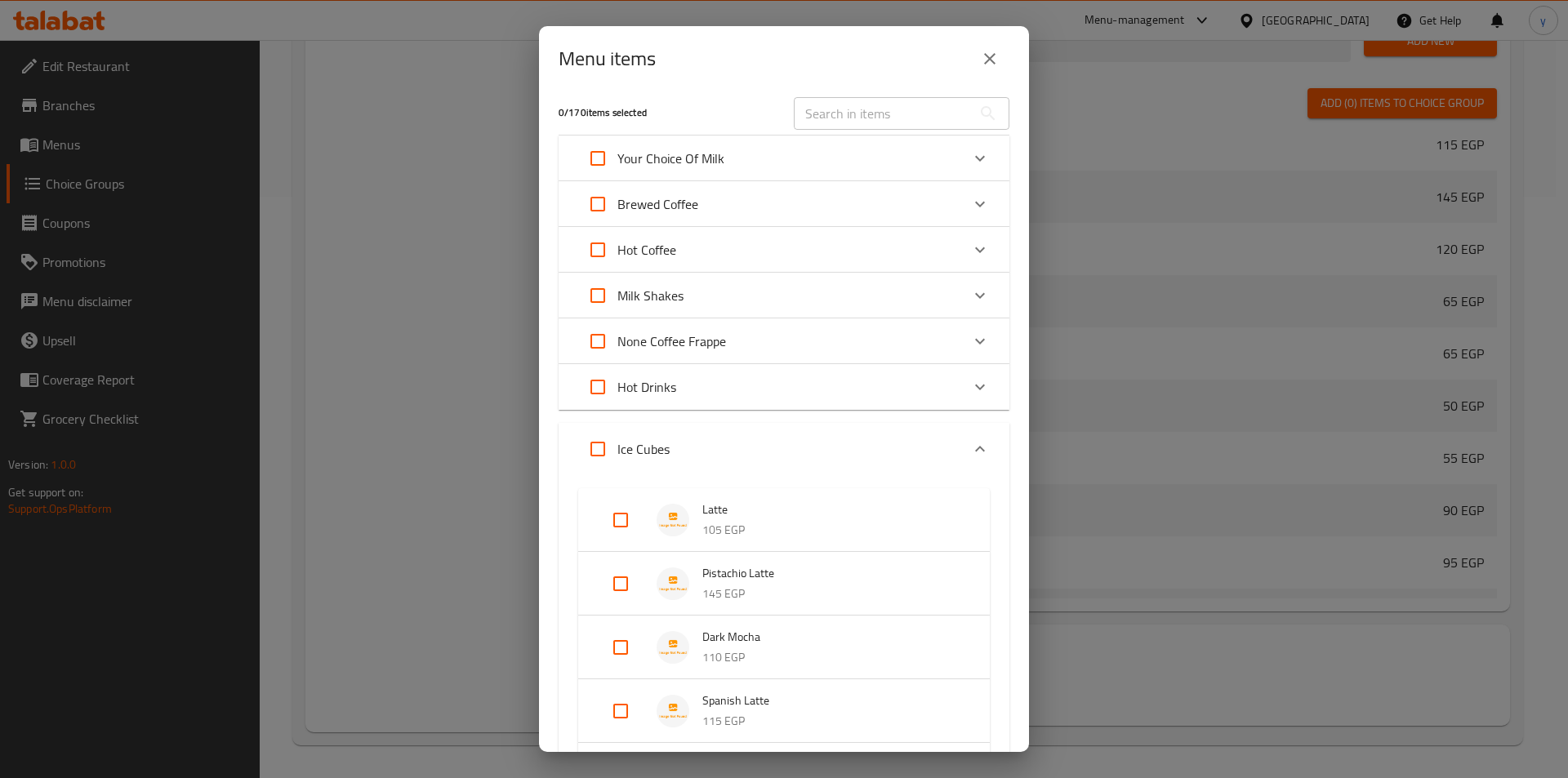
checkbox input "true"
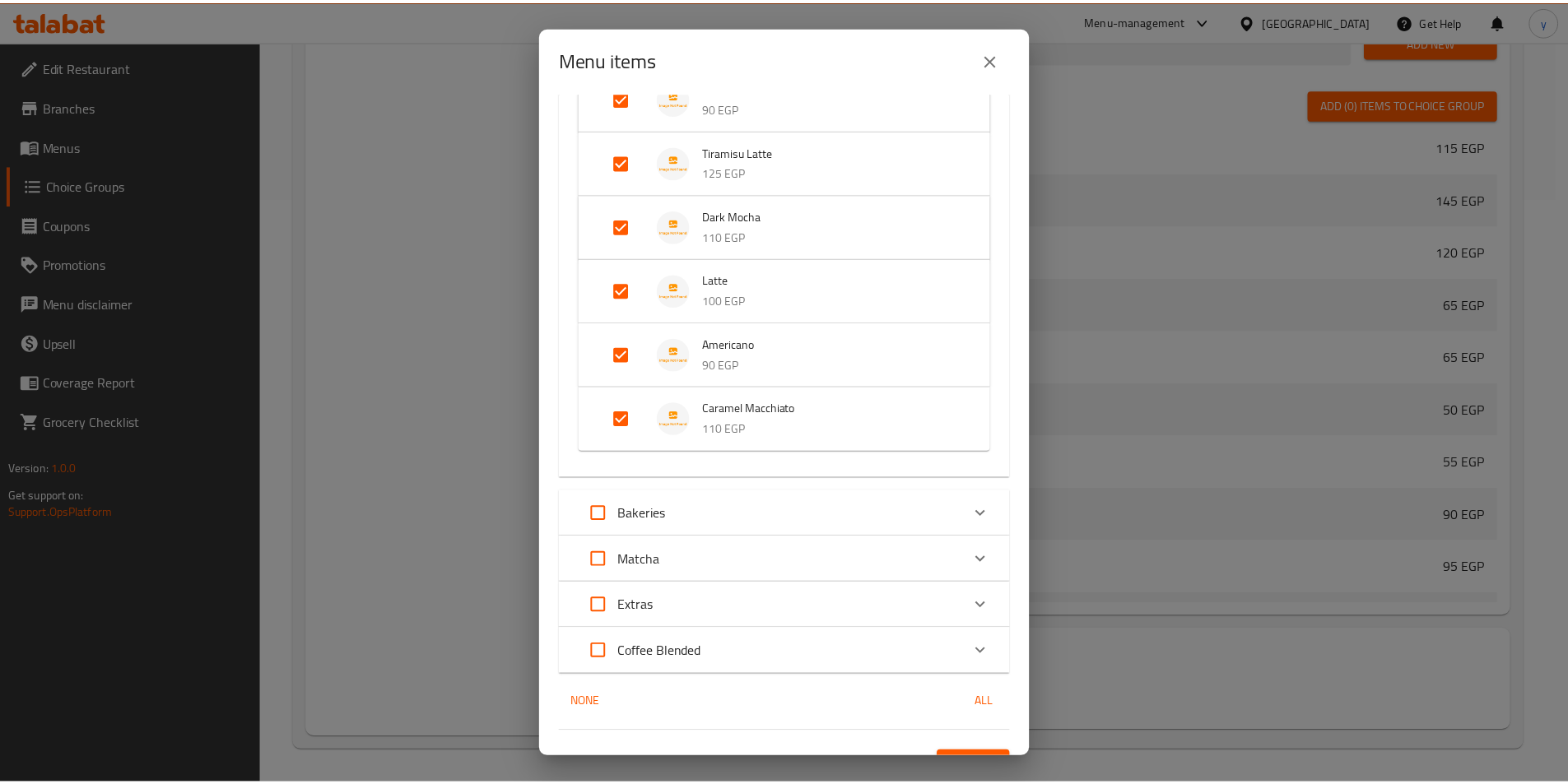
scroll to position [1684, 0]
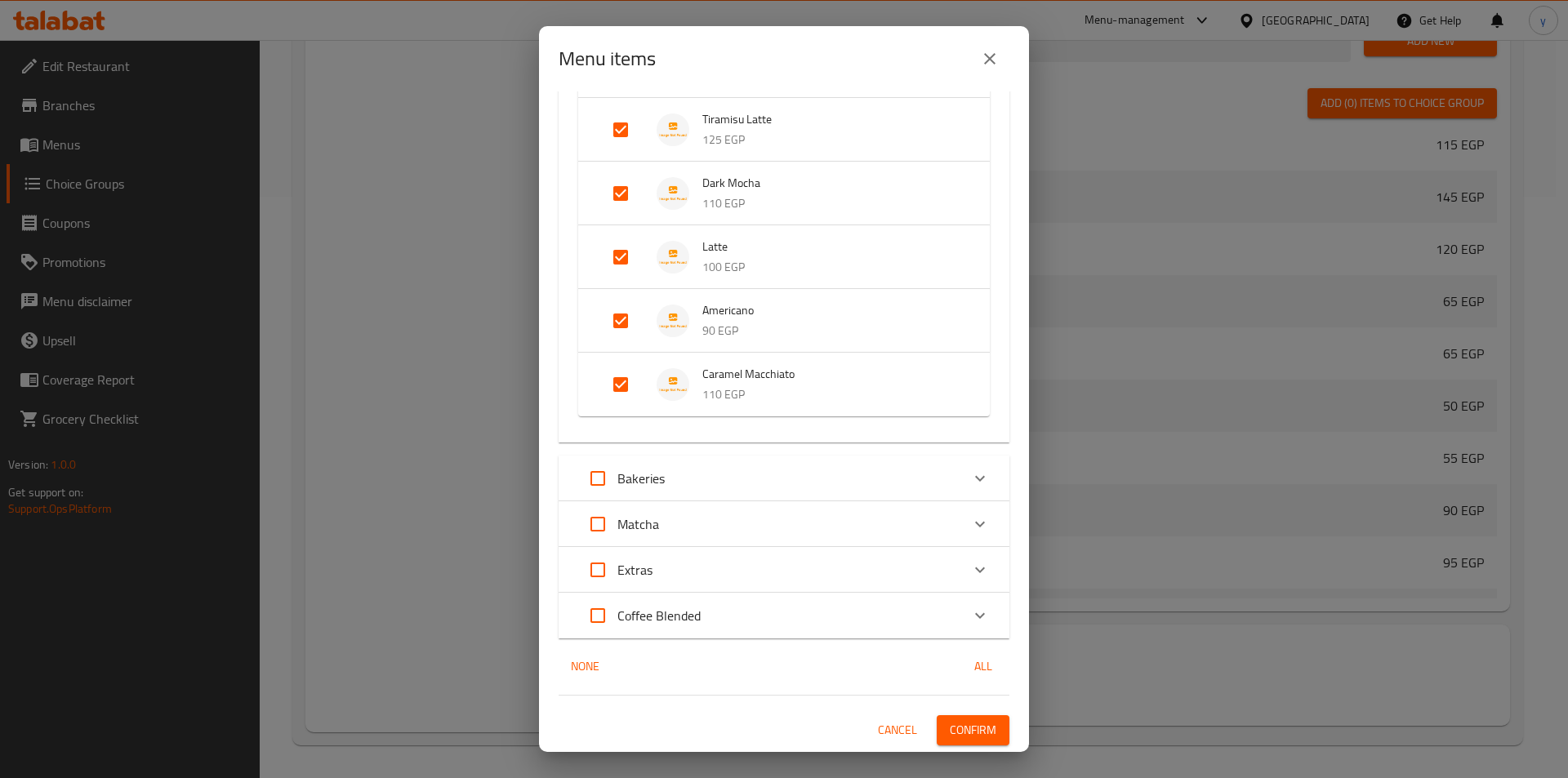
click at [979, 736] on span "Confirm" at bounding box center [973, 731] width 46 height 21
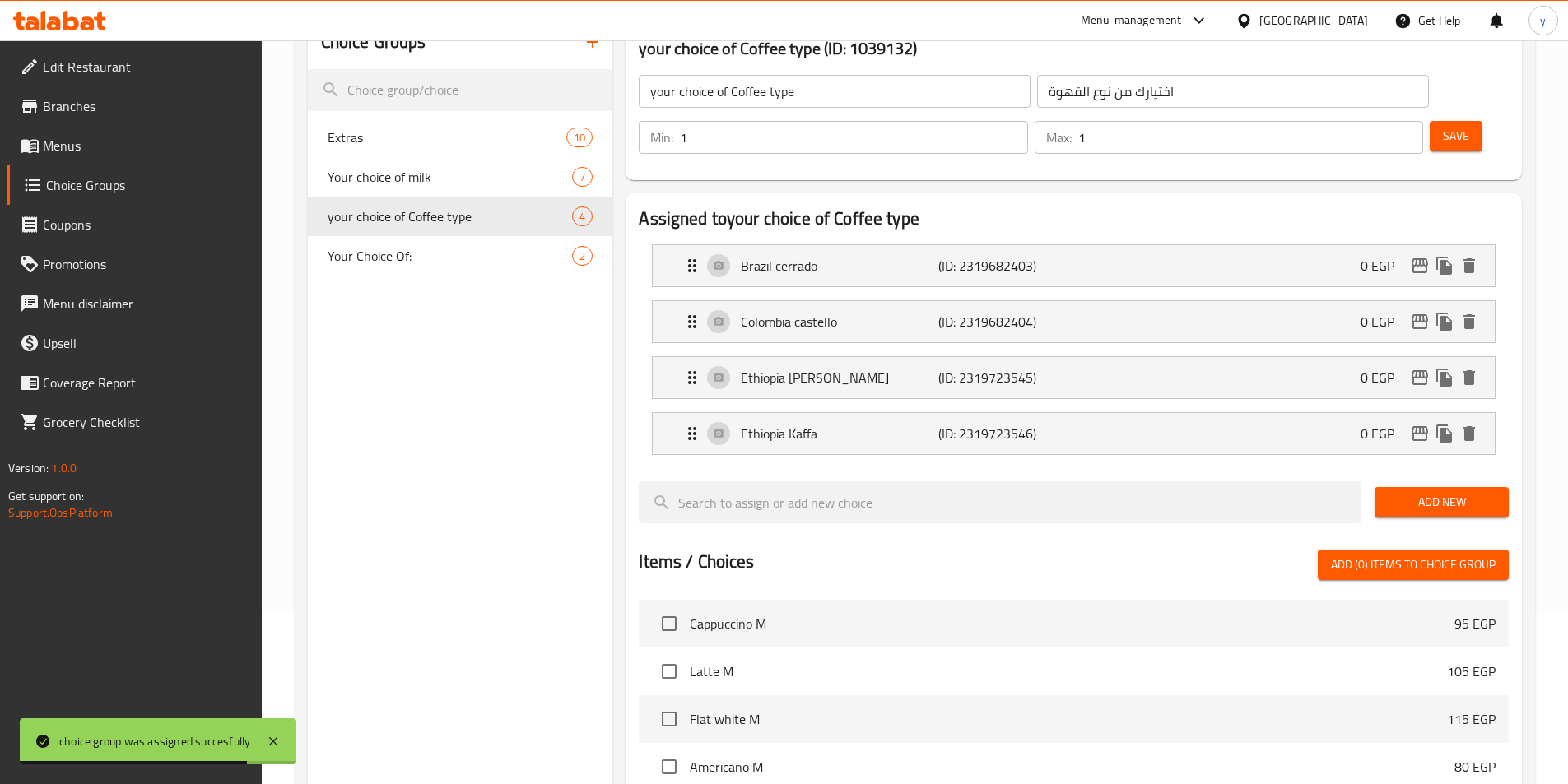
scroll to position [92, 0]
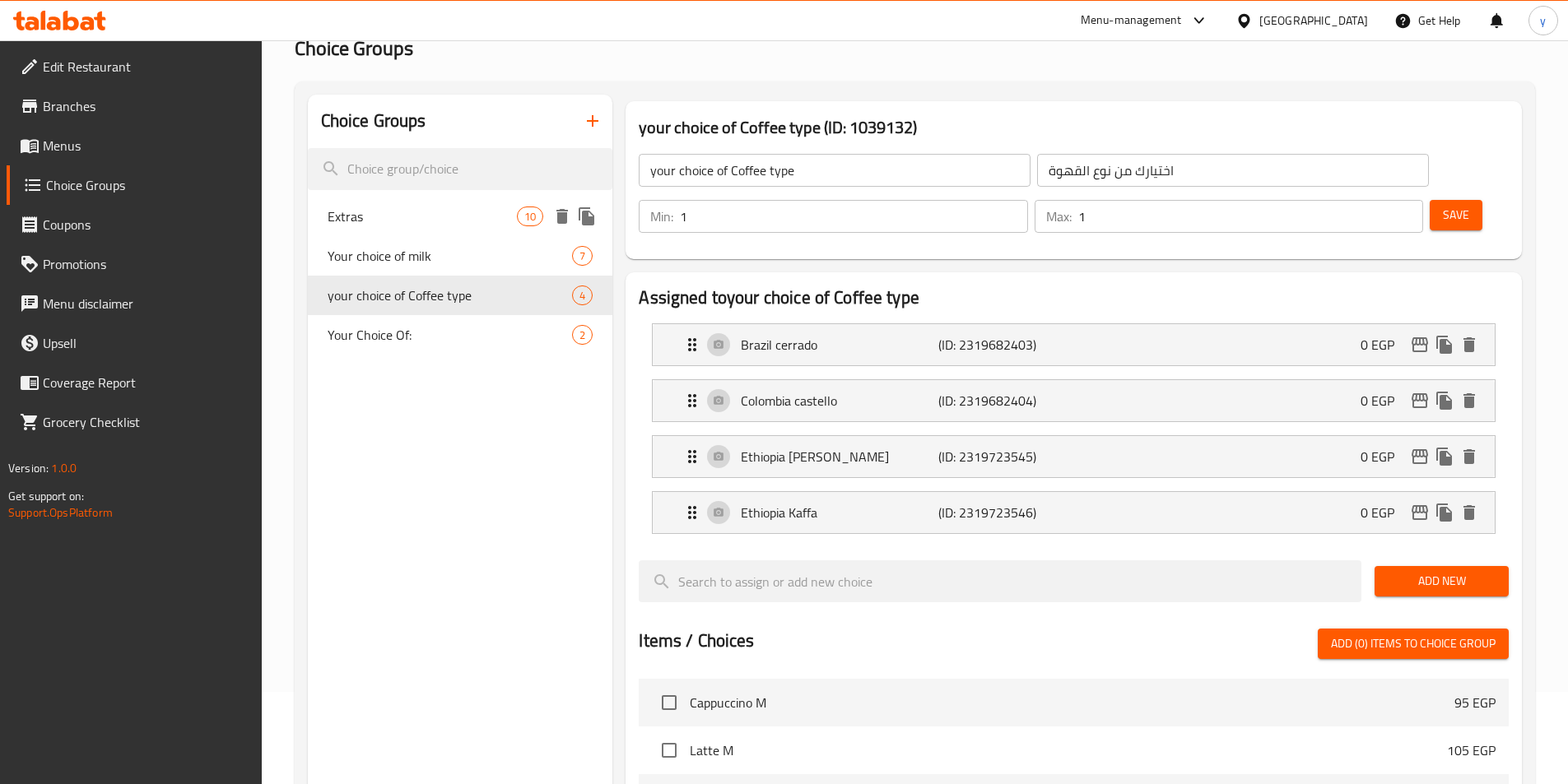
click at [432, 215] on span "Extras" at bounding box center [422, 216] width 190 height 20
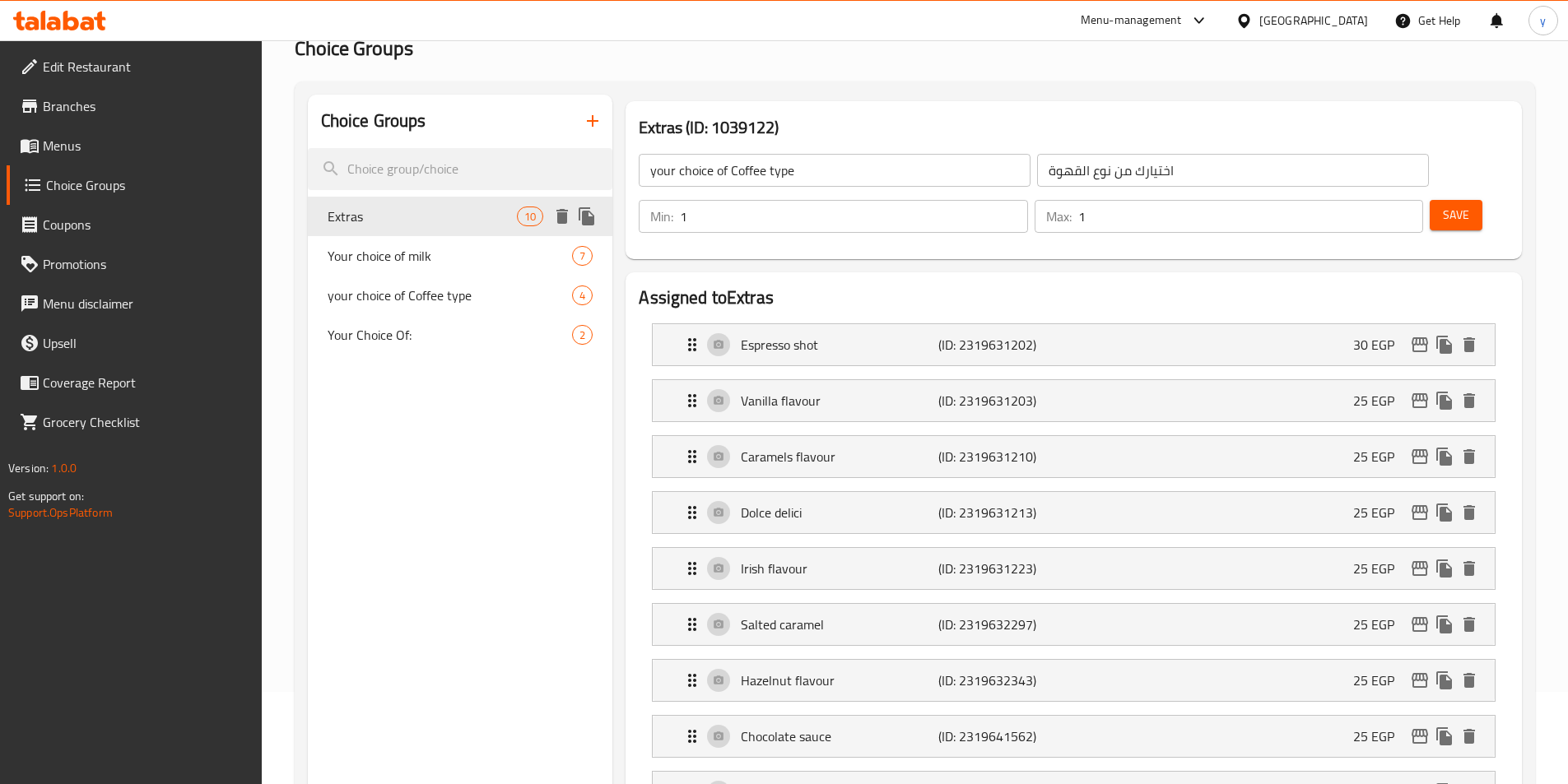
type input "Extras"
type input "اضافات"
type input "0"
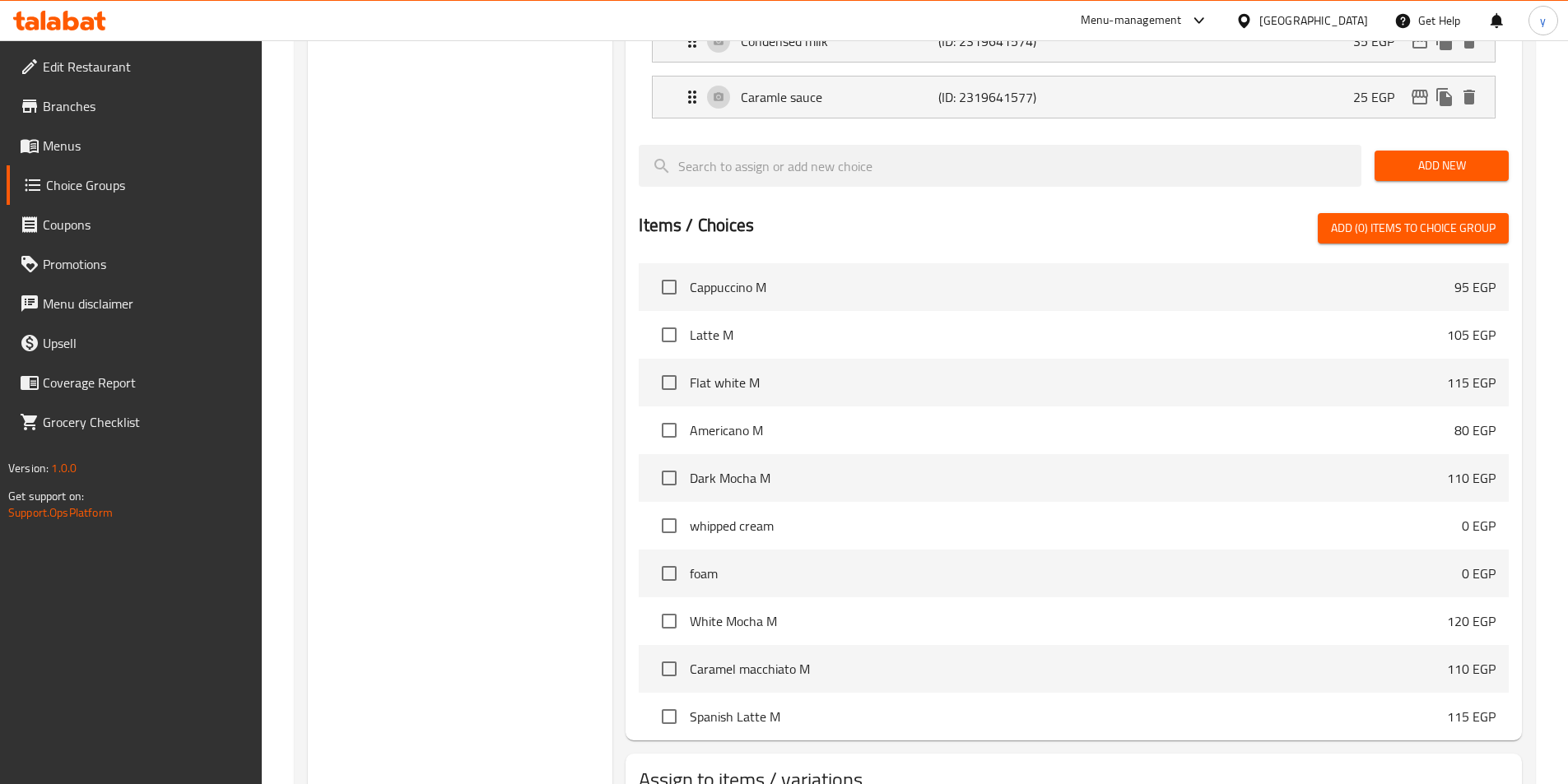
scroll to position [922, 0]
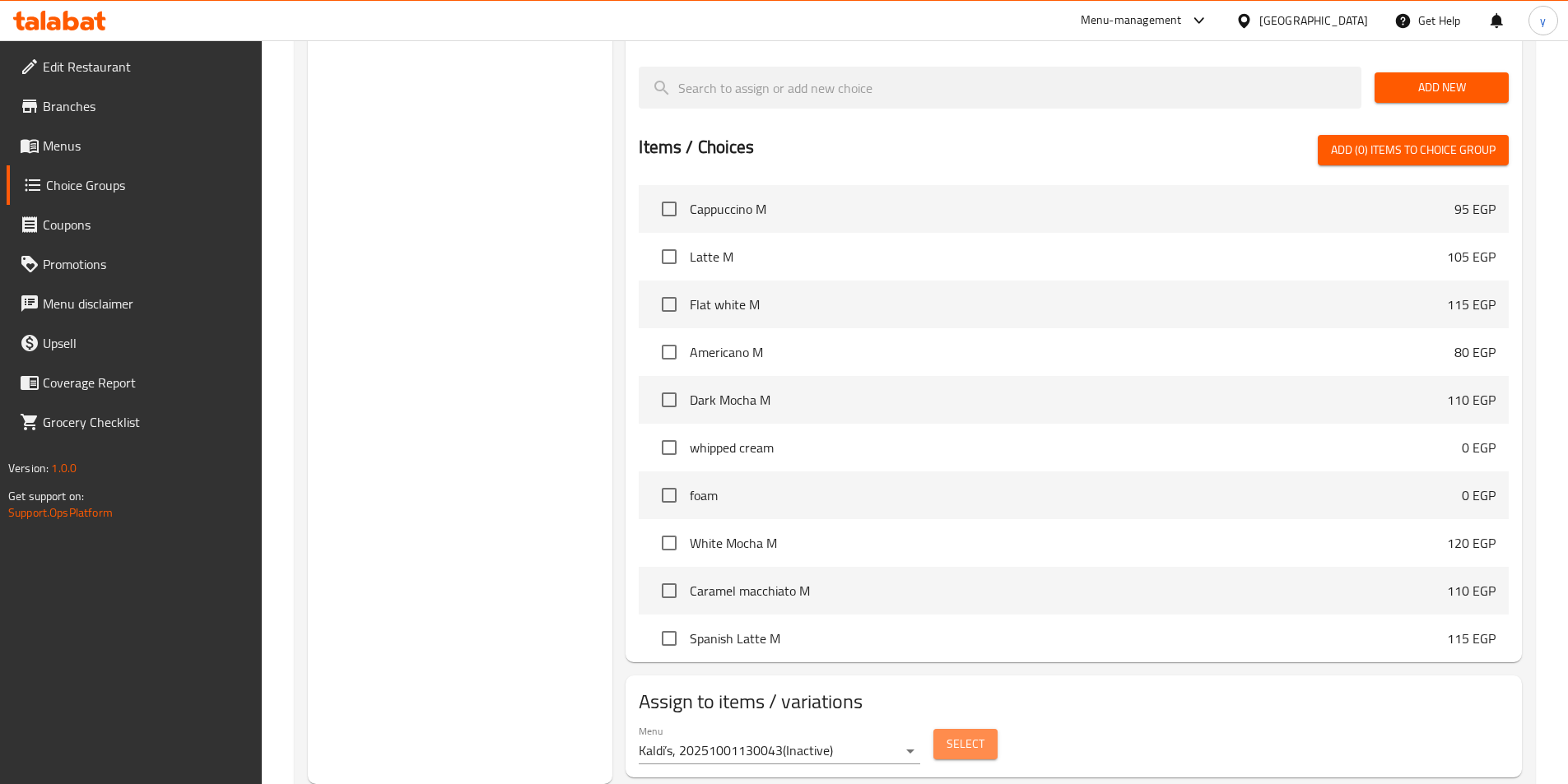
click at [970, 734] on span "Select" at bounding box center [966, 744] width 38 height 21
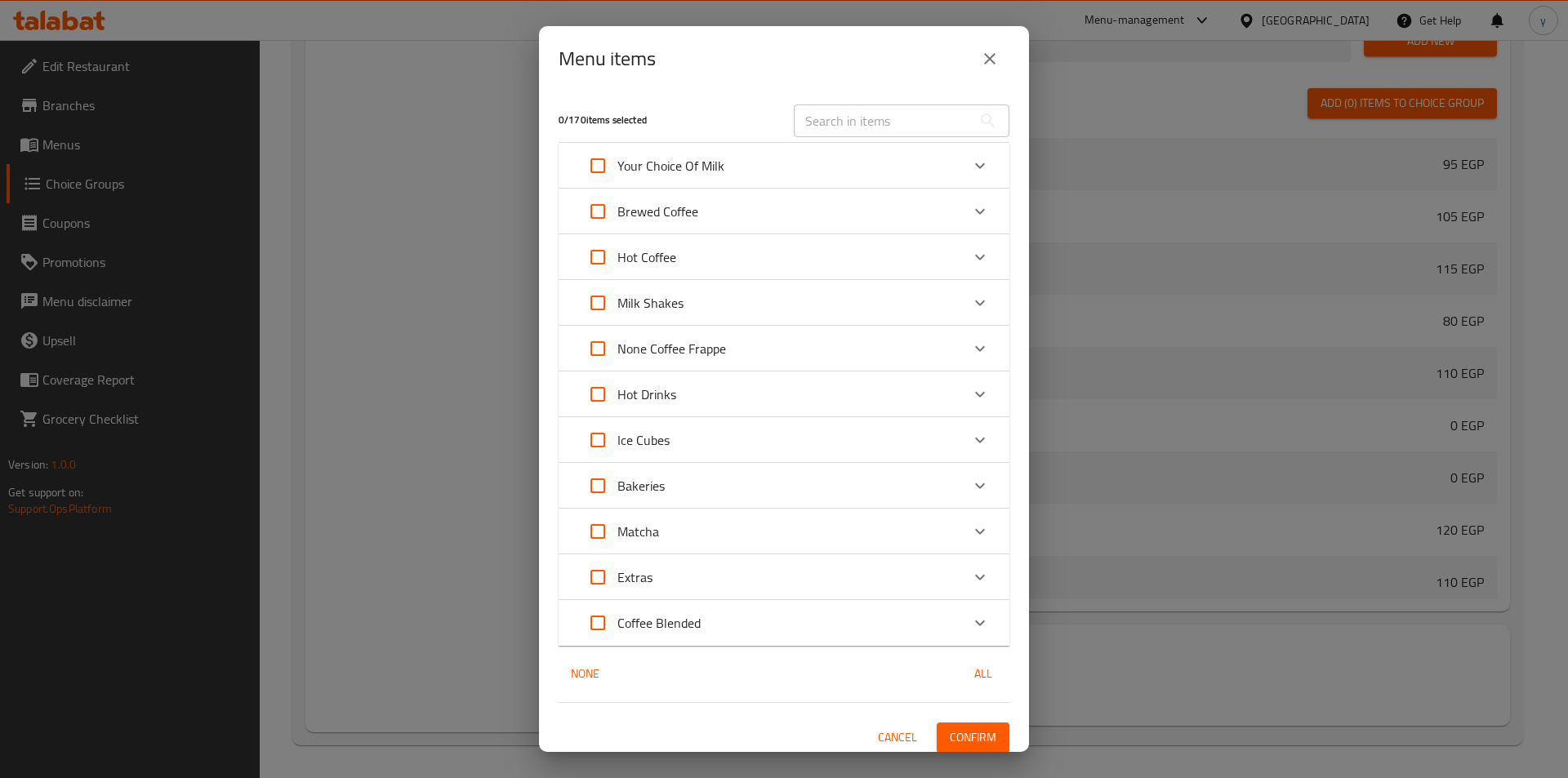
click at [605, 448] on input "Expand" at bounding box center [598, 440] width 39 height 39
checkbox input "true"
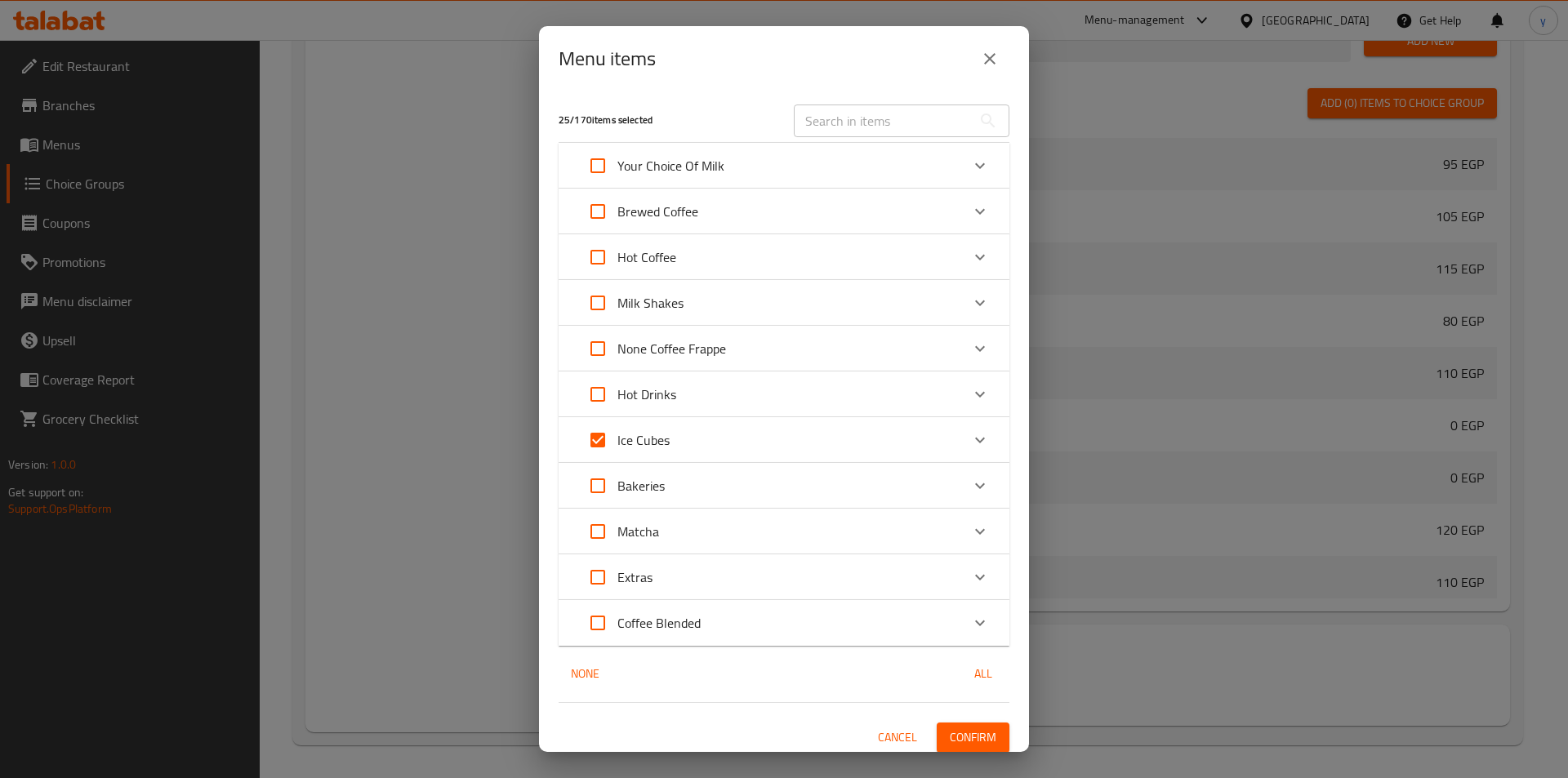
checkbox input "true"
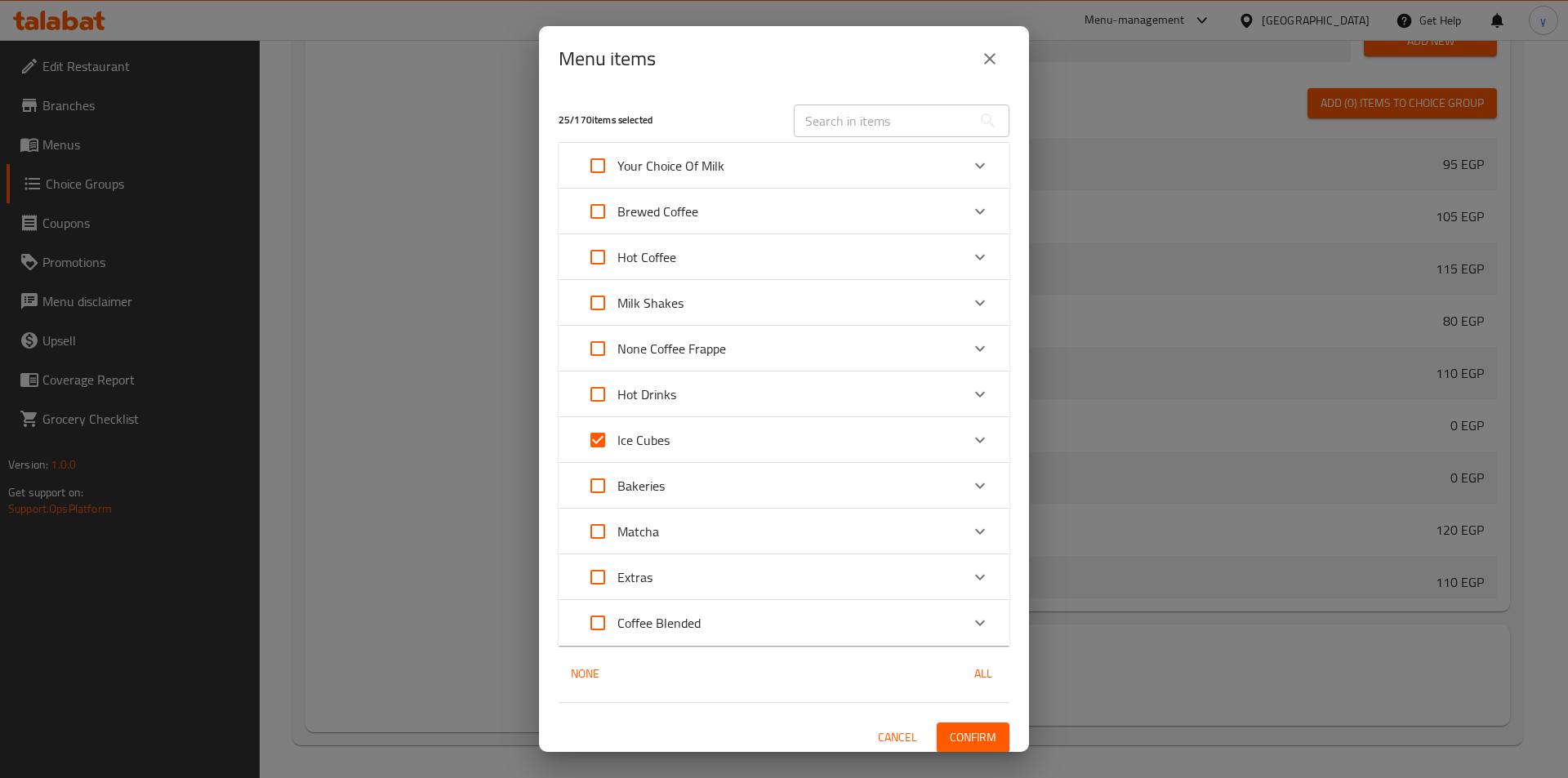
checkbox input "true"
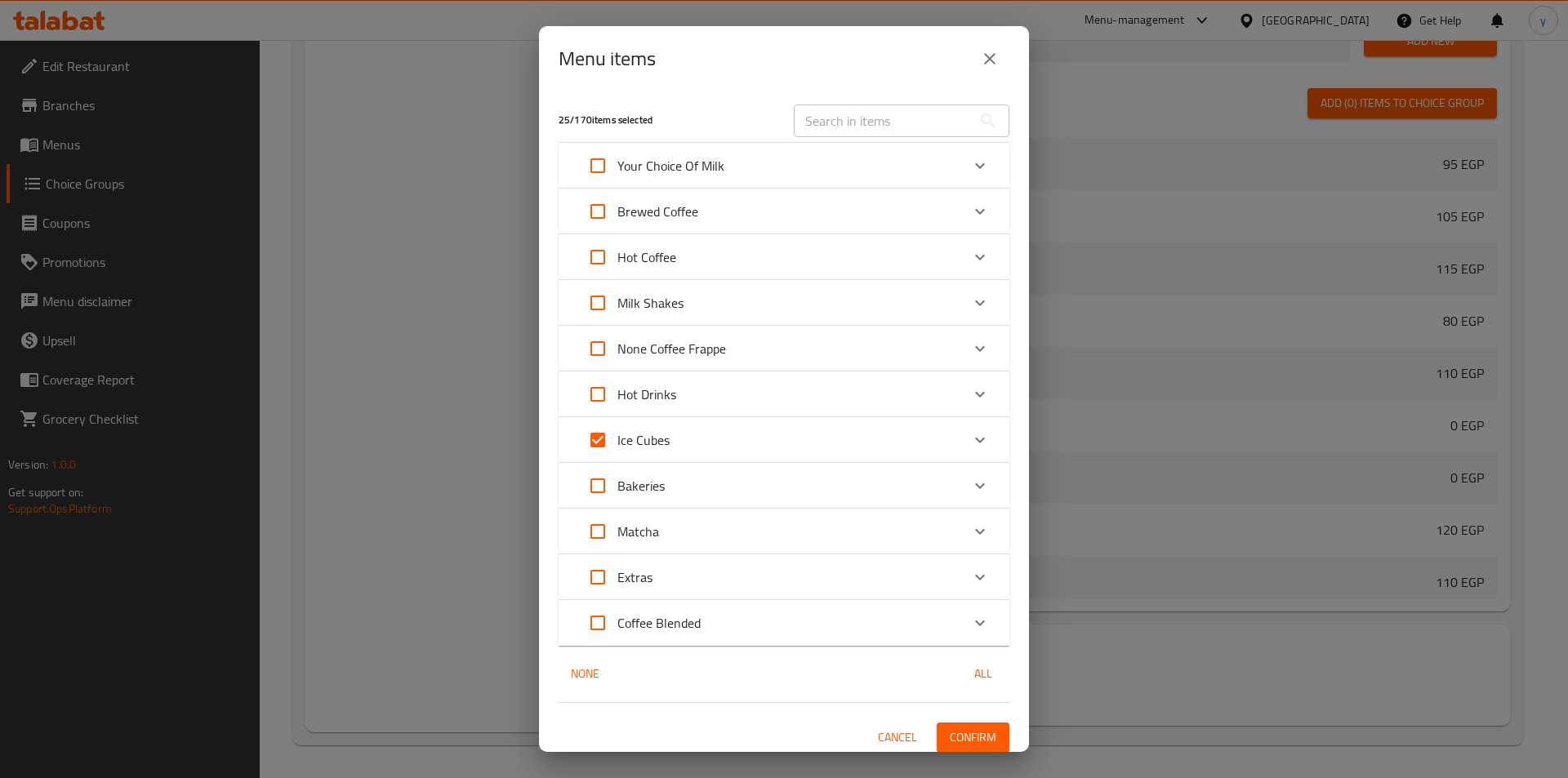
checkbox input "true"
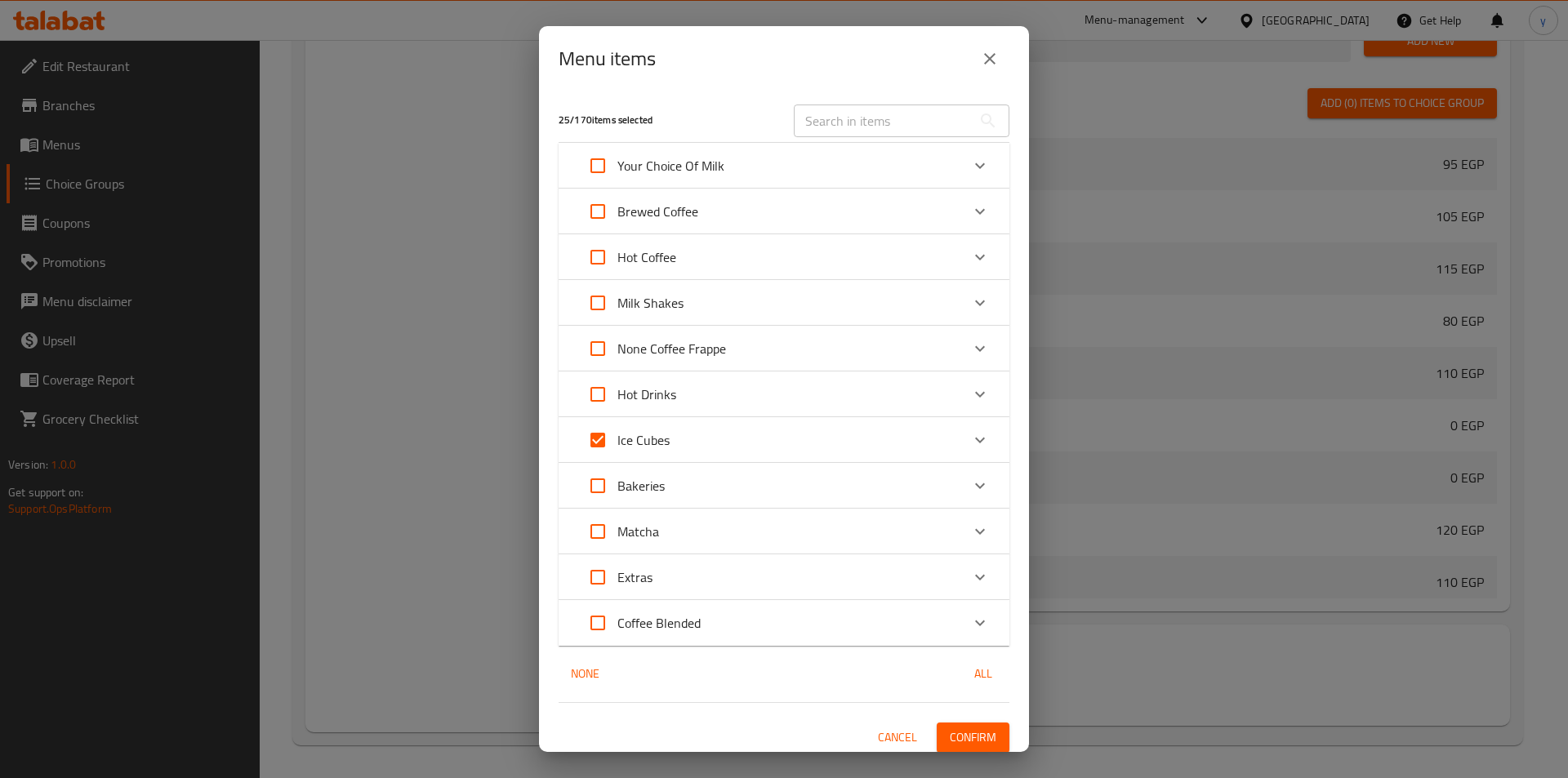
checkbox input "true"
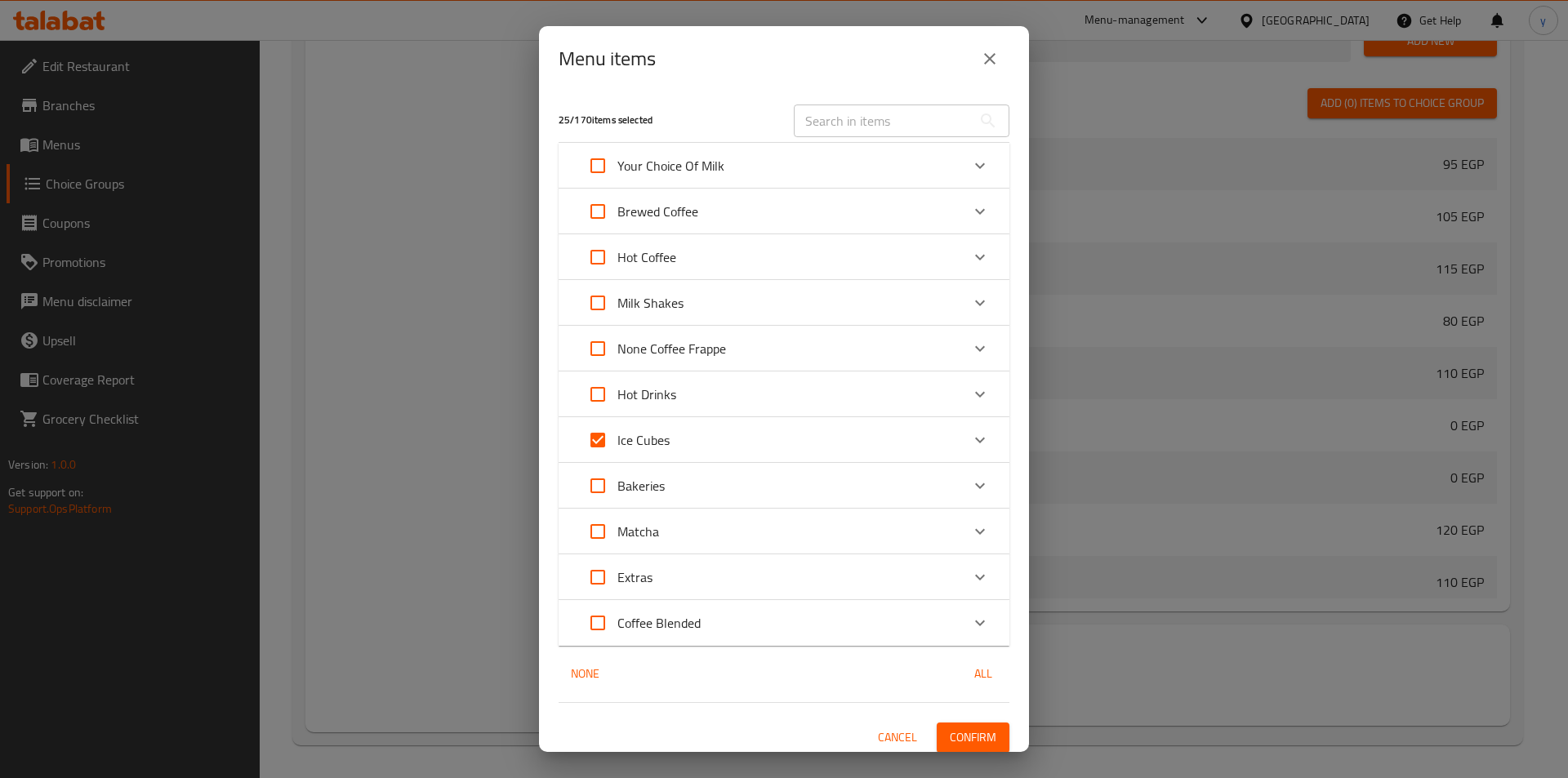
checkbox input "true"
click at [976, 740] on span "Confirm" at bounding box center [973, 738] width 46 height 21
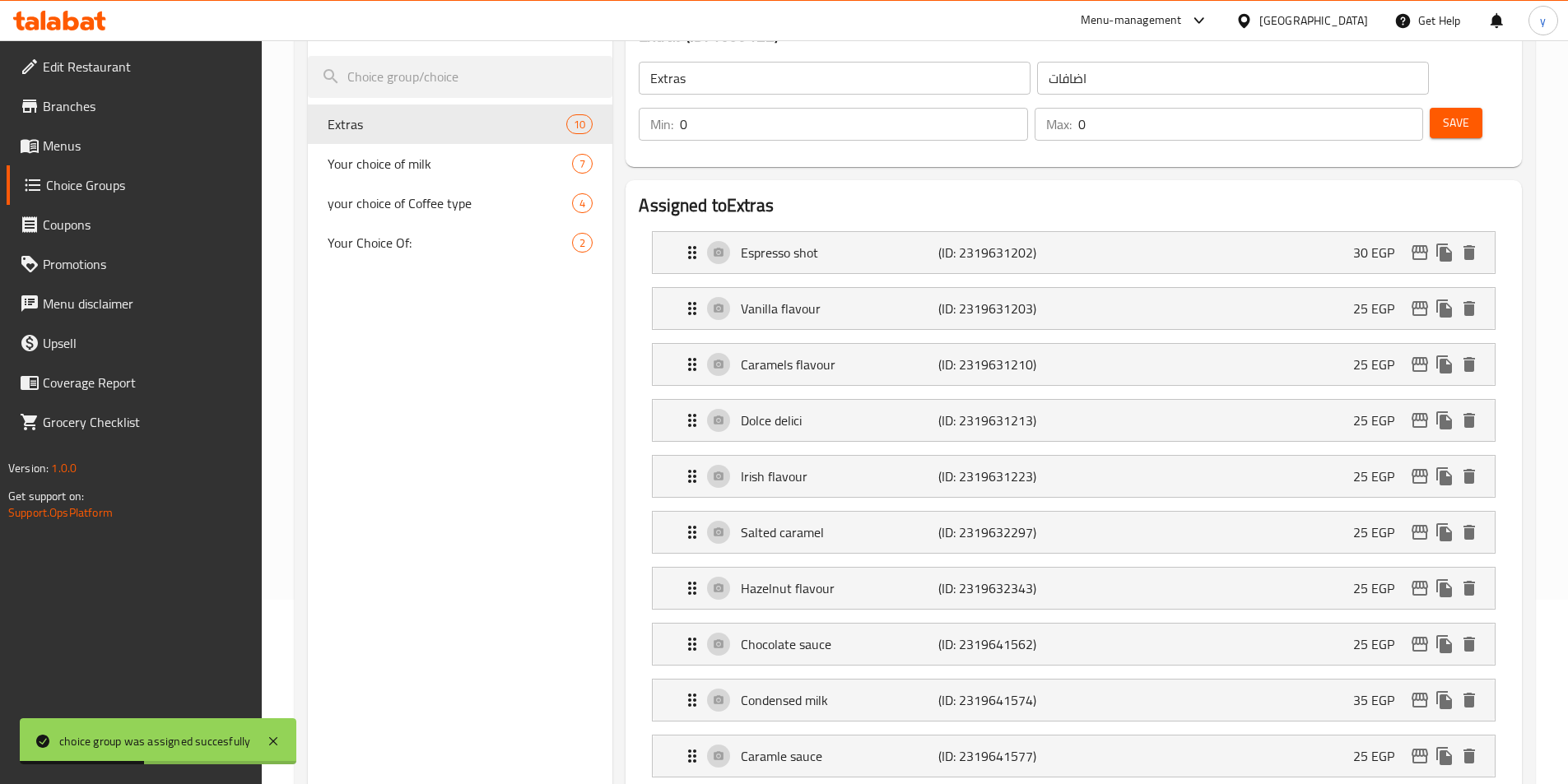
scroll to position [181, 0]
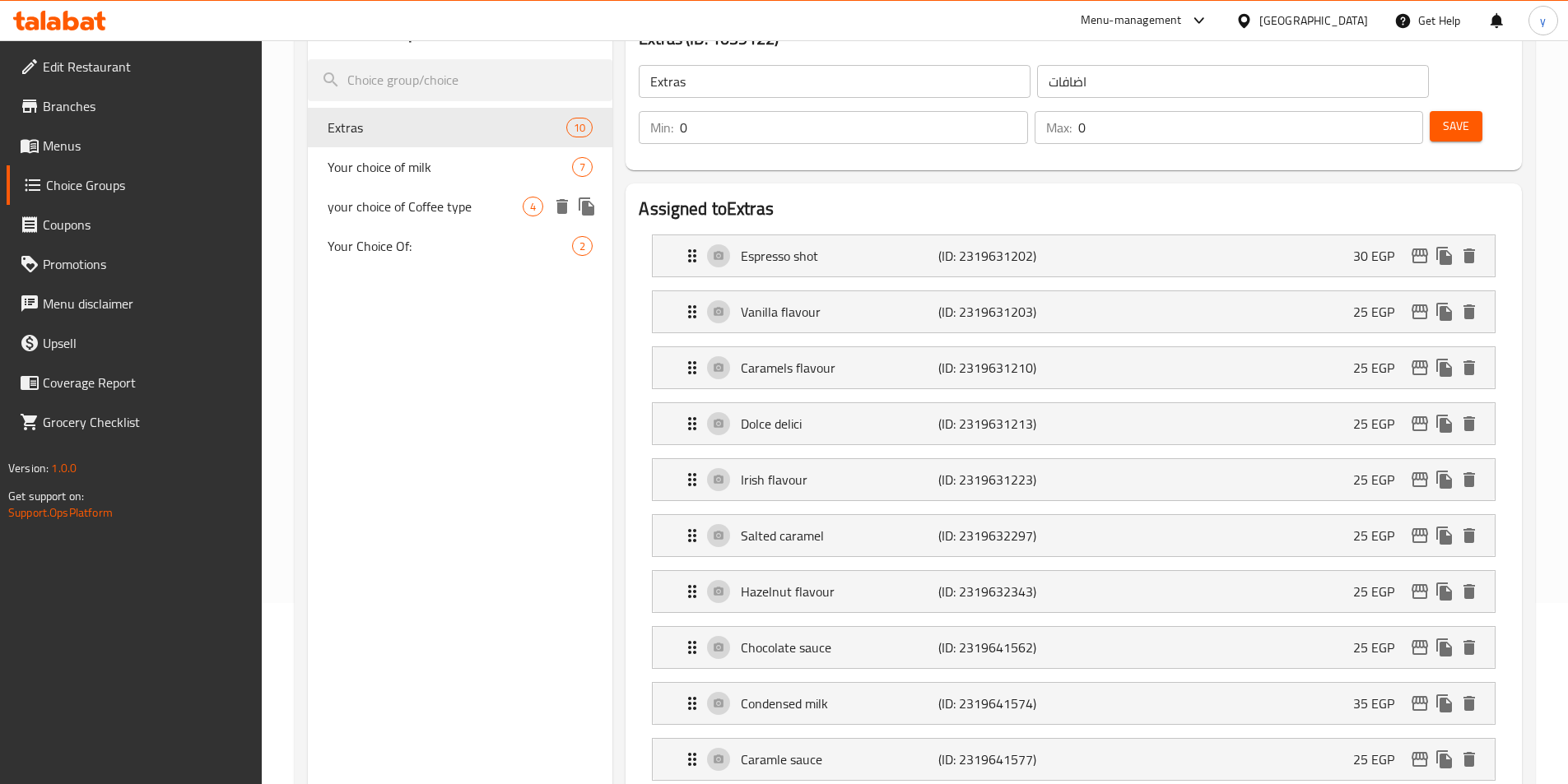
click at [426, 215] on span "your choice of Coffee type" at bounding box center [425, 206] width 196 height 20
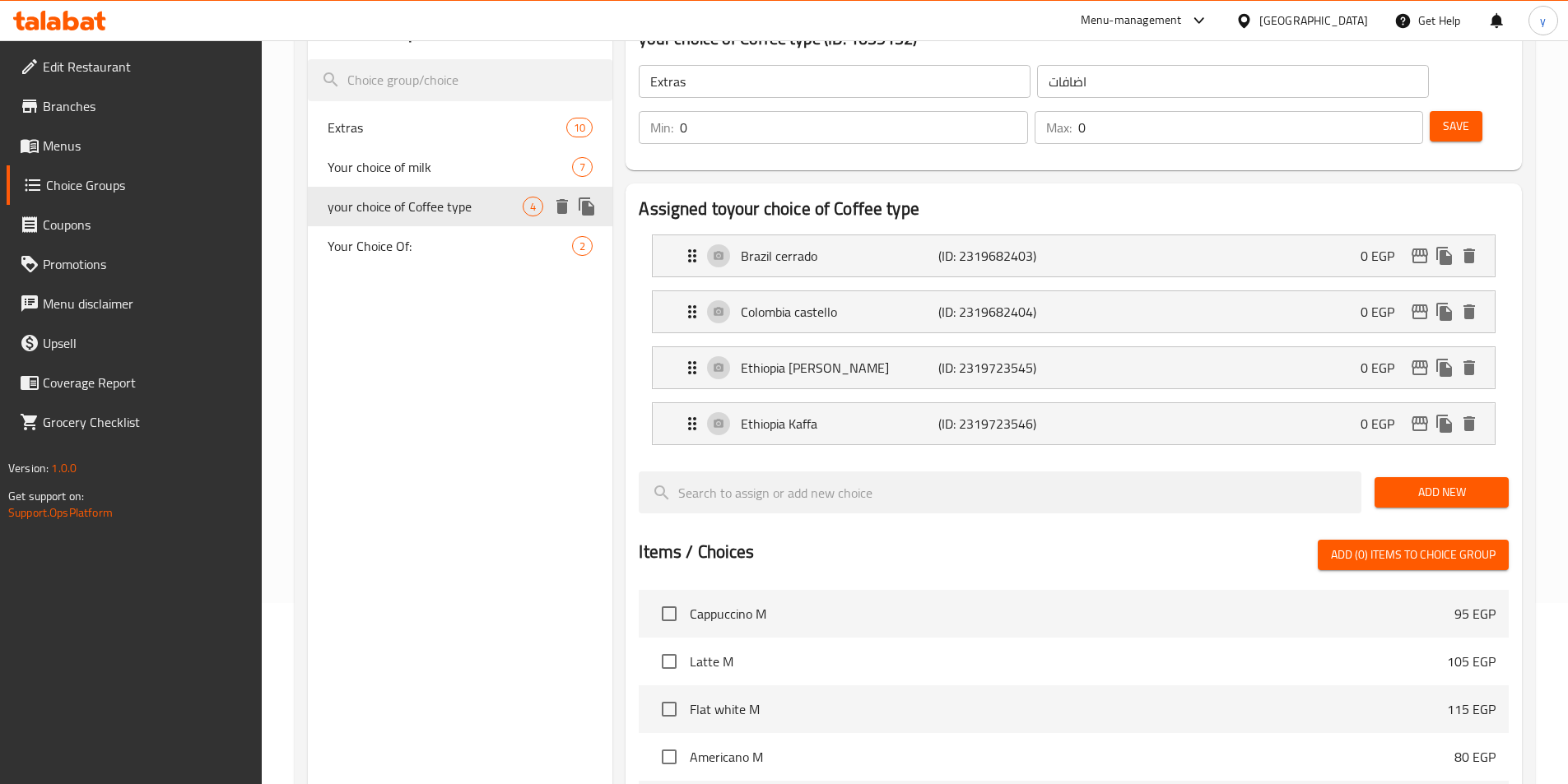
type input "your choice of Coffee type"
type input "اختيارك من نوع القهوة"
type input "1"
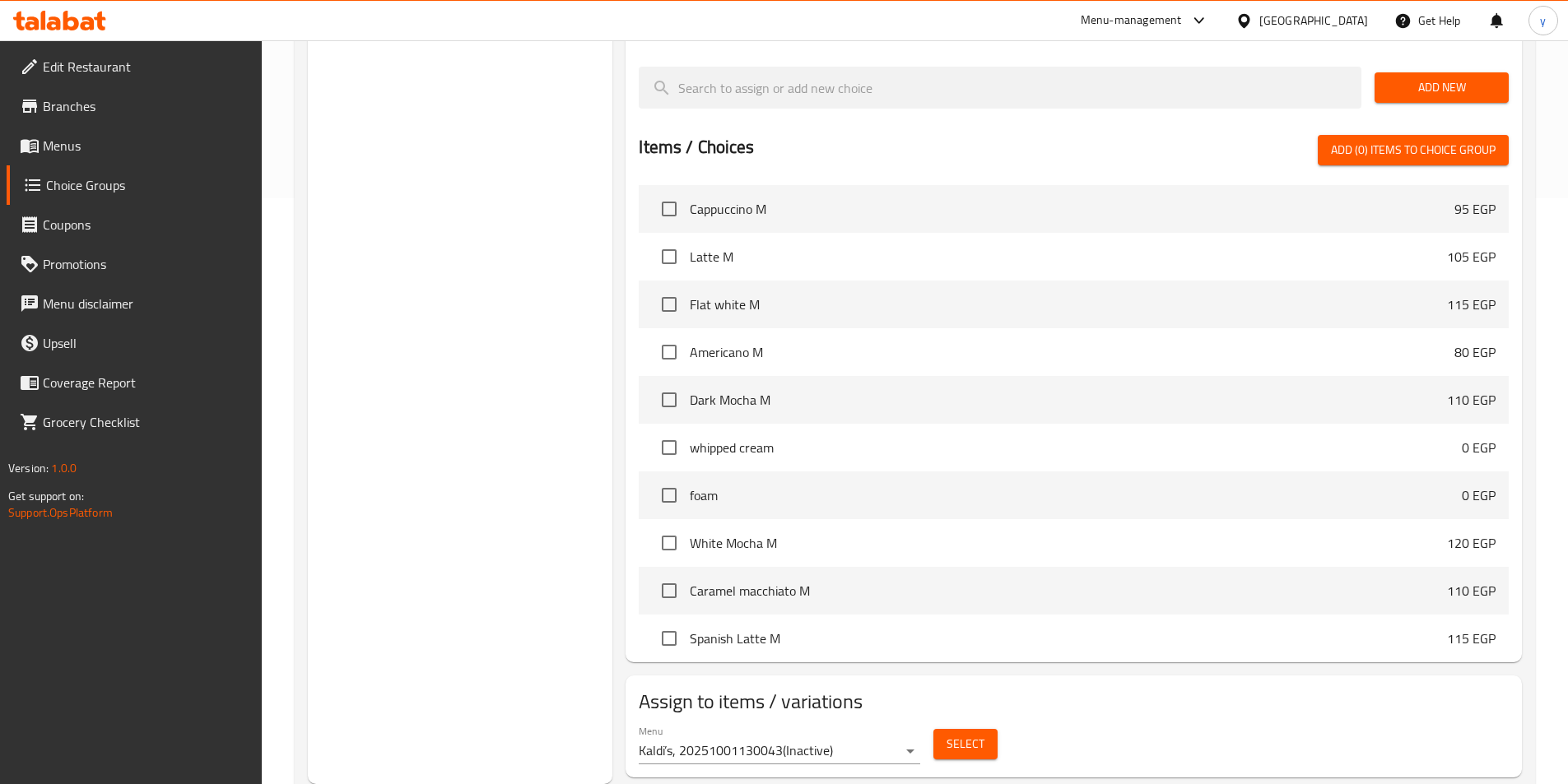
scroll to position [658, 0]
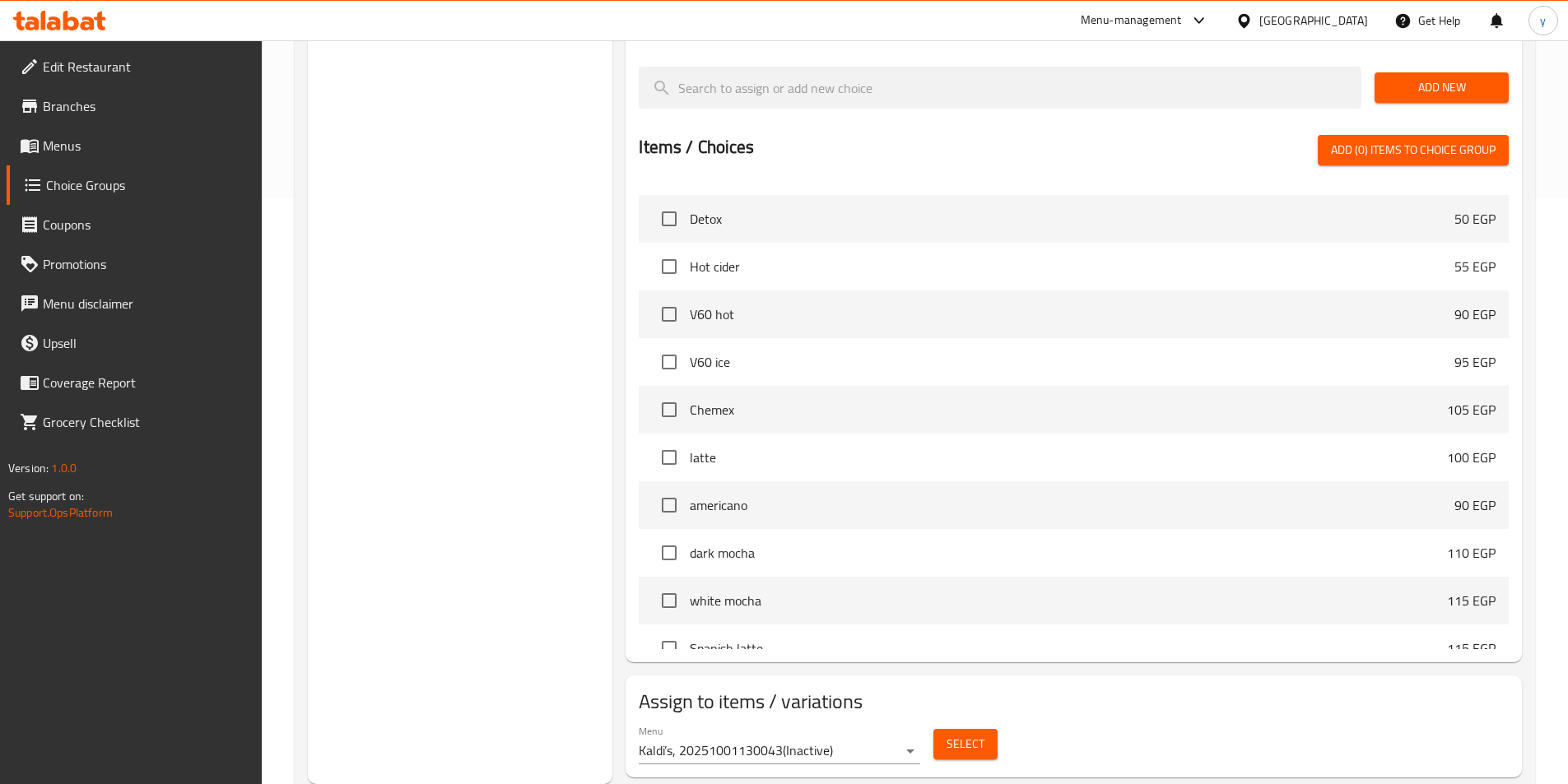
click at [956, 734] on span "Select" at bounding box center [966, 744] width 38 height 21
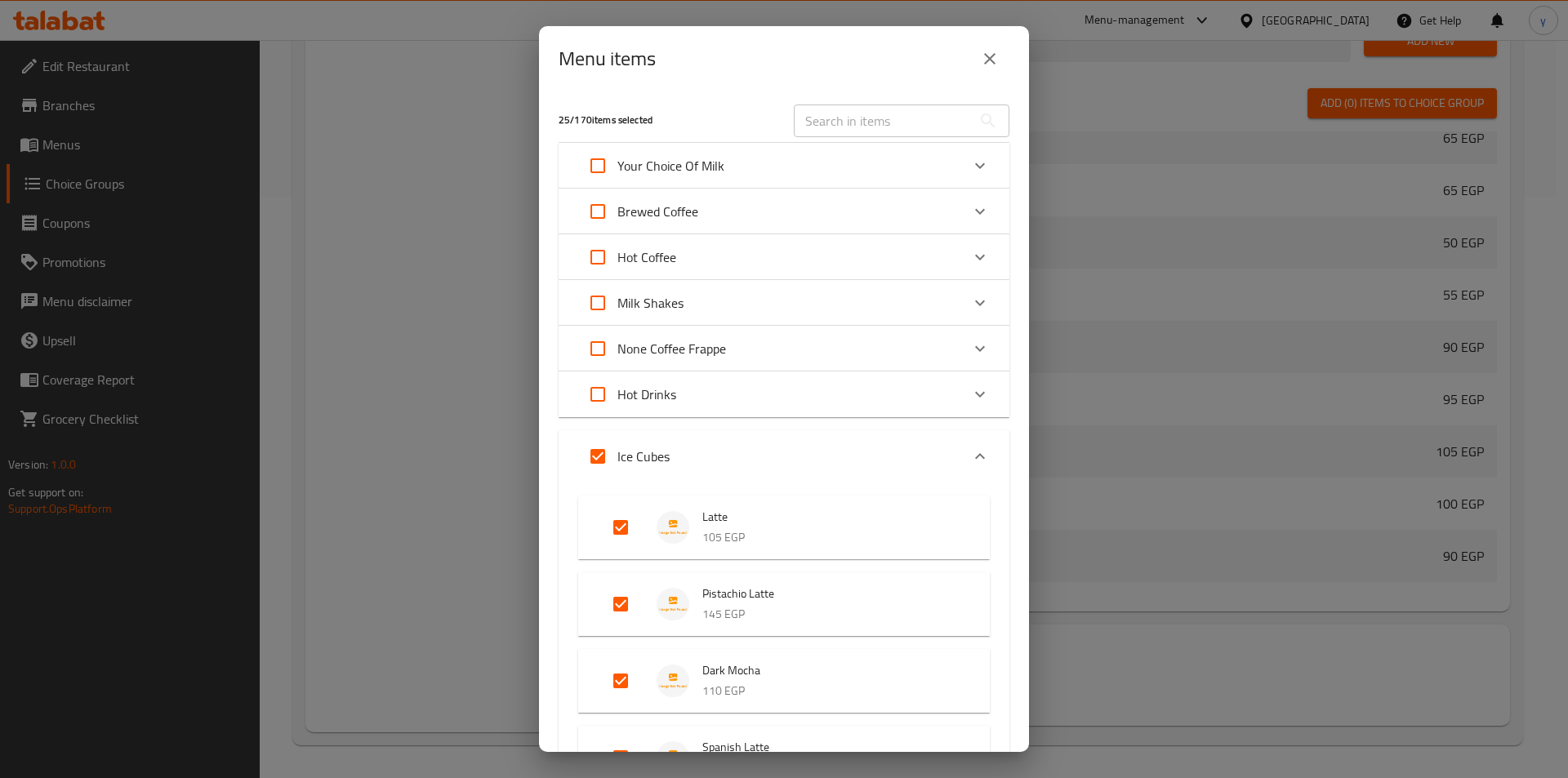
click at [993, 67] on icon "close" at bounding box center [989, 58] width 20 height 20
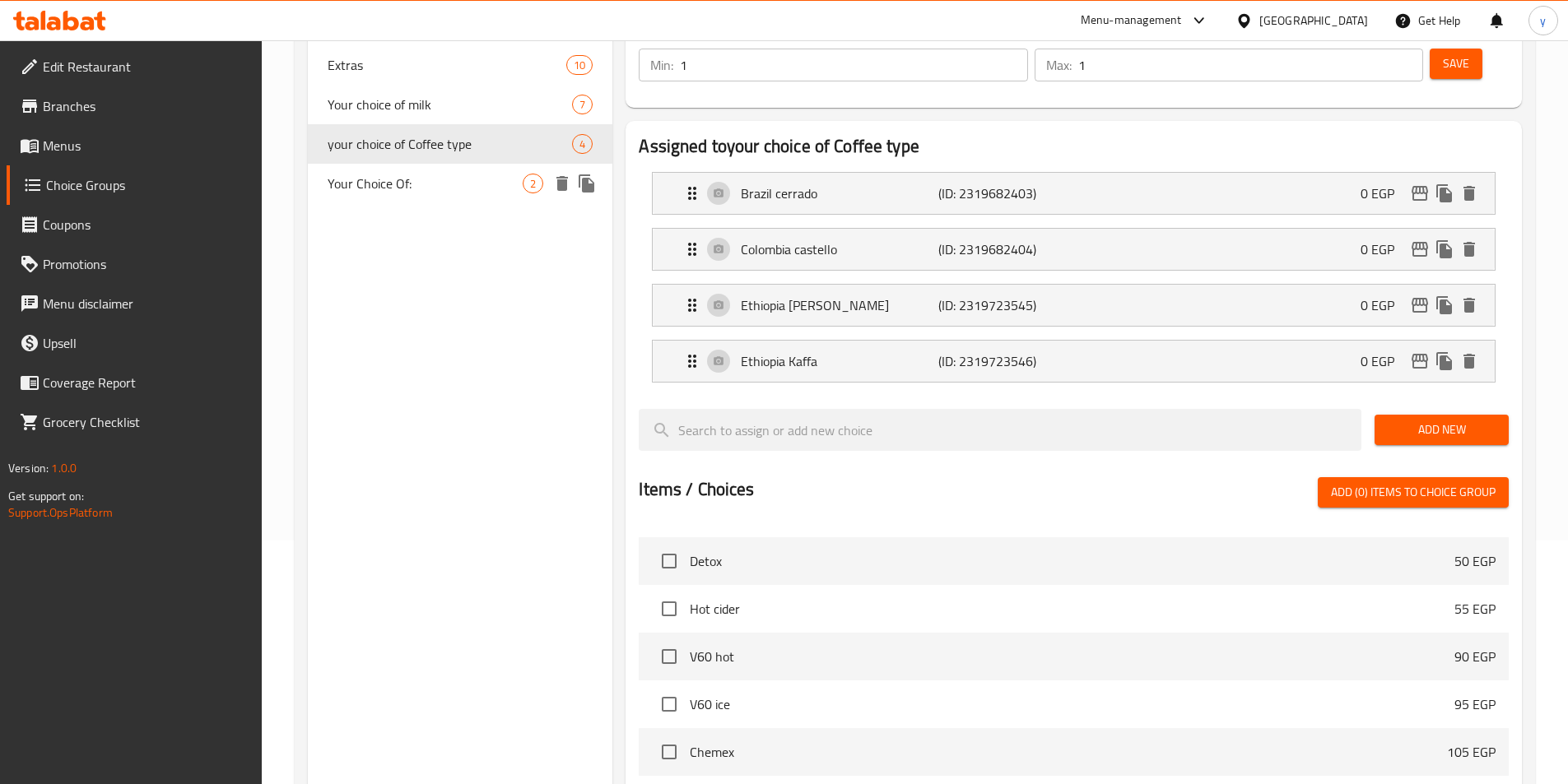
scroll to position [9, 0]
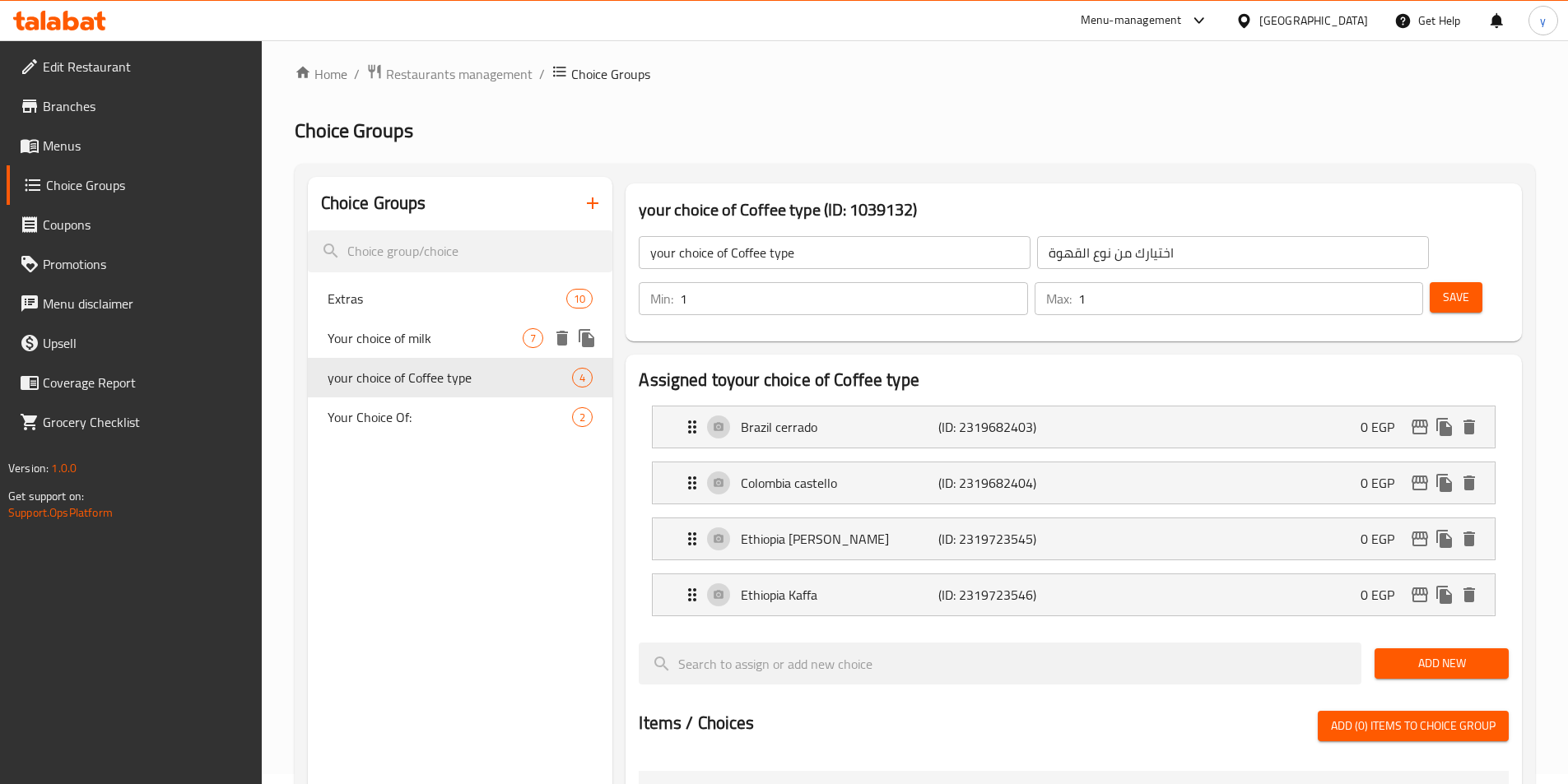
click at [410, 347] on span "Your choice of milk" at bounding box center [425, 338] width 196 height 20
type input "Your choice of milk"
type input "إختيارك من الحليب :"
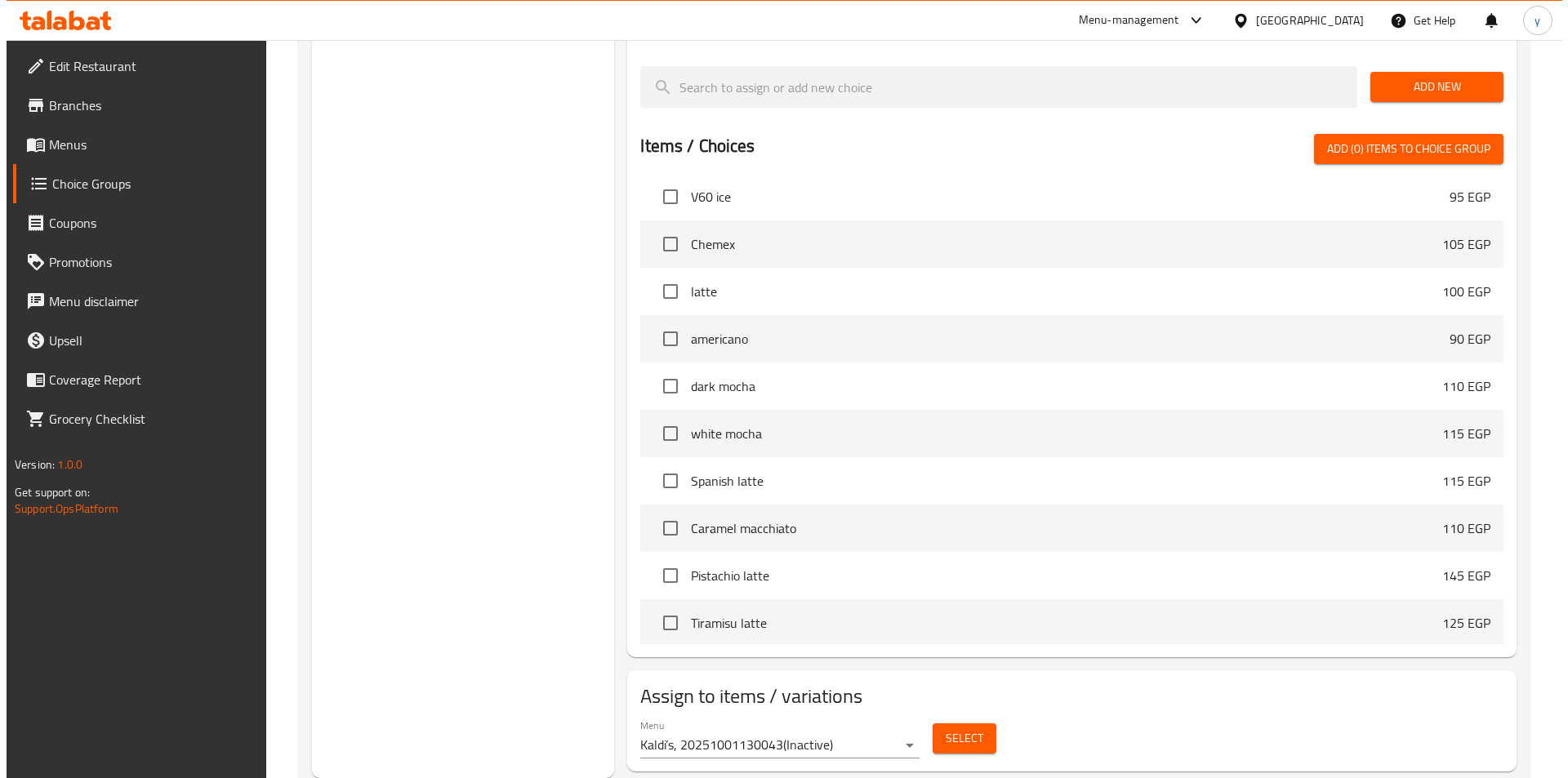
scroll to position [872, 0]
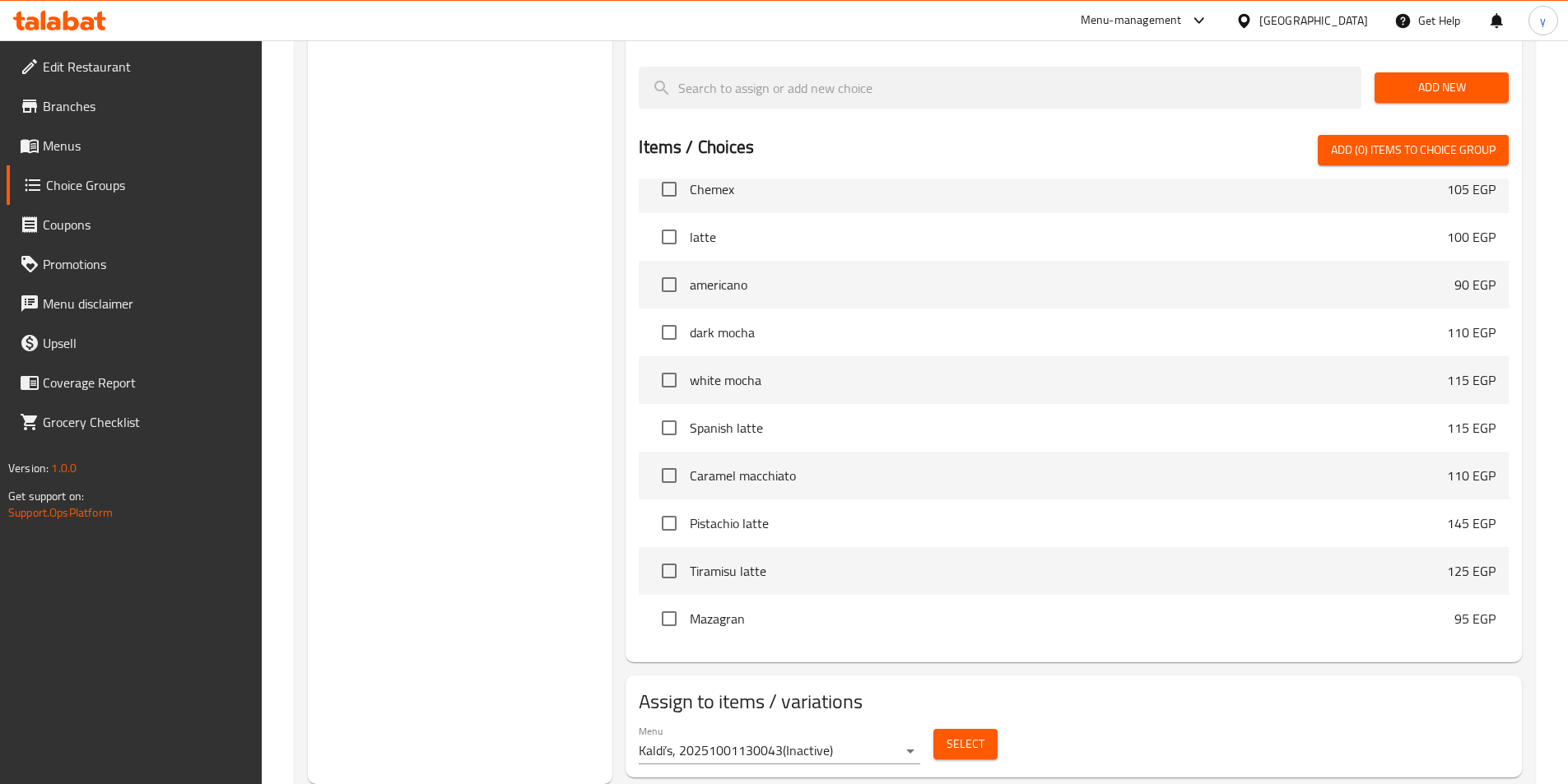
click at [983, 734] on span "Select" at bounding box center [966, 744] width 38 height 21
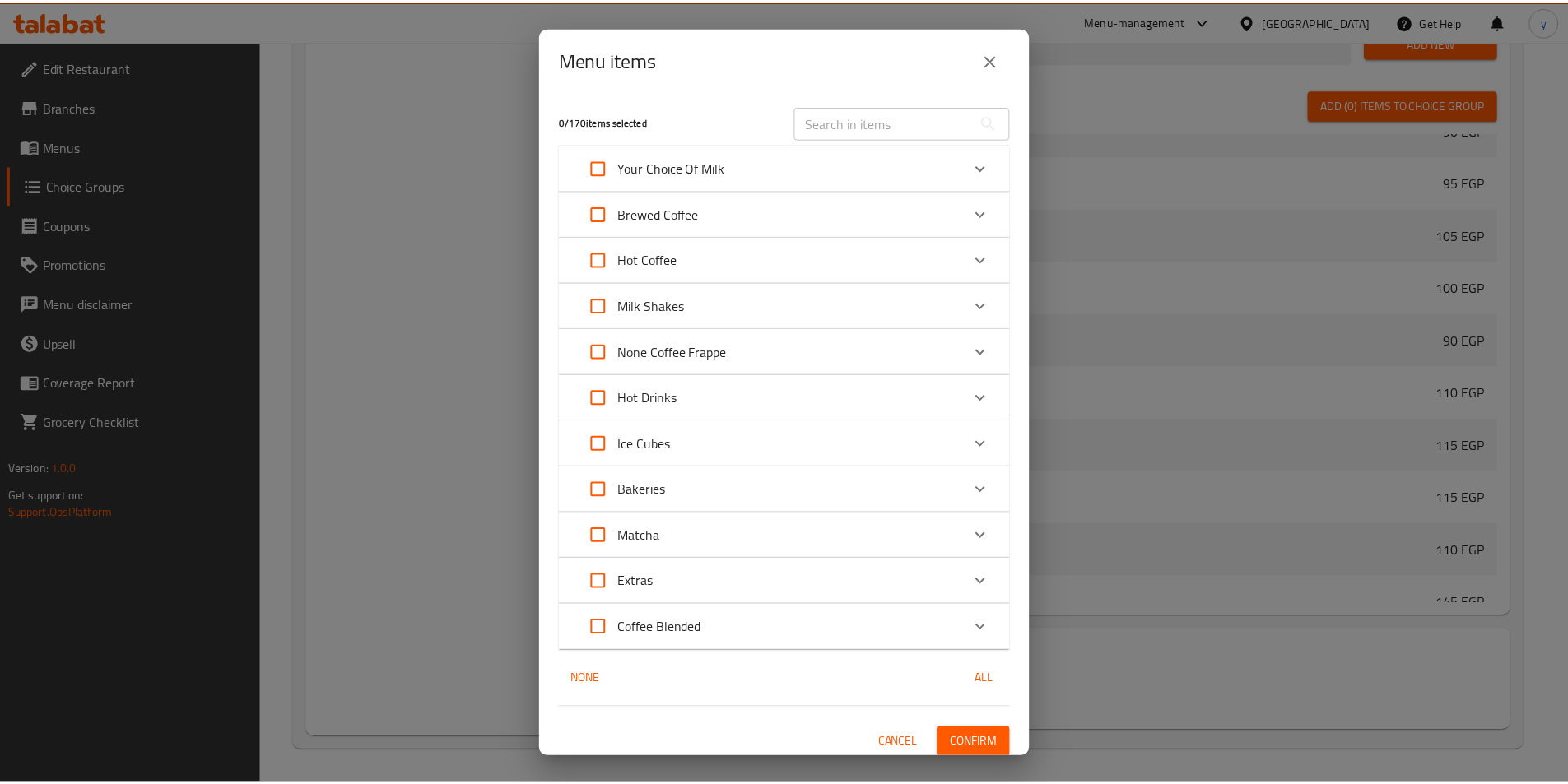
scroll to position [8, 0]
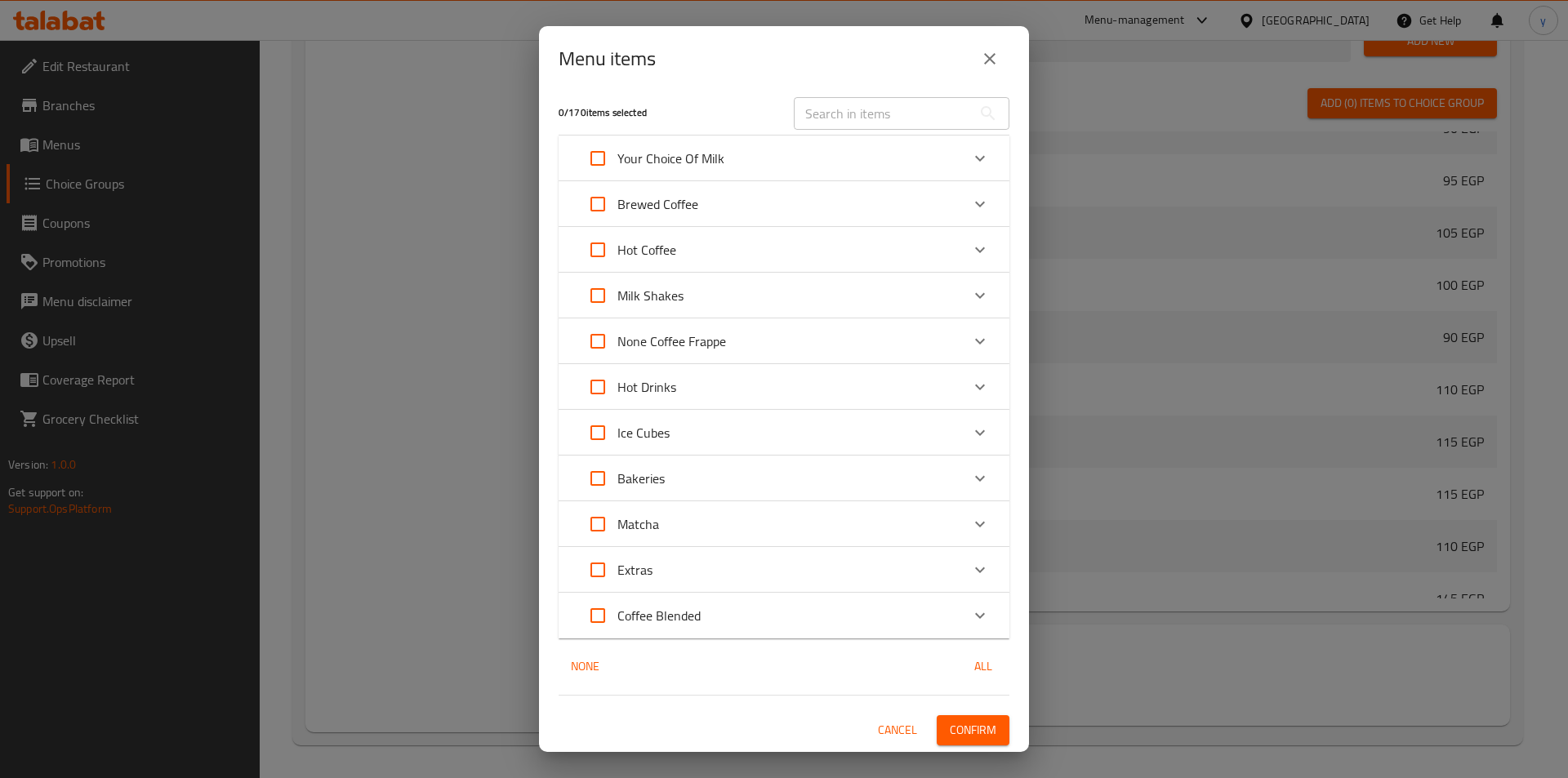
click at [604, 435] on input "Expand" at bounding box center [598, 433] width 39 height 39
checkbox input "true"
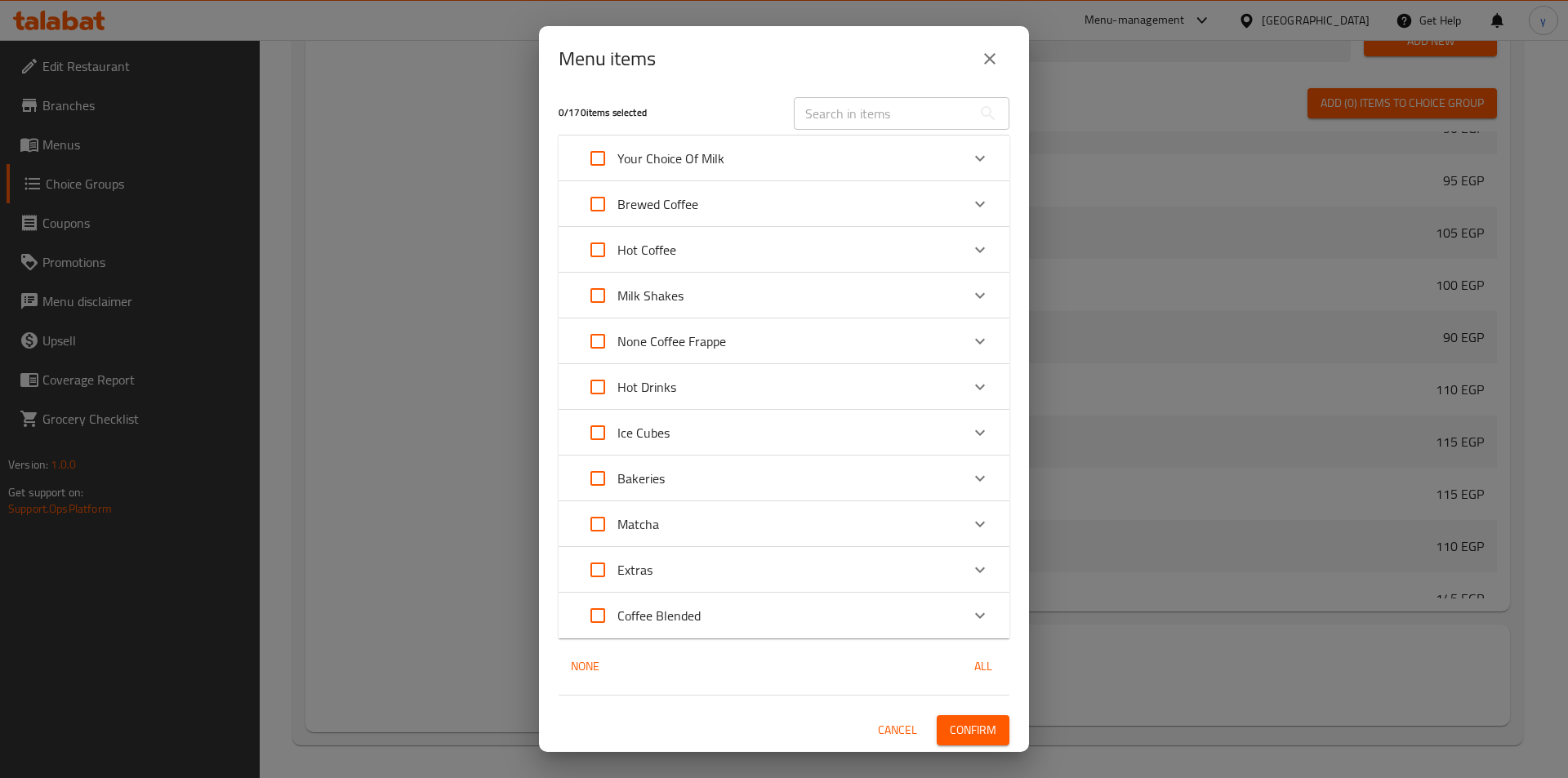
checkbox input "true"
click at [978, 728] on span "Confirm" at bounding box center [973, 731] width 46 height 21
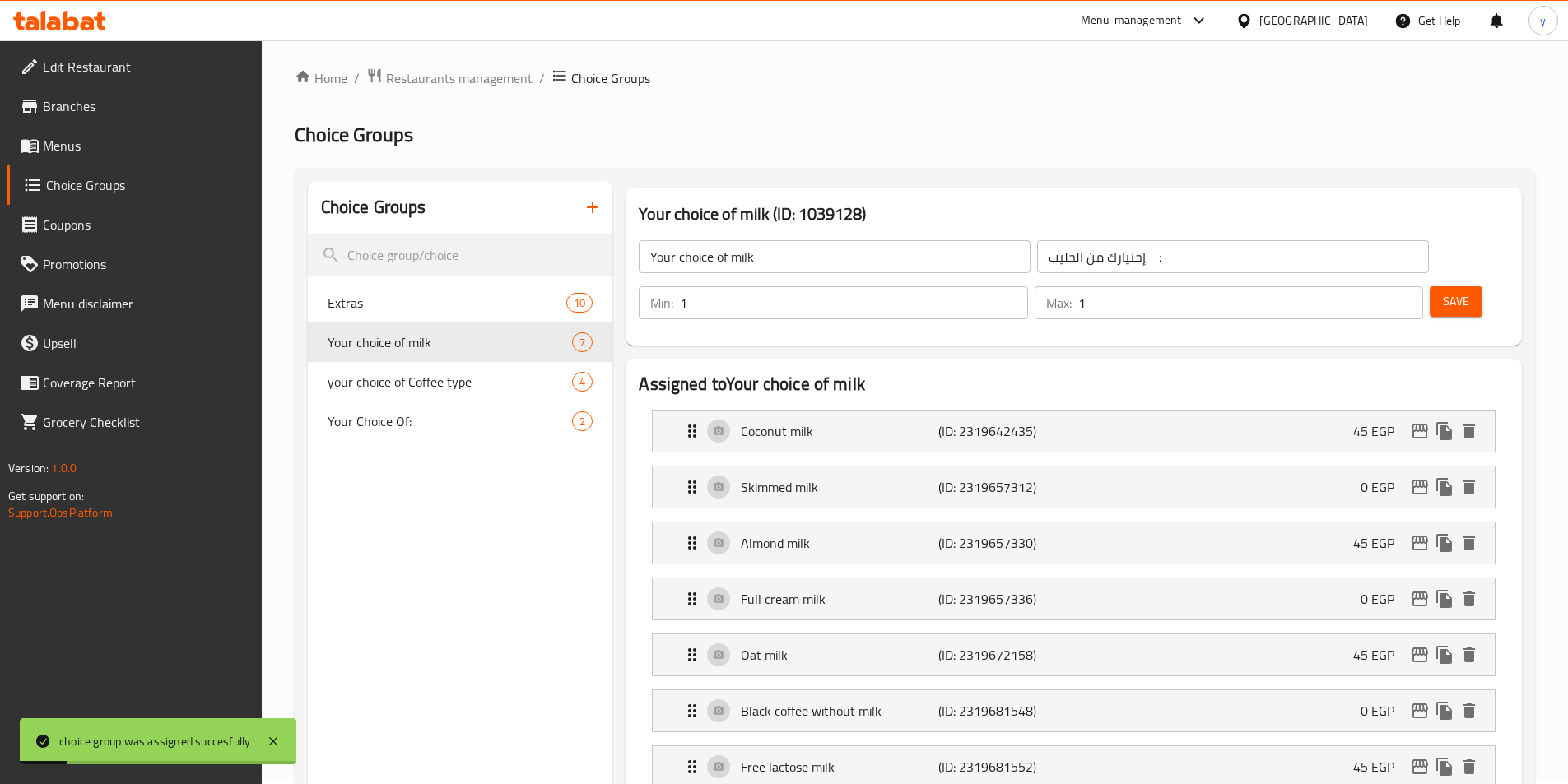
scroll to position [0, 0]
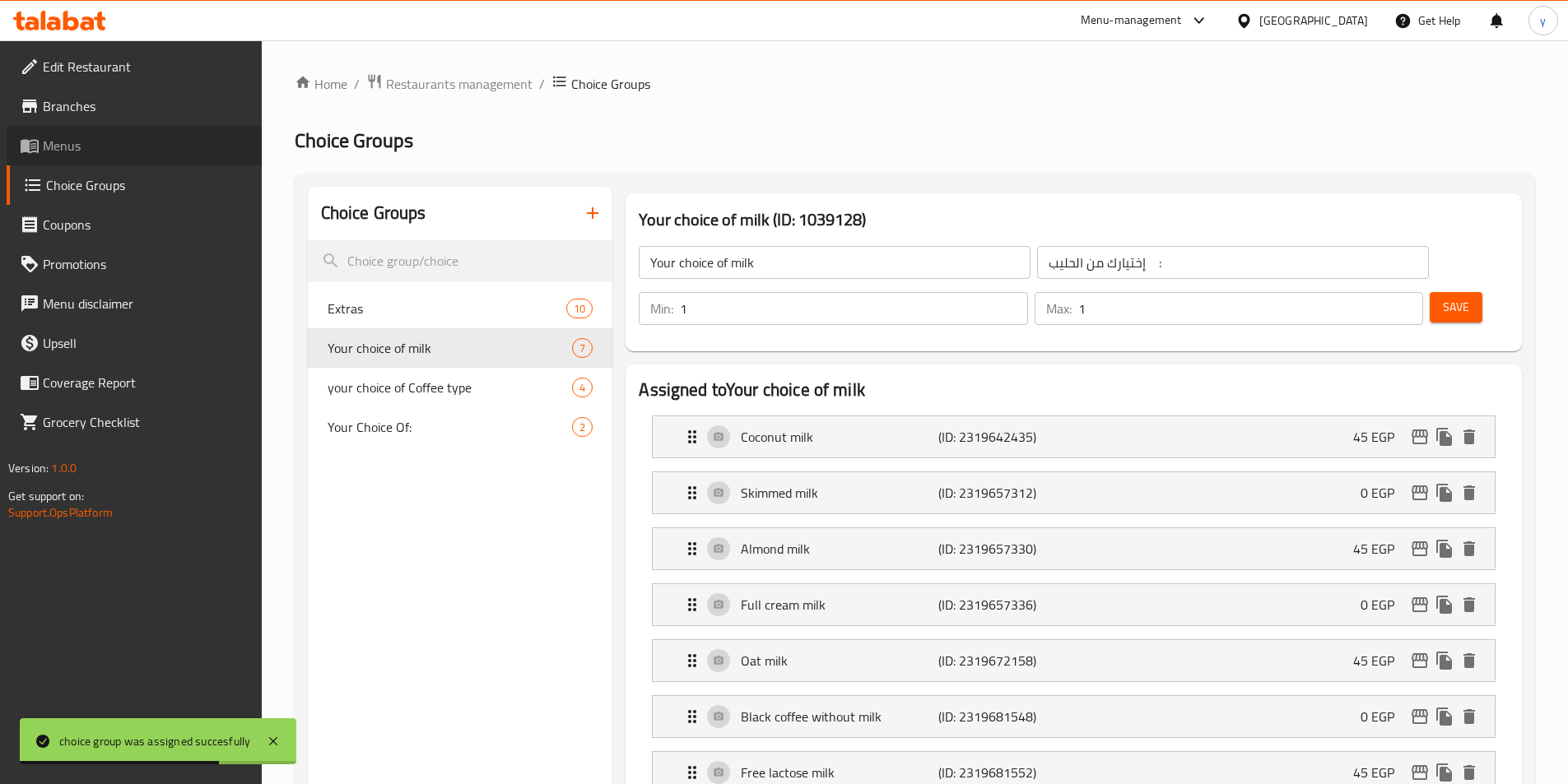
click at [128, 155] on span "Menus" at bounding box center [146, 146] width 206 height 20
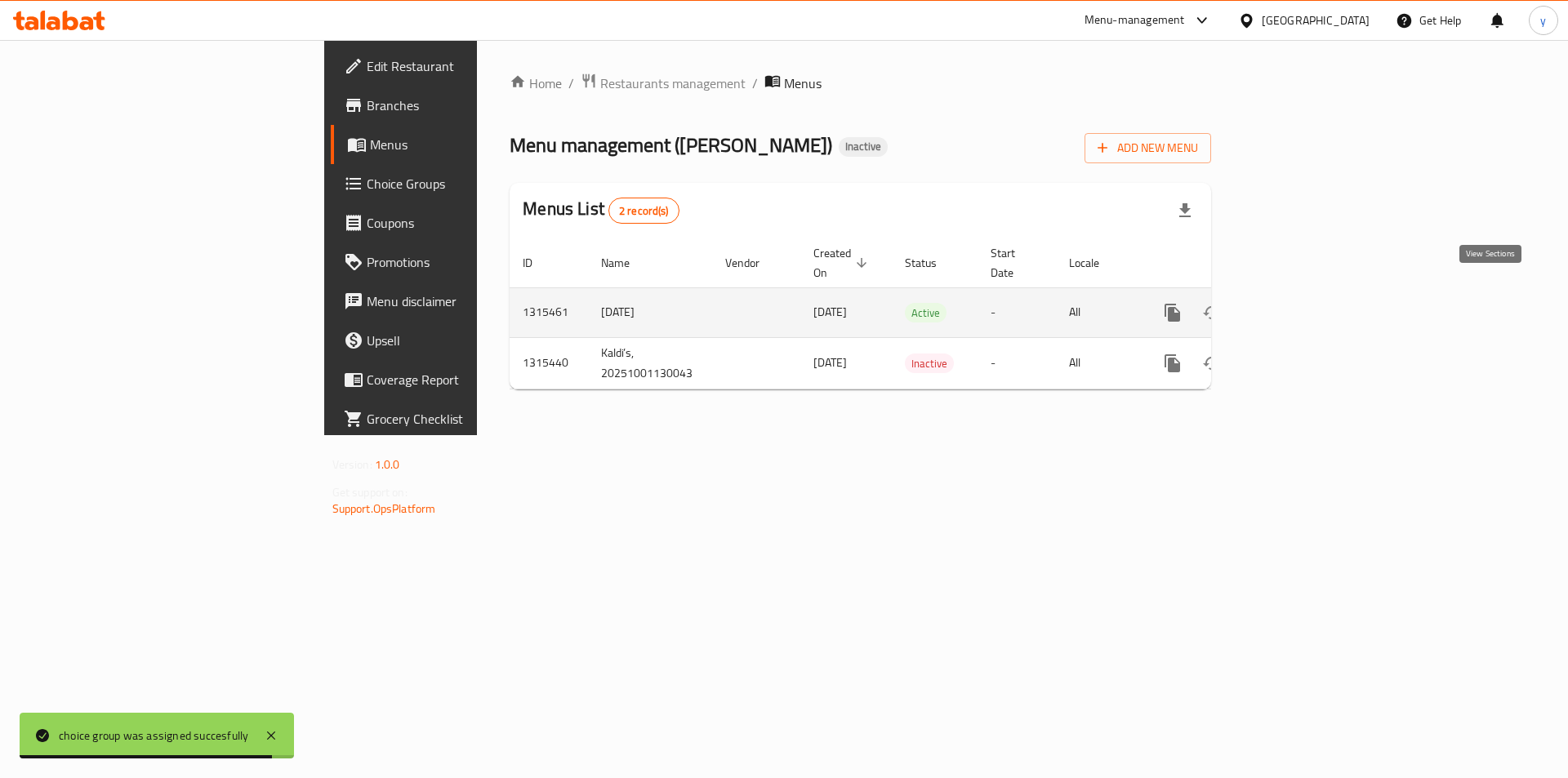
click at [1310, 305] on link "enhanced table" at bounding box center [1290, 313] width 39 height 39
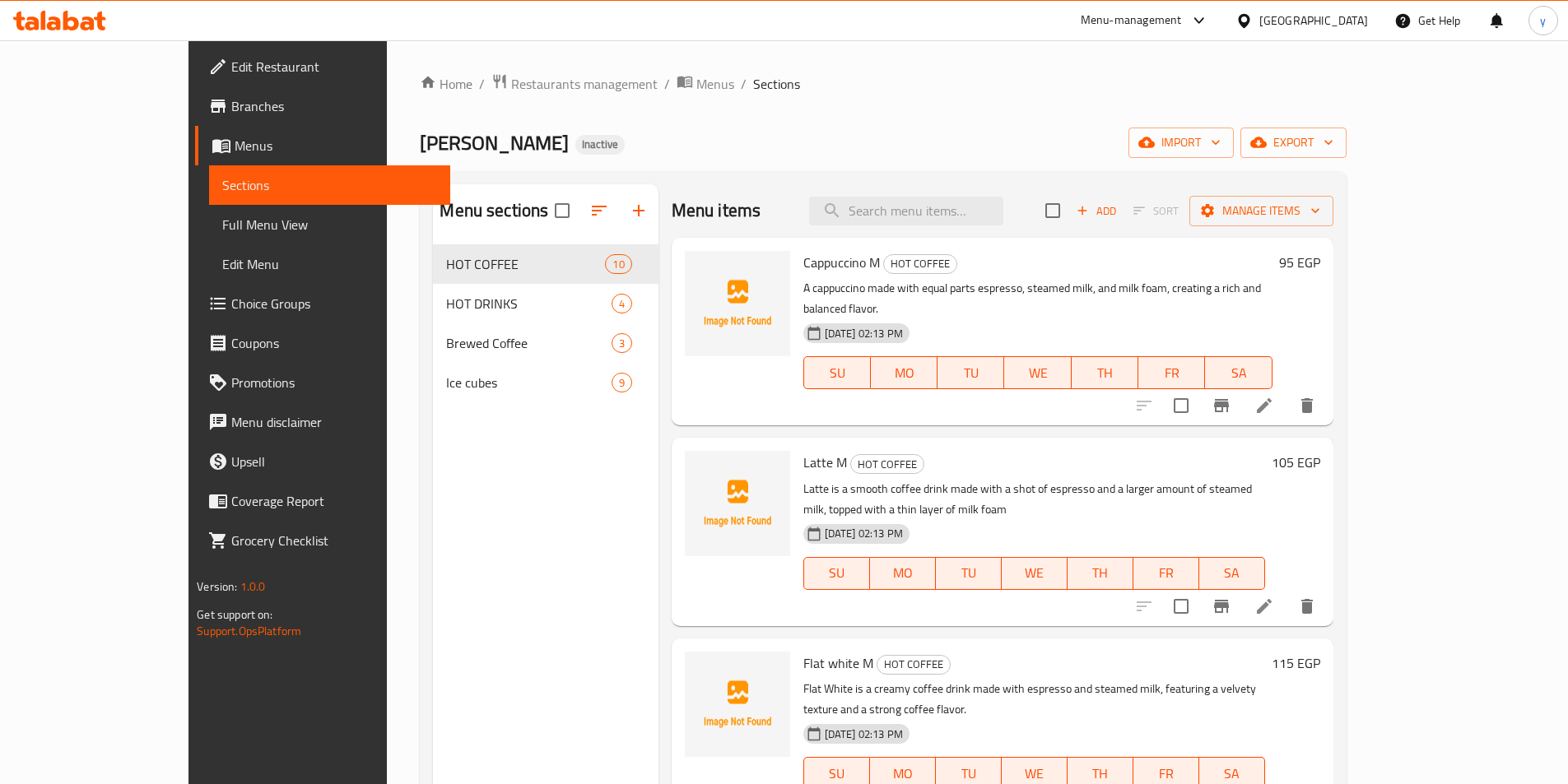
drag, startPoint x: 109, startPoint y: 222, endPoint x: 153, endPoint y: 227, distance: 44.3
click at [222, 222] on span "Full Menu View" at bounding box center [329, 224] width 215 height 20
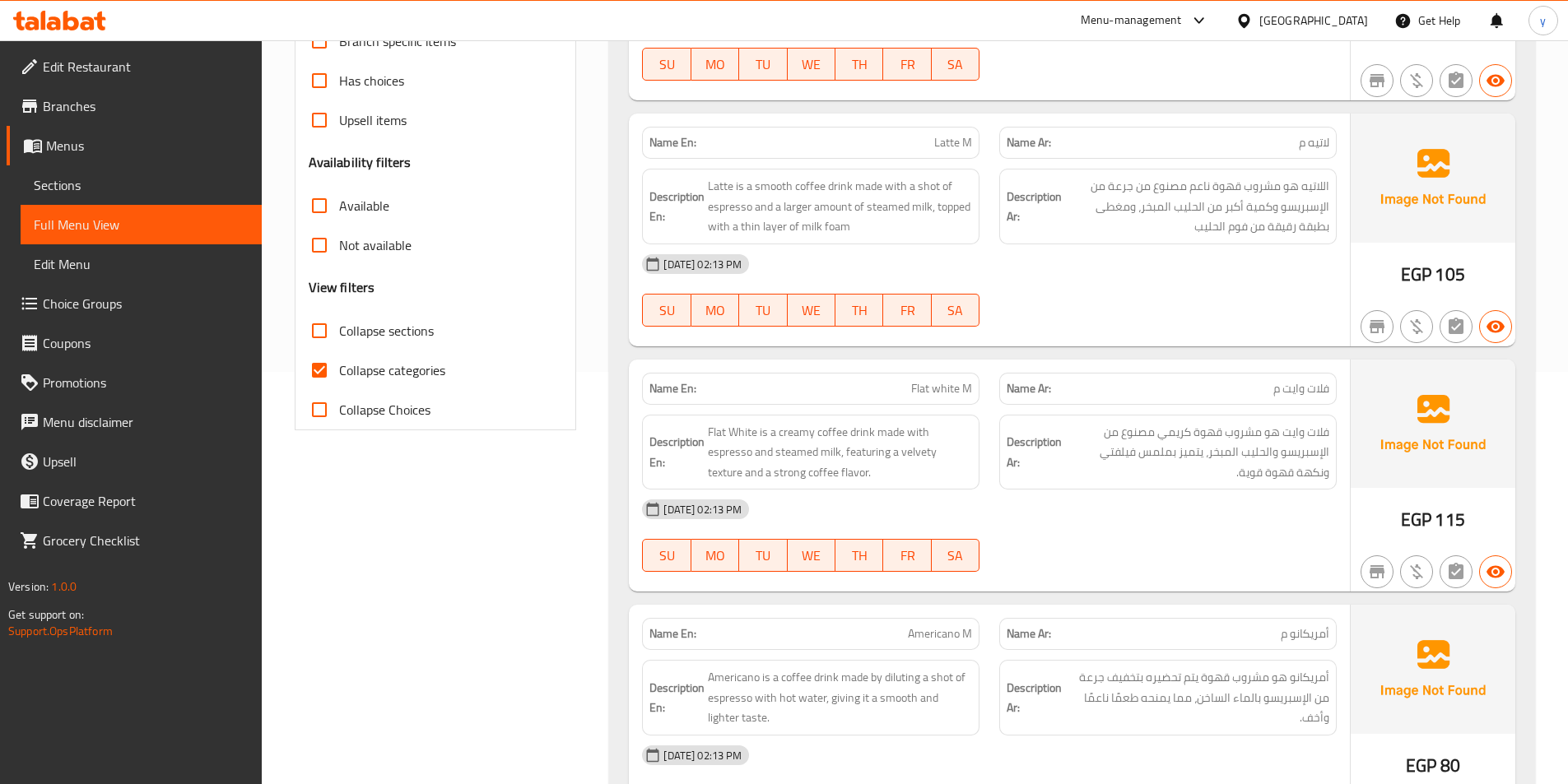
scroll to position [247, 0]
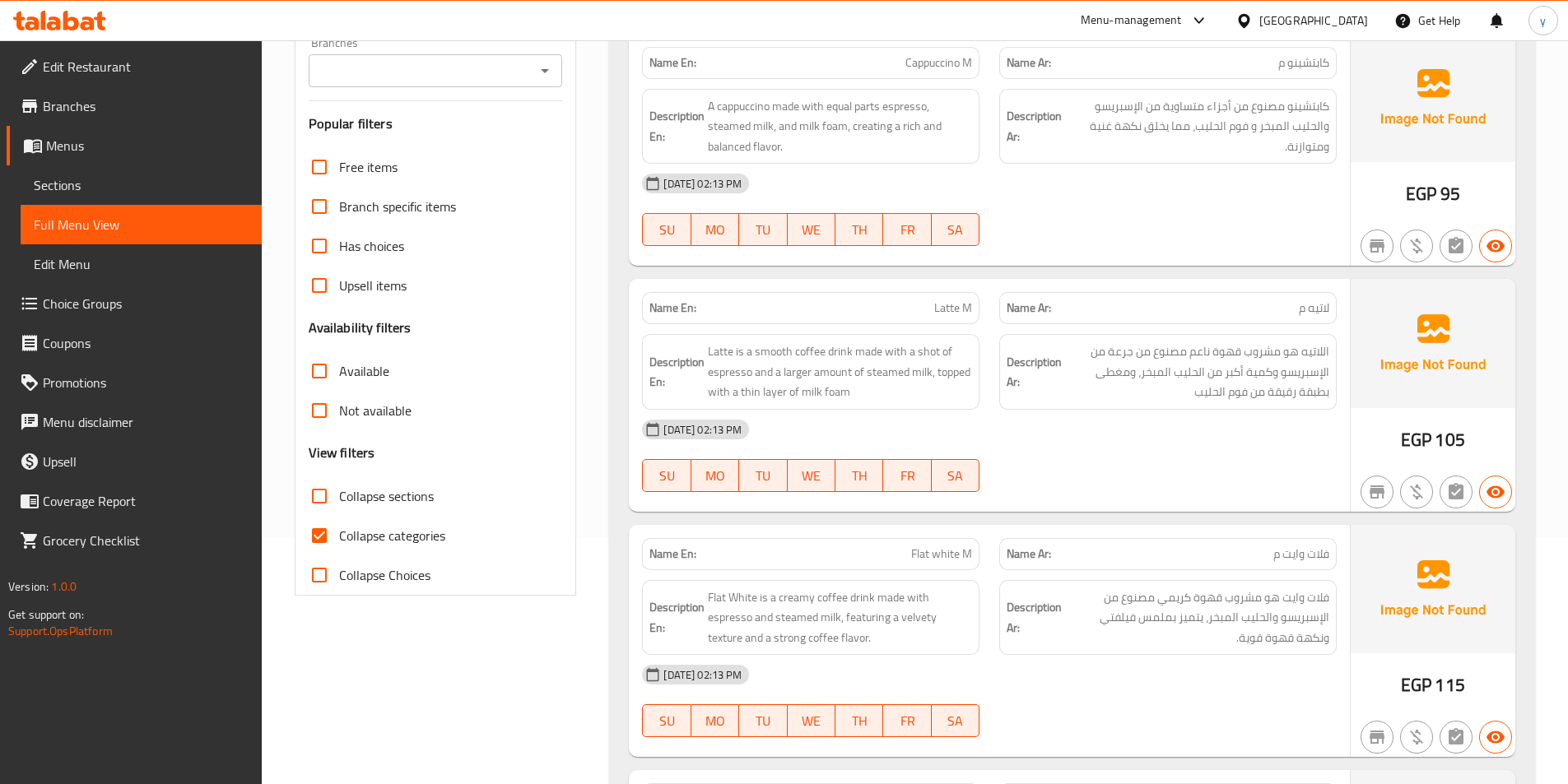
click at [314, 535] on input "Collapse categories" at bounding box center [320, 536] width 40 height 40
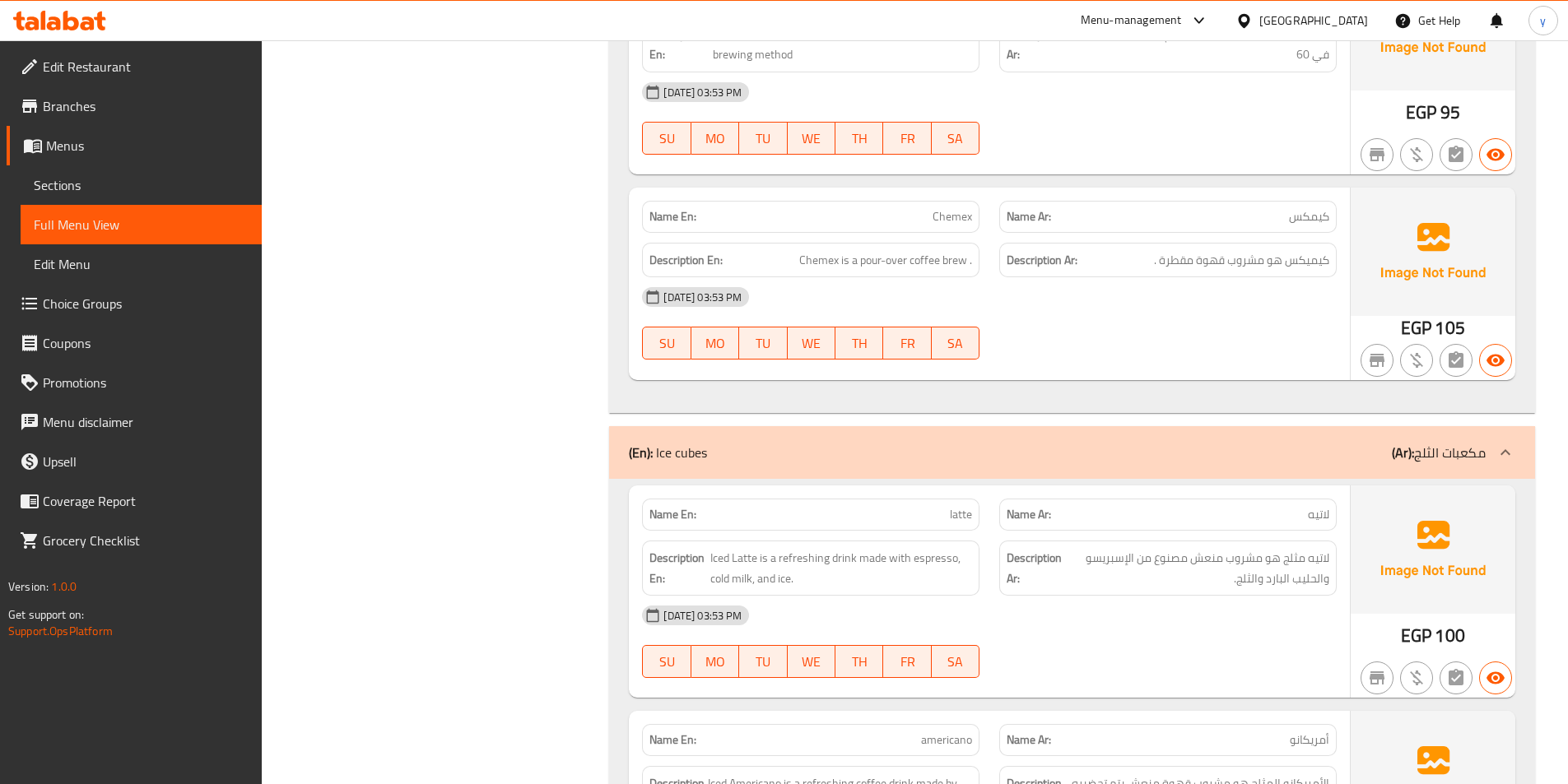
scroll to position [5103, 0]
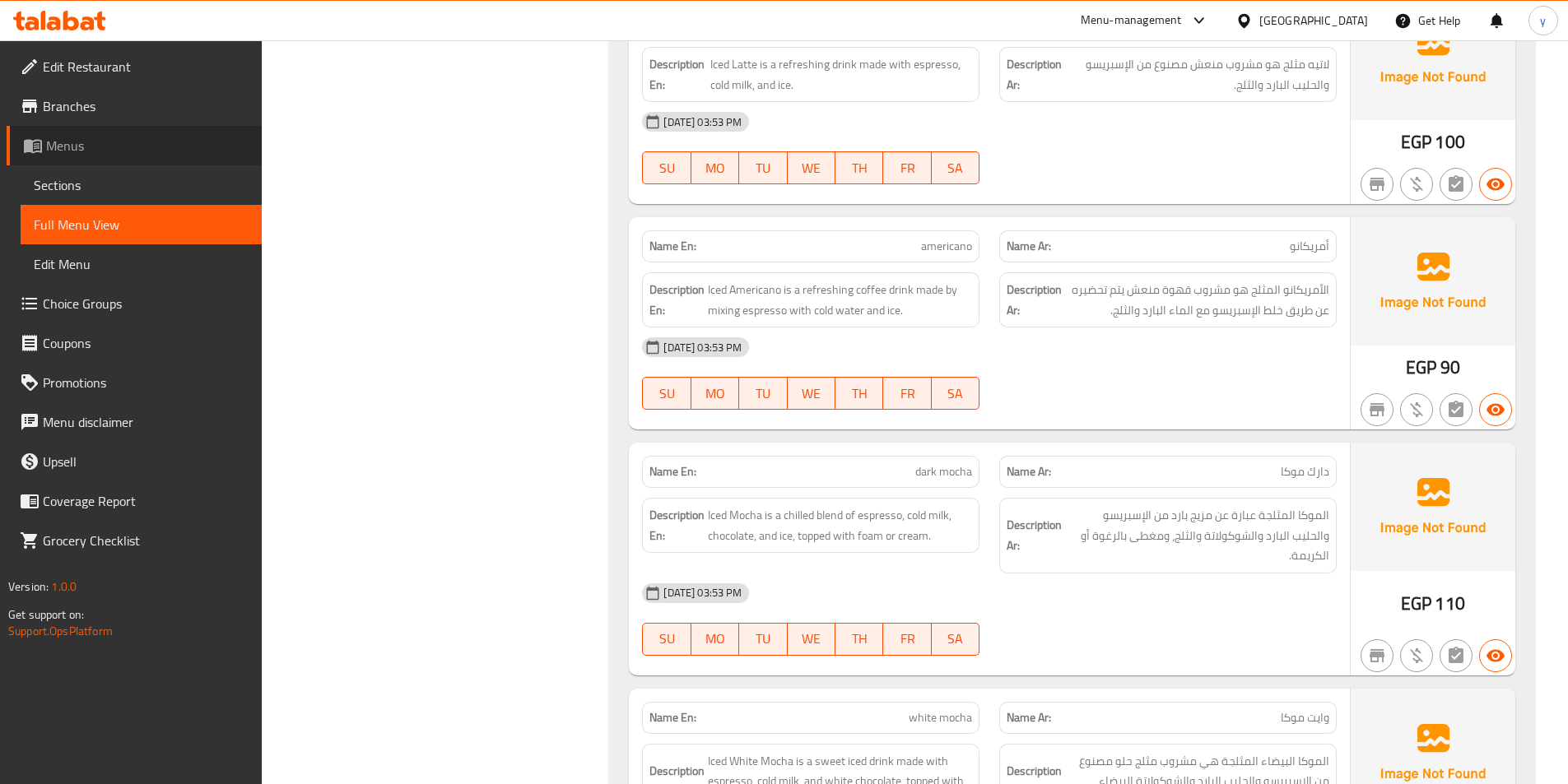
click at [103, 135] on link "Menus" at bounding box center [134, 146] width 255 height 40
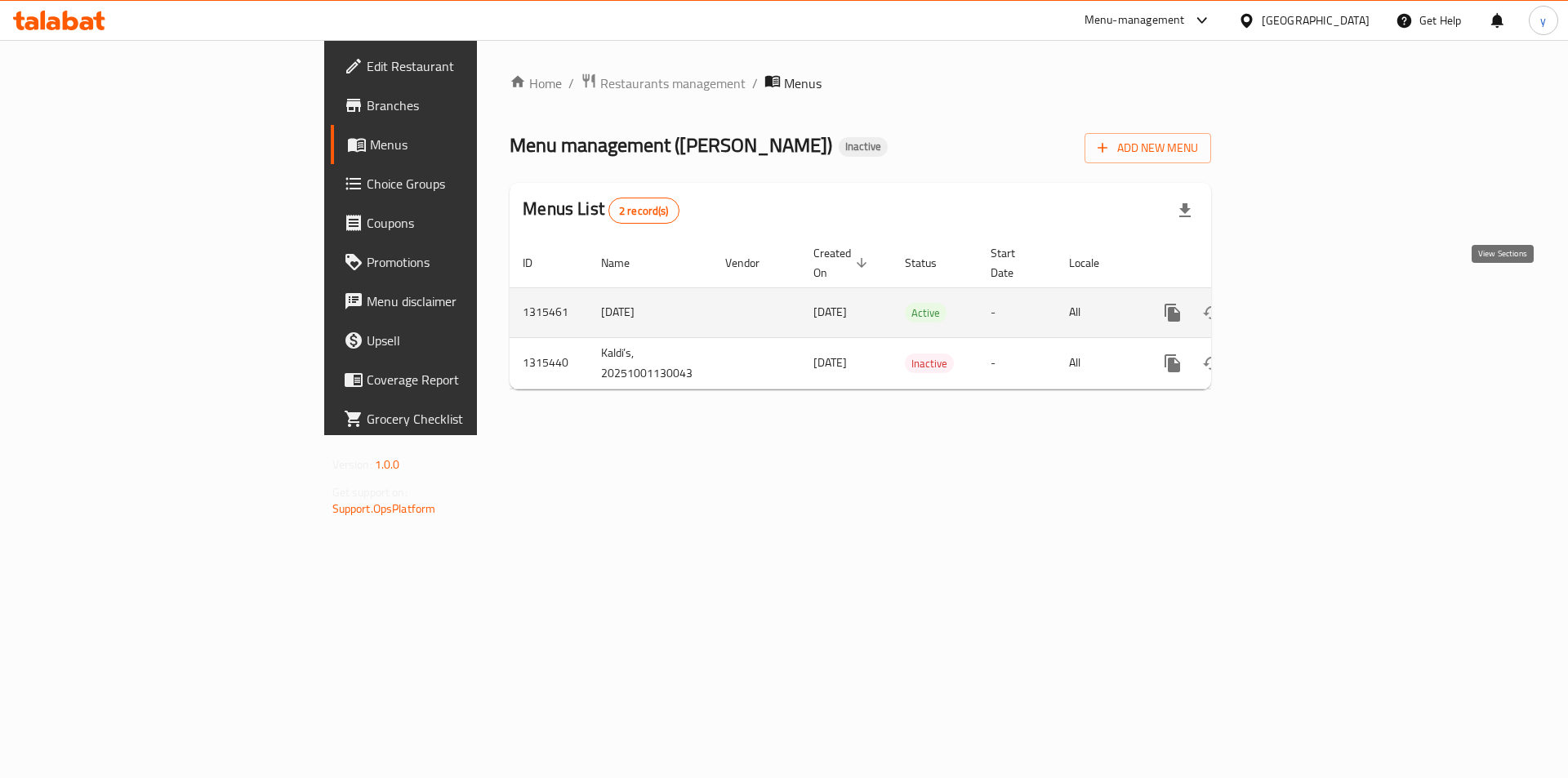
click at [1300, 303] on icon "enhanced table" at bounding box center [1290, 312] width 20 height 20
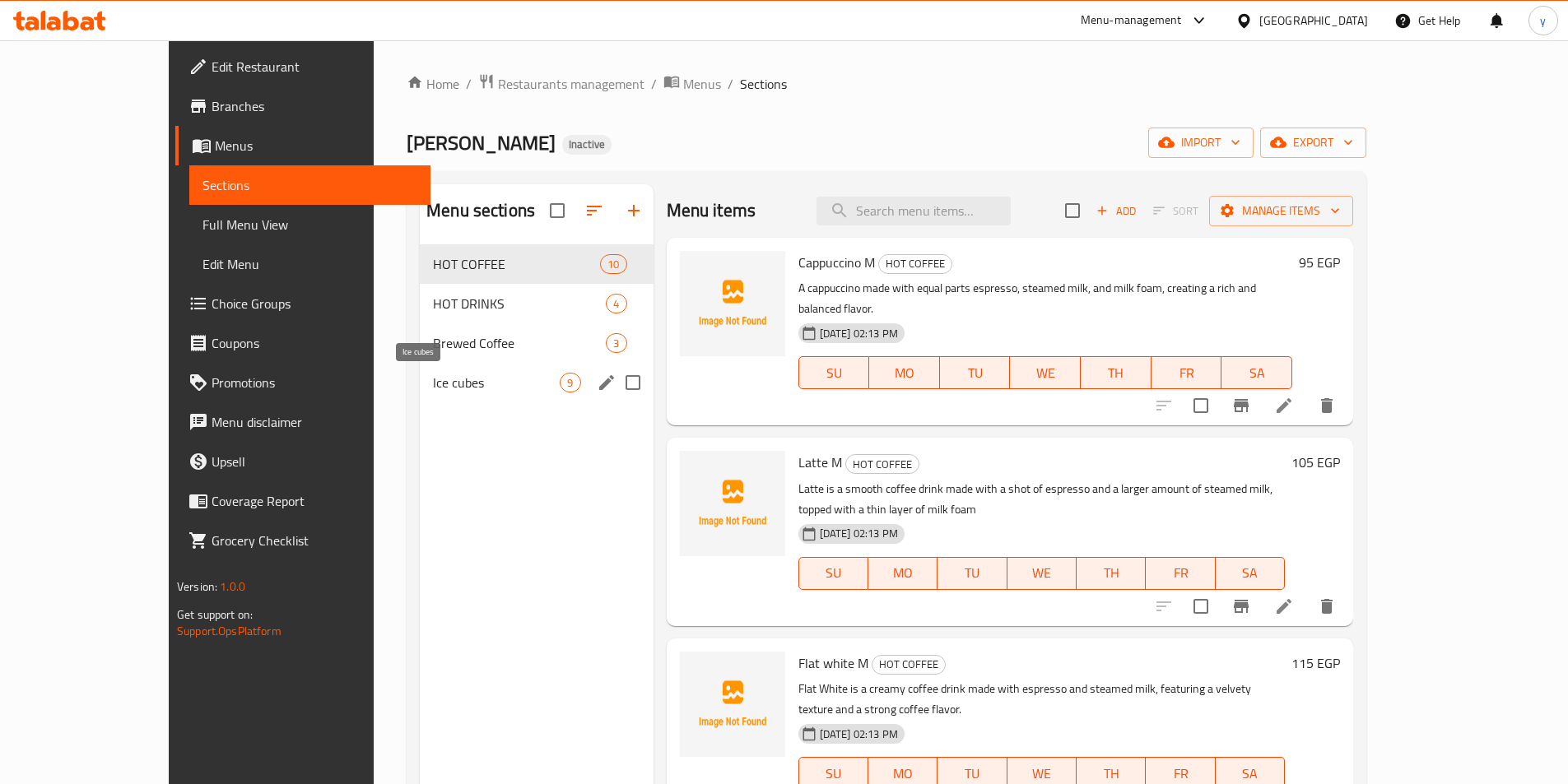
click at [432, 388] on span "Ice cubes" at bounding box center [495, 383] width 127 height 20
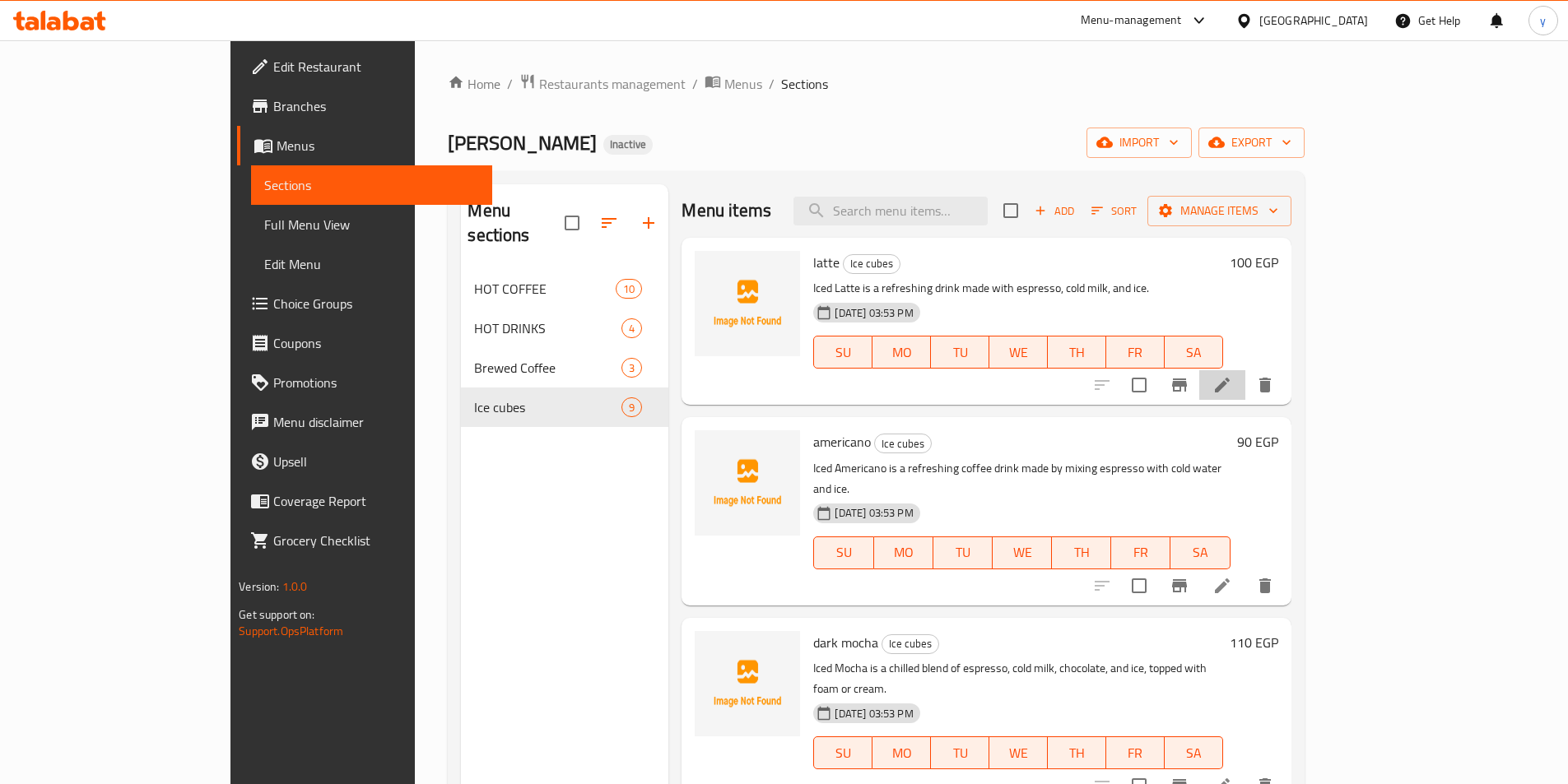
click at [1245, 391] on li at bounding box center [1222, 385] width 46 height 29
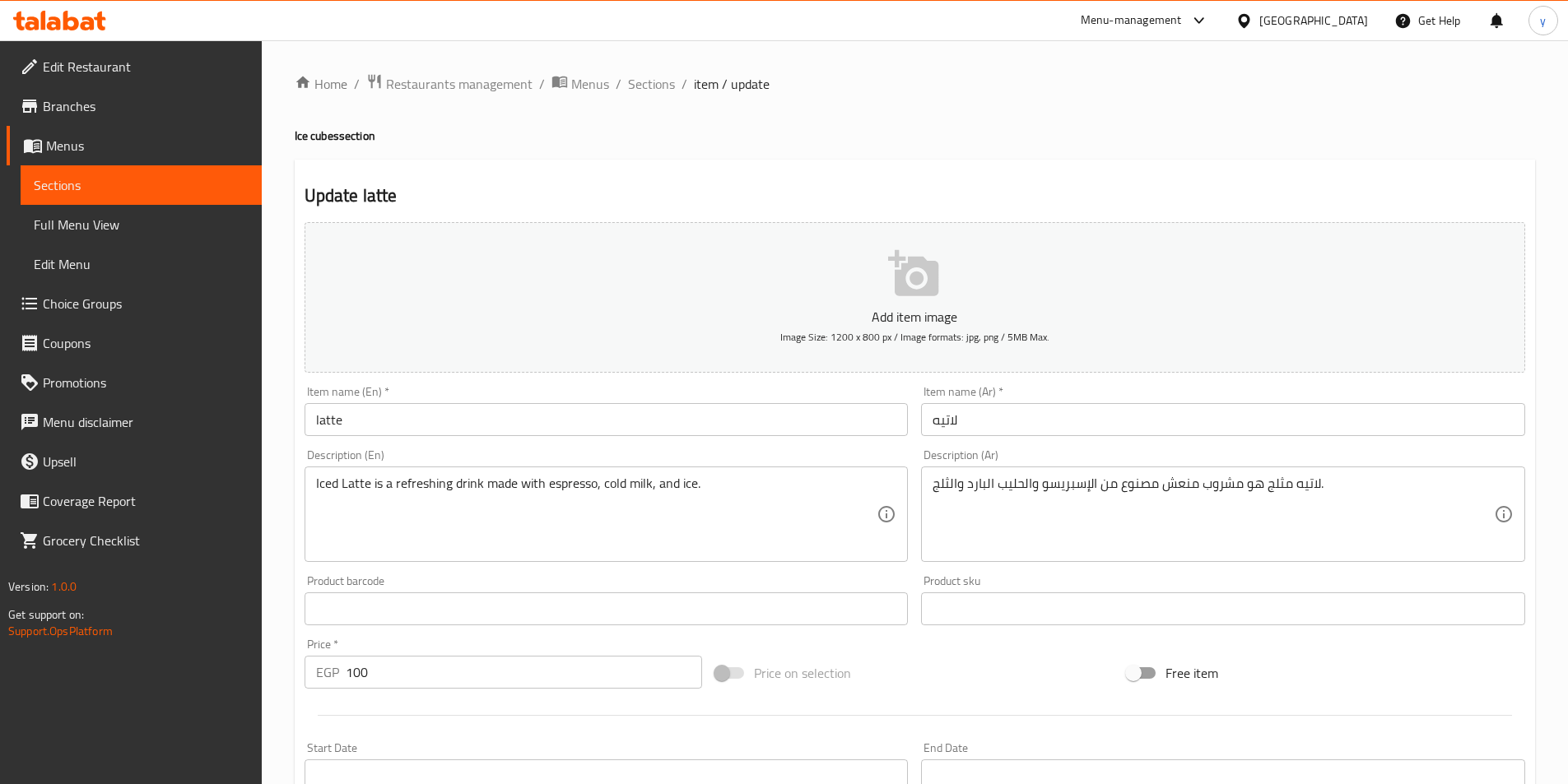
scroll to position [378, 0]
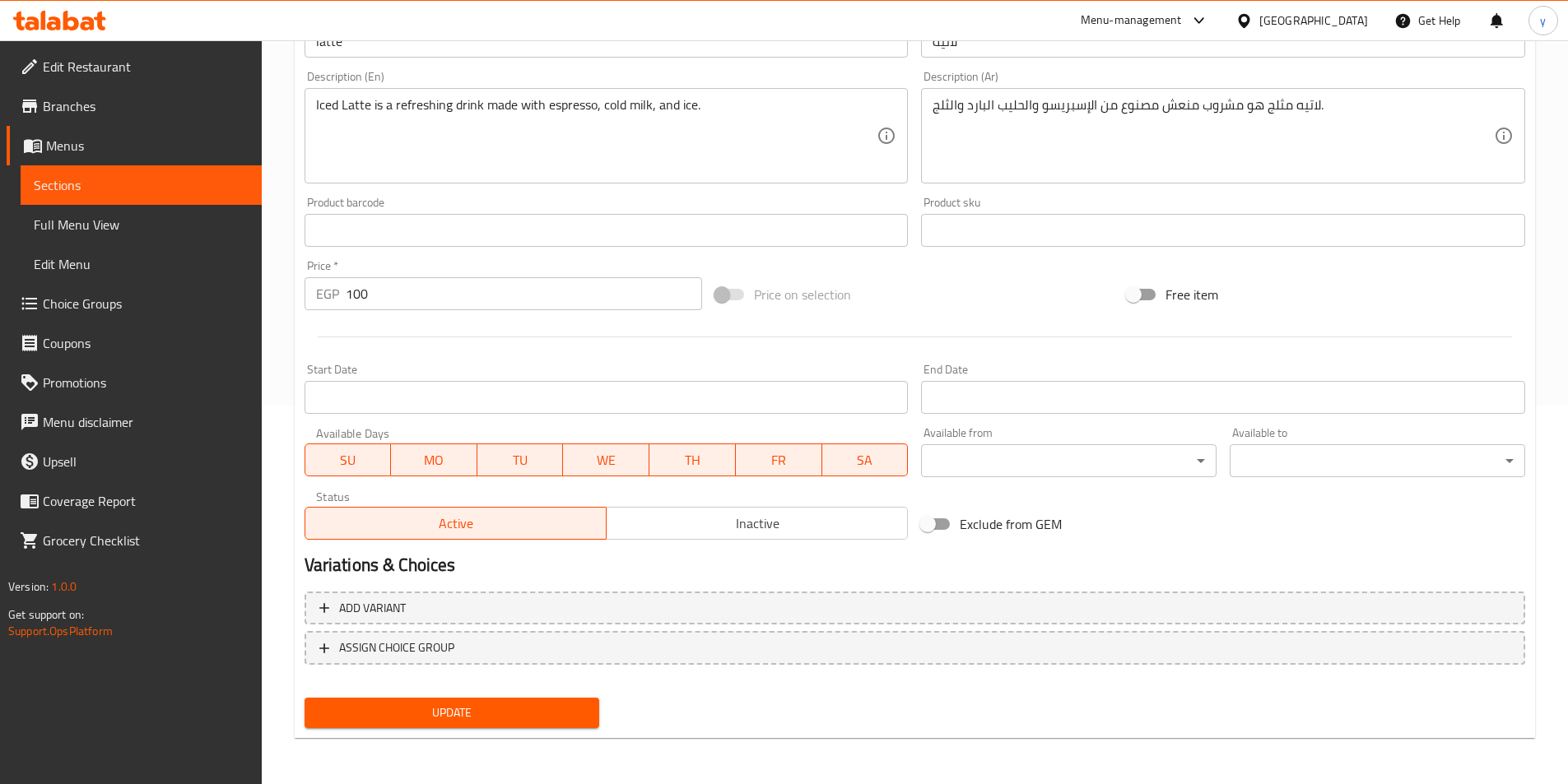
click at [96, 302] on span "Choice Groups" at bounding box center [146, 303] width 206 height 20
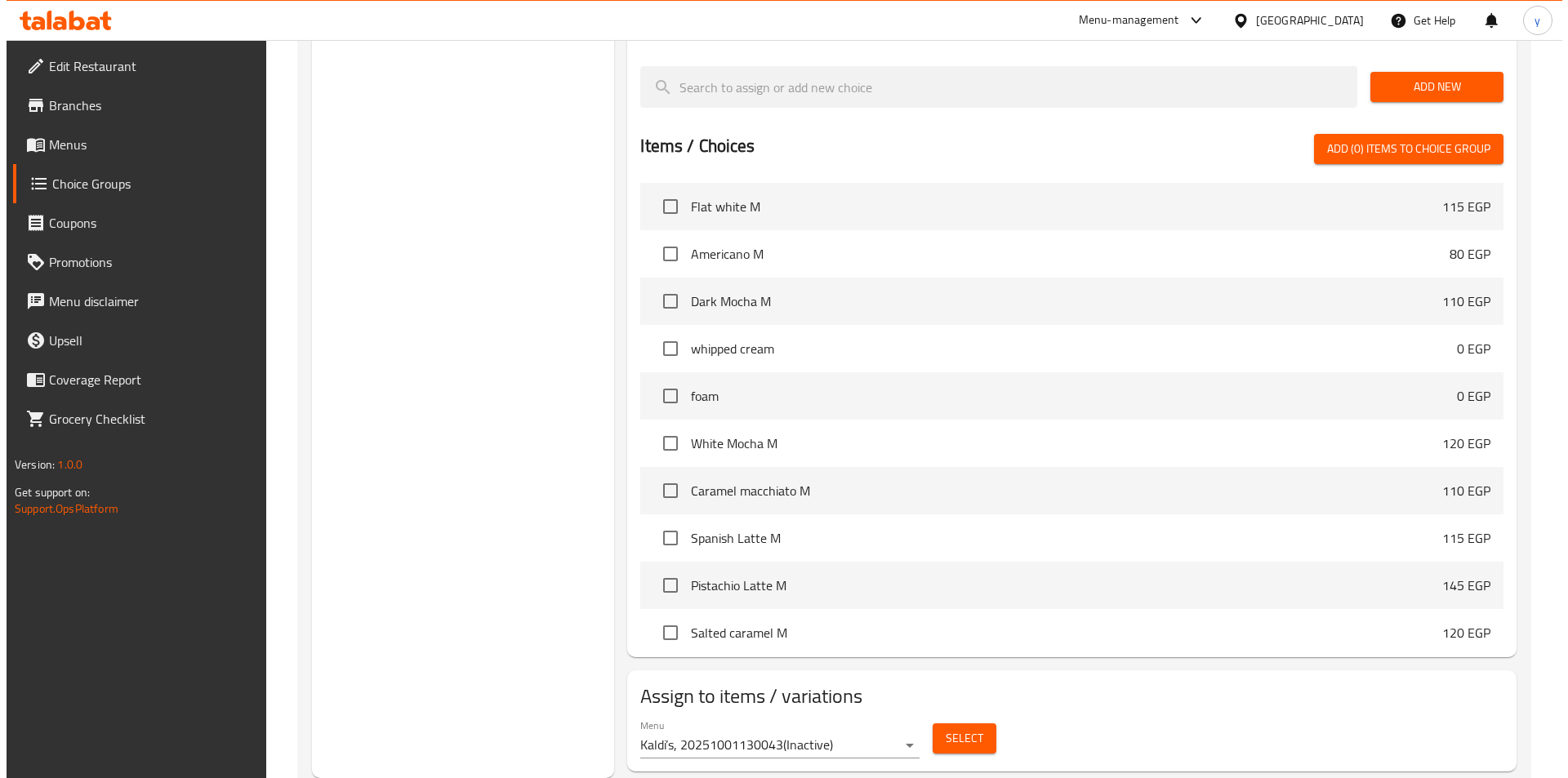
scroll to position [409, 0]
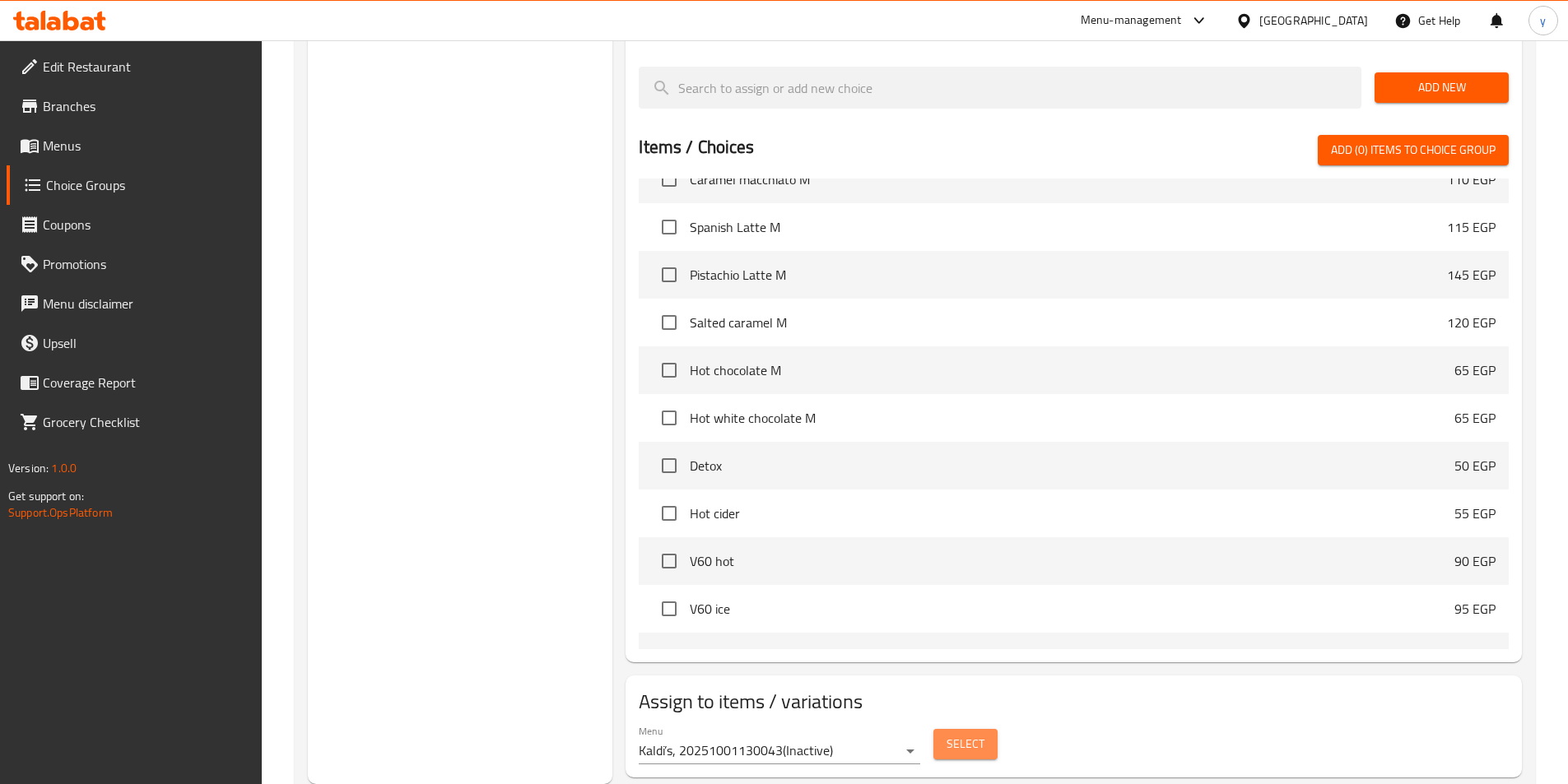
click at [966, 734] on span "Select" at bounding box center [966, 744] width 38 height 21
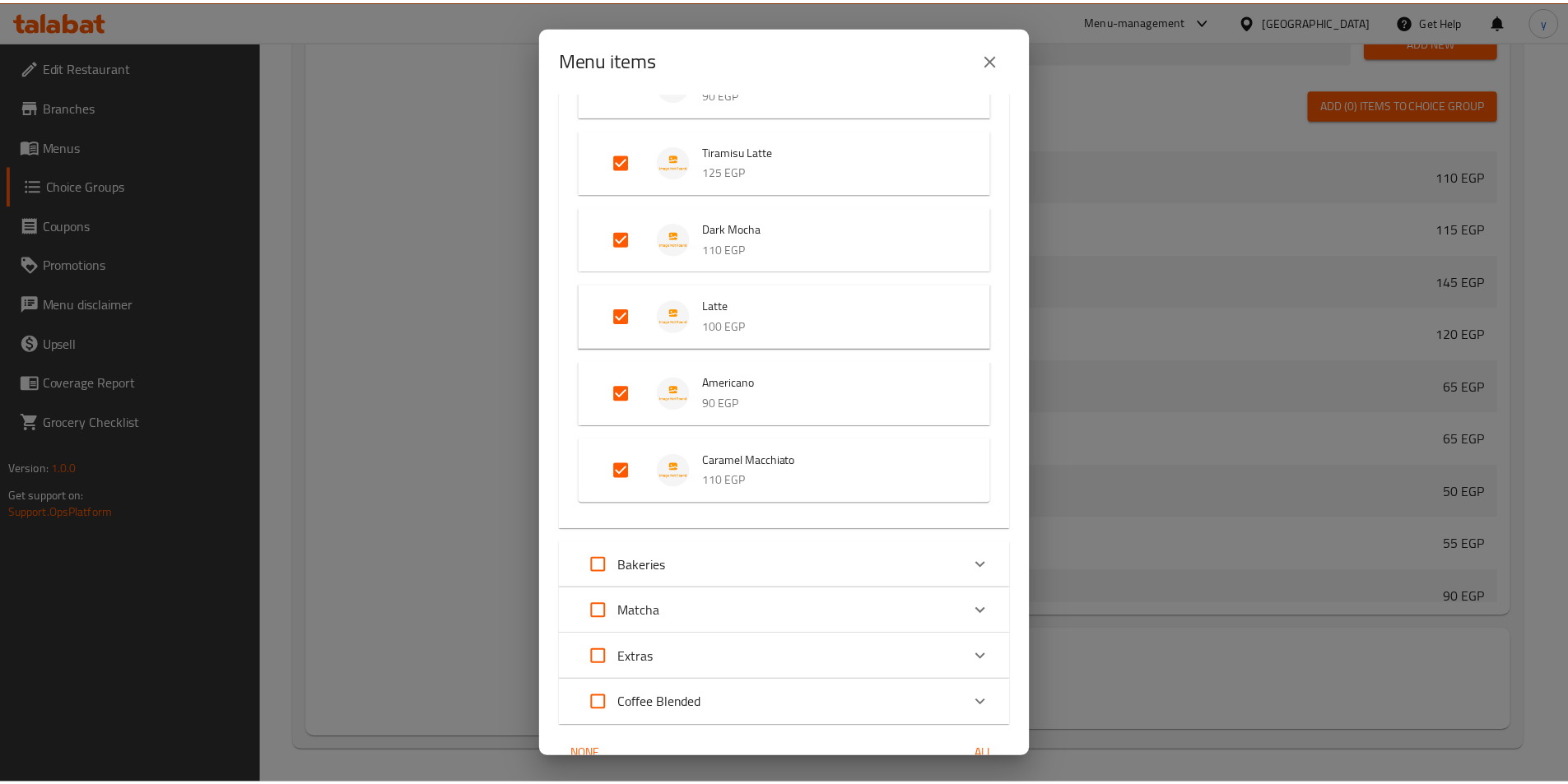
scroll to position [2000, 0]
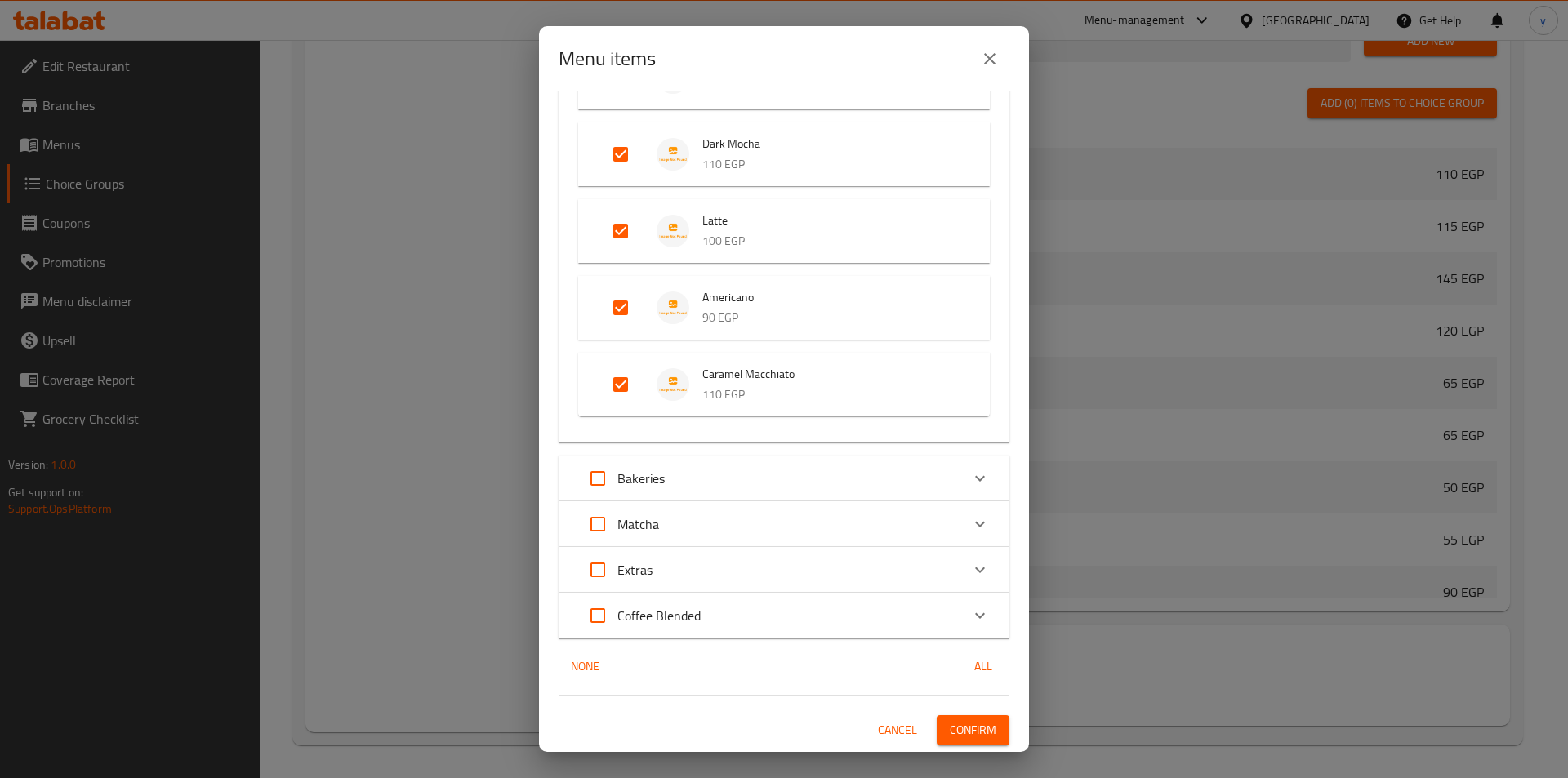
click at [966, 722] on span "Confirm" at bounding box center [973, 731] width 46 height 21
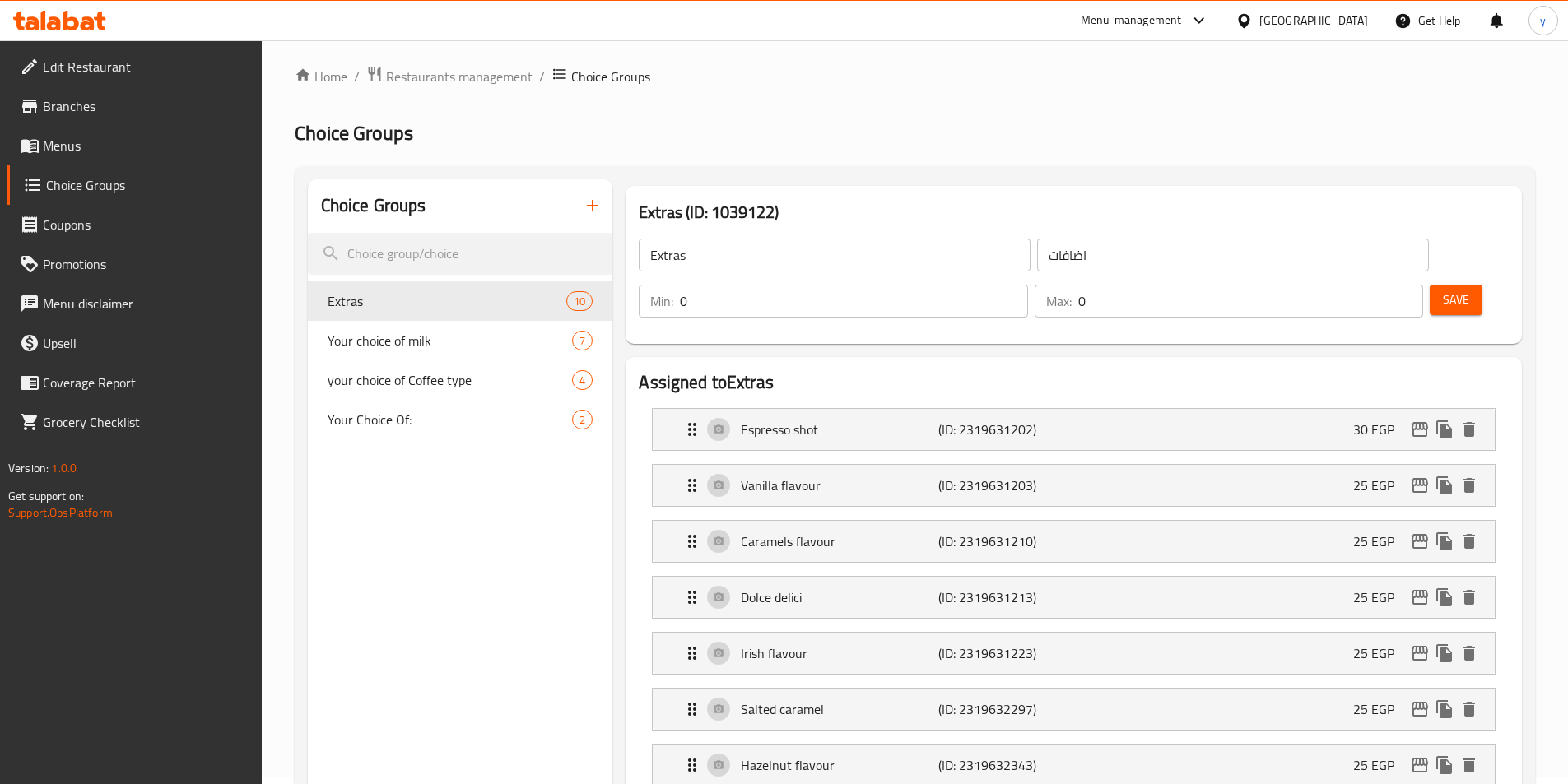
scroll to position [0, 0]
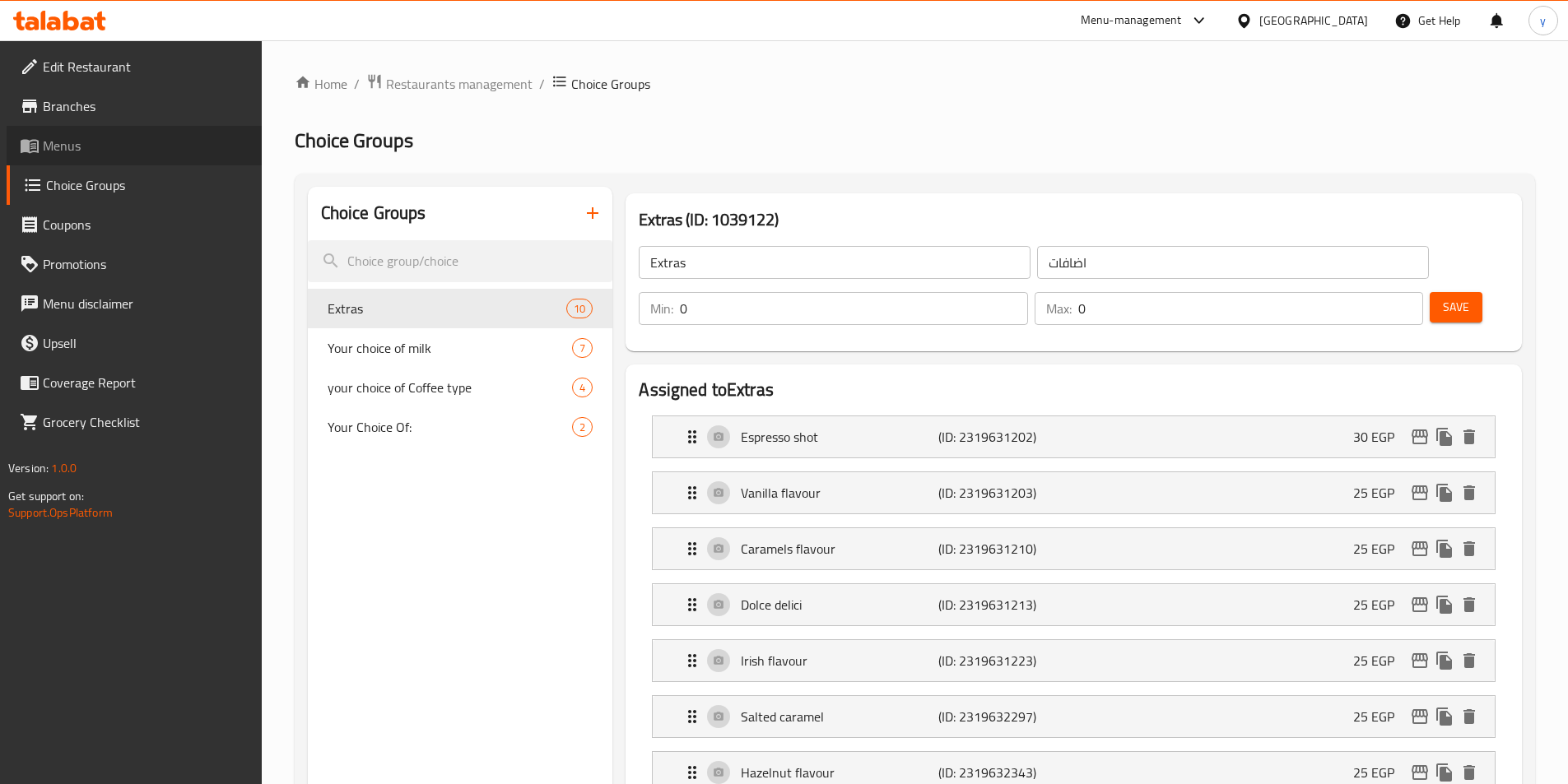
click at [87, 151] on span "Menus" at bounding box center [146, 146] width 206 height 20
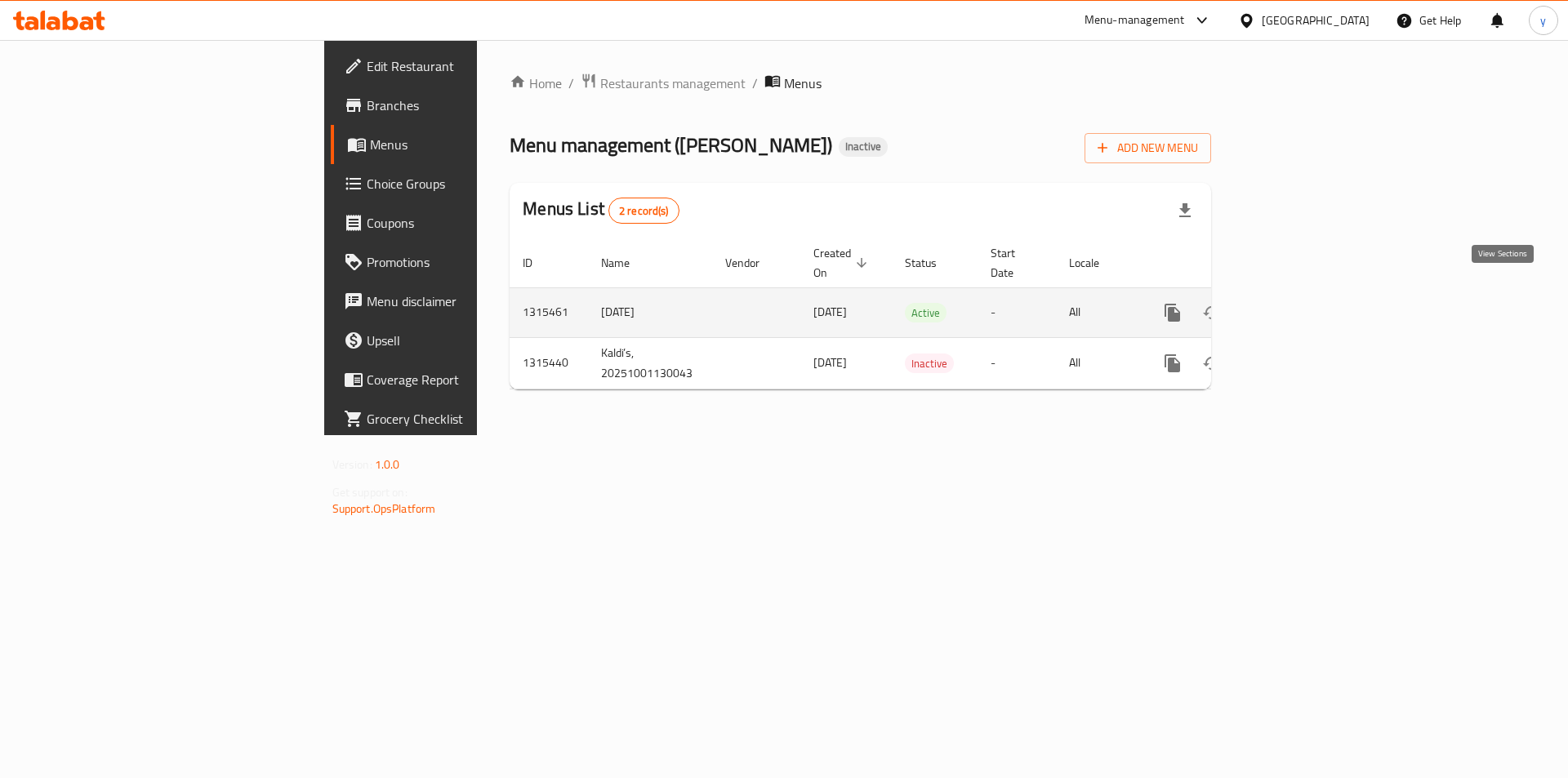
click at [1310, 304] on link "enhanced table" at bounding box center [1290, 313] width 39 height 39
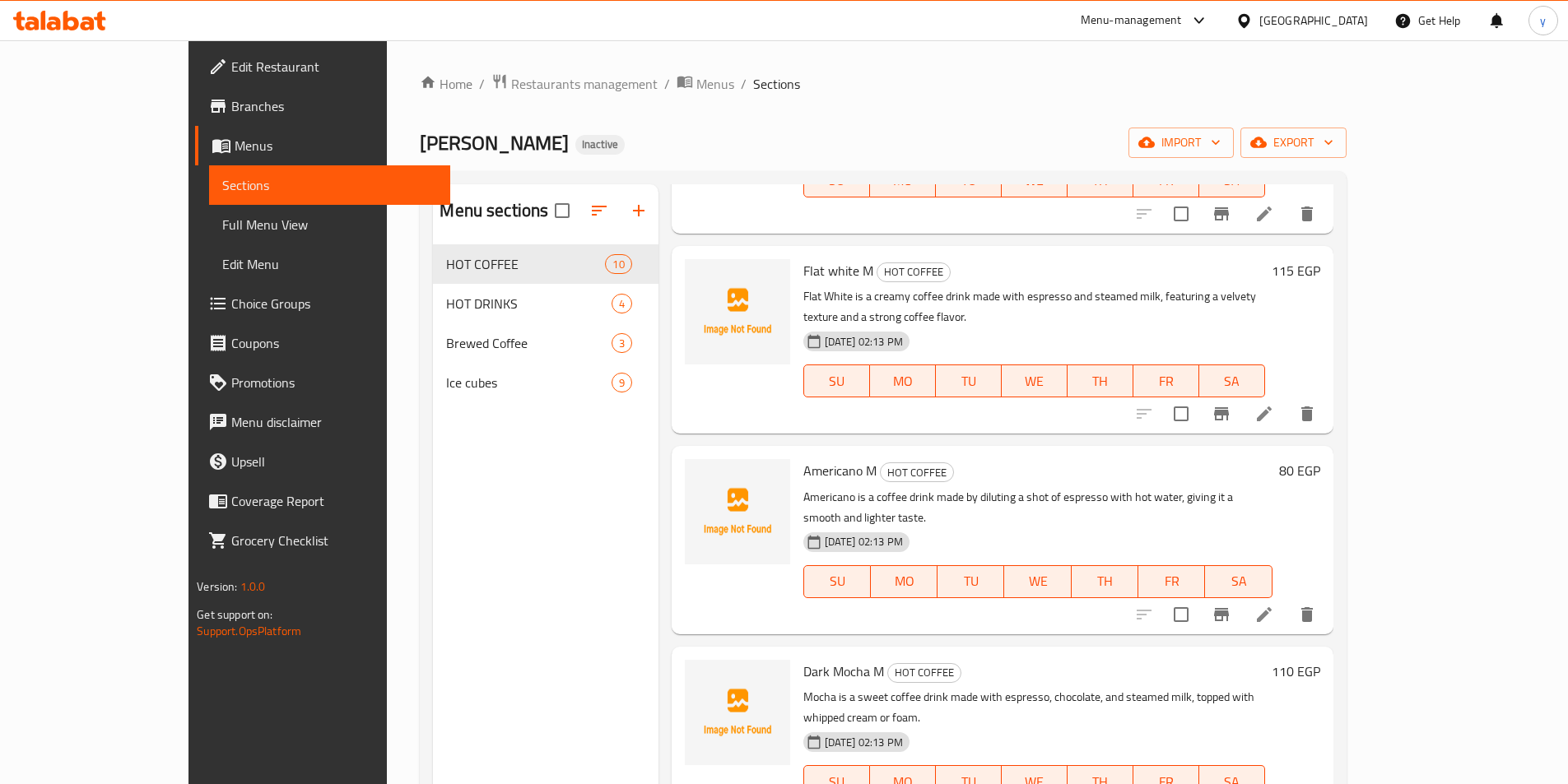
scroll to position [412, 0]
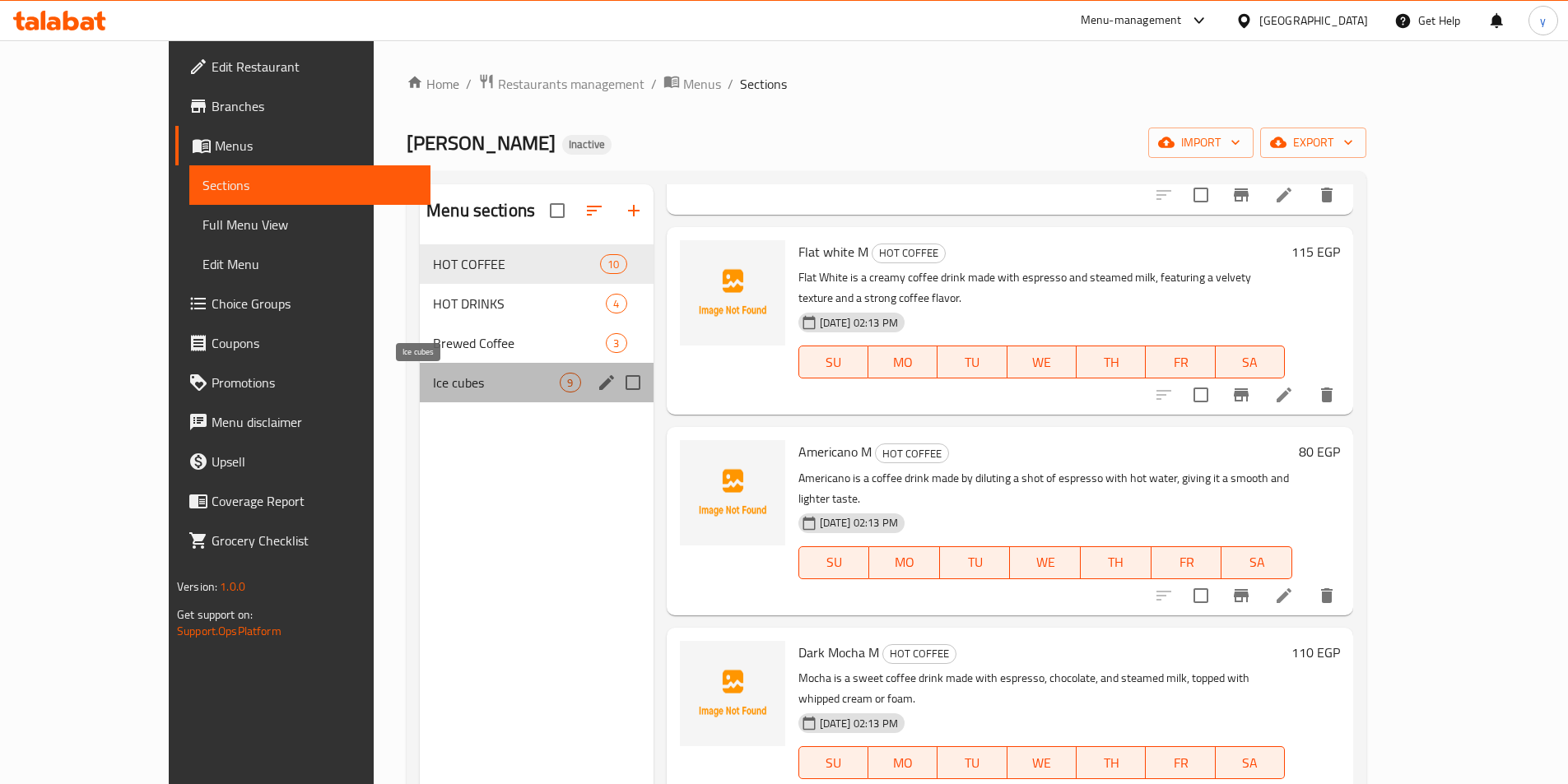
click at [432, 374] on span "Ice cubes" at bounding box center [495, 383] width 127 height 20
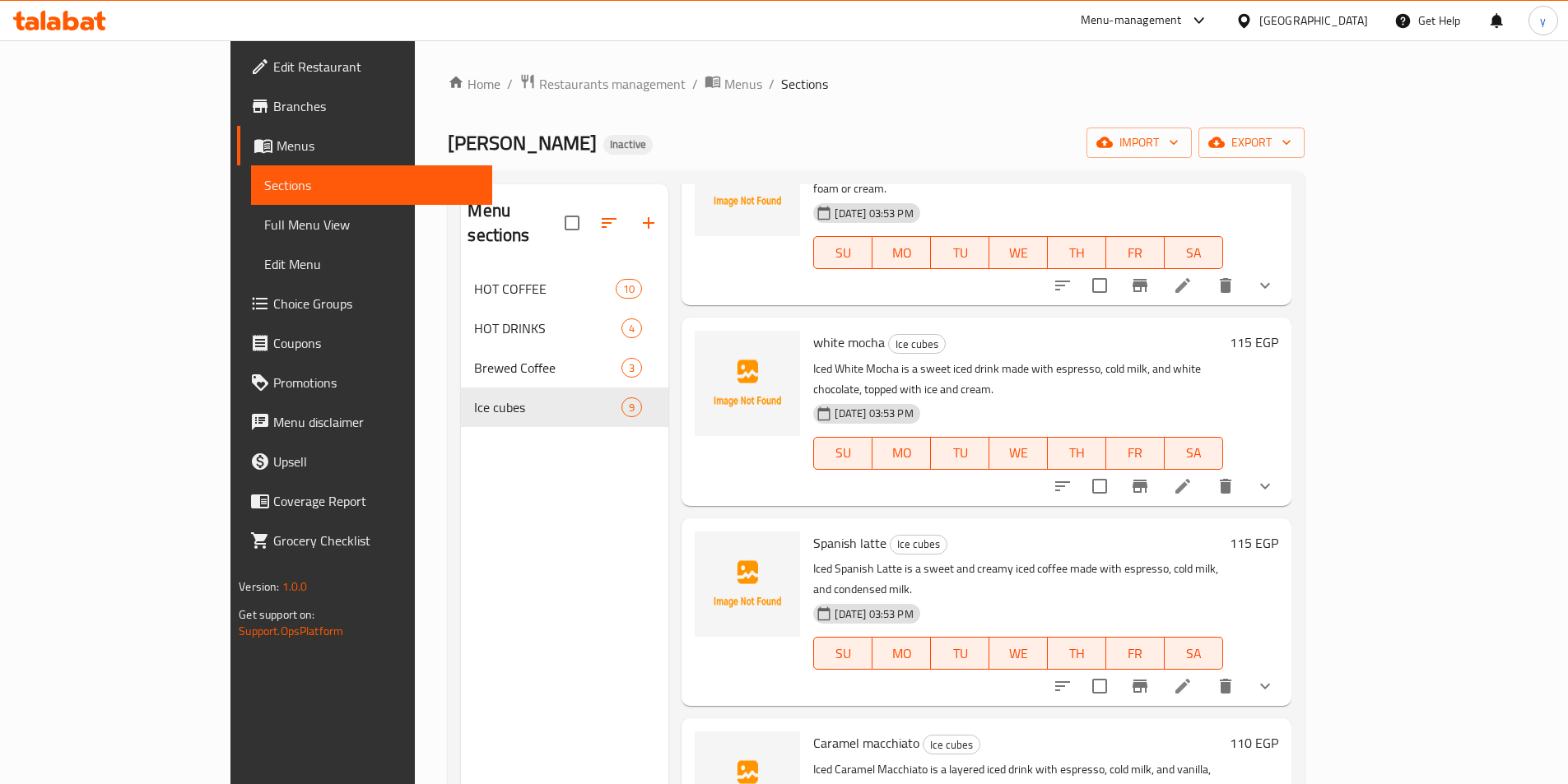
scroll to position [412, 0]
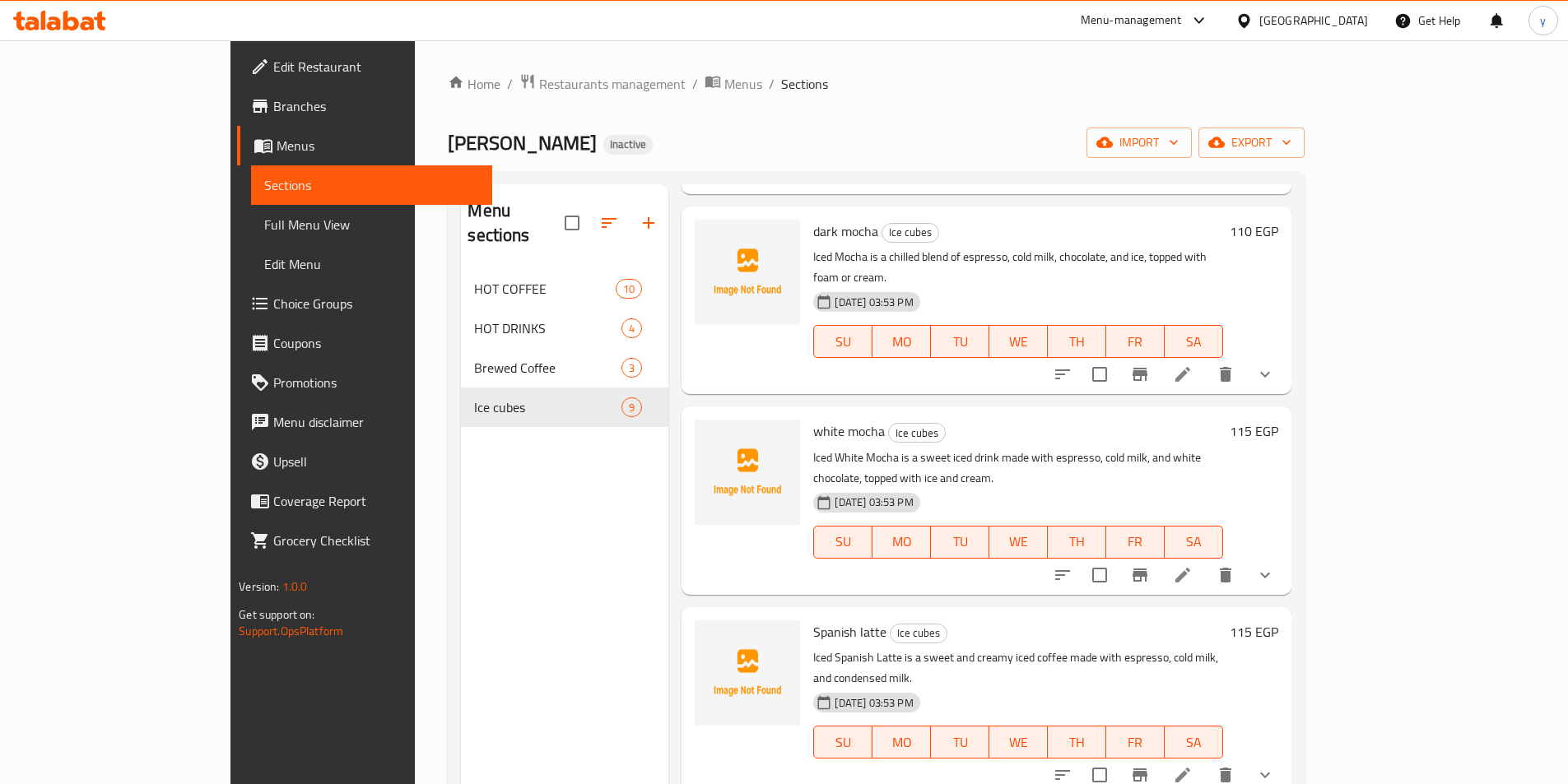
click at [1275, 364] on icon "show more" at bounding box center [1265, 374] width 20 height 20
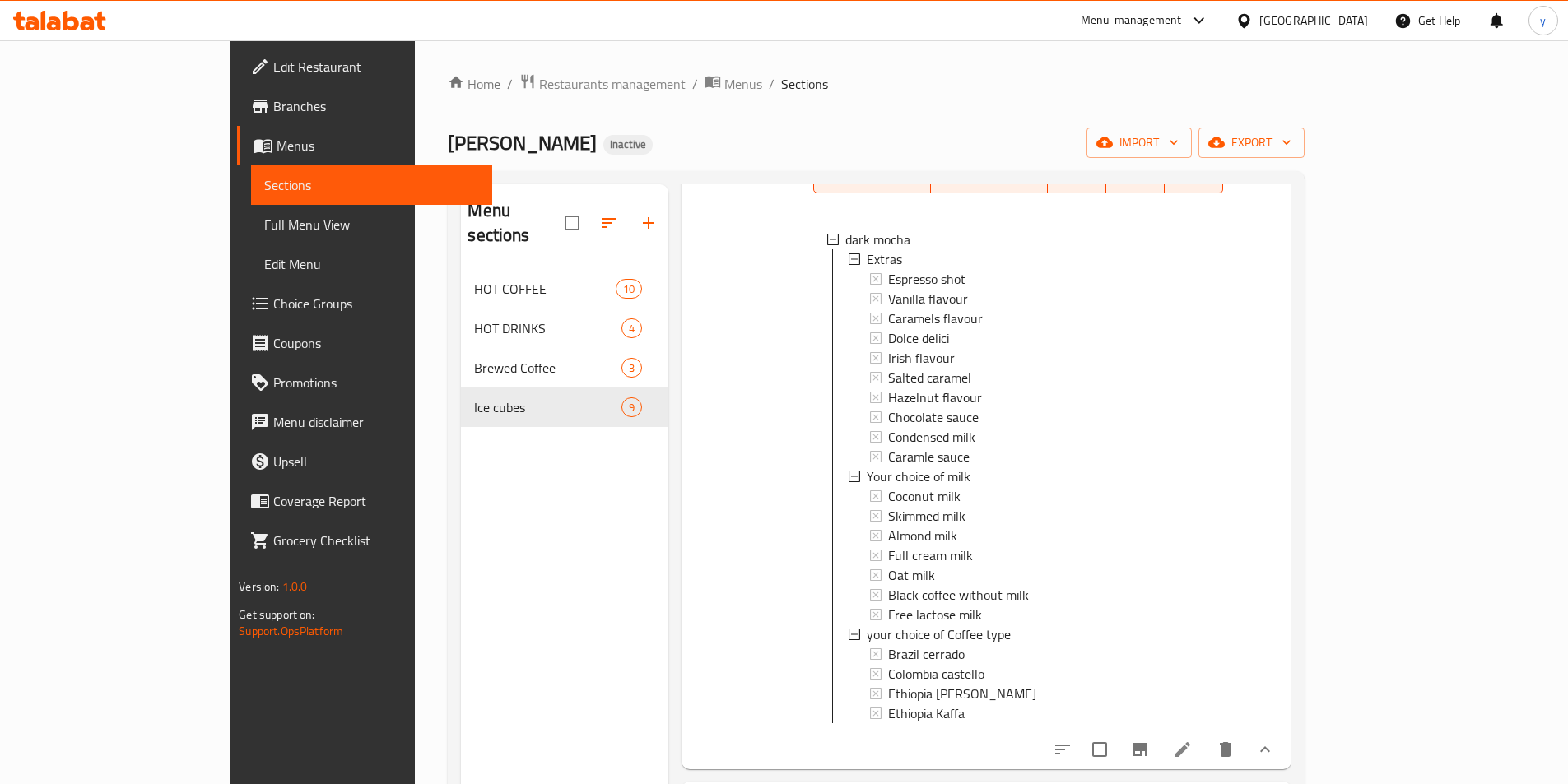
scroll to position [3, 0]
click at [1192, 740] on icon at bounding box center [1182, 750] width 20 height 20
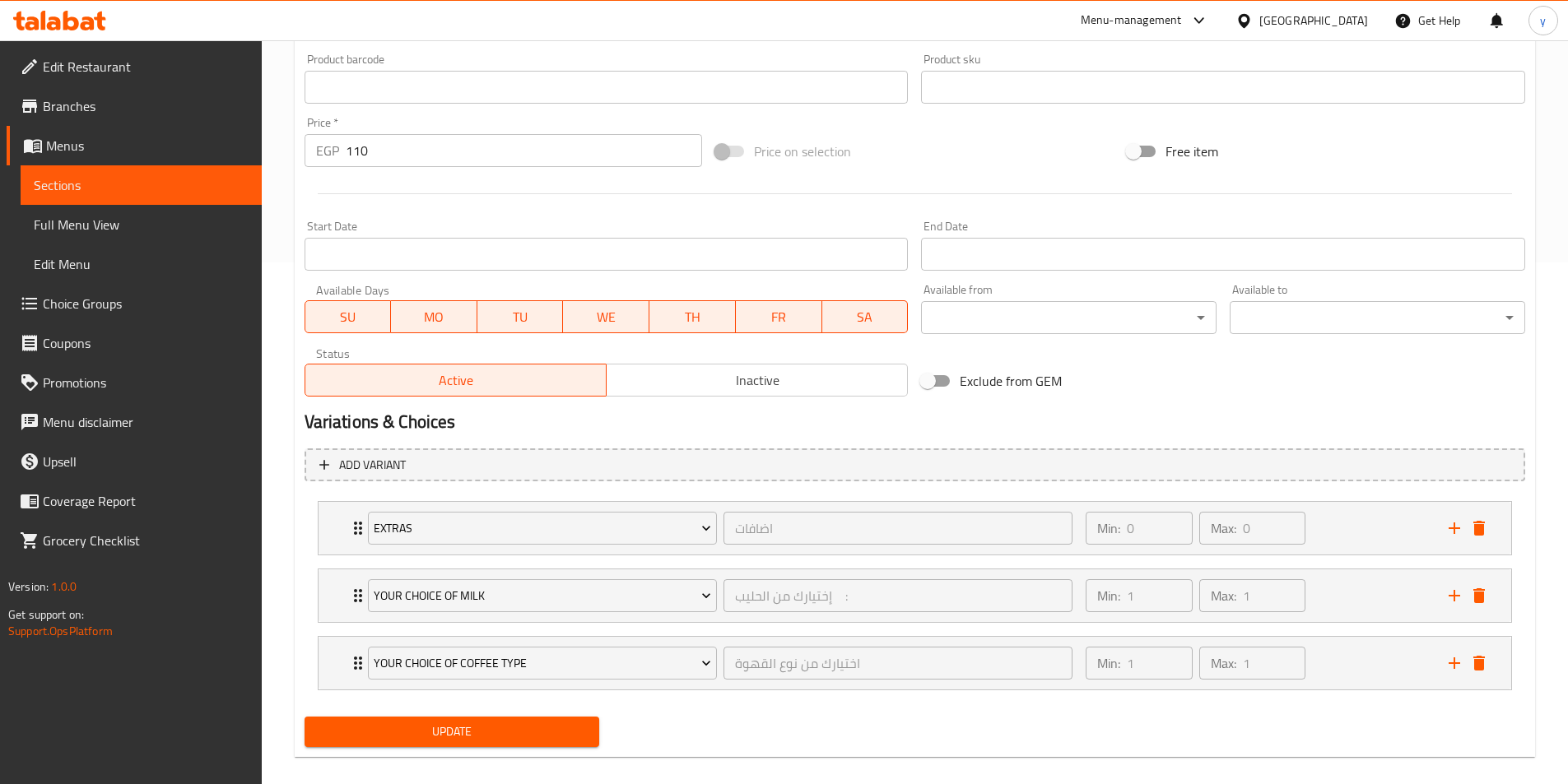
scroll to position [541, 0]
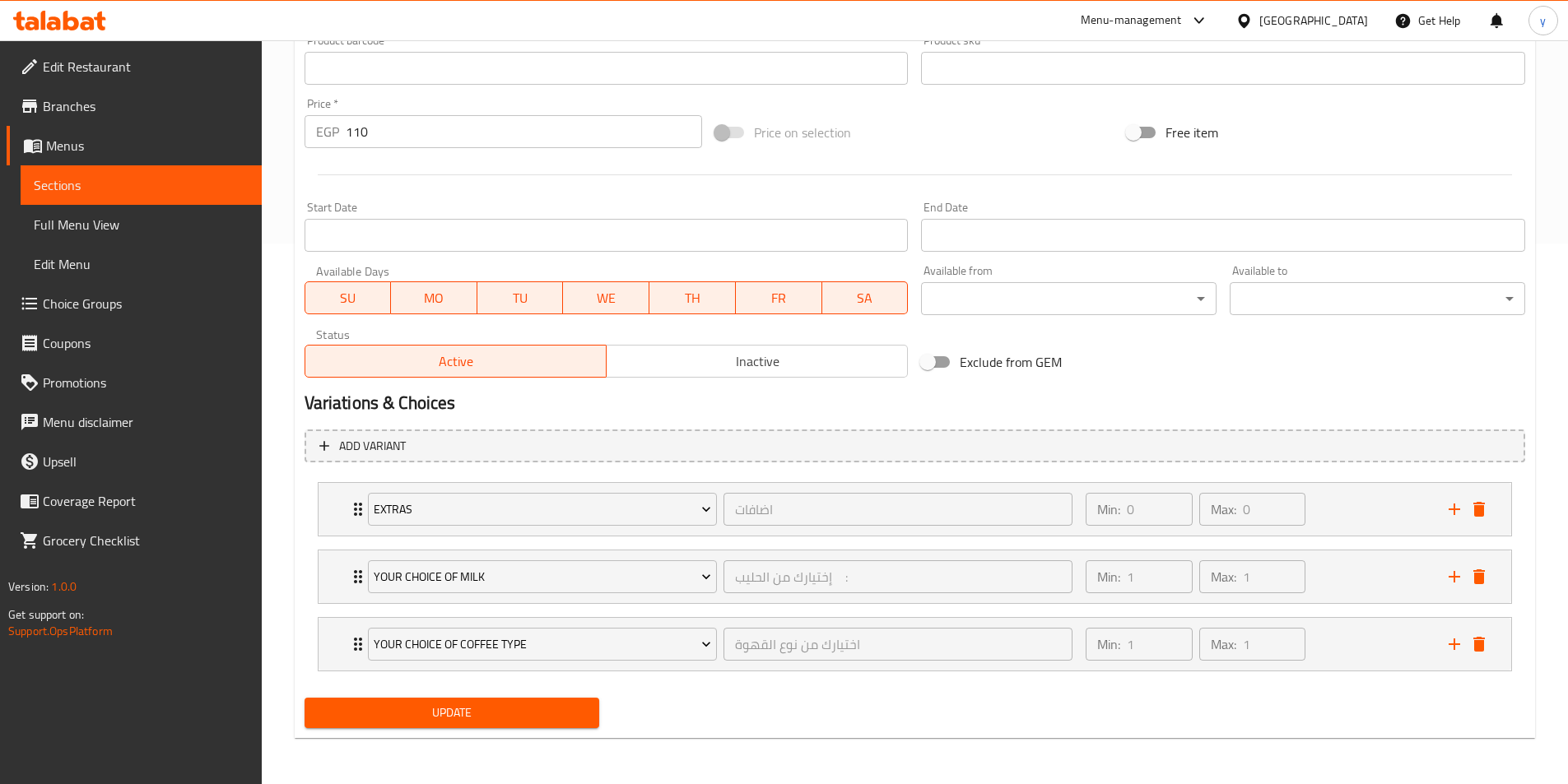
click at [115, 233] on span "Full Menu View" at bounding box center [140, 224] width 215 height 20
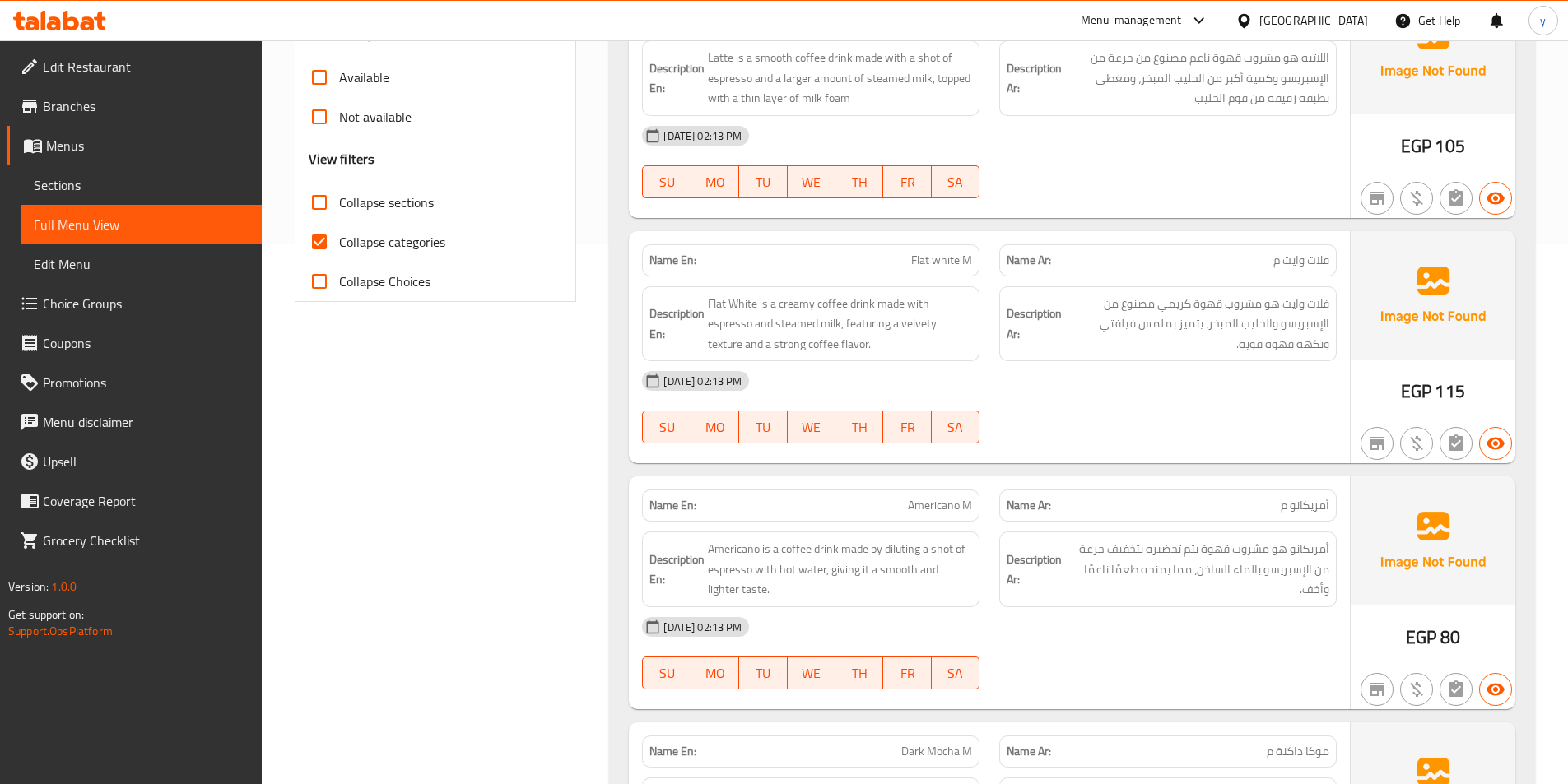
click at [86, 192] on span "Sections" at bounding box center [140, 184] width 215 height 20
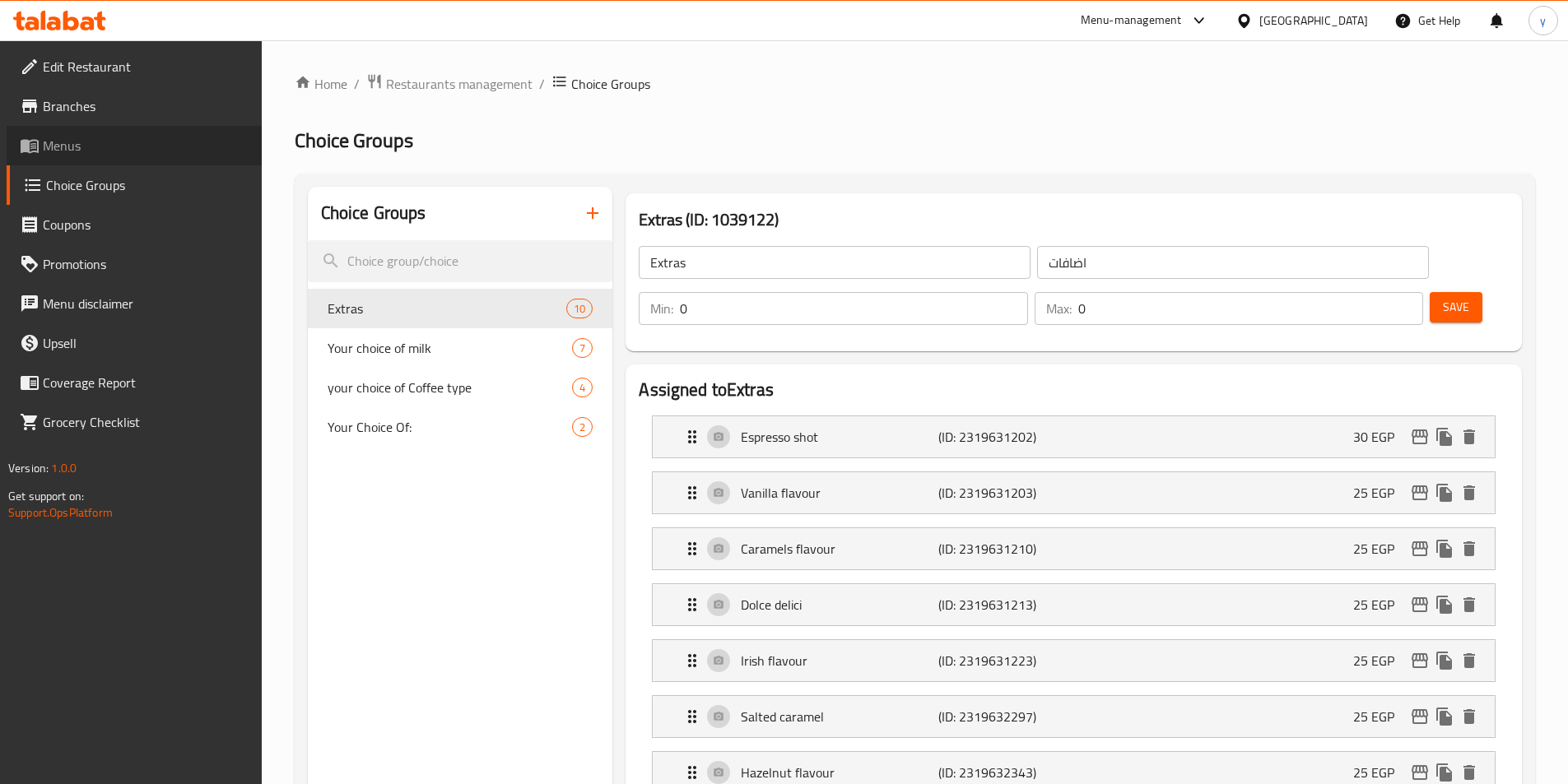
click at [114, 144] on span "Menus" at bounding box center [146, 146] width 206 height 20
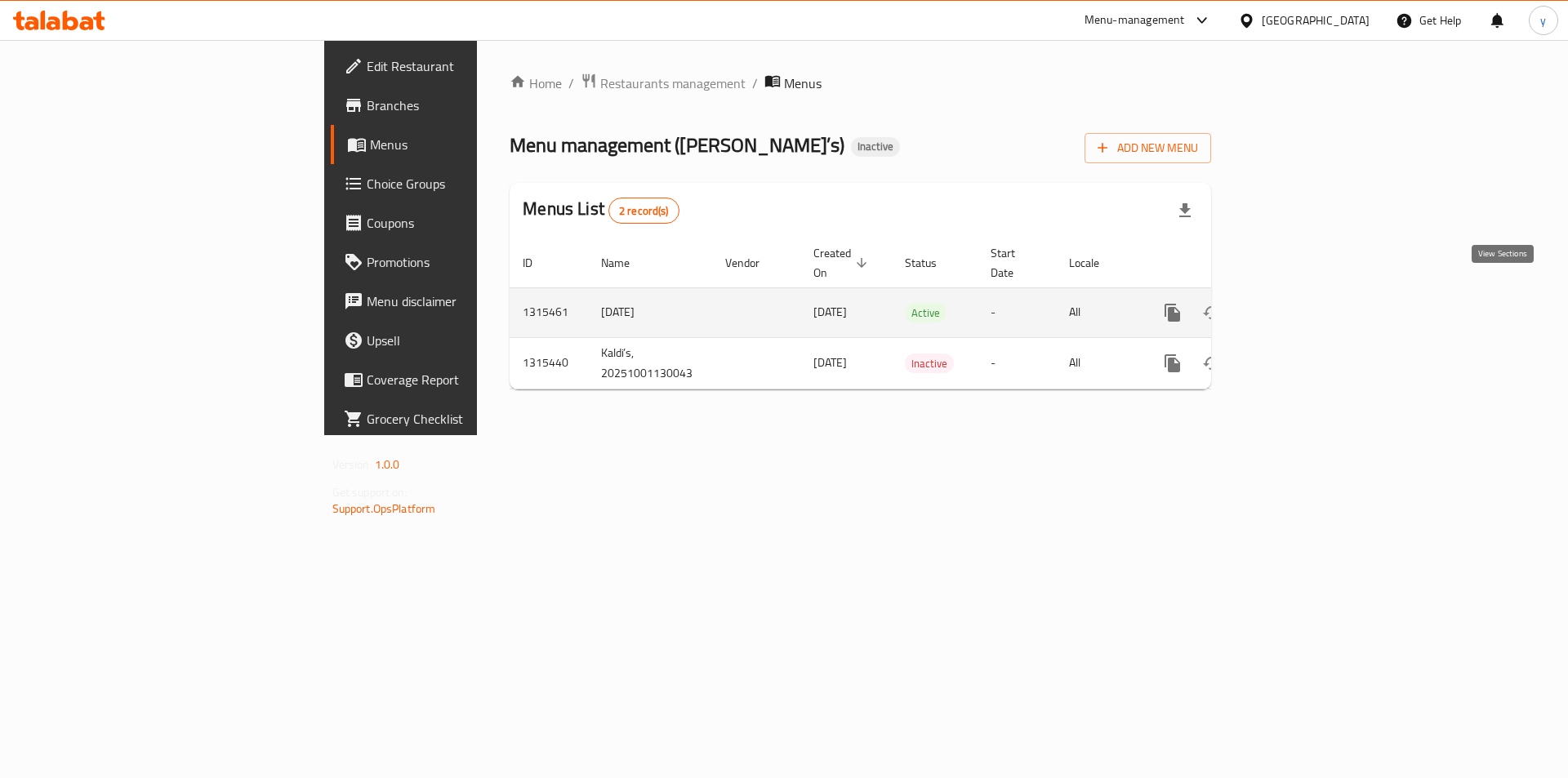
click at [1310, 293] on link "enhanced table" at bounding box center [1290, 313] width 39 height 39
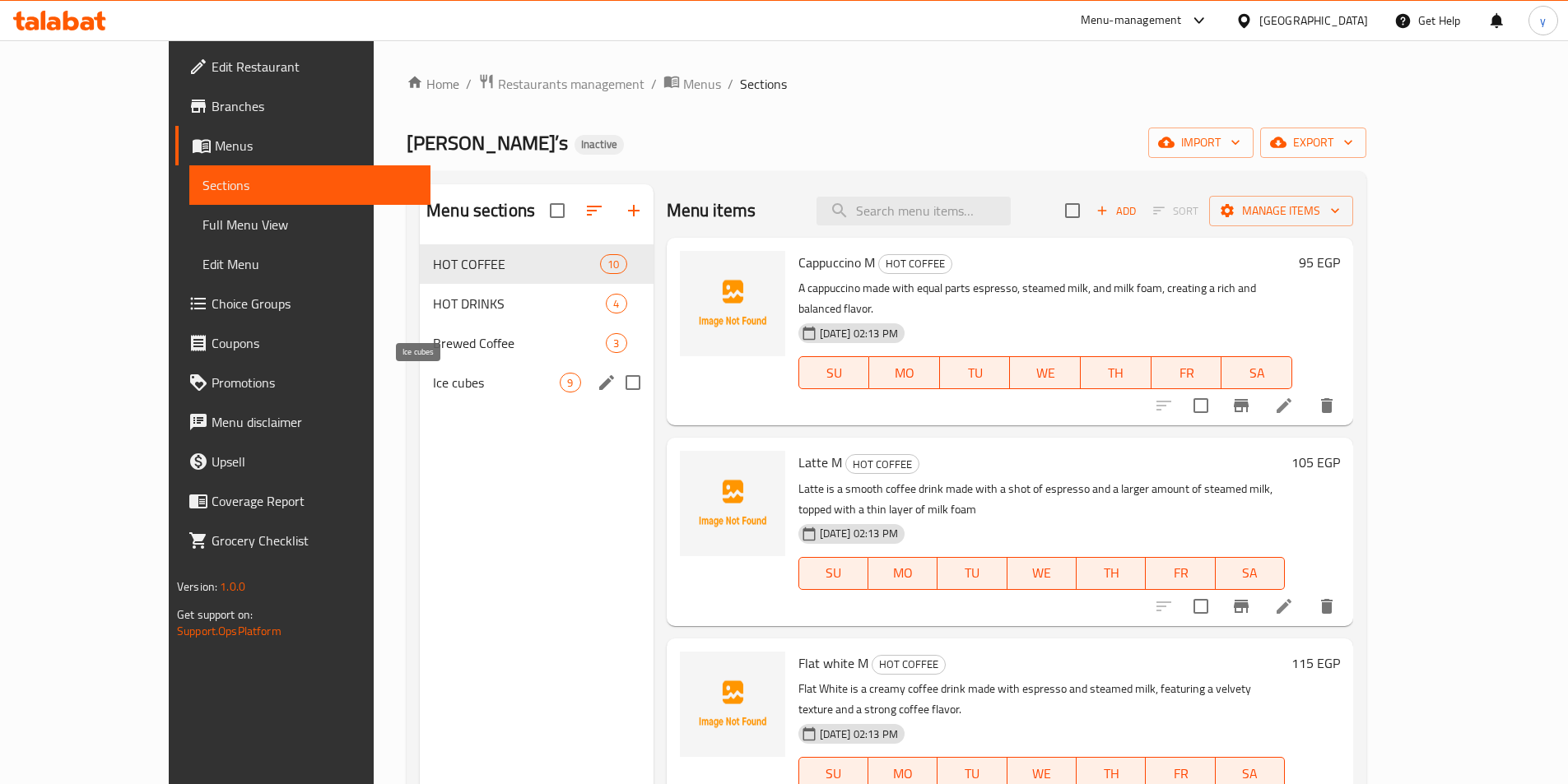
click at [446, 375] on span "Ice cubes" at bounding box center [495, 383] width 127 height 20
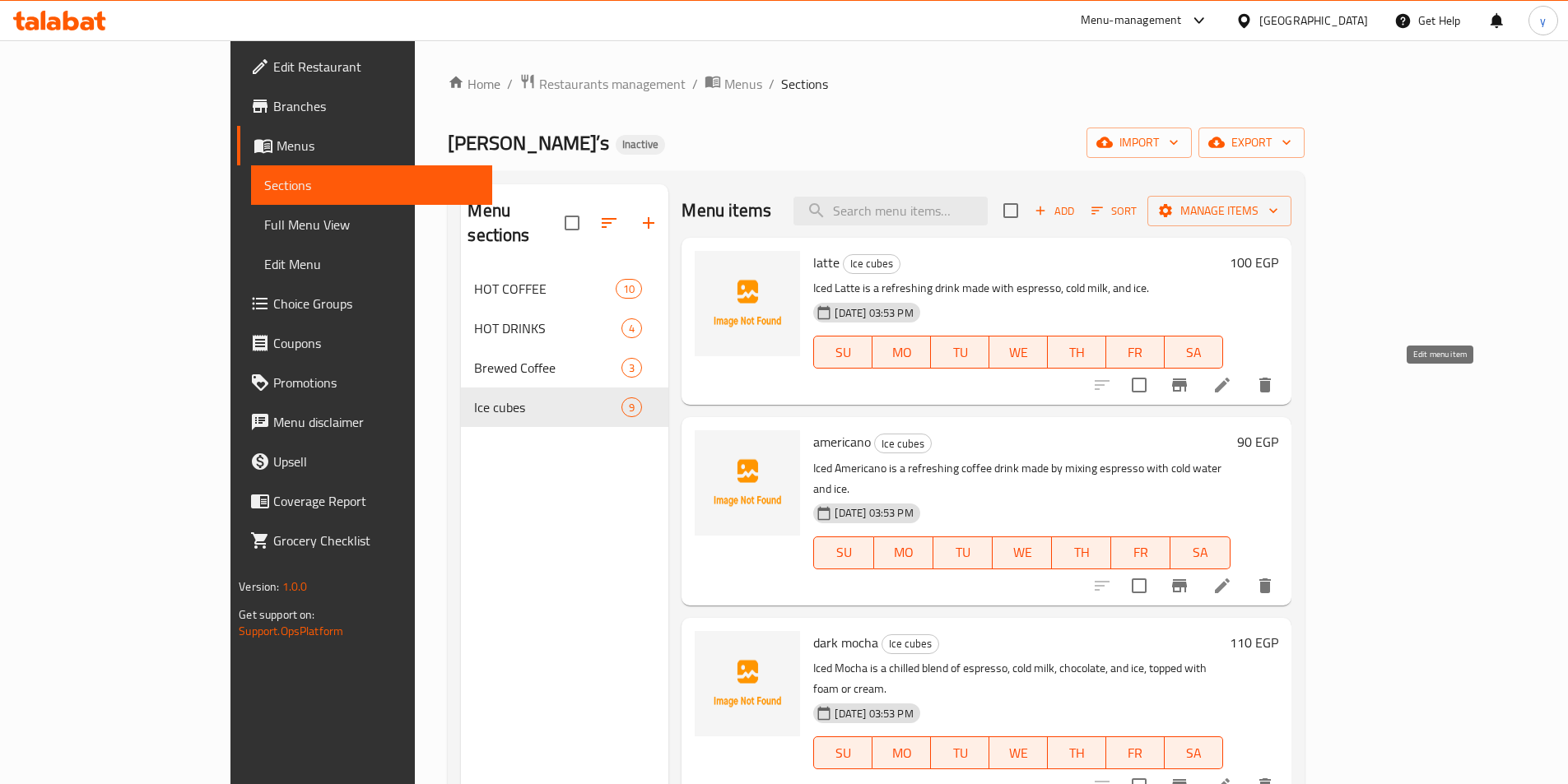
click at [1232, 390] on icon at bounding box center [1222, 385] width 20 height 20
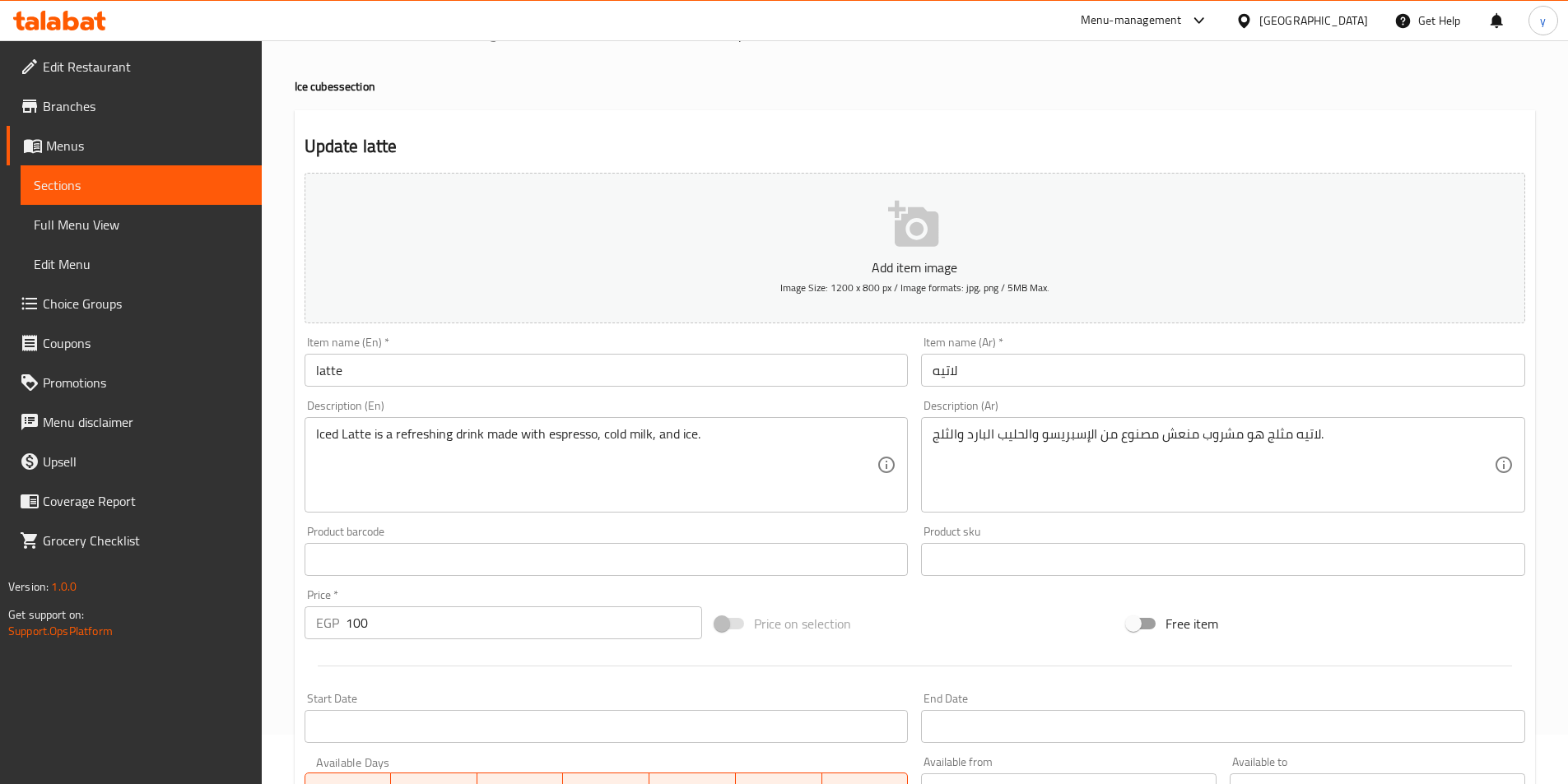
scroll to position [378, 0]
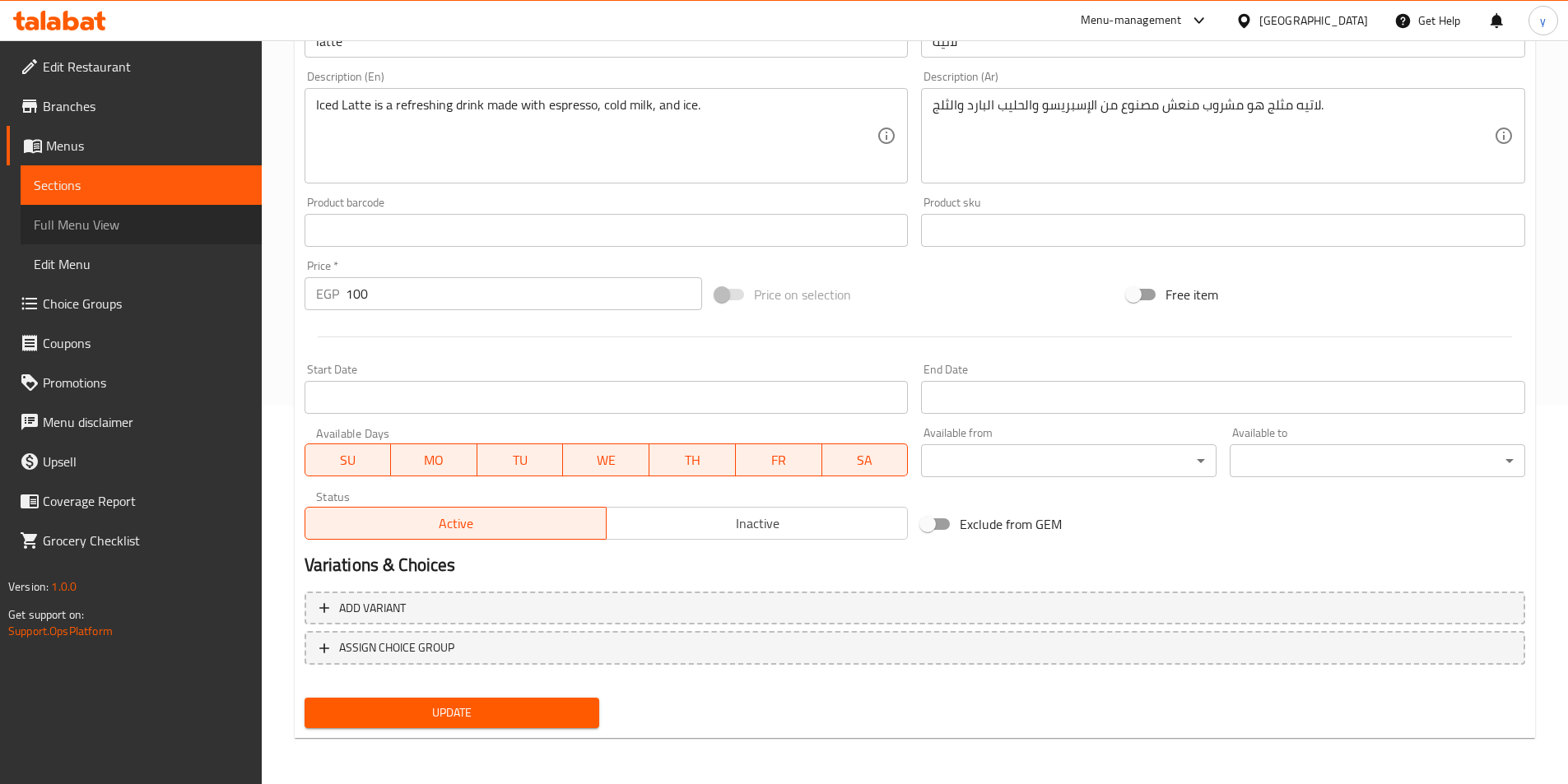
click at [98, 231] on span "Full Menu View" at bounding box center [140, 224] width 215 height 20
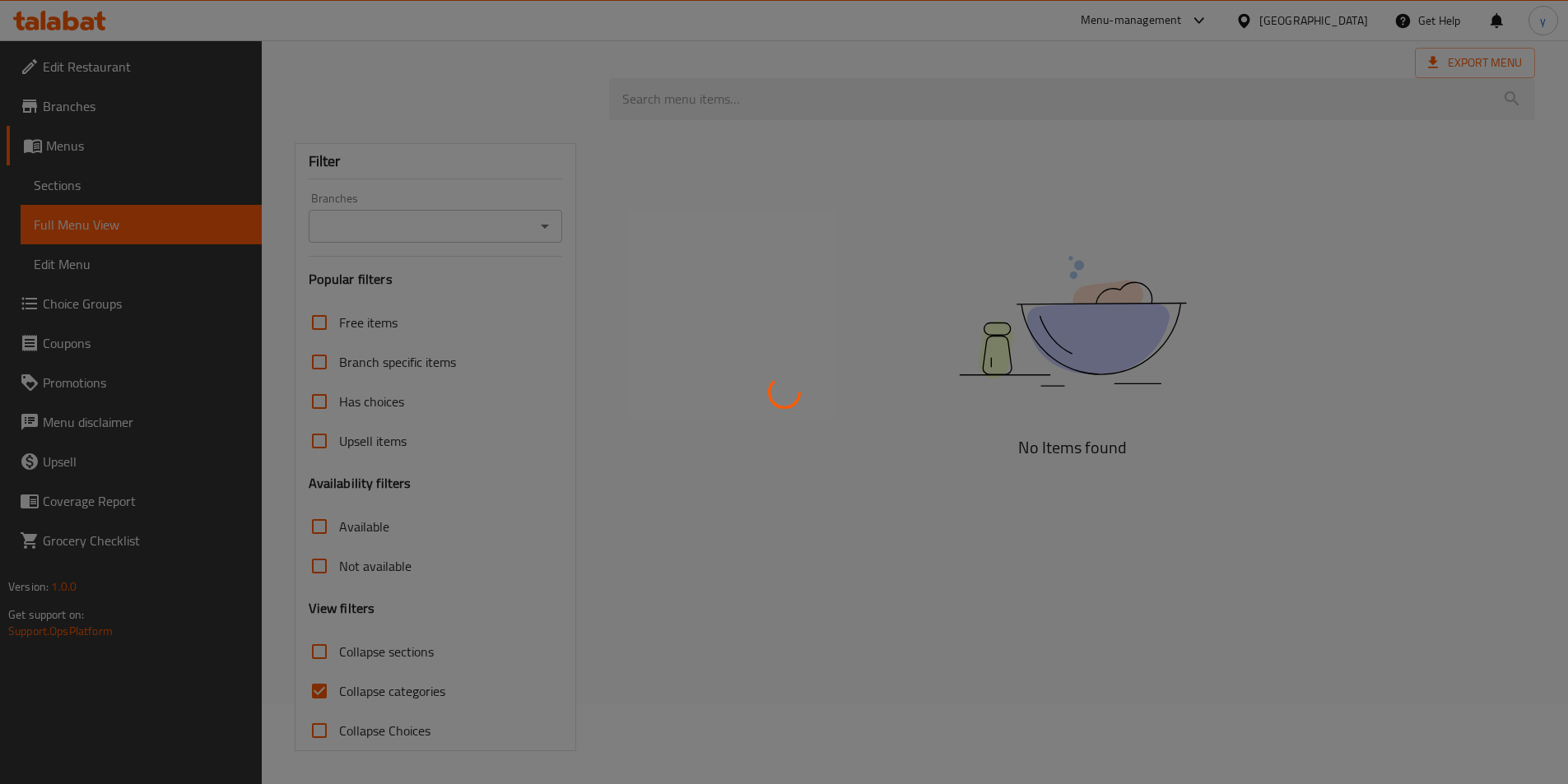
scroll to position [80, 0]
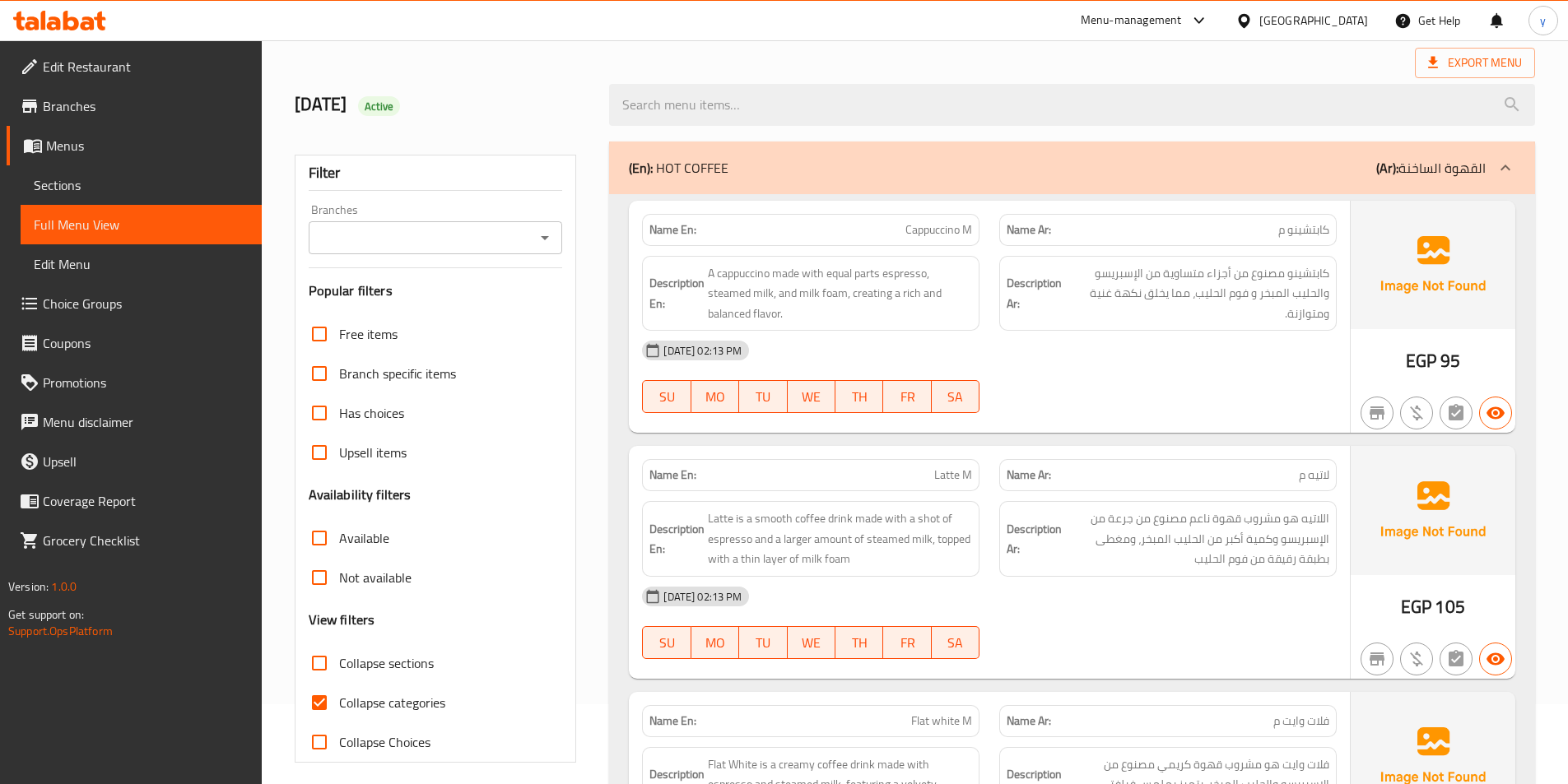
click at [386, 706] on span "Collapse categories" at bounding box center [392, 702] width 106 height 20
click at [339, 706] on input "Collapse categories" at bounding box center [320, 703] width 40 height 40
checkbox input "false"
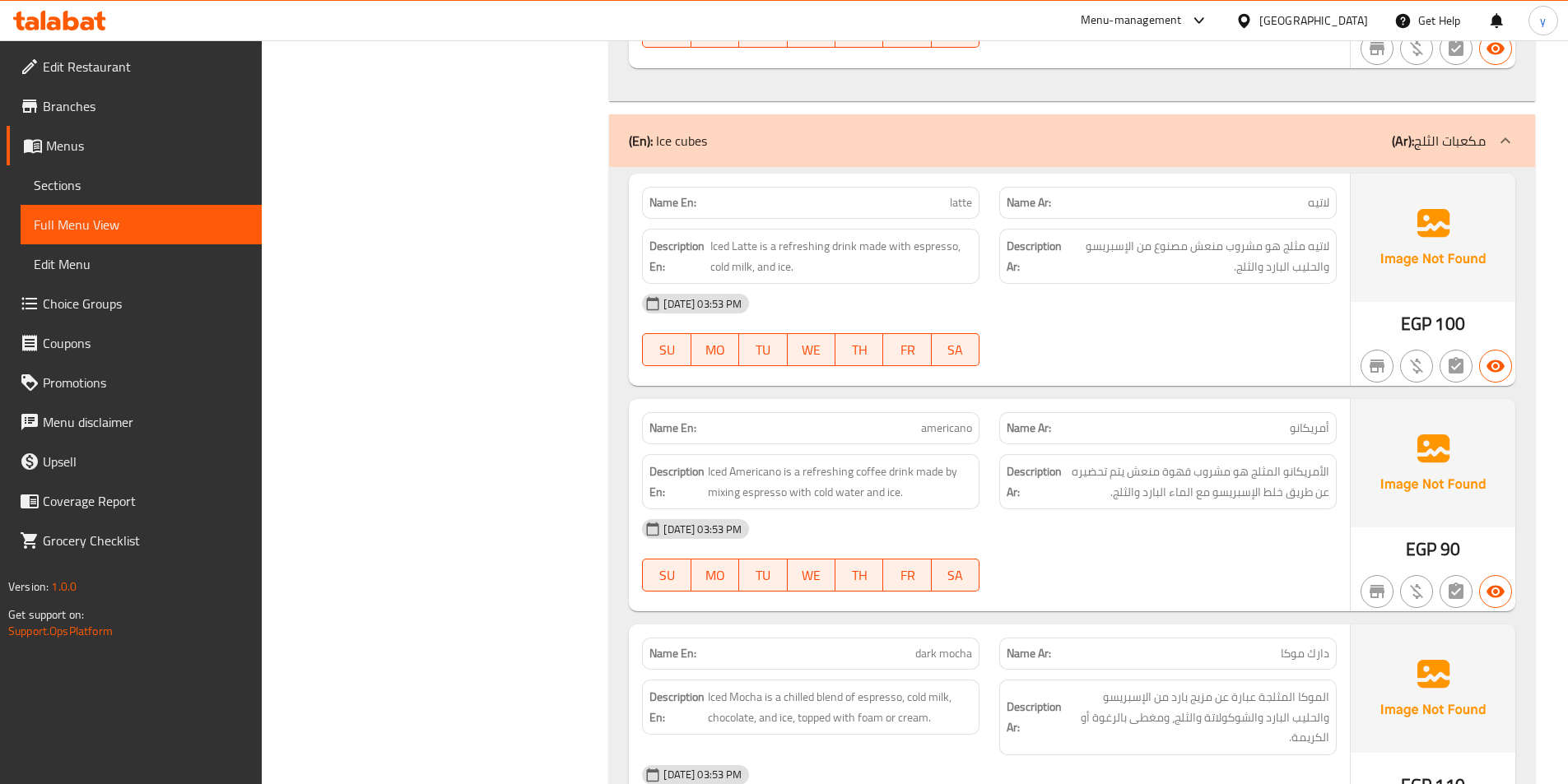
scroll to position [4936, 0]
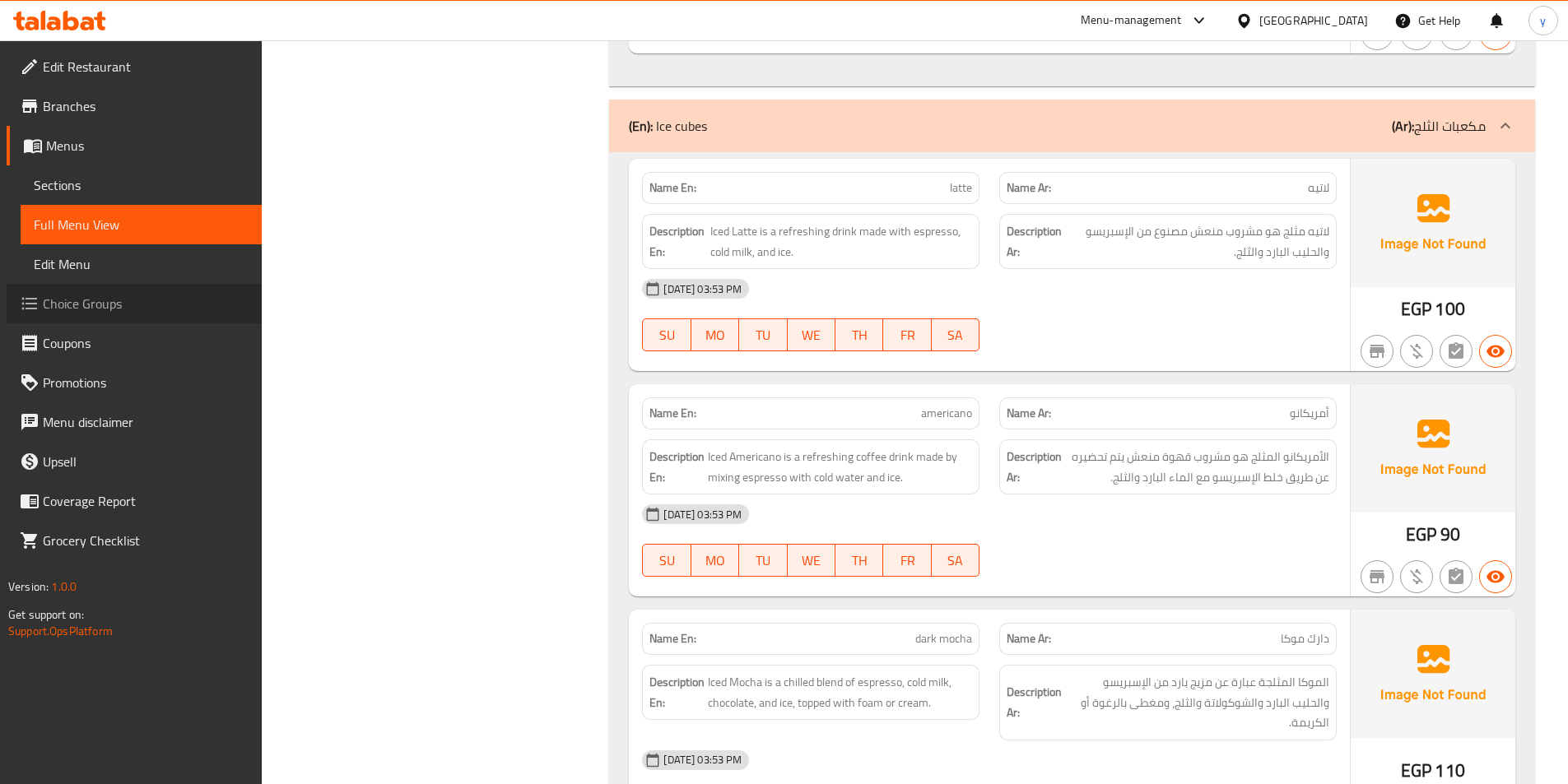
click at [78, 304] on span "Choice Groups" at bounding box center [146, 303] width 206 height 20
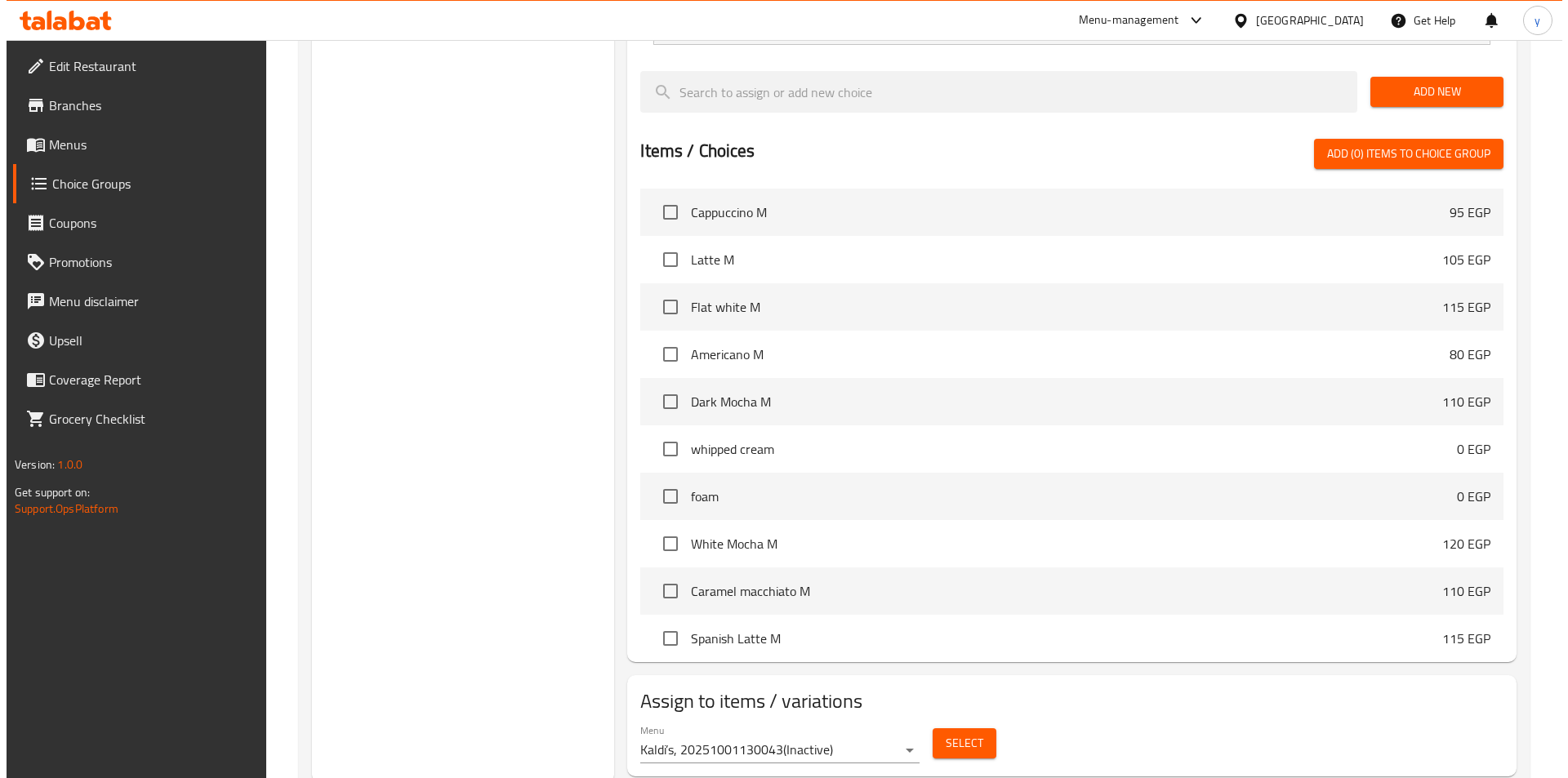
scroll to position [915, 0]
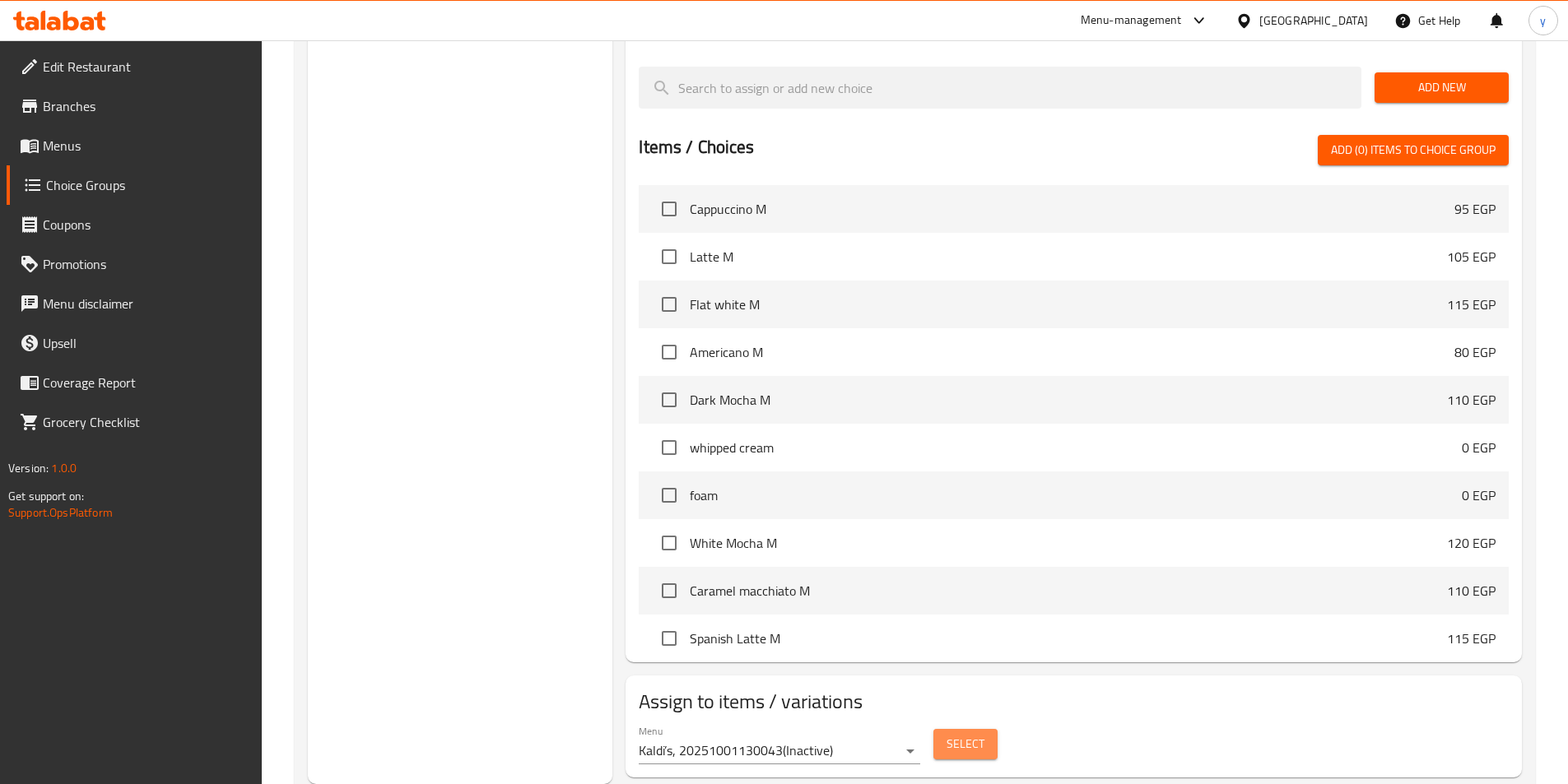
click at [964, 734] on span "Select" at bounding box center [966, 744] width 38 height 21
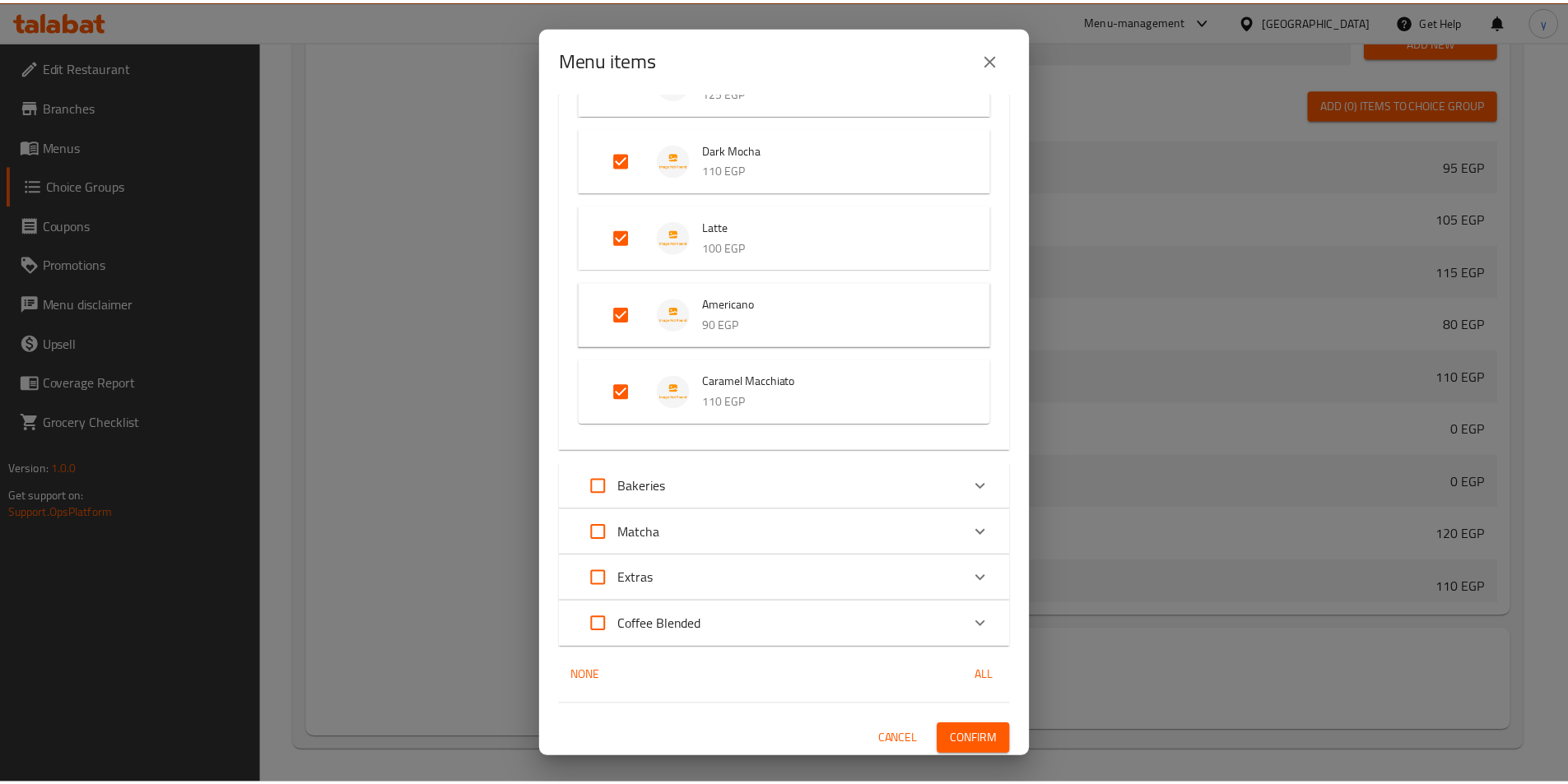
scroll to position [2000, 0]
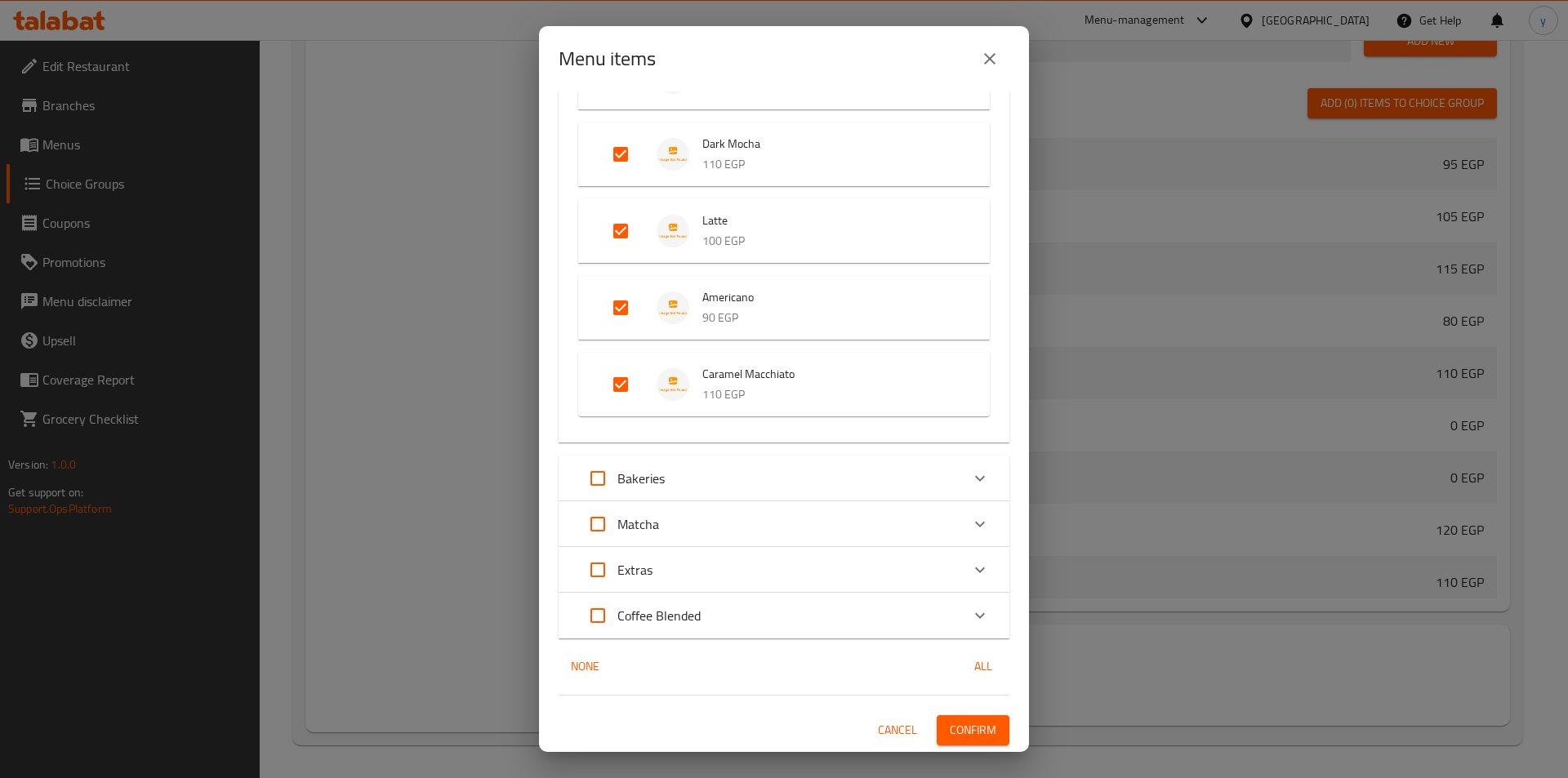
click at [966, 733] on span "Confirm" at bounding box center [973, 731] width 46 height 21
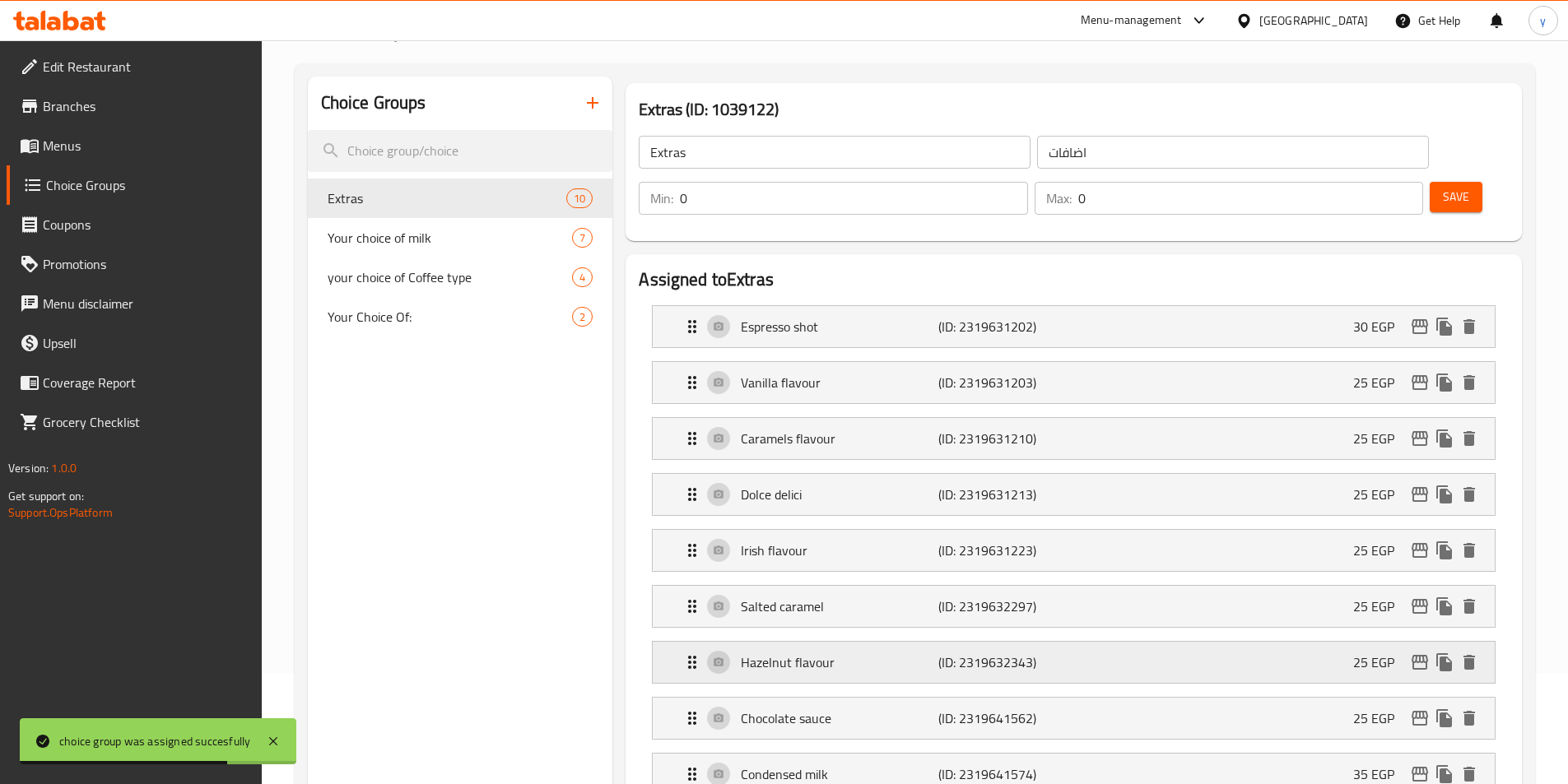
scroll to position [99, 0]
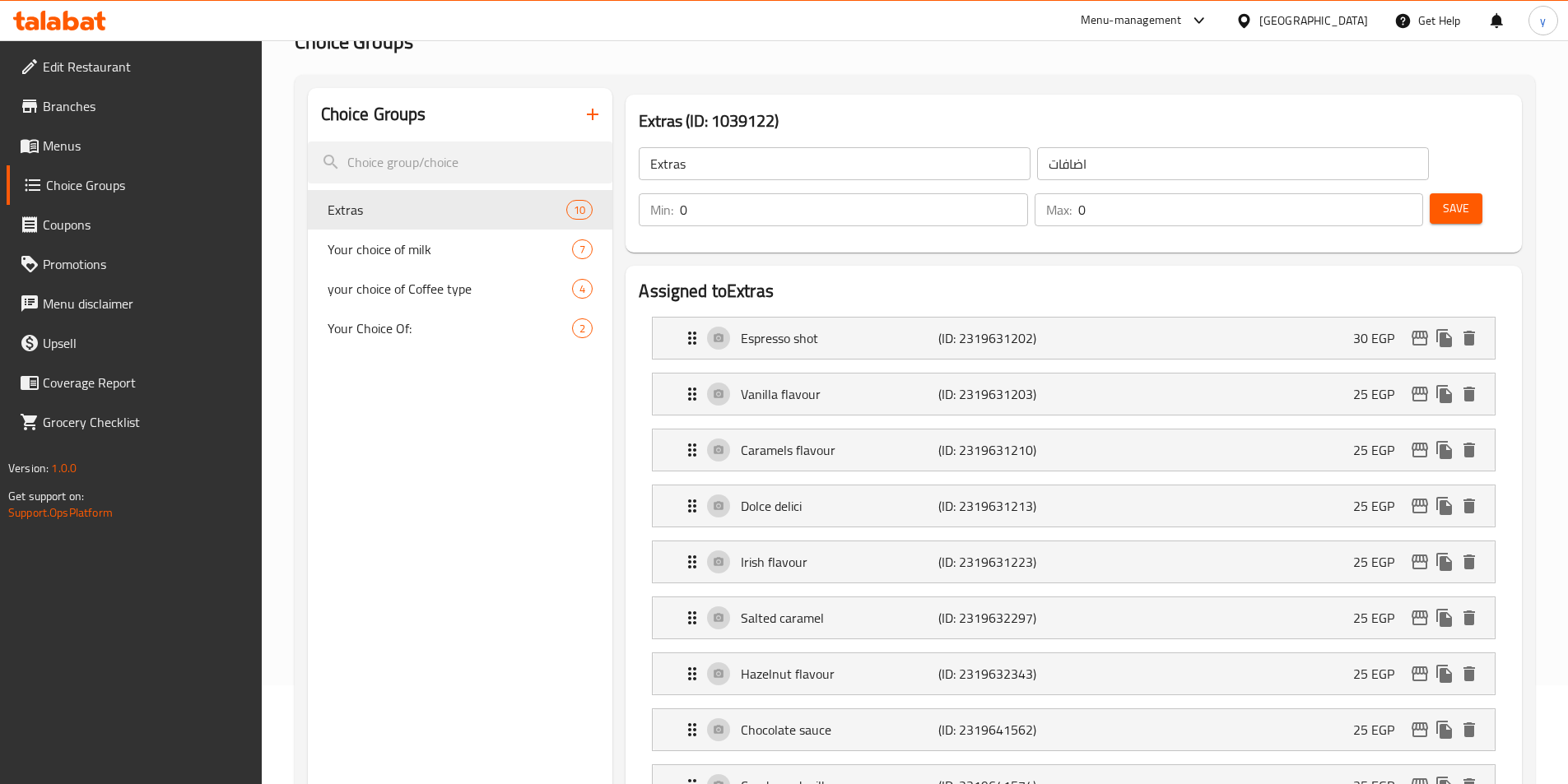
click at [1445, 193] on button "Save" at bounding box center [1455, 208] width 53 height 30
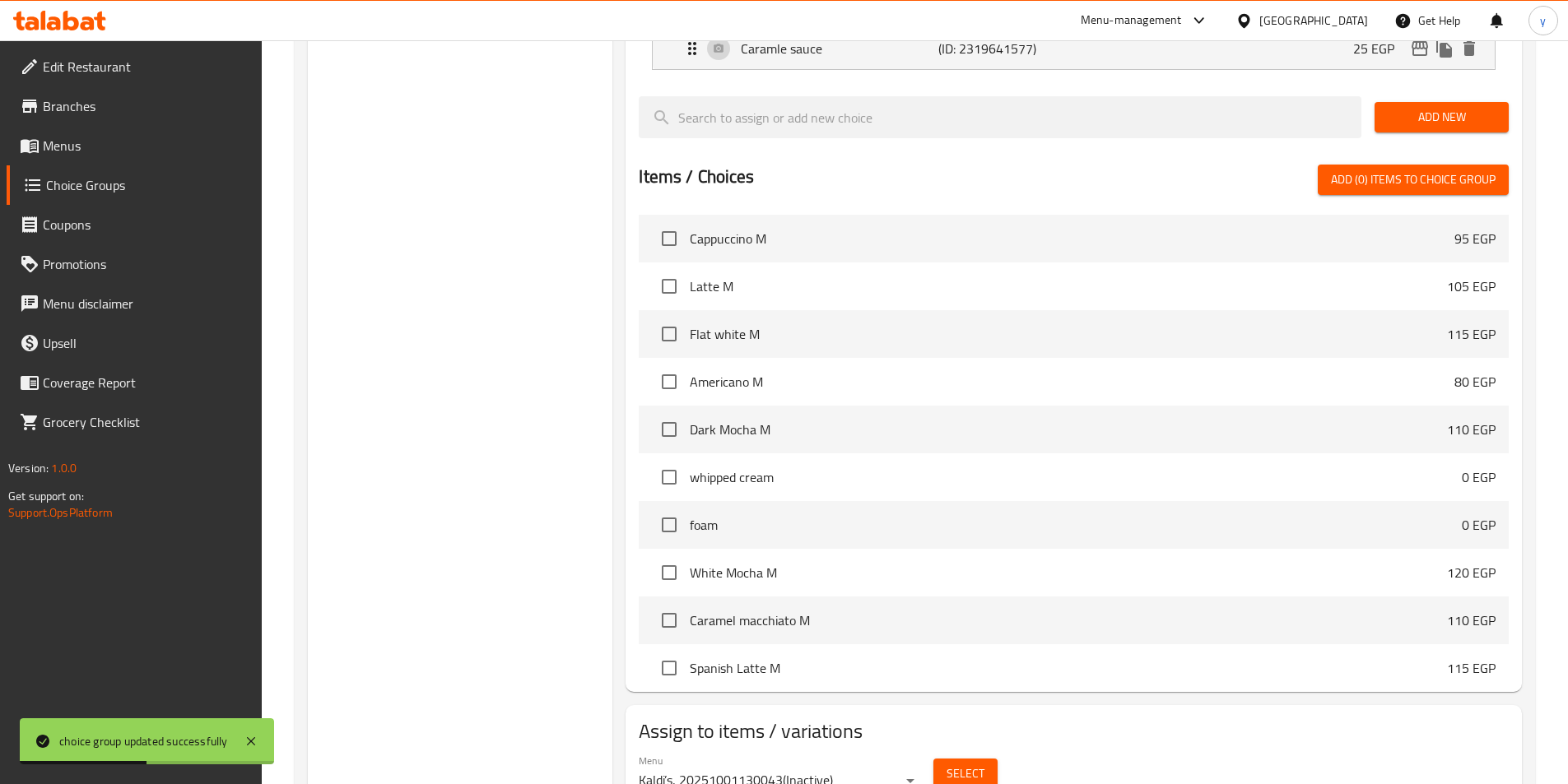
scroll to position [922, 0]
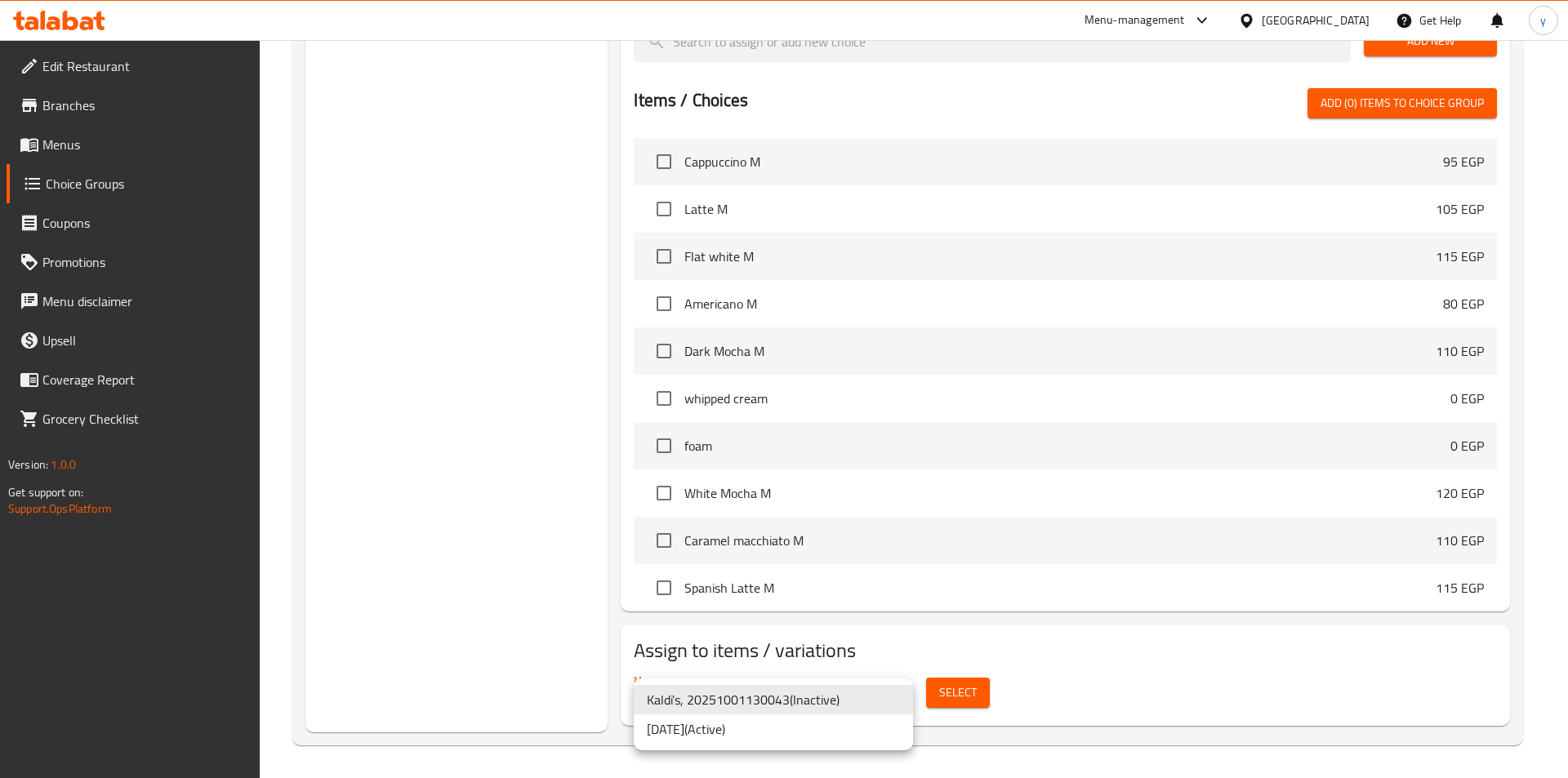
click at [1313, 213] on div at bounding box center [784, 389] width 1568 height 778
click at [819, 719] on li "[DATE] ( Active )" at bounding box center [773, 729] width 280 height 29
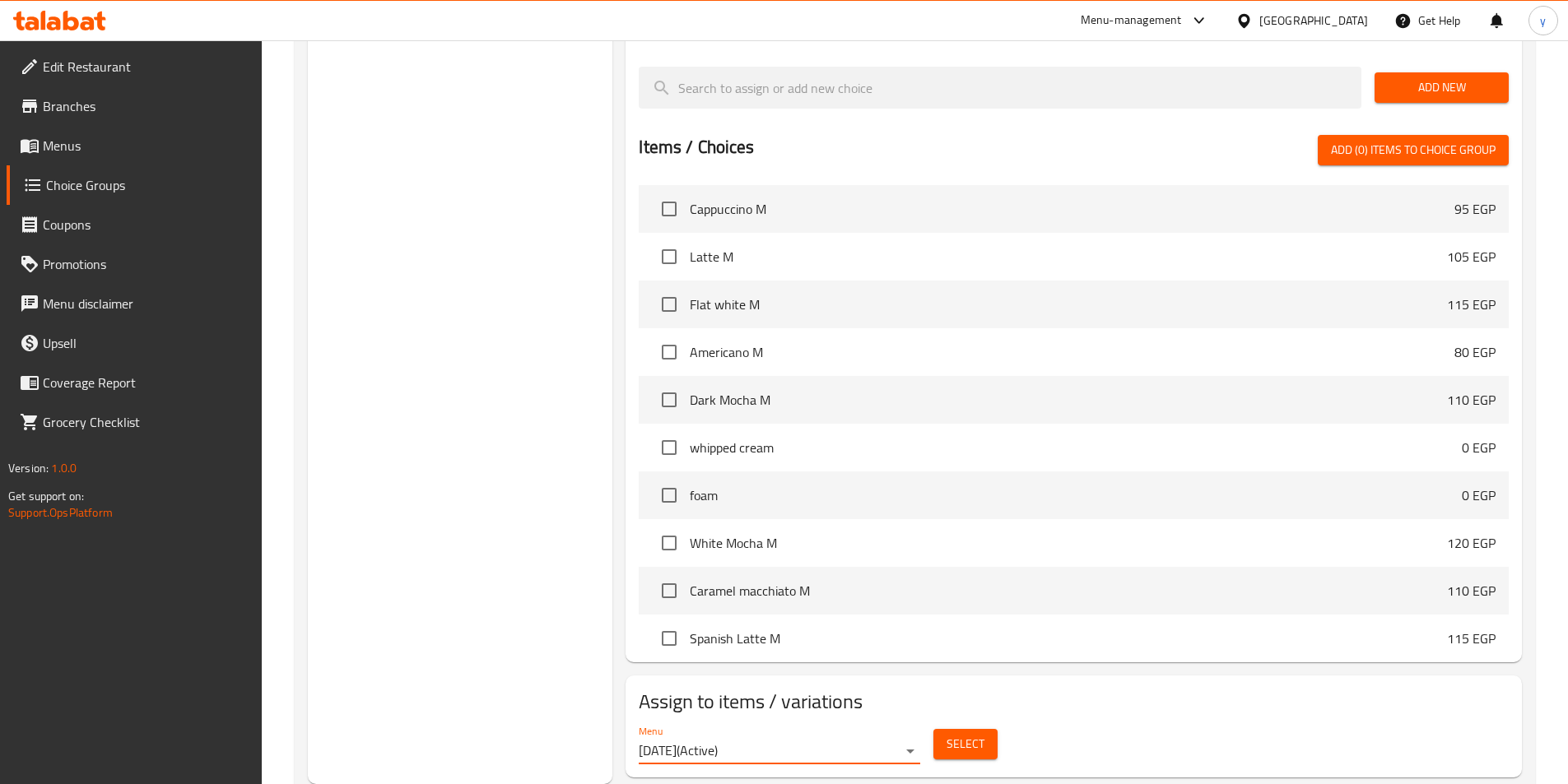
click at [958, 734] on span "Select" at bounding box center [966, 744] width 38 height 21
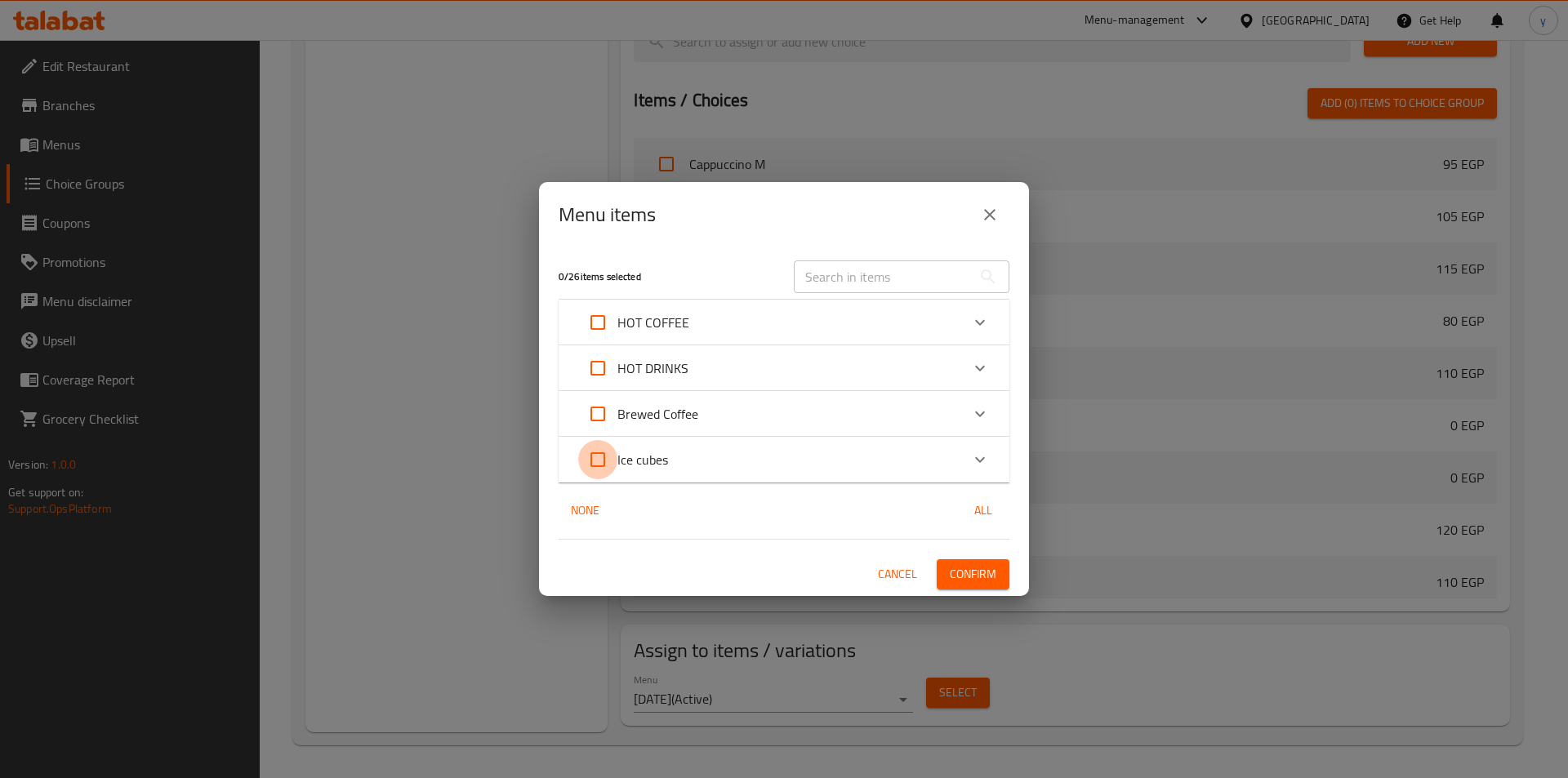
click at [609, 465] on input "Expand" at bounding box center [598, 460] width 39 height 39
checkbox input "true"
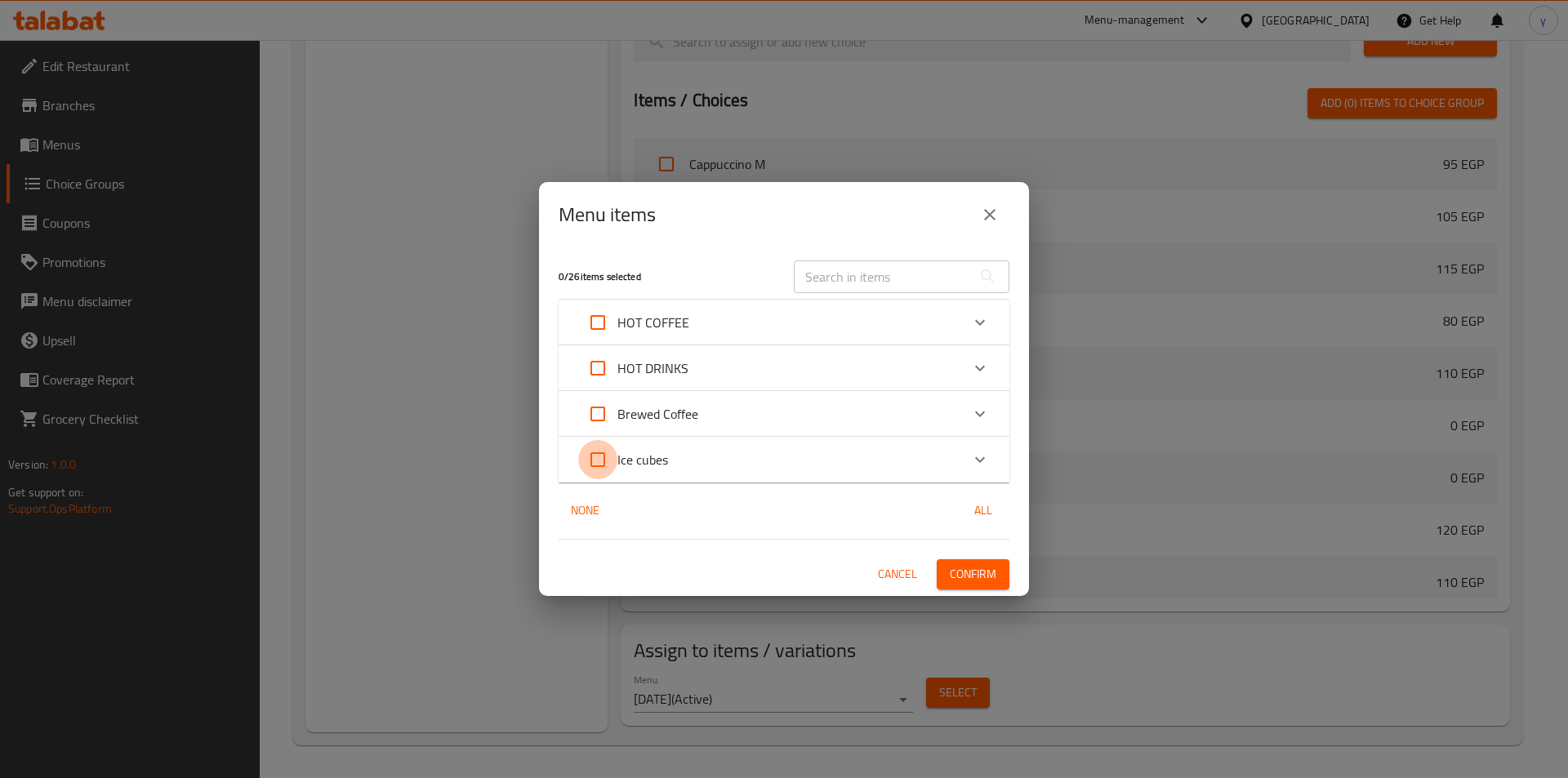
checkbox input "true"
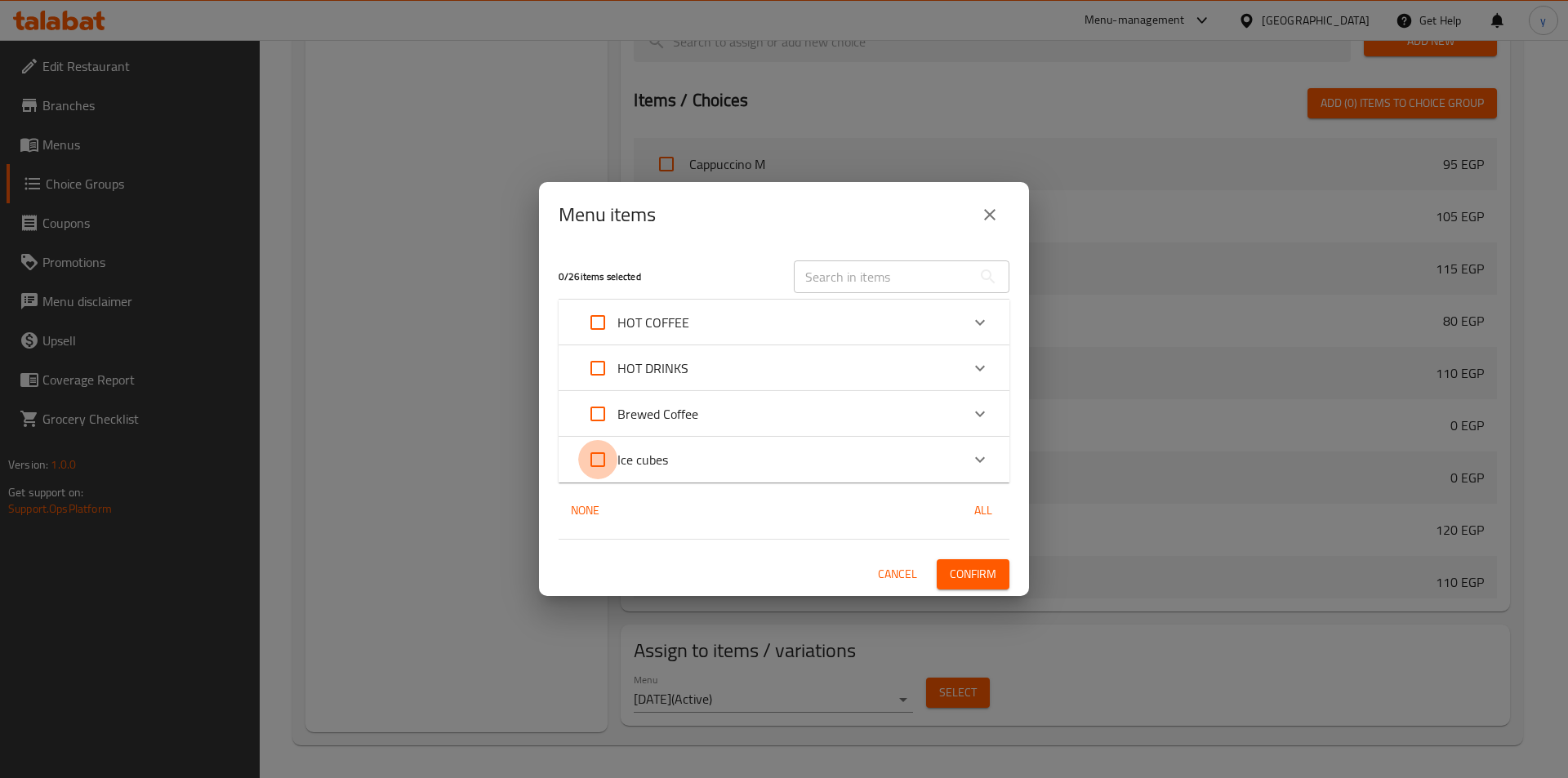
checkbox input "true"
click at [989, 569] on span "Confirm" at bounding box center [973, 575] width 46 height 21
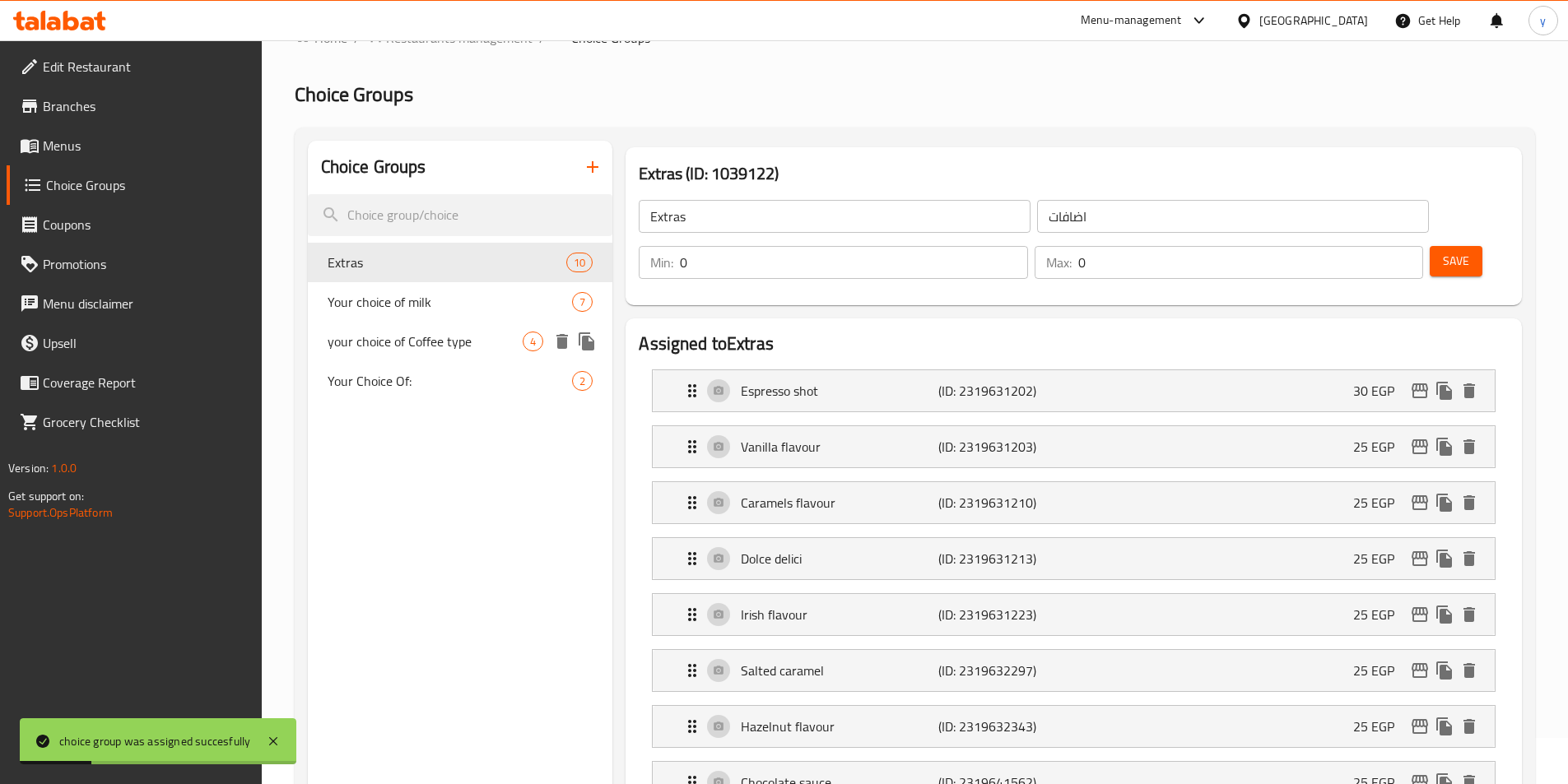
scroll to position [0, 0]
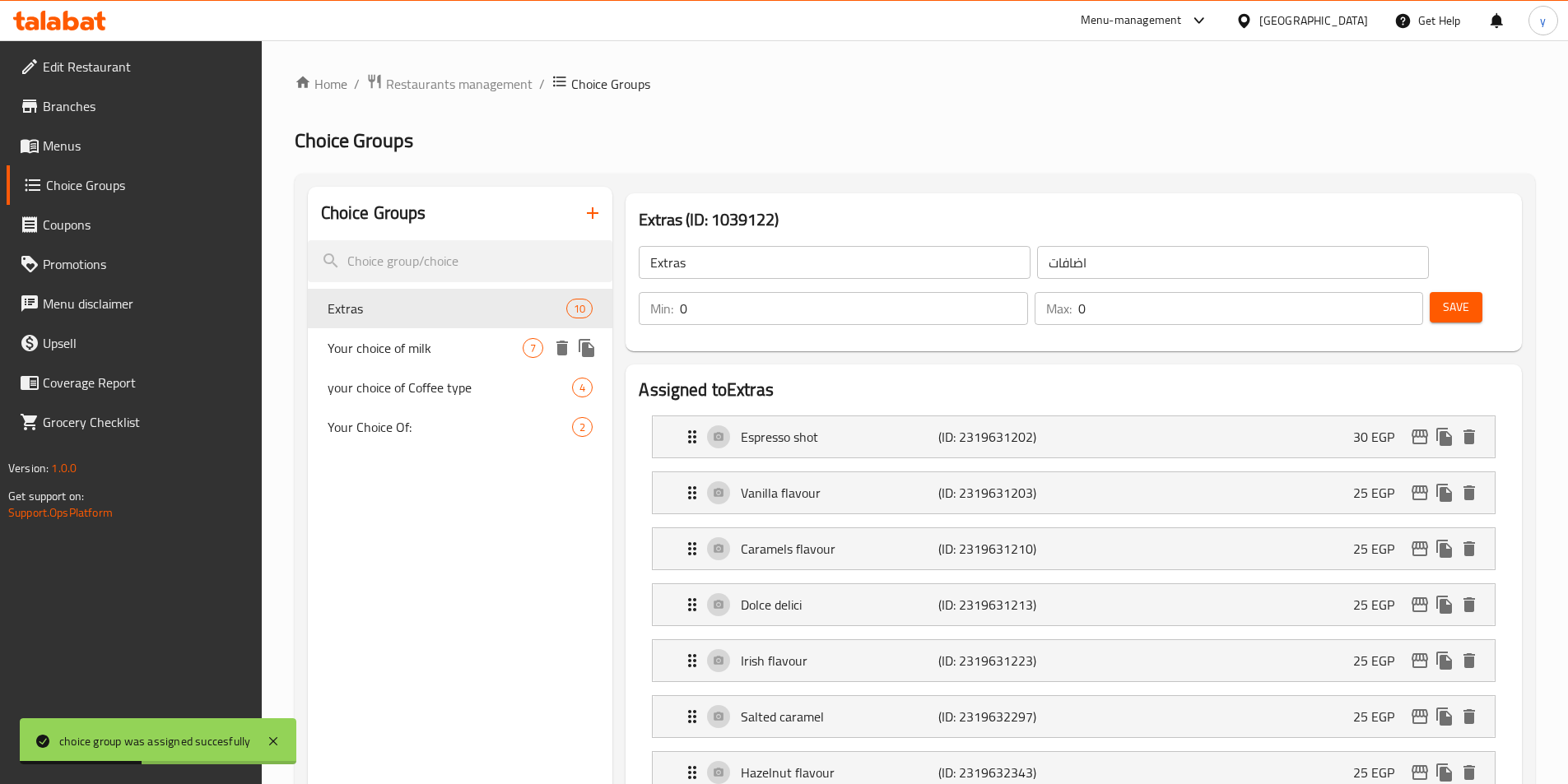
click at [395, 357] on span "Your choice of milk" at bounding box center [425, 348] width 196 height 20
type input "Your choice of milk"
type input "إختيارك من الحليب :"
type input "1"
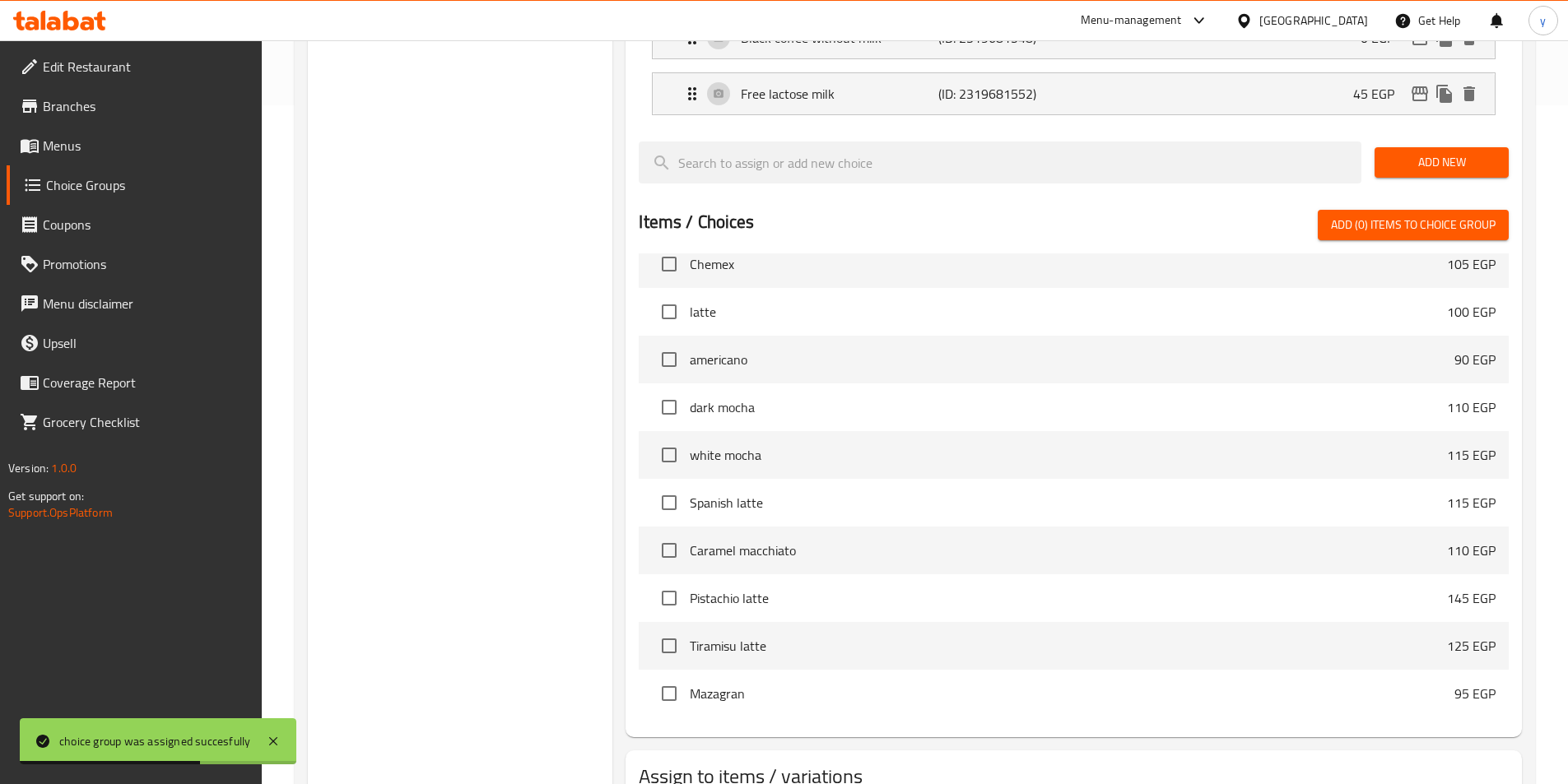
scroll to position [754, 0]
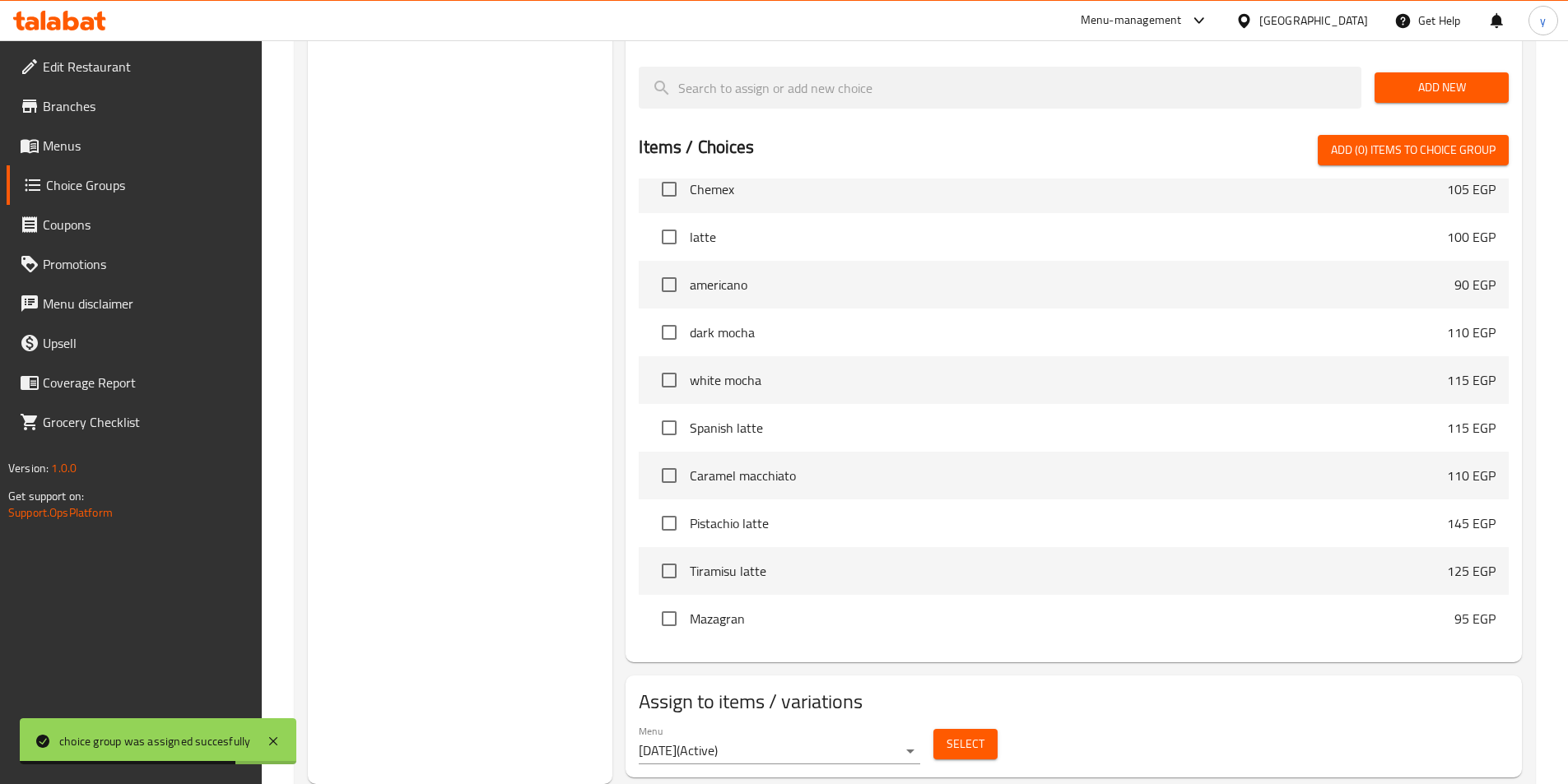
click at [962, 734] on span "Select" at bounding box center [966, 744] width 38 height 21
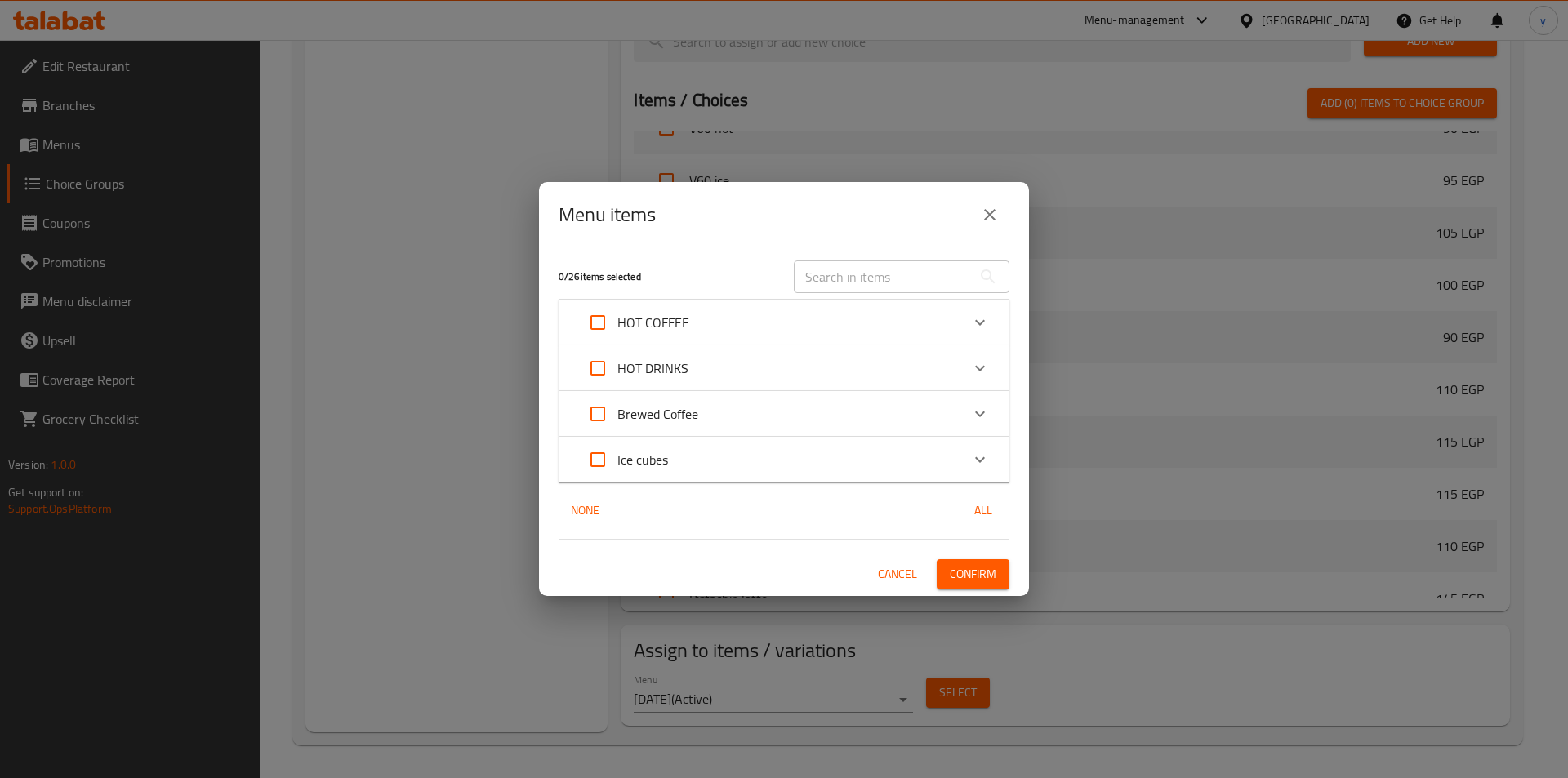
click at [608, 457] on input "Expand" at bounding box center [598, 460] width 39 height 39
checkbox input "true"
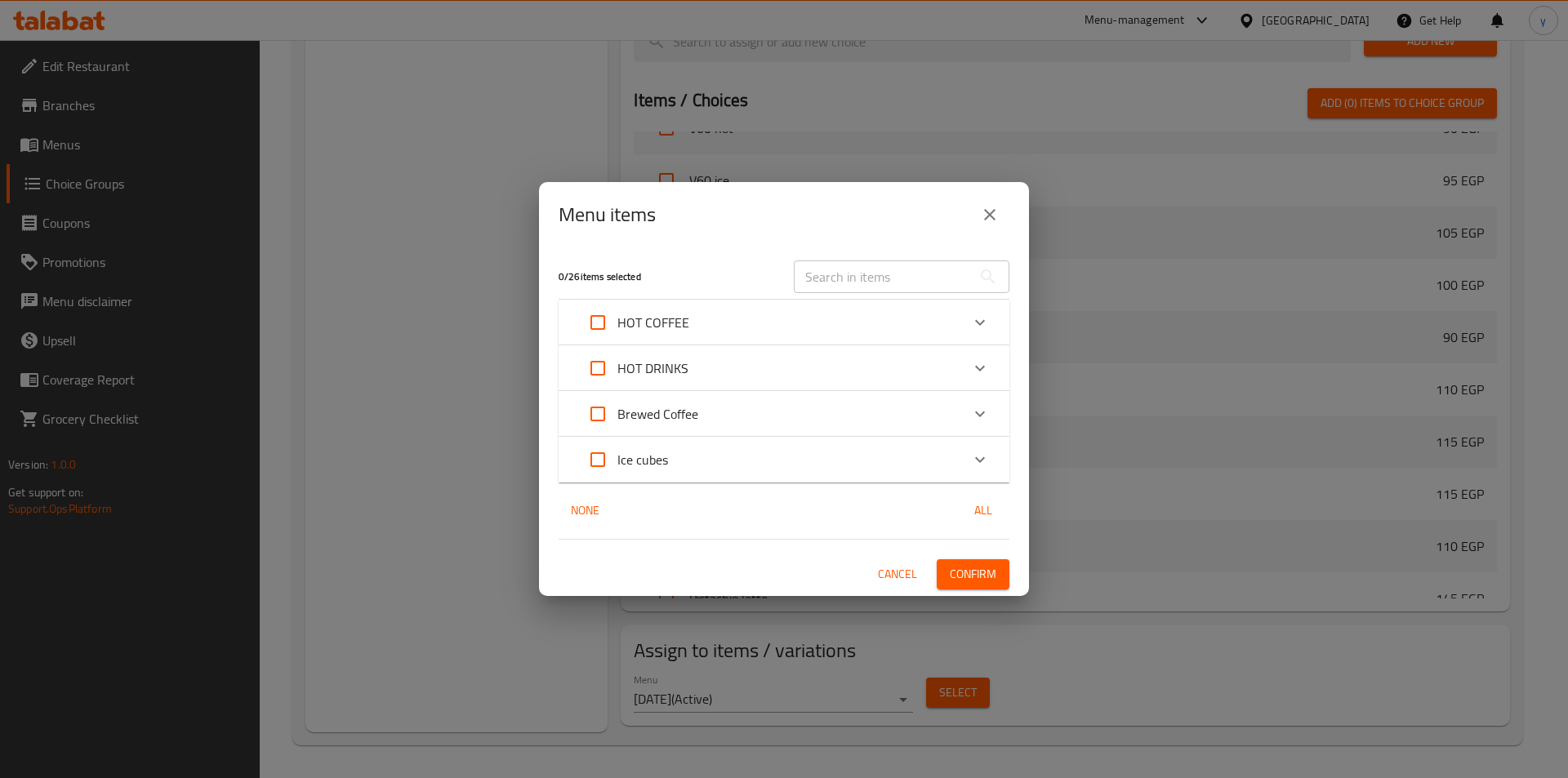
checkbox input "true"
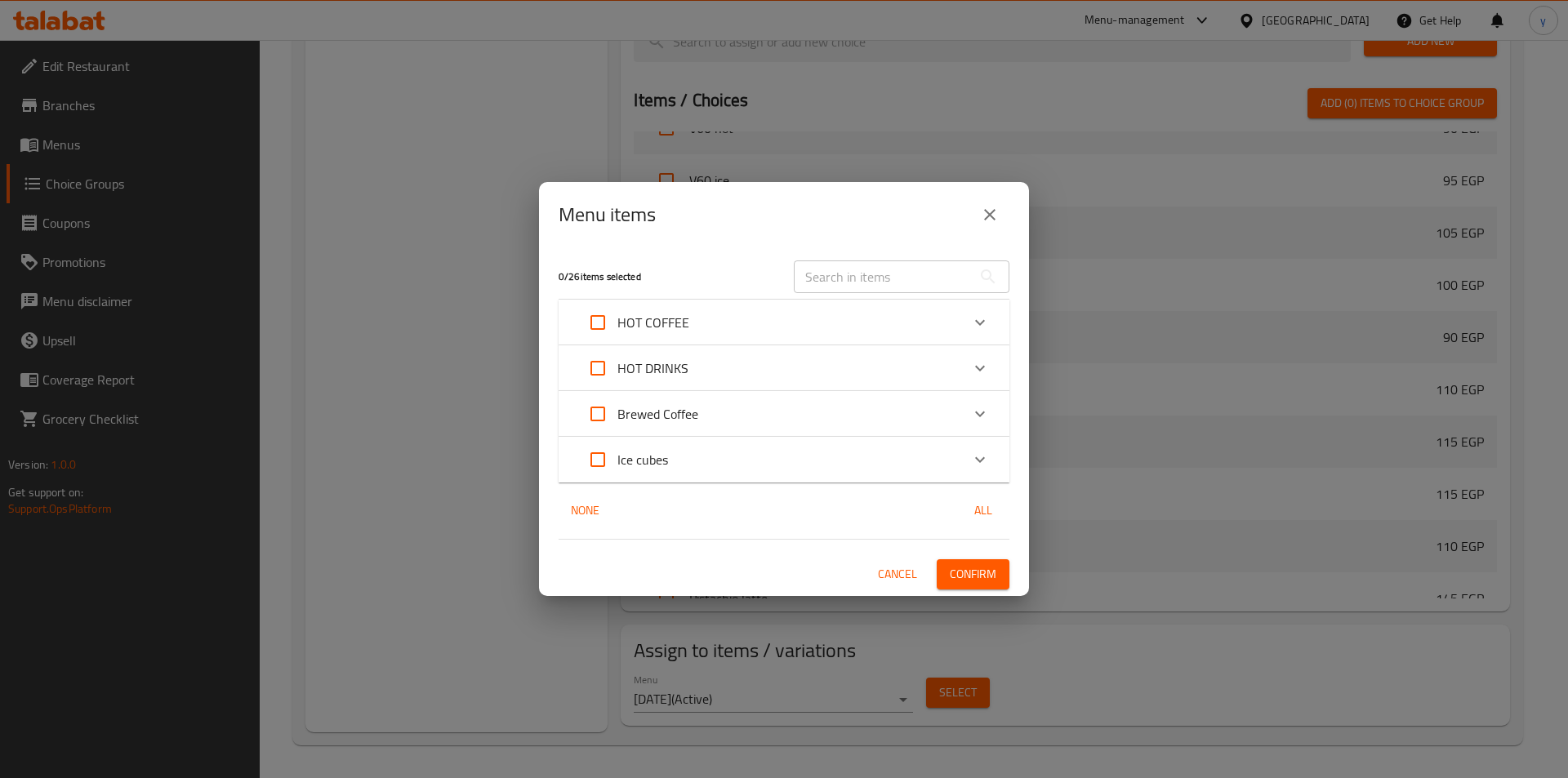
checkbox input "true"
click at [982, 582] on span "Confirm" at bounding box center [973, 575] width 46 height 21
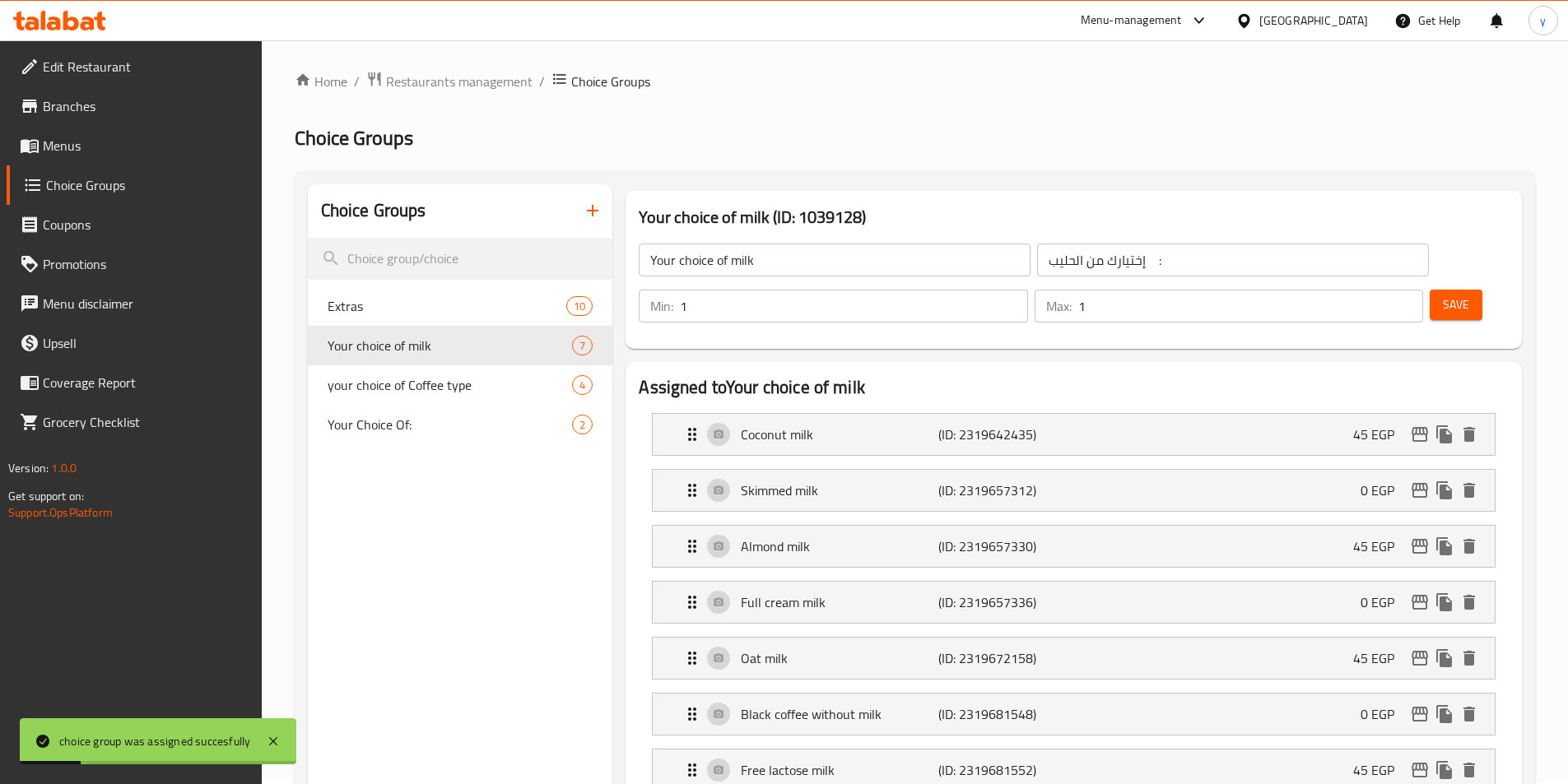
scroll to position [0, 0]
click at [451, 395] on span "your choice of Coffee type" at bounding box center [425, 387] width 196 height 20
type input "your choice of Coffee type"
type input "اختيارك من نوع القهوة"
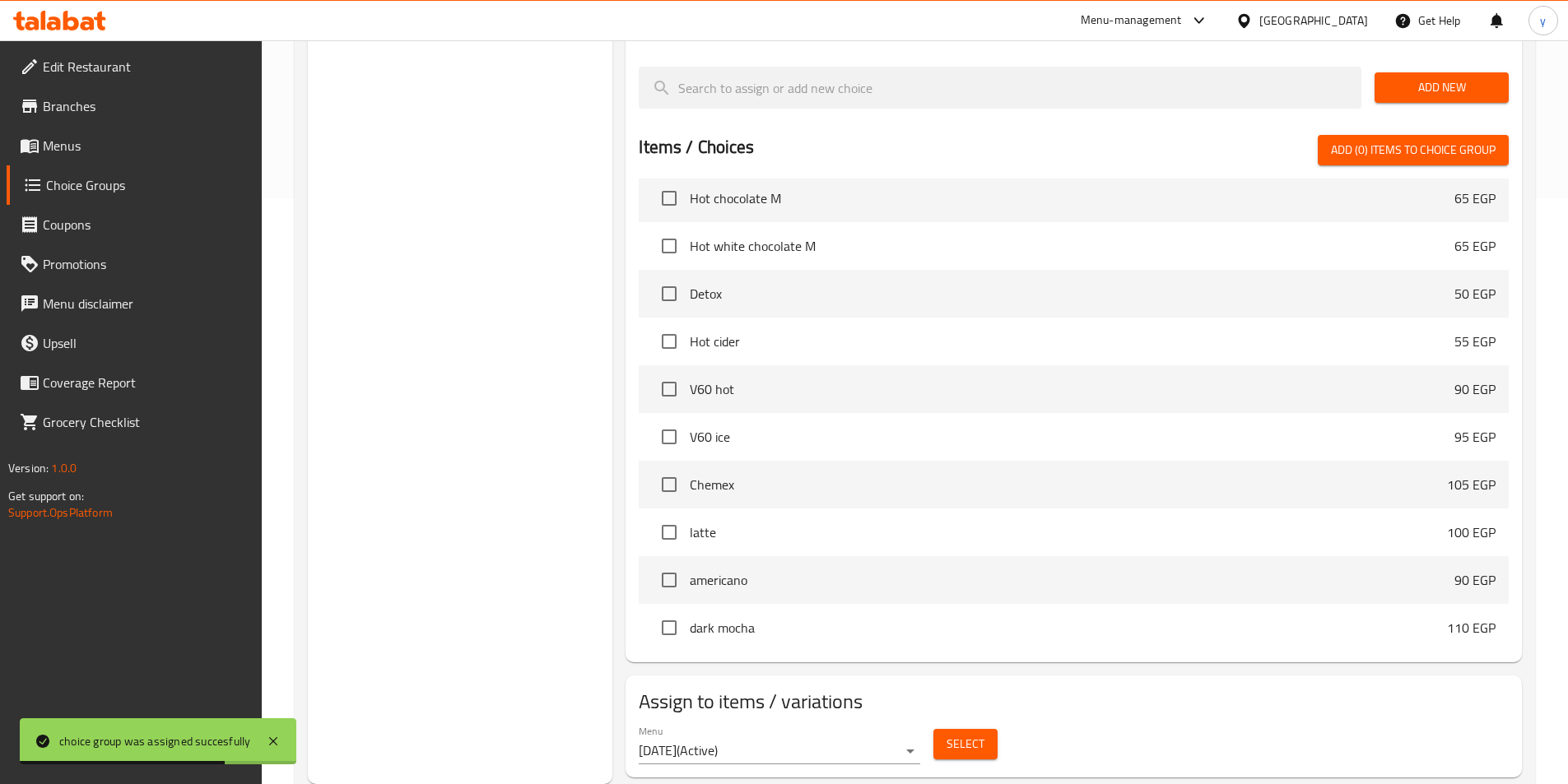
scroll to position [879, 0]
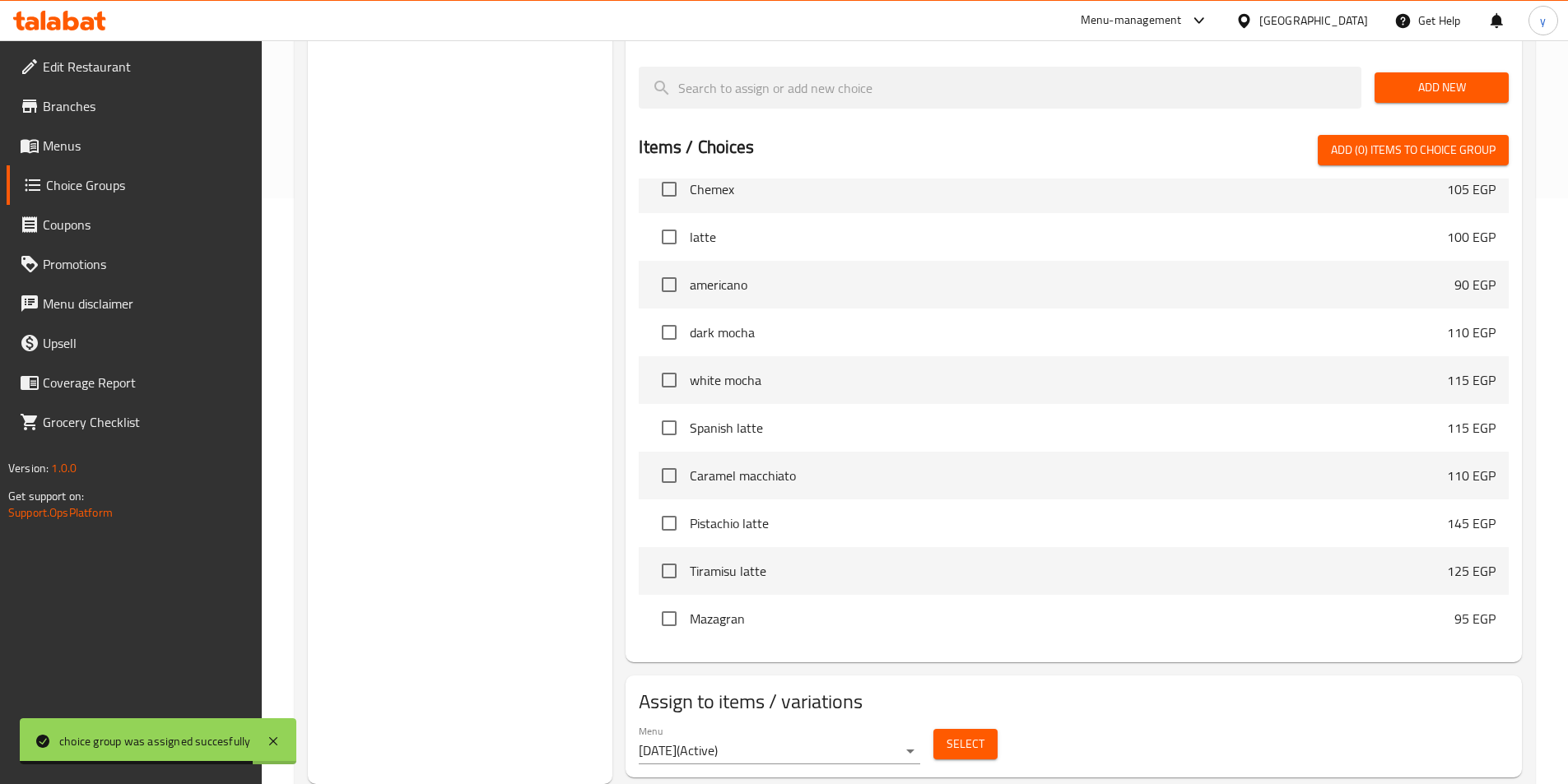
click at [981, 734] on span "Select" at bounding box center [966, 744] width 38 height 21
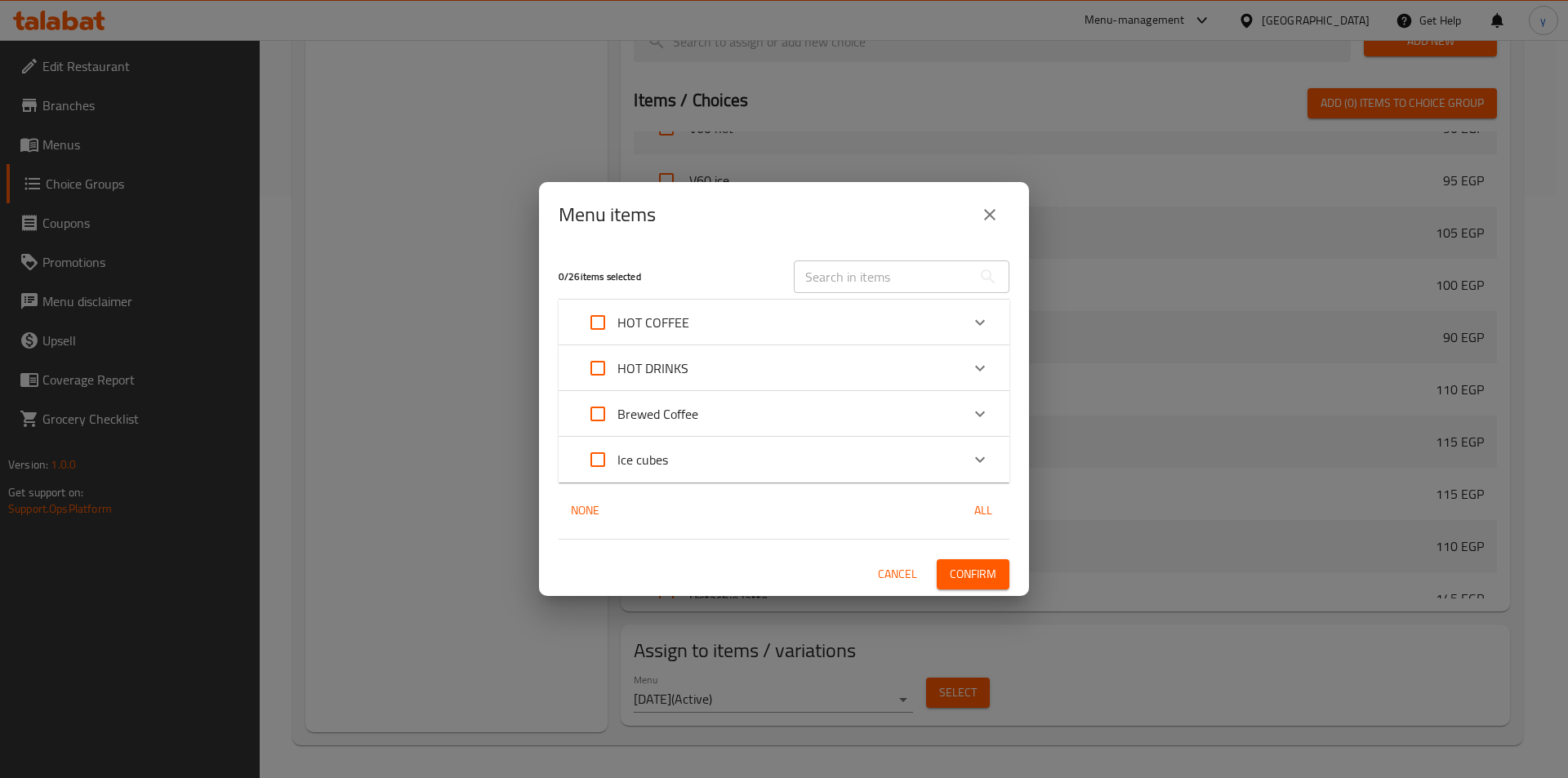
click at [607, 469] on input "Expand" at bounding box center [598, 460] width 39 height 39
checkbox input "true"
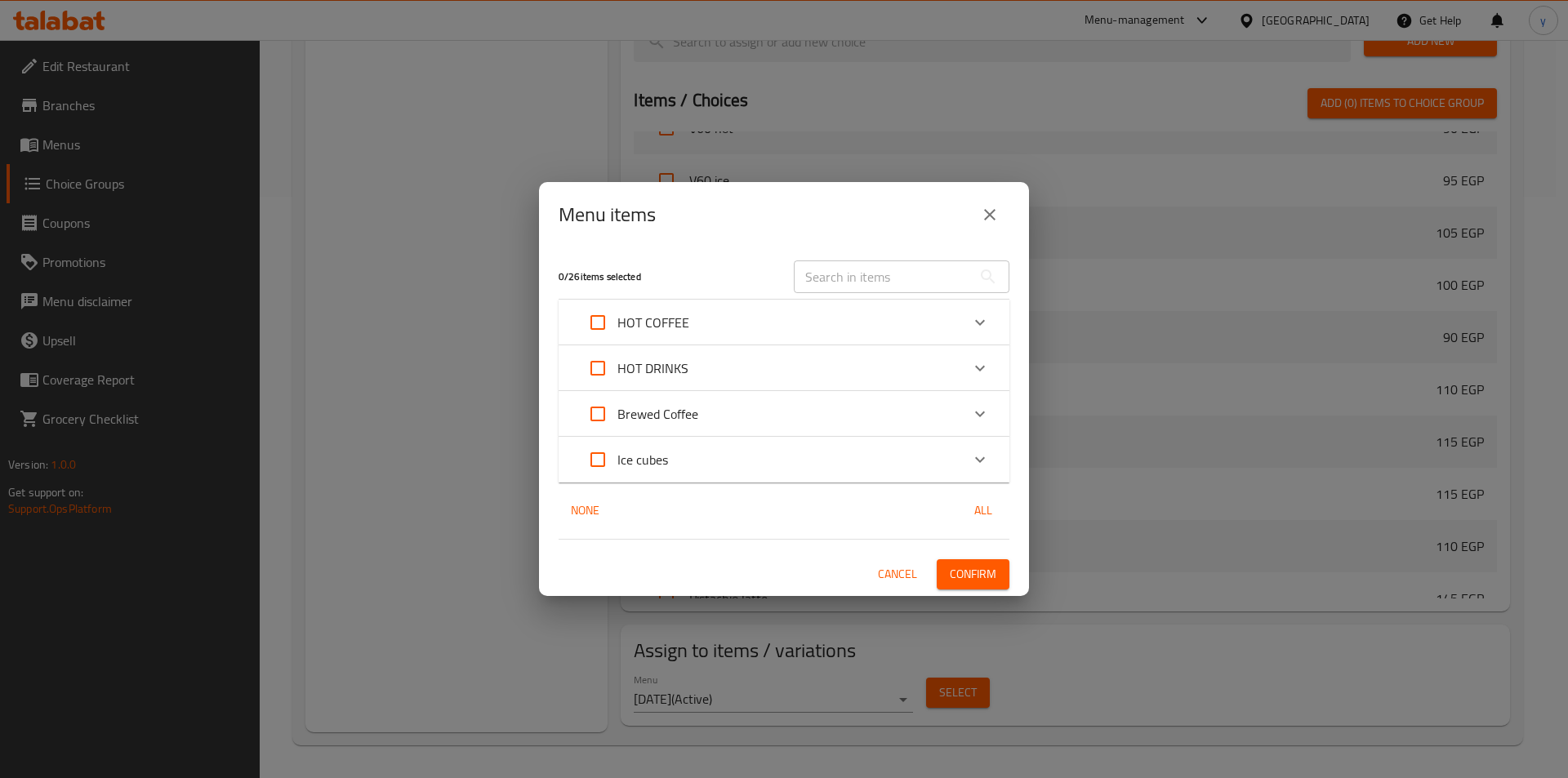
checkbox input "true"
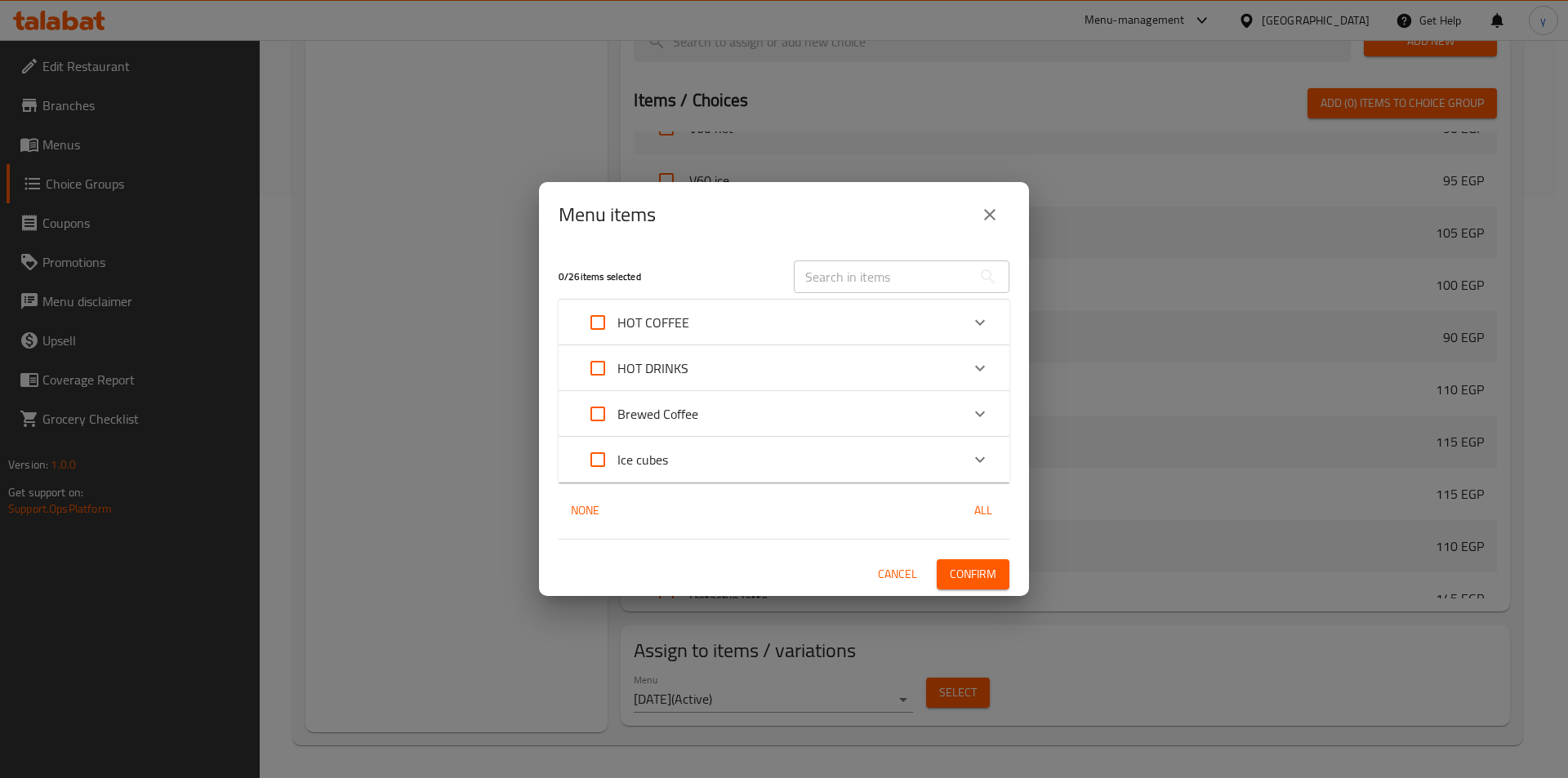
checkbox input "true"
click at [976, 575] on span "Confirm" at bounding box center [973, 575] width 46 height 21
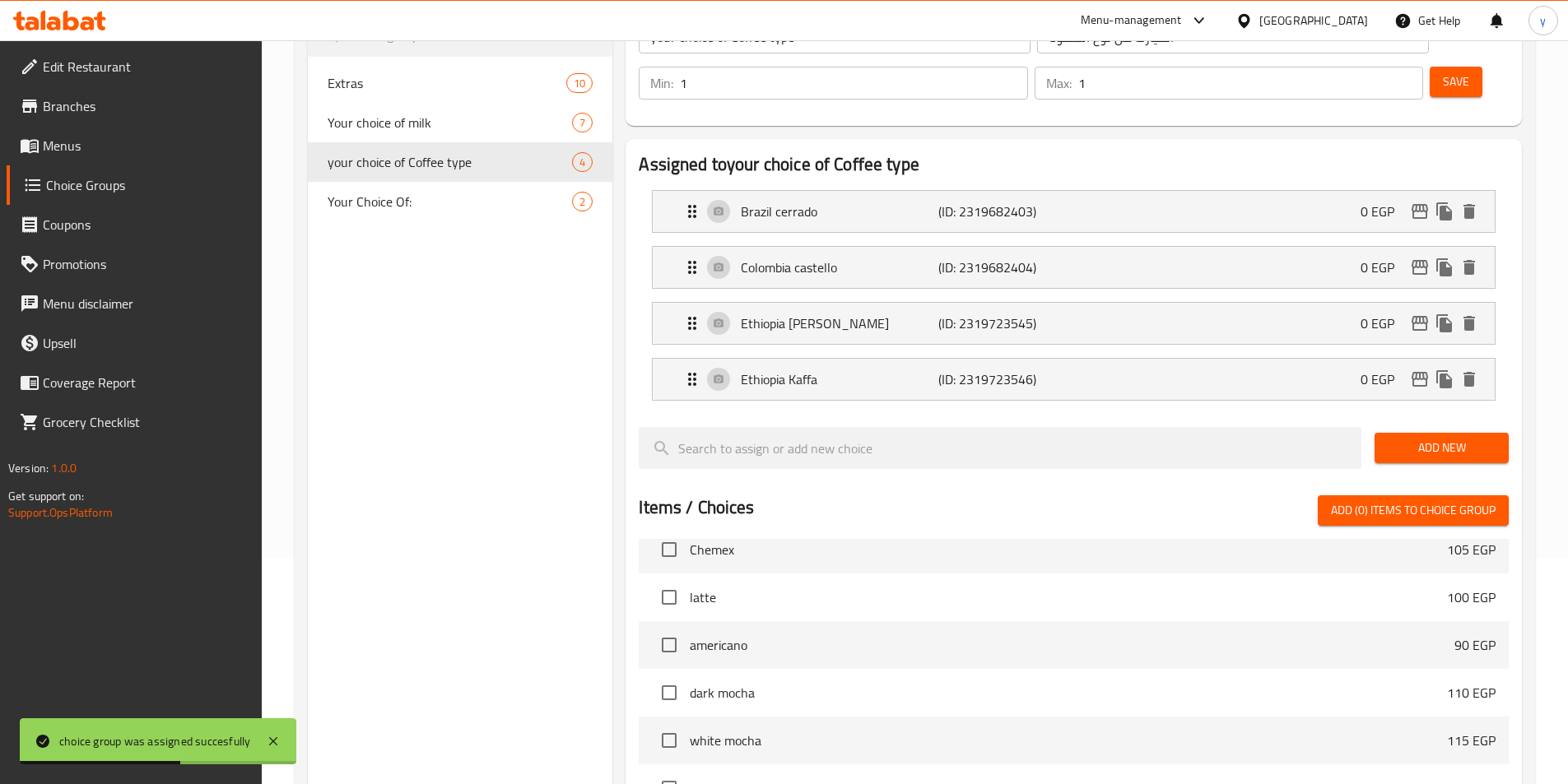
scroll to position [0, 0]
